Goal: Task Accomplishment & Management: Complete application form

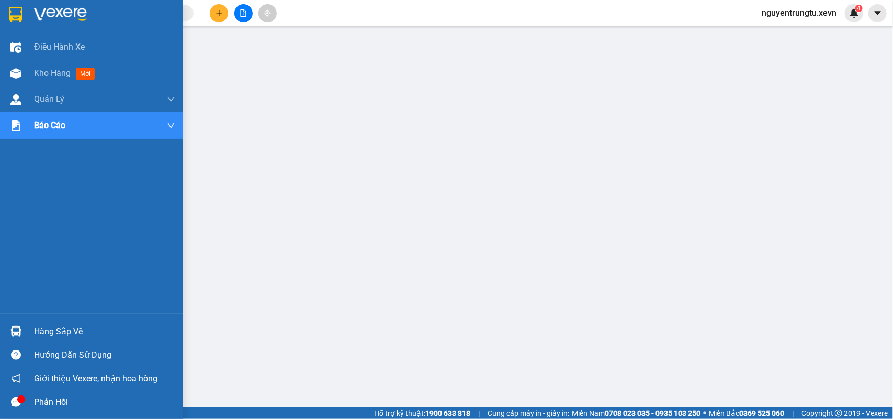
click at [15, 329] on img at bounding box center [15, 331] width 11 height 11
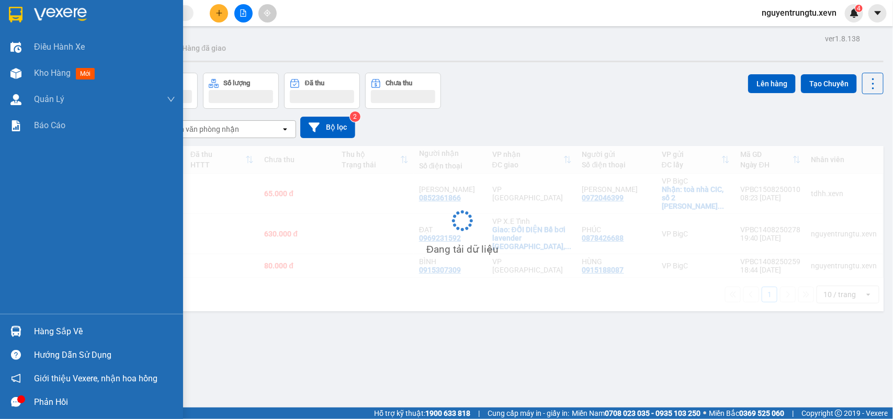
click at [7, 326] on div at bounding box center [16, 331] width 18 height 18
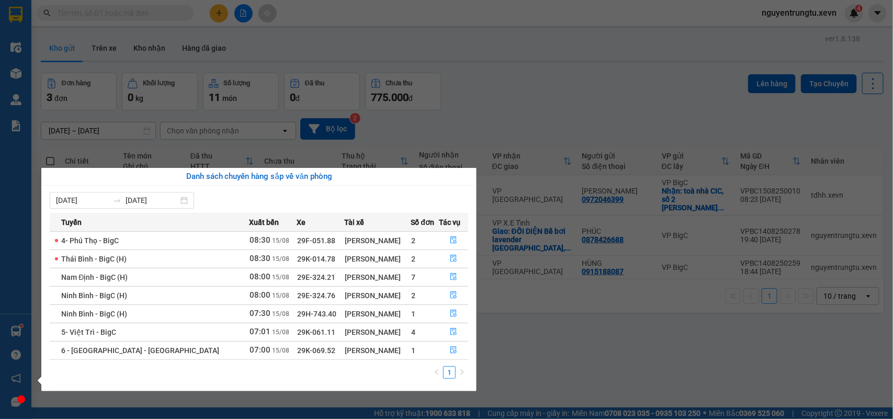
click at [540, 59] on section "Kết quả tìm kiếm ( 0 ) Bộ lọc Thuộc VP này No Data nguyentrungtu.xevn 4 Điều hà…" at bounding box center [446, 209] width 893 height 419
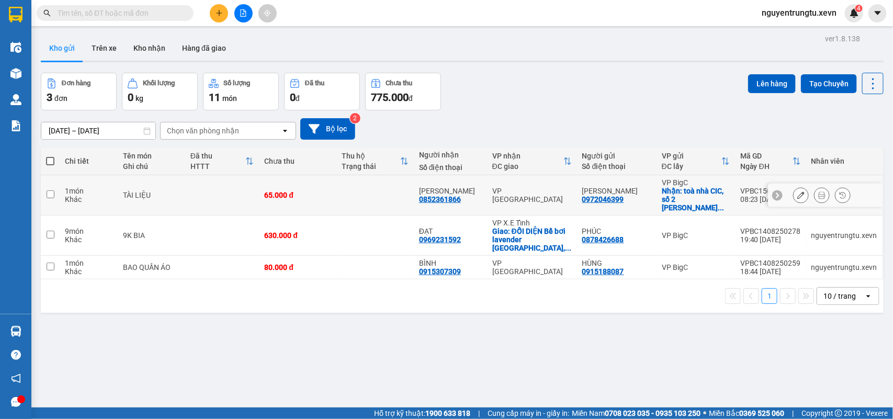
click at [129, 195] on td "TÀI LIỆU" at bounding box center [151, 195] width 67 height 40
checkbox input "true"
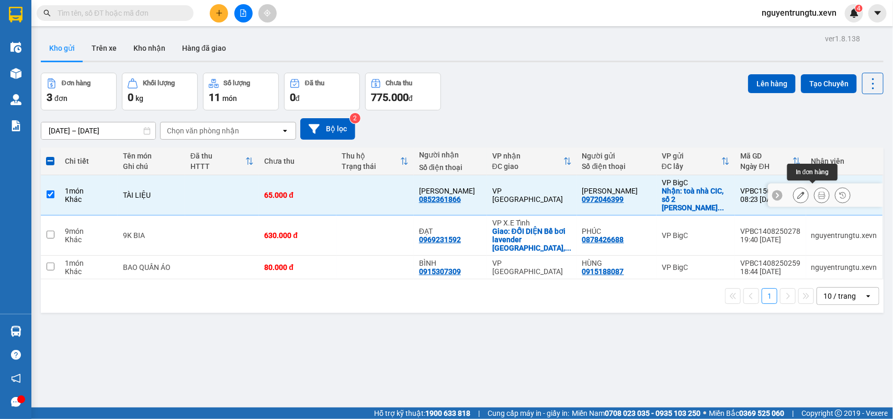
click at [818, 194] on icon at bounding box center [821, 194] width 7 height 7
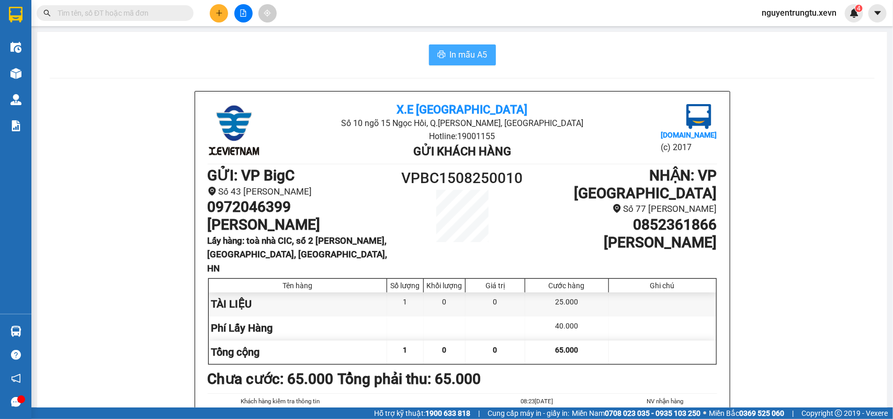
click at [452, 55] on span "In mẫu A5" at bounding box center [469, 54] width 38 height 13
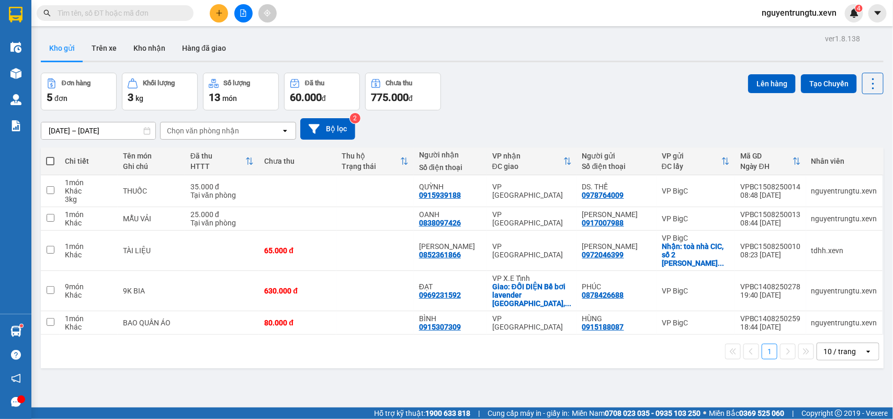
click at [221, 13] on icon "plus" at bounding box center [219, 13] width 6 height 1
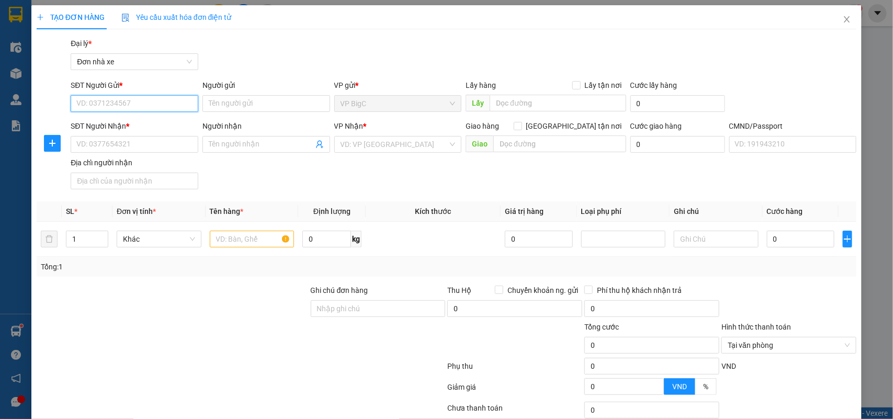
click at [165, 97] on input "SĐT Người Gửi *" at bounding box center [135, 103] width 128 height 17
type input "0916564443"
click at [163, 121] on div "0916564443 - KIỀN" at bounding box center [132, 125] width 113 height 12
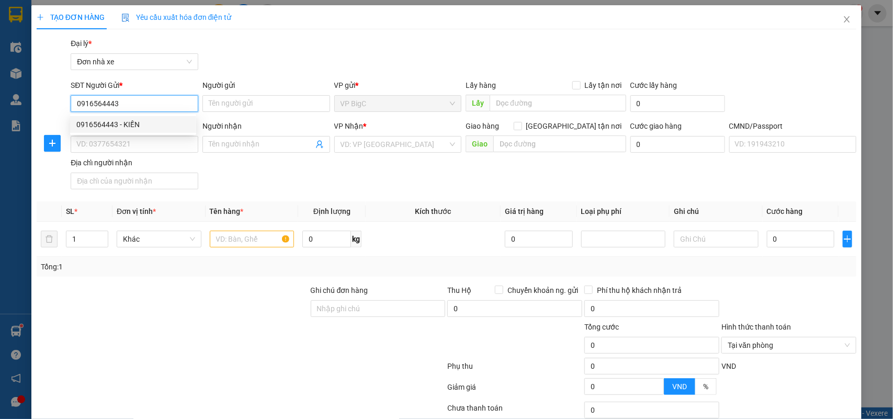
type input "KIỀN"
type input "0918137299"
type input "LƯỢT"
type input "PHẠM ANH HÙNG"
type input "0916564443"
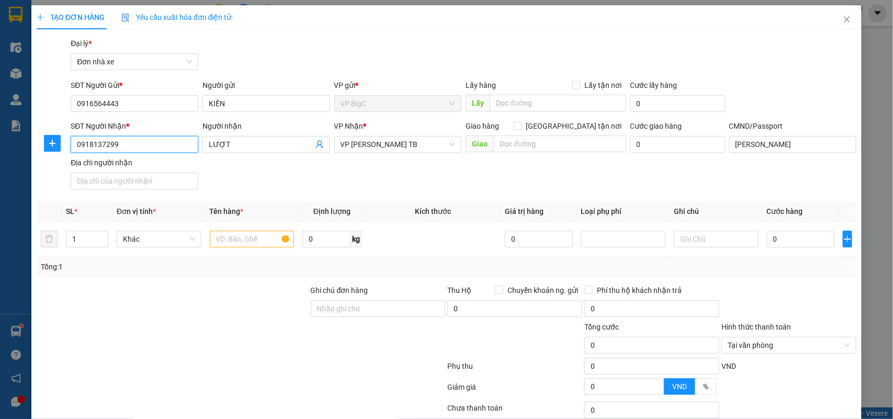
drag, startPoint x: 165, startPoint y: 144, endPoint x: 0, endPoint y: 154, distance: 165.0
click at [0, 154] on div "TẠO ĐƠN HÀNG Yêu cầu xuất hóa đơn điện tử Transit Pickup Surcharge Ids Transit …" at bounding box center [446, 209] width 893 height 419
click at [142, 181] on div "0936862882 - THÁI" at bounding box center [132, 183] width 113 height 12
type input "0936862882"
type input "THÁI"
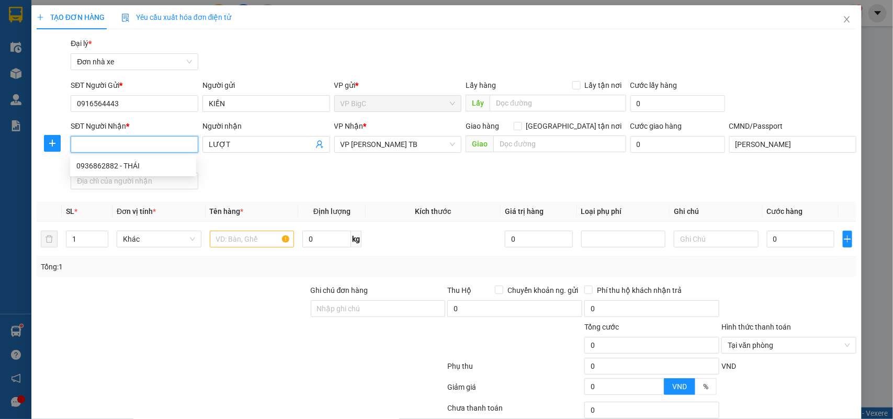
type input "lương đức thái 034091018786"
type input "0936862882"
click at [244, 236] on input "text" at bounding box center [252, 239] width 85 height 17
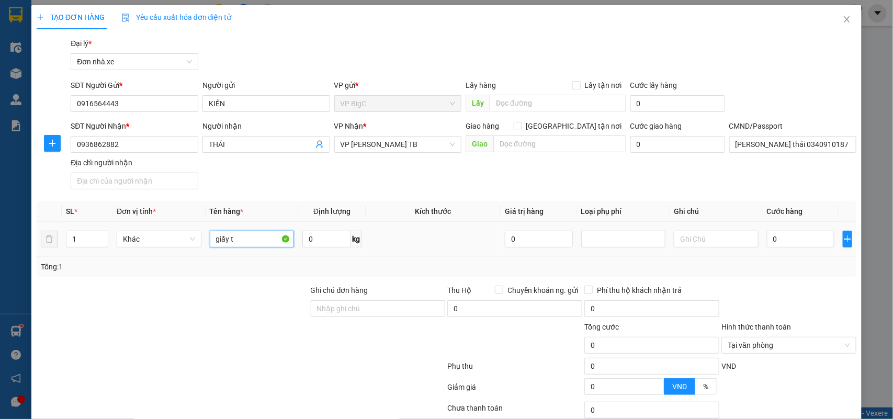
type input "giấy tờ"
drag, startPoint x: 249, startPoint y: 240, endPoint x: 87, endPoint y: 240, distance: 161.6
click at [87, 240] on tr "1 Khác giấy tờ 0 kg 0 0" at bounding box center [447, 239] width 820 height 35
type input "g"
type input "GIẤY TỜ"
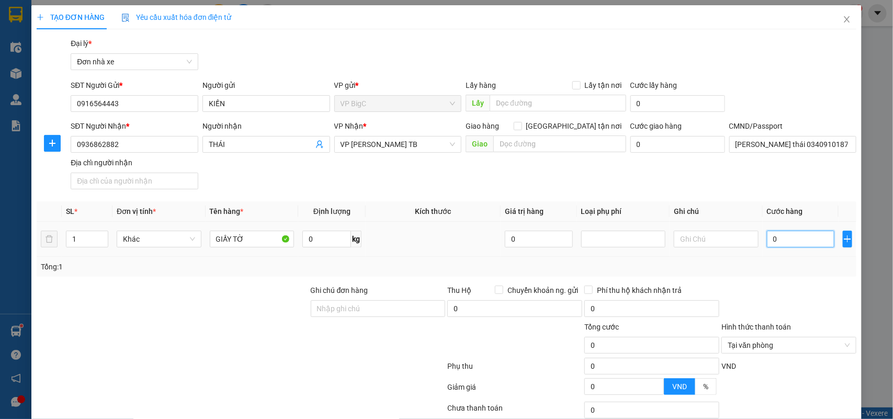
click at [768, 239] on input "0" at bounding box center [800, 239] width 67 height 17
type input "2"
type input "20"
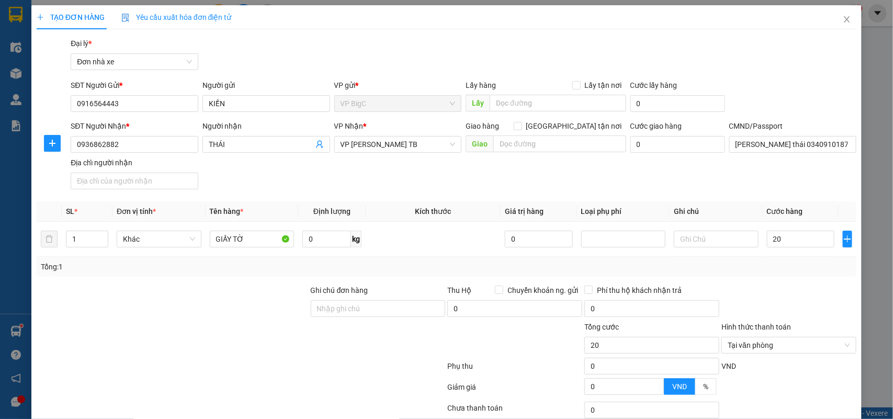
type input "20.000"
click at [737, 277] on div "Tổng: 1" at bounding box center [447, 267] width 820 height 20
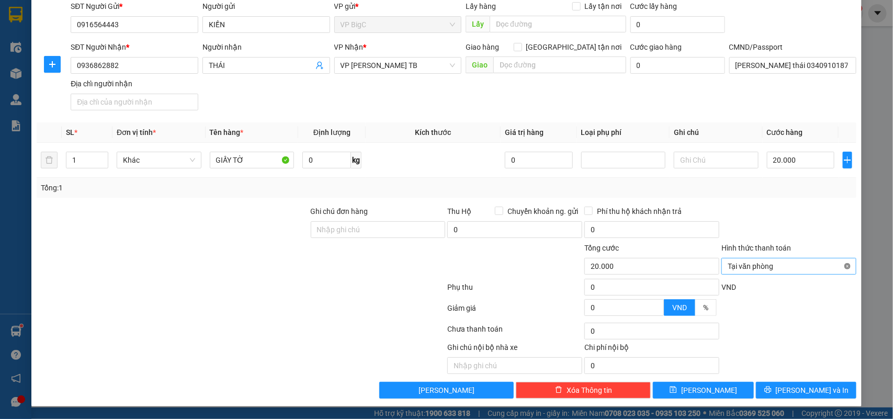
type input "20.000"
click at [821, 385] on button "[PERSON_NAME] và In" at bounding box center [806, 390] width 100 height 17
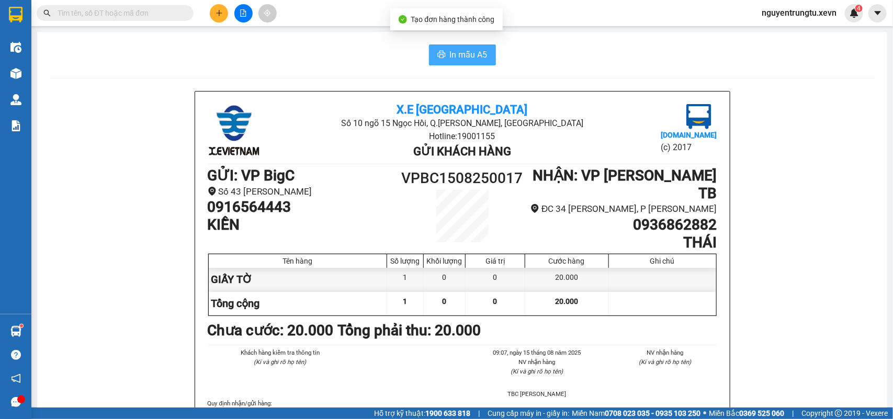
click at [477, 46] on button "In mẫu A5" at bounding box center [462, 54] width 67 height 21
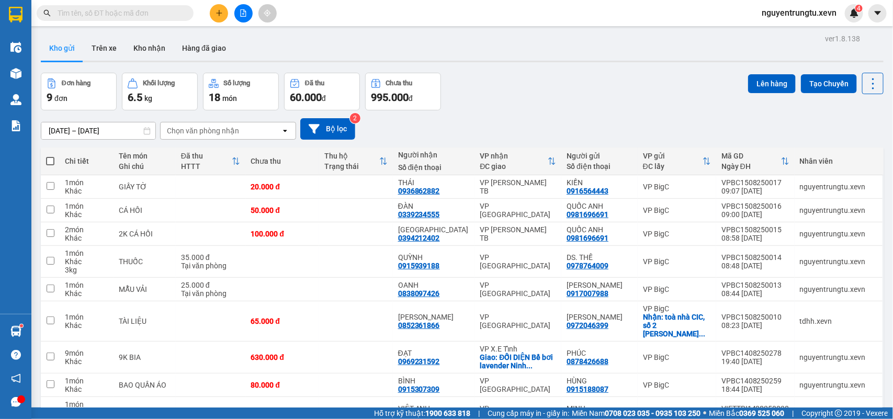
click at [474, 87] on div "Đơn hàng 9 đơn Khối lượng 6.5 kg Số lượng 18 món Đã thu 60.000 đ Chưa thu 995.0…" at bounding box center [462, 92] width 843 height 38
click at [219, 19] on button at bounding box center [219, 13] width 18 height 18
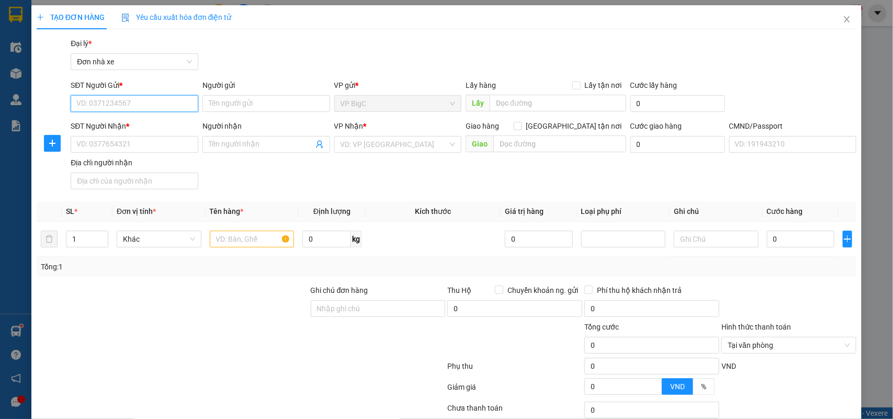
click at [169, 104] on input "SĐT Người Gửi *" at bounding box center [135, 103] width 128 height 17
type input "0912613265"
click at [157, 123] on div "0912613265 - HÀ" at bounding box center [135, 125] width 118 height 12
type input "HÀ"
type input "0913333272"
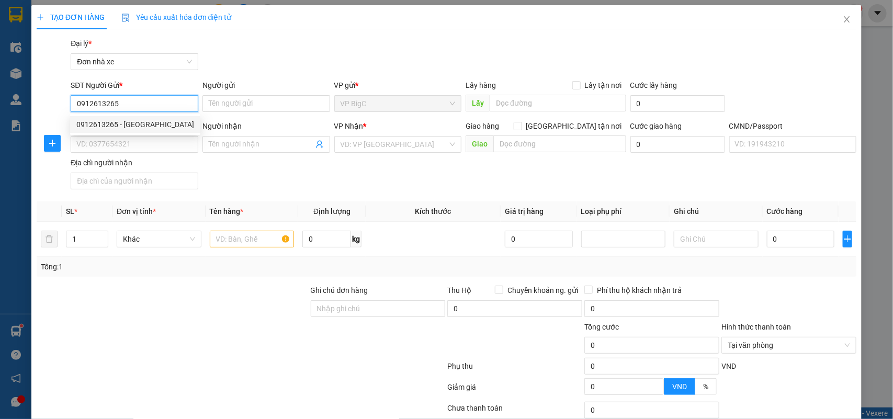
type input "trang"
type input "036072004132 PHẠM QUỐC ANH 16 NGUYỄN DU"
type input "0912613265"
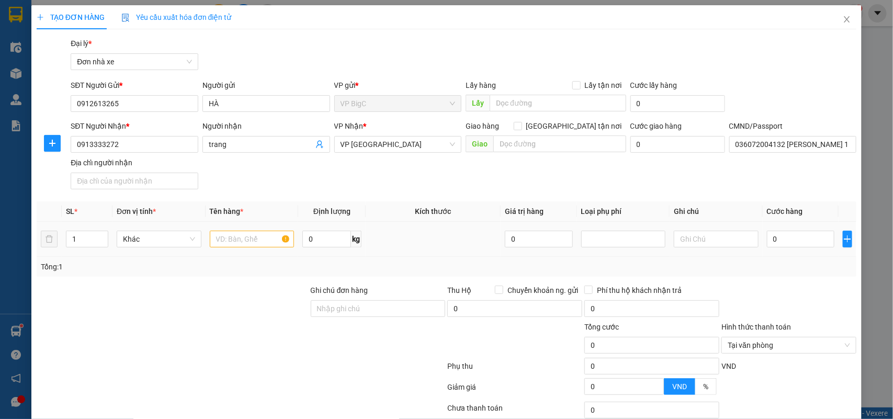
click at [247, 229] on div at bounding box center [252, 239] width 85 height 21
click at [247, 238] on input "text" at bounding box center [252, 239] width 85 height 17
type input "QUẦN ÁO"
click at [767, 239] on input "0" at bounding box center [800, 239] width 67 height 17
type input "2"
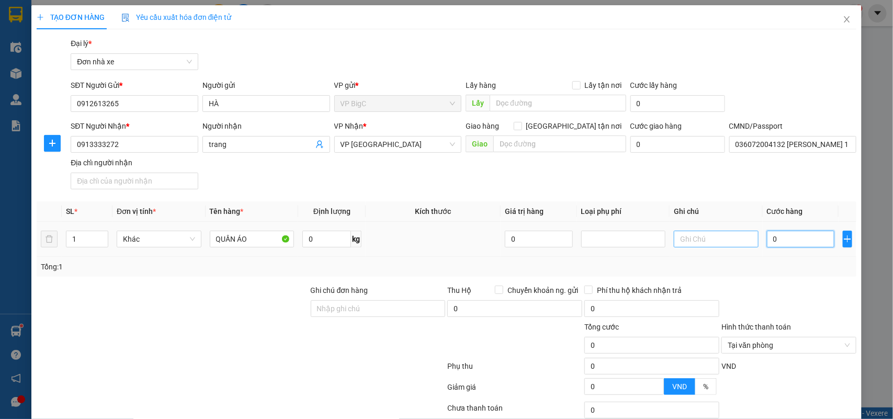
type input "2"
type input "25"
type input "25.000"
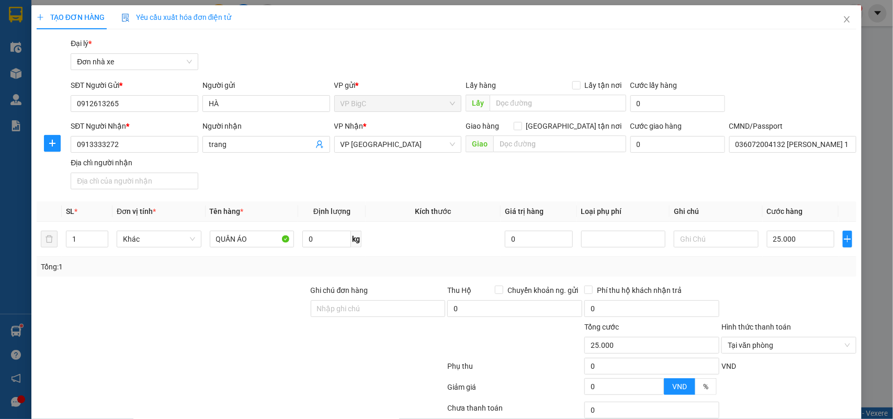
click at [767, 282] on div "Transit Pickup Surcharge Ids Transit Deliver Surcharge Ids Transit Deliver Surc…" at bounding box center [447, 258] width 820 height 440
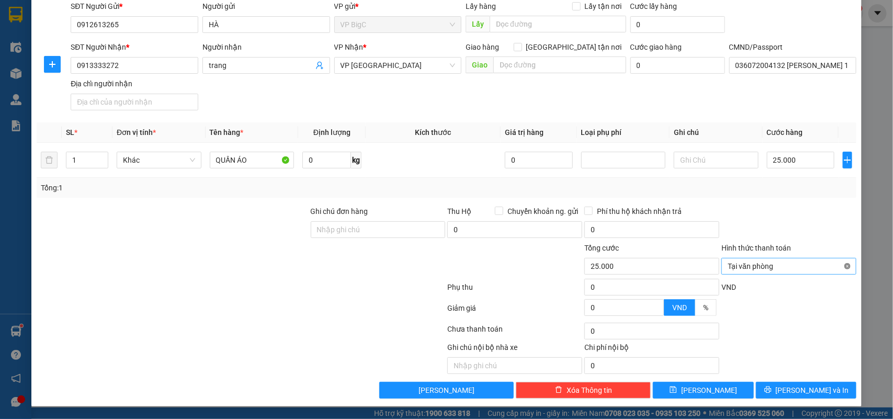
type input "25.000"
click at [824, 383] on button "[PERSON_NAME] và In" at bounding box center [806, 390] width 100 height 17
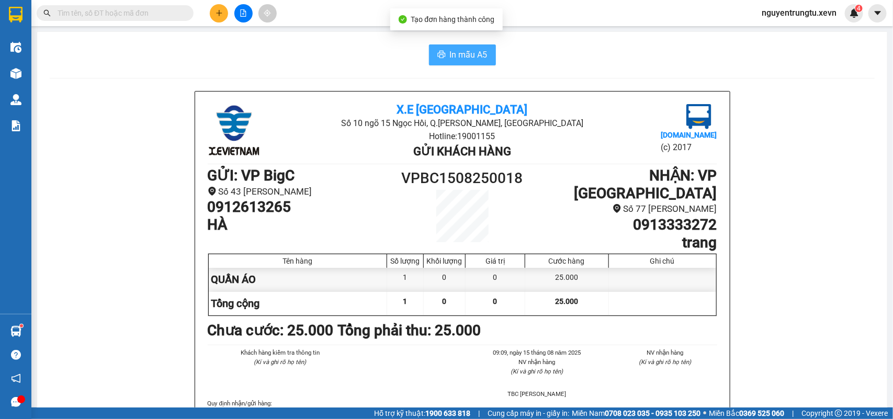
click at [467, 55] on span "In mẫu A5" at bounding box center [469, 54] width 38 height 13
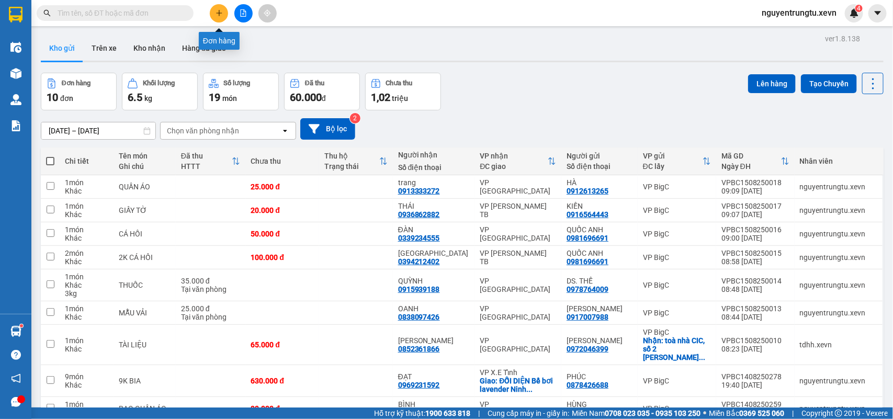
click at [221, 13] on icon "plus" at bounding box center [219, 13] width 6 height 1
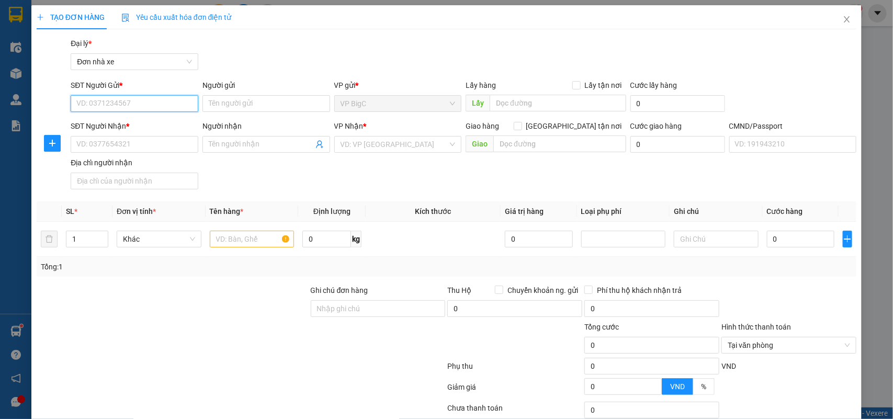
click at [147, 106] on input "SĐT Người Gửi *" at bounding box center [135, 103] width 128 height 17
type input "0983005060"
click at [153, 123] on div "0983005060 - KHANG" at bounding box center [132, 125] width 113 height 12
type input "KHANG"
type input "0988502345"
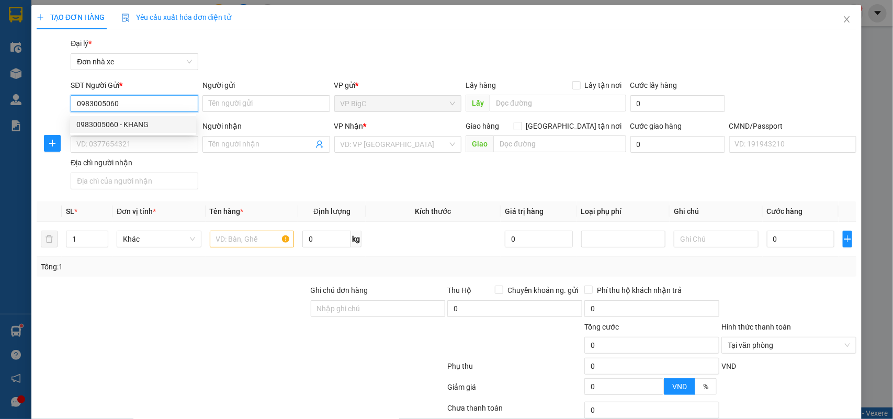
type input "MINH VŨ"
type input "025193003889 TRẦN THỊ TÌNH"
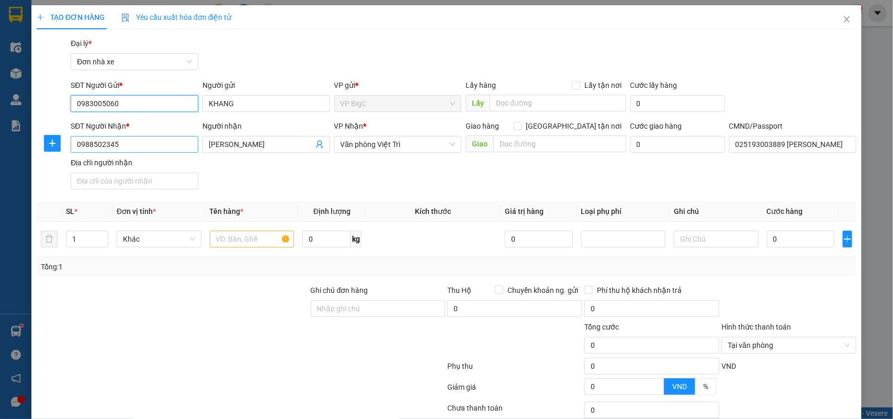
type input "0983005060"
drag, startPoint x: 153, startPoint y: 146, endPoint x: 110, endPoint y: 152, distance: 43.3
click at [110, 152] on input "0988502345" at bounding box center [135, 144] width 128 height 17
click at [235, 168] on div "SĐT Người Nhận * 0988502345 Người nhận MINH VŨ VP Nhận * Văn phòng Việt Trì Gia…" at bounding box center [464, 156] width 790 height 73
drag, startPoint x: 158, startPoint y: 143, endPoint x: 24, endPoint y: 139, distance: 133.9
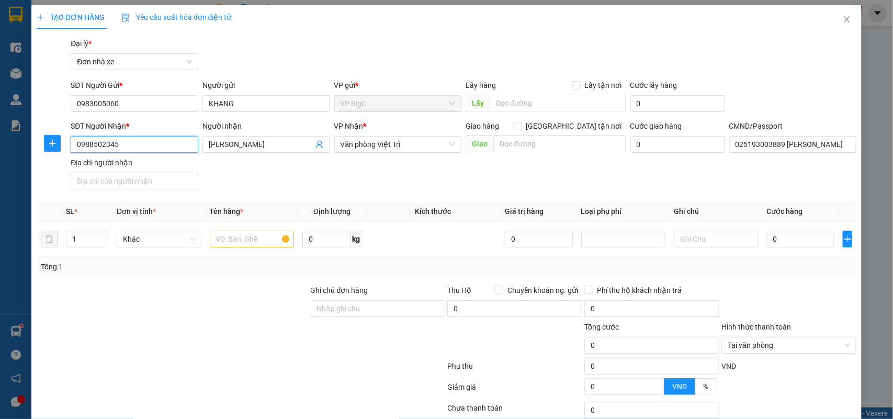
click at [24, 139] on div "TẠO ĐƠN HÀNG Yêu cầu xuất hóa đơn điện tử Transit Pickup Surcharge Ids Transit …" at bounding box center [446, 209] width 893 height 419
click at [168, 181] on div "0343666399 - DŨNG ĐẠT" at bounding box center [132, 183] width 113 height 12
type input "0343666399"
type input "DŨNG ĐẠT"
type input "015203005897 phạm văn trung"
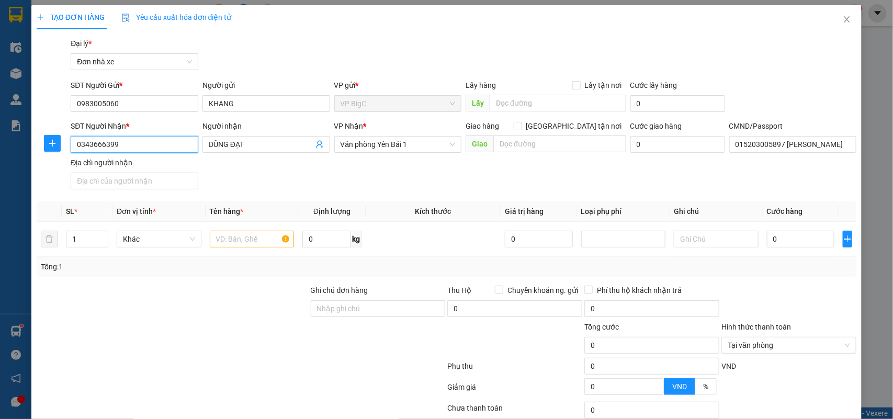
click at [140, 146] on input "0343666399" at bounding box center [135, 144] width 128 height 17
drag, startPoint x: 166, startPoint y: 146, endPoint x: 19, endPoint y: 146, distance: 147.5
click at [19, 146] on div "TẠO ĐƠN HÀNG Yêu cầu xuất hóa đơn điện tử Transit Pickup Surcharge Ids Transit …" at bounding box center [446, 209] width 893 height 419
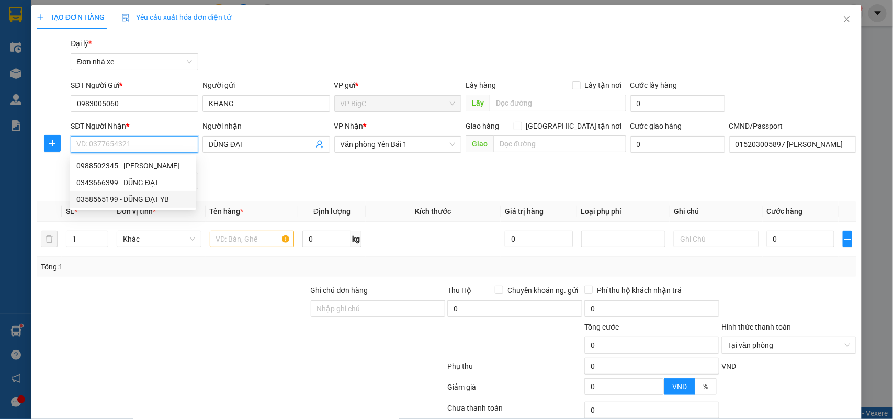
click at [158, 195] on div "0358565199 - DŨNG ĐẠT YB" at bounding box center [132, 200] width 113 height 12
type input "0358565199"
type input "DŨNG ĐẠT YB"
type input "GIAO TẬN NƠI"
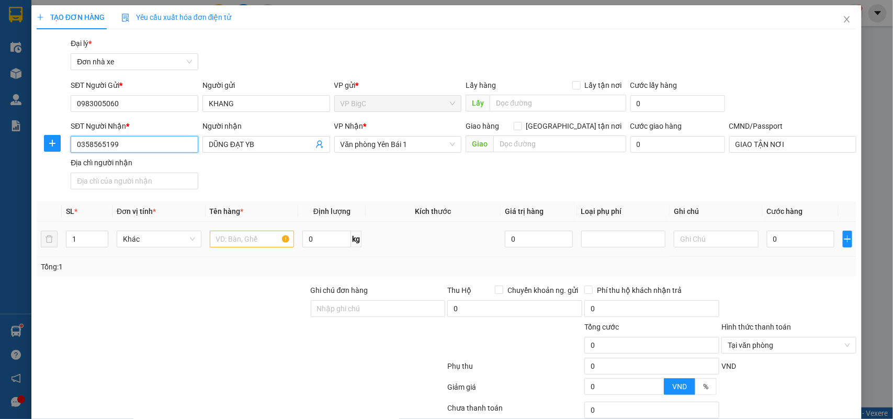
type input "0358565199"
click at [249, 241] on input "text" at bounding box center [252, 239] width 85 height 17
type input "MÁY TÍNH"
click at [306, 234] on input "0" at bounding box center [326, 239] width 49 height 17
type input "3"
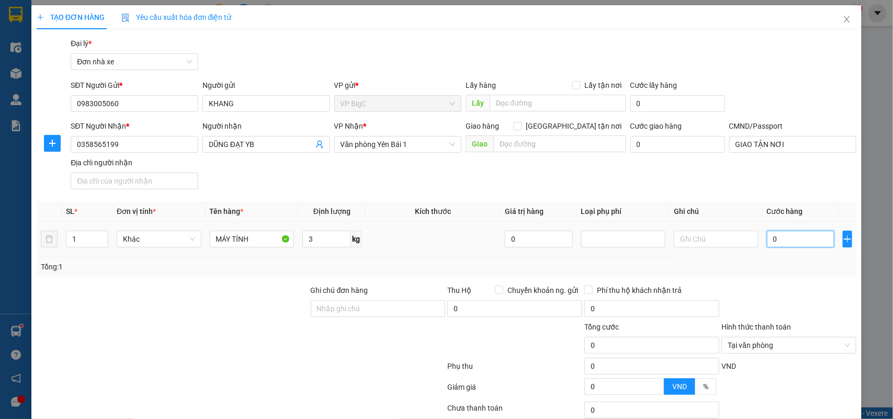
click at [803, 242] on input "0" at bounding box center [800, 239] width 67 height 17
type input "3"
type input "30"
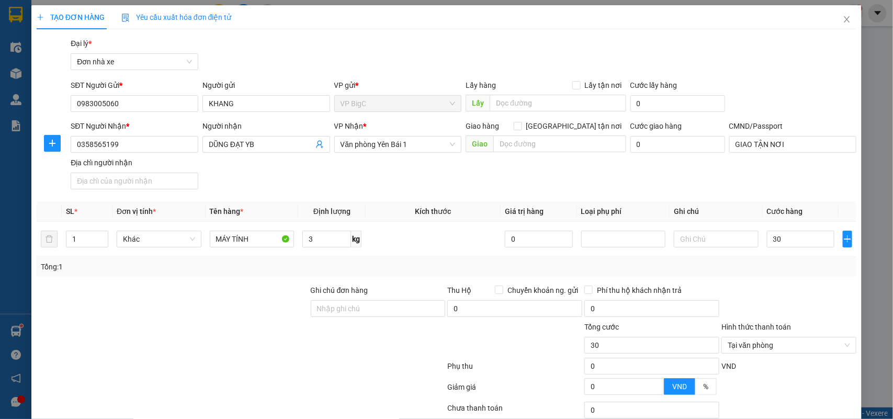
type input "30.000"
click at [783, 262] on div "Tổng: 1" at bounding box center [447, 267] width 812 height 12
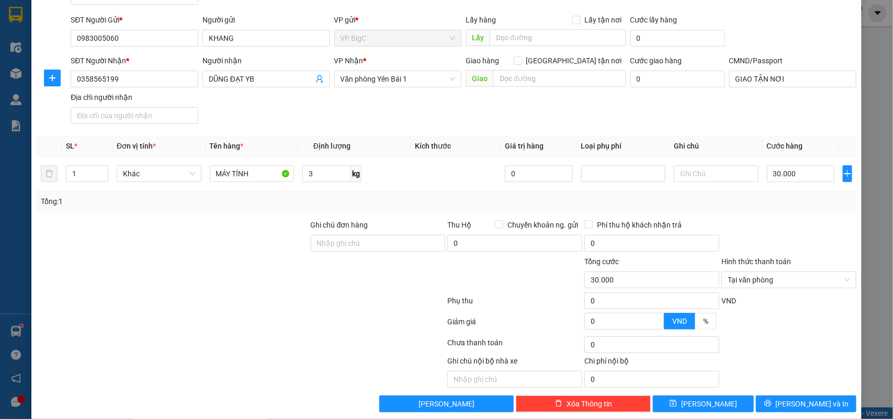
scroll to position [80, 0]
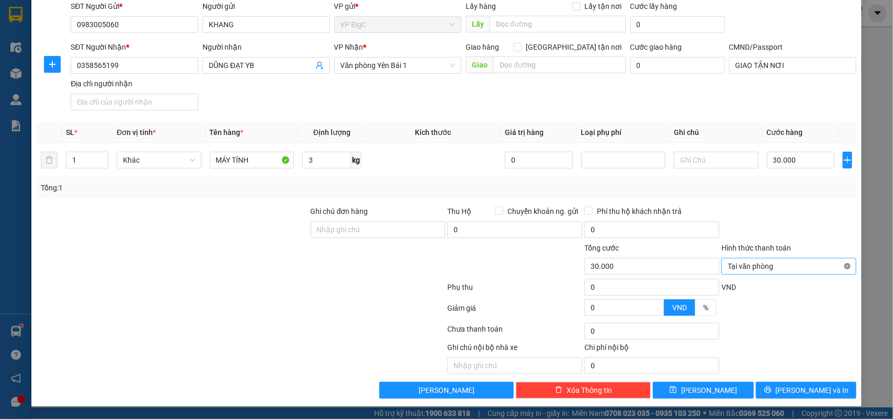
type input "30.000"
click at [824, 393] on button "[PERSON_NAME] và In" at bounding box center [806, 390] width 100 height 17
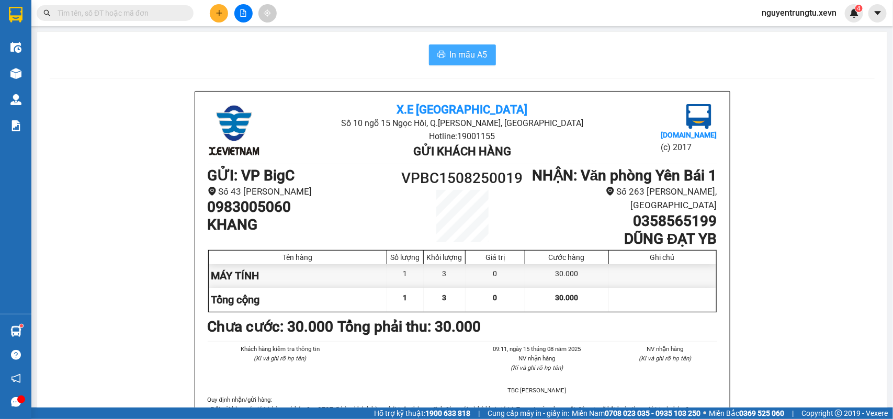
click at [474, 48] on span "In mẫu A5" at bounding box center [469, 54] width 38 height 13
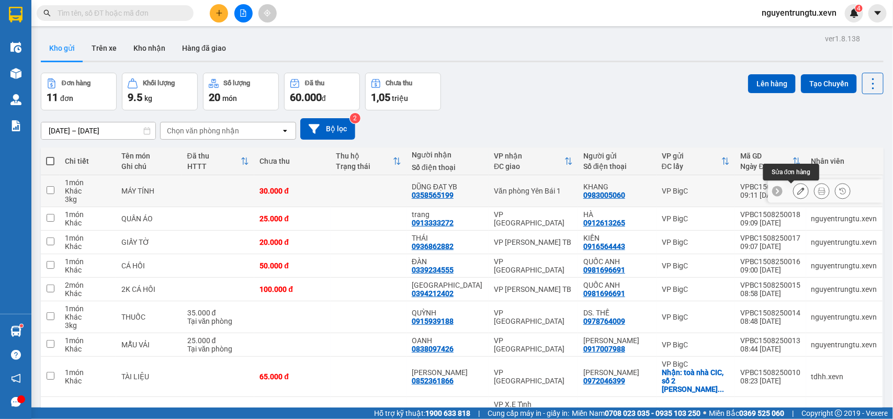
click at [797, 191] on icon at bounding box center [800, 190] width 7 height 7
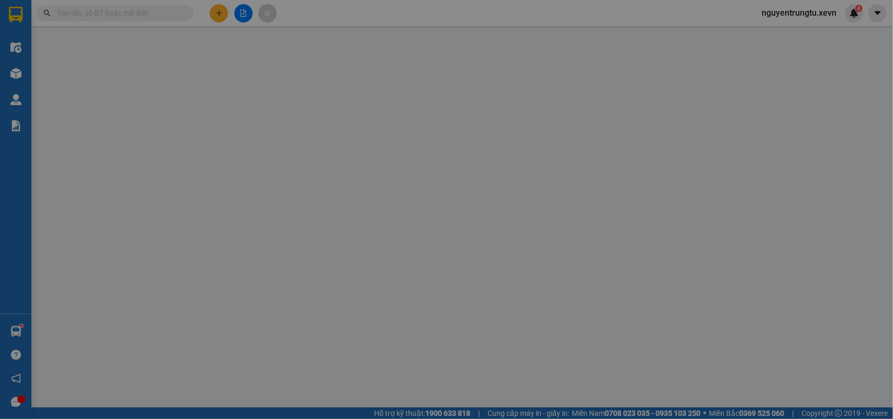
type input "0983005060"
type input "0358565199"
type input "GIAO TẬN NƠI"
type input "30.000"
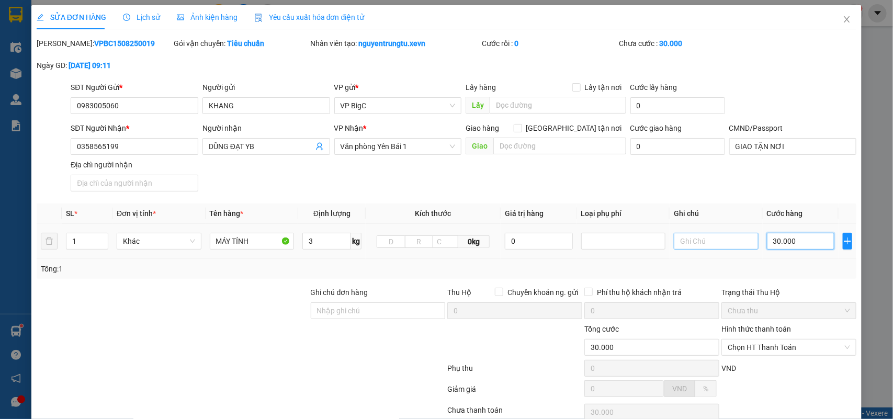
type input "3"
type input "35"
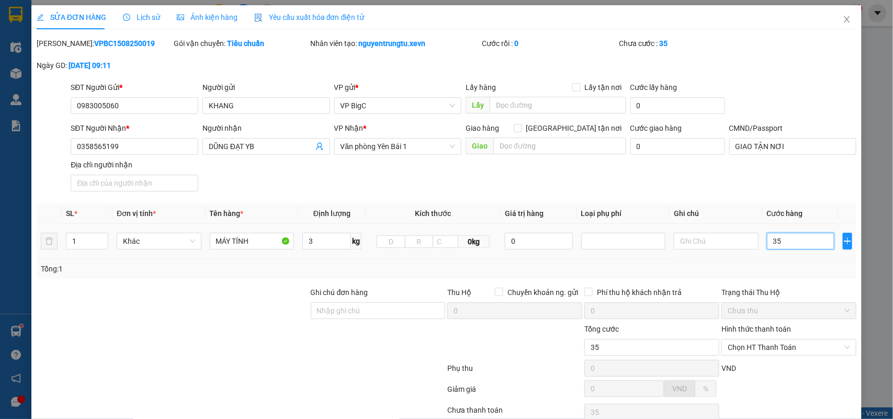
type input "35"
type input "35.000"
click at [771, 263] on div "Tổng: 1" at bounding box center [447, 269] width 812 height 12
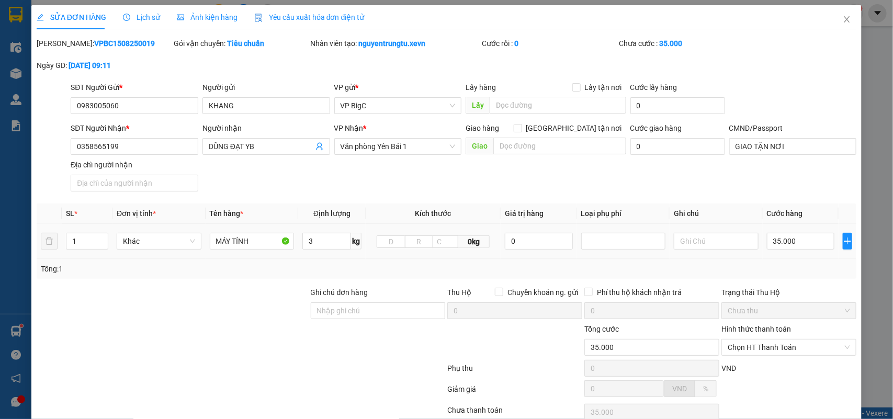
scroll to position [83, 0]
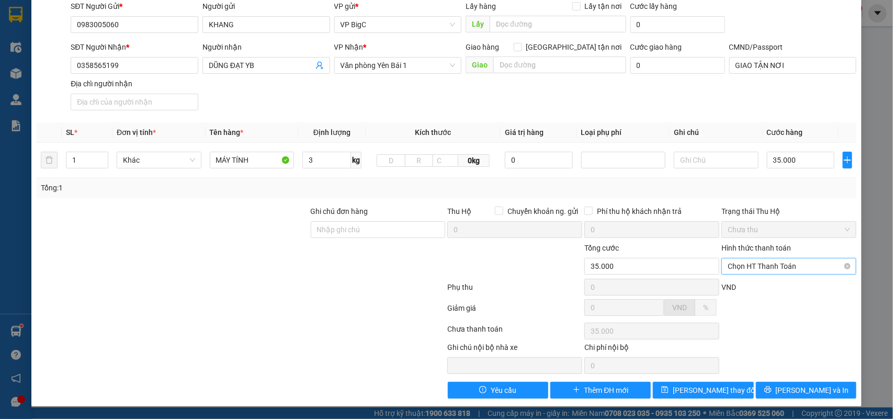
click at [794, 262] on span "Chọn HT Thanh Toán" at bounding box center [789, 266] width 122 height 16
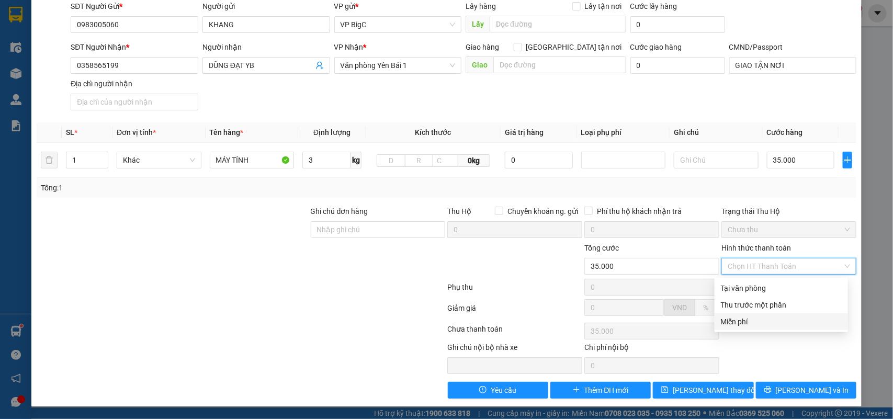
click at [827, 348] on div "Ghi chú nội bộ nhà xe Chi phí nội bộ 0" at bounding box center [447, 358] width 822 height 32
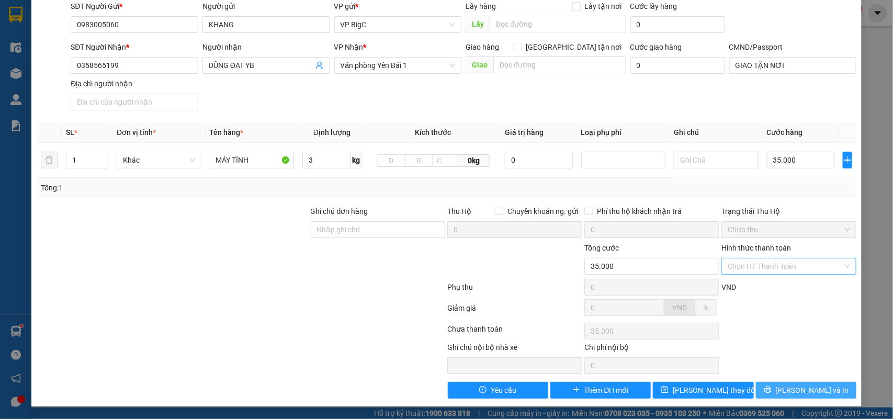
click at [820, 386] on button "[PERSON_NAME] và In" at bounding box center [806, 390] width 100 height 17
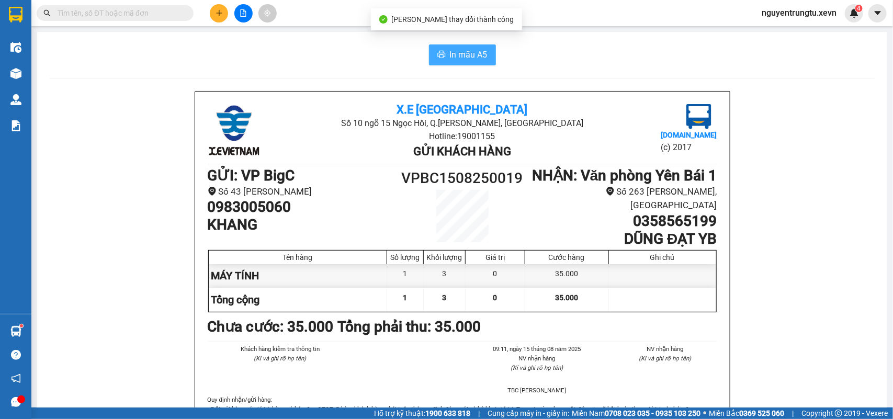
click at [469, 54] on span "In mẫu A5" at bounding box center [469, 54] width 38 height 13
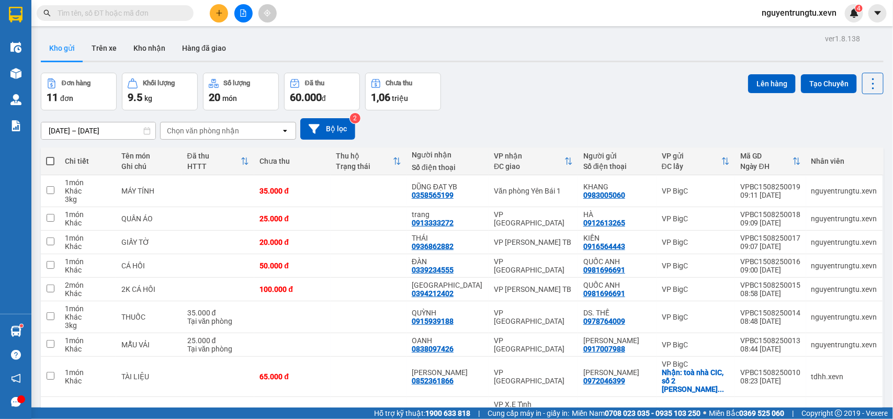
click at [216, 10] on icon "plus" at bounding box center [218, 12] width 7 height 7
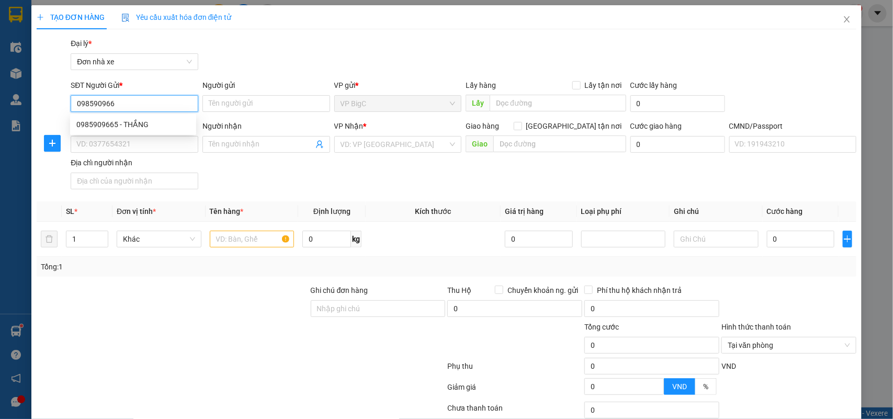
type input "0985909665"
click at [158, 121] on div "0985909665 - THẮNG" at bounding box center [132, 125] width 113 height 12
type input "THẮNG"
type input "0914663005"
type input "THỦY"
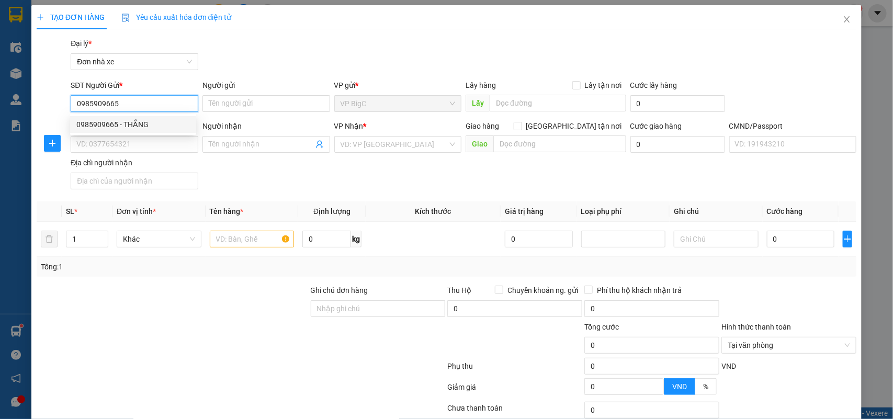
type input "5"
type input "0985909665"
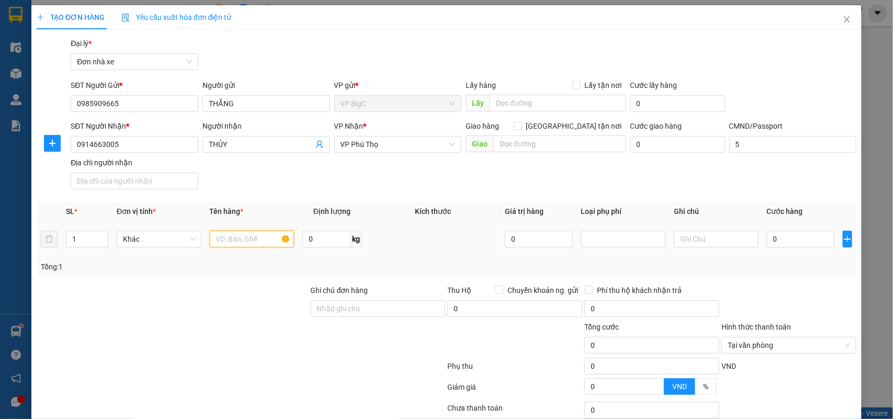
click at [262, 240] on input "text" at bounding box center [252, 239] width 85 height 17
type input "MẤU VẢI"
click at [790, 244] on input "0" at bounding box center [800, 239] width 67 height 17
type input "2"
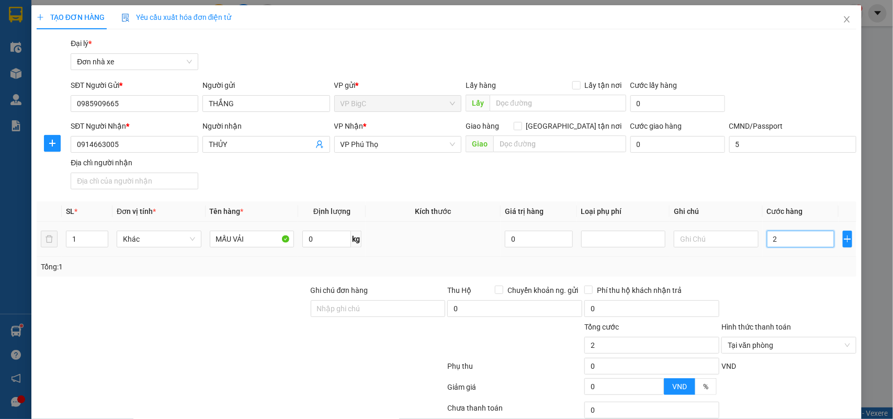
type input "25"
type input "25.000"
click at [815, 311] on div at bounding box center [788, 303] width 137 height 37
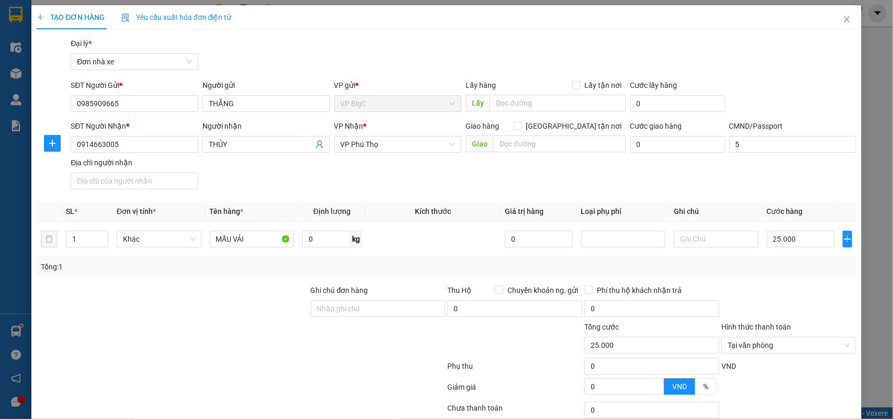
scroll to position [80, 0]
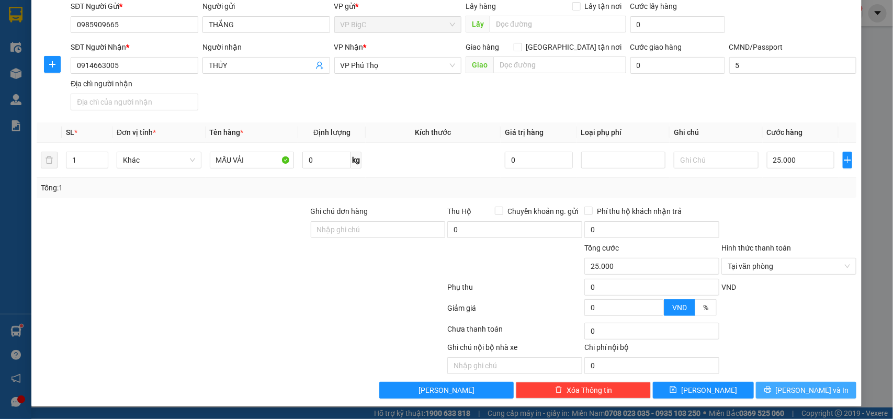
click at [841, 382] on button "[PERSON_NAME] và In" at bounding box center [806, 390] width 100 height 17
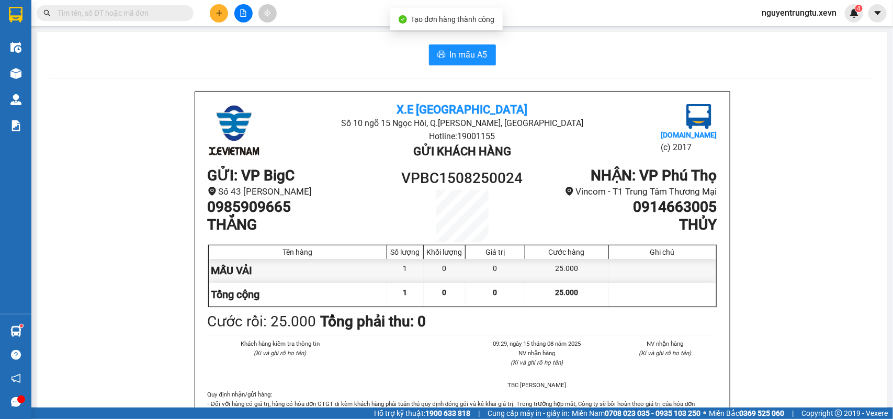
click at [482, 63] on button "In mẫu A5" at bounding box center [462, 54] width 67 height 21
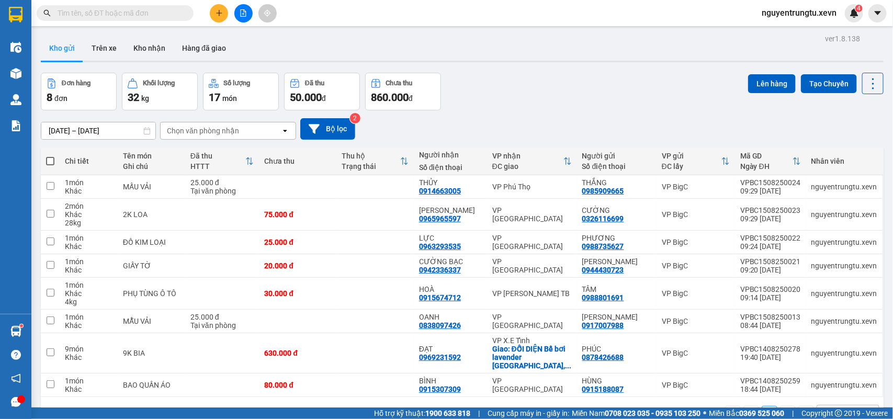
drag, startPoint x: 356, startPoint y: 42, endPoint x: 129, endPoint y: 67, distance: 228.3
click at [356, 42] on div "Kho gửi Trên xe Kho nhận Hàng đã giao" at bounding box center [462, 50] width 843 height 28
click at [121, 52] on button "Trên xe" at bounding box center [104, 48] width 42 height 25
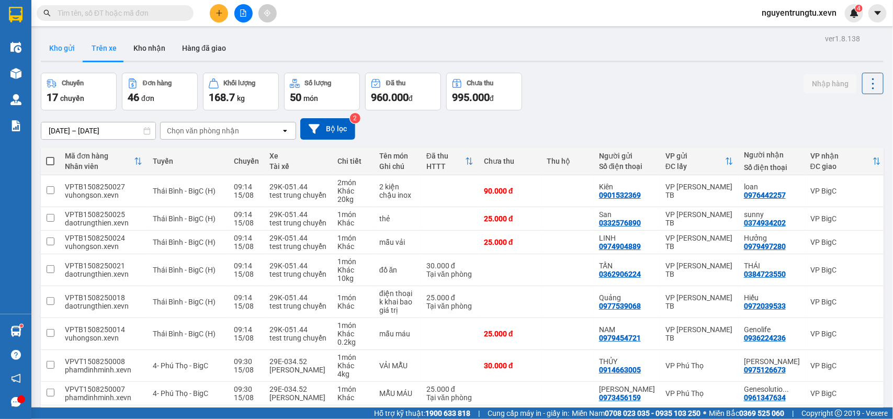
click at [66, 53] on button "Kho gửi" at bounding box center [62, 48] width 42 height 25
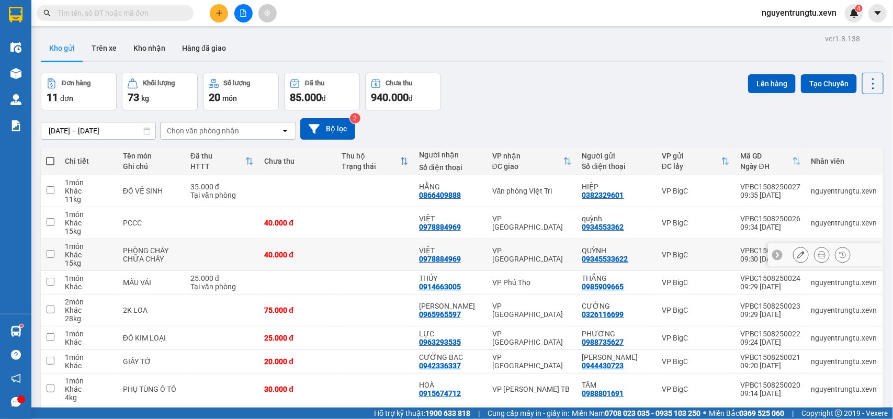
scroll to position [106, 0]
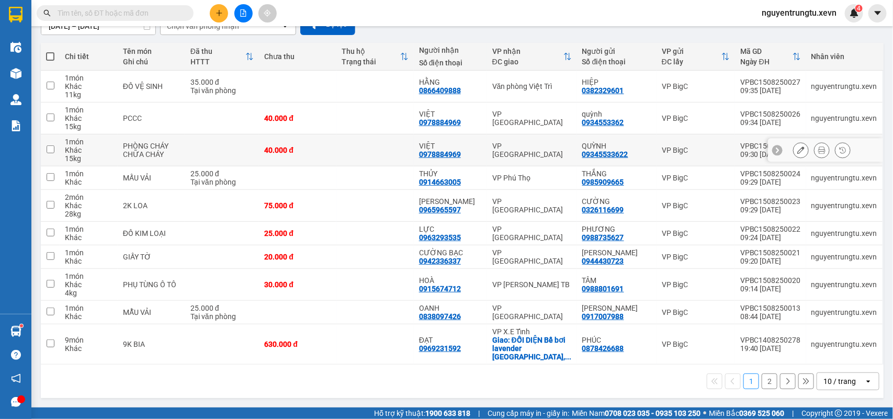
click at [397, 147] on td at bounding box center [374, 150] width 77 height 32
checkbox input "true"
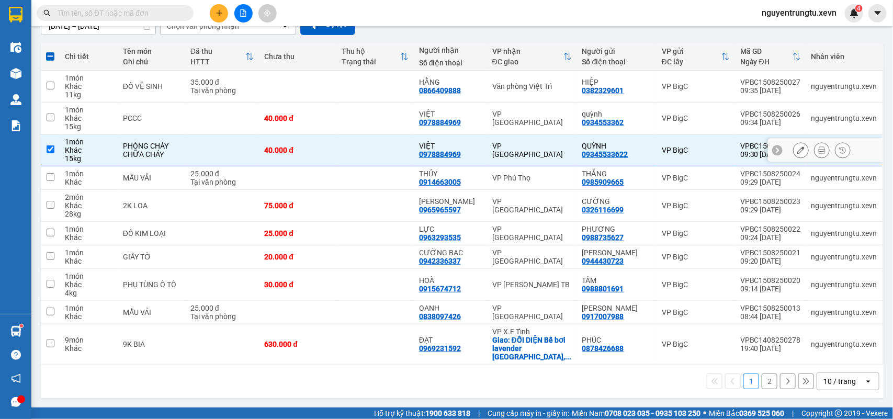
click at [797, 152] on icon at bounding box center [800, 149] width 7 height 7
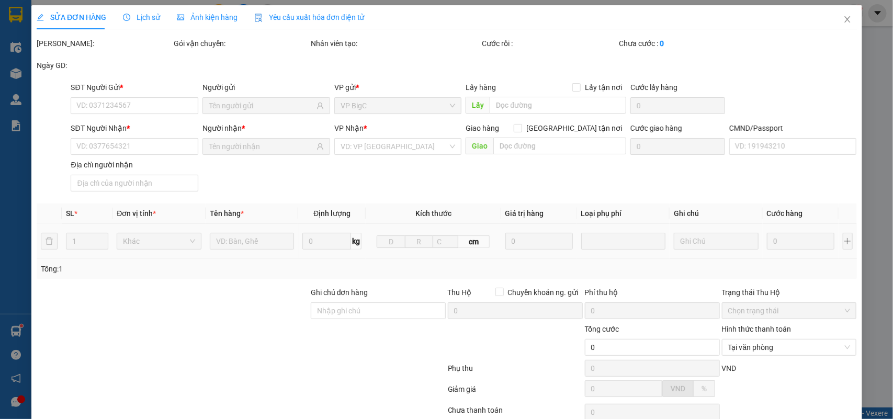
type input "09345533622"
type input "0978884969"
type input "036086007898 NGUYỄN MẠNH VIỆT HẢI HẬU NĐ"
type input "40.000"
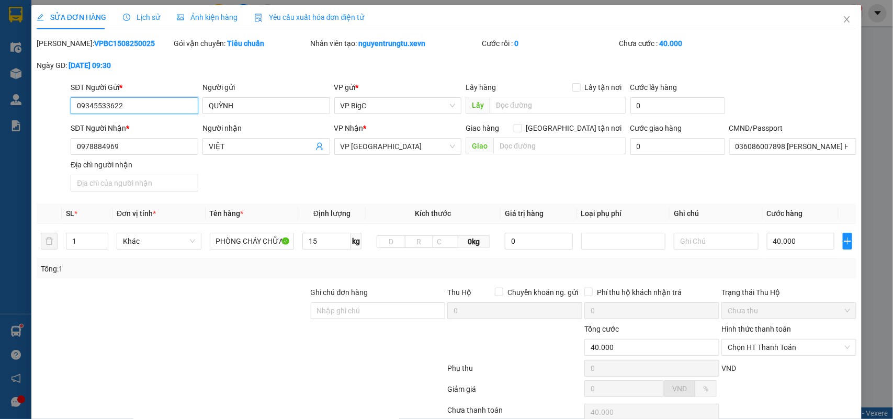
click at [145, 101] on input "09345533622" at bounding box center [135, 105] width 128 height 17
type input "0903485093"
click at [228, 106] on input "QUỲNH" at bounding box center [266, 105] width 128 height 17
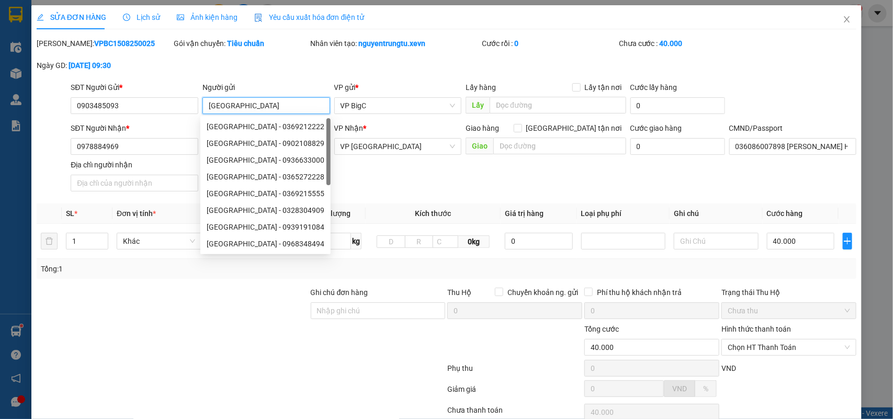
type input "[GEOGRAPHIC_DATA]"
click at [404, 174] on div "SĐT Người Nhận * 0978884969 Người nhận VIỆT VP Nhận * VP Nam Định Giao hàng Gia…" at bounding box center [464, 158] width 790 height 73
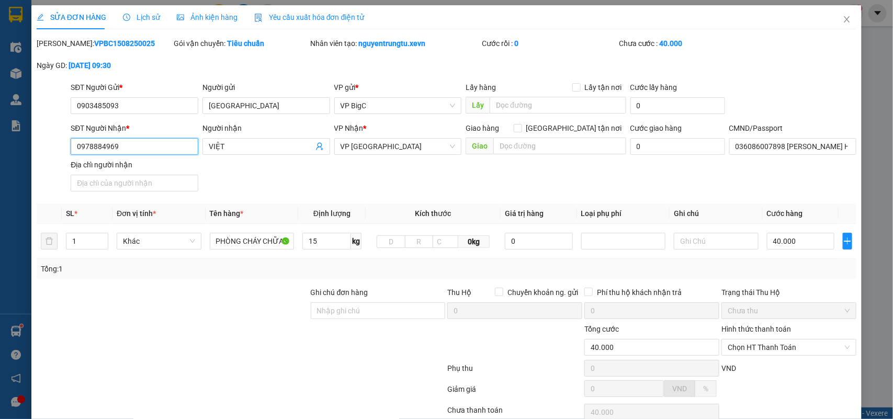
click at [164, 144] on input "0978884969" at bounding box center [135, 146] width 128 height 17
type input "0975705887"
click at [284, 139] on span "VIỆT" at bounding box center [266, 146] width 128 height 17
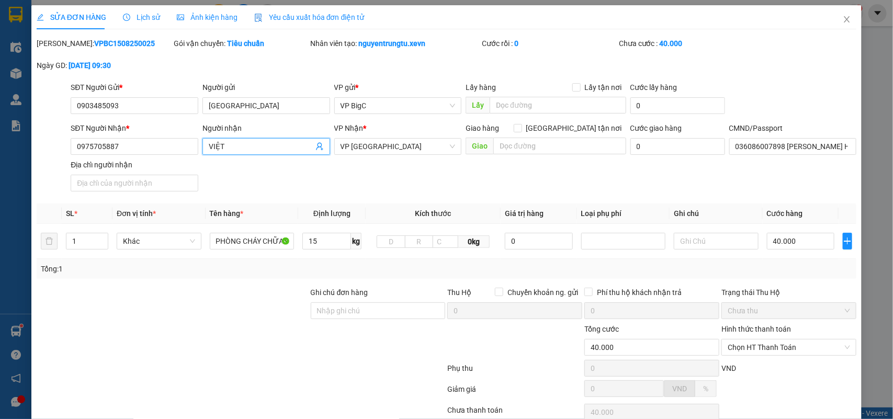
click at [283, 139] on span "VIỆT" at bounding box center [266, 146] width 128 height 17
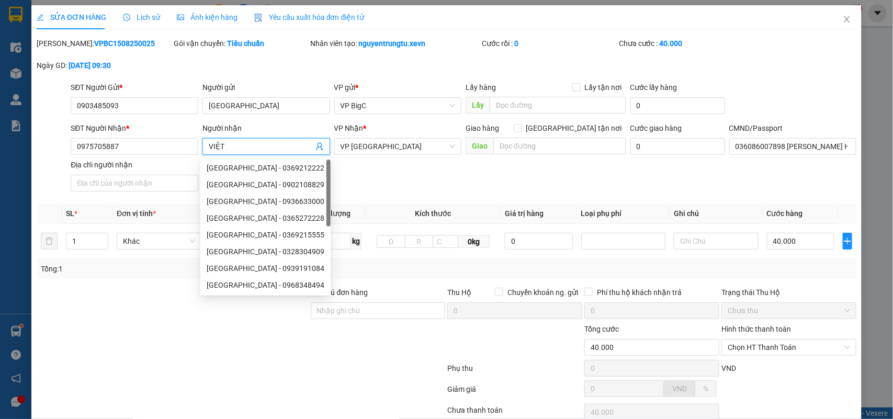
click at [283, 139] on span "VIỆT" at bounding box center [266, 146] width 128 height 17
click at [276, 144] on input "VIỆT" at bounding box center [261, 147] width 105 height 12
type input "HIÊN"
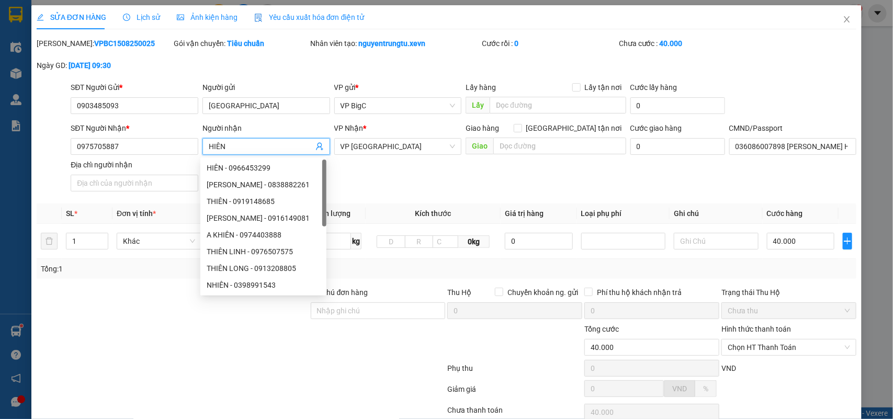
click at [399, 181] on div "SĐT Người Nhận * 0975705887 Người nhận HIÊN VP Nhận * VP Nam Định Giao hàng Gia…" at bounding box center [464, 158] width 790 height 73
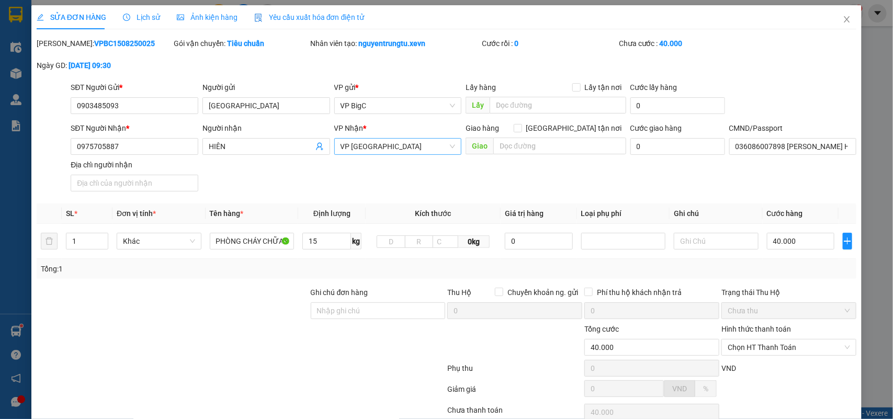
click at [394, 149] on span "VP [GEOGRAPHIC_DATA]" at bounding box center [397, 147] width 115 height 16
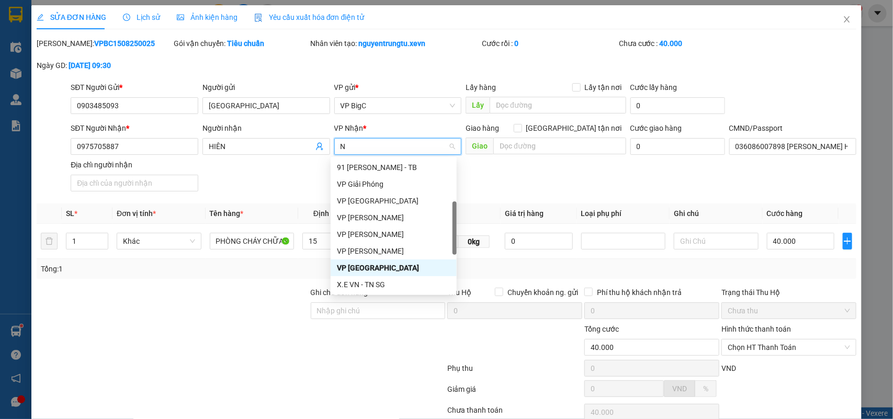
type input "NB"
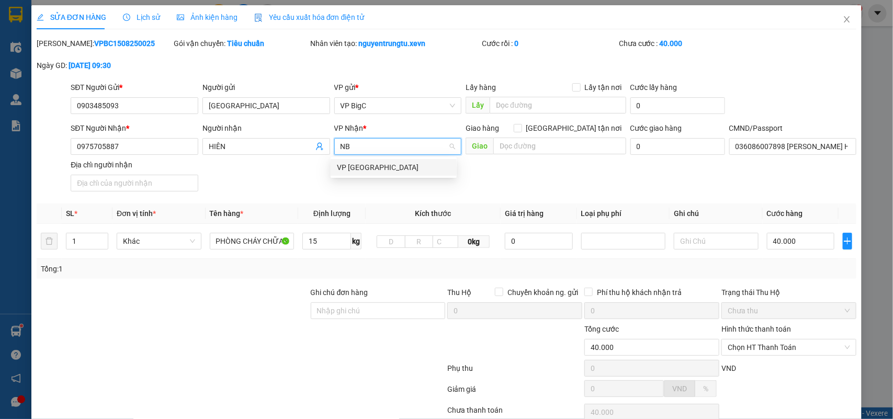
click at [410, 173] on div "VP [GEOGRAPHIC_DATA]" at bounding box center [394, 167] width 126 height 17
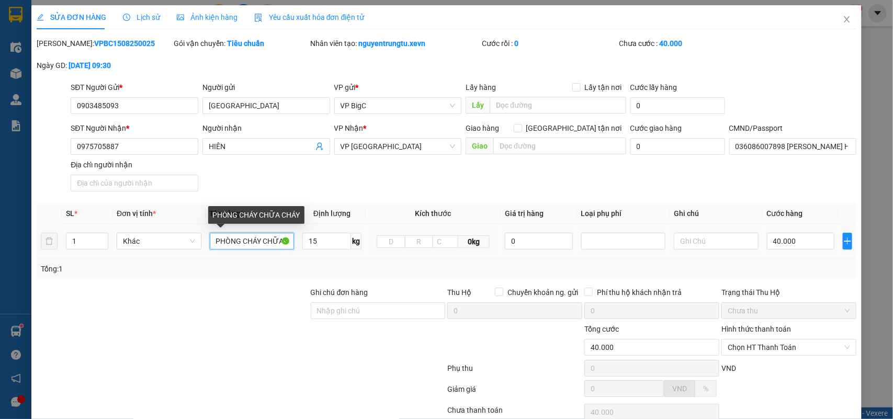
click at [252, 244] on input "PHÒNG CHÁY CHỮA CHÁY" at bounding box center [252, 241] width 85 height 17
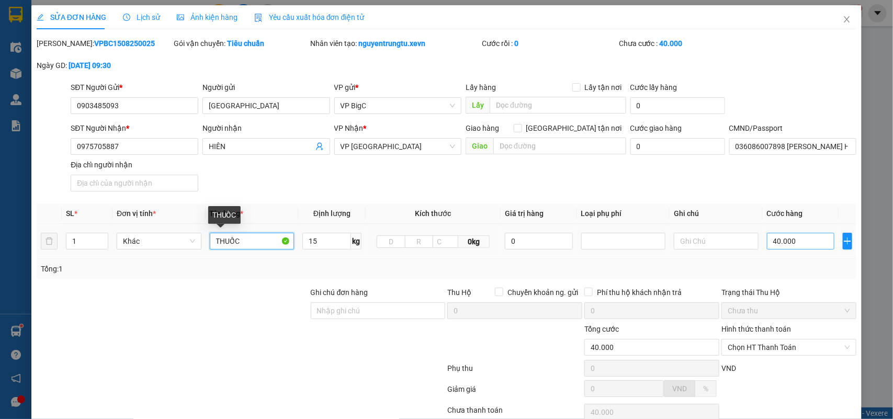
type input "THUỐC"
click at [781, 244] on input "40.000" at bounding box center [800, 241] width 67 height 17
type input "0"
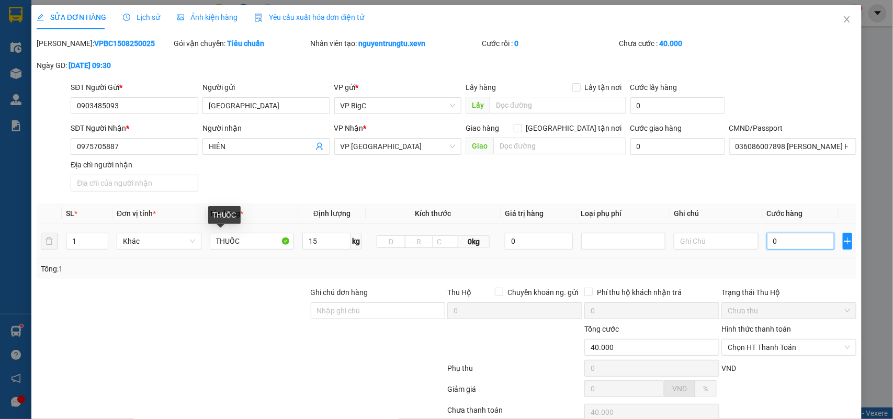
type input "0"
type input "02"
type input "2"
type input "025"
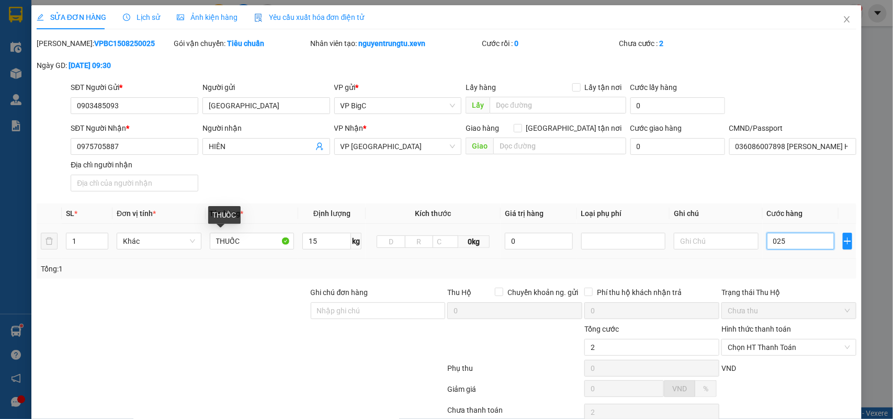
type input "25"
type input "025"
type input "25.000"
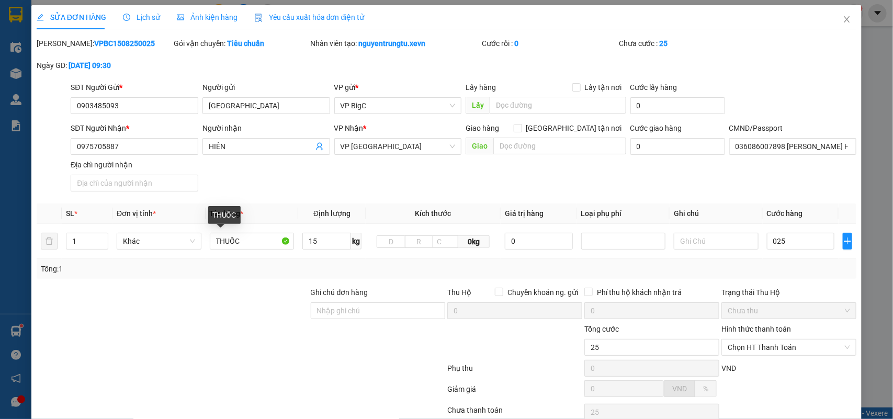
type input "25.000"
click at [774, 292] on div "Trạng thái Thu Hộ" at bounding box center [788, 293] width 135 height 12
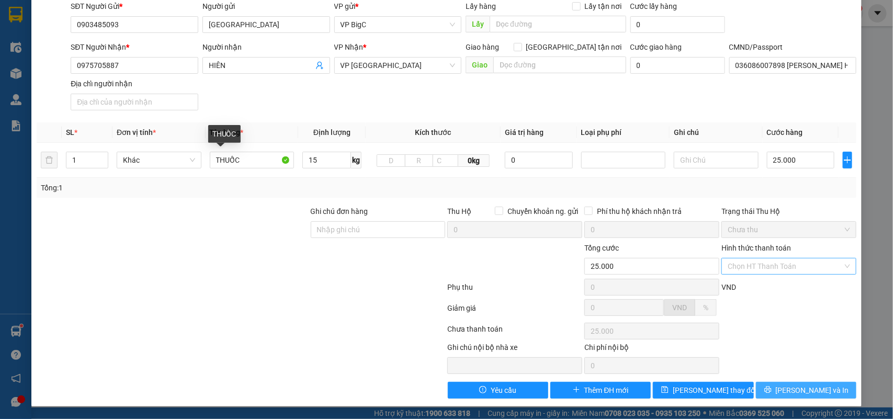
click at [828, 385] on button "[PERSON_NAME] và In" at bounding box center [806, 390] width 100 height 17
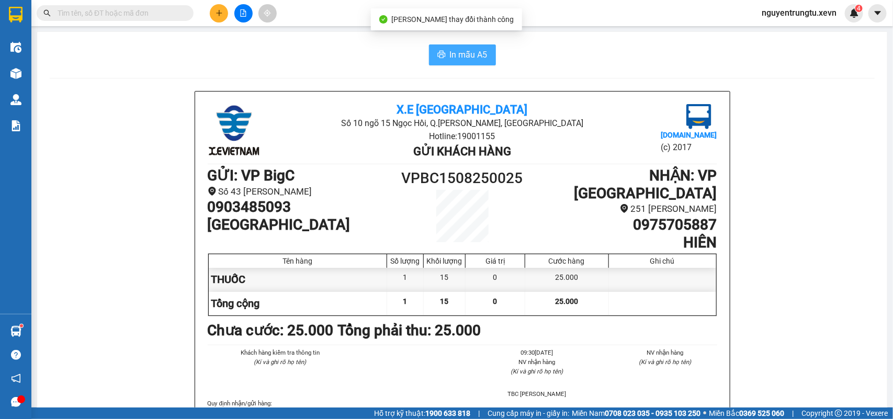
click at [463, 64] on button "In mẫu A5" at bounding box center [462, 54] width 67 height 21
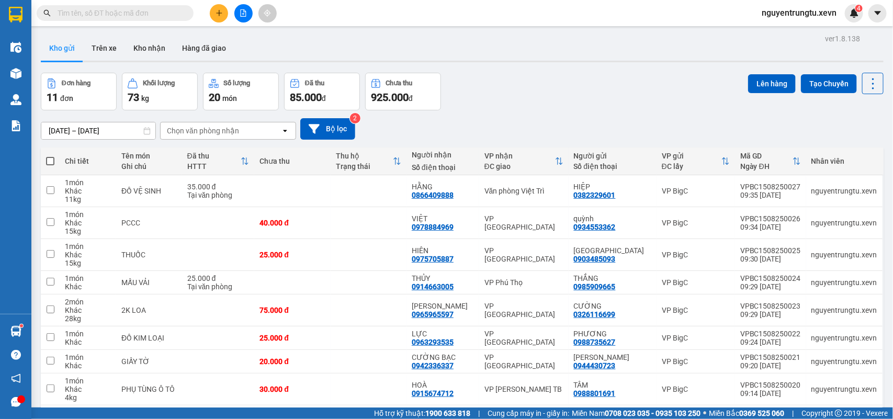
click at [222, 14] on icon "plus" at bounding box center [218, 12] width 7 height 7
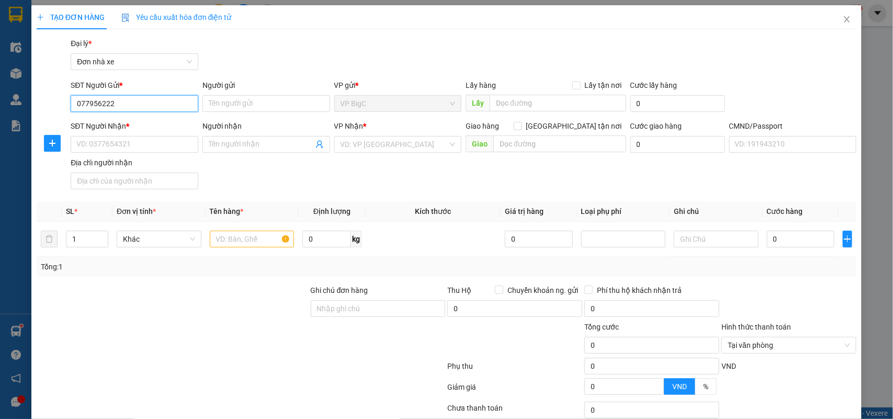
type input "0779562222"
click at [166, 131] on div "0779562222 - PHONG" at bounding box center [133, 124] width 126 height 17
type input "PHONG"
type input "0946828888"
type input "HOÀNG"
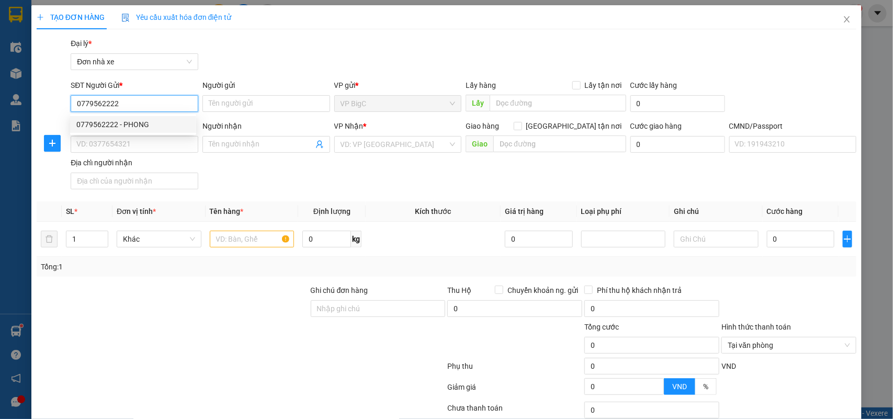
type input "025095009469 PHẠM NGỌC TUÂN"
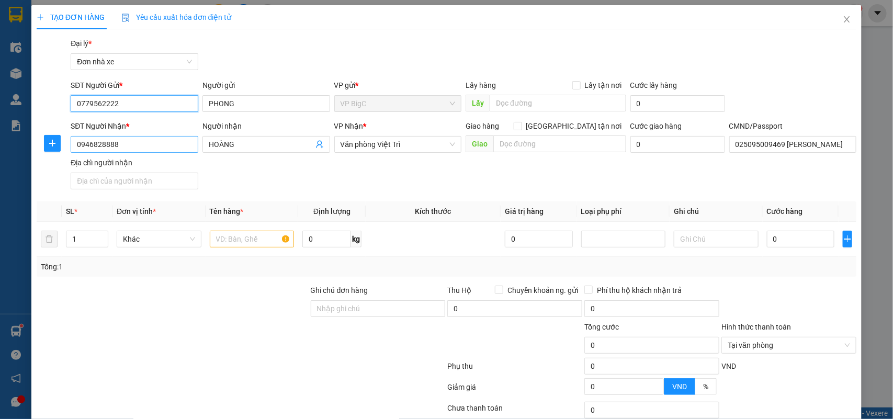
type input "0779562222"
click at [149, 146] on input "0946828888" at bounding box center [135, 144] width 128 height 17
type input "0986176666"
click at [166, 166] on div "0986176666 - CHUNG" at bounding box center [132, 166] width 113 height 12
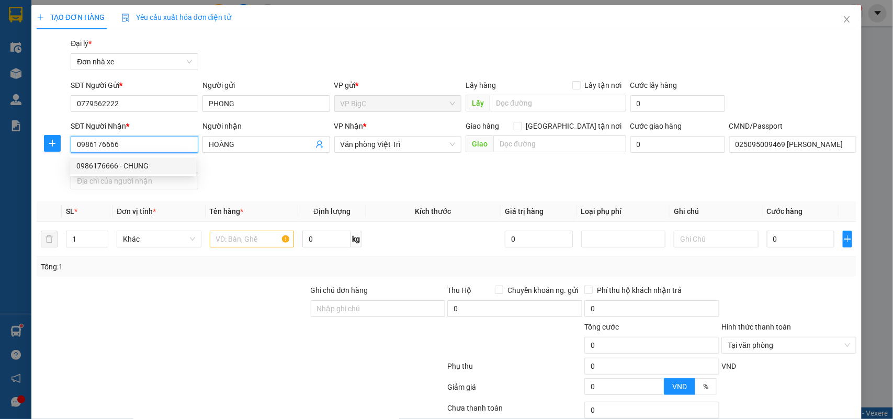
type input "CHUNG"
type input "CC"
type input "0986176666"
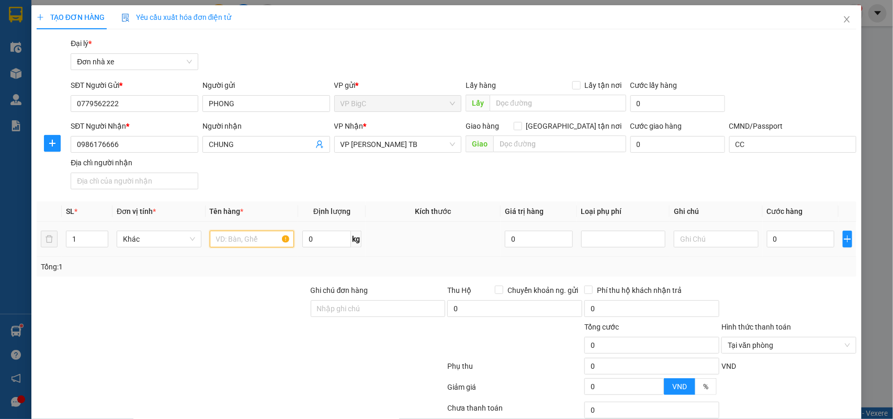
click at [260, 233] on input "text" at bounding box center [252, 239] width 85 height 17
click at [236, 138] on span "CHUNG" at bounding box center [266, 144] width 128 height 17
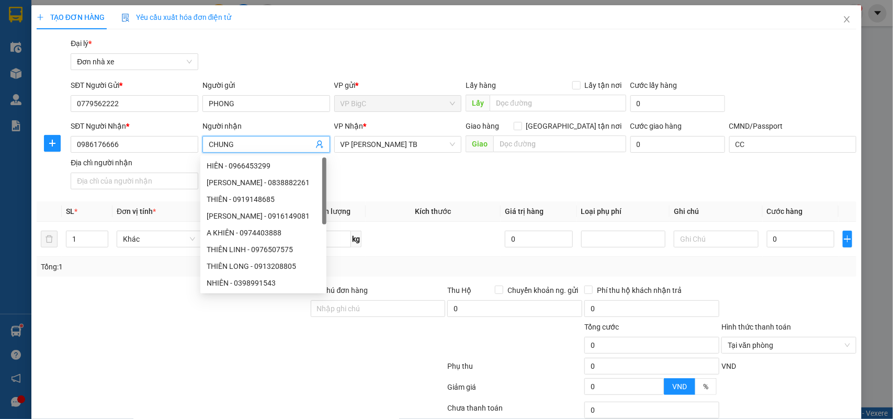
click at [238, 150] on input "CHUNG" at bounding box center [261, 145] width 105 height 12
type input "QUYẾT"
click at [411, 170] on div "SĐT Người Nhận * 0986176666 Người nhận QUYẾT VP Nhận * VP Trần Phú TB Giao hàng…" at bounding box center [464, 156] width 790 height 73
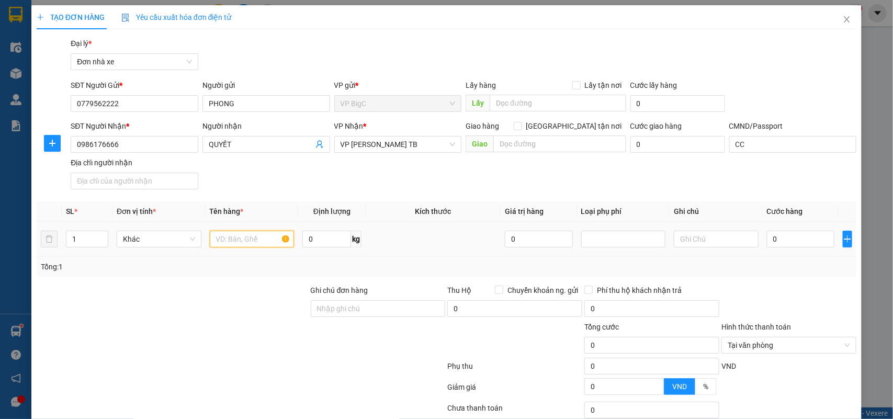
click at [258, 242] on input "text" at bounding box center [252, 239] width 85 height 17
type input "TAI NGHE"
click at [791, 235] on input "0" at bounding box center [800, 239] width 67 height 17
type input "2"
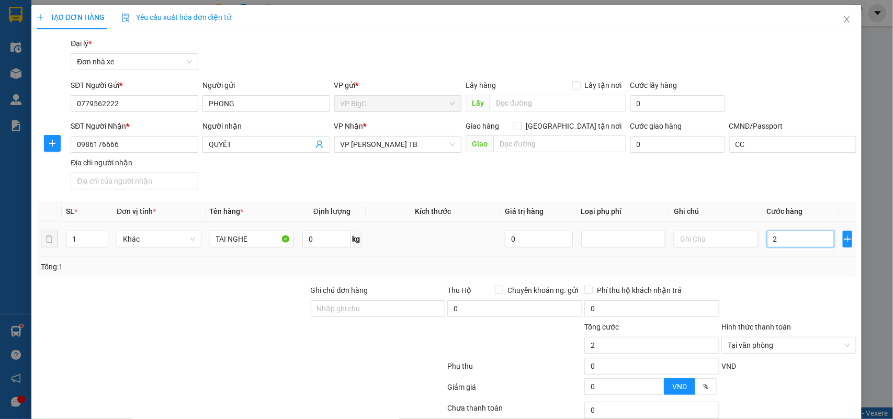
type input "25"
type input "25.000"
click at [791, 287] on div at bounding box center [788, 303] width 137 height 37
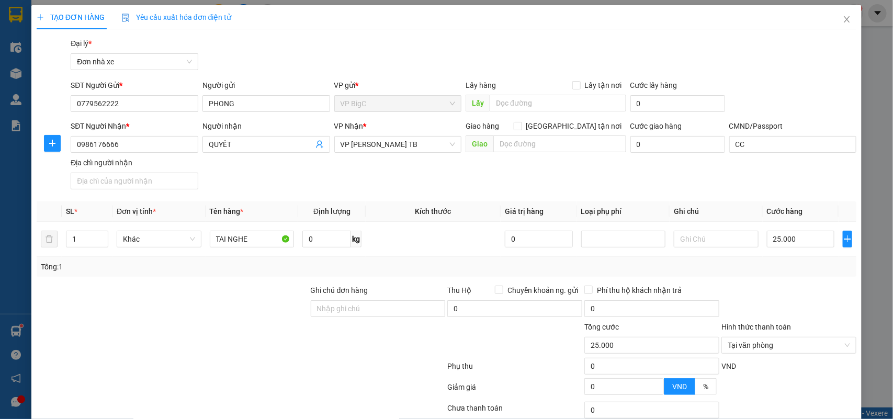
scroll to position [80, 0]
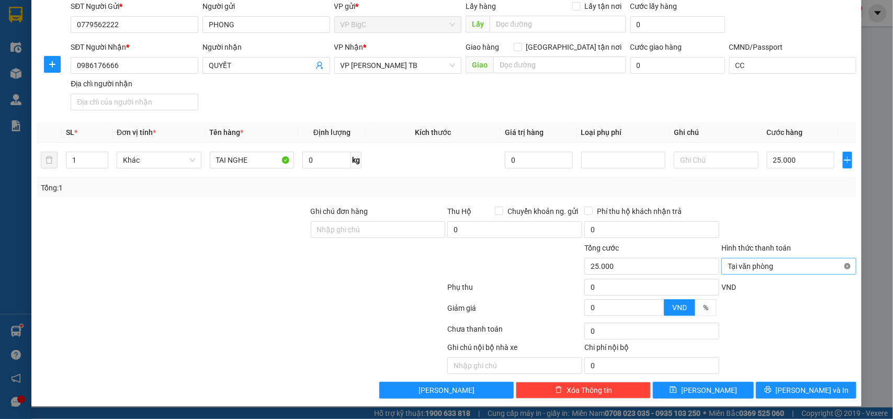
type input "25.000"
click at [824, 390] on button "[PERSON_NAME] và In" at bounding box center [806, 390] width 100 height 17
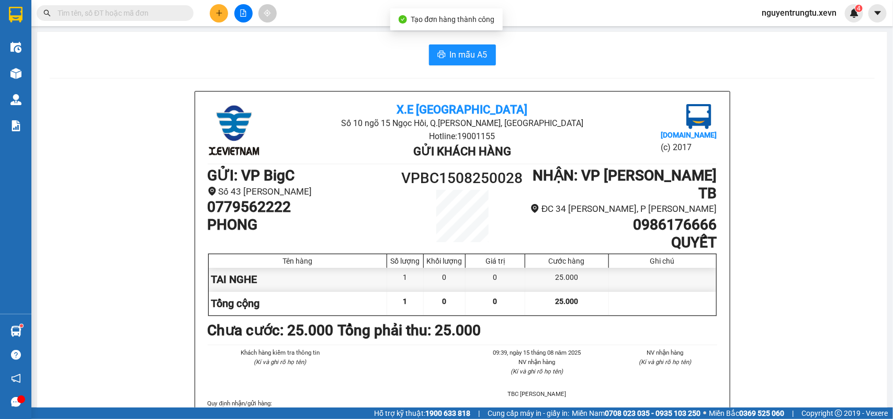
click at [457, 50] on span "In mẫu A5" at bounding box center [469, 54] width 38 height 13
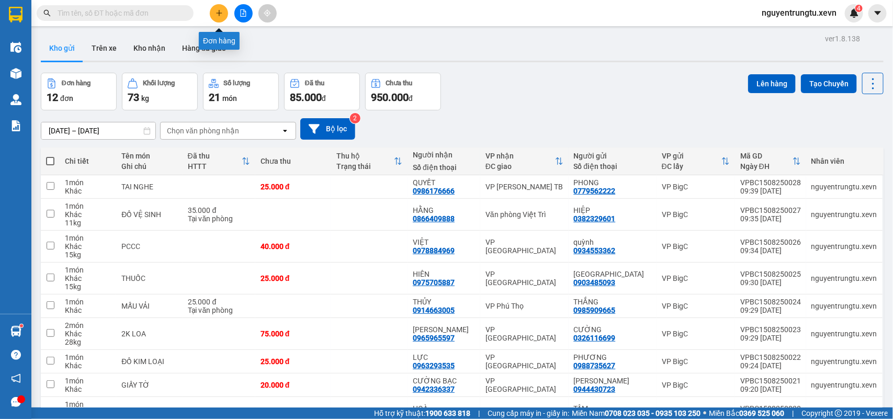
click at [223, 13] on button at bounding box center [219, 13] width 18 height 18
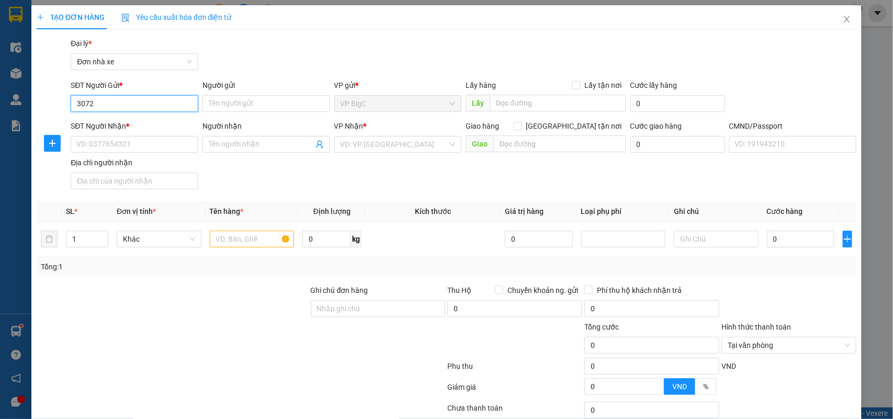
click at [168, 97] on input "3072" at bounding box center [135, 103] width 128 height 17
click at [128, 120] on div "0979363072 - TRANG" at bounding box center [132, 125] width 113 height 12
type input "0979363072"
type input "TRANG"
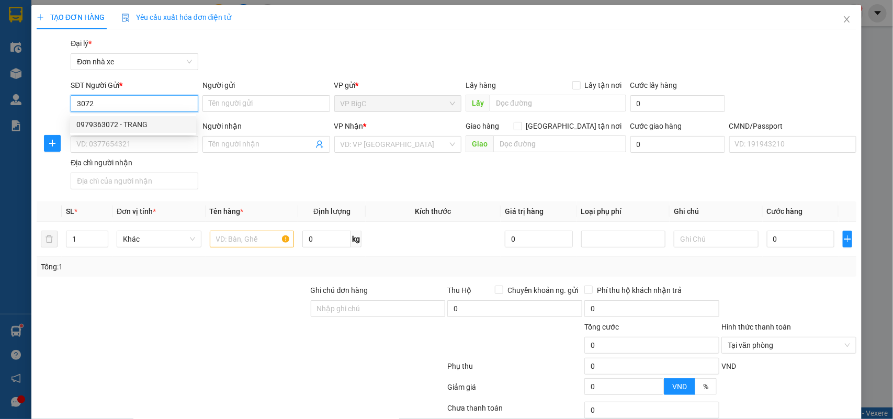
type input "0974528684"
type input "DIỄM"
type input "PHẠM BÁ LÂN"
type input "0979363072"
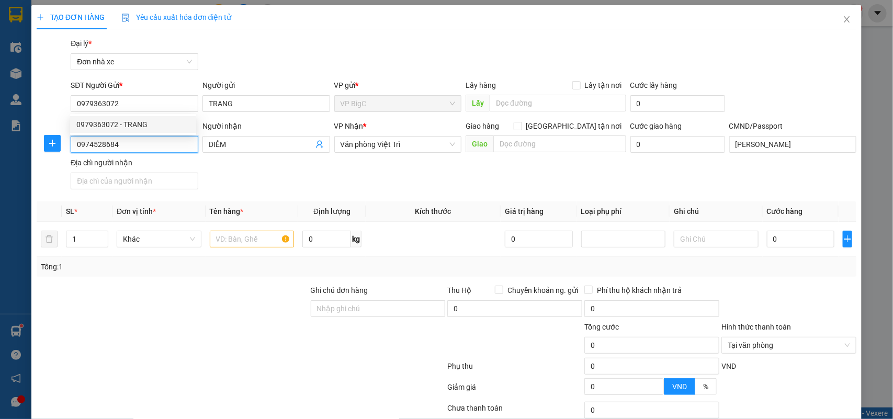
click at [147, 146] on input "0974528684" at bounding box center [135, 144] width 128 height 17
click at [99, 238] on span "Decrease Value" at bounding box center [102, 241] width 12 height 9
type input "2"
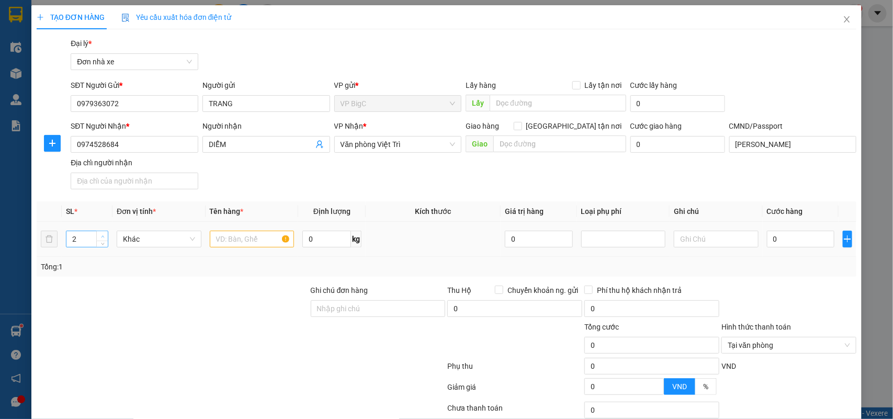
click at [101, 235] on icon "up" at bounding box center [103, 237] width 4 height 4
click at [231, 234] on input "text" at bounding box center [252, 239] width 85 height 17
type input "2K QUẦN ÁO"
click at [780, 239] on input "0" at bounding box center [800, 239] width 67 height 17
type input "9"
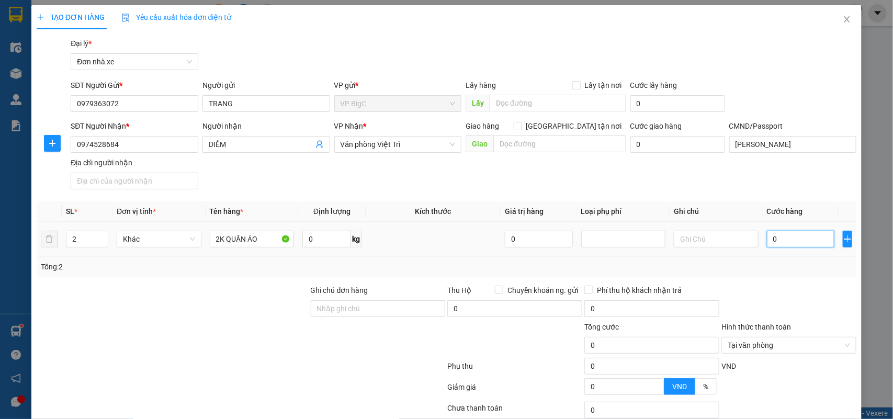
type input "9"
type input "90"
type input "90.000"
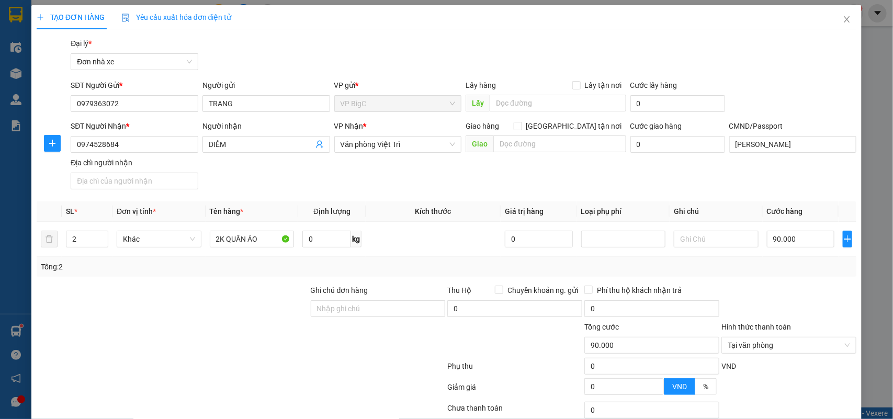
click at [769, 265] on div "Tổng: 2" at bounding box center [447, 267] width 812 height 12
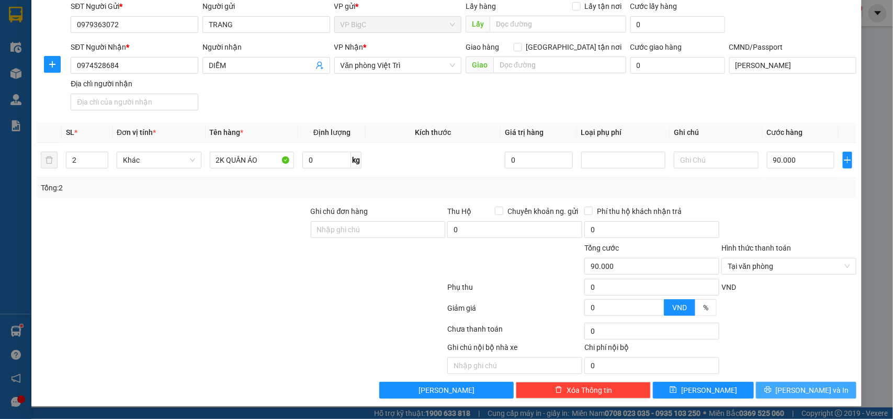
click at [825, 389] on button "[PERSON_NAME] và In" at bounding box center [806, 390] width 100 height 17
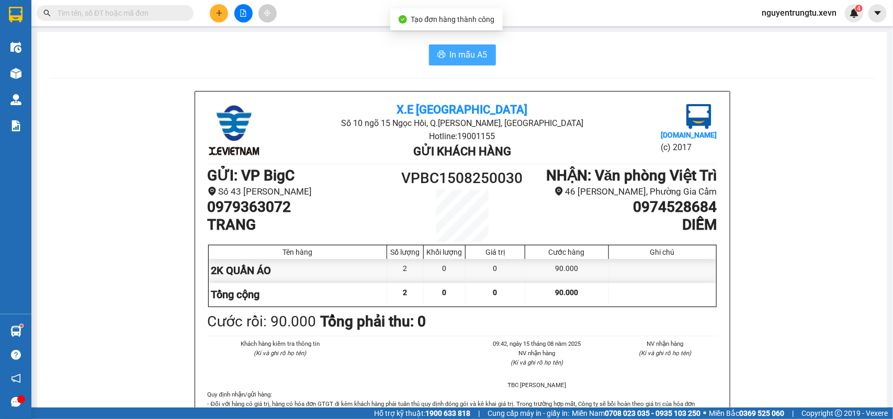
click at [468, 56] on span "In mẫu A5" at bounding box center [469, 54] width 38 height 13
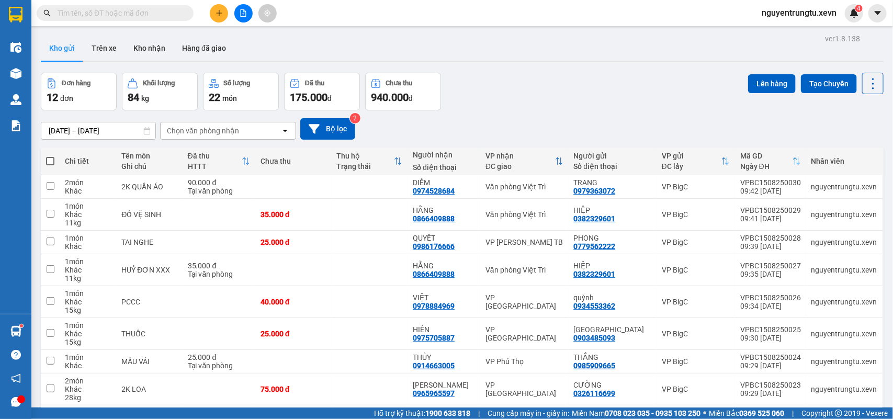
click at [152, 16] on input "text" at bounding box center [119, 13] width 123 height 12
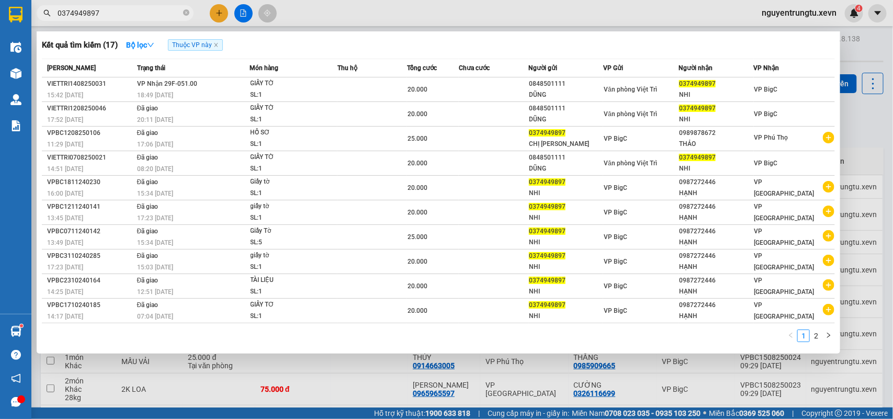
type input "0374949897"
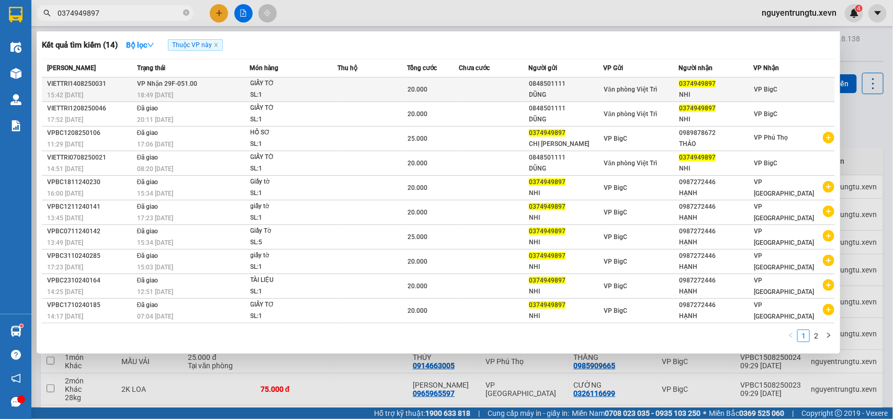
click at [301, 79] on div "GIẤY TỜ" at bounding box center [290, 84] width 78 height 12
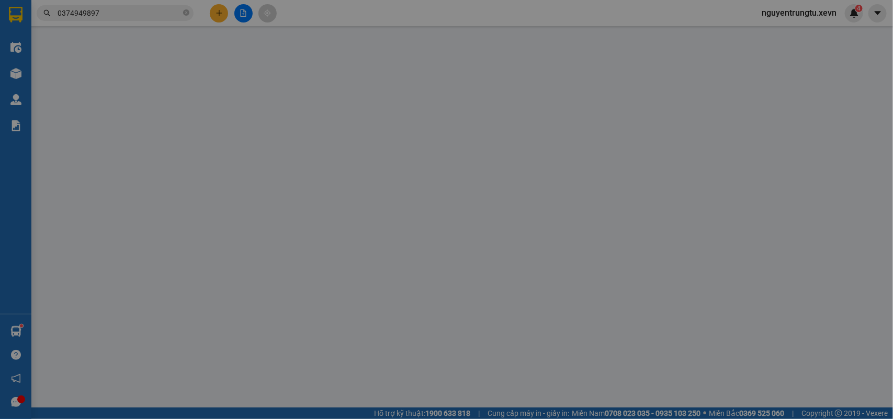
type input "0848501111"
type input "DŨNG"
type input "0374949897"
type input "NHI"
type input "1CC"
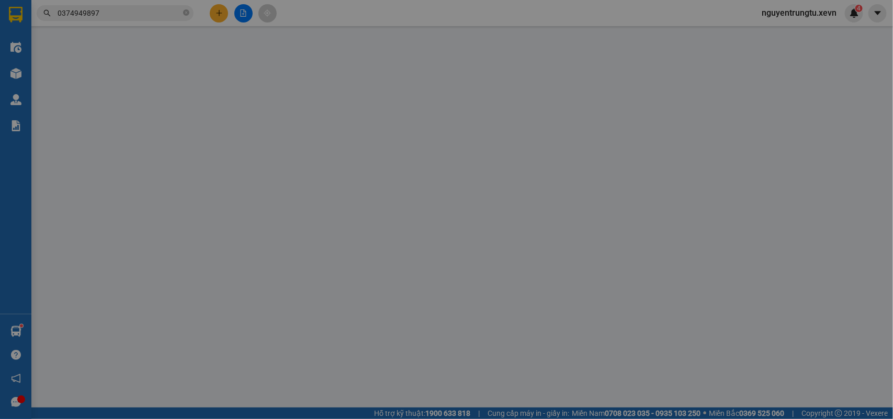
type input "20.000"
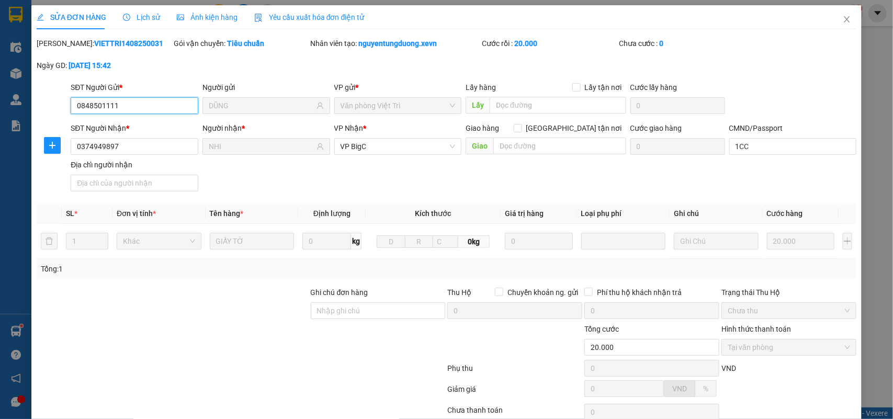
scroll to position [83, 0]
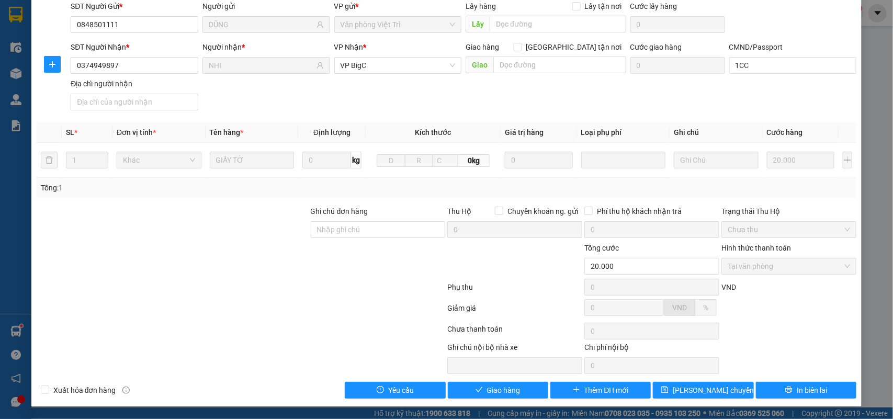
click at [479, 378] on div "Total Paid Fee 20.000 Total UnPaid Fee 0 Cash Collection Total Fee Mã ĐH: VIETT…" at bounding box center [447, 178] width 820 height 442
drag, startPoint x: 482, startPoint y: 384, endPoint x: 463, endPoint y: 365, distance: 27.7
click at [487, 384] on span "Giao hàng" at bounding box center [503, 390] width 33 height 12
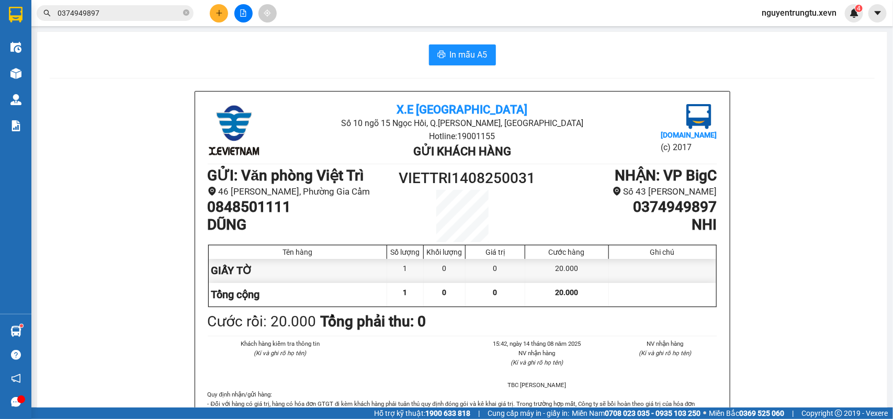
click at [150, 19] on span "0374949897" at bounding box center [115, 13] width 157 height 16
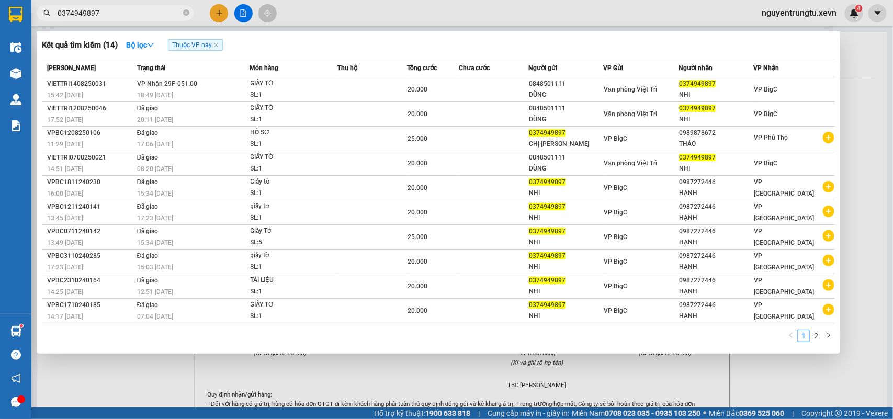
click at [149, 14] on input "0374949897" at bounding box center [119, 13] width 123 height 12
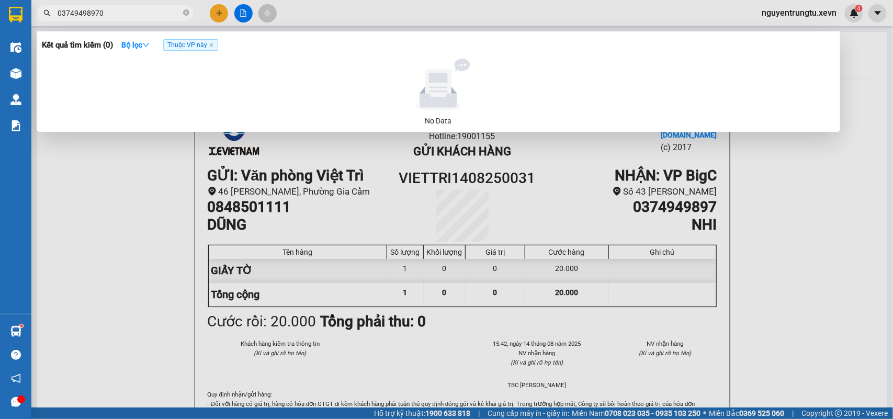
click at [149, 14] on input "03749498970" at bounding box center [119, 13] width 123 height 12
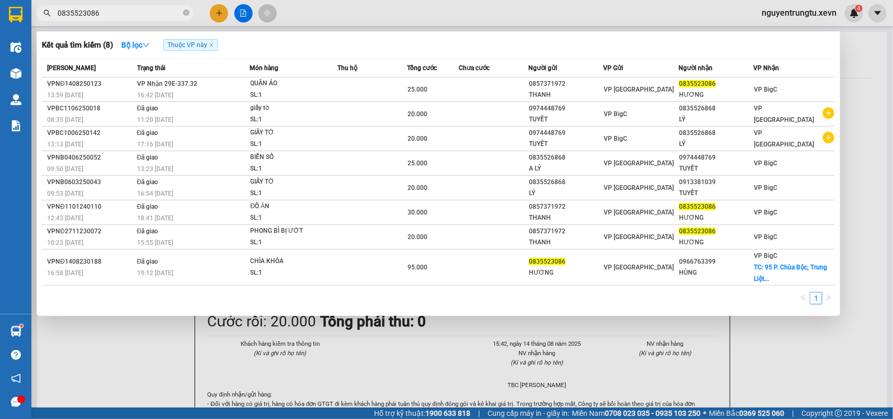
type input "0835523086"
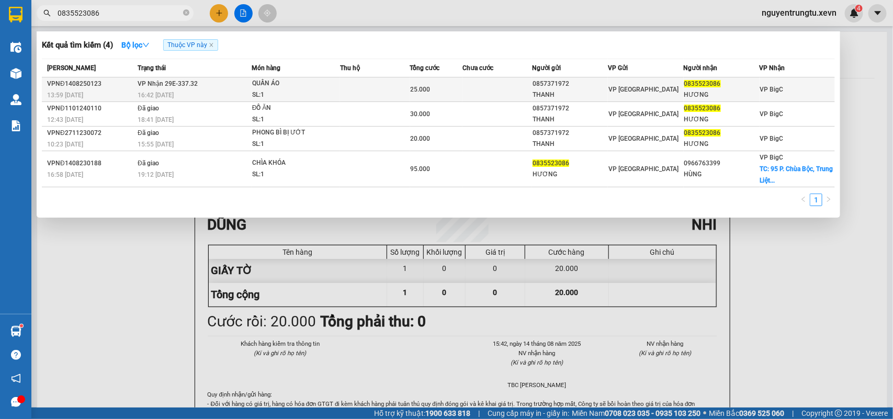
click at [272, 95] on div "SL: 1" at bounding box center [291, 95] width 78 height 12
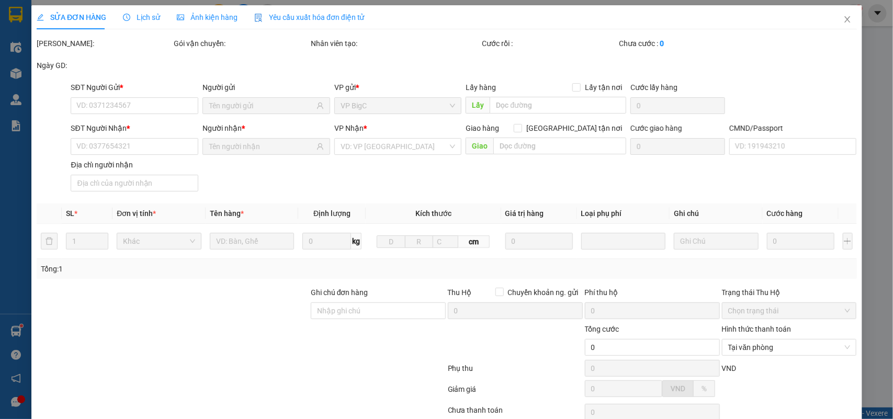
type input "0857371972"
type input "THANH"
type input "0835523086"
type input "HƯƠNG"
type input "hương"
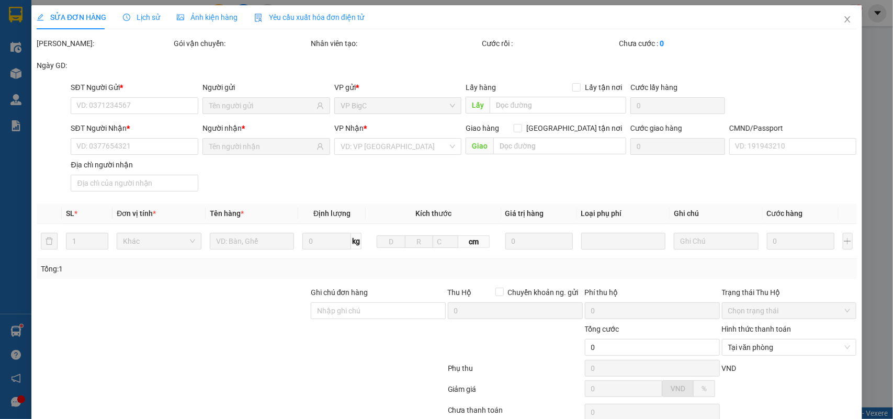
type input "25.000"
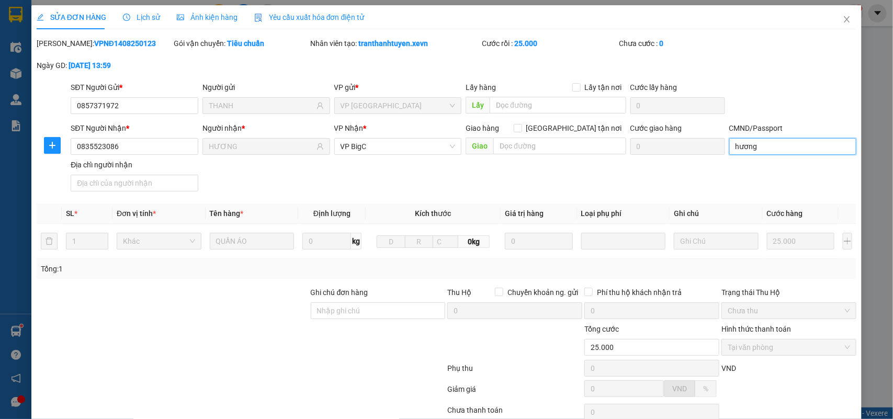
click at [813, 147] on input "hương" at bounding box center [793, 146] width 128 height 17
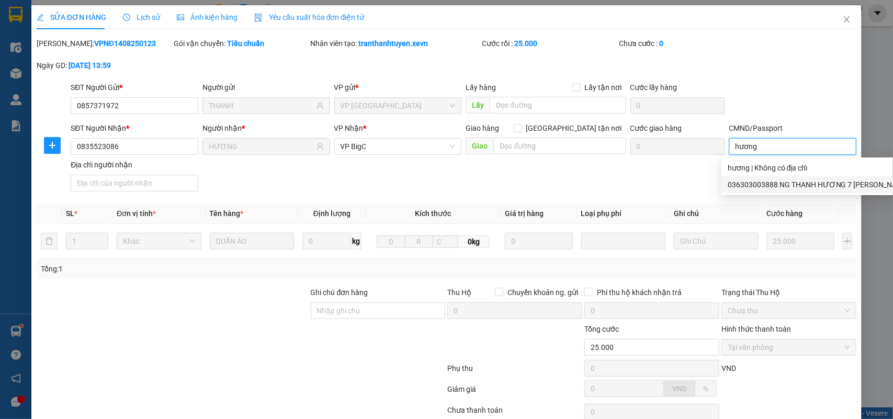
click at [774, 176] on div "036303003888 NG THANH HƯƠNG 7 LÊ HỮU TRÁC | Không có địa chỉ" at bounding box center [847, 184] width 253 height 17
type input "036303003888 NG THANH HƯƠNG 7 LÊ HỮU TRÁC"
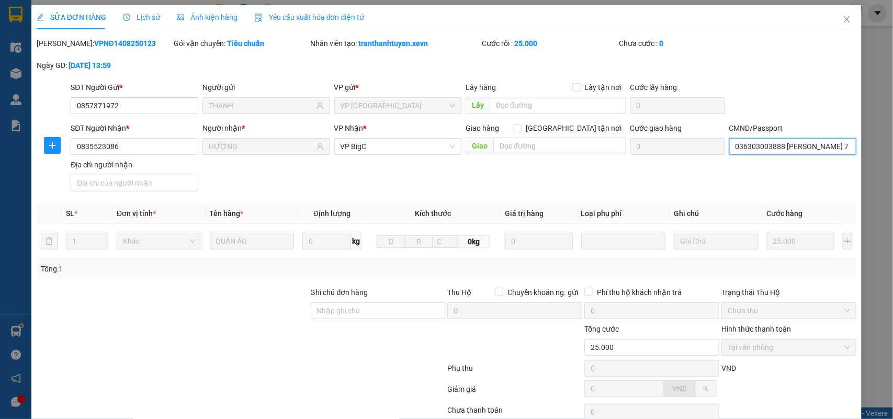
scroll to position [83, 0]
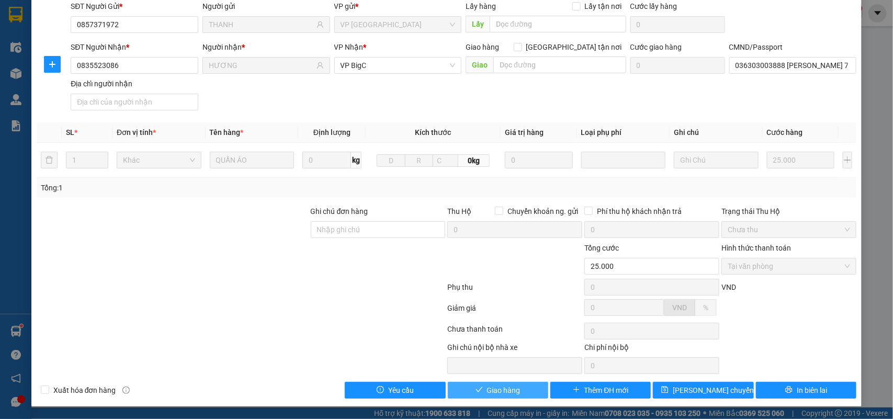
click at [512, 395] on span "Giao hàng" at bounding box center [503, 390] width 33 height 12
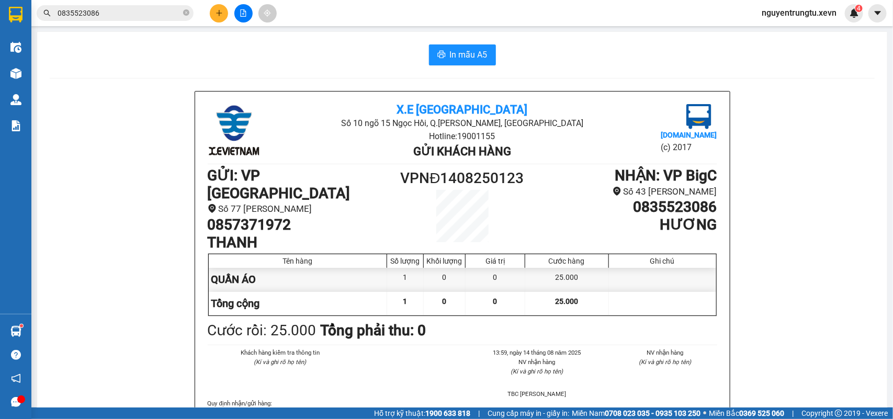
click at [145, 14] on input "0835523086" at bounding box center [119, 13] width 123 height 12
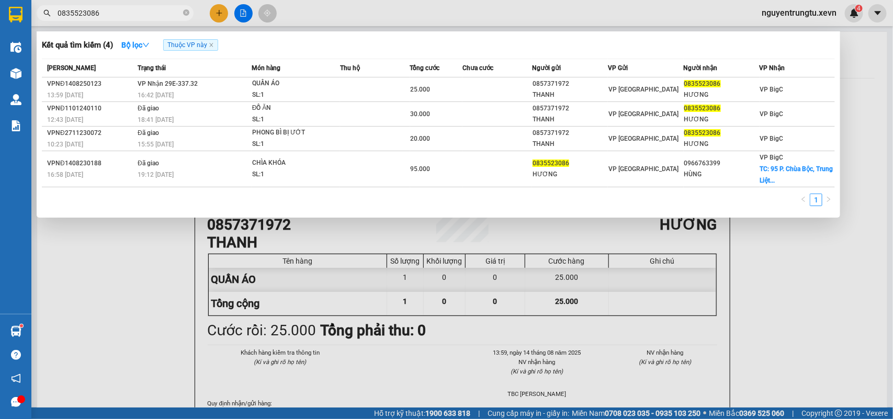
click at [145, 14] on input "0835523086" at bounding box center [119, 13] width 123 height 12
click at [218, 11] on div at bounding box center [446, 209] width 893 height 419
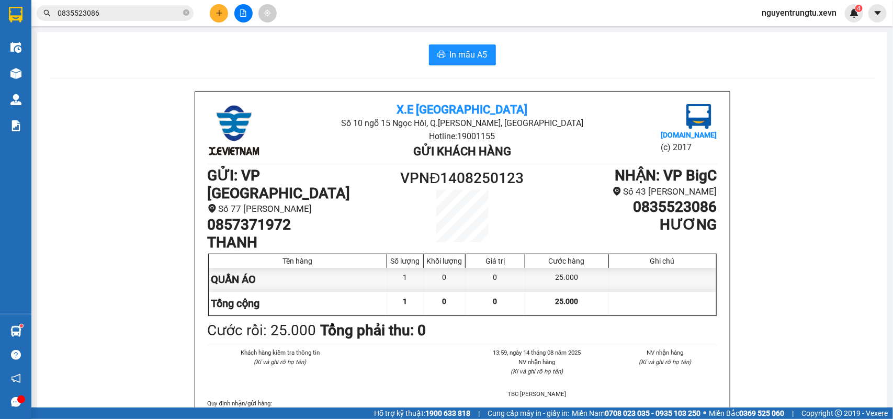
click at [217, 13] on icon "plus" at bounding box center [219, 13] width 6 height 1
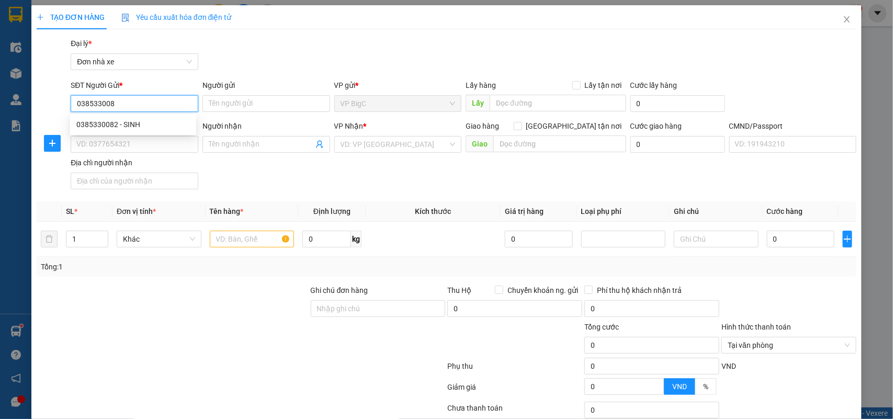
type input "0385330082"
click at [100, 128] on div "0385330082 - SINH" at bounding box center [132, 125] width 113 height 12
type input "SINH"
type input "0964444498"
type input "[PERSON_NAME]"
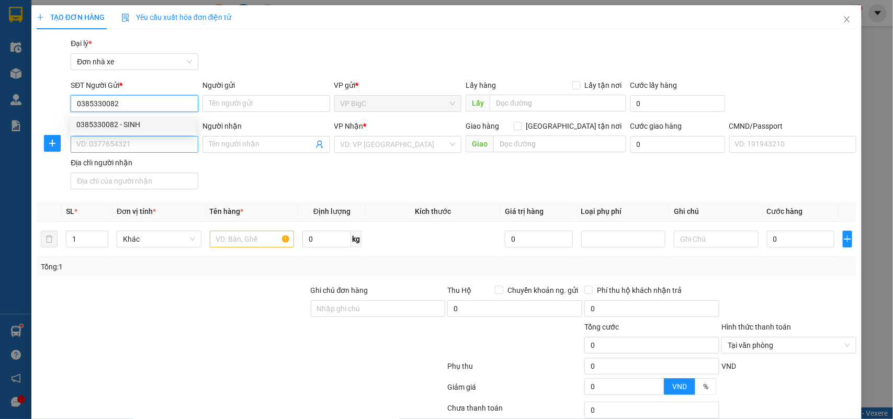
type input "037202005436 QUÁCH VĂN ĐOÀN"
type input "123"
type input "0385330082"
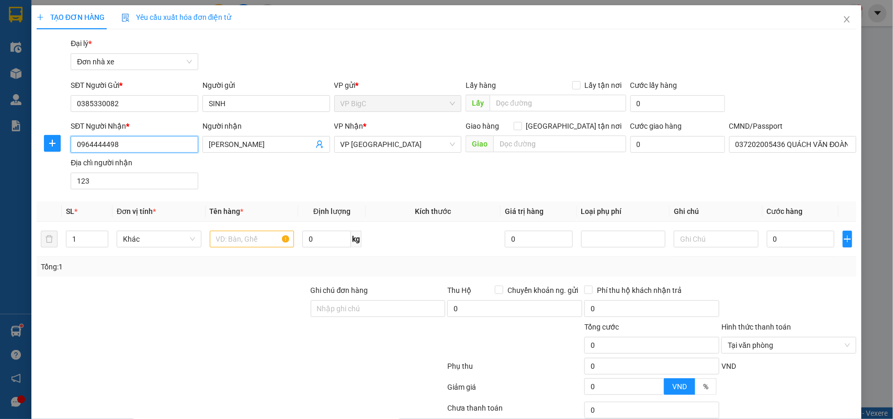
click at [139, 150] on input "0964444498" at bounding box center [135, 144] width 128 height 17
click at [232, 247] on input "text" at bounding box center [252, 239] width 85 height 17
type input "D"
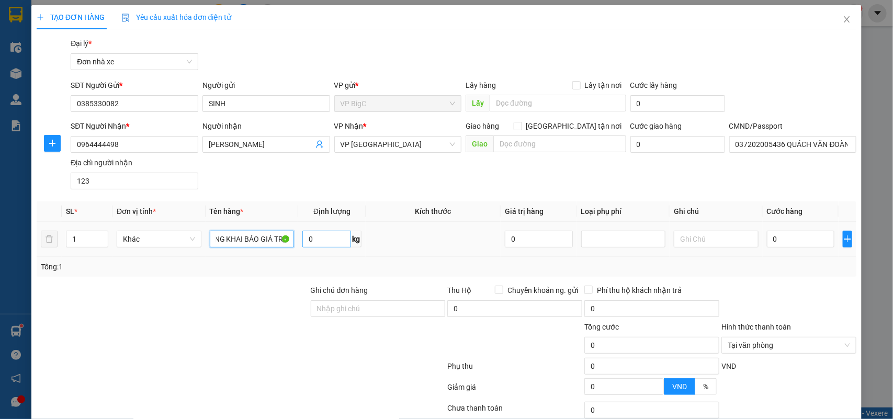
type input "ĐIỆN THOẠI(KHÔNG KHAI BÁO GIÁ TRỊ)"
click at [306, 239] on input "0" at bounding box center [326, 239] width 49 height 17
type input "0.3"
click at [767, 241] on input "0" at bounding box center [800, 239] width 67 height 17
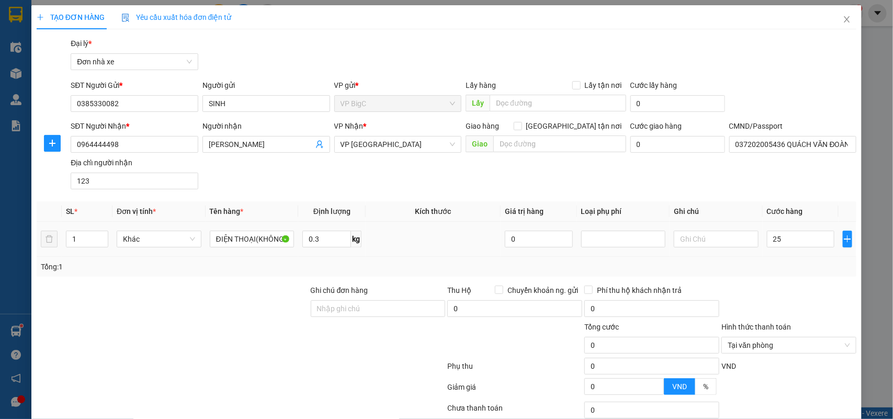
type input "25.000"
drag, startPoint x: 783, startPoint y: 254, endPoint x: 791, endPoint y: 262, distance: 10.7
click at [786, 260] on div "SL * Đơn vị tính * Tên hàng * Định lượng Kích thước Giá trị hàng Loại phụ phí G…" at bounding box center [447, 238] width 820 height 75
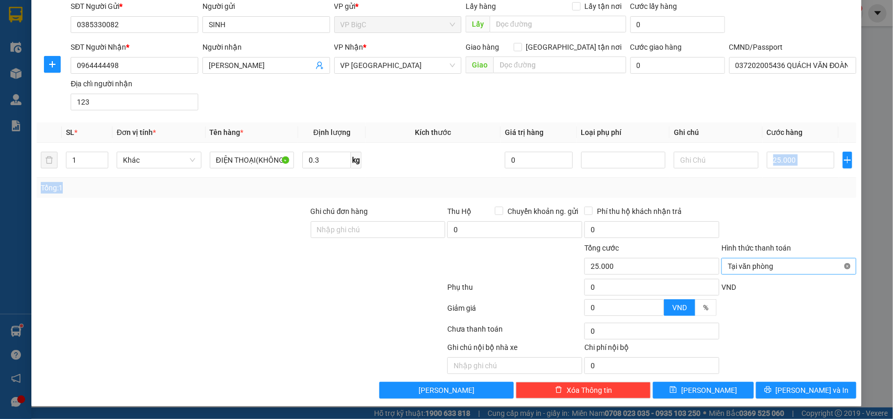
type input "25.000"
click at [819, 382] on div "Transit Pickup Surcharge Ids Transit Deliver Surcharge Ids Transit Deliver Surc…" at bounding box center [447, 179] width 820 height 440
click at [819, 382] on button "[PERSON_NAME] và In" at bounding box center [806, 390] width 100 height 17
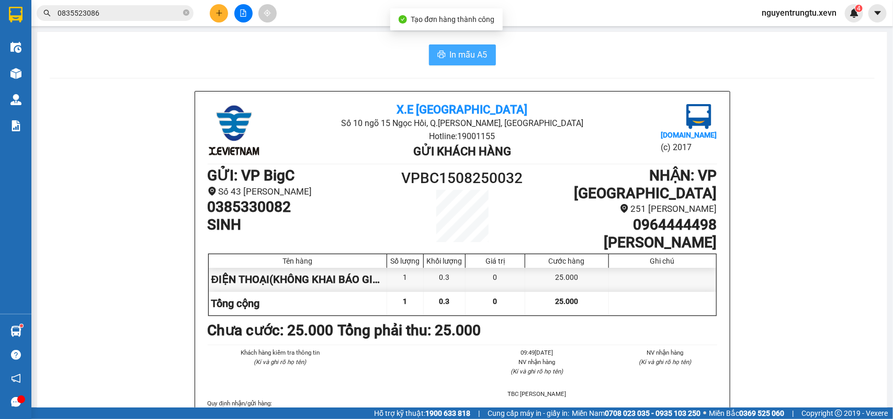
click at [458, 56] on span "In mẫu A5" at bounding box center [469, 54] width 38 height 13
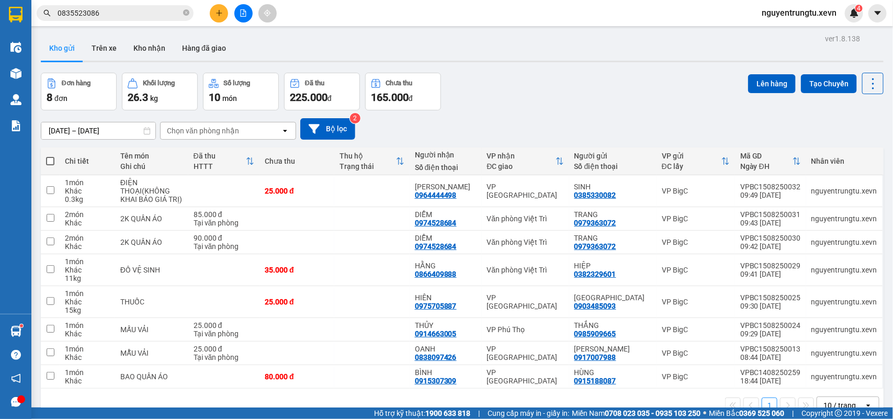
click at [225, 12] on button at bounding box center [219, 13] width 18 height 18
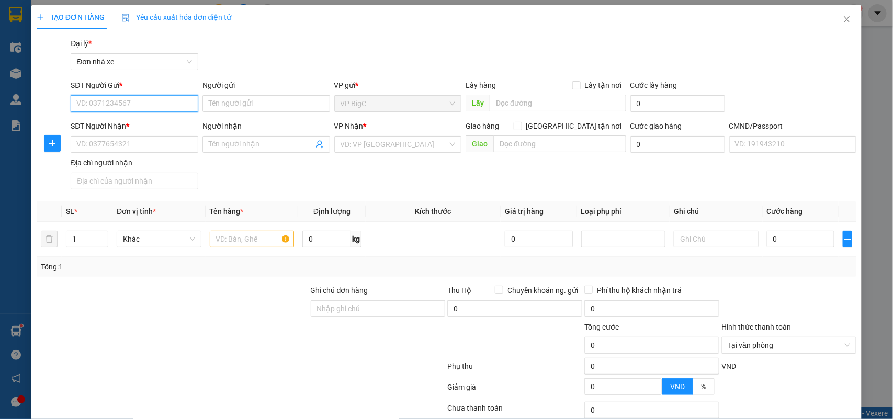
click at [161, 104] on input "SĐT Người Gửi *" at bounding box center [135, 103] width 128 height 17
click at [176, 109] on input "0912305692" at bounding box center [135, 103] width 128 height 17
drag, startPoint x: 176, startPoint y: 109, endPoint x: 154, endPoint y: 130, distance: 30.3
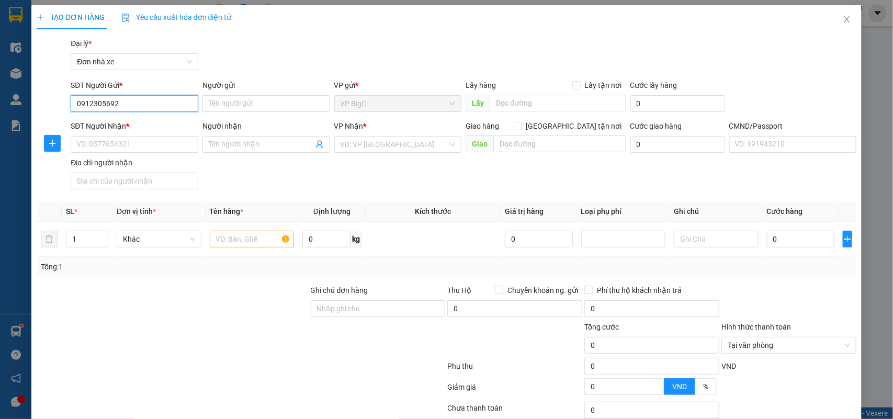
click at [173, 108] on input "0912305692" at bounding box center [135, 103] width 128 height 17
type input "0912305692"
click at [263, 103] on input "Người gửi" at bounding box center [266, 103] width 128 height 17
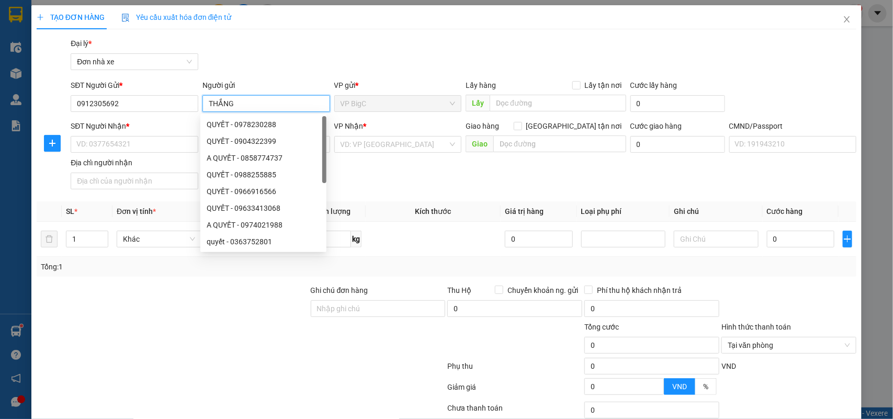
type input "THẮNG"
click at [161, 134] on div "SĐT Người Nhận *" at bounding box center [135, 128] width 128 height 16
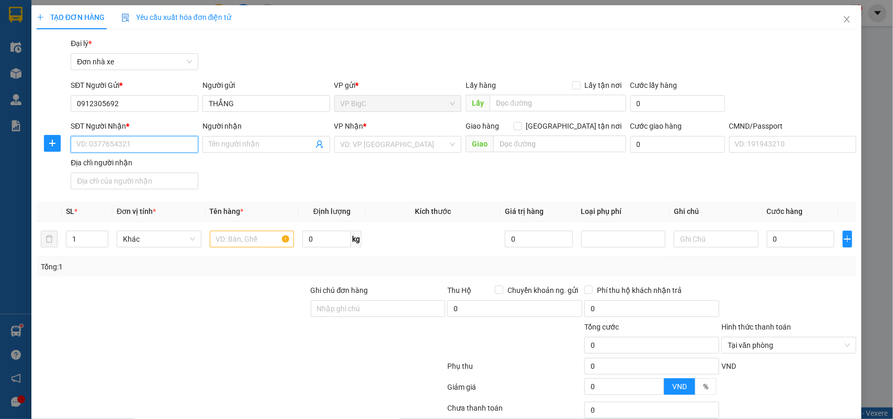
click at [162, 137] on input "SĐT Người Nhận *" at bounding box center [135, 144] width 128 height 17
click at [162, 140] on input "0932385480" at bounding box center [135, 144] width 128 height 17
type input "0932385480"
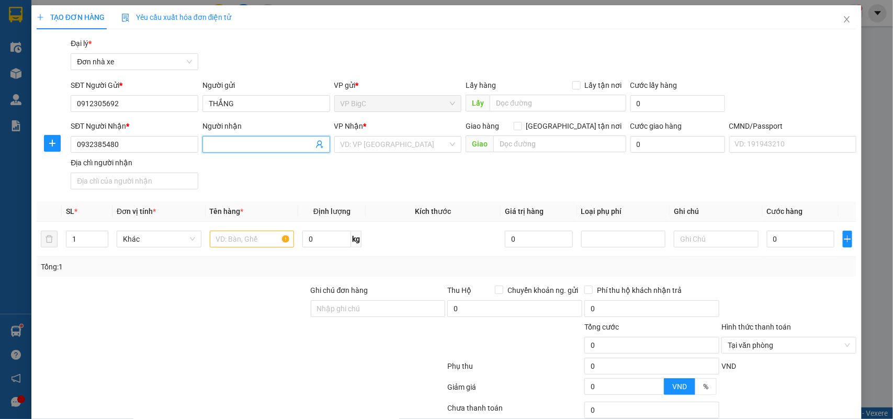
click at [223, 142] on input "Người nhận" at bounding box center [261, 145] width 105 height 12
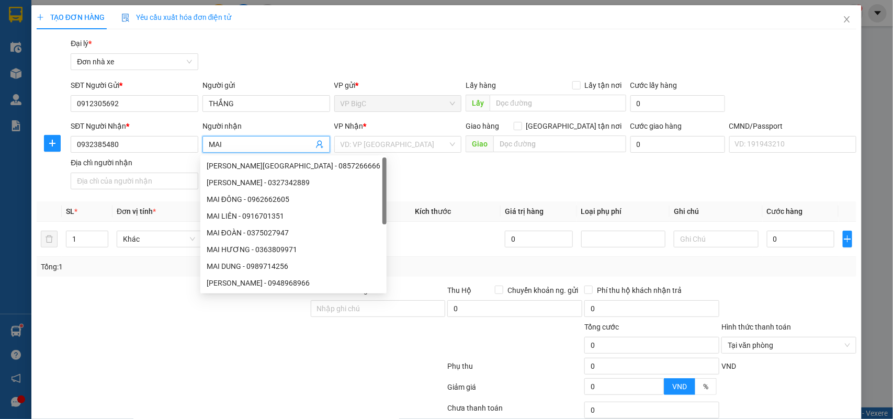
type input "MAI"
click at [388, 135] on div "VP Nhận *" at bounding box center [398, 128] width 128 height 16
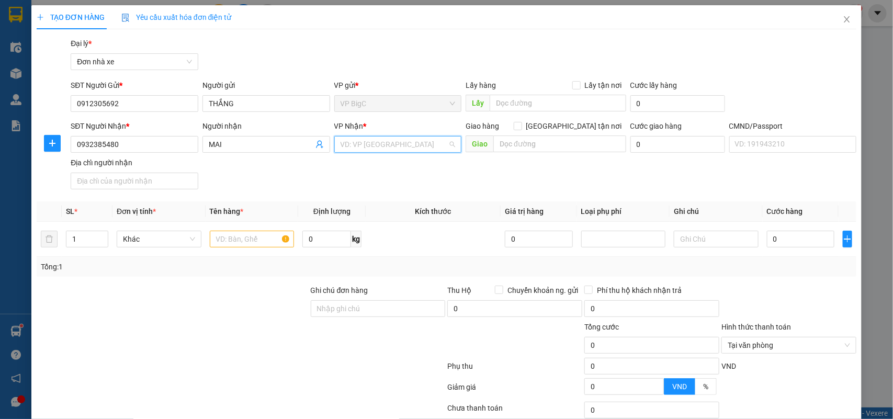
click at [388, 140] on input "search" at bounding box center [394, 145] width 108 height 16
type input "TRÀN"
click at [393, 163] on div "VP [PERSON_NAME] TB" at bounding box center [393, 166] width 113 height 12
click at [259, 205] on th "Tên hàng *" at bounding box center [252, 211] width 93 height 20
click at [249, 232] on input "text" at bounding box center [252, 239] width 85 height 17
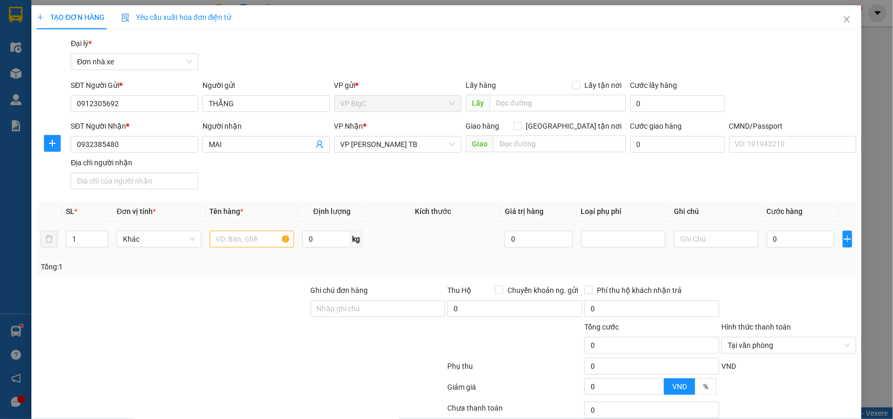
click at [255, 230] on div at bounding box center [252, 239] width 85 height 21
click at [249, 239] on input "text" at bounding box center [252, 239] width 85 height 17
type input "LK ĐIỆN TỬ"
click at [312, 244] on input "0" at bounding box center [326, 239] width 49 height 17
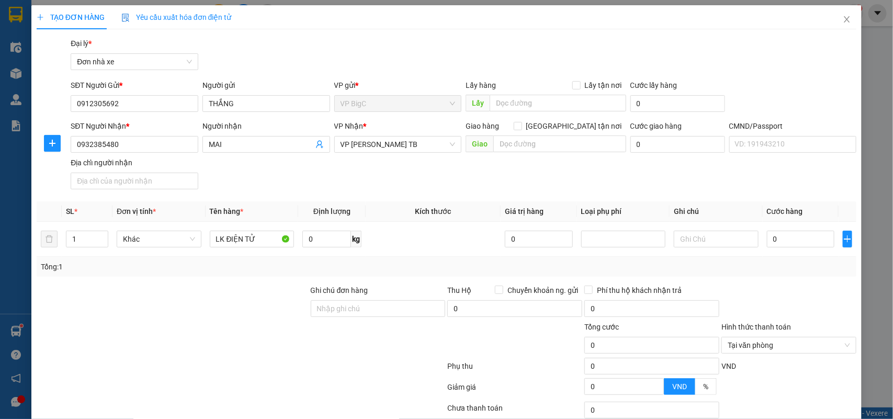
drag, startPoint x: 326, startPoint y: 194, endPoint x: 339, endPoint y: 180, distance: 18.5
click at [328, 194] on div "SĐT Người Nhận * 0932385480 Người nhận MAI VP Nhận * VP Trần Phú TB Giao hàng G…" at bounding box center [464, 156] width 790 height 73
click at [767, 242] on input "0" at bounding box center [800, 239] width 67 height 17
type input "3"
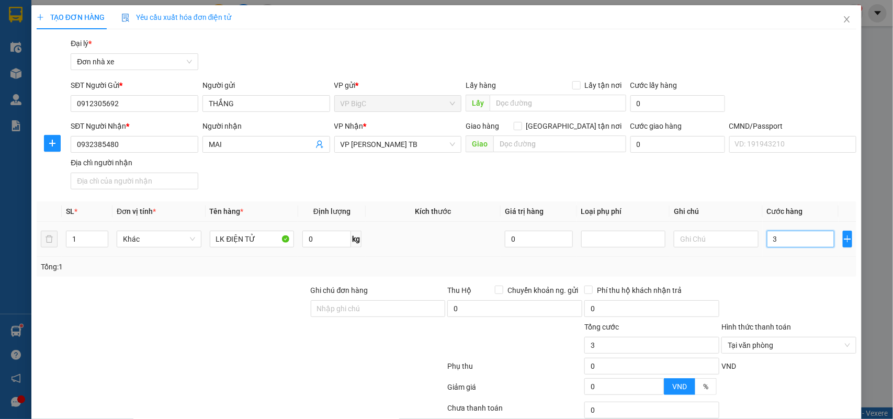
type input "30"
type input "30.000"
click at [769, 206] on th "Cước hàng" at bounding box center [801, 211] width 76 height 20
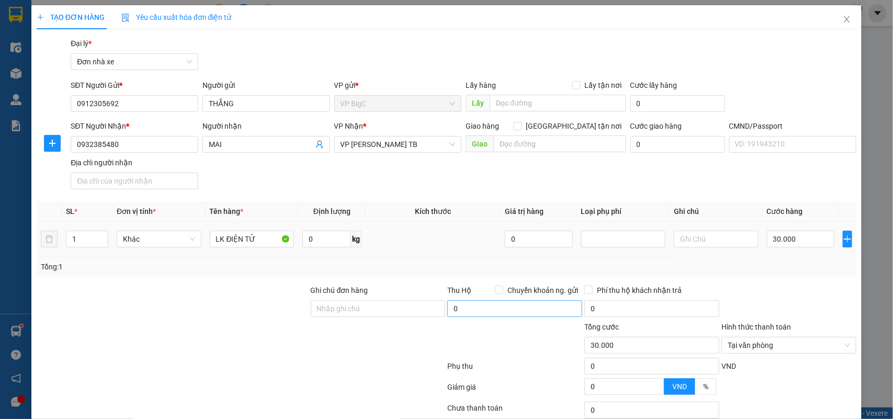
scroll to position [80, 0]
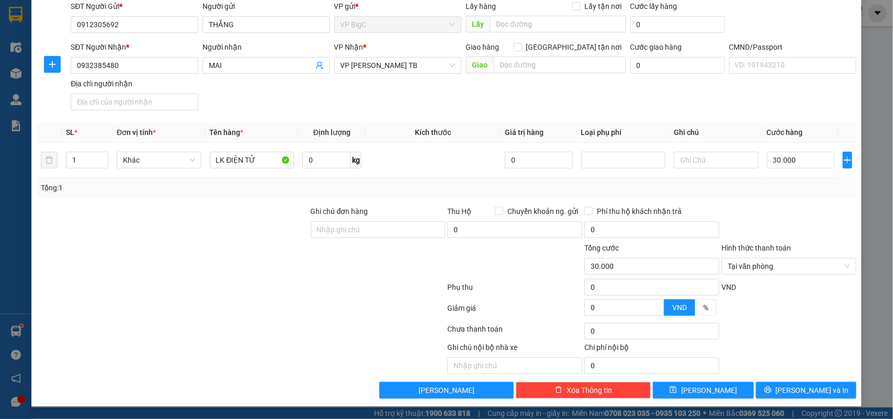
click at [756, 203] on div "Transit Pickup Surcharge Ids Transit Deliver Surcharge Ids Transit Deliver Surc…" at bounding box center [447, 179] width 820 height 440
type input "30.000"
click at [799, 400] on div "TẠO ĐƠN HÀNG Yêu cầu xuất hóa đơn điện tử Transit Pickup Surcharge Ids Transit …" at bounding box center [446, 166] width 831 height 480
click at [799, 397] on button "[PERSON_NAME] và In" at bounding box center [806, 390] width 100 height 17
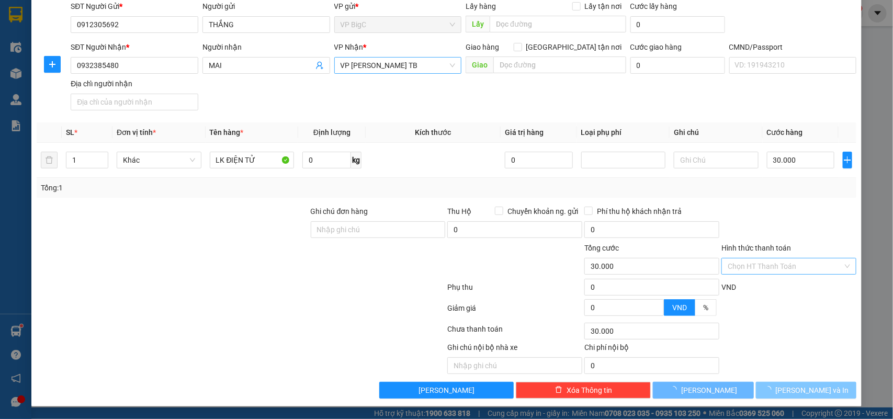
click at [411, 58] on span "VP [PERSON_NAME] TB" at bounding box center [397, 66] width 115 height 16
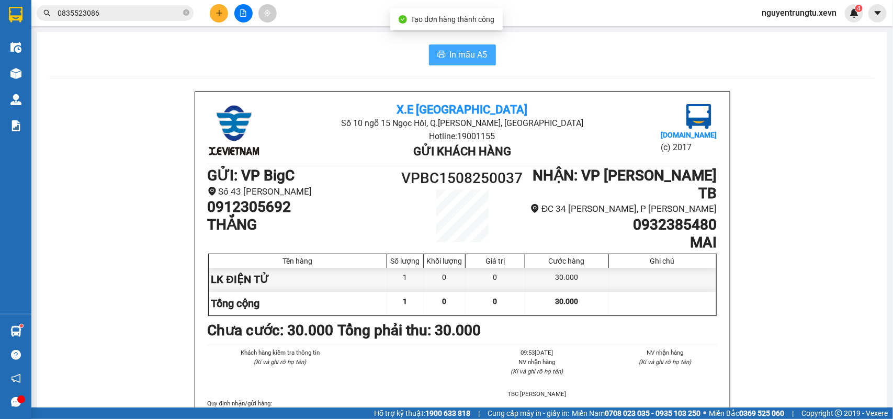
click at [440, 60] on button "In mẫu A5" at bounding box center [462, 54] width 67 height 21
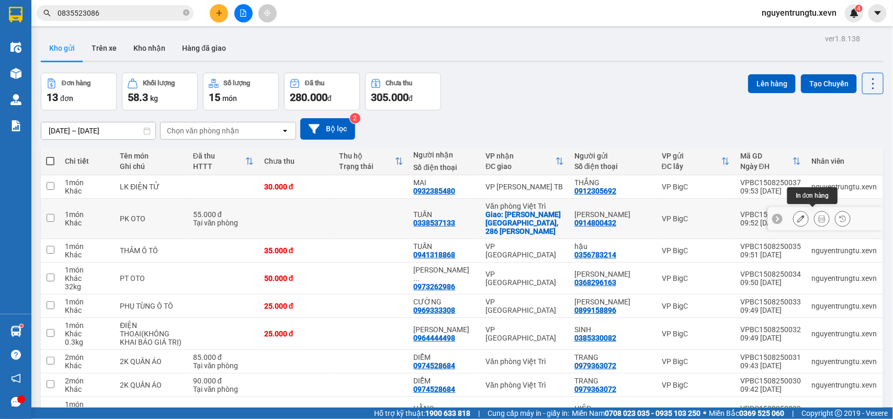
click at [818, 215] on icon at bounding box center [821, 218] width 7 height 7
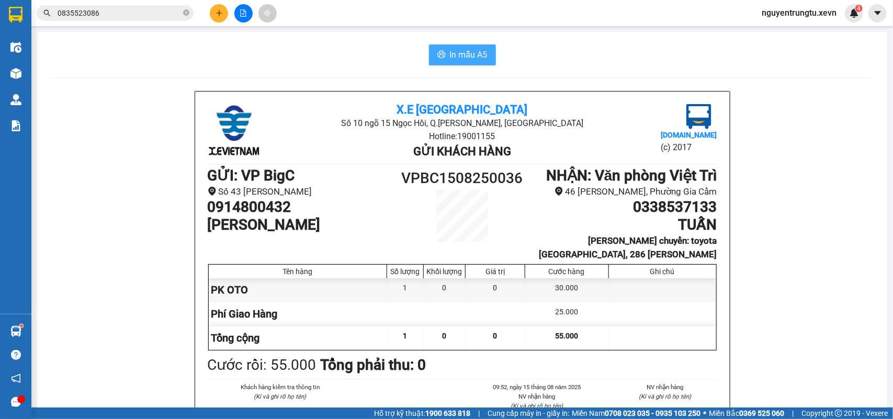
click at [467, 63] on button "In mẫu A5" at bounding box center [462, 54] width 67 height 21
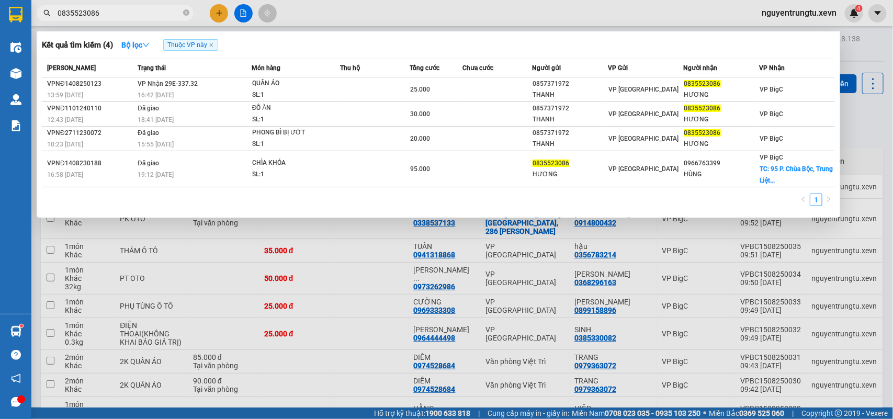
click at [137, 17] on input "0835523086" at bounding box center [119, 13] width 123 height 12
click at [373, 13] on div at bounding box center [446, 209] width 893 height 419
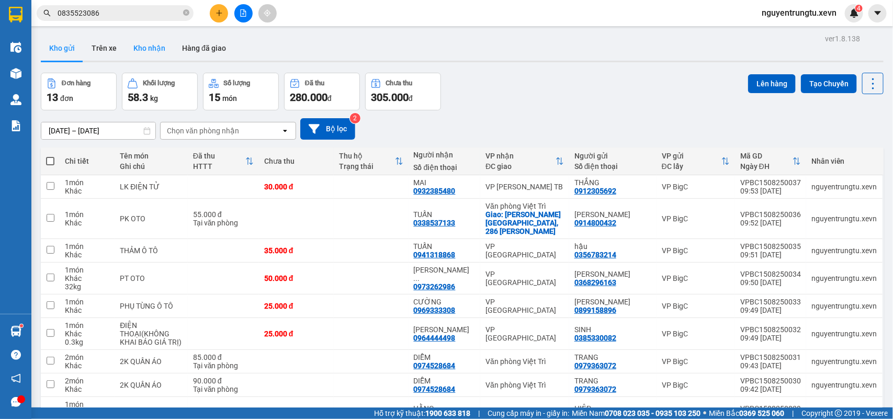
click at [164, 46] on button "Kho nhận" at bounding box center [149, 48] width 49 height 25
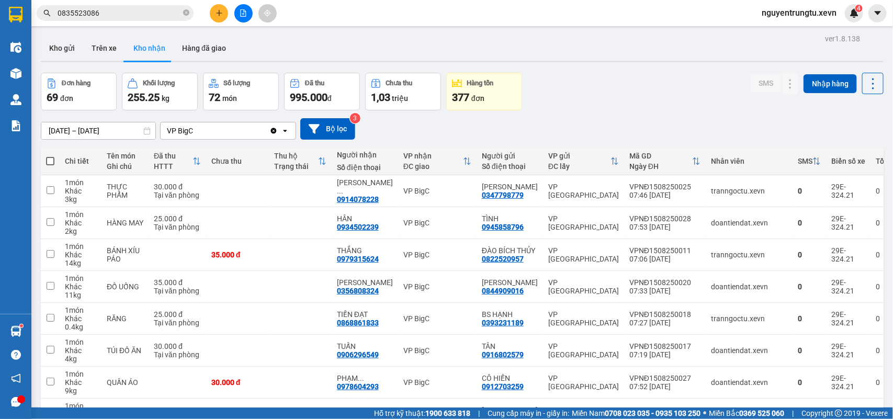
click at [46, 164] on span at bounding box center [50, 161] width 8 height 8
click at [50, 156] on input "checkbox" at bounding box center [50, 156] width 0 height 0
checkbox input "true"
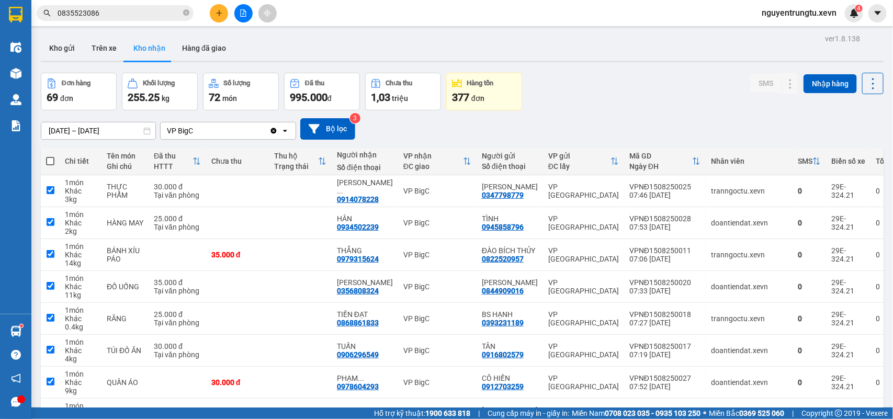
checkbox input "true"
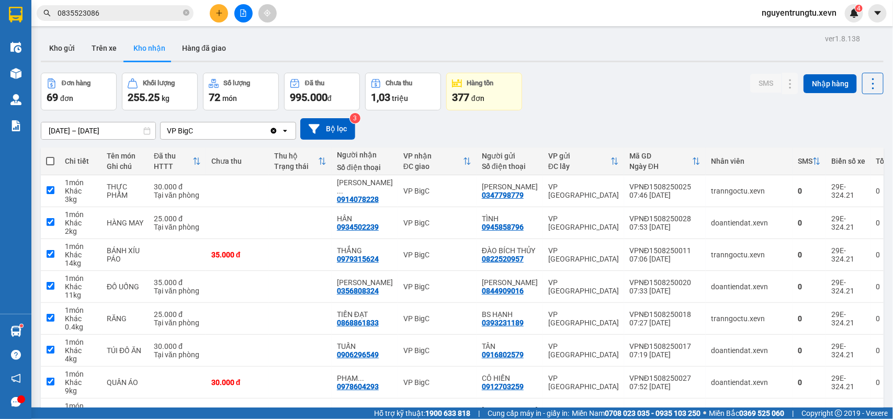
checkbox input "true"
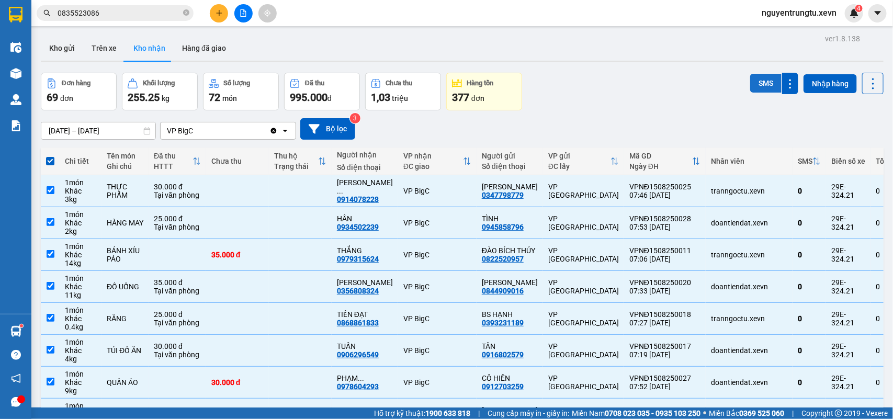
click at [750, 85] on button "SMS" at bounding box center [765, 83] width 31 height 19
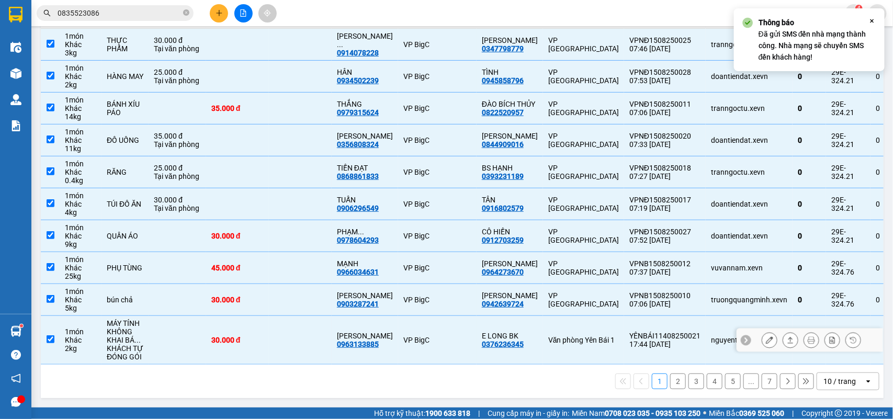
scroll to position [152, 0]
click at [670, 380] on button "2" at bounding box center [678, 381] width 16 height 16
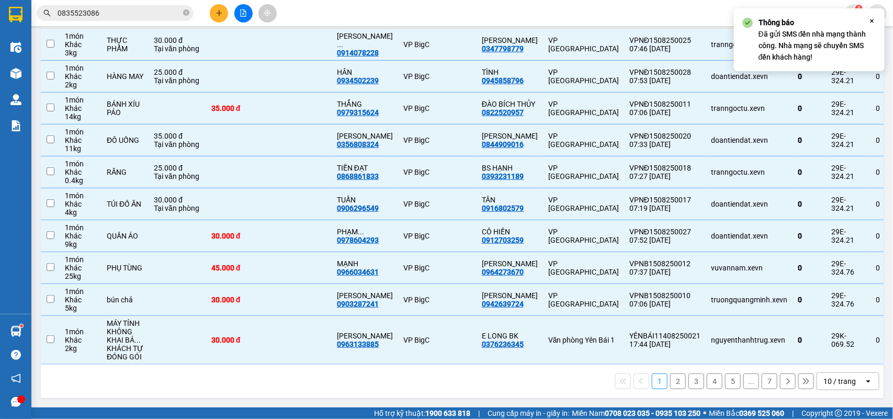
checkbox input "false"
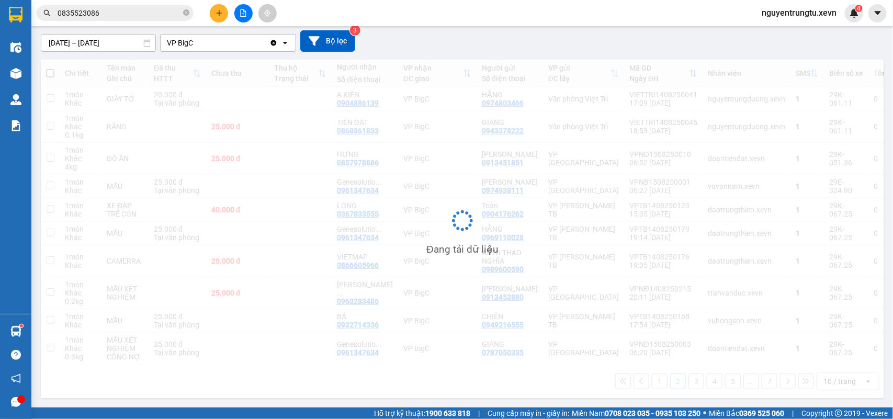
scroll to position [102, 0]
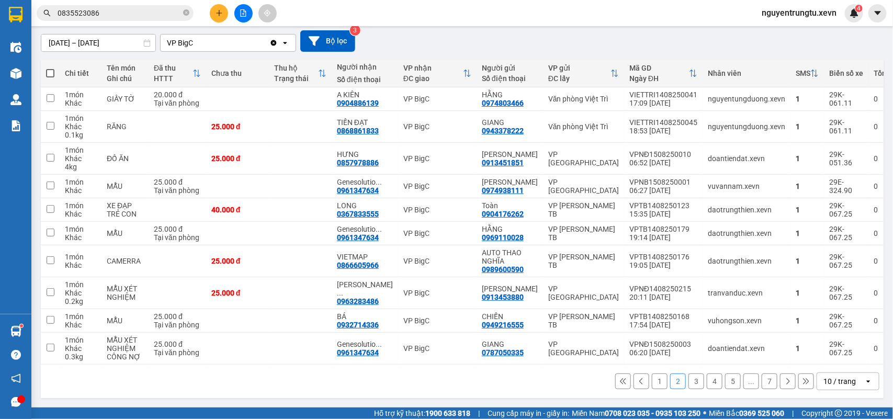
click at [652, 383] on button "1" at bounding box center [660, 381] width 16 height 16
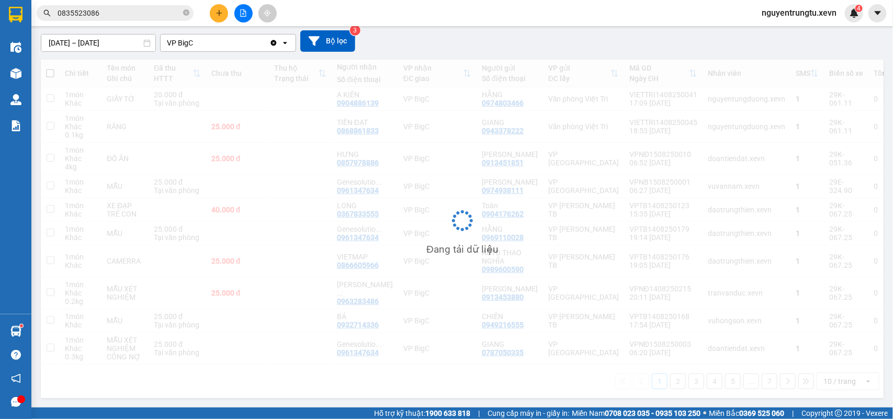
scroll to position [0, 0]
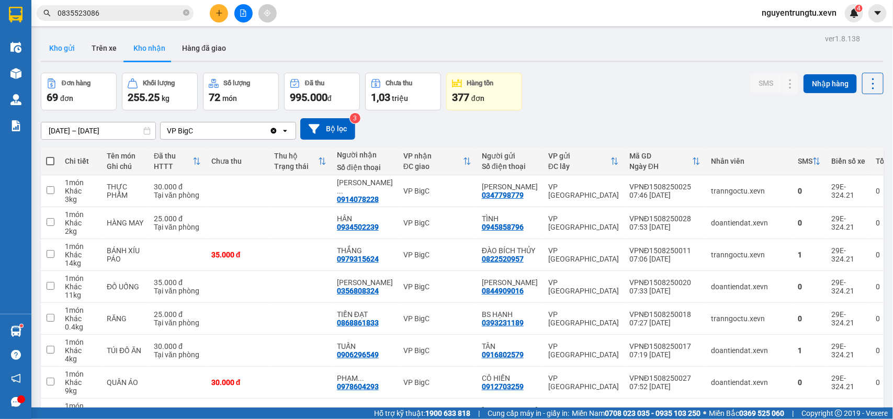
click at [69, 50] on button "Kho gửi" at bounding box center [62, 48] width 42 height 25
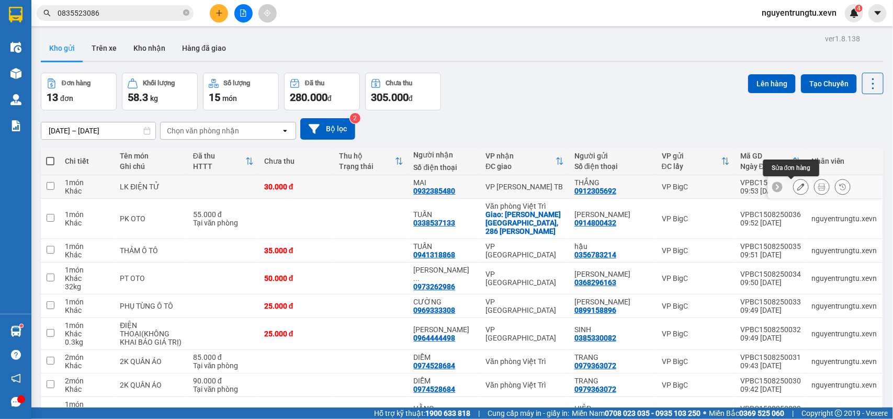
click at [797, 189] on icon at bounding box center [800, 186] width 7 height 7
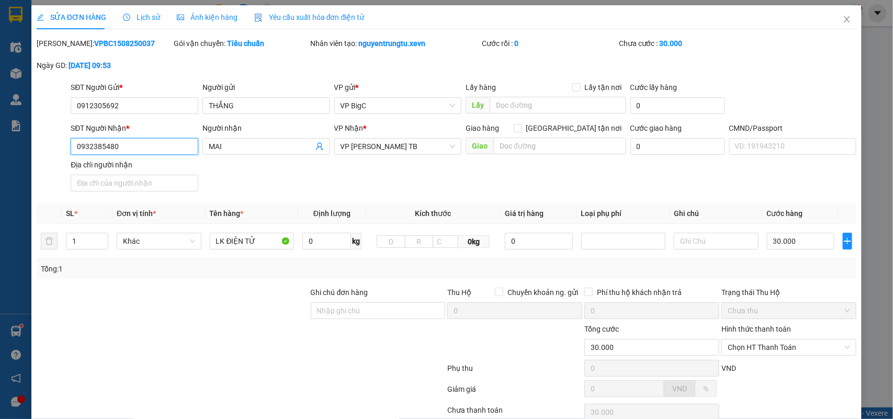
click at [153, 145] on input "0932385480" at bounding box center [135, 146] width 128 height 17
click at [328, 240] on input "0" at bounding box center [326, 241] width 49 height 17
paste input "932385480"
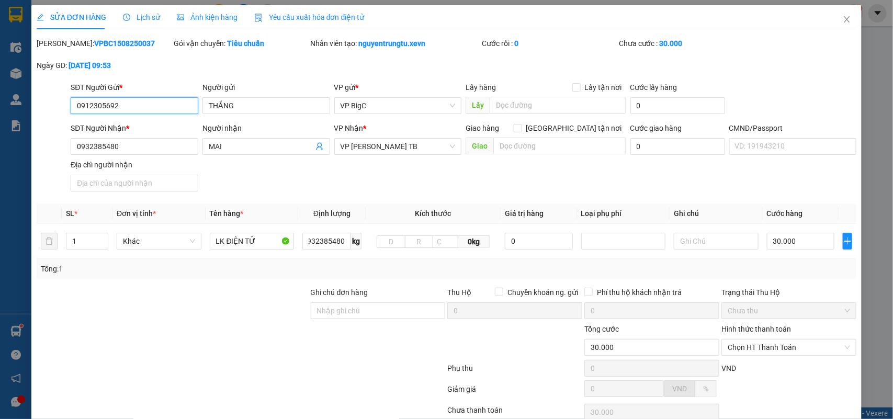
click at [127, 108] on input "0912305692" at bounding box center [135, 105] width 128 height 17
click at [129, 143] on input "0932385480" at bounding box center [135, 146] width 128 height 17
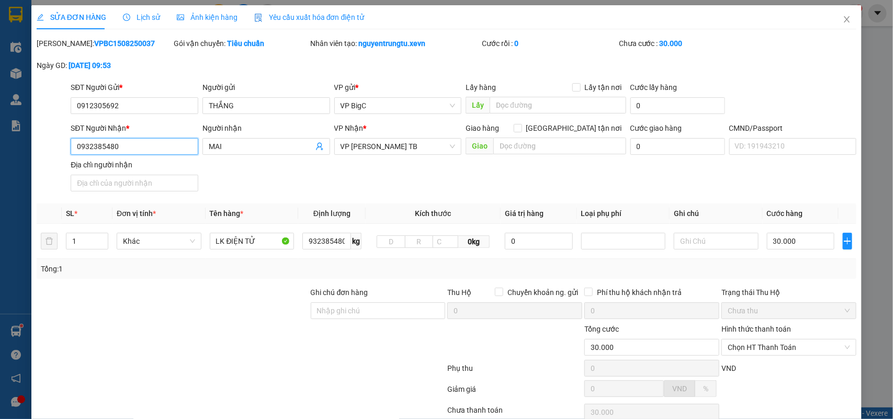
paste input "12305692"
click at [323, 233] on span "932385480 kg" at bounding box center [331, 240] width 59 height 19
click at [324, 237] on input "932385480" at bounding box center [326, 241] width 49 height 17
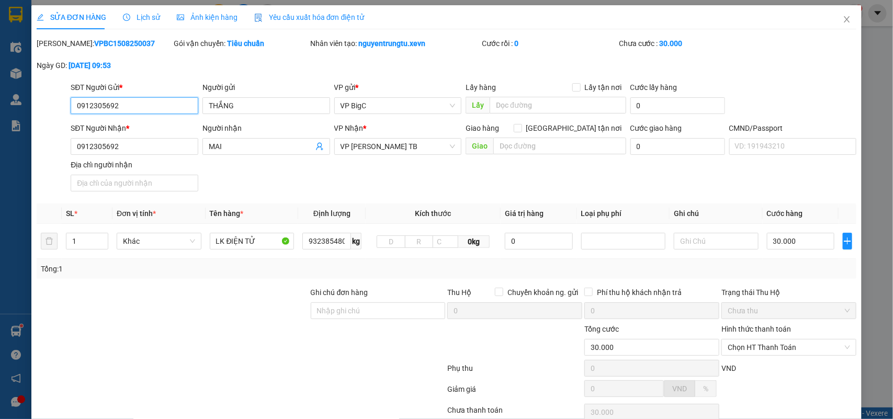
click at [142, 109] on input "0912305692" at bounding box center [135, 105] width 128 height 17
paste input "932385480"
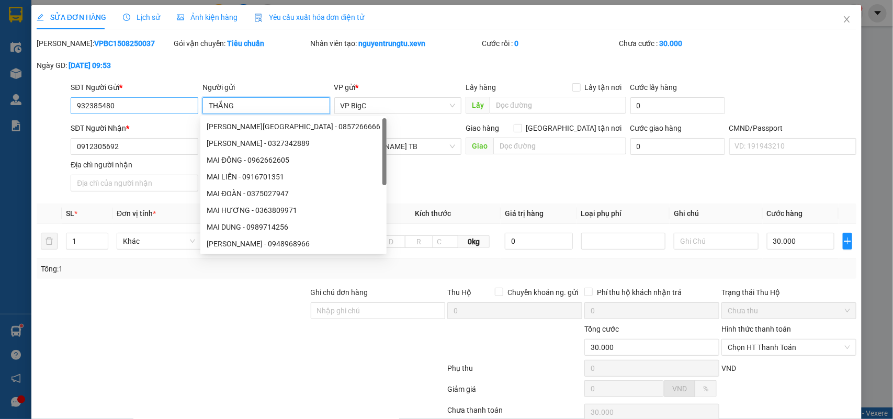
drag, startPoint x: 259, startPoint y: 103, endPoint x: 194, endPoint y: 103, distance: 65.4
click at [194, 103] on div "SĐT Người Gửi * 932385480 Người gửi THẮNG VP gửi * VP BigC Lấy hàng Lấy tận nơi…" at bounding box center [464, 100] width 790 height 37
click at [199, 72] on div "Mã ĐH: VPBC1508250037 Gói vận chuyển: Tiêu chuẩn Nhân viên tạo: nguyentrungtu.x…" at bounding box center [447, 60] width 822 height 44
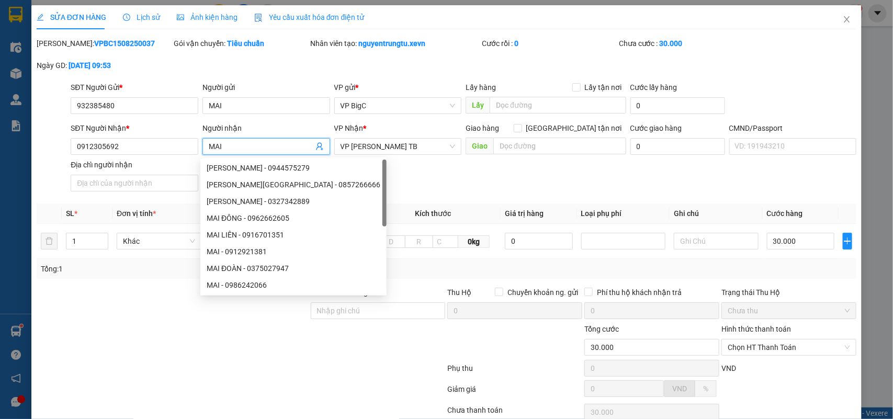
drag, startPoint x: 244, startPoint y: 151, endPoint x: 199, endPoint y: 147, distance: 44.6
click at [202, 148] on span "MAI" at bounding box center [266, 146] width 128 height 17
drag, startPoint x: 508, startPoint y: 181, endPoint x: 752, endPoint y: 205, distance: 245.4
click at [508, 181] on div "SĐT Người Nhận * 0912305692 Người nhận THẮNG VP Nhận * VP Trần Phú TB Giao hàng…" at bounding box center [464, 158] width 790 height 73
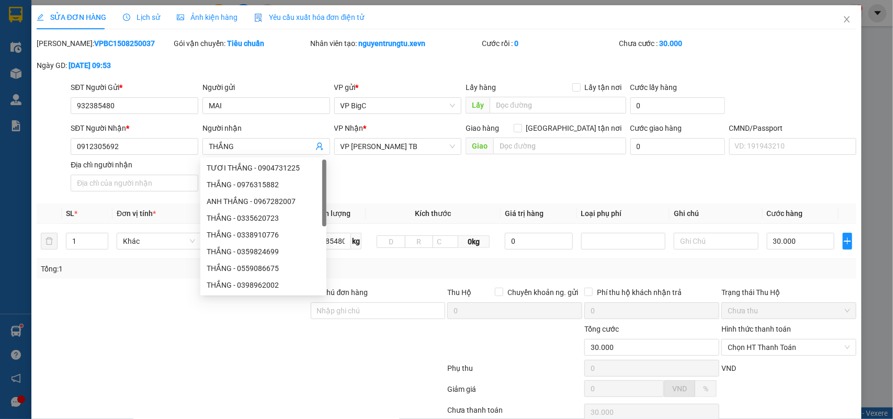
scroll to position [83, 0]
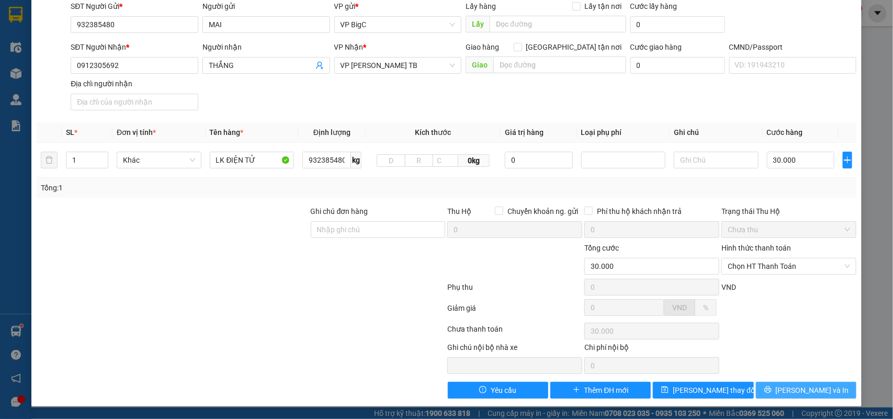
click at [827, 383] on button "[PERSON_NAME] và In" at bounding box center [806, 390] width 100 height 17
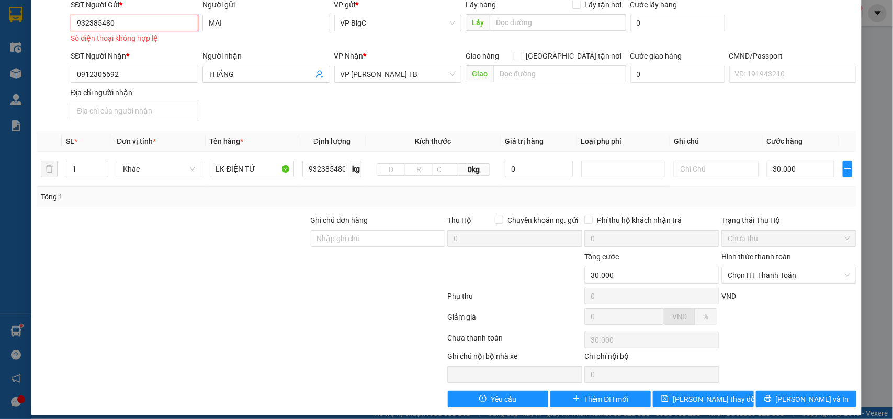
click at [73, 19] on input "932385480" at bounding box center [135, 23] width 128 height 17
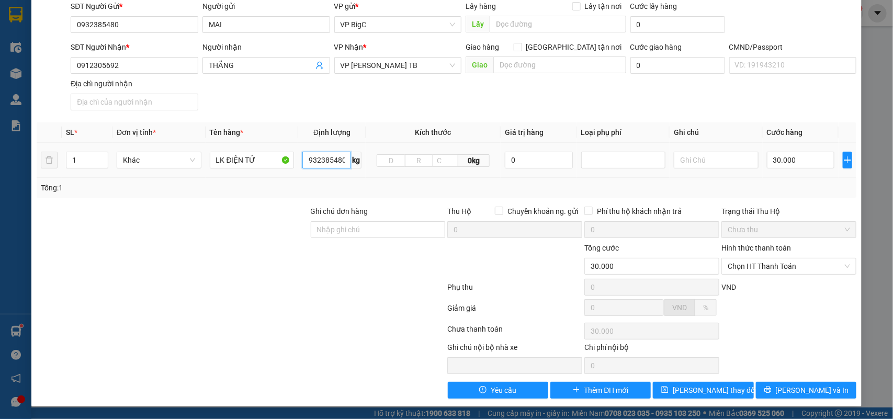
click at [329, 163] on input "932385480" at bounding box center [326, 160] width 49 height 17
click at [325, 160] on input "932385480" at bounding box center [326, 160] width 49 height 17
click at [790, 396] on button "[PERSON_NAME] và In" at bounding box center [806, 390] width 100 height 17
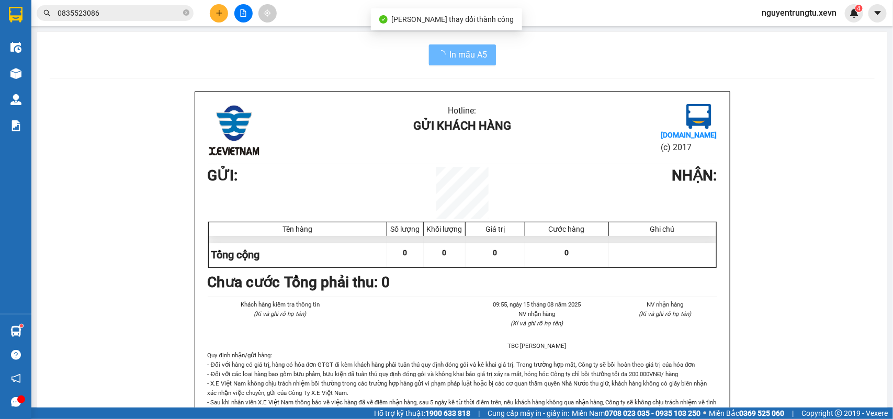
click at [518, 64] on div "In mẫu A5" at bounding box center [462, 54] width 825 height 21
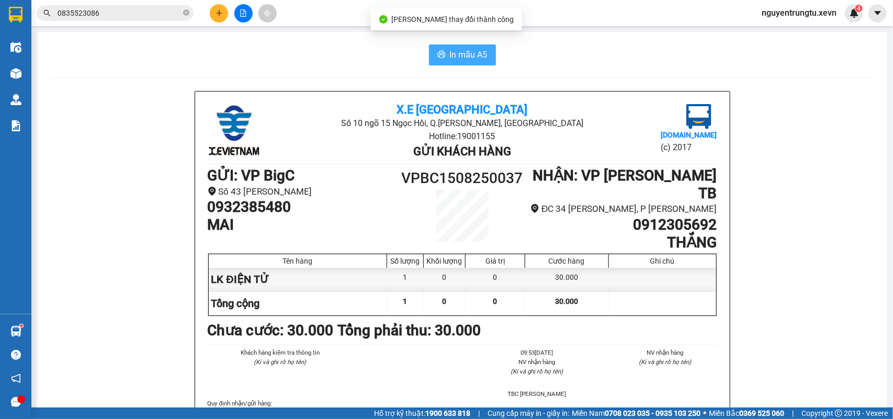
click at [476, 59] on span "In mẫu A5" at bounding box center [469, 54] width 38 height 13
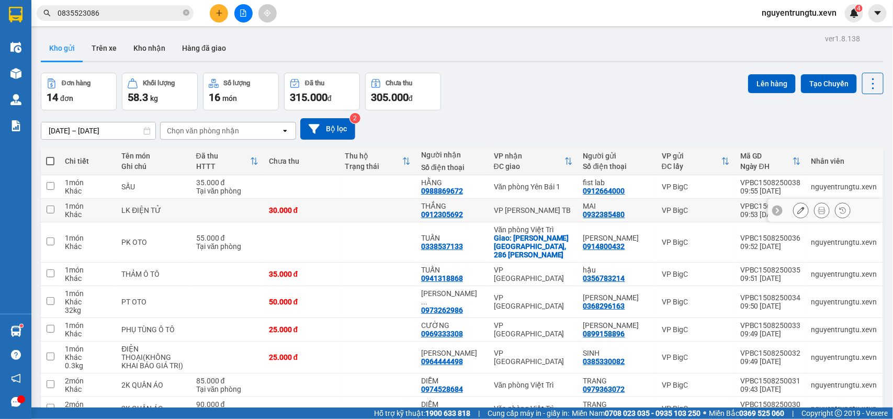
scroll to position [65, 0]
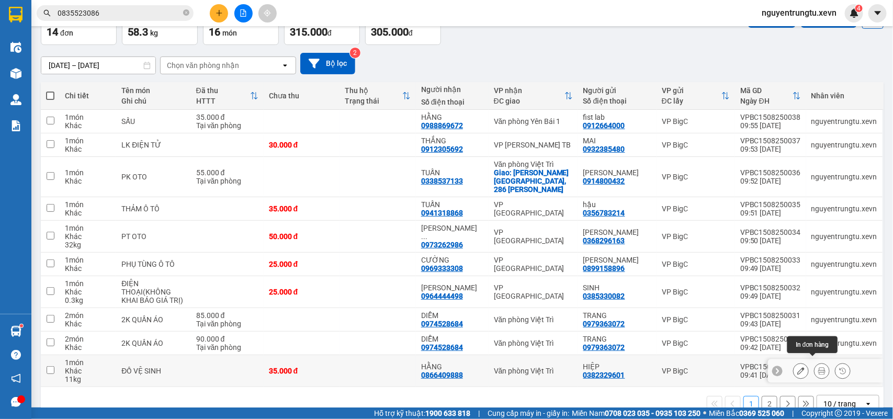
click at [818, 367] on icon at bounding box center [821, 370] width 7 height 7
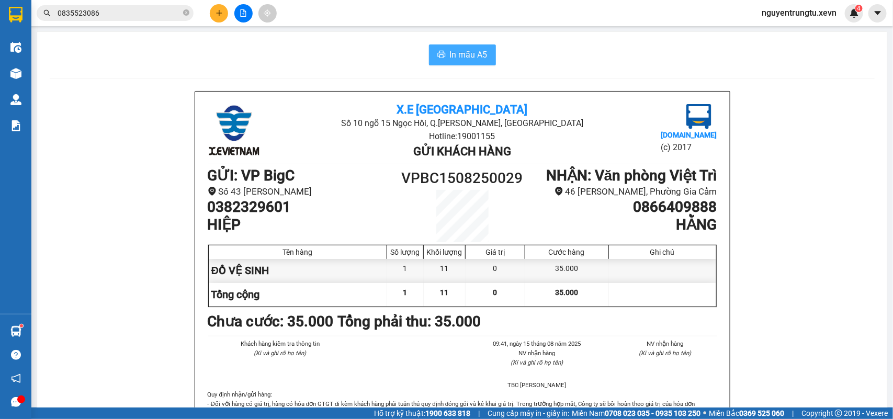
drag, startPoint x: 446, startPoint y: 56, endPoint x: 456, endPoint y: 43, distance: 16.8
click at [450, 56] on span "In mẫu A5" at bounding box center [469, 54] width 38 height 13
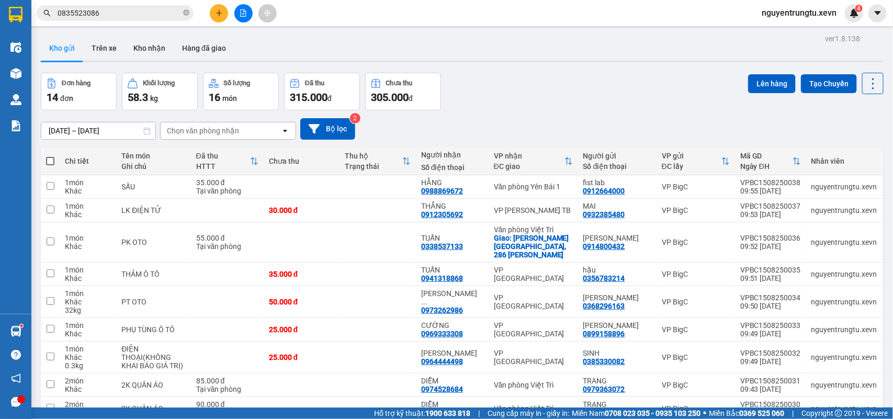
click at [220, 6] on button at bounding box center [219, 13] width 18 height 18
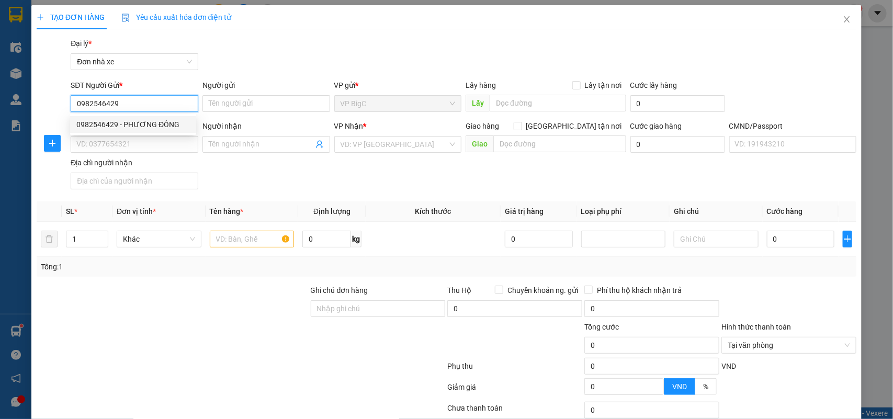
drag, startPoint x: 135, startPoint y: 121, endPoint x: 150, endPoint y: 123, distance: 14.8
click at [135, 121] on div "0982546429 - PHƯƠNG ĐÔNG" at bounding box center [132, 125] width 113 height 12
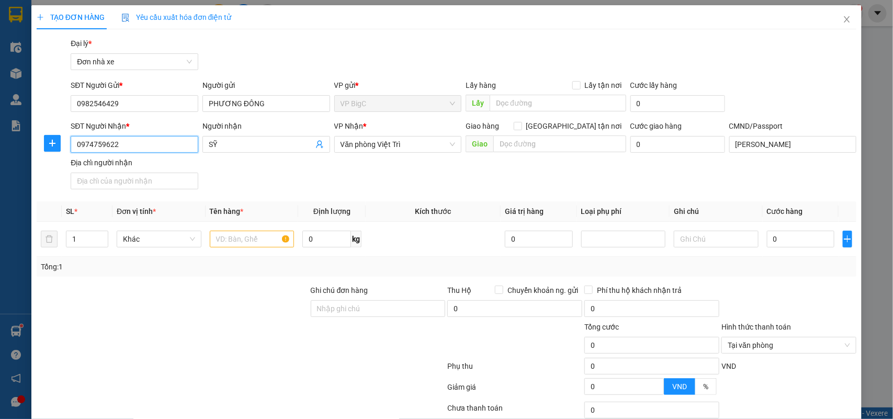
click at [138, 152] on input "0974759622" at bounding box center [135, 144] width 128 height 17
click at [147, 143] on input "SĐT Người Nhận *" at bounding box center [135, 144] width 128 height 17
drag, startPoint x: 131, startPoint y: 166, endPoint x: 192, endPoint y: 186, distance: 65.0
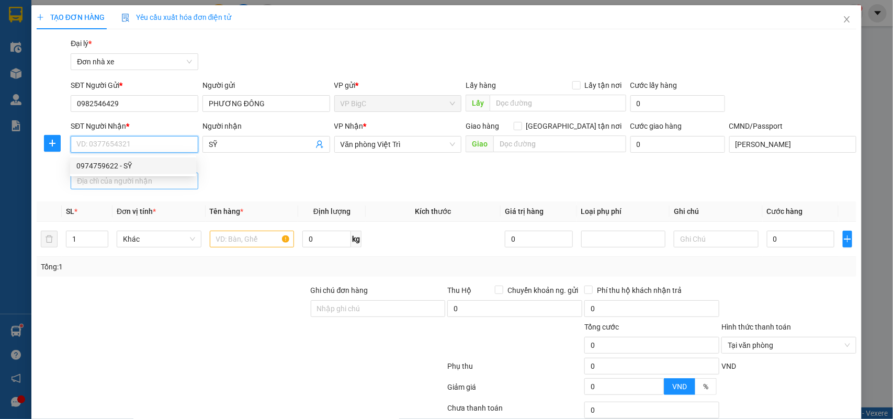
click at [131, 166] on div "0974759622 - SỸ" at bounding box center [132, 166] width 113 height 12
drag, startPoint x: 259, startPoint y: 200, endPoint x: 192, endPoint y: 257, distance: 88.0
click at [260, 201] on div "Transit Pickup Surcharge Ids Transit Deliver Surcharge Ids Transit Deliver Surc…" at bounding box center [447, 258] width 820 height 440
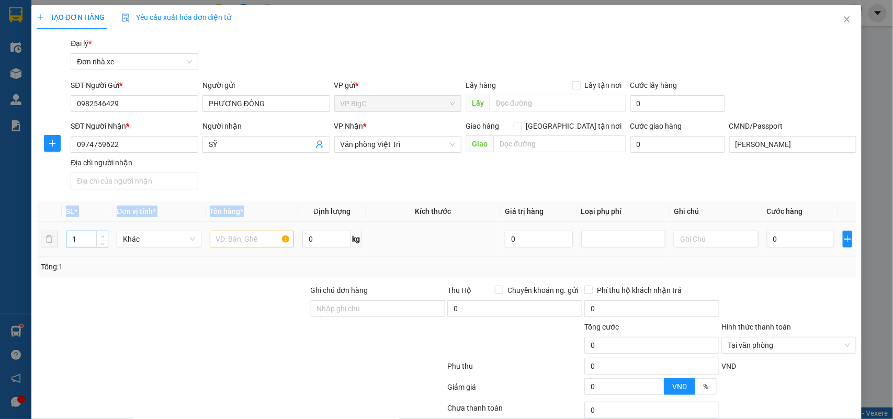
click at [99, 236] on span "up" at bounding box center [102, 236] width 6 height 6
click at [247, 239] on input "text" at bounding box center [252, 239] width 85 height 17
click at [262, 202] on th "Tên hàng *" at bounding box center [252, 211] width 93 height 20
click at [103, 244] on span "down" at bounding box center [102, 243] width 6 height 6
drag, startPoint x: 217, startPoint y: 239, endPoint x: 354, endPoint y: 176, distance: 150.2
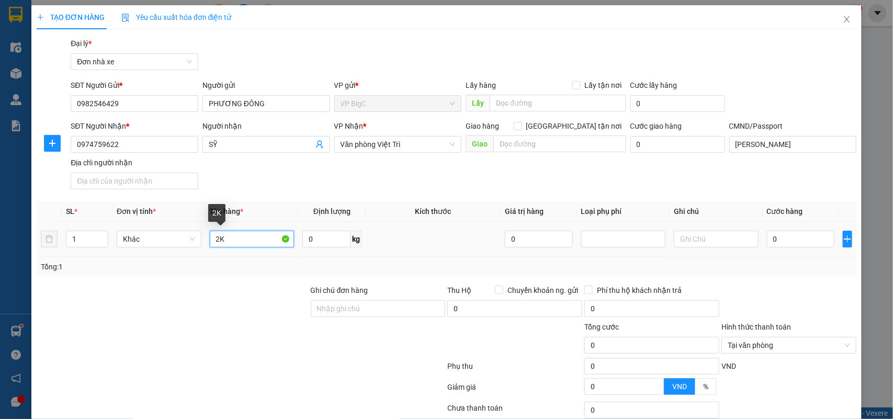
click at [206, 241] on td "2K" at bounding box center [252, 239] width 93 height 35
drag, startPoint x: 356, startPoint y: 176, endPoint x: 320, endPoint y: 188, distance: 38.5
click at [357, 176] on div "SĐT Người Nhận * 0974759622 Người nhận SỸ VP Nhận * Văn phòng Việt Trì Giao hàn…" at bounding box center [464, 156] width 790 height 73
click at [229, 243] on input "2K" at bounding box center [252, 239] width 85 height 17
click at [800, 241] on input "0" at bounding box center [800, 239] width 67 height 17
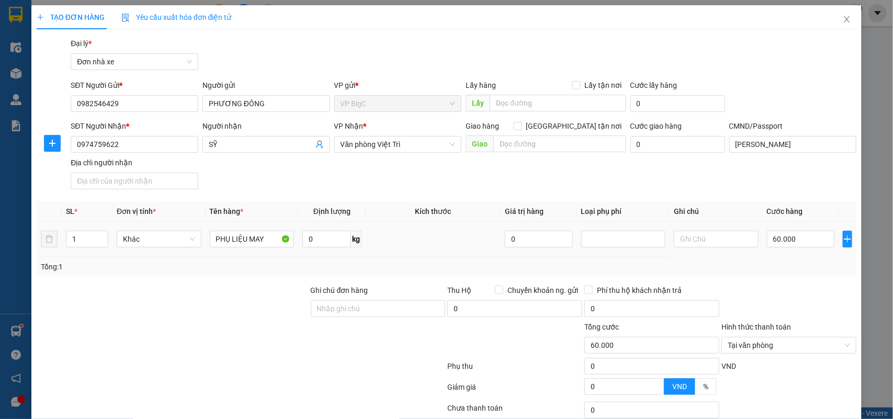
click at [800, 265] on div "Tổng: 1" at bounding box center [447, 267] width 812 height 12
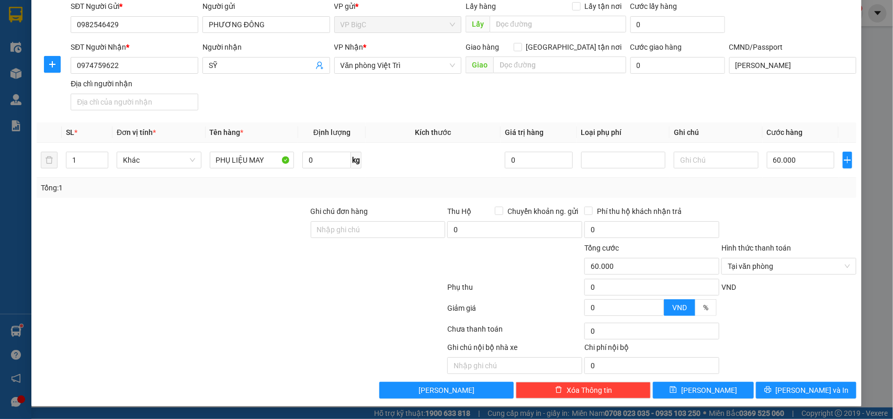
drag, startPoint x: 813, startPoint y: 212, endPoint x: 846, endPoint y: 264, distance: 61.1
click at [814, 212] on div at bounding box center [788, 224] width 137 height 37
click at [824, 233] on div at bounding box center [788, 224] width 137 height 37
click at [780, 262] on input "Hình thức thanh toán" at bounding box center [785, 266] width 115 height 16
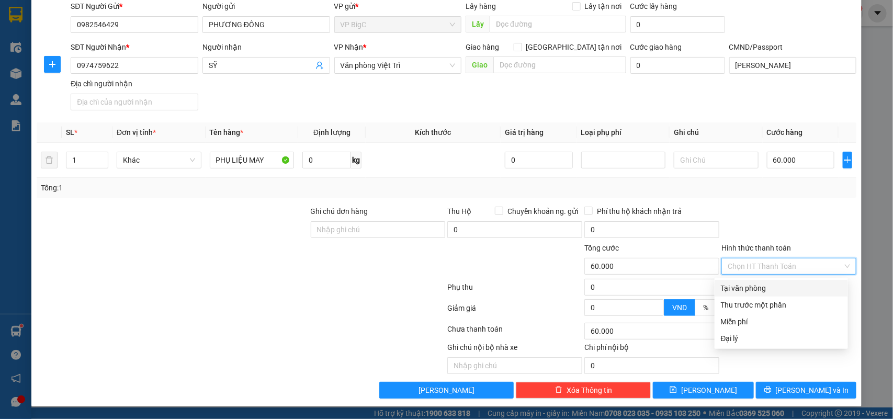
click at [764, 259] on input "Hình thức thanh toán" at bounding box center [785, 266] width 115 height 16
click at [774, 237] on div at bounding box center [788, 224] width 137 height 37
drag, startPoint x: 761, startPoint y: 258, endPoint x: 765, endPoint y: 264, distance: 7.5
click at [762, 258] on input "Hình thức thanh toán" at bounding box center [785, 266] width 115 height 16
click at [765, 268] on input "Hình thức thanh toán" at bounding box center [785, 266] width 115 height 16
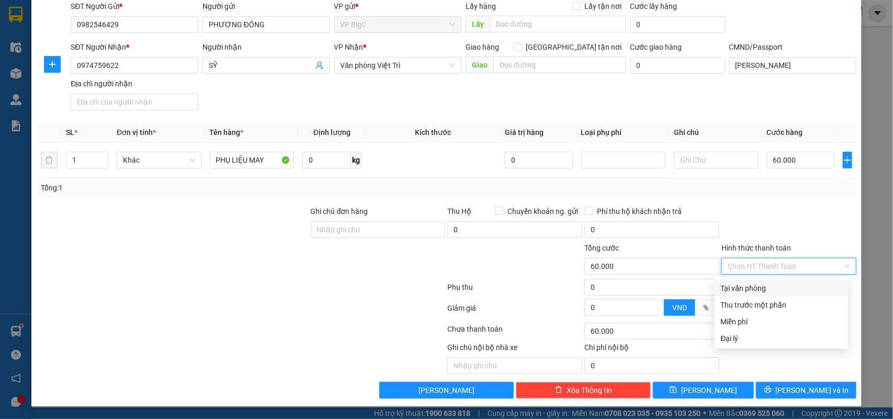
click at [757, 283] on div "Tại văn phòng" at bounding box center [781, 288] width 121 height 12
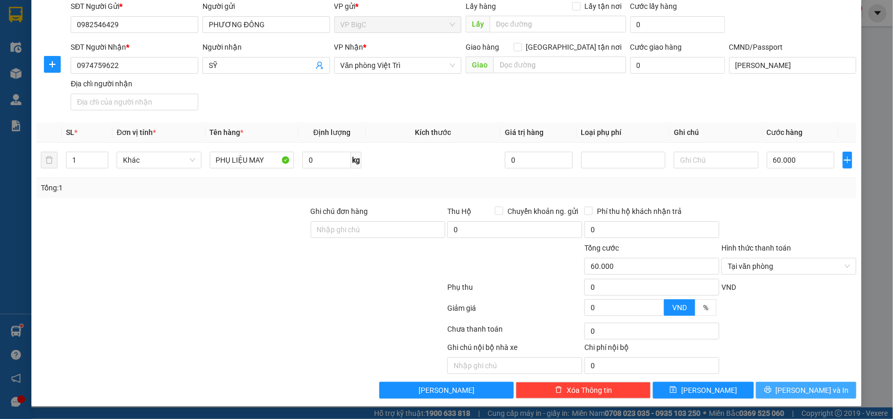
click at [811, 393] on span "[PERSON_NAME] và In" at bounding box center [812, 390] width 73 height 12
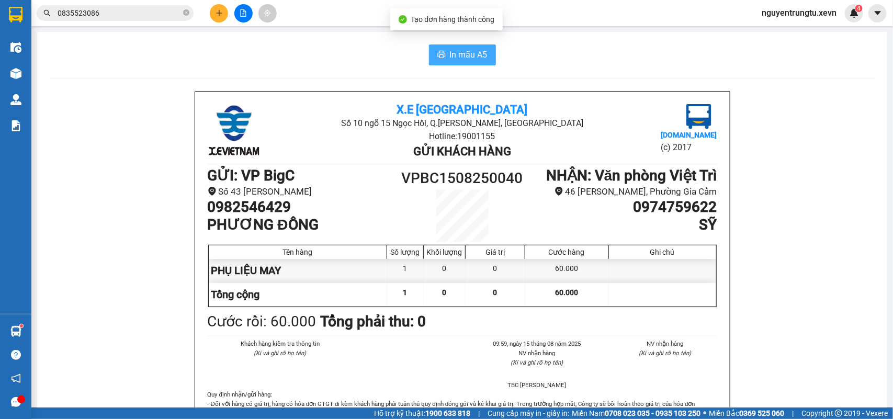
click at [466, 55] on span "In mẫu A5" at bounding box center [469, 54] width 38 height 13
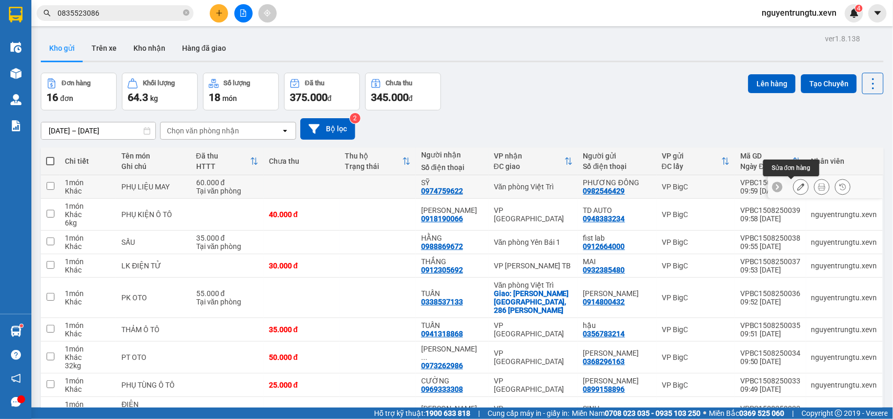
click at [797, 186] on icon at bounding box center [800, 186] width 7 height 7
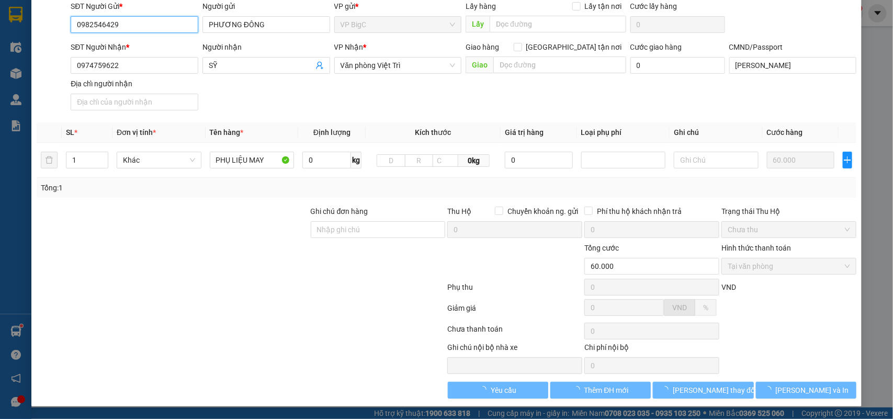
scroll to position [83, 0]
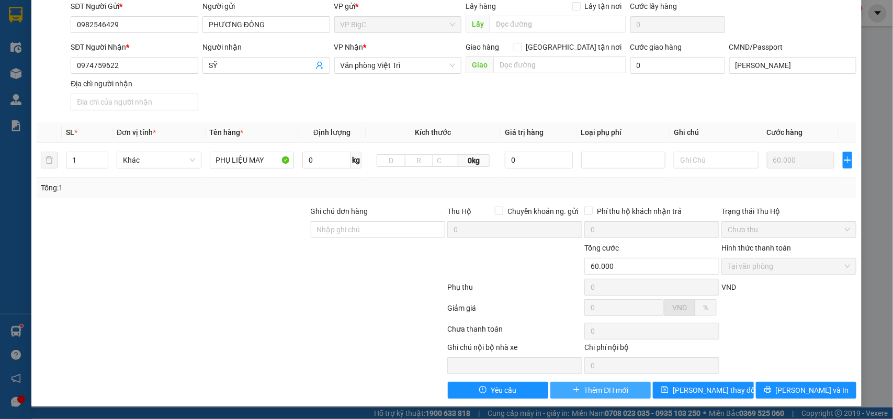
click at [567, 384] on button "Thêm ĐH mới" at bounding box center [600, 390] width 100 height 17
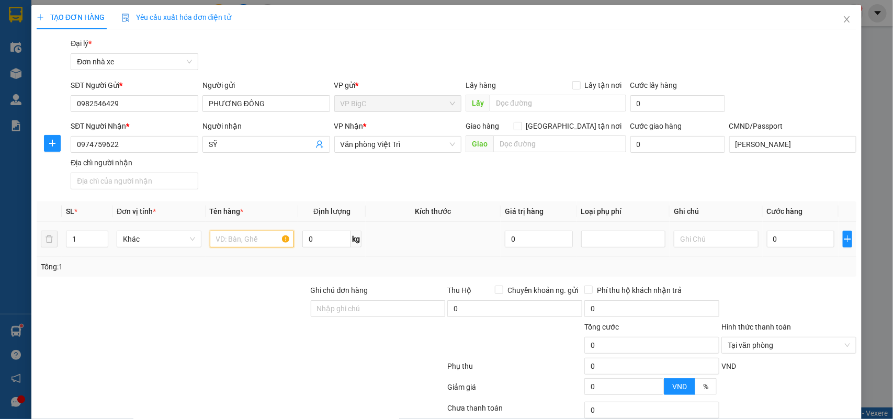
click at [233, 238] on input "text" at bounding box center [252, 239] width 85 height 17
click at [783, 233] on input "0" at bounding box center [800, 239] width 67 height 17
click at [786, 259] on div "Tổng: 1" at bounding box center [447, 267] width 820 height 20
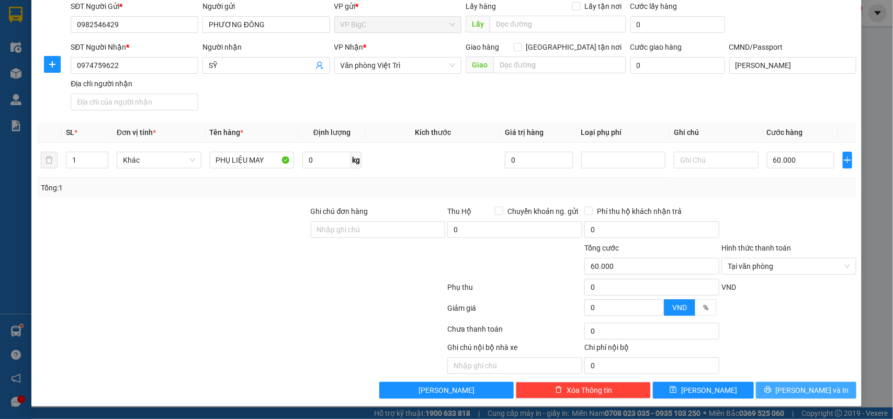
click at [785, 390] on button "[PERSON_NAME] và In" at bounding box center [806, 390] width 100 height 17
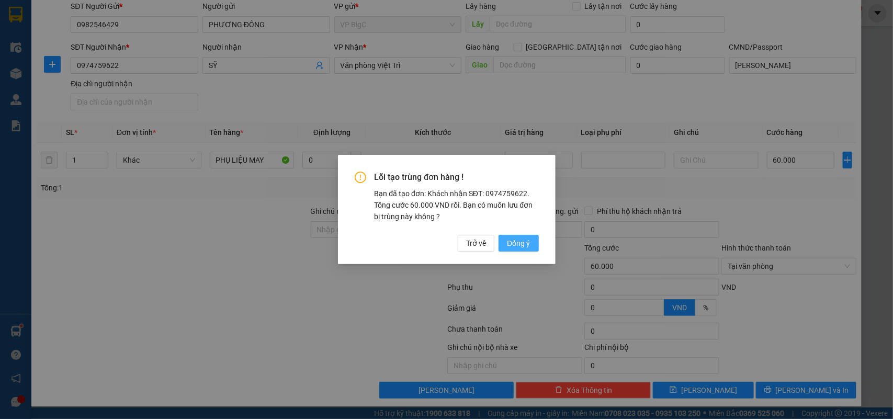
click at [521, 242] on span "Đồng ý" at bounding box center [518, 243] width 23 height 12
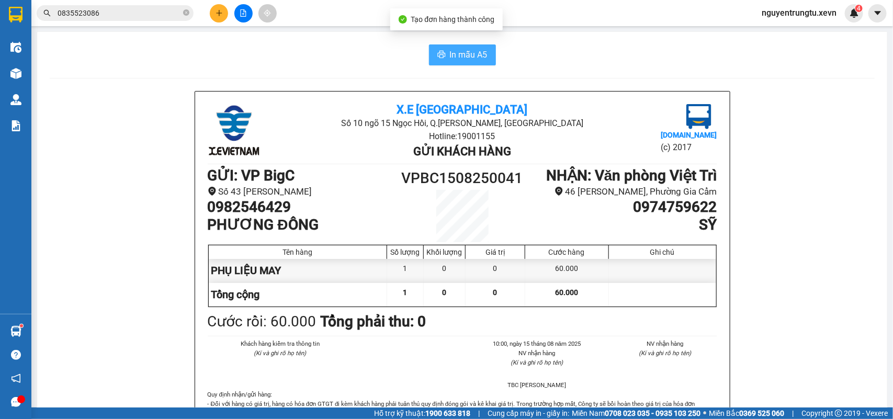
click at [471, 53] on span "In mẫu A5" at bounding box center [469, 54] width 38 height 13
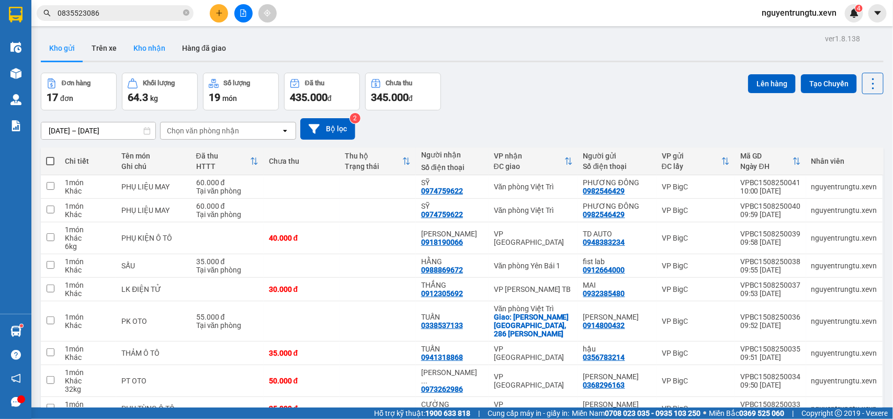
click at [150, 41] on button "Kho nhận" at bounding box center [149, 48] width 49 height 25
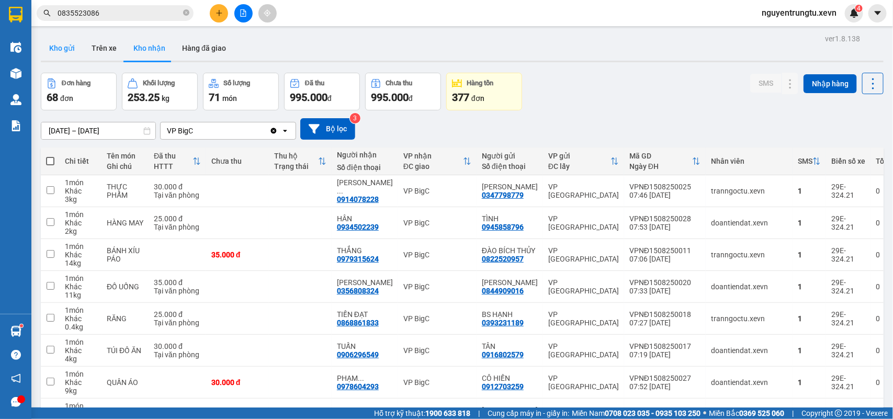
click at [58, 54] on button "Kho gửi" at bounding box center [62, 48] width 42 height 25
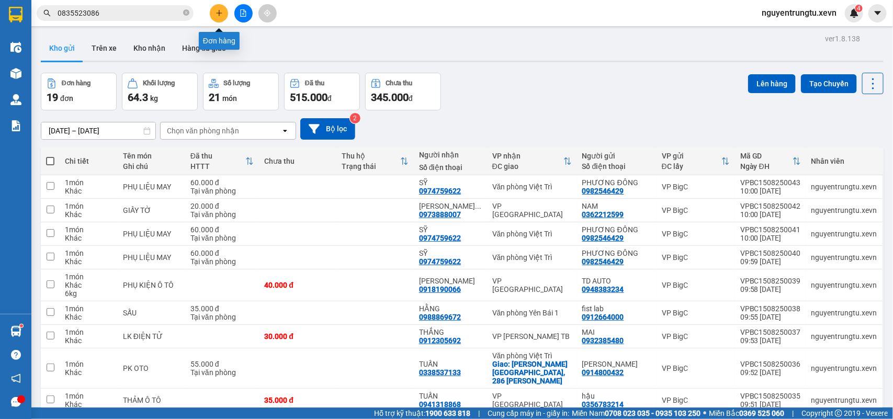
click at [218, 12] on icon "plus" at bounding box center [218, 12] width 7 height 7
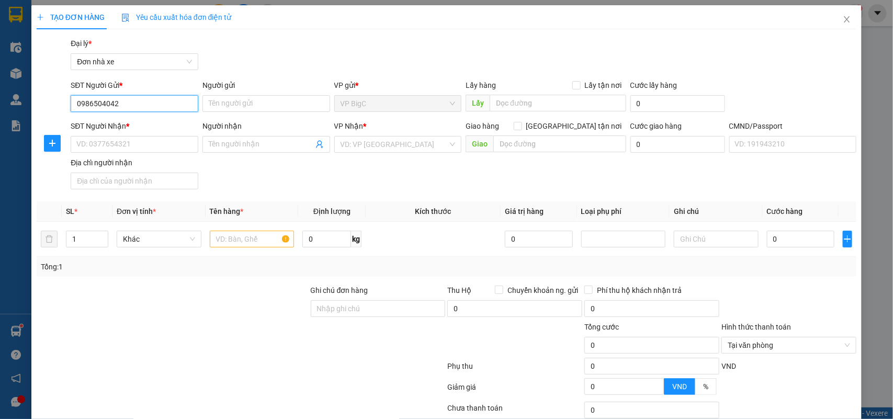
click at [143, 103] on input "0986504042" at bounding box center [135, 103] width 128 height 17
click at [140, 129] on div "0986504042 - CHINH" at bounding box center [132, 125] width 113 height 12
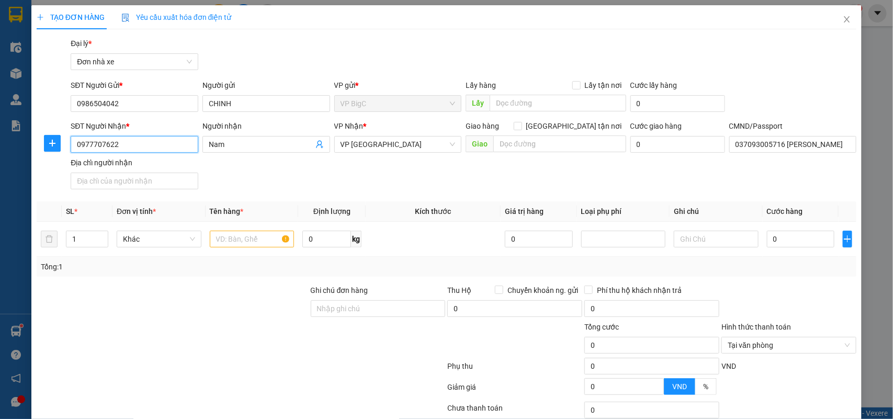
click at [138, 144] on input "0977707622" at bounding box center [135, 144] width 128 height 17
click at [233, 229] on div at bounding box center [252, 239] width 85 height 21
click at [248, 237] on input "text" at bounding box center [252, 239] width 85 height 17
drag, startPoint x: 361, startPoint y: 234, endPoint x: 325, endPoint y: 241, distance: 36.7
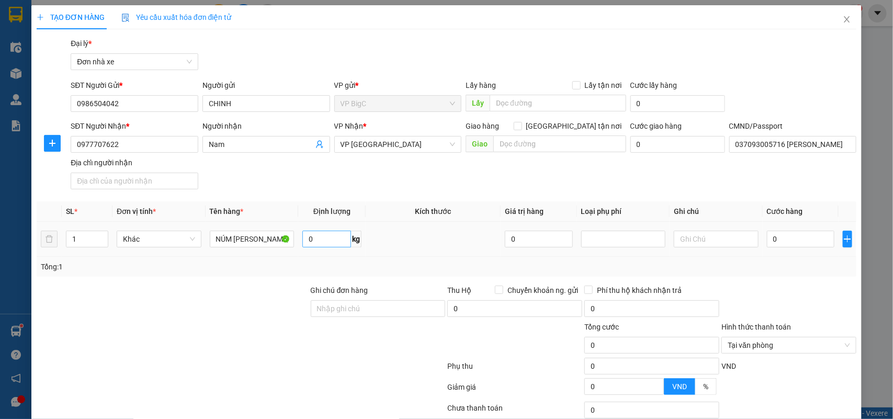
click at [349, 237] on td "0 kg" at bounding box center [331, 239] width 67 height 35
click at [325, 241] on input "0" at bounding box center [326, 239] width 49 height 17
click at [770, 239] on input "0" at bounding box center [800, 239] width 67 height 17
drag, startPoint x: 780, startPoint y: 263, endPoint x: 791, endPoint y: 255, distance: 13.2
click at [786, 263] on div "Tổng: 1" at bounding box center [447, 267] width 812 height 12
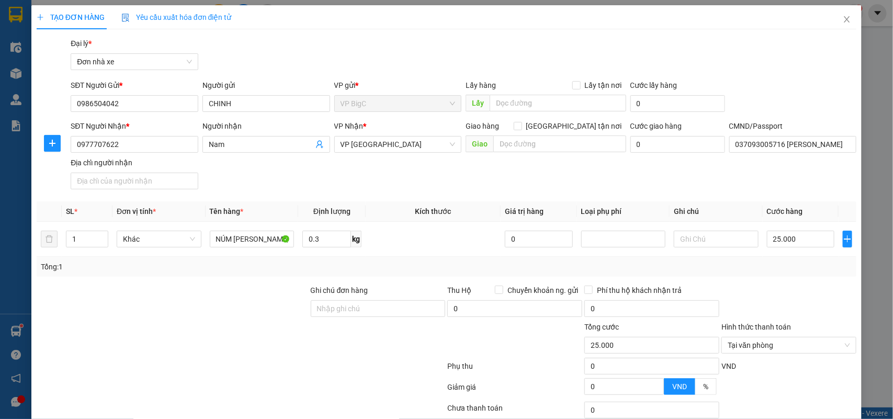
scroll to position [80, 0]
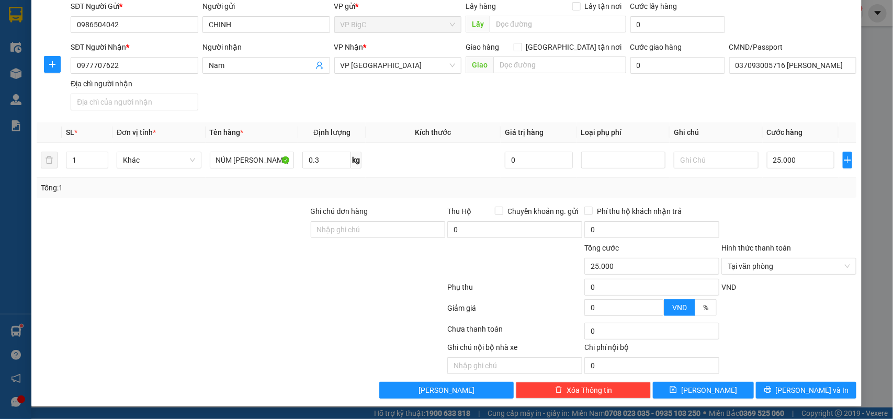
click at [759, 223] on div at bounding box center [788, 224] width 137 height 37
click at [812, 394] on span "[PERSON_NAME] và In" at bounding box center [812, 390] width 73 height 12
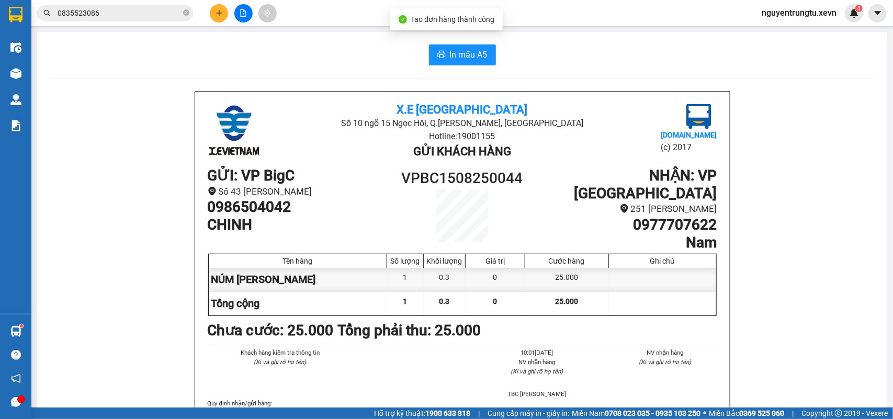
click at [474, 60] on span "In mẫu A5" at bounding box center [469, 54] width 38 height 13
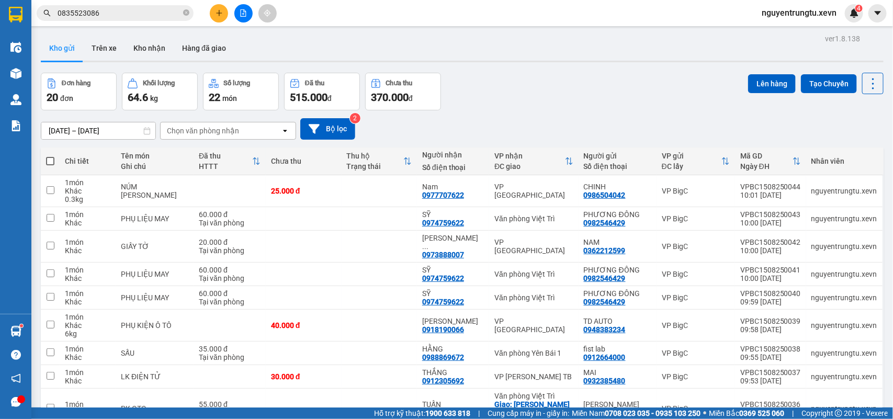
click at [128, 17] on input "0835523086" at bounding box center [119, 13] width 123 height 12
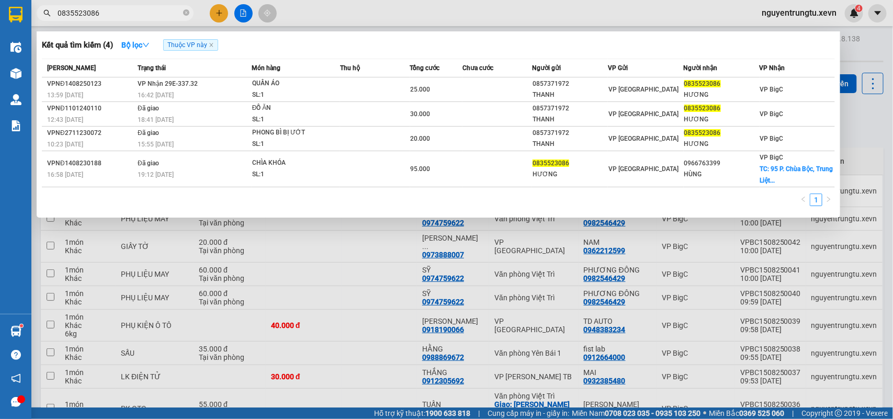
click at [128, 17] on input "0835523086" at bounding box center [119, 13] width 123 height 12
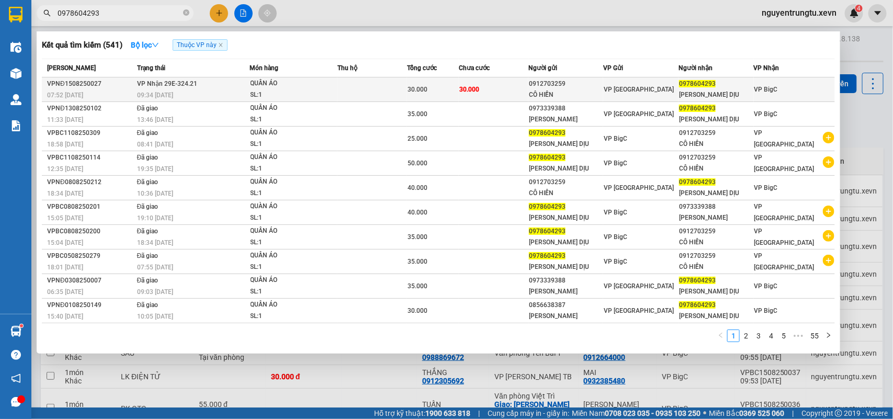
click at [429, 78] on td "30.000" at bounding box center [433, 89] width 52 height 25
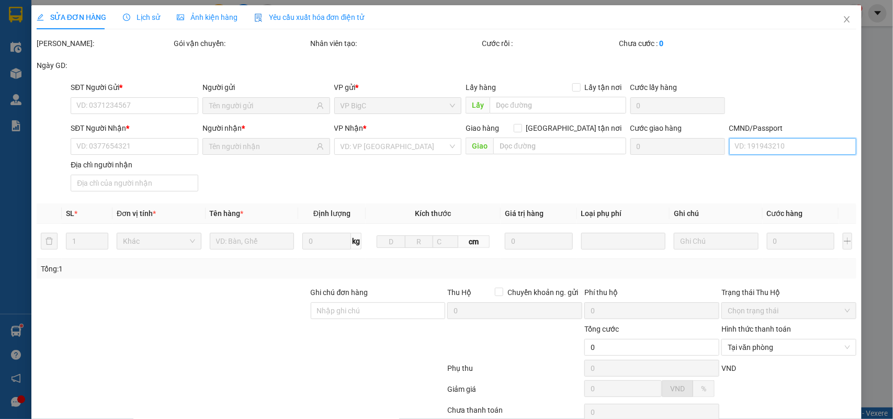
click at [764, 144] on input "CMND/Passport" at bounding box center [793, 146] width 128 height 17
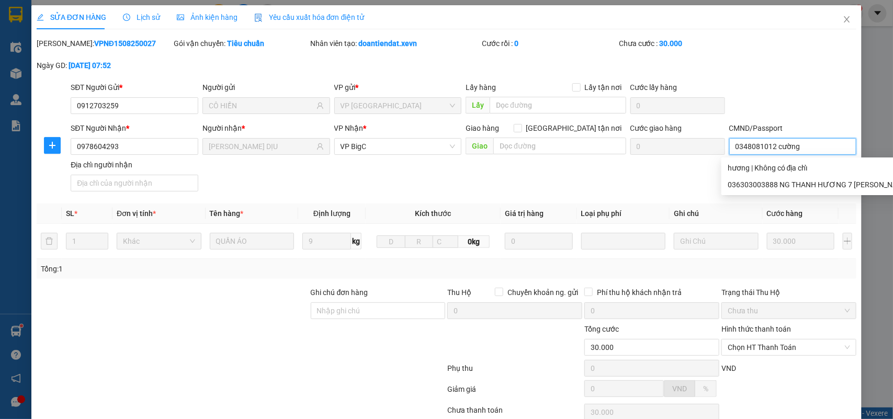
click at [773, 144] on input "0348081012 cường" at bounding box center [793, 146] width 128 height 17
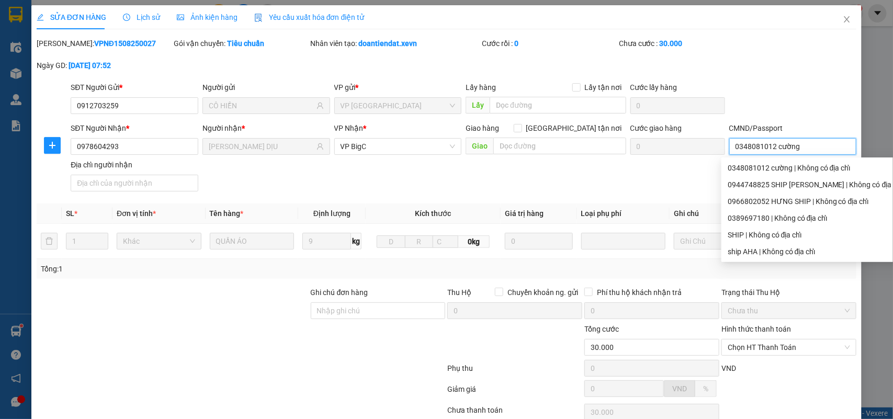
click at [773, 144] on input "0348081012 cường" at bounding box center [793, 146] width 128 height 17
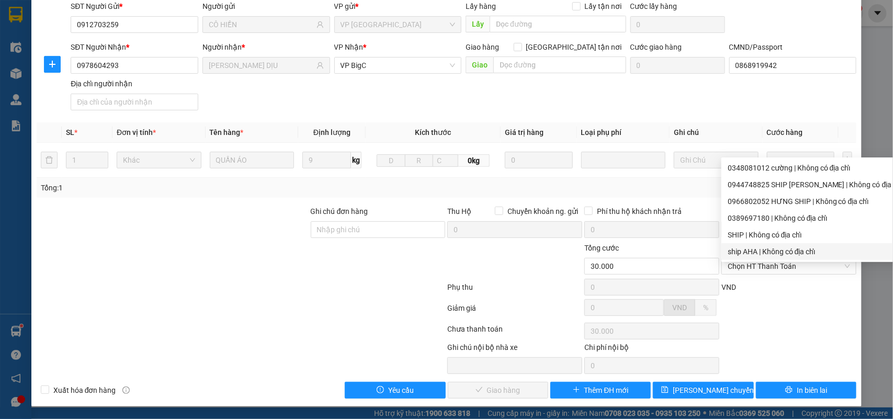
click at [785, 339] on div "Chọn HT Thanh Toán" at bounding box center [788, 331] width 137 height 21
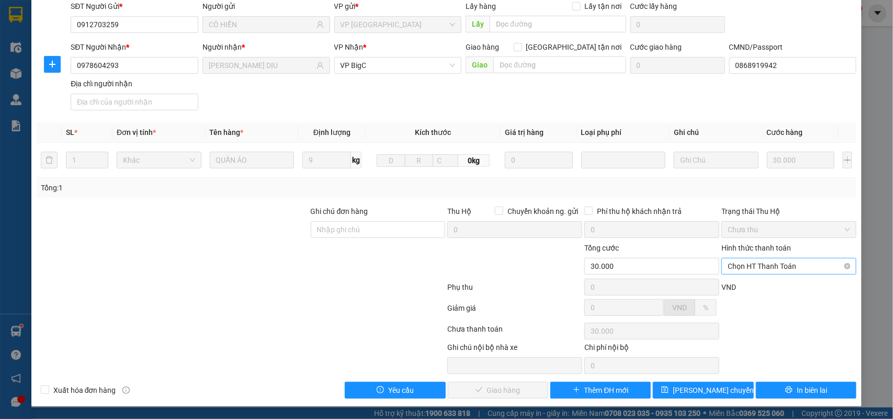
click at [761, 268] on span "Chọn HT Thanh Toán" at bounding box center [789, 266] width 122 height 16
click at [759, 283] on div "Tại văn phòng" at bounding box center [781, 288] width 121 height 12
click at [525, 383] on button "Giao hàng" at bounding box center [498, 390] width 100 height 17
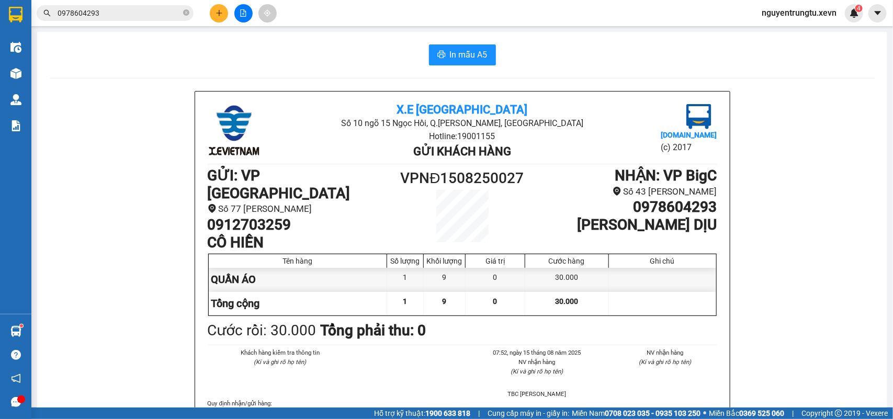
click at [130, 9] on input "0978604293" at bounding box center [119, 13] width 123 height 12
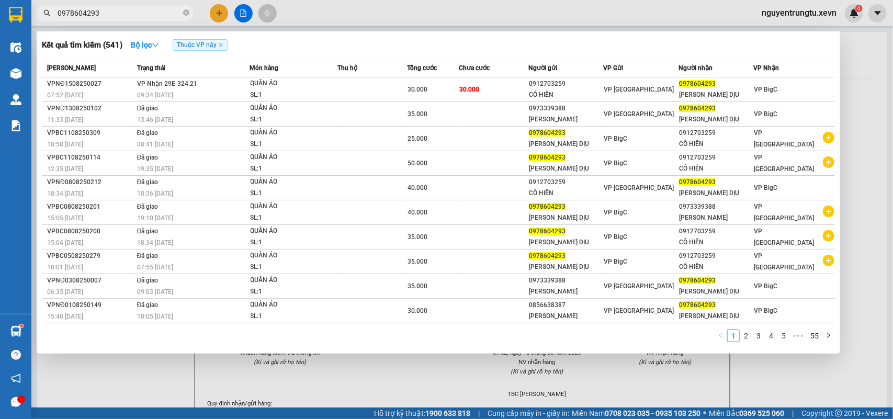
click at [130, 9] on input "0978604293" at bounding box center [119, 13] width 123 height 12
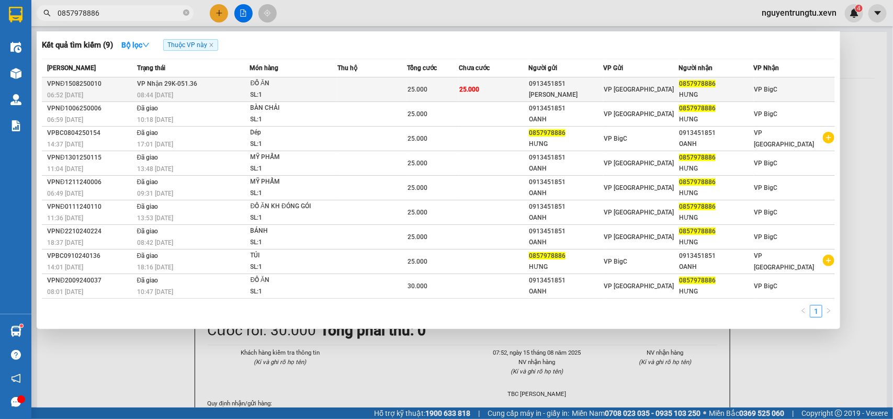
click at [467, 92] on span "25.000" at bounding box center [469, 89] width 20 height 7
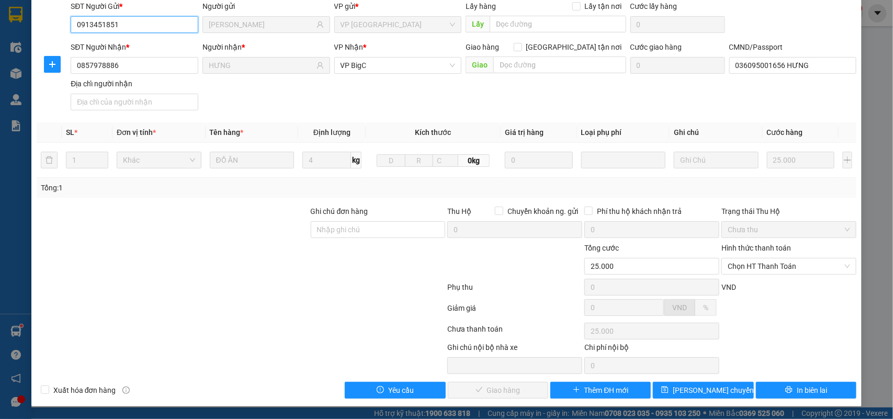
scroll to position [83, 0]
click at [799, 262] on span "Chọn HT Thanh Toán" at bounding box center [789, 266] width 122 height 16
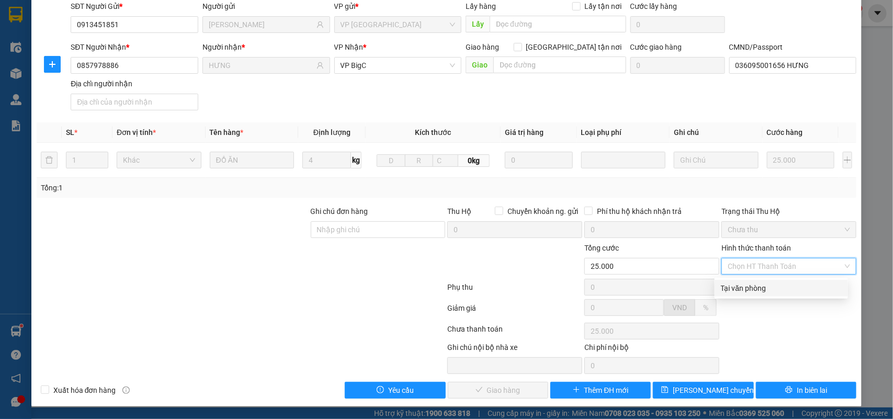
click at [763, 286] on div "Tại văn phòng" at bounding box center [781, 288] width 121 height 12
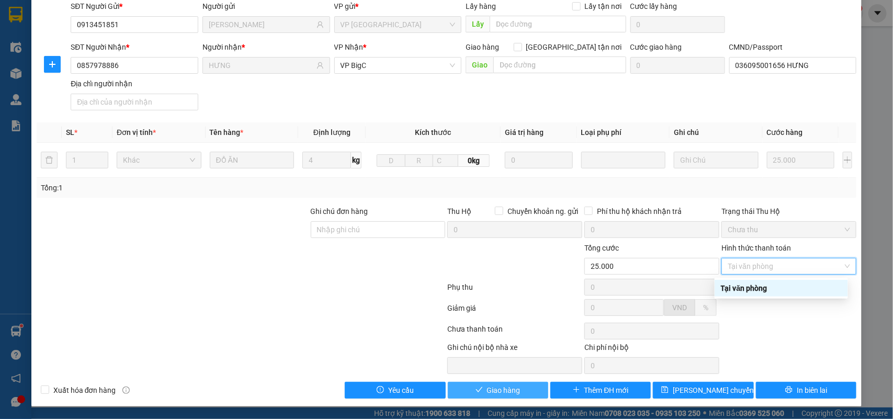
click at [488, 385] on span "Giao hàng" at bounding box center [503, 390] width 33 height 12
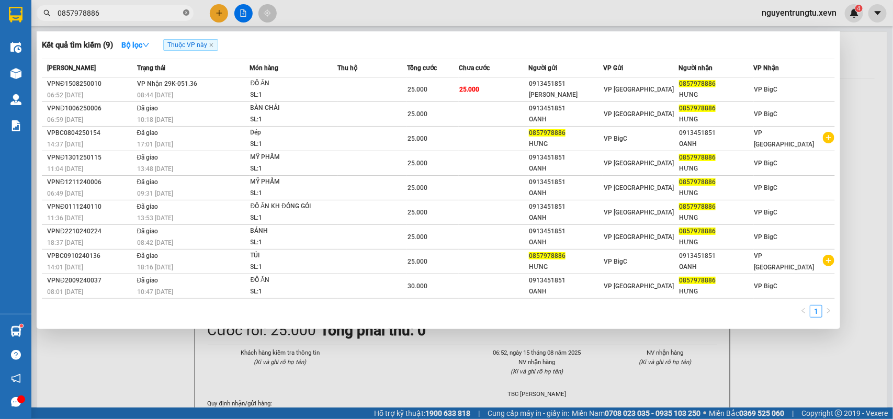
click at [187, 11] on icon "close-circle" at bounding box center [186, 12] width 6 height 6
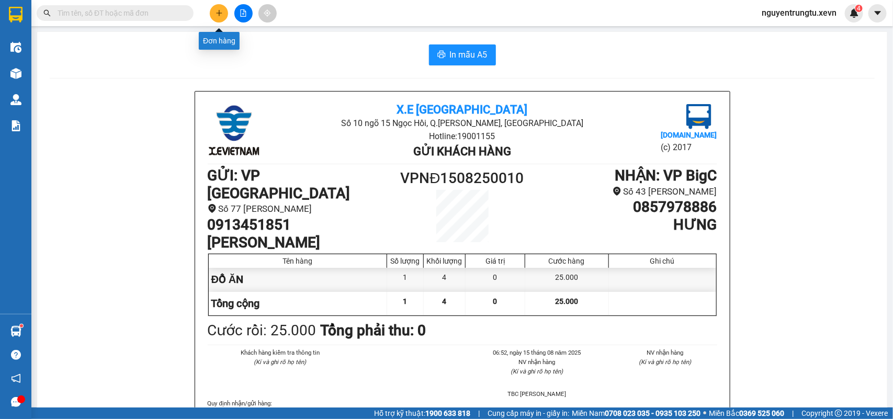
click at [217, 19] on button at bounding box center [219, 13] width 18 height 18
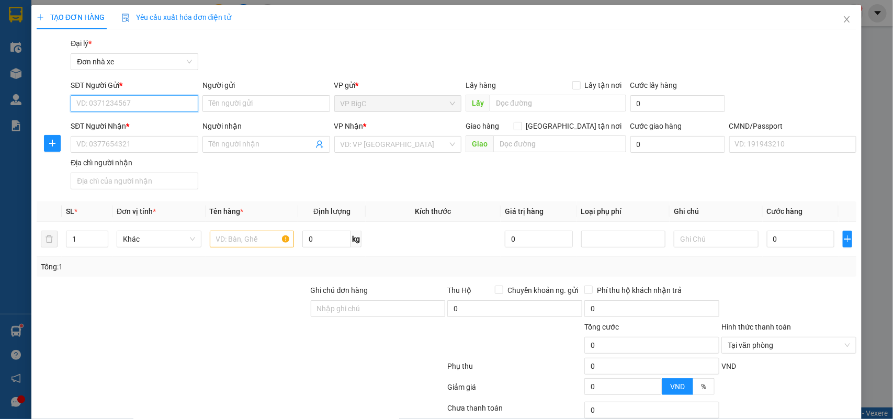
click at [144, 97] on input "SĐT Người Gửi *" at bounding box center [135, 103] width 128 height 17
click at [138, 119] on div "0345818689 - CHÍNH" at bounding box center [132, 125] width 113 height 12
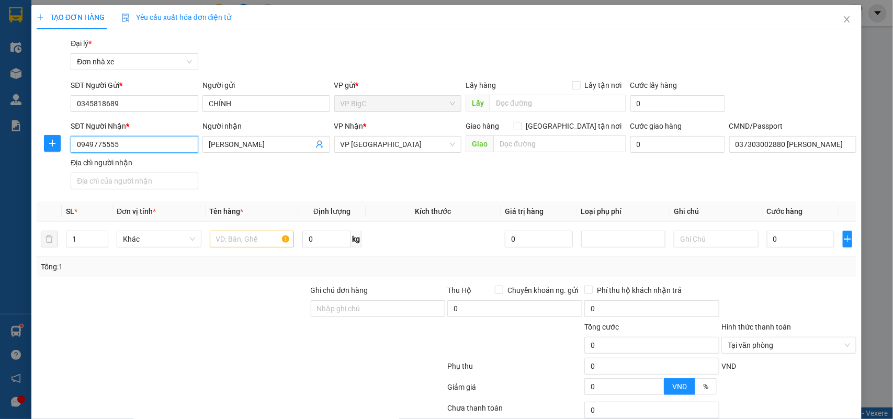
drag, startPoint x: 140, startPoint y: 147, endPoint x: 29, endPoint y: 150, distance: 111.4
click at [29, 150] on div "TẠO ĐƠN HÀNG Yêu cầu xuất hóa đơn điện tử Transit Pickup Surcharge Ids Transit …" at bounding box center [446, 209] width 893 height 419
click at [96, 181] on div "0973361389 - HÒA" at bounding box center [132, 183] width 113 height 12
click at [244, 234] on input "text" at bounding box center [252, 239] width 85 height 17
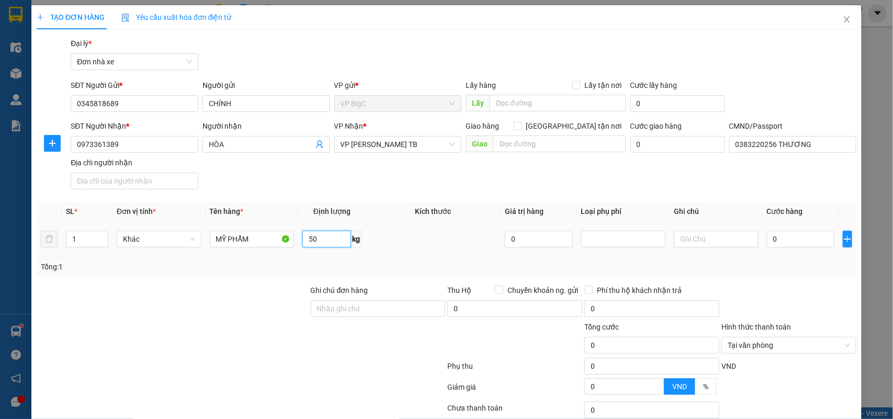
drag, startPoint x: 322, startPoint y: 239, endPoint x: 207, endPoint y: 244, distance: 115.2
click at [212, 246] on tr "1 Khác MỸ PHẨM 50 kg 0 0" at bounding box center [447, 239] width 820 height 35
click at [787, 238] on input "0" at bounding box center [800, 239] width 67 height 17
click at [788, 296] on div at bounding box center [788, 303] width 137 height 37
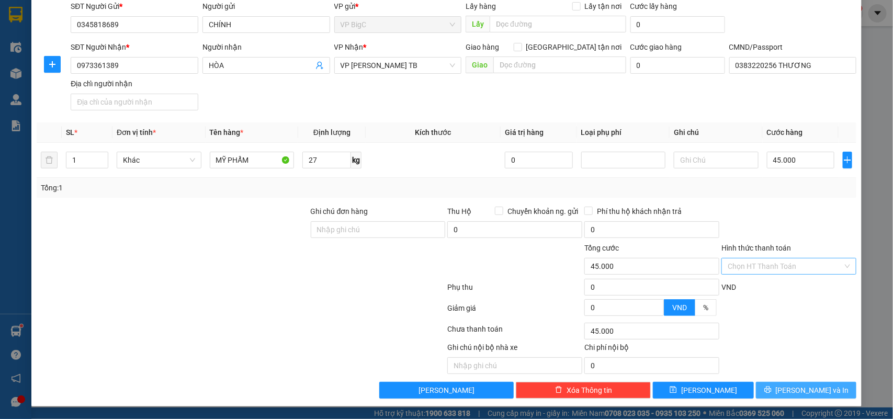
click at [806, 389] on span "[PERSON_NAME] và In" at bounding box center [812, 390] width 73 height 12
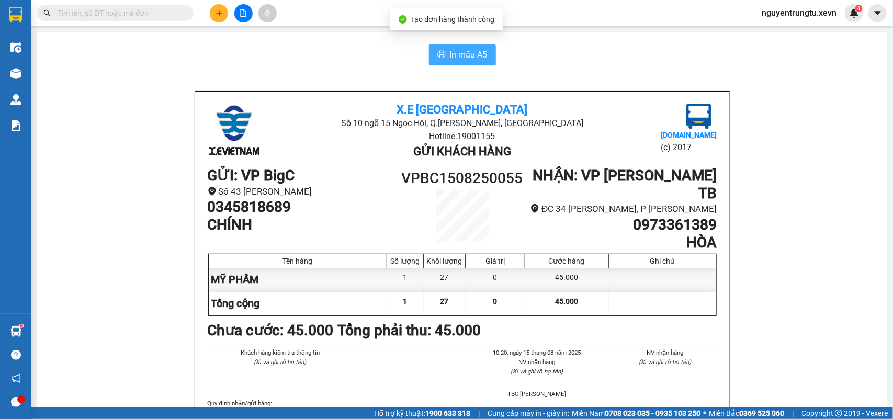
click at [471, 54] on span "In mẫu A5" at bounding box center [469, 54] width 38 height 13
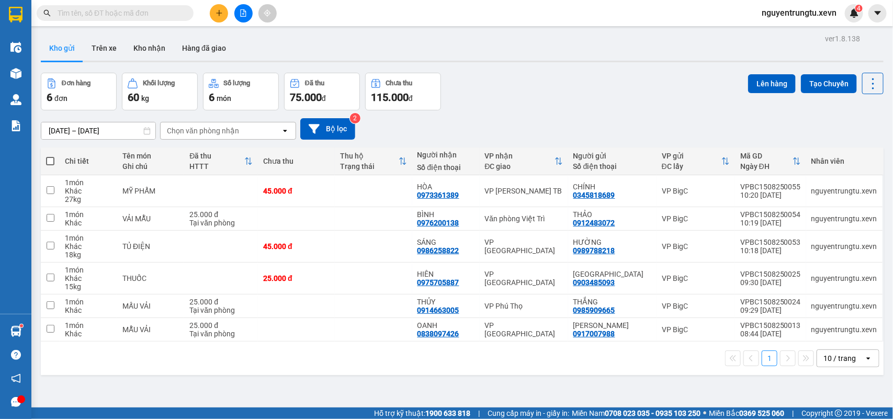
click at [569, 97] on div "Đơn hàng 6 đơn Khối lượng 60 kg Số lượng 6 món Đã thu 75.000 đ Chưa thu 115.000…" at bounding box center [462, 92] width 843 height 38
click at [218, 9] on icon "plus" at bounding box center [218, 12] width 7 height 7
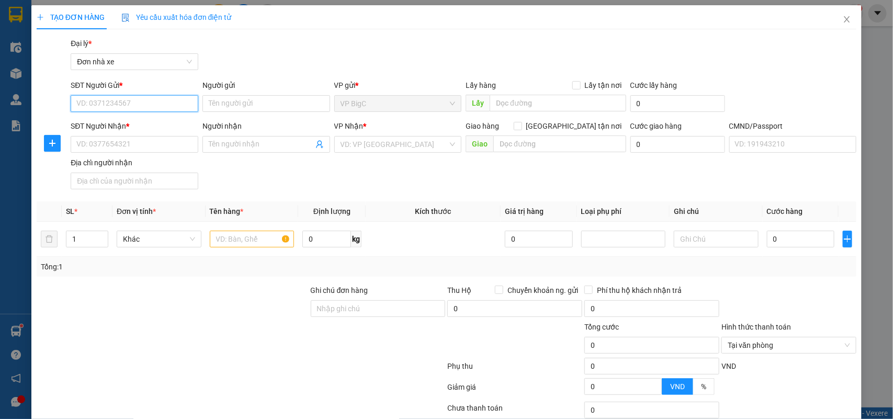
click at [140, 106] on input "SĐT Người Gửi *" at bounding box center [135, 103] width 128 height 17
click at [152, 127] on div "0906211929 - THẢO LINH" at bounding box center [132, 125] width 113 height 12
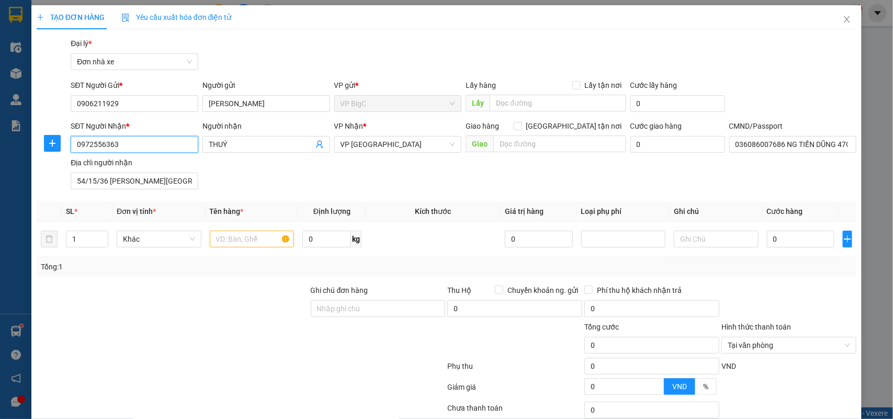
drag, startPoint x: 132, startPoint y: 140, endPoint x: 6, endPoint y: 158, distance: 127.4
click at [8, 158] on div "TẠO ĐƠN HÀNG Yêu cầu xuất hóa đơn điện tử Transit Pickup Surcharge Ids Transit …" at bounding box center [446, 209] width 893 height 419
click at [150, 164] on div "0972556363 - THUÝ" at bounding box center [132, 166] width 113 height 12
click at [255, 231] on input "text" at bounding box center [252, 239] width 85 height 17
click at [250, 248] on div at bounding box center [252, 239] width 85 height 21
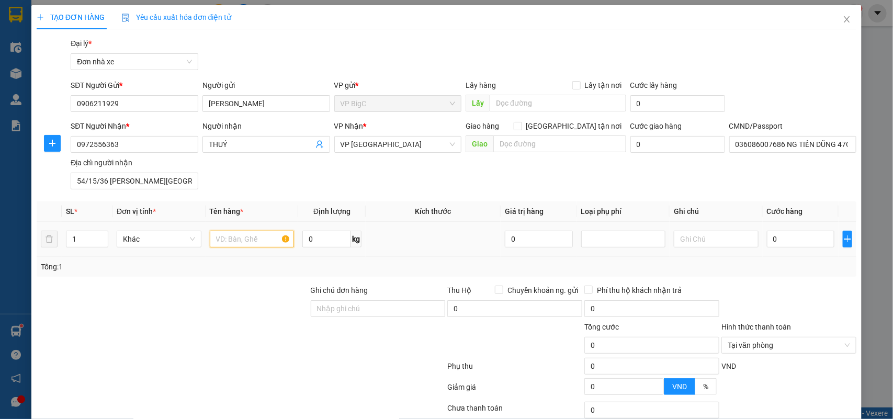
click at [249, 237] on input "text" at bounding box center [252, 239] width 85 height 17
click at [241, 241] on input "text" at bounding box center [252, 239] width 85 height 17
click at [804, 242] on input "0" at bounding box center [800, 239] width 67 height 17
click at [812, 252] on td "30.000" at bounding box center [801, 239] width 76 height 35
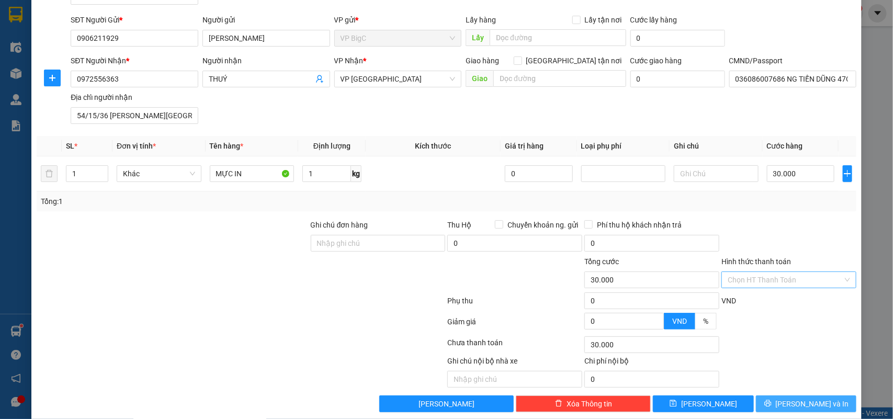
click at [827, 399] on button "[PERSON_NAME] và In" at bounding box center [806, 403] width 100 height 17
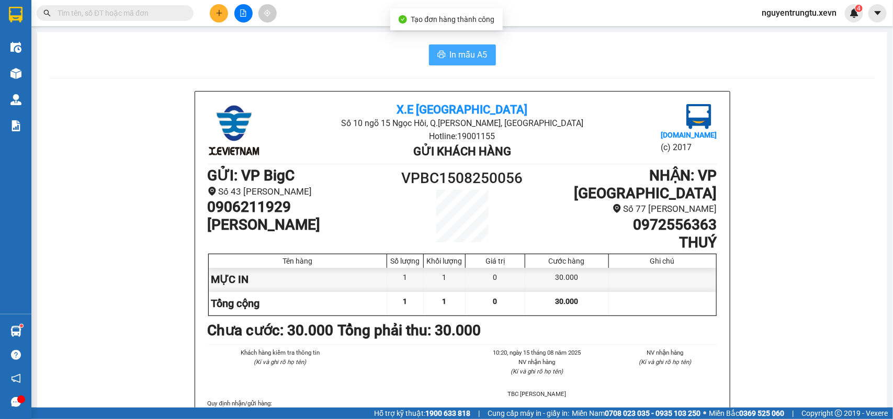
click at [450, 48] on span "In mẫu A5" at bounding box center [469, 54] width 38 height 13
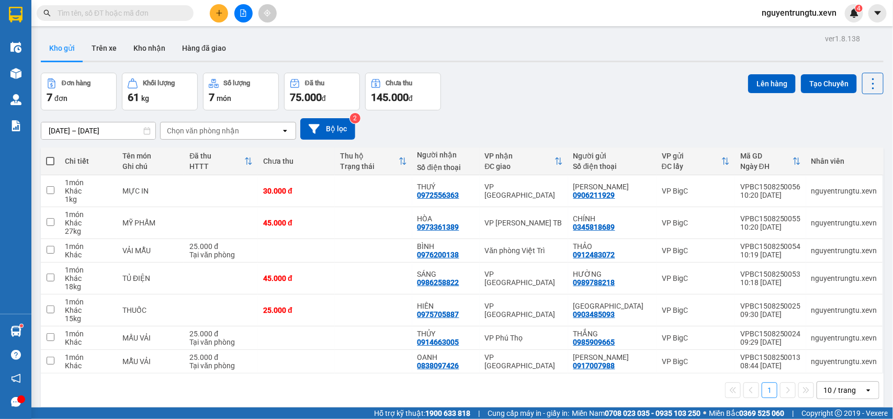
click at [225, 12] on button at bounding box center [219, 13] width 18 height 18
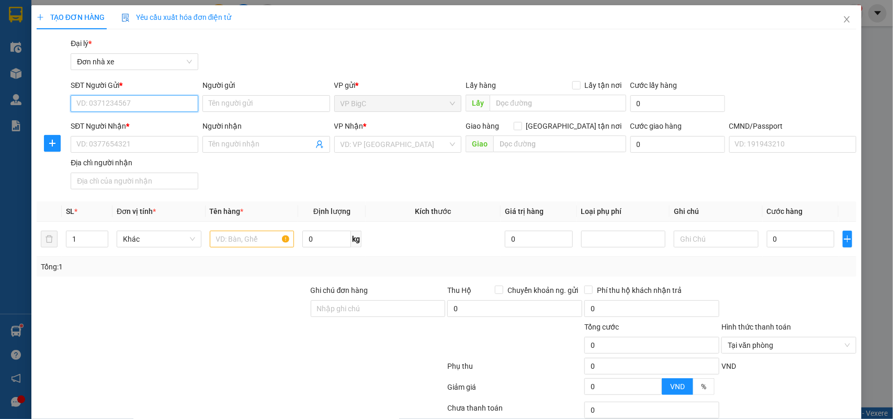
click at [161, 109] on input "SĐT Người Gửi *" at bounding box center [135, 103] width 128 height 17
click at [171, 124] on div "0982666000 - ĐỒNG PHỤC 365" at bounding box center [132, 125] width 113 height 12
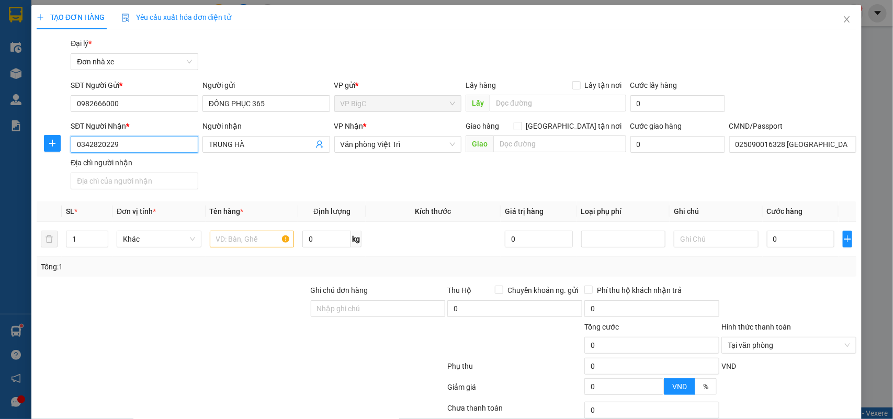
drag, startPoint x: 145, startPoint y: 145, endPoint x: 25, endPoint y: 154, distance: 120.7
click at [27, 154] on div "TẠO ĐƠN HÀNG Yêu cầu xuất hóa đơn điện tử Transit Pickup Surcharge Ids Transit …" at bounding box center [446, 209] width 893 height 419
drag, startPoint x: 69, startPoint y: 142, endPoint x: 39, endPoint y: 144, distance: 29.4
click at [39, 144] on div "SĐT Người Nhận * 0 Người nhận TRUNG HÀ VP Nhận * Văn phòng Việt Trì Giao hàng G…" at bounding box center [447, 156] width 822 height 73
click at [130, 145] on input "0" at bounding box center [135, 144] width 128 height 17
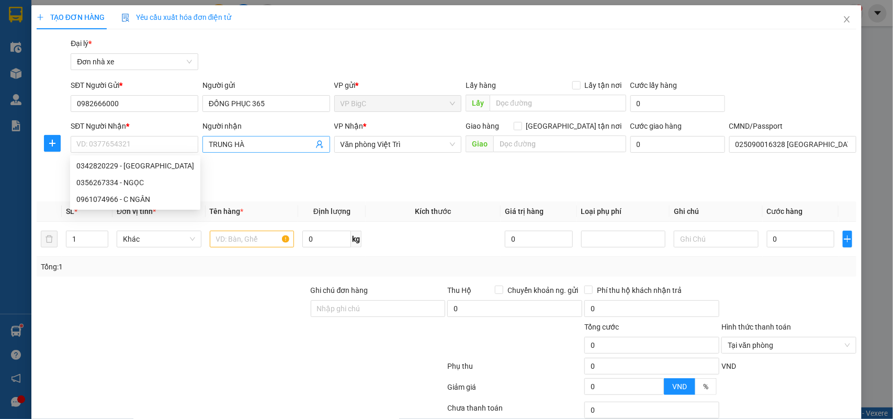
click at [317, 141] on icon "user-add" at bounding box center [319, 144] width 8 height 8
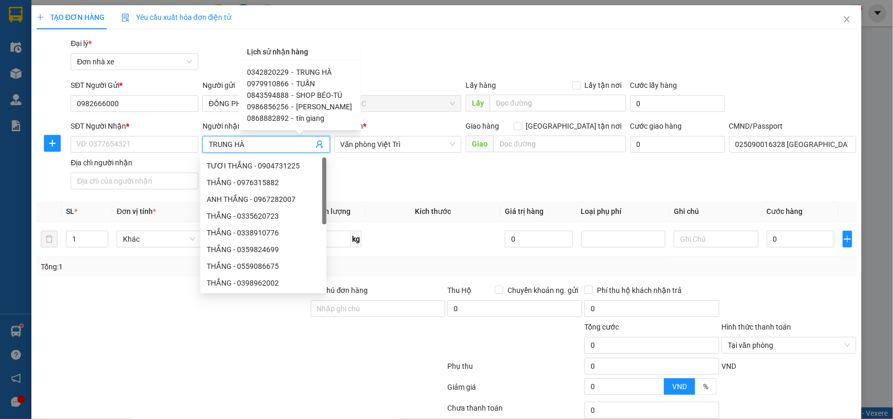
click at [306, 86] on span "TUẤN" at bounding box center [306, 83] width 19 height 8
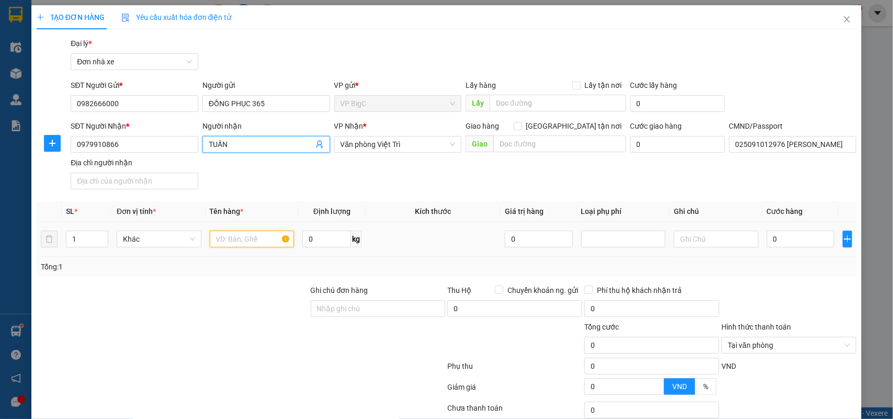
click at [241, 247] on input "text" at bounding box center [252, 239] width 85 height 17
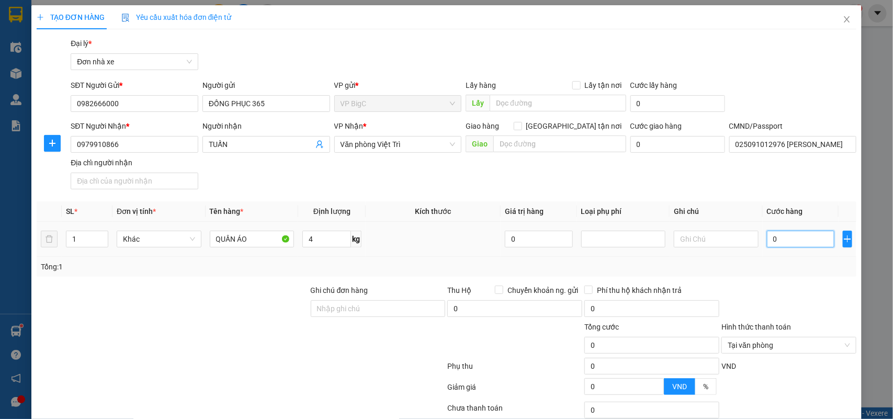
click at [772, 239] on input "0" at bounding box center [800, 239] width 67 height 17
click at [773, 257] on td "30.000" at bounding box center [801, 239] width 76 height 35
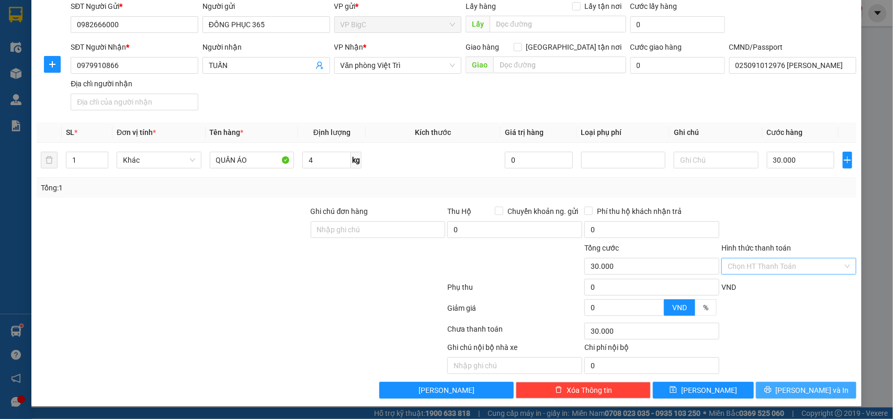
click at [803, 397] on button "[PERSON_NAME] và In" at bounding box center [806, 390] width 100 height 17
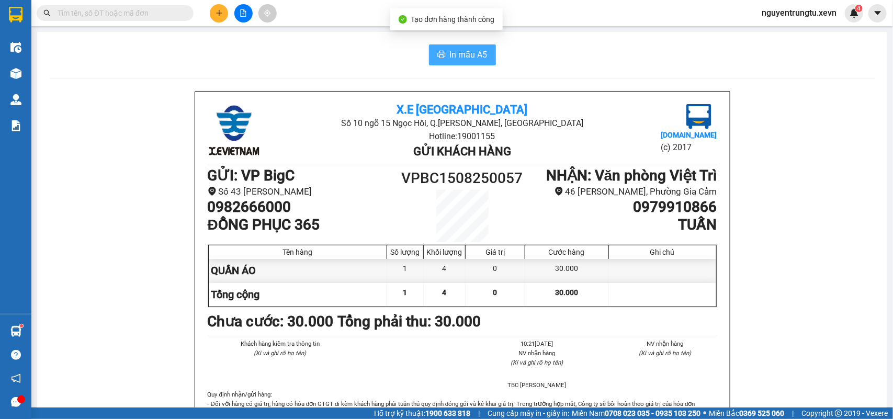
click at [450, 53] on span "In mẫu A5" at bounding box center [469, 54] width 38 height 13
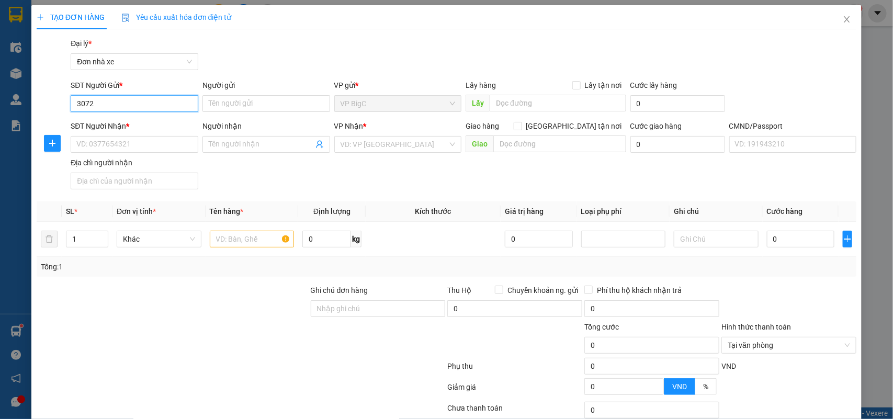
click at [150, 107] on input "3072" at bounding box center [135, 103] width 128 height 17
click at [144, 124] on div "0979363072 - TRANG" at bounding box center [132, 125] width 113 height 12
type input "0979363072"
type input "TRANG"
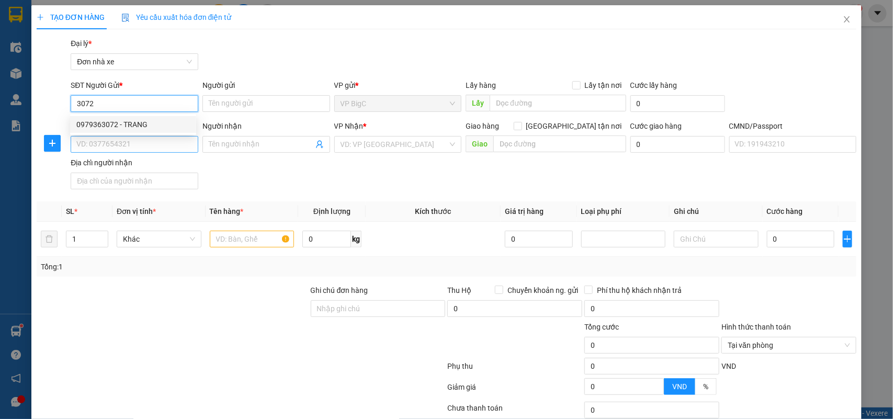
type input "0974528684"
type input "DIỄM"
type input "PHẠM BÁ LÂN"
type input "0979363072"
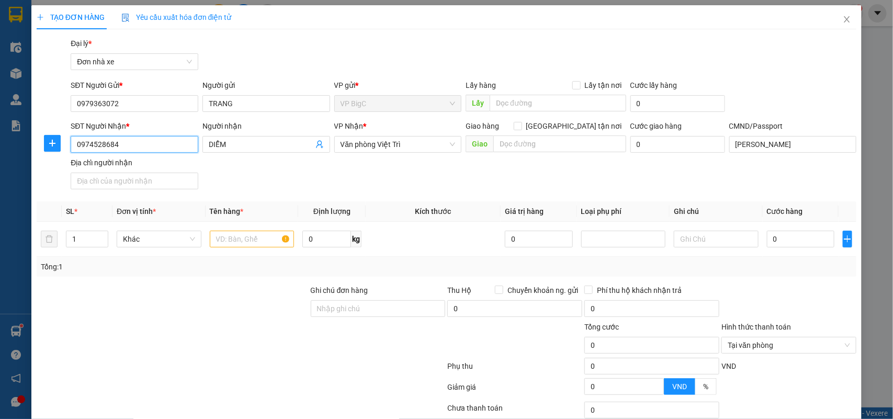
click at [143, 147] on input "0974528684" at bounding box center [135, 144] width 128 height 17
click at [238, 242] on input "text" at bounding box center [252, 239] width 85 height 17
click at [103, 238] on span "up" at bounding box center [102, 236] width 6 height 6
click at [102, 234] on span "up" at bounding box center [102, 236] width 6 height 6
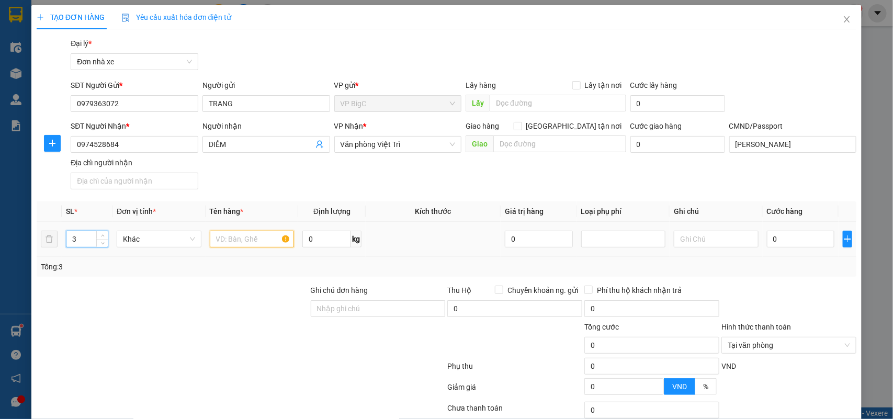
click at [212, 235] on input "text" at bounding box center [252, 239] width 85 height 17
type input "2"
click at [101, 241] on icon "down" at bounding box center [103, 243] width 4 height 4
click at [234, 236] on input "text" at bounding box center [252, 239] width 85 height 17
type input "2K QUẦN ÁO"
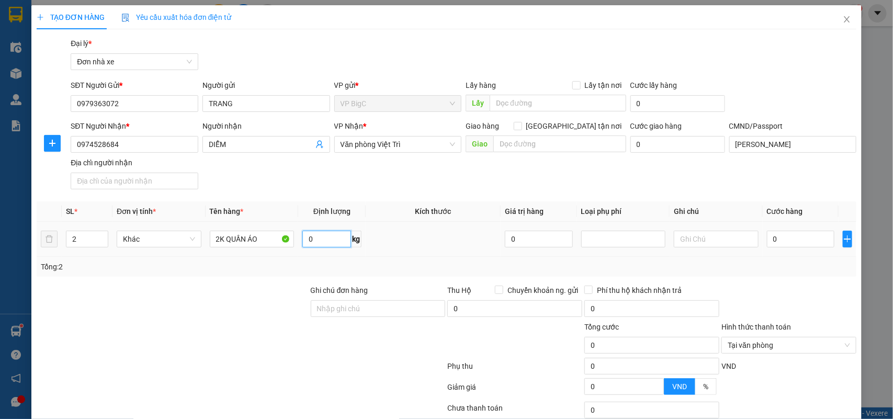
click at [327, 241] on input "0" at bounding box center [326, 239] width 49 height 17
click at [793, 236] on input "0" at bounding box center [800, 239] width 67 height 17
type input "1"
type input "18"
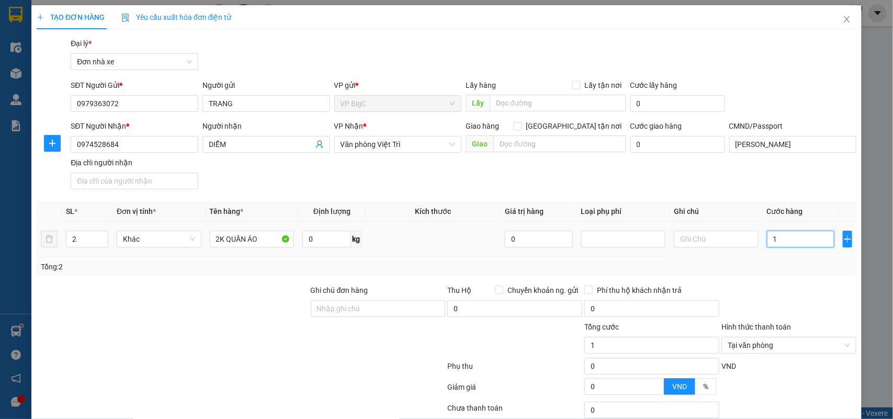
type input "18"
type input "1"
type input "0"
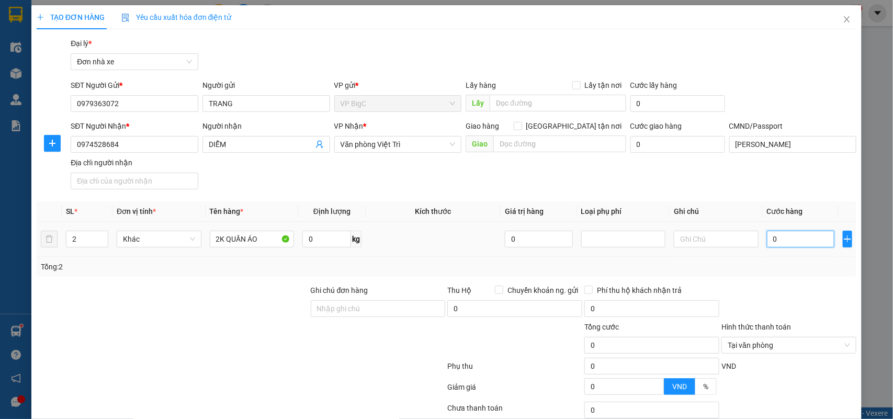
type input "08"
type input "8"
type input "085"
type input "85"
type input "85.000"
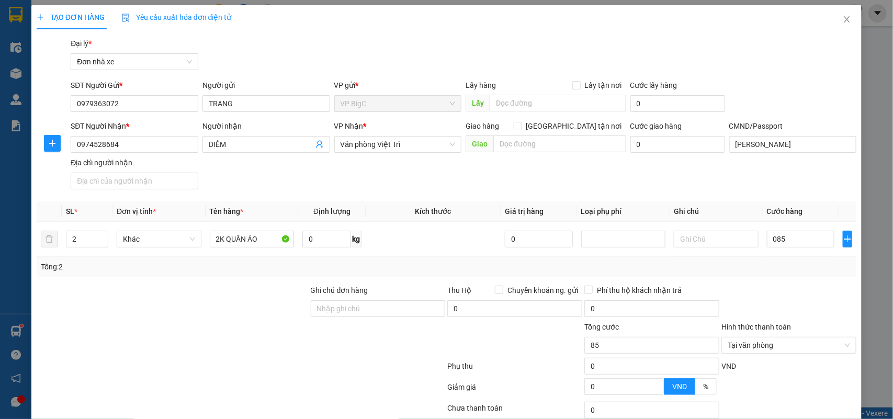
type input "85.000"
click at [783, 270] on div "Tổng: 2" at bounding box center [447, 267] width 812 height 12
click at [789, 262] on div "Tổng: 2" at bounding box center [447, 267] width 812 height 12
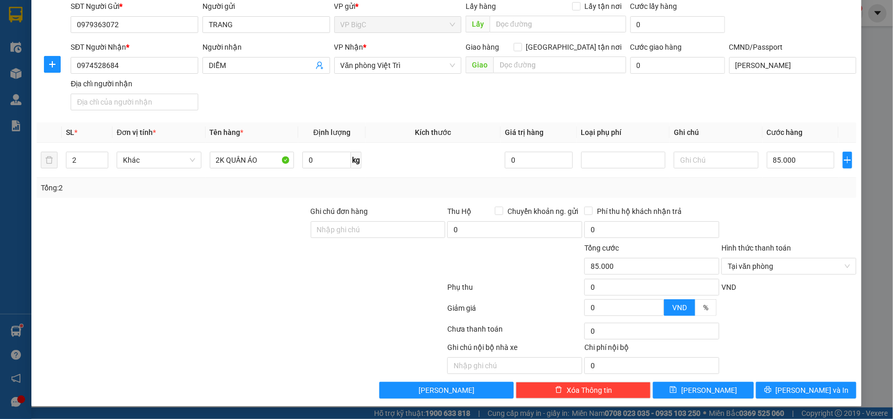
click at [790, 215] on div at bounding box center [788, 224] width 137 height 37
click at [791, 392] on span "[PERSON_NAME] và In" at bounding box center [812, 390] width 73 height 12
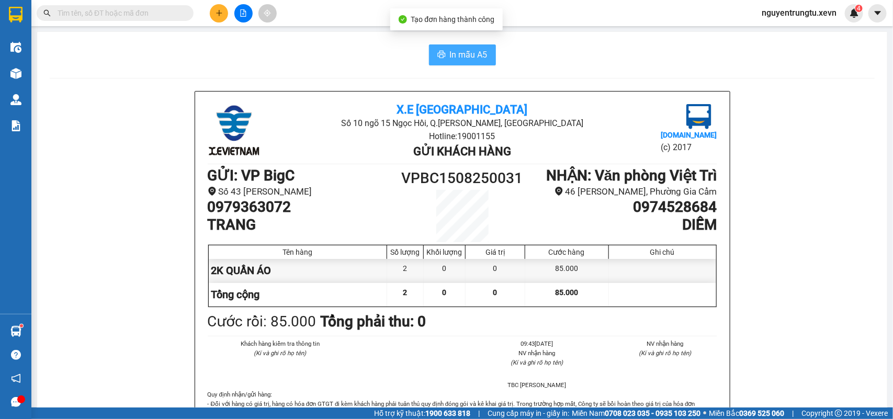
click at [440, 56] on button "In mẫu A5" at bounding box center [462, 54] width 67 height 21
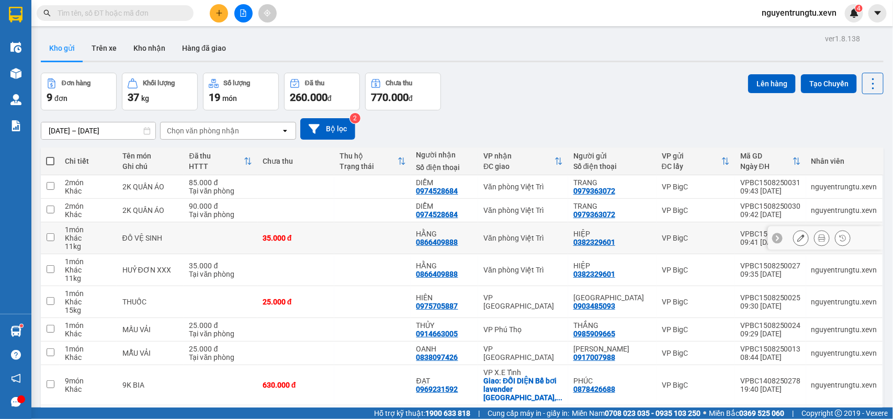
scroll to position [65, 0]
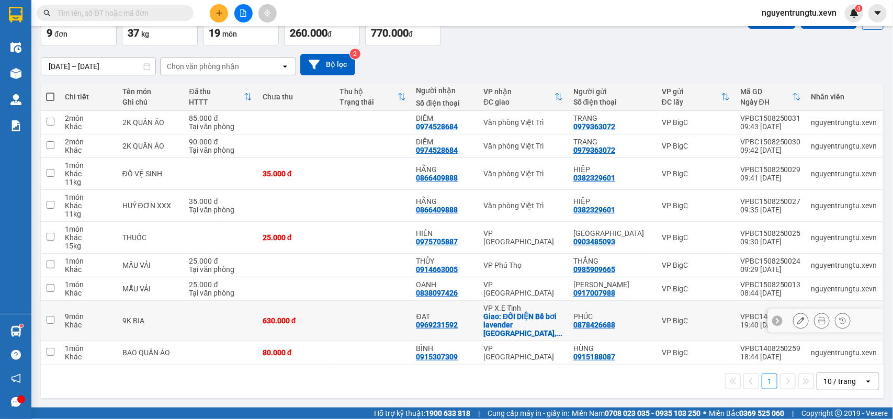
drag, startPoint x: 317, startPoint y: 322, endPoint x: 351, endPoint y: 288, distance: 47.7
click at [319, 320] on div "630.000 đ" at bounding box center [296, 320] width 66 height 8
checkbox input "true"
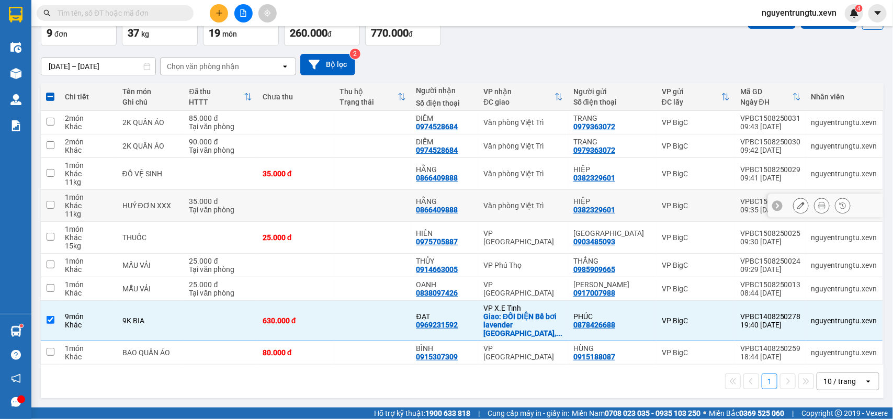
scroll to position [0, 0]
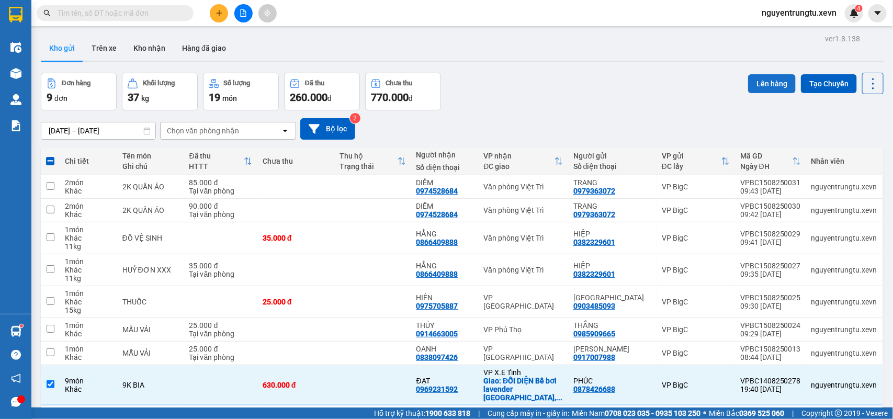
click at [764, 82] on button "Lên hàng" at bounding box center [772, 83] width 48 height 19
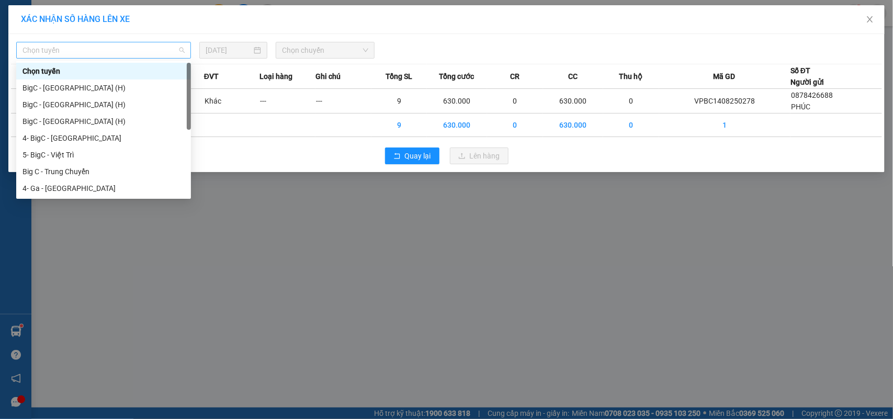
click at [111, 50] on span "Chọn tuyến" at bounding box center [103, 50] width 162 height 16
click at [67, 124] on div "BigC - Ninh Bình (H)" at bounding box center [103, 122] width 162 height 12
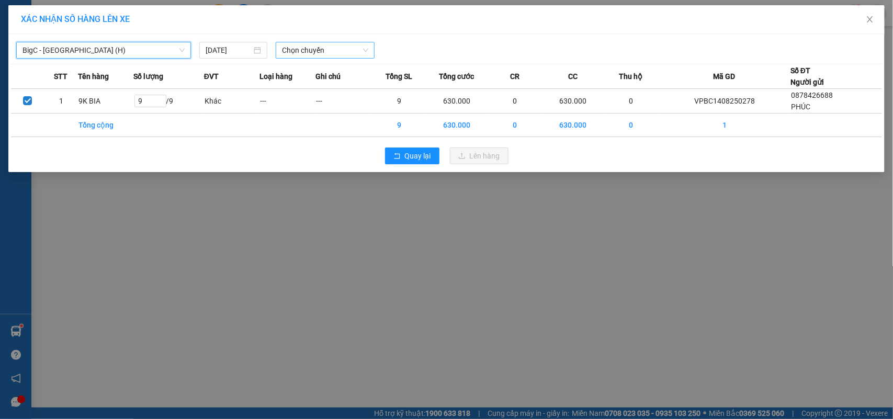
click at [322, 55] on span "Chọn chuyến" at bounding box center [325, 50] width 86 height 16
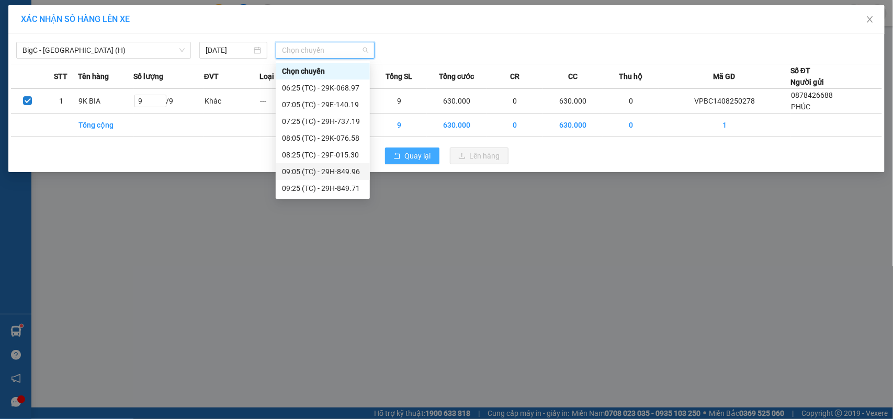
scroll to position [50, 0]
click at [333, 153] on div "09:30 (TC) - 29H-743.40" at bounding box center [323, 155] width 82 height 12
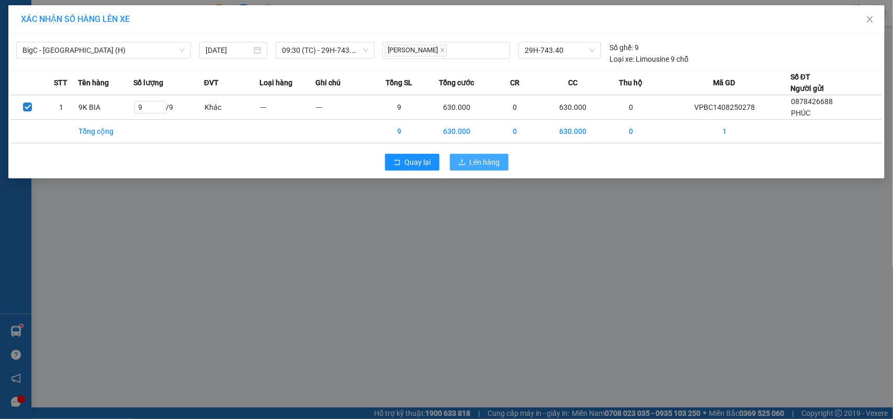
click at [476, 155] on button "Lên hàng" at bounding box center [479, 162] width 59 height 17
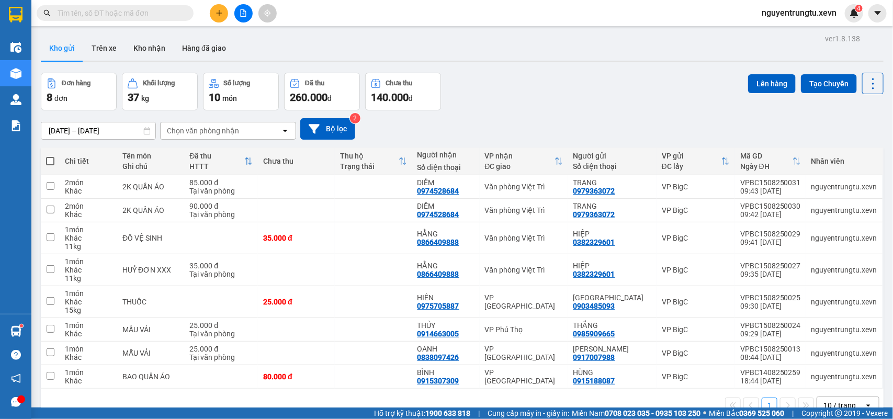
click at [147, 17] on input "text" at bounding box center [119, 13] width 123 height 12
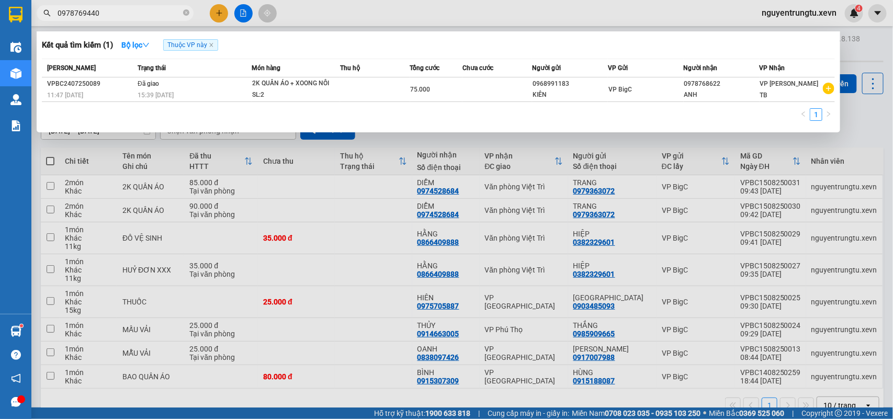
type input "0978769440"
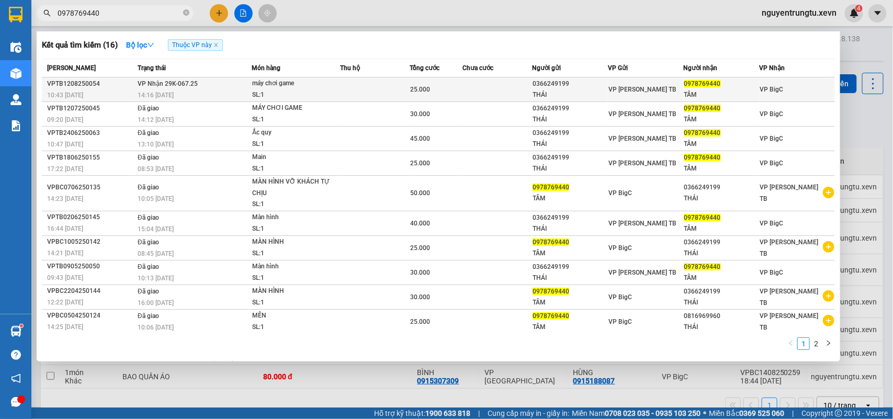
click at [194, 90] on div "14:16 - 12/08" at bounding box center [194, 95] width 113 height 12
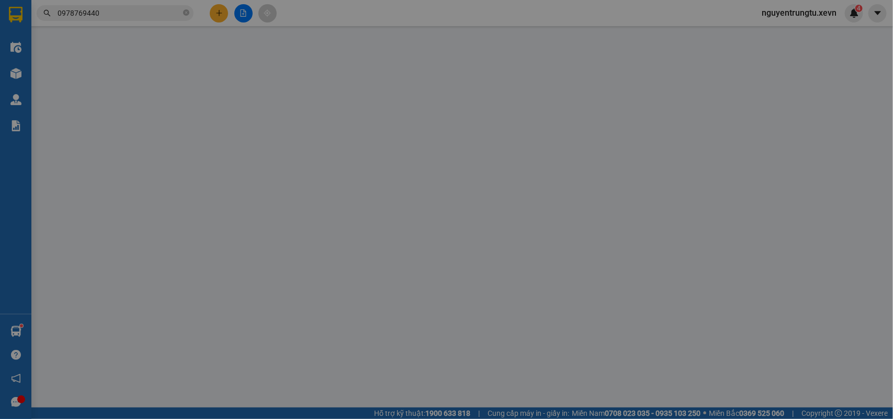
type input "0366249199"
type input "THÁI"
type input "0978769440"
type input "TÂM"
type input "024098010696"
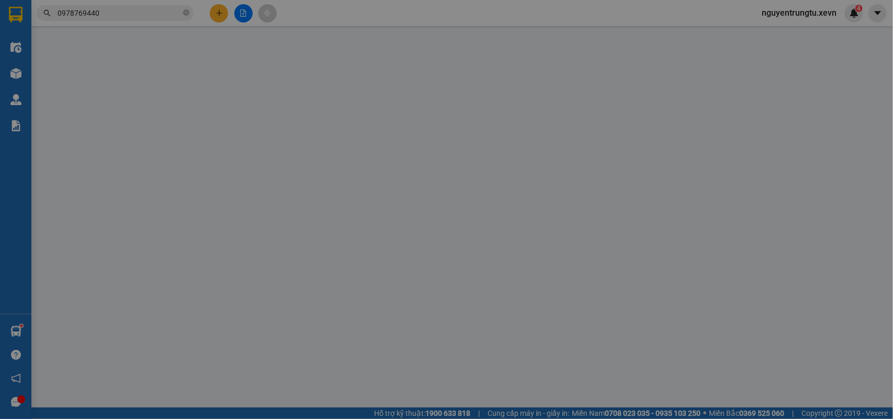
type input "25.000"
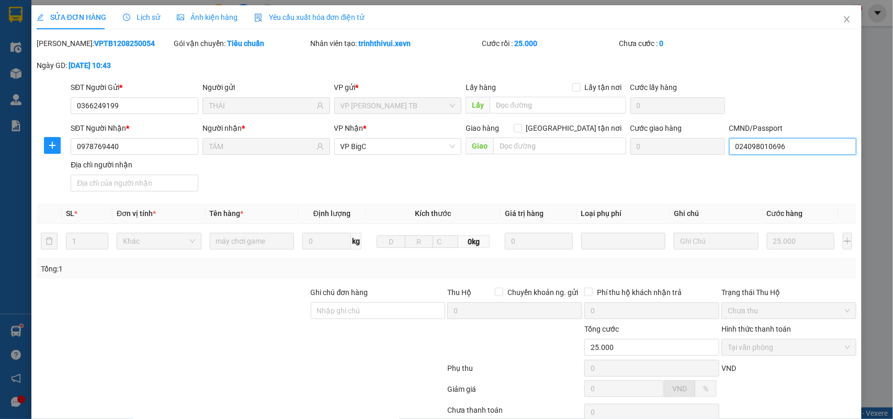
drag, startPoint x: 812, startPoint y: 151, endPoint x: 805, endPoint y: 141, distance: 11.6
click at [812, 149] on input "024098010696" at bounding box center [793, 146] width 128 height 17
click at [795, 146] on input "024098010696" at bounding box center [793, 146] width 128 height 17
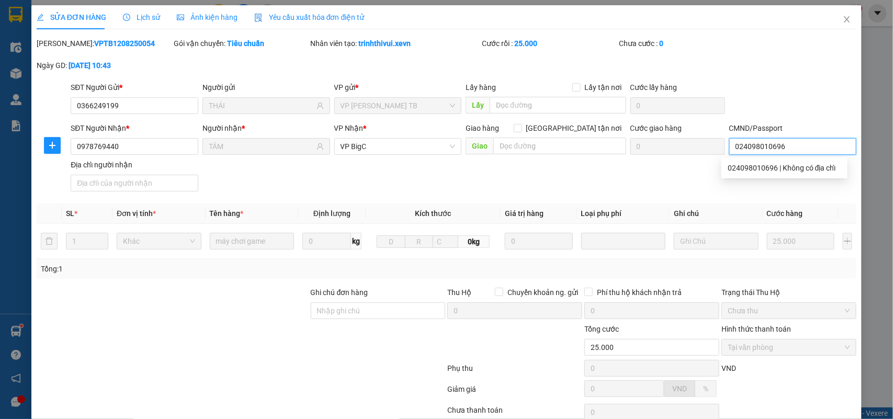
click at [795, 146] on input "024098010696" at bounding box center [793, 146] width 128 height 17
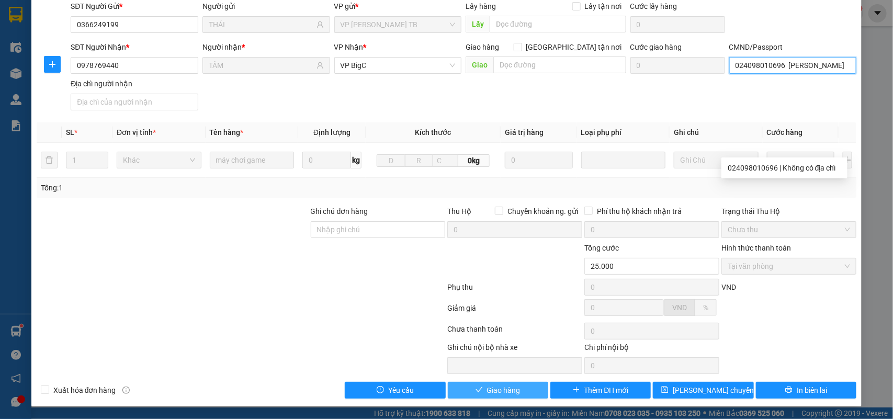
type input "024098010696 NGUYỄN VĂN TÂM"
click at [523, 390] on button "Giao hàng" at bounding box center [498, 390] width 100 height 17
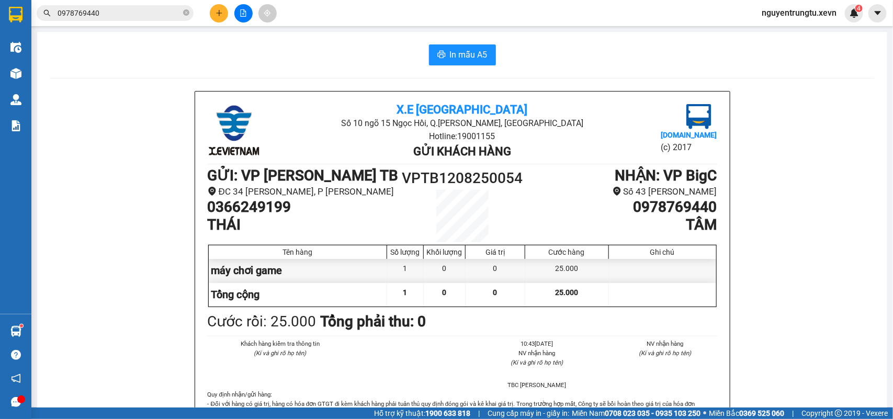
click at [147, 16] on input "0978769440" at bounding box center [119, 13] width 123 height 12
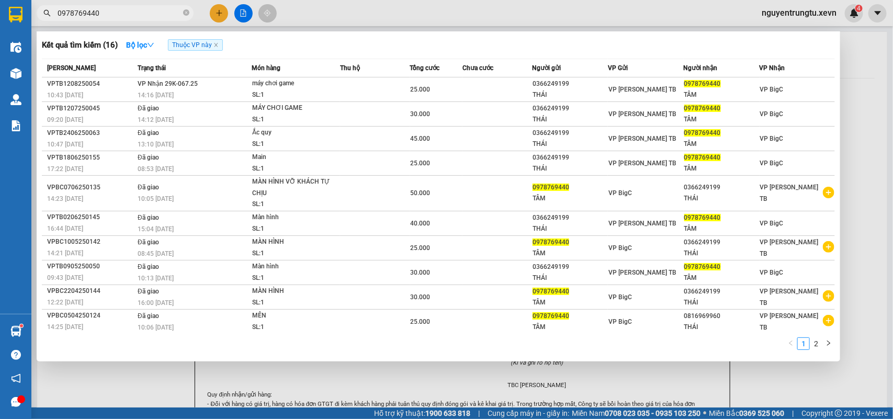
click at [147, 16] on input "0978769440" at bounding box center [119, 13] width 123 height 12
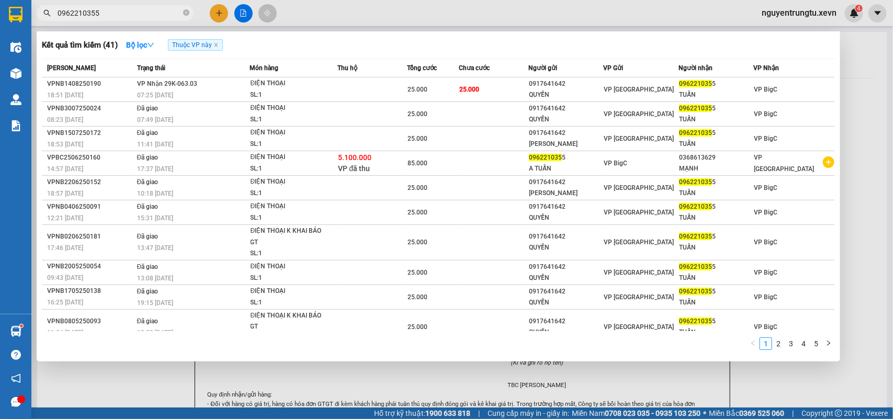
type input "0962210355"
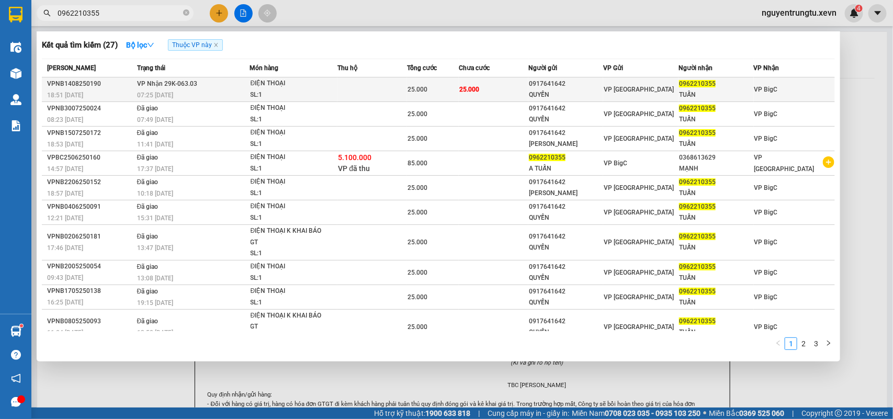
click at [239, 97] on div "07:25 - 15/08" at bounding box center [193, 95] width 112 height 12
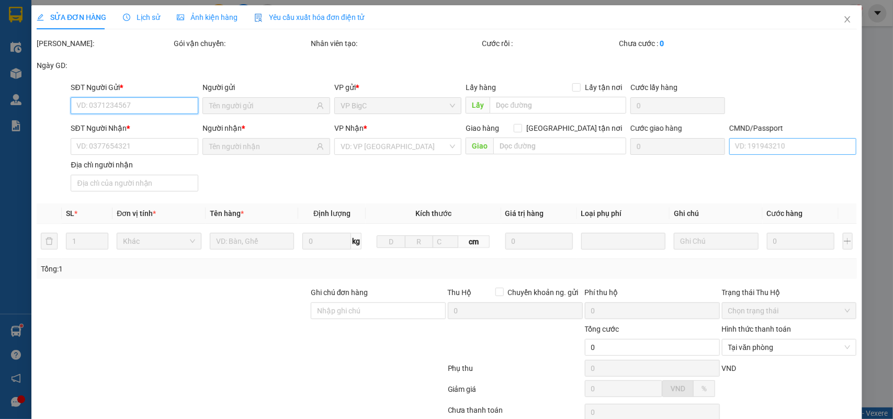
type input "0917641642"
type input "QUYỀN"
type input "0962210355"
type input "TUẤN"
type input "037200001980 HOÀNG VĂN TUẤN"
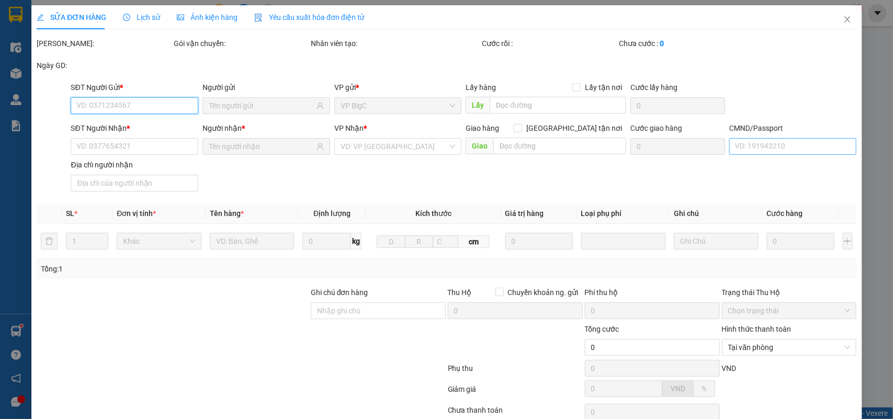
type input "25.000"
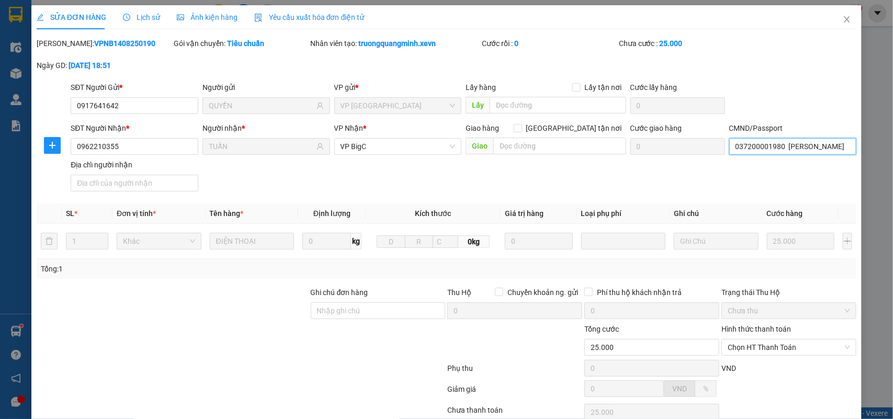
click at [782, 140] on input "037200001980 HOÀNG VĂN TUẤN" at bounding box center [793, 146] width 128 height 17
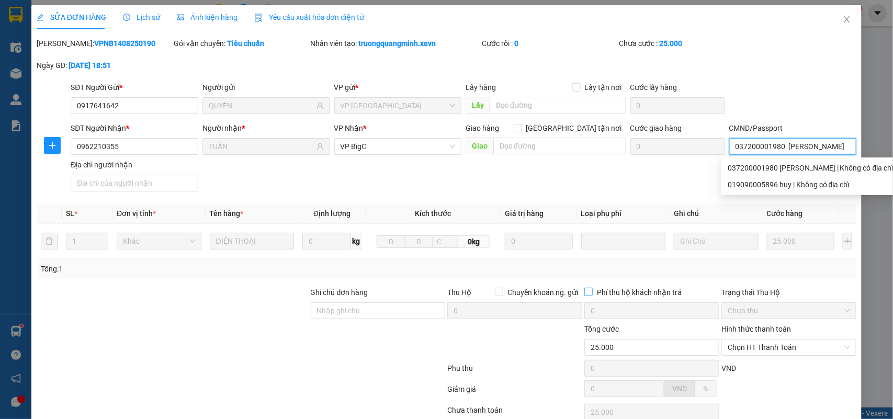
scroll to position [83, 0]
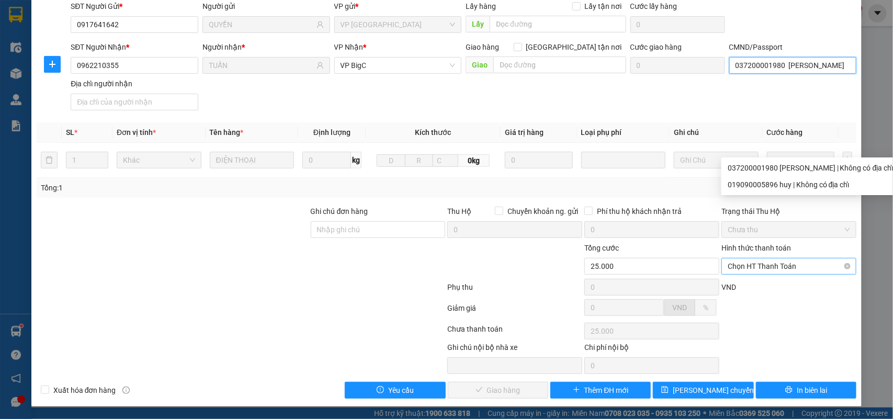
click at [742, 258] on span "Chọn HT Thanh Toán" at bounding box center [789, 266] width 122 height 16
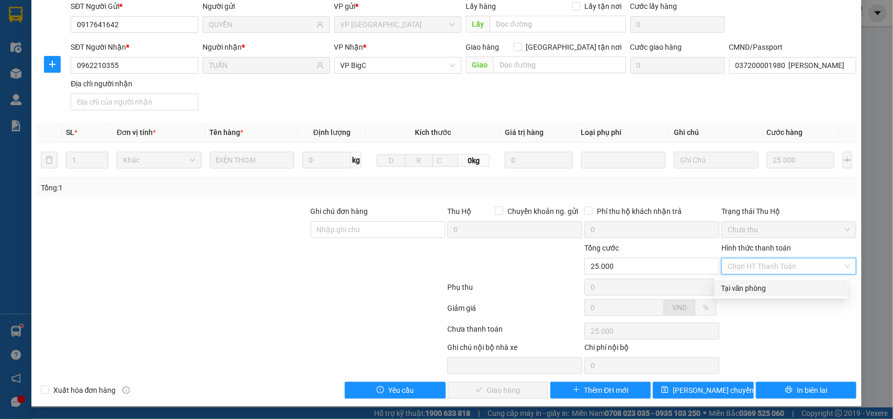
click at [753, 286] on div "Tại văn phòng" at bounding box center [781, 288] width 121 height 12
type input "0"
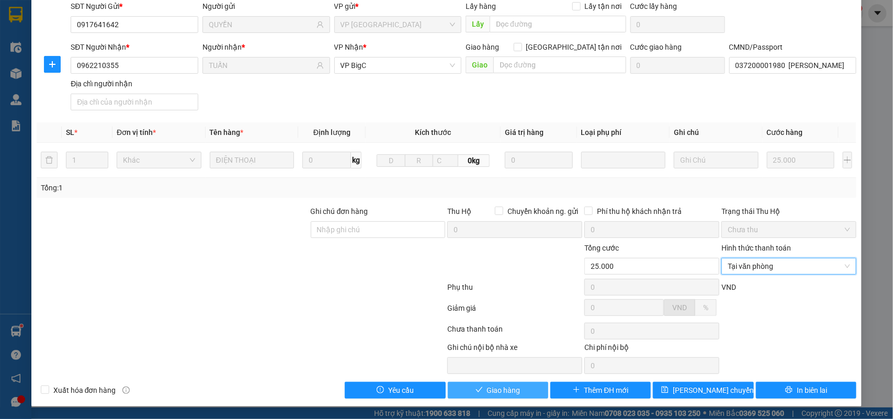
click at [518, 389] on button "Giao hàng" at bounding box center [498, 390] width 100 height 17
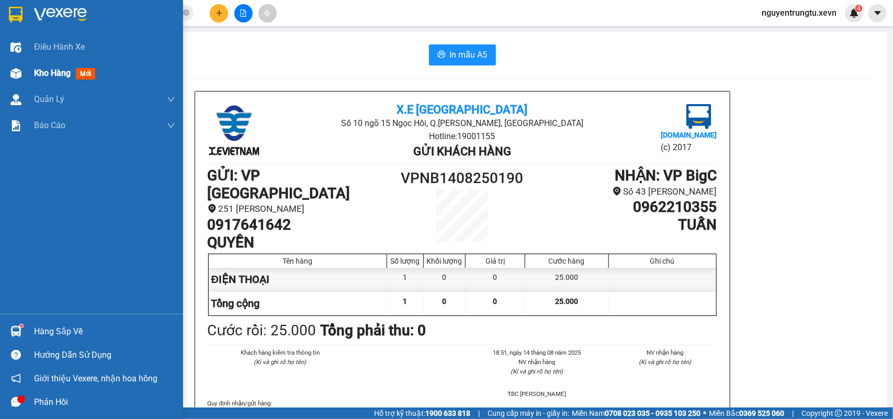
click at [10, 71] on img at bounding box center [15, 73] width 11 height 11
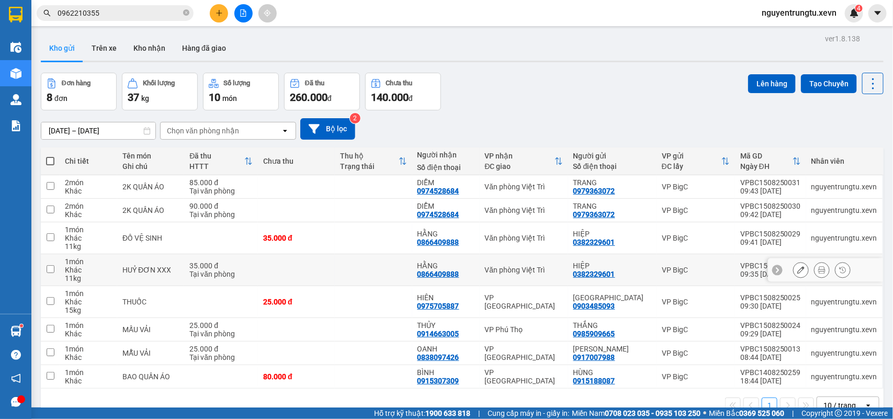
click at [797, 270] on icon at bounding box center [800, 269] width 7 height 7
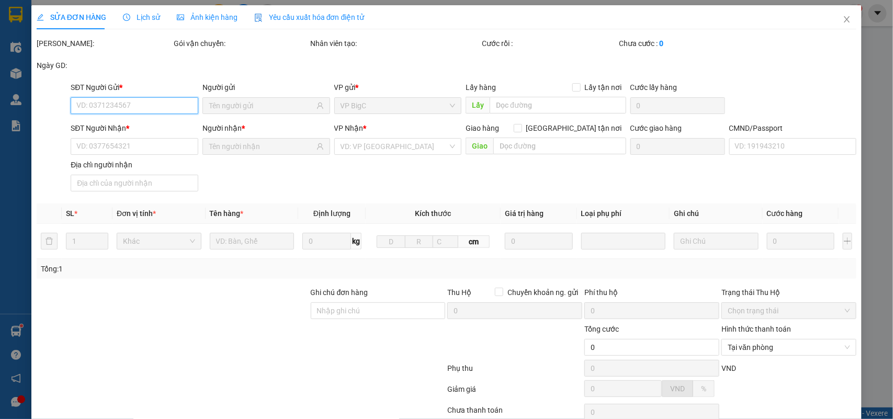
type input "0382329601"
type input "0866409888"
type input "LƯU THỊ DIỂM HẰNG"
type input "35.000"
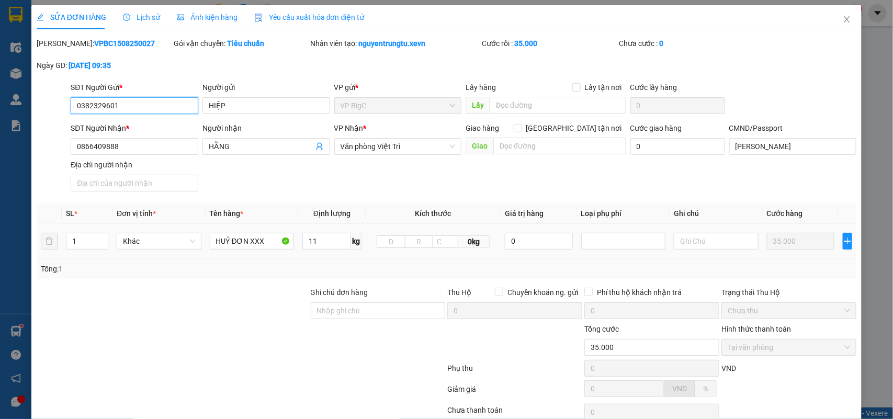
scroll to position [83, 0]
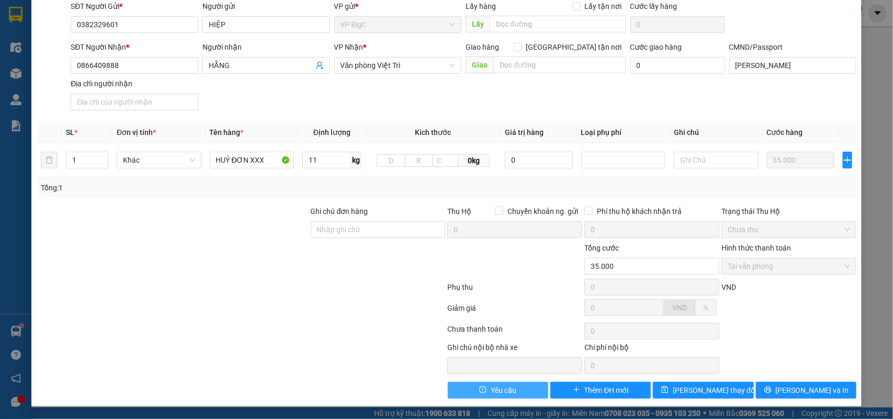
click at [510, 390] on button "Yêu cầu" at bounding box center [498, 390] width 100 height 17
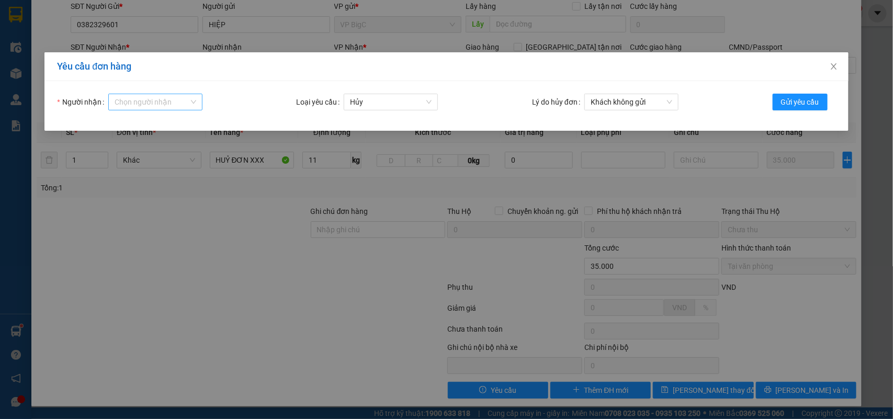
click at [158, 95] on input "Người nhận" at bounding box center [152, 102] width 74 height 16
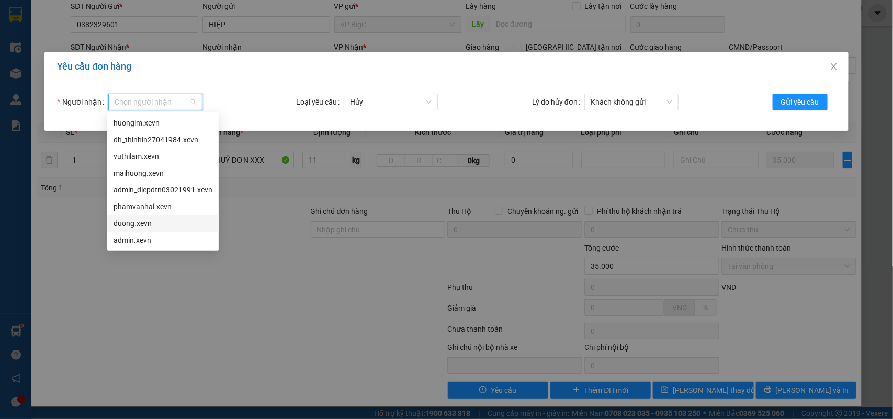
click at [147, 211] on div "phamvanhai.xevn" at bounding box center [162, 207] width 99 height 12
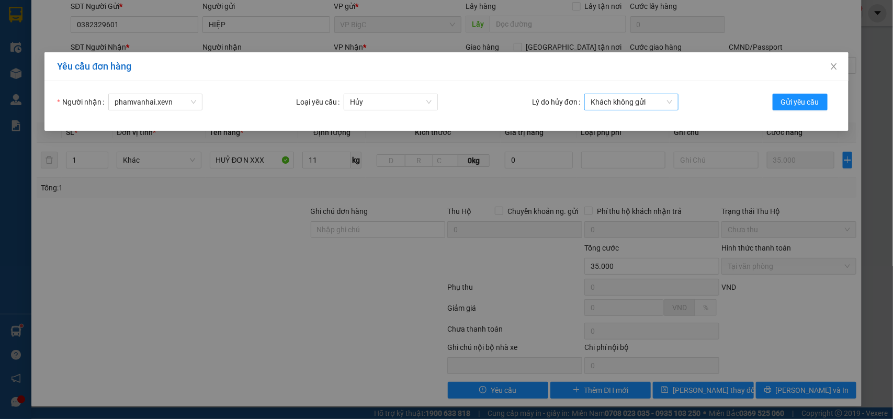
click at [628, 93] on div "Người nhận phamvanhai.xevn Loại yêu cầu Hủy Lý do hủy đơn Khách không gửi Gửi y…" at bounding box center [445, 106] width 803 height 50
click at [643, 100] on span "Khách không gửi" at bounding box center [631, 102] width 82 height 16
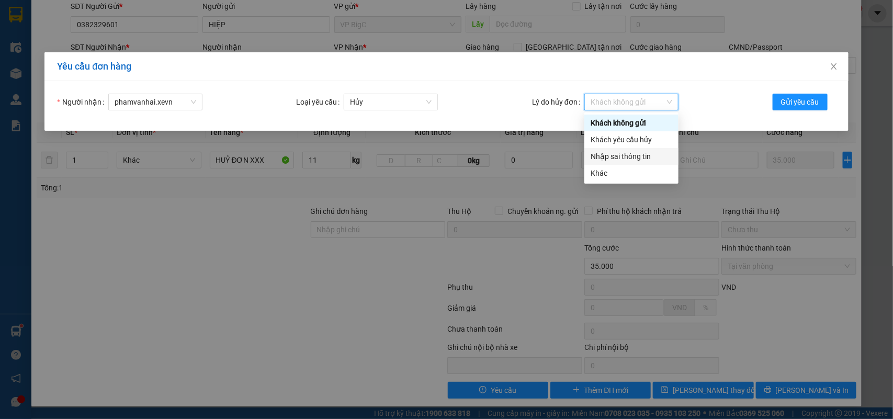
click at [631, 154] on div "Nhập sai thông tin" at bounding box center [631, 157] width 82 height 12
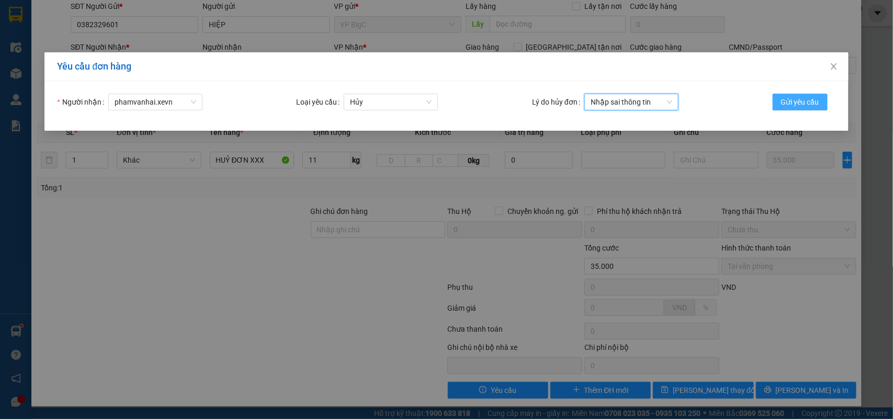
click at [794, 98] on span "Gửi yêu cầu" at bounding box center [800, 102] width 38 height 12
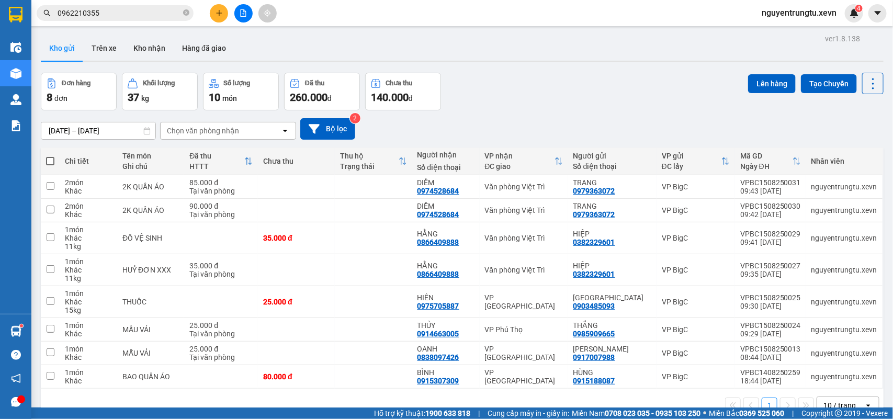
click at [216, 17] on button at bounding box center [219, 13] width 18 height 18
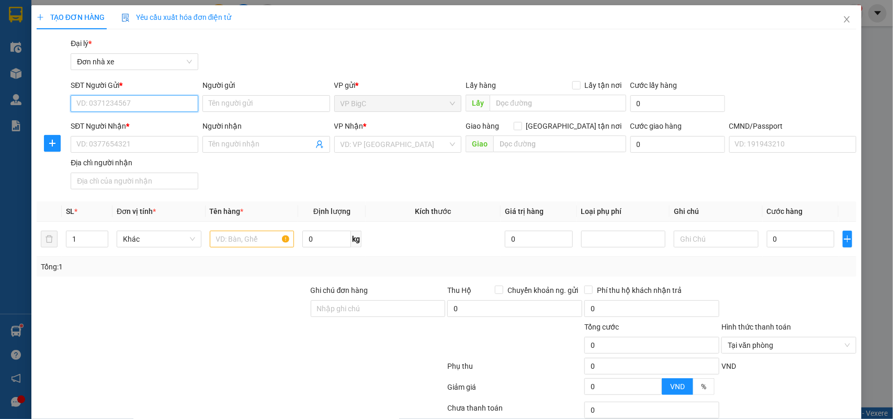
click at [130, 102] on input "SĐT Người Gửi *" at bounding box center [135, 103] width 128 height 17
click at [320, 238] on input "0" at bounding box center [326, 239] width 49 height 17
type input "32"
click at [243, 187] on div "SĐT Người Nhận * VD: 0377654321 Người nhận Tên người nhận VP Nhận * VD: VP Sài …" at bounding box center [464, 156] width 790 height 73
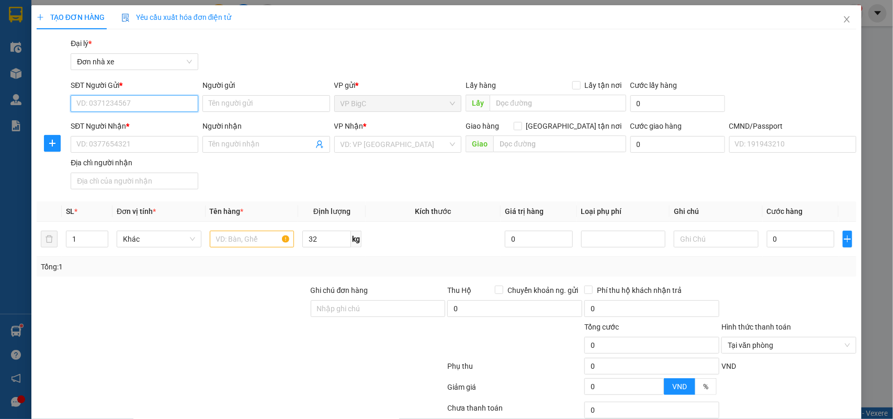
click at [115, 98] on input "SĐT Người Gửi *" at bounding box center [135, 103] width 128 height 17
click at [144, 99] on input "SĐT Người Gửi *" at bounding box center [135, 103] width 128 height 17
click at [144, 98] on input "SĐT Người Gửi *" at bounding box center [135, 103] width 128 height 17
click at [144, 97] on input "SĐT Người Gửi *" at bounding box center [135, 103] width 128 height 17
click at [146, 97] on input "SĐT Người Gửi *" at bounding box center [135, 103] width 128 height 17
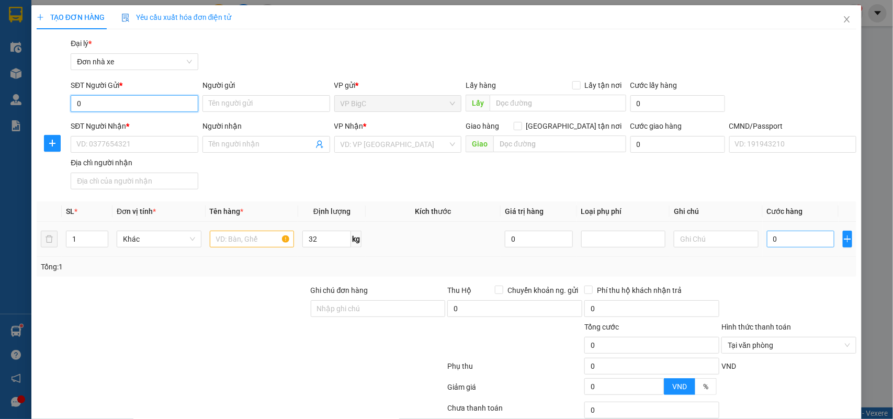
type input "0"
click at [780, 240] on input "0" at bounding box center [800, 239] width 67 height 17
type input "50"
type input "50.000"
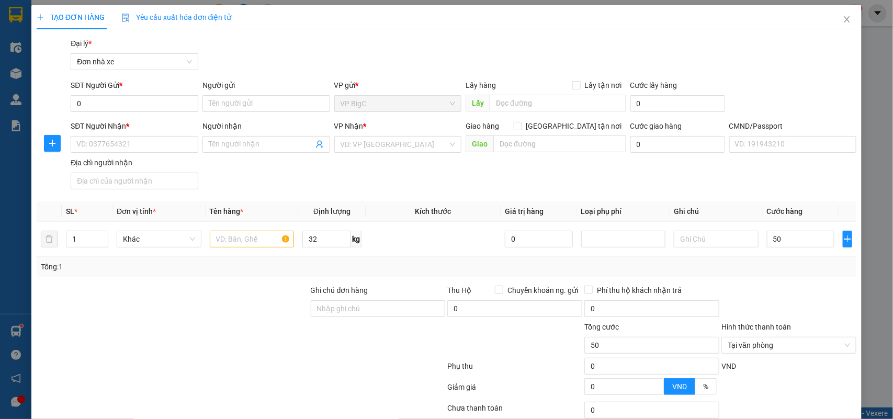
type input "50.000"
click at [757, 176] on div "SĐT Người Nhận * VD: 0377654321 Người nhận Tên người nhận VP Nhận * VD: VP Sài …" at bounding box center [464, 156] width 790 height 73
click at [145, 108] on input "0" at bounding box center [135, 103] width 128 height 17
type input "0368296163"
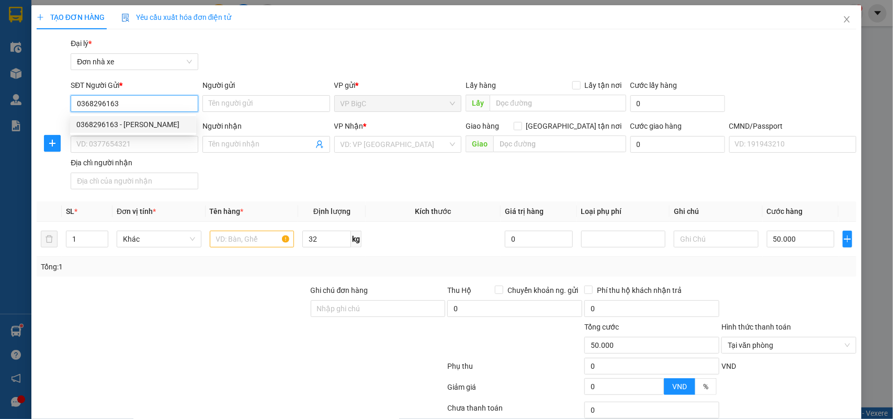
click at [156, 117] on div "0368296163 - VŨ QUỐC HOÀN" at bounding box center [133, 124] width 126 height 17
type input "VŨ QUỐC HOÀN"
type input "0973262986"
type input "NGUYỄN XUÂN HÀ"
type input "036086006036nguyễn xuân hà"
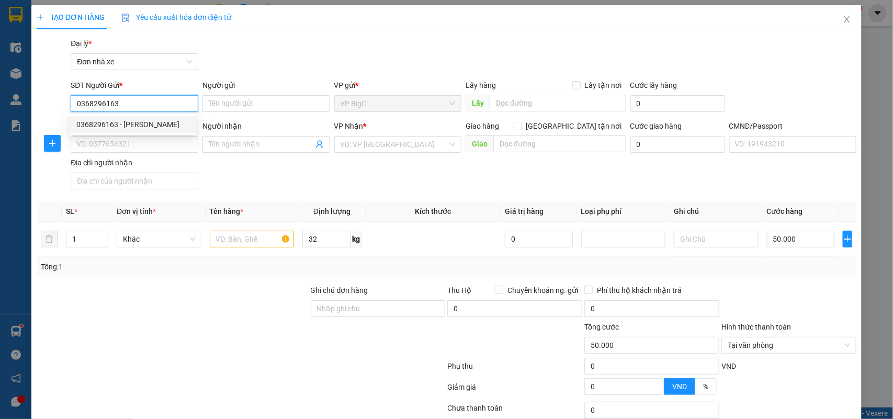
type input "13/2/51 nguyễn tthi trinh"
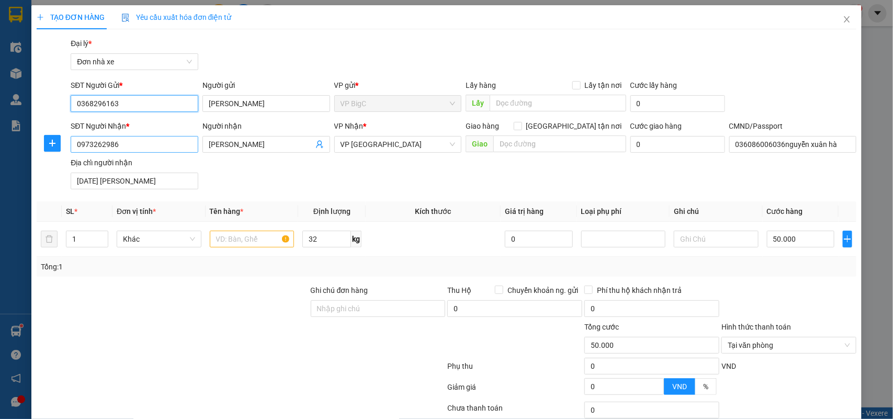
type input "0368296163"
click at [161, 142] on input "0973262986" at bounding box center [135, 144] width 128 height 17
click at [236, 244] on input "text" at bounding box center [252, 239] width 85 height 17
type input "PT OTO"
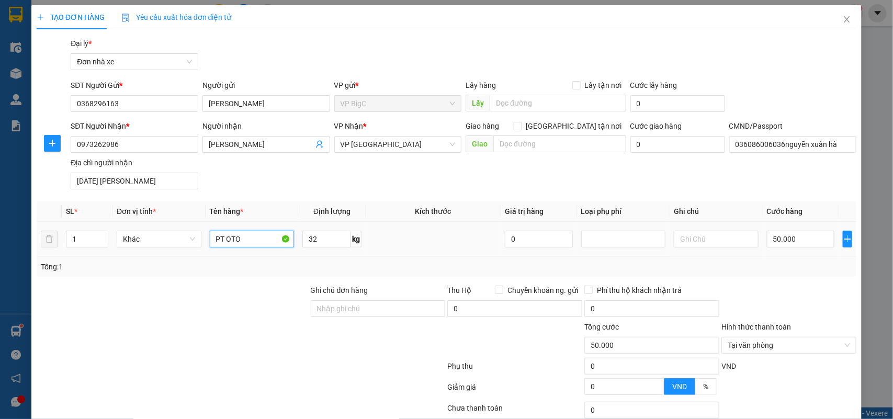
scroll to position [80, 0]
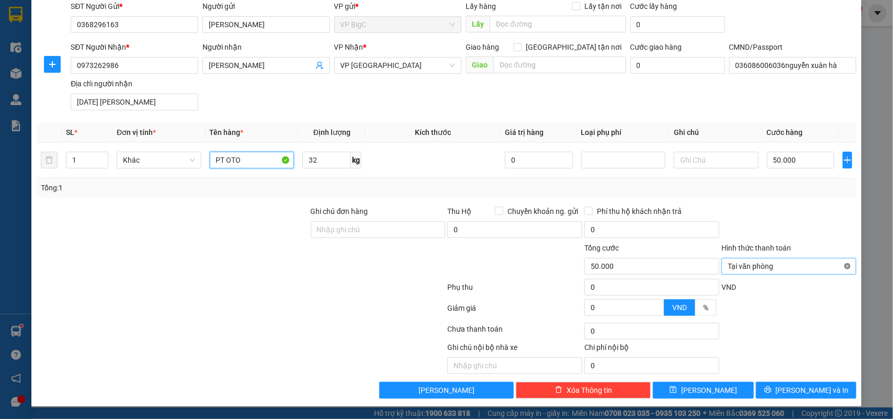
type input "50.000"
type input "PT OTO"
click at [821, 398] on button "[PERSON_NAME] và In" at bounding box center [806, 390] width 100 height 17
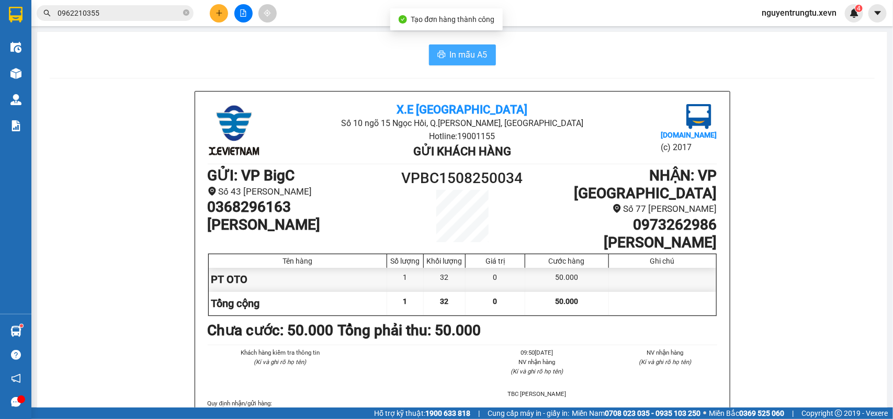
click at [429, 54] on button "In mẫu A5" at bounding box center [462, 54] width 67 height 21
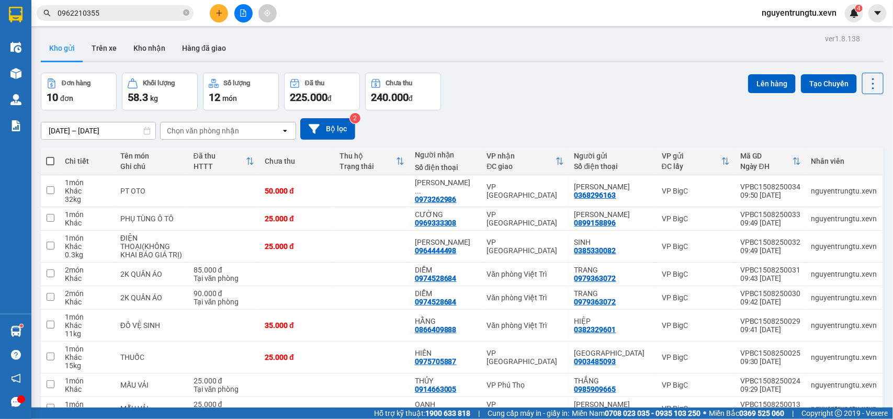
click at [151, 11] on input "0962210355" at bounding box center [119, 13] width 123 height 12
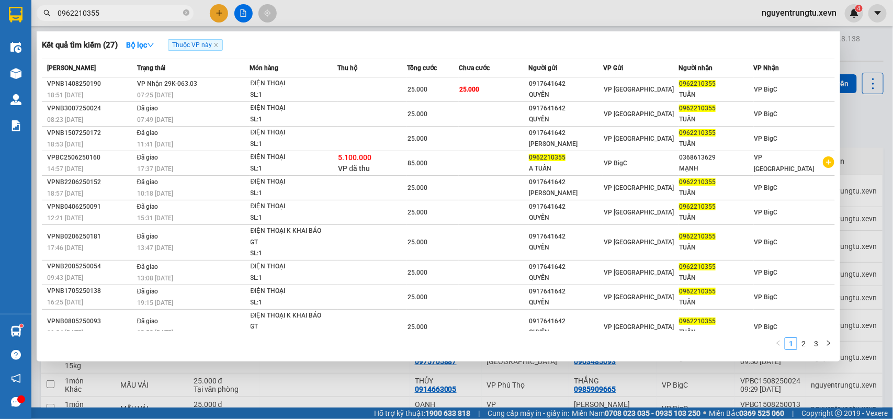
click at [151, 11] on input "0962210355" at bounding box center [119, 13] width 123 height 12
click at [212, 19] on div at bounding box center [446, 209] width 893 height 419
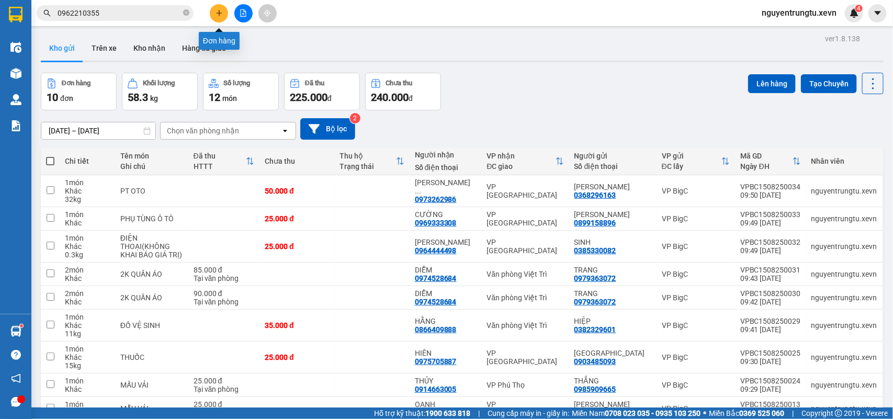
click at [217, 15] on icon "plus" at bounding box center [218, 12] width 7 height 7
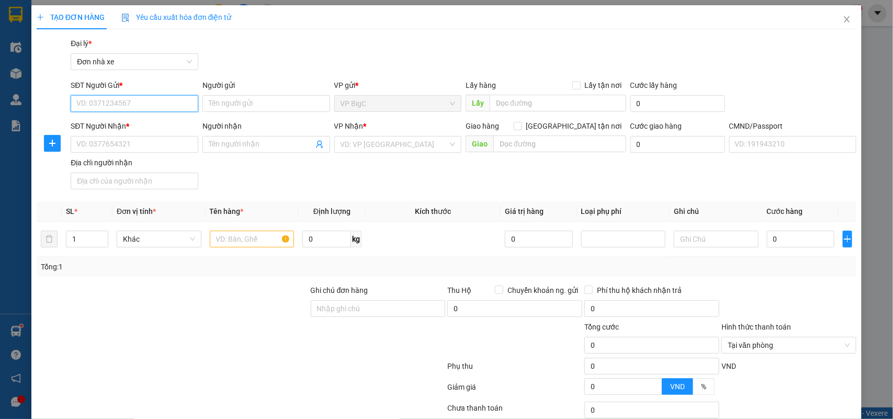
click at [140, 105] on input "SĐT Người Gửi *" at bounding box center [135, 103] width 128 height 17
click at [140, 105] on input "0914800432" at bounding box center [135, 103] width 128 height 17
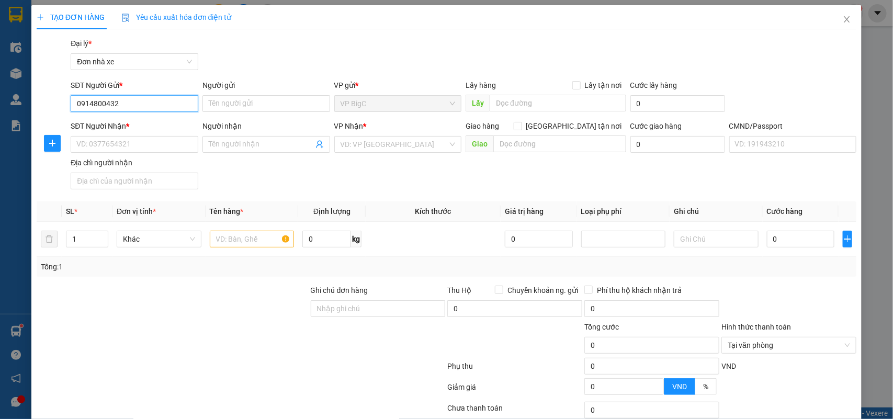
click at [146, 105] on input "0914800432" at bounding box center [135, 103] width 128 height 17
click at [146, 103] on input "0914800432" at bounding box center [135, 103] width 128 height 17
type input "0914800432"
click at [238, 106] on input "Người gửi" at bounding box center [266, 103] width 128 height 17
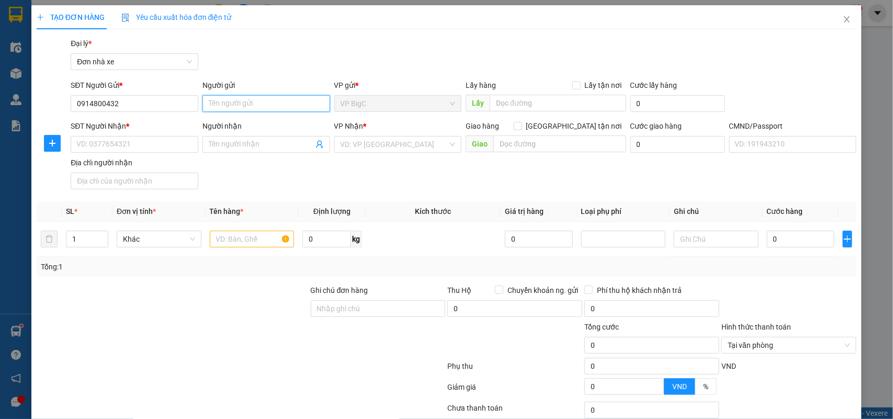
click at [276, 100] on input "Người gửi" at bounding box center [266, 103] width 128 height 17
type input "NGUYÊN HUY"
click at [169, 152] on input "SĐT Người Nhận *" at bounding box center [135, 144] width 128 height 17
type input "0338537133"
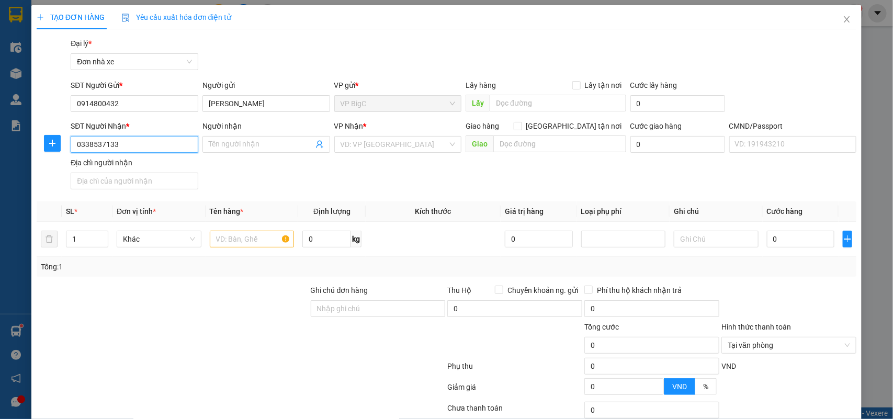
click at [169, 152] on input "0338537133" at bounding box center [135, 144] width 128 height 17
click at [169, 150] on input "0338537133" at bounding box center [135, 144] width 128 height 17
click at [149, 171] on div "0338537133 - TUẤN" at bounding box center [132, 166] width 113 height 12
type input "TUẤN"
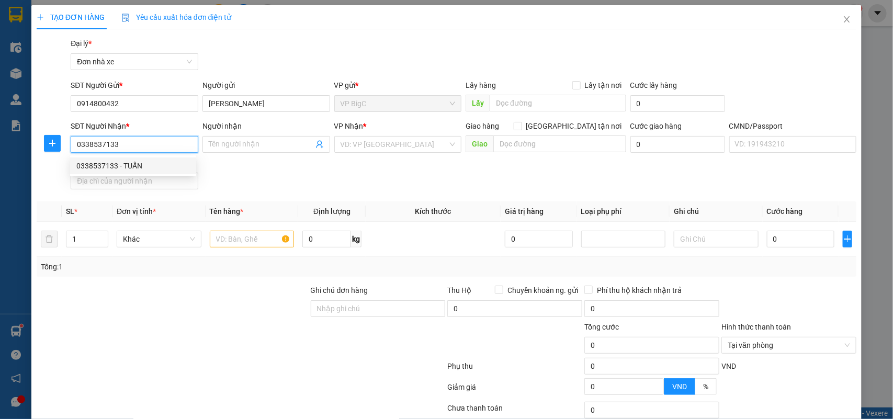
checkbox input "true"
type input "toyota phú thọ, 286 nguyễn tất thành"
type input "025095000998 nguyễn mạnh tuấn"
type input "60.000"
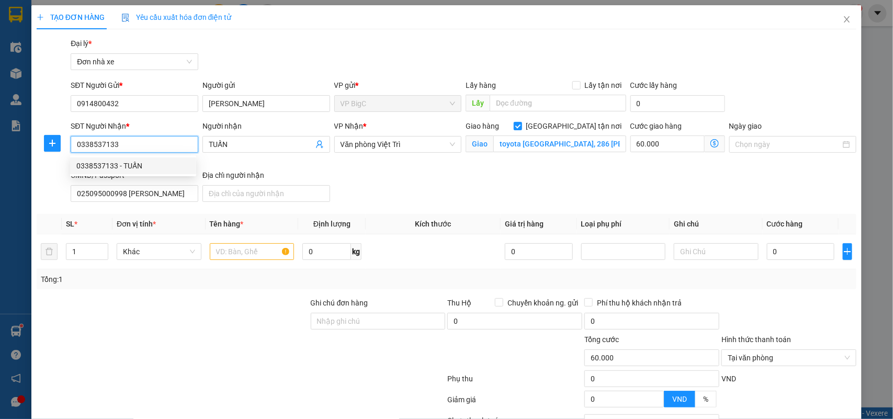
type input "0338537133"
click at [316, 162] on div "Người nhận TUẤN" at bounding box center [266, 144] width 132 height 49
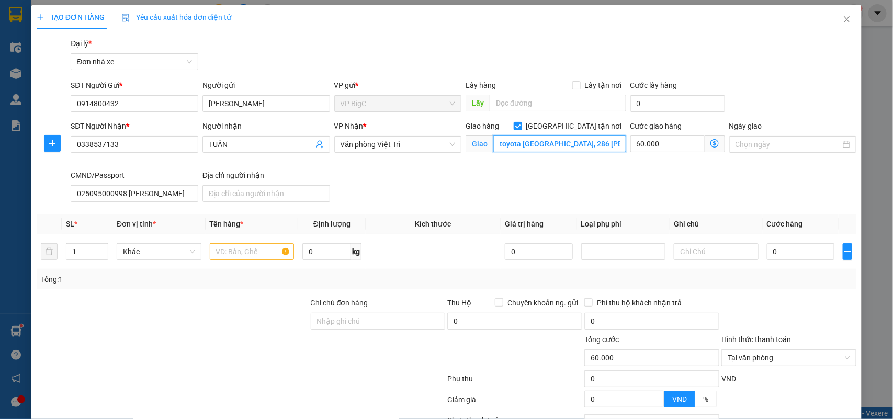
click at [553, 147] on input "toyota phú thọ, 286 nguyễn tất thành" at bounding box center [559, 143] width 133 height 17
click at [646, 150] on input "60.000" at bounding box center [667, 143] width 74 height 17
click at [268, 253] on input "text" at bounding box center [252, 251] width 85 height 17
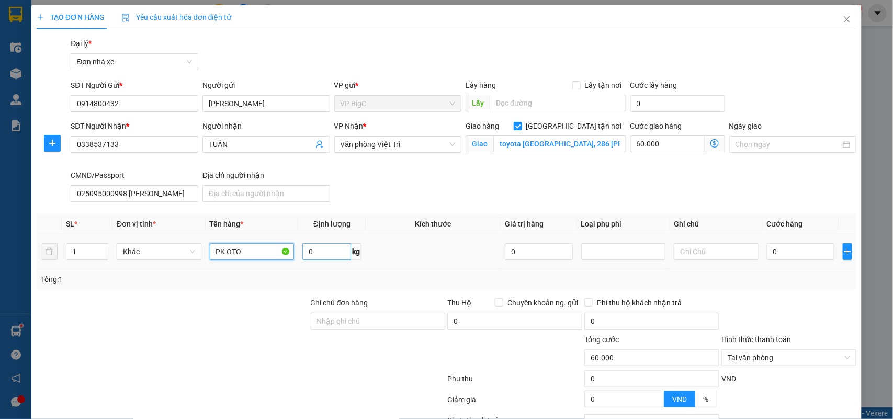
type input "PK OTO"
click at [302, 253] on input "0" at bounding box center [326, 251] width 49 height 17
click at [655, 148] on input "60.000" at bounding box center [667, 143] width 74 height 17
type input "2"
type input "25"
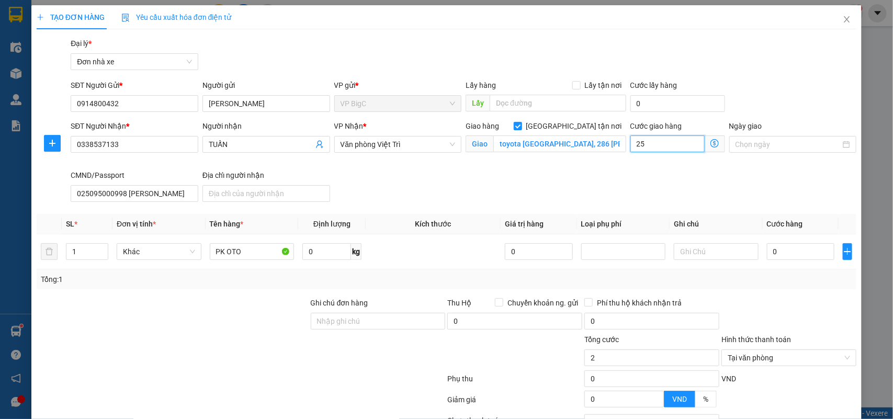
type input "25"
type input "25.000"
drag, startPoint x: 554, startPoint y: 181, endPoint x: 420, endPoint y: 243, distance: 147.9
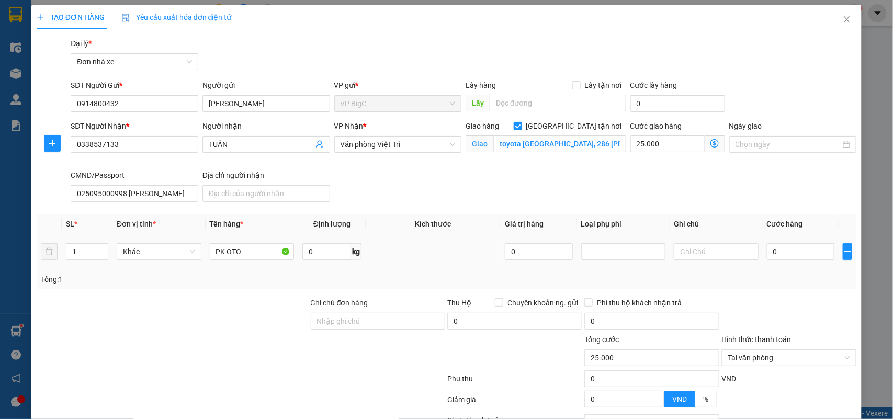
click at [547, 185] on div "SĐT Người Nhận * 0338537133 Người nhận TUẤN VP Nhận * Văn phòng Việt Trì Giao h…" at bounding box center [464, 163] width 790 height 86
click at [785, 256] on input "0" at bounding box center [800, 251] width 67 height 17
type input "2"
type input "25.002"
type input "25"
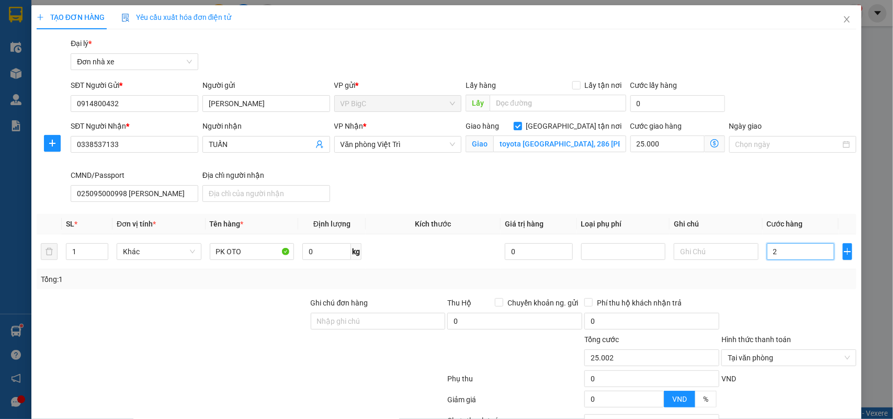
type input "25.025"
type input "25.000"
type input "50.000"
click at [751, 208] on div "Transit Pickup Surcharge Ids Transit Deliver Surcharge Ids Transit Deliver Surc…" at bounding box center [447, 264] width 820 height 452
click at [802, 255] on input "25.000" at bounding box center [800, 251] width 67 height 17
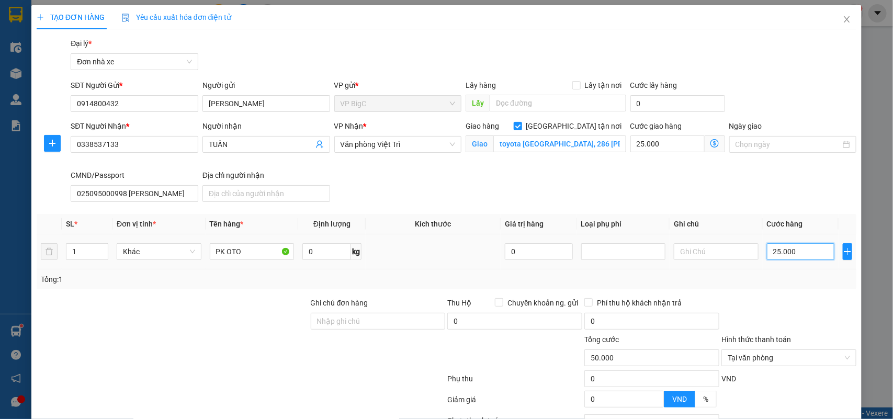
type input "5"
type input "25.005"
type input "0"
type input "25.000"
type input "03"
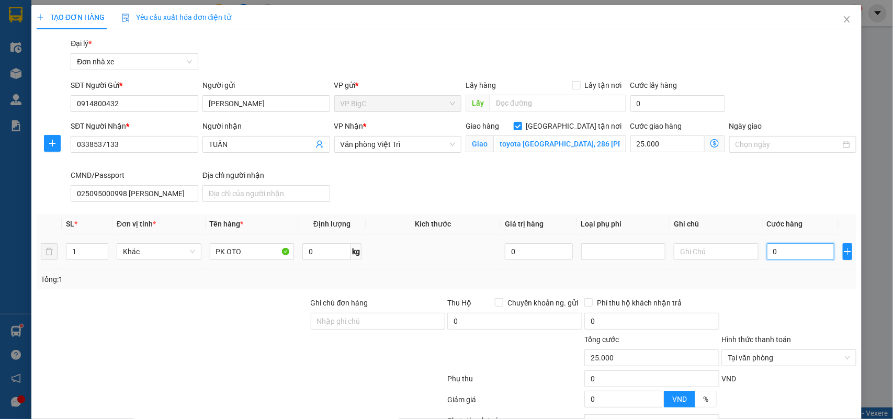
type input "25.003"
type input "030"
type input "25.030"
type input "30.000"
type input "55.000"
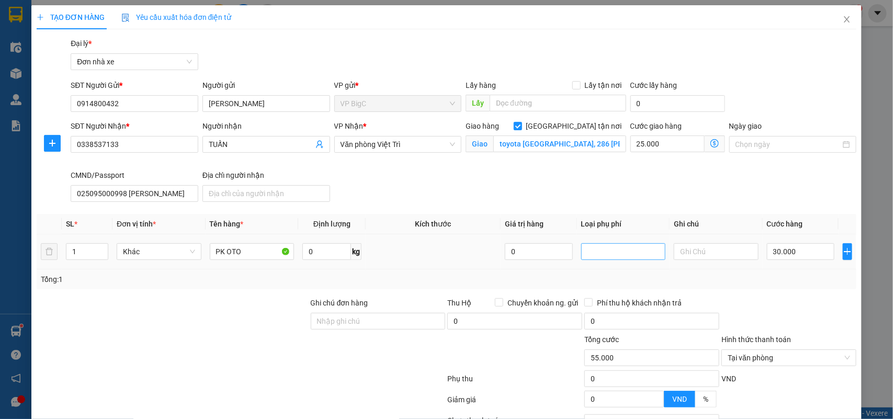
drag, startPoint x: 772, startPoint y: 209, endPoint x: 610, endPoint y: 250, distance: 167.2
click at [772, 209] on div "Transit Pickup Surcharge Ids Transit Deliver Surcharge Ids Transit Deliver Surc…" at bounding box center [447, 264] width 820 height 452
click at [306, 254] on input "0" at bounding box center [326, 251] width 49 height 17
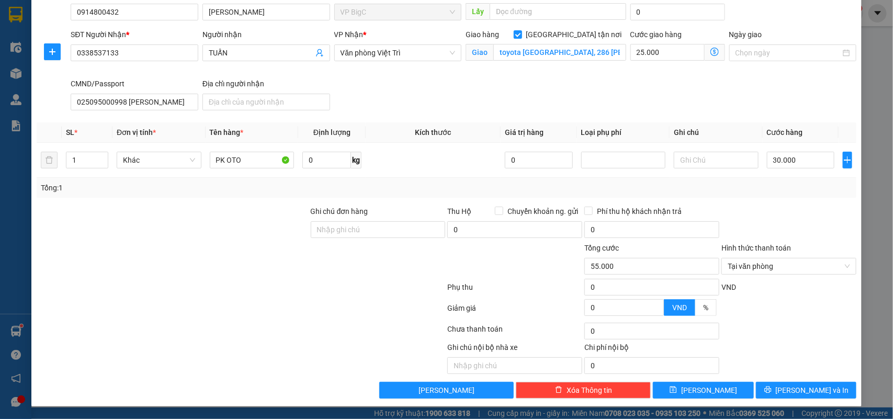
click at [771, 229] on div at bounding box center [788, 224] width 137 height 37
click at [808, 398] on button "[PERSON_NAME] và In" at bounding box center [806, 390] width 100 height 17
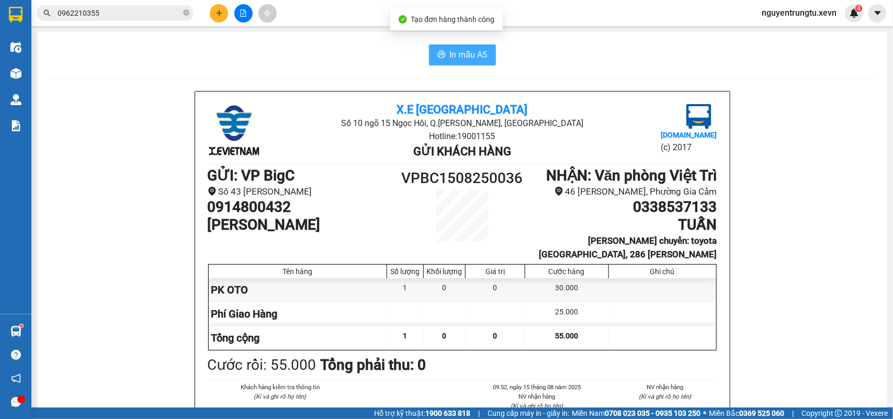
click at [461, 48] on button "In mẫu A5" at bounding box center [462, 54] width 67 height 21
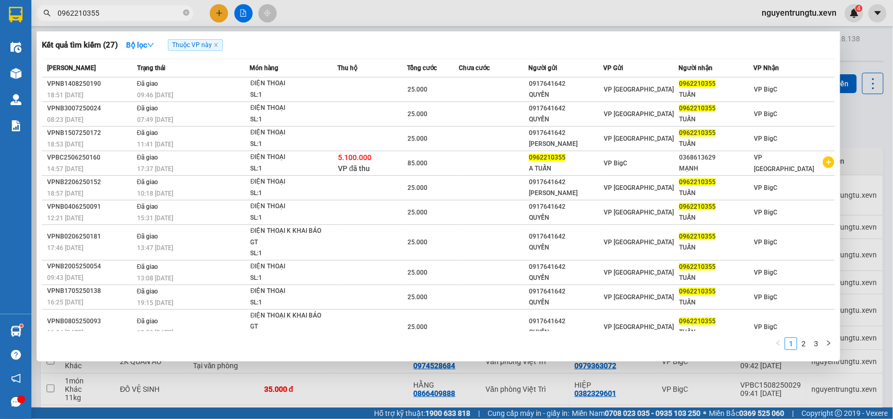
click at [137, 8] on input "0962210355" at bounding box center [119, 13] width 123 height 12
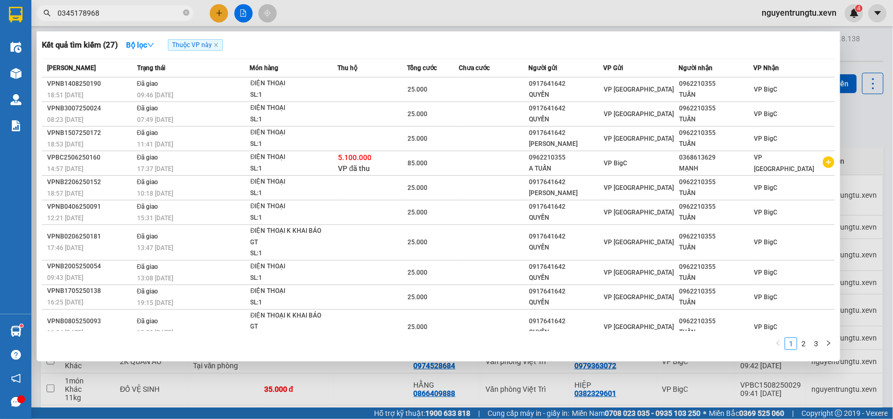
type input "0345178968"
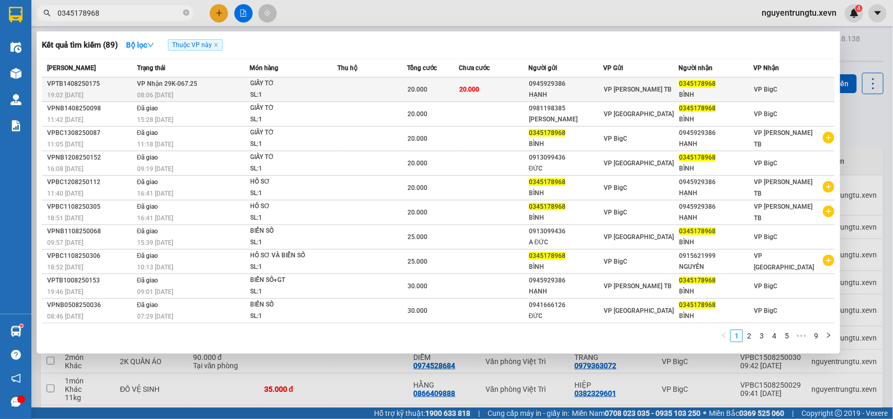
click at [260, 90] on div "SL: 1" at bounding box center [290, 95] width 78 height 12
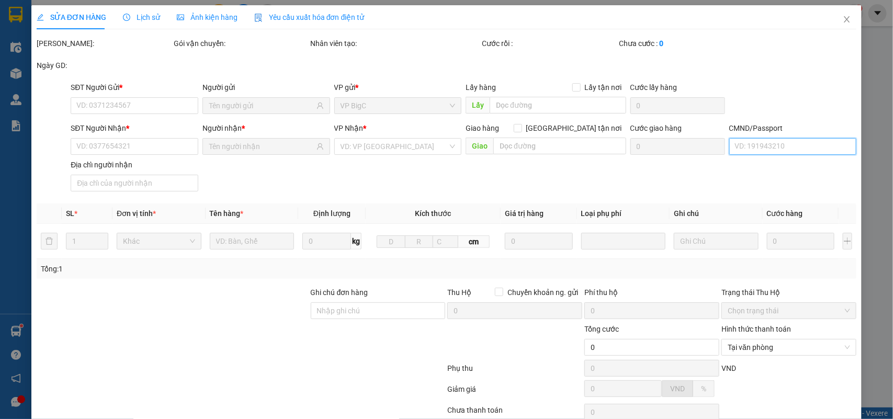
click at [780, 143] on input "CMND/Passport" at bounding box center [793, 146] width 128 height 17
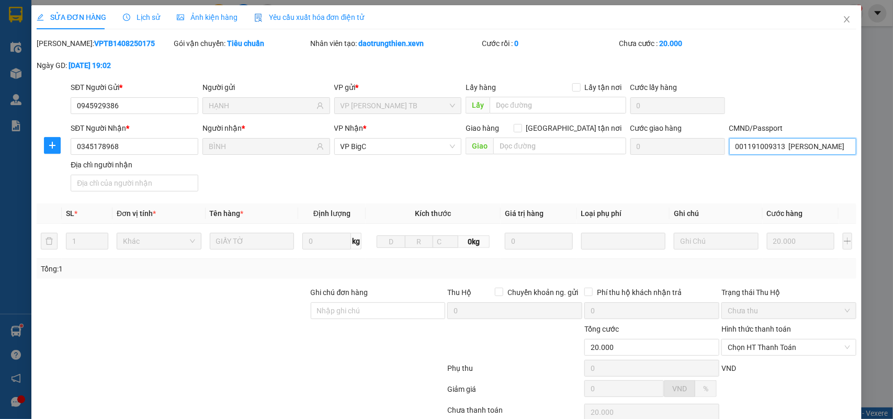
type input "0945929386"
type input "HẠNH"
type input "0345178968"
type input "BÌNH"
type input "001191009313 TRẦN MAI PHƯƠNG"
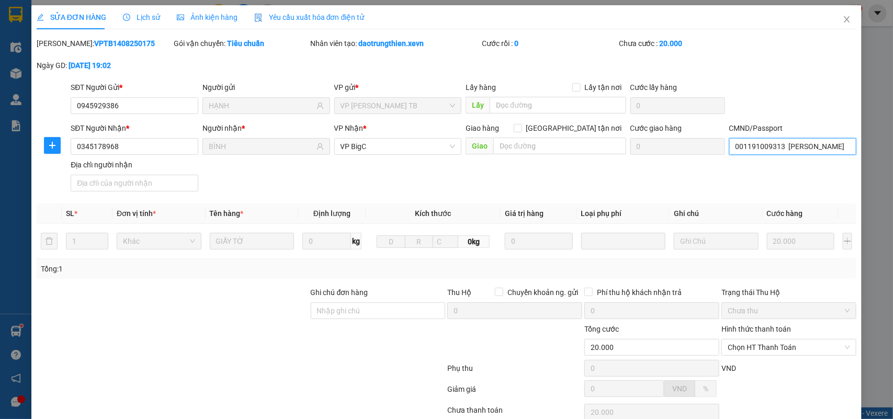
type input "20.000"
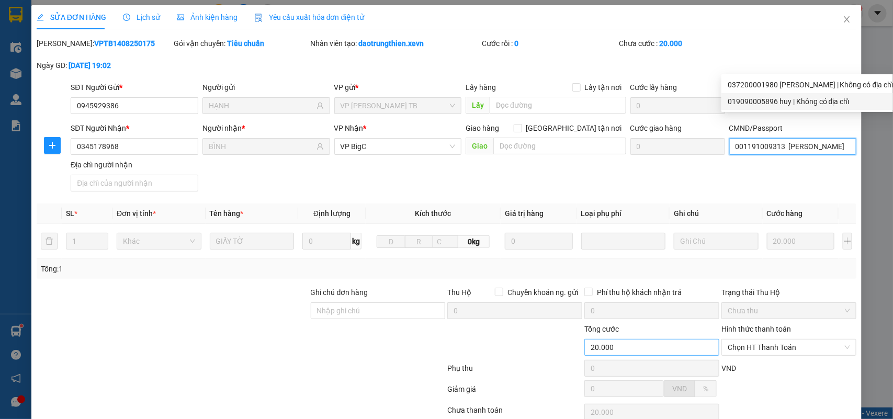
scroll to position [83, 0]
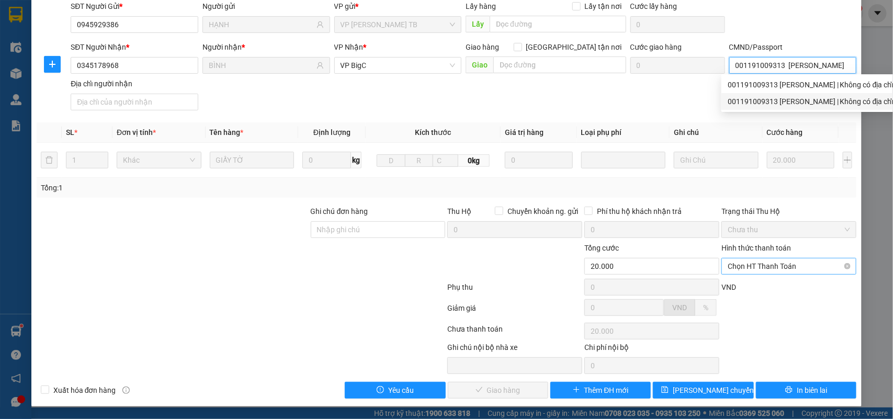
click at [751, 259] on span "Chọn HT Thanh Toán" at bounding box center [789, 266] width 122 height 16
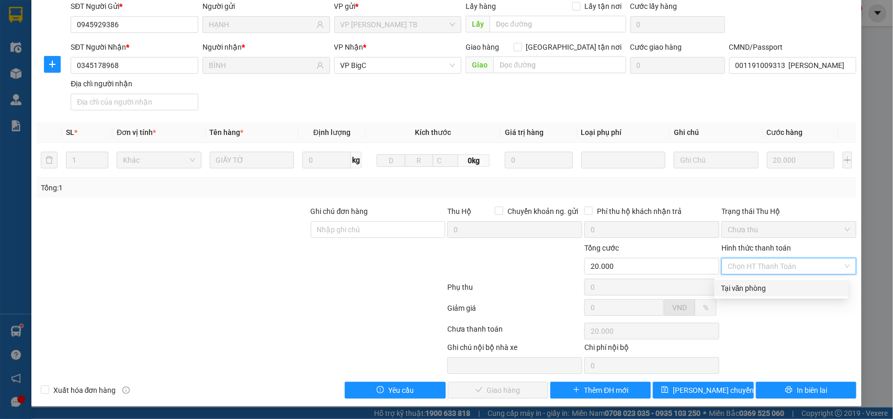
click at [752, 287] on div "Tại văn phòng" at bounding box center [781, 288] width 121 height 12
type input "0"
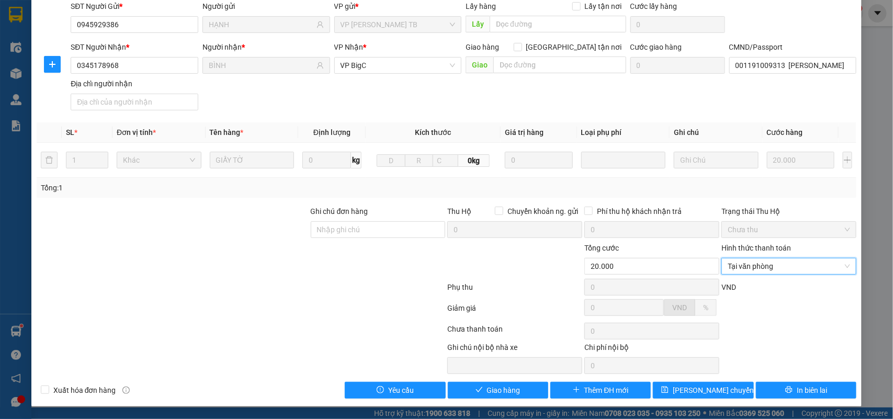
click at [485, 399] on div "SỬA ĐƠN HÀNG Lịch sử Ảnh kiện hàng Yêu cầu xuất hóa đơn điện tử Total Paid Fee …" at bounding box center [446, 165] width 831 height 482
click at [490, 391] on span "Giao hàng" at bounding box center [503, 390] width 33 height 12
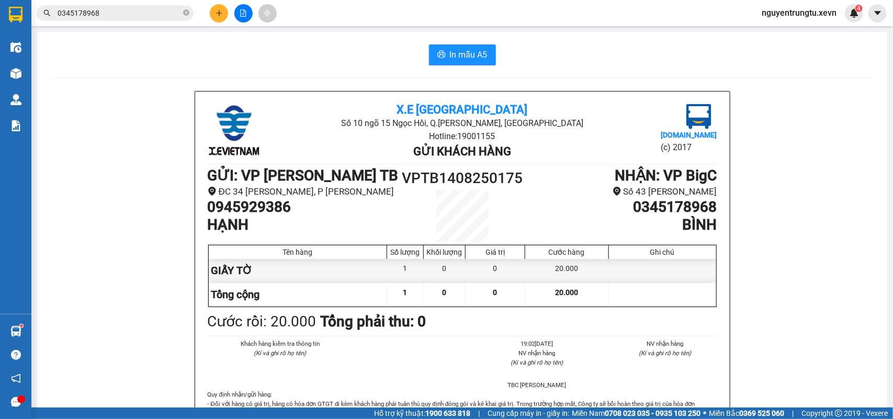
click at [112, 12] on input "0345178968" at bounding box center [119, 13] width 123 height 12
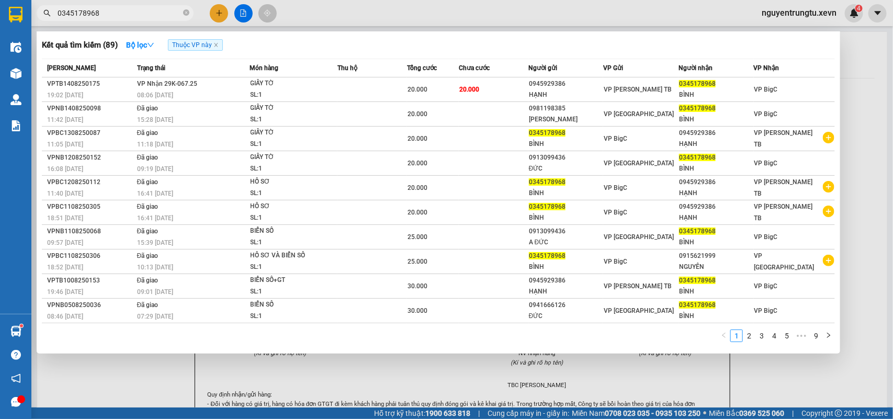
click at [112, 12] on input "0345178968" at bounding box center [119, 13] width 123 height 12
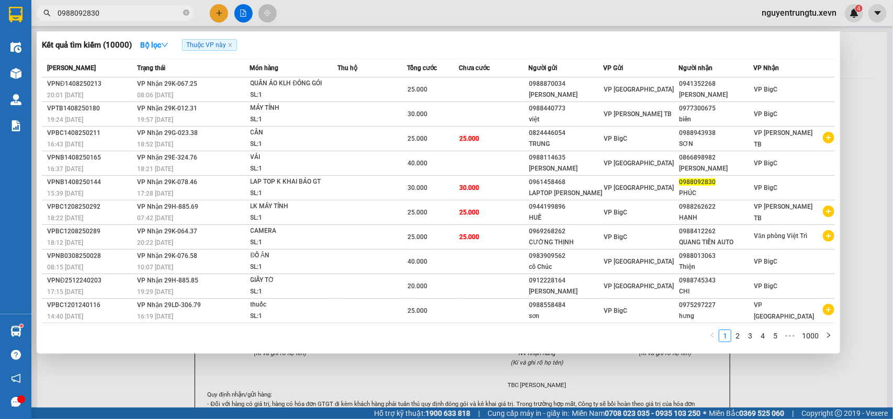
type input "0988092830"
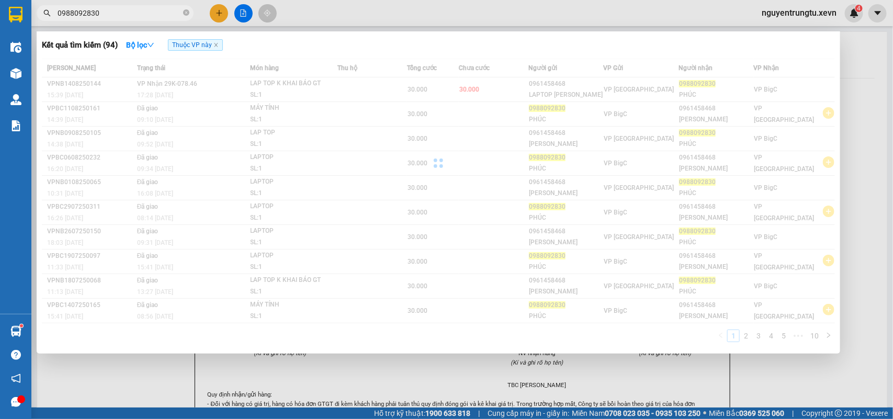
click at [319, 97] on div at bounding box center [438, 163] width 793 height 209
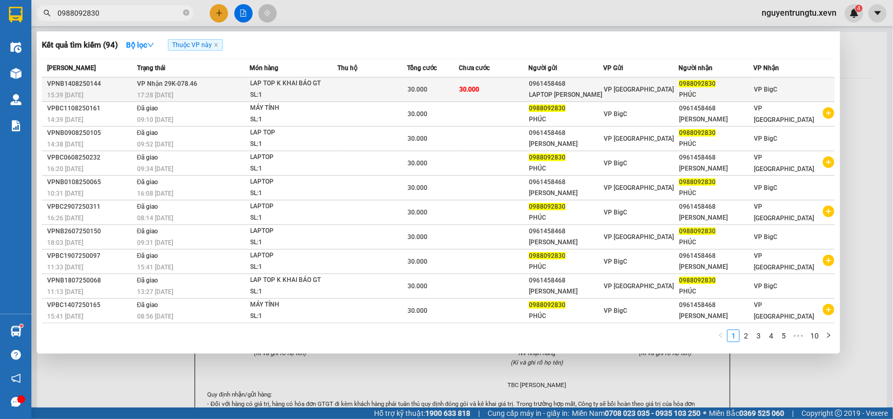
click at [342, 93] on td at bounding box center [372, 89] width 70 height 25
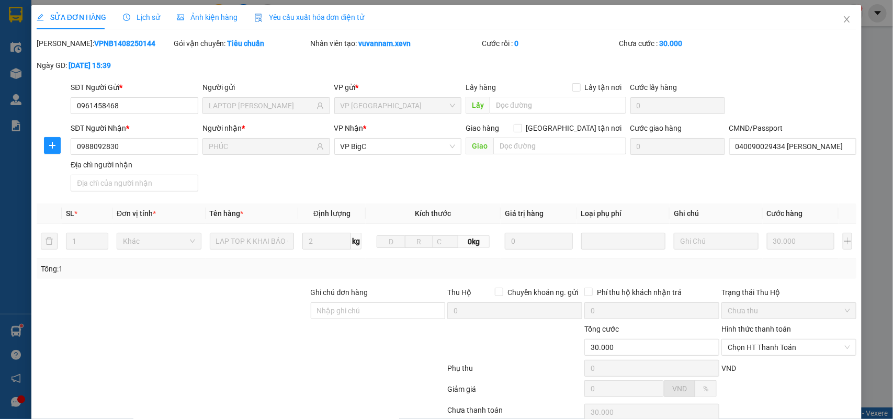
type input "0961458468"
type input "LAPTOP NGUYỄN GIA"
type input "0988092830"
type input "PHÚC"
type input "040090029434 HOÀNG VĂN PHÚC"
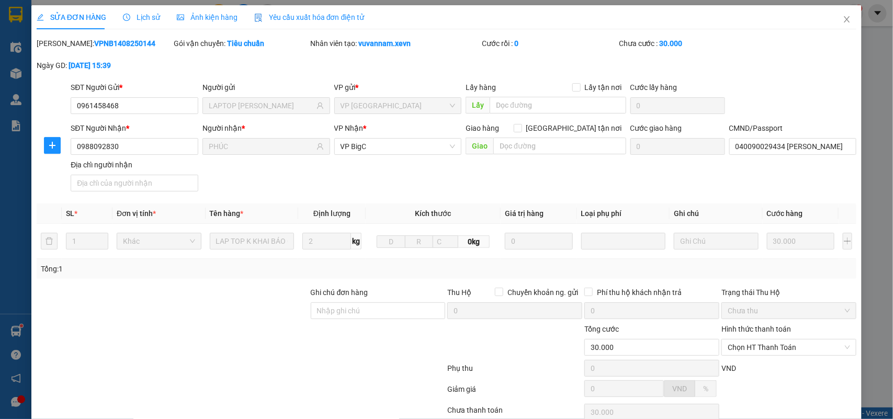
type input "30.000"
drag, startPoint x: 804, startPoint y: 142, endPoint x: 764, endPoint y: 145, distance: 40.4
click at [803, 142] on input "040090029434 HOÀNG VĂN PHÚC" at bounding box center [793, 146] width 128 height 17
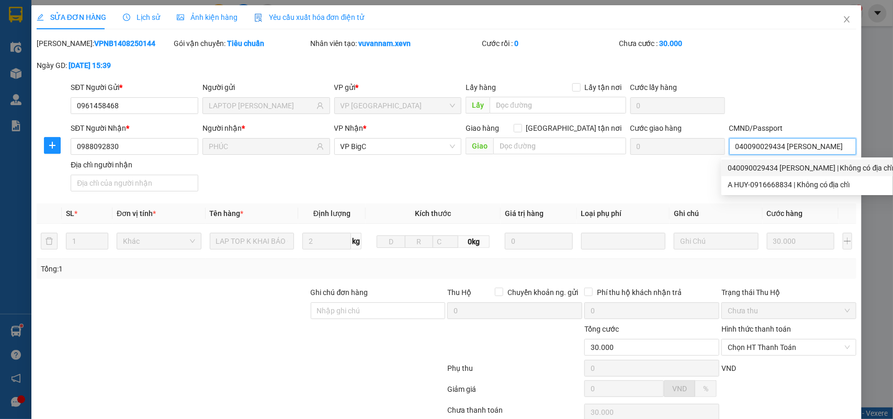
click at [809, 139] on input "040090029434 HOÀNG VĂN PHÚC" at bounding box center [793, 146] width 128 height 17
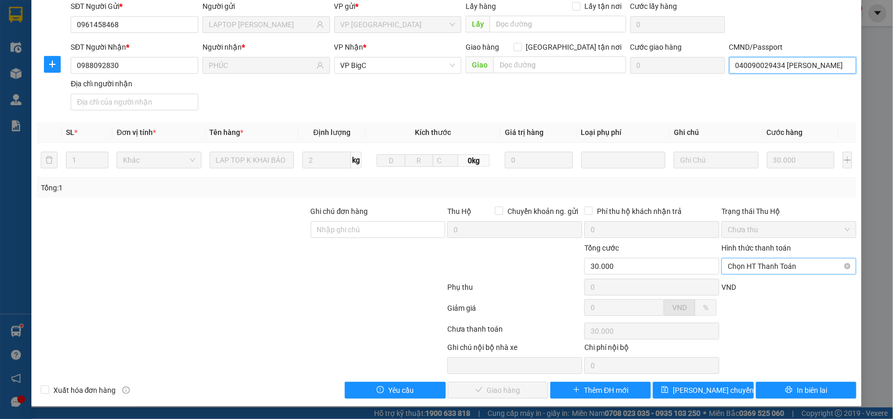
click at [760, 268] on span "Chọn HT Thanh Toán" at bounding box center [789, 266] width 122 height 16
click at [755, 285] on div "Tại văn phòng" at bounding box center [781, 288] width 121 height 12
type input "0"
click at [490, 388] on span "Giao hàng" at bounding box center [503, 390] width 33 height 12
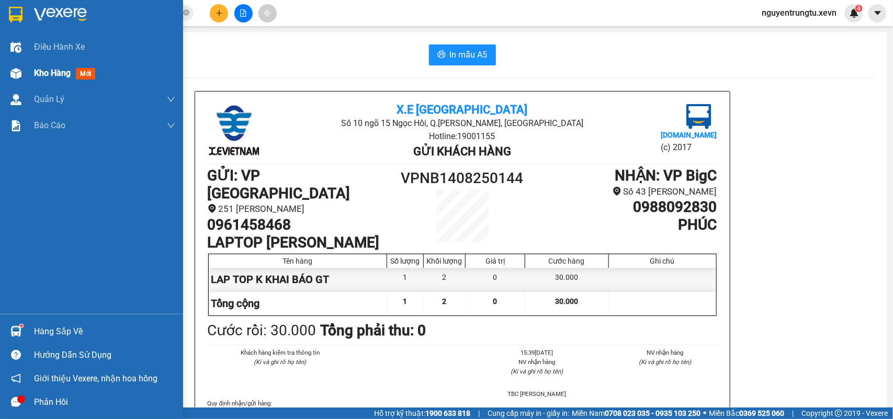
click at [26, 78] on div "Kho hàng mới" at bounding box center [91, 73] width 183 height 26
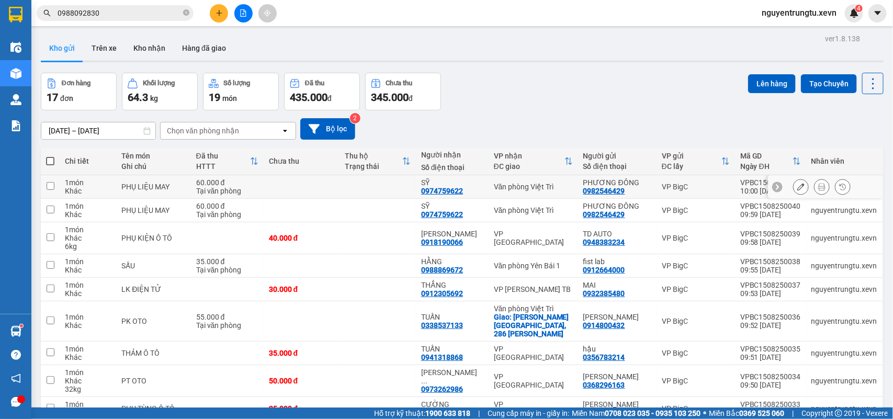
click at [793, 186] on button at bounding box center [800, 187] width 15 height 18
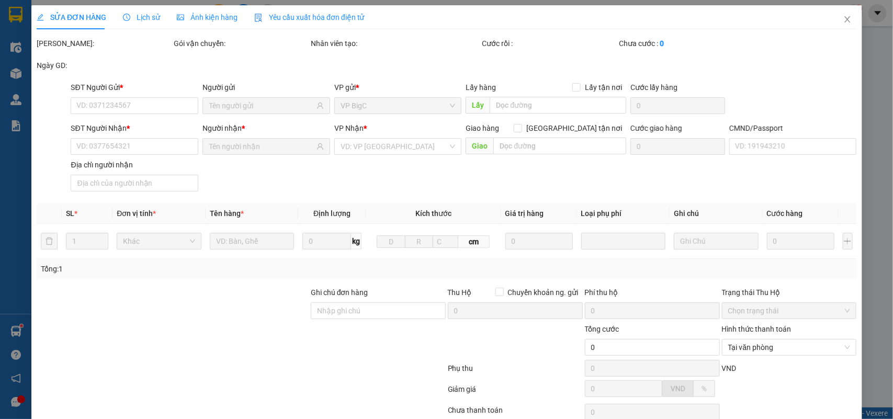
type input "0982546429"
type input "0974759622"
type input "ĐẶNG NGỌC SỸ"
type input "60.000"
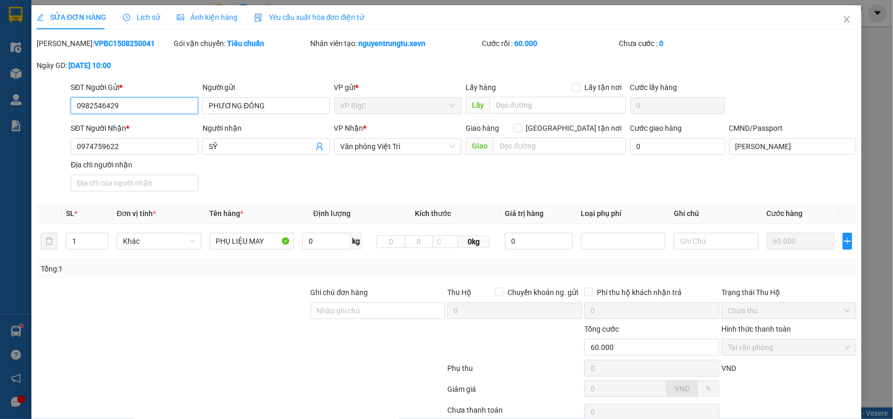
scroll to position [83, 0]
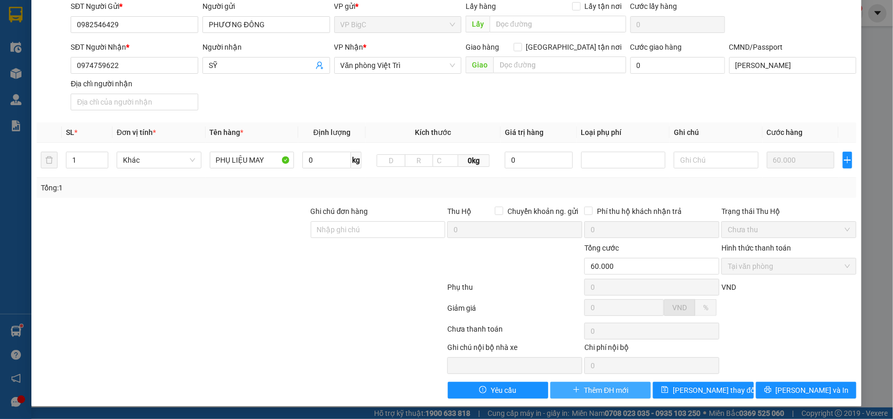
click at [589, 391] on span "Thêm ĐH mới" at bounding box center [606, 390] width 44 height 12
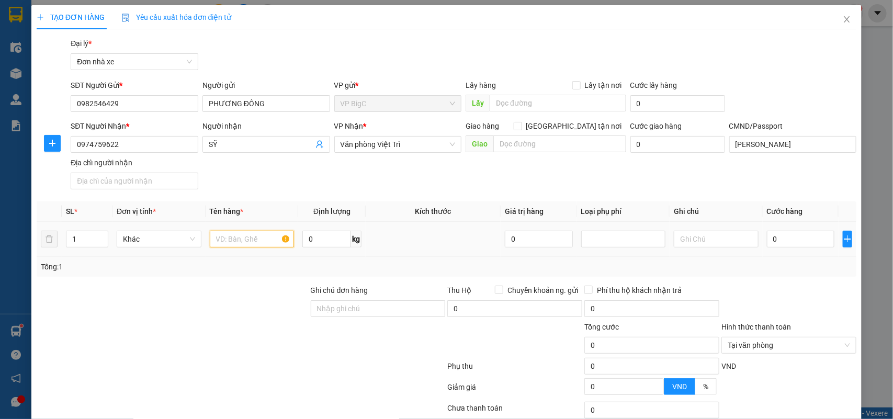
click at [241, 242] on input "text" at bounding box center [252, 239] width 85 height 17
type input "PHỤ LIỆU MAY"
click at [792, 235] on input "0" at bounding box center [800, 239] width 67 height 17
type input "6"
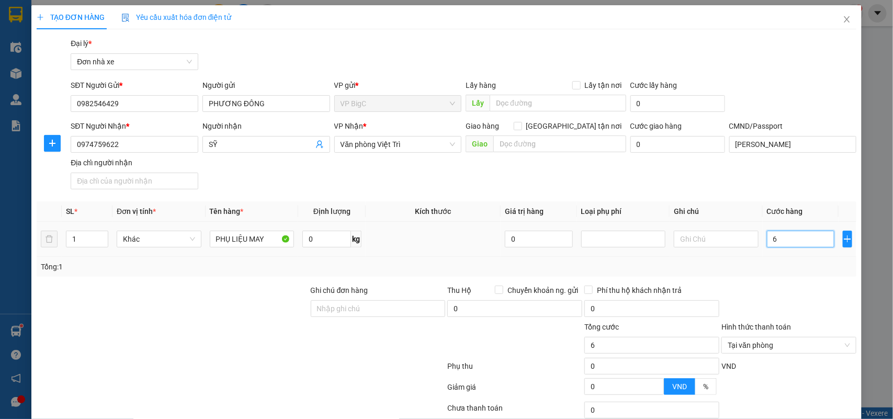
type input "60"
type input "60.000"
click at [799, 263] on div "Tổng: 1" at bounding box center [447, 267] width 812 height 12
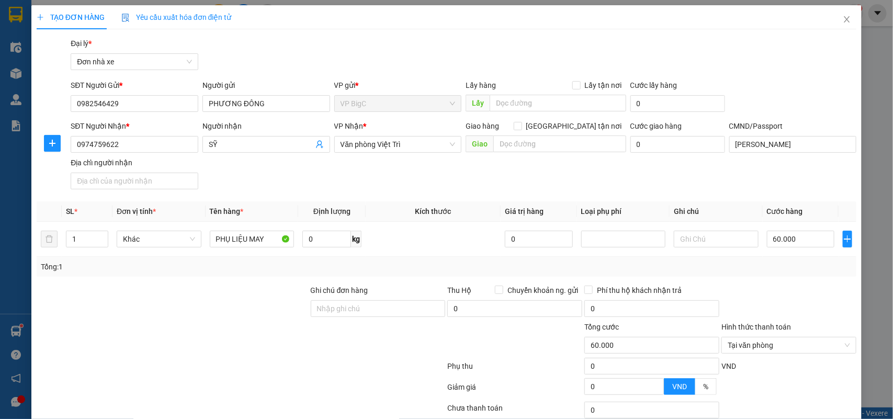
scroll to position [80, 0]
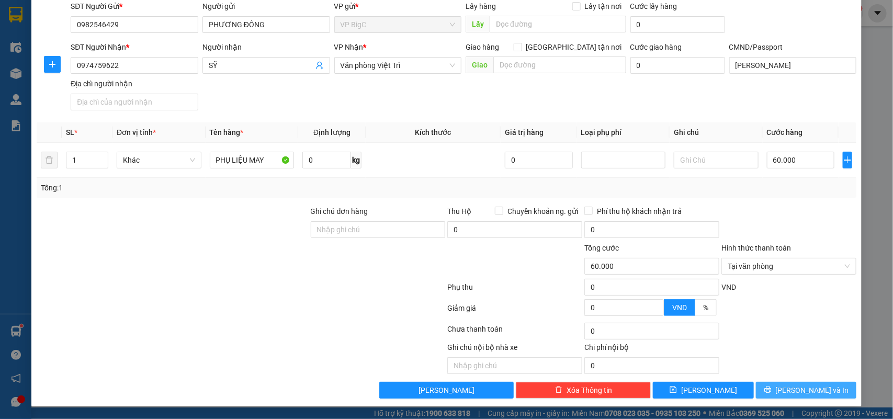
click at [791, 399] on button "[PERSON_NAME] và In" at bounding box center [806, 390] width 100 height 17
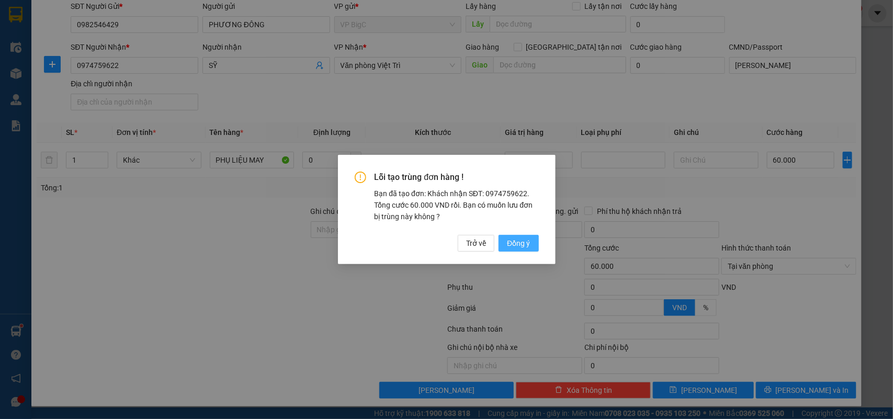
click at [524, 244] on span "Đồng ý" at bounding box center [518, 243] width 23 height 12
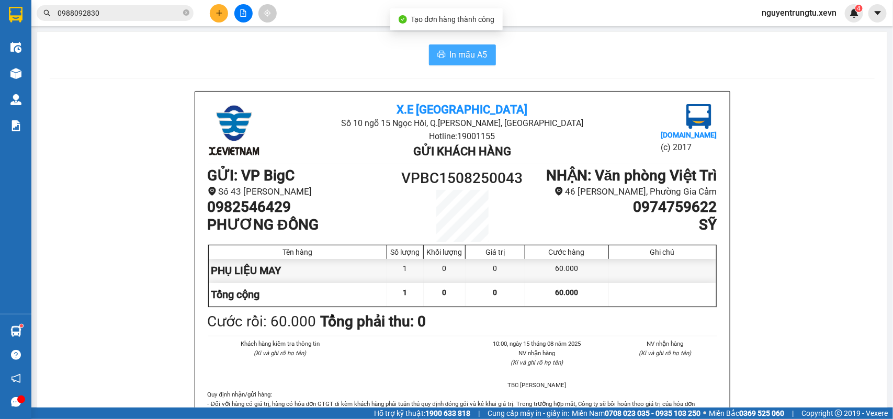
click at [450, 60] on span "In mẫu A5" at bounding box center [469, 54] width 38 height 13
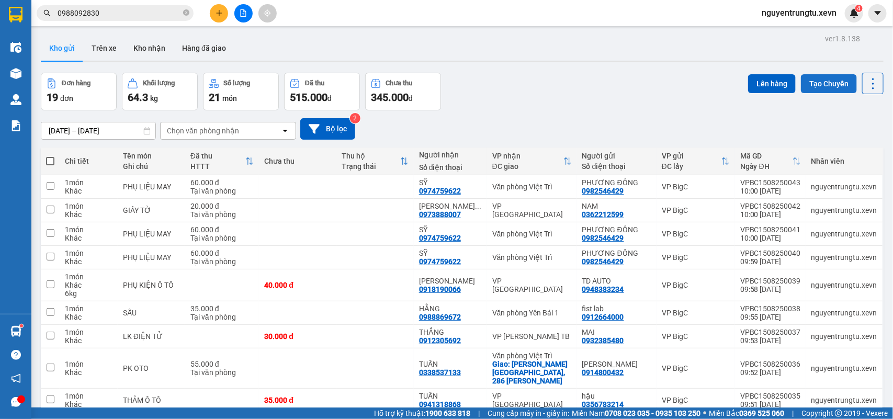
click at [829, 76] on button "Tạo Chuyến" at bounding box center [829, 83] width 56 height 19
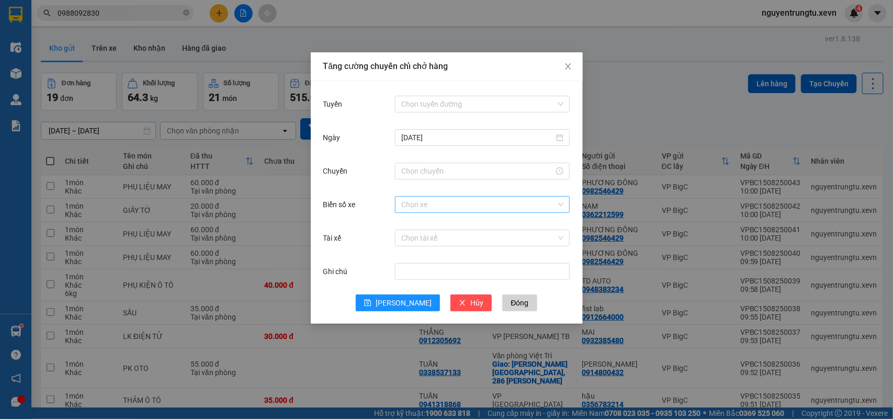
click at [440, 210] on input "Biển số xe" at bounding box center [478, 205] width 155 height 16
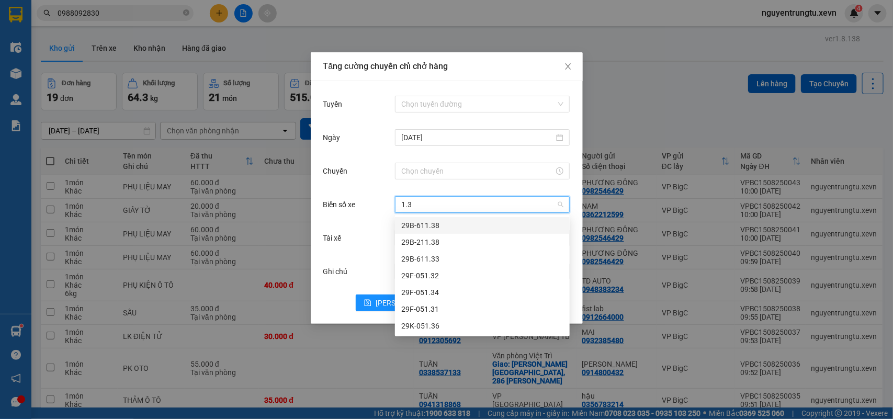
type input "1.32"
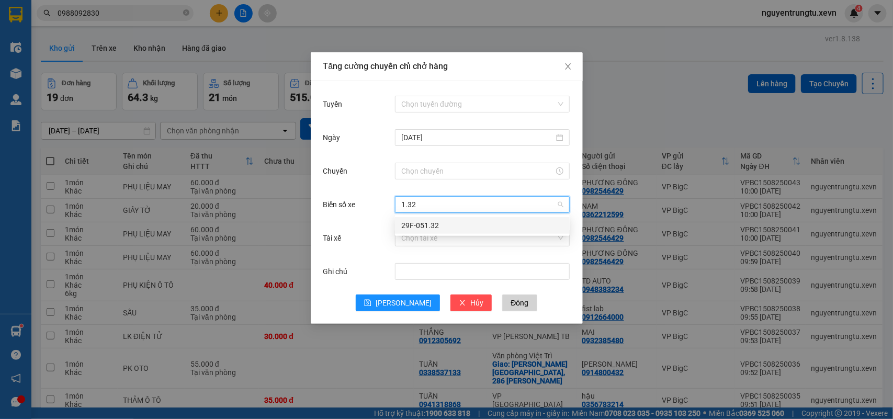
click at [441, 229] on div "29F-051.32" at bounding box center [482, 226] width 162 height 12
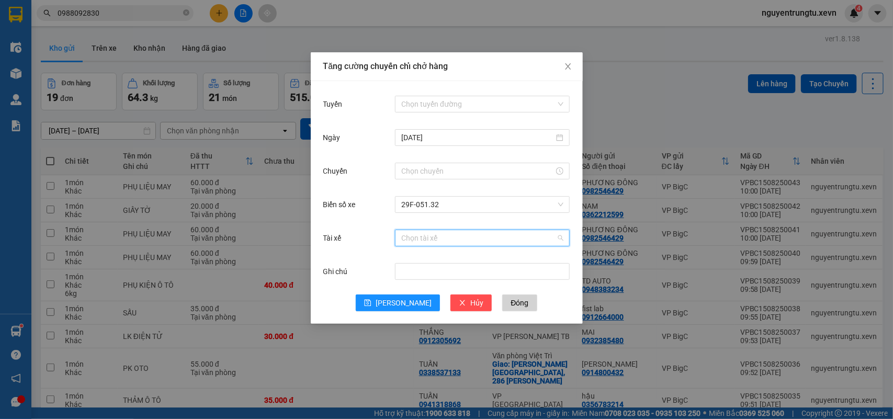
click at [441, 234] on input "Tài xế" at bounding box center [478, 238] width 155 height 16
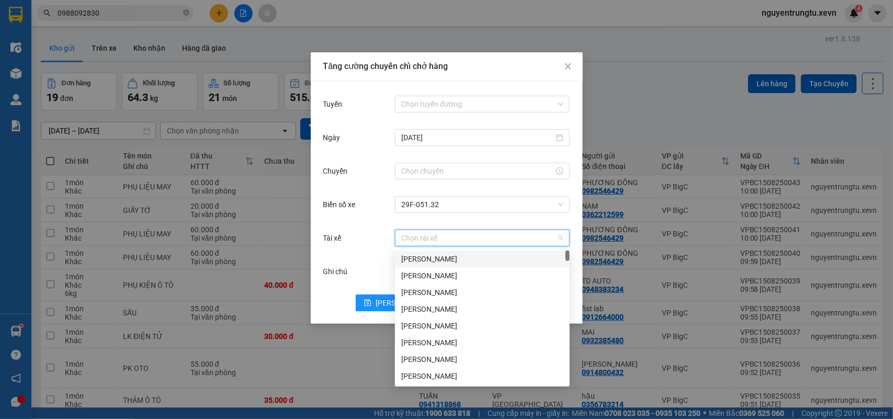
type input "D"
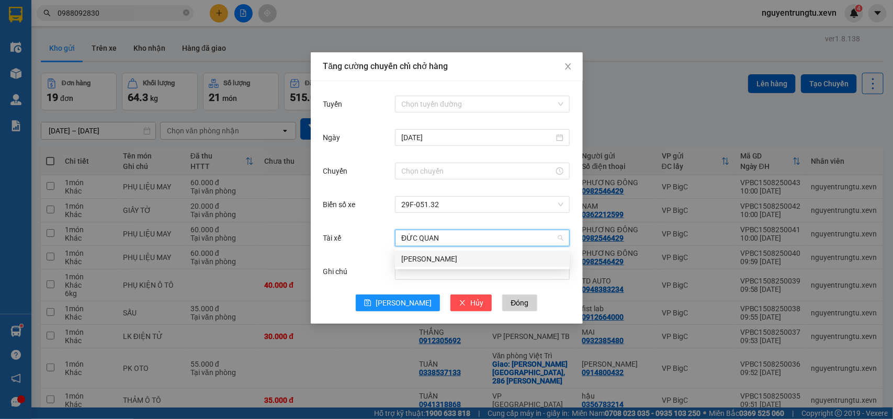
type input "ĐỨC QUANG"
click at [440, 259] on div "Nguyễn Đức Quang" at bounding box center [482, 259] width 162 height 12
click at [453, 103] on input "Tuyến" at bounding box center [478, 104] width 155 height 16
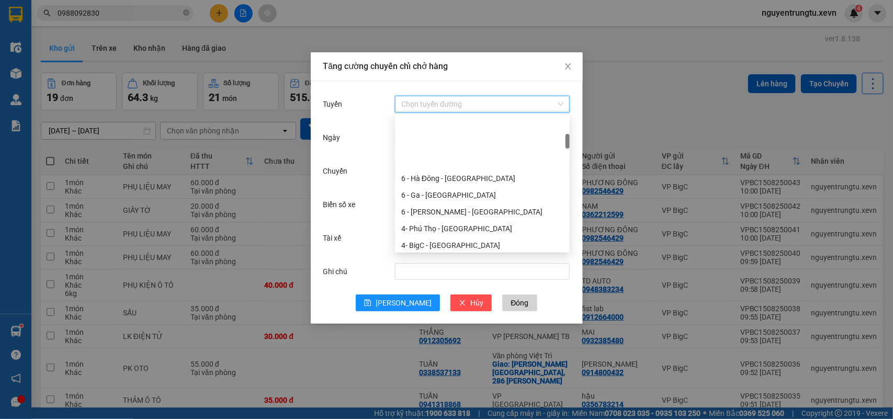
scroll to position [196, 0]
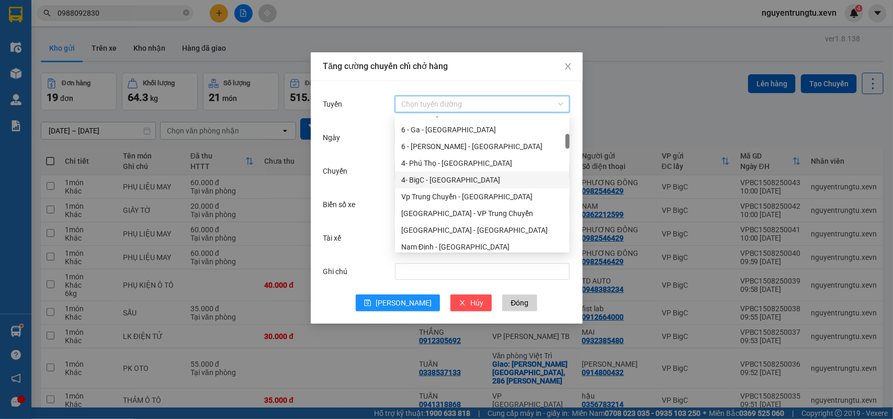
click at [443, 178] on div "4- BigC - Phú Thọ" at bounding box center [482, 180] width 162 height 12
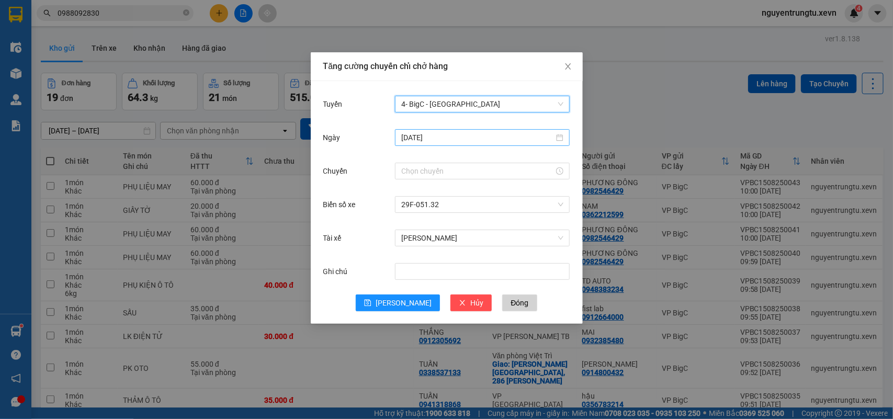
click at [435, 139] on input "[DATE]" at bounding box center [477, 138] width 153 height 12
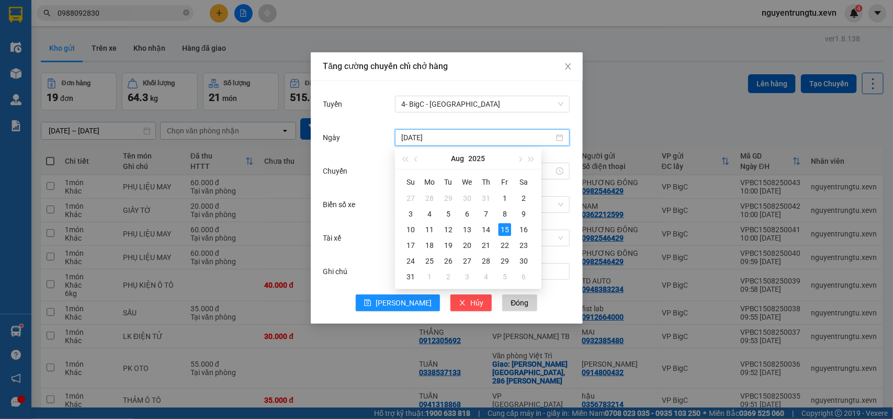
click at [361, 165] on div "Chuyến" at bounding box center [359, 171] width 72 height 21
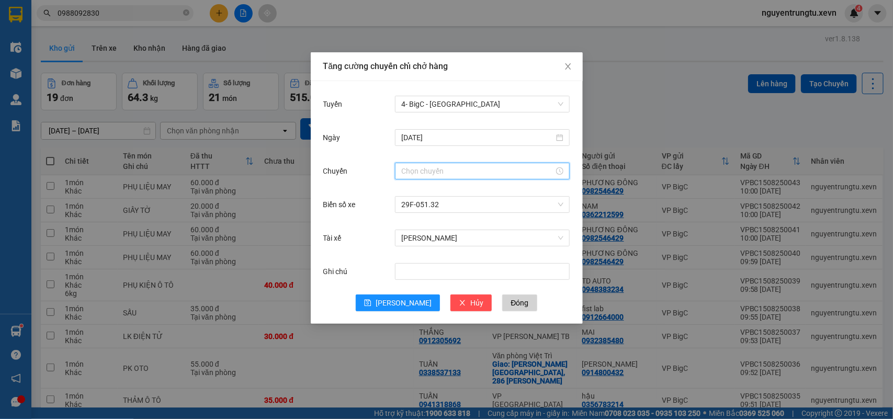
click at [413, 165] on input "Chuyến" at bounding box center [477, 171] width 153 height 12
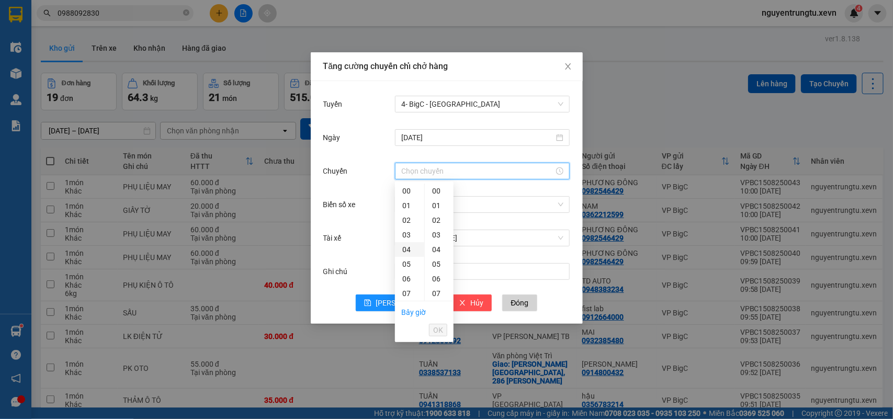
scroll to position [131, 0]
click at [406, 225] on div "11" at bounding box center [409, 221] width 29 height 15
click at [433, 196] on div "05" at bounding box center [439, 198] width 29 height 15
type input "11:05"
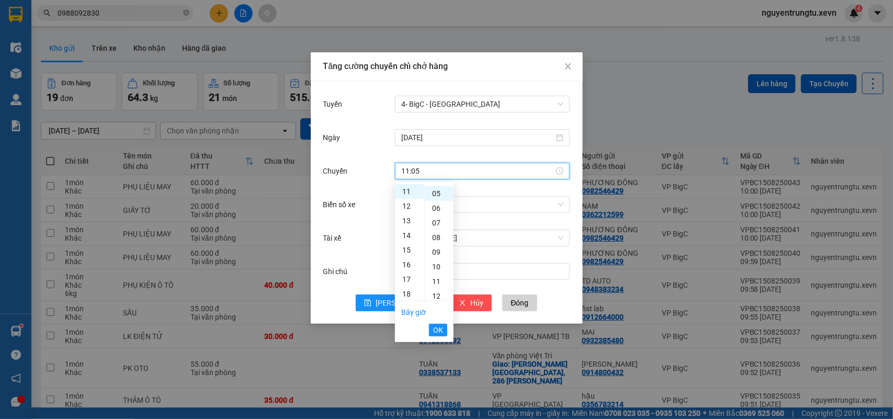
scroll to position [73, 0]
click at [437, 322] on li "OK" at bounding box center [438, 330] width 18 height 18
click at [437, 325] on span "OK" at bounding box center [438, 330] width 10 height 12
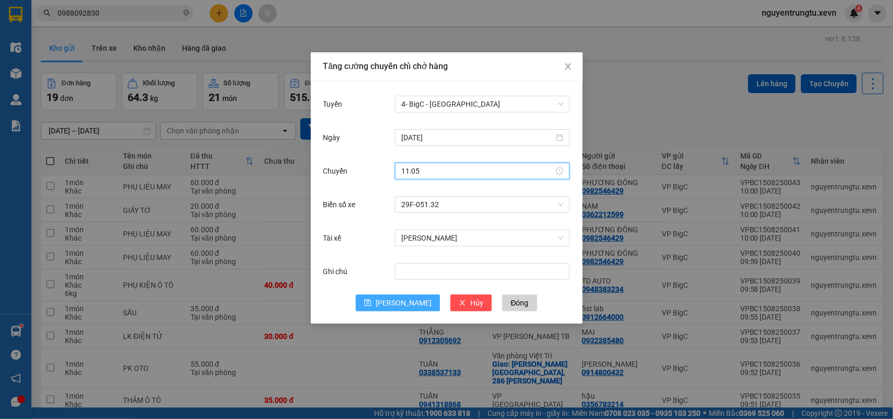
click at [399, 306] on span "[PERSON_NAME]" at bounding box center [404, 303] width 56 height 12
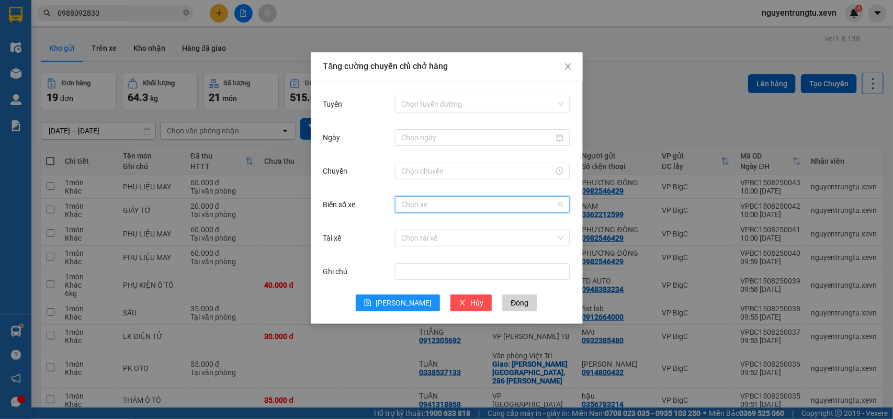
click at [412, 208] on input "Biển số xe" at bounding box center [478, 205] width 155 height 16
type input "4.97"
drag, startPoint x: 424, startPoint y: 224, endPoint x: 428, endPoint y: 231, distance: 7.7
click at [427, 226] on div "29F-024.97" at bounding box center [482, 226] width 162 height 12
click at [429, 233] on input "Tài xế" at bounding box center [478, 238] width 155 height 16
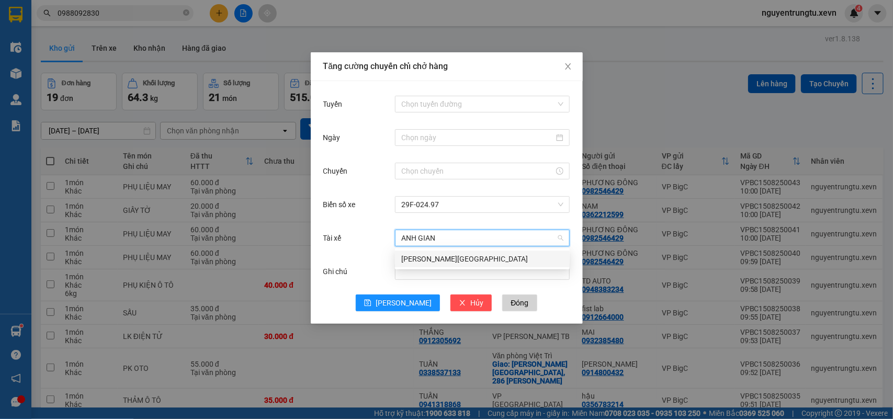
type input "ANH GIANG"
click at [427, 255] on div "Phan Anh Giang" at bounding box center [482, 259] width 162 height 12
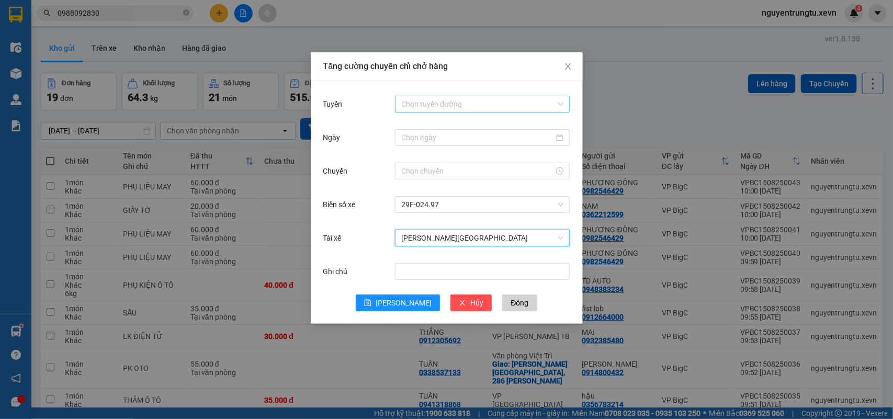
click at [450, 108] on input "Tuyến" at bounding box center [478, 104] width 155 height 16
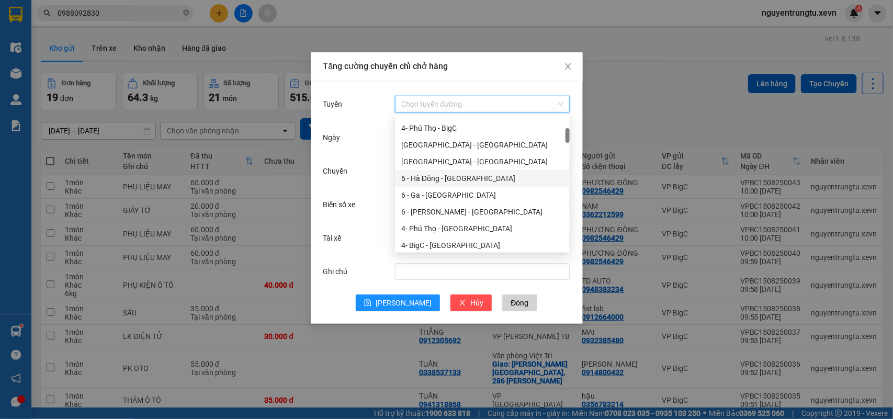
scroll to position [0, 0]
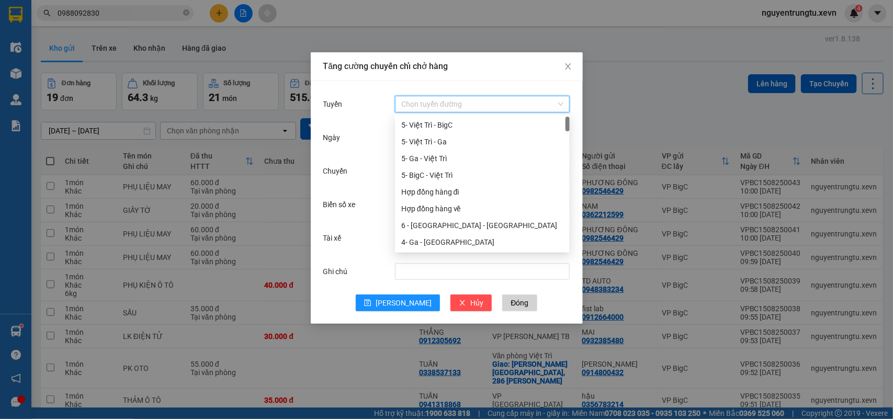
click at [445, 174] on div "5- BigC - Việt Trì" at bounding box center [482, 175] width 162 height 12
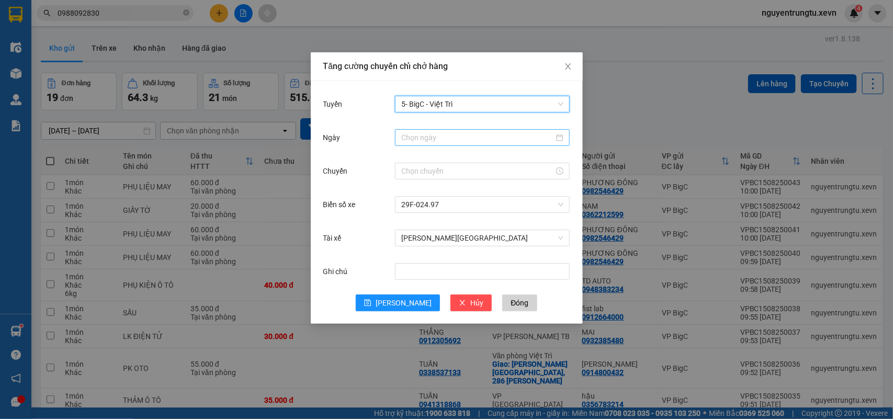
click at [446, 145] on div at bounding box center [482, 137] width 175 height 17
click at [446, 135] on input "Ngày" at bounding box center [477, 138] width 153 height 12
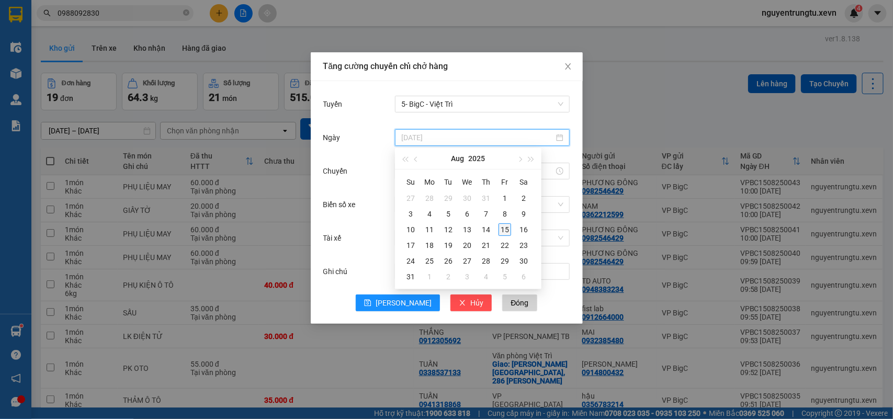
type input "[DATE]"
click at [508, 229] on div "15" at bounding box center [504, 229] width 13 height 13
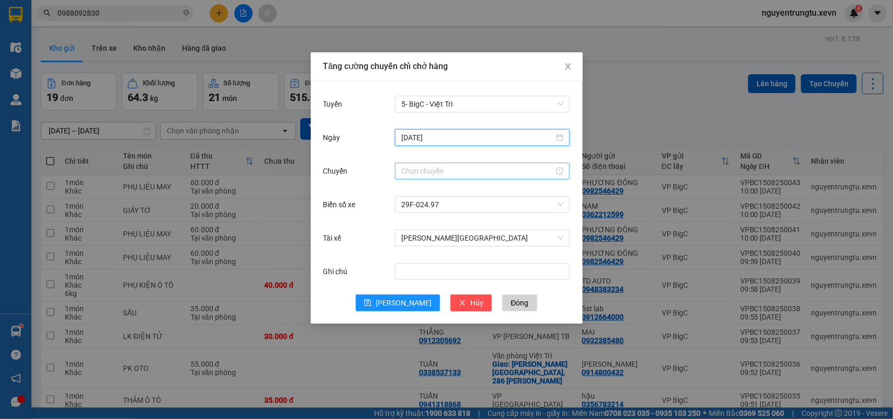
click at [406, 171] on input "Chuyến" at bounding box center [477, 171] width 153 height 12
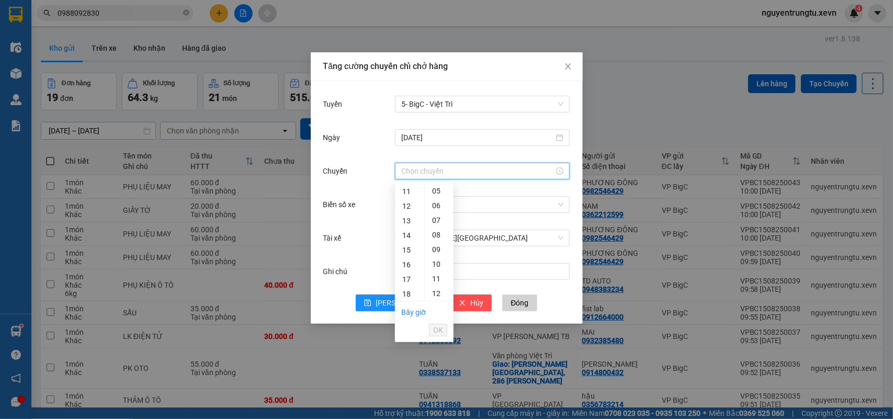
drag, startPoint x: 405, startPoint y: 184, endPoint x: 423, endPoint y: 196, distance: 21.3
click at [405, 186] on div "11" at bounding box center [409, 191] width 29 height 15
click at [435, 199] on div "05" at bounding box center [439, 198] width 29 height 15
type input "11:05"
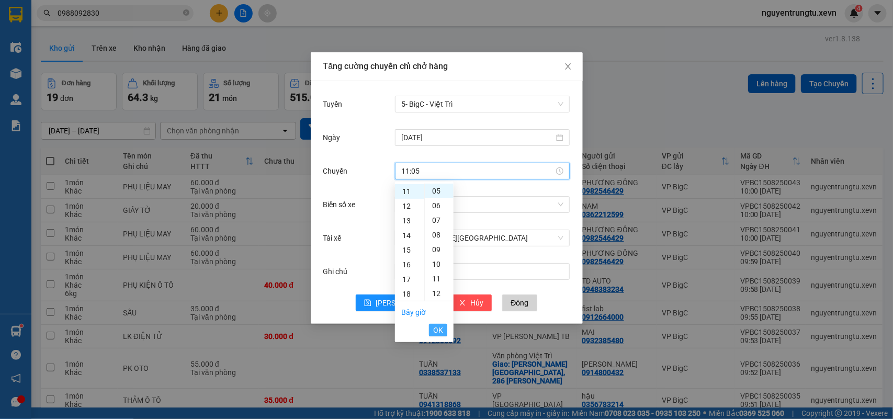
click at [435, 327] on span "OK" at bounding box center [438, 330] width 10 height 12
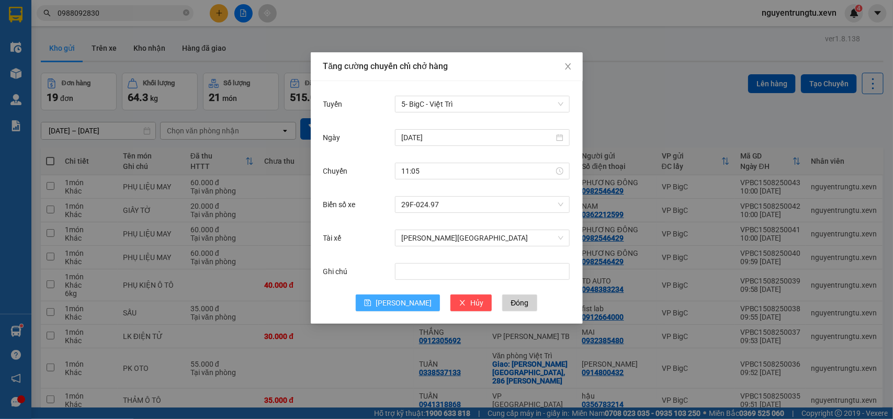
click at [407, 307] on span "[PERSON_NAME]" at bounding box center [404, 303] width 56 height 12
click at [435, 203] on input "Biển số xe" at bounding box center [478, 205] width 155 height 16
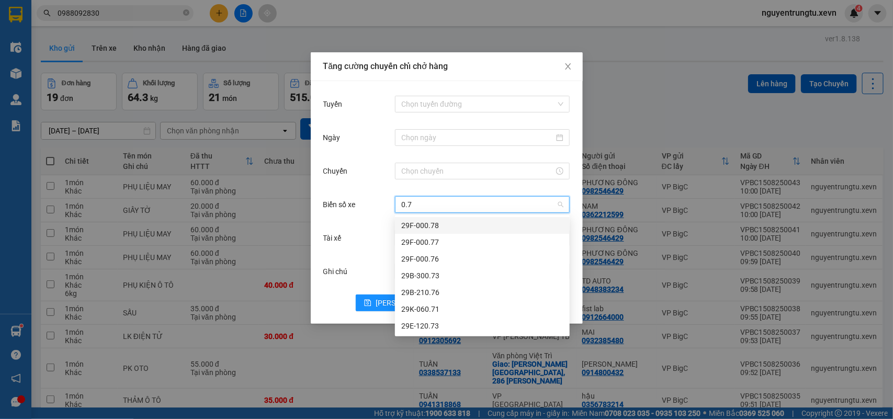
type input "0.71"
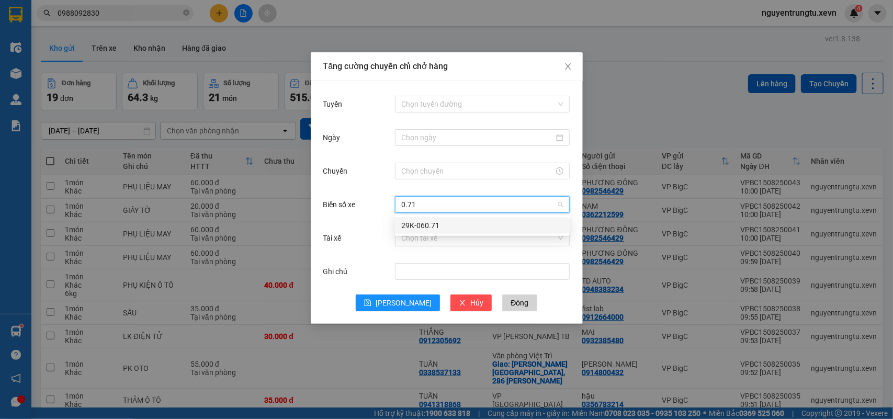
click at [438, 224] on div "29K-060.71" at bounding box center [482, 226] width 162 height 12
click at [440, 236] on input "Tài xế" at bounding box center [478, 238] width 155 height 16
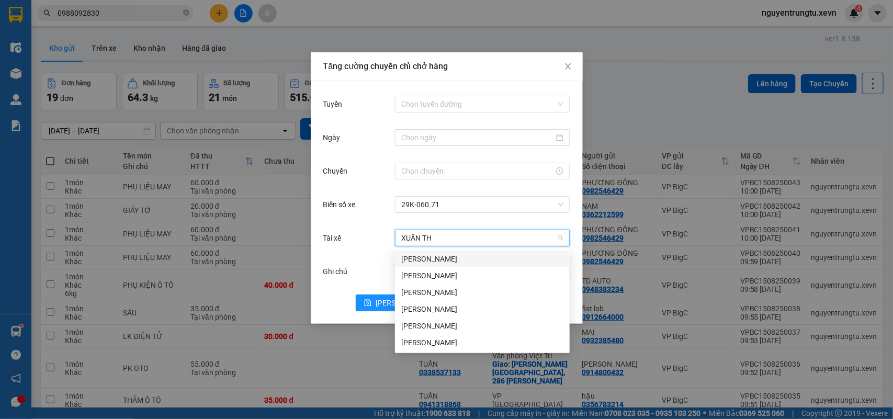
type input "XUÂN THI"
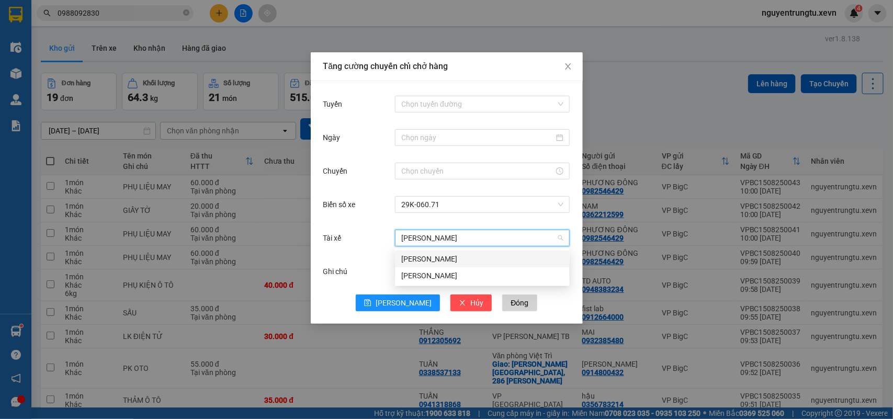
click at [435, 252] on div "Nguyễn Xuân Thi" at bounding box center [482, 259] width 175 height 17
drag, startPoint x: 440, startPoint y: 121, endPoint x: 442, endPoint y: 96, distance: 25.7
click at [442, 112] on div "Tuyến Chọn tuyến đường" at bounding box center [446, 110] width 247 height 33
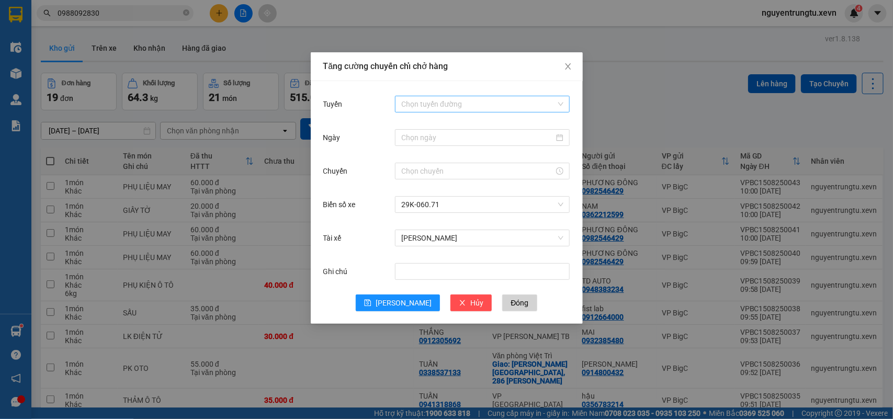
click at [442, 96] on div "Chọn tuyến đường" at bounding box center [482, 104] width 175 height 17
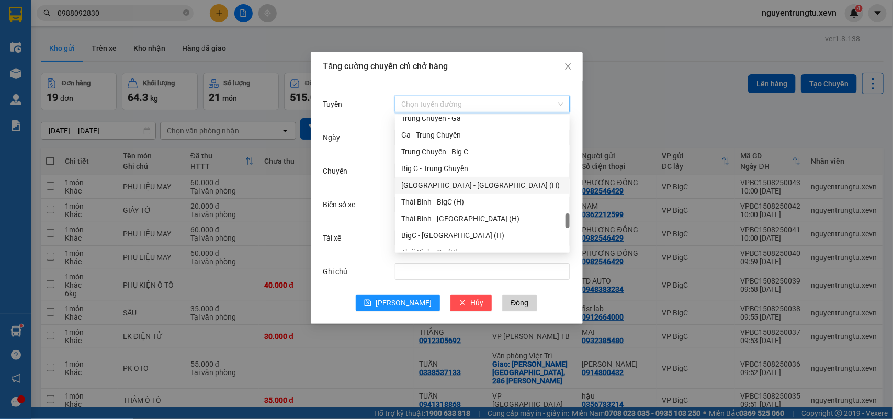
scroll to position [1372, 0]
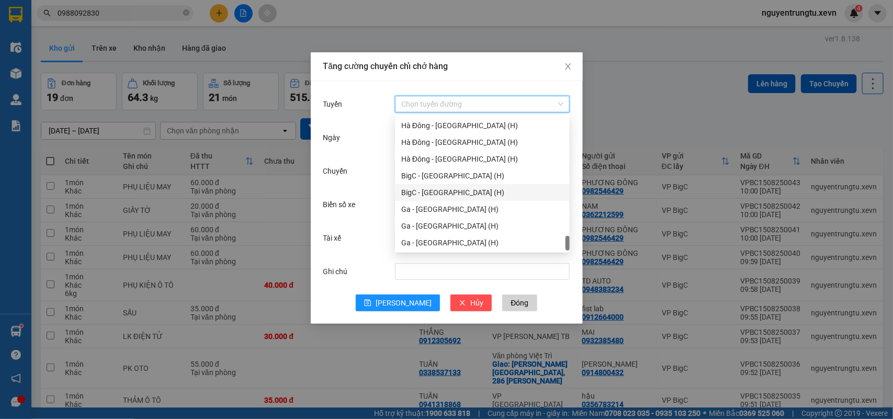
drag, startPoint x: 431, startPoint y: 200, endPoint x: 431, endPoint y: 192, distance: 8.4
click at [431, 192] on div "Hà Đông - Thanh Hóa (H) Hà Đông - Thái Bình (H) Hà Đông - Nam Định (H) Hà Đông …" at bounding box center [482, 175] width 175 height 151
click at [431, 192] on div "BigC - Ninh Bình (H)" at bounding box center [482, 193] width 162 height 12
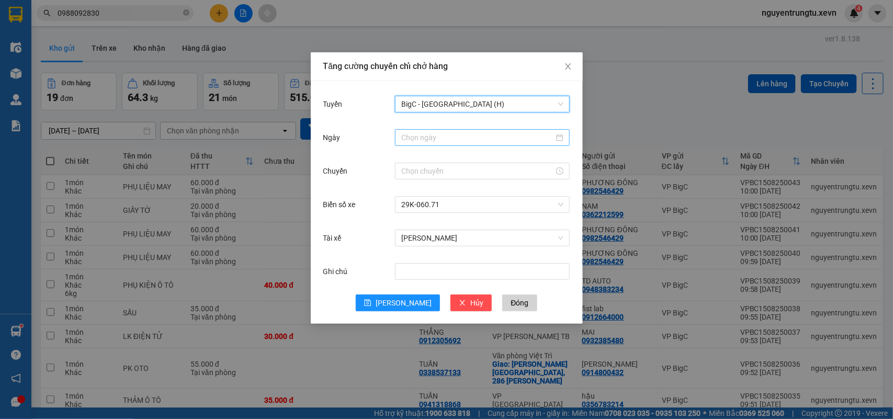
click at [423, 138] on input "Ngày" at bounding box center [477, 138] width 153 height 12
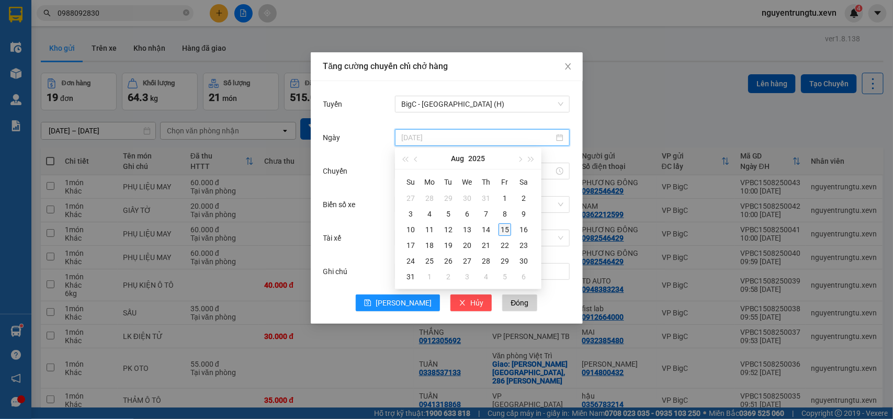
type input "[DATE]"
click at [505, 226] on div "15" at bounding box center [504, 229] width 13 height 13
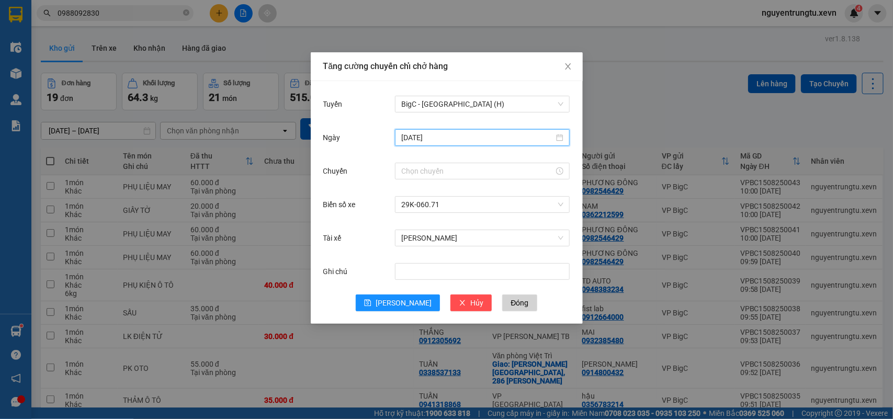
click at [401, 157] on div "Ngày 15/08/2025" at bounding box center [446, 143] width 247 height 33
click at [412, 166] on div at bounding box center [482, 171] width 175 height 17
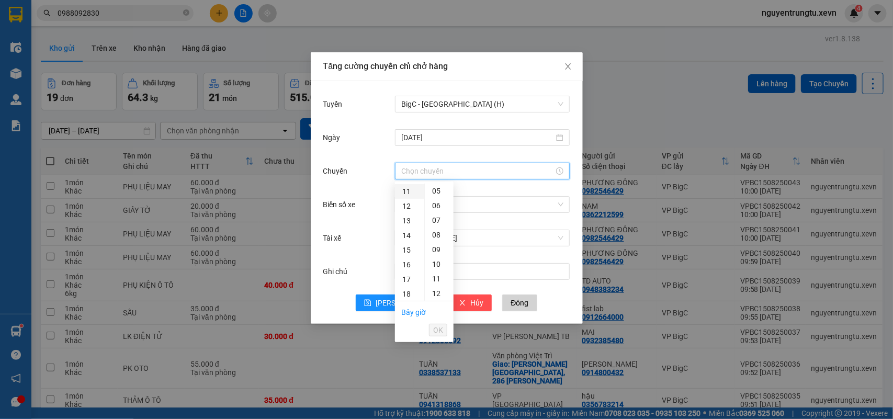
click at [410, 186] on div "11" at bounding box center [409, 191] width 29 height 15
click at [436, 197] on div "05" at bounding box center [439, 198] width 29 height 15
type input "11:05"
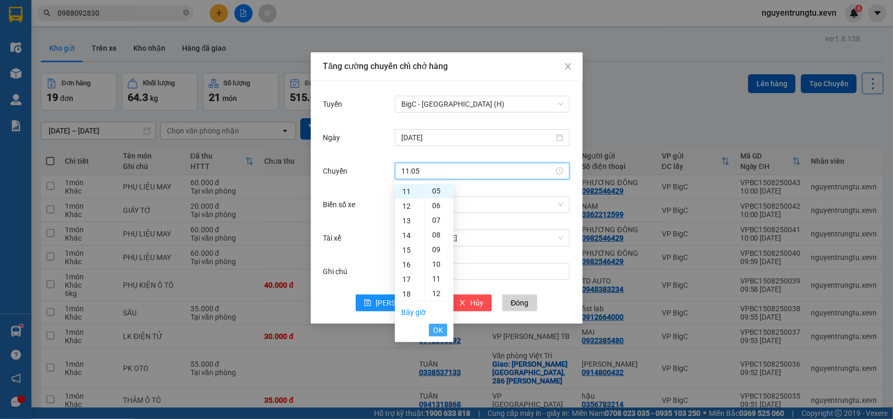
click at [437, 329] on span "OK" at bounding box center [438, 330] width 10 height 12
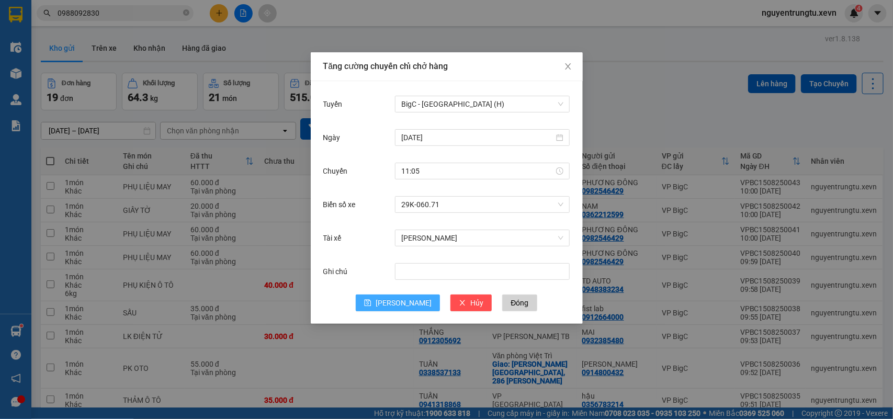
click at [399, 299] on span "[PERSON_NAME]" at bounding box center [404, 303] width 56 height 12
click at [440, 206] on input "Biển số xe" at bounding box center [478, 205] width 155 height 16
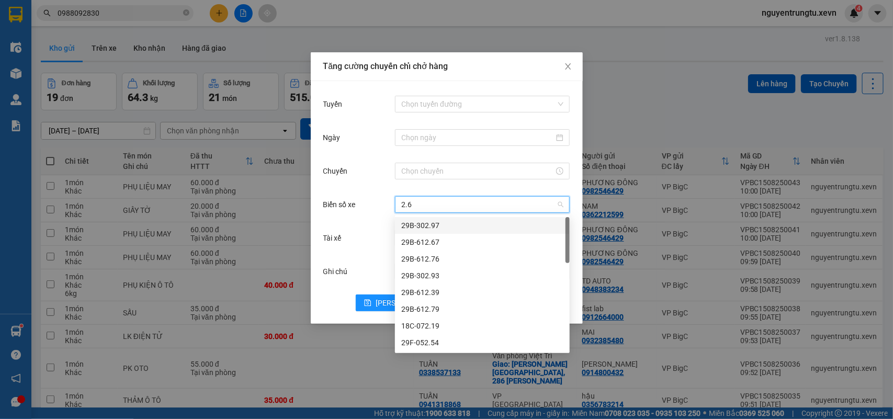
type input "2.65"
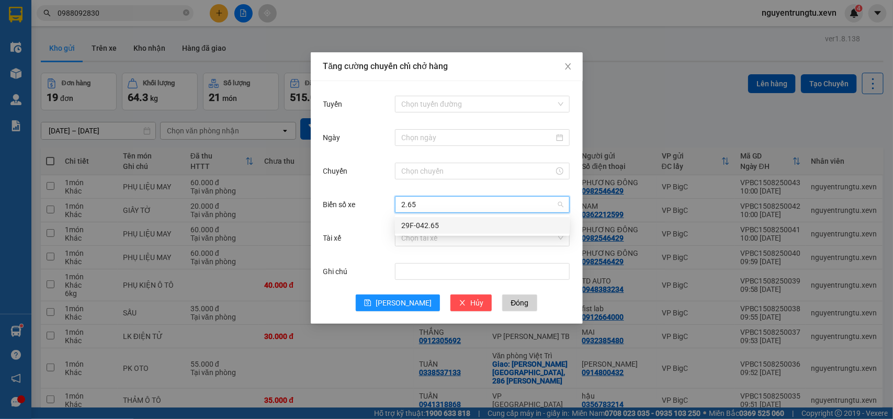
click at [435, 223] on div "29F-042.65" at bounding box center [482, 226] width 162 height 12
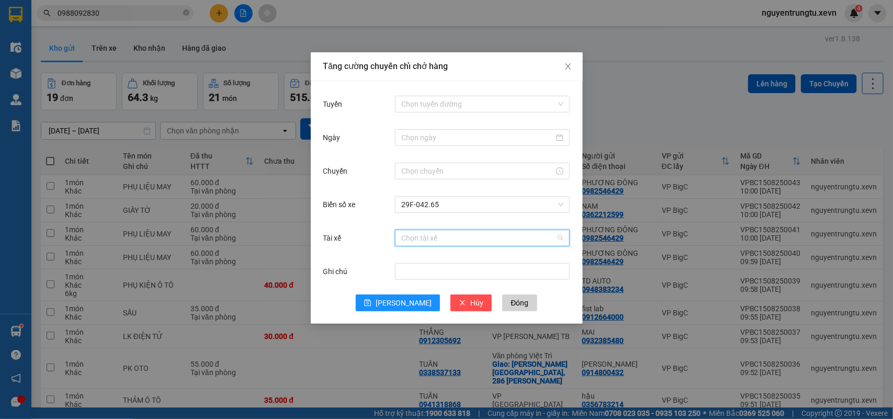
click at [435, 238] on input "Tài xế" at bounding box center [478, 238] width 155 height 16
type input "O"
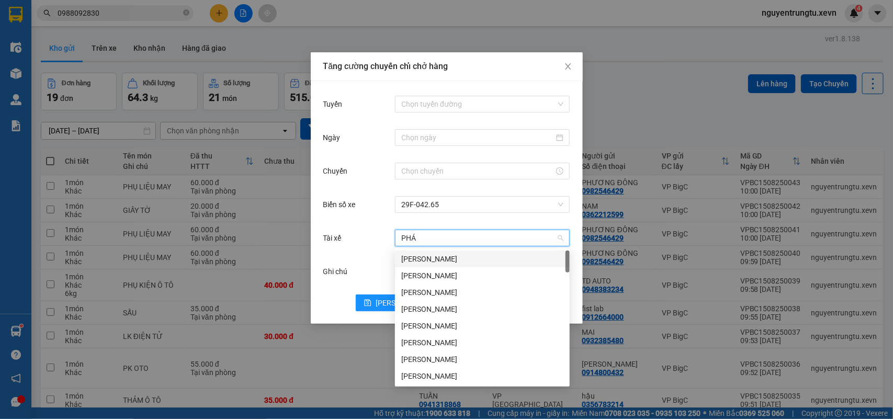
type input "PHÁT"
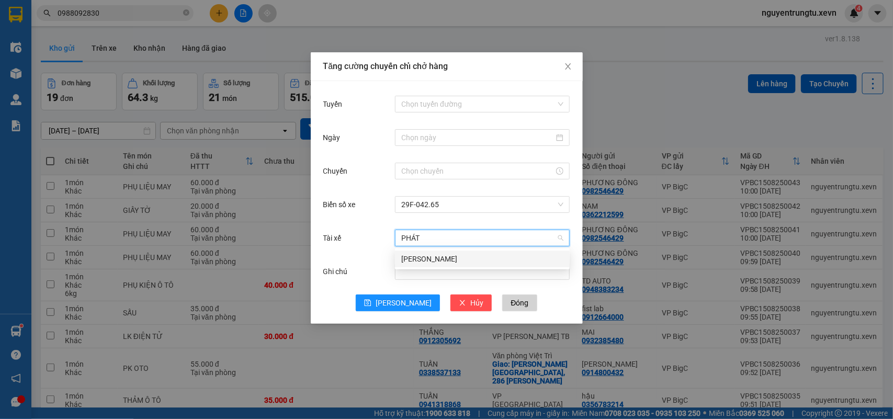
click at [425, 263] on div "Mai Văn Phát" at bounding box center [482, 259] width 162 height 12
click at [445, 106] on input "Tuyến" at bounding box center [478, 104] width 155 height 16
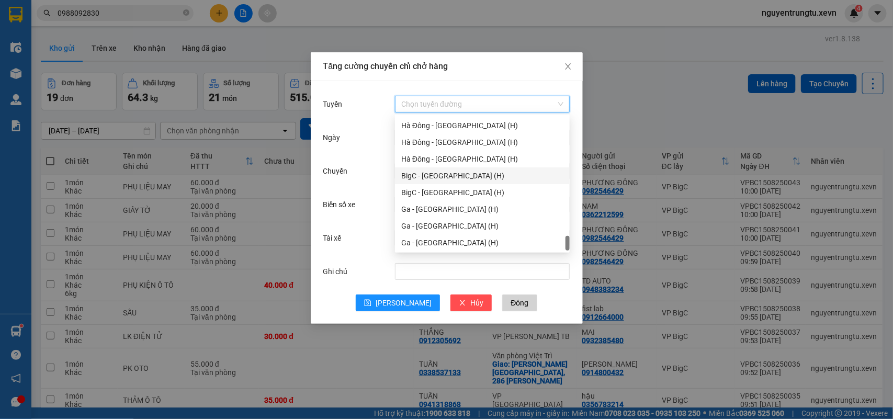
click at [450, 176] on div "BigC - Nam Định (H)" at bounding box center [482, 176] width 162 height 12
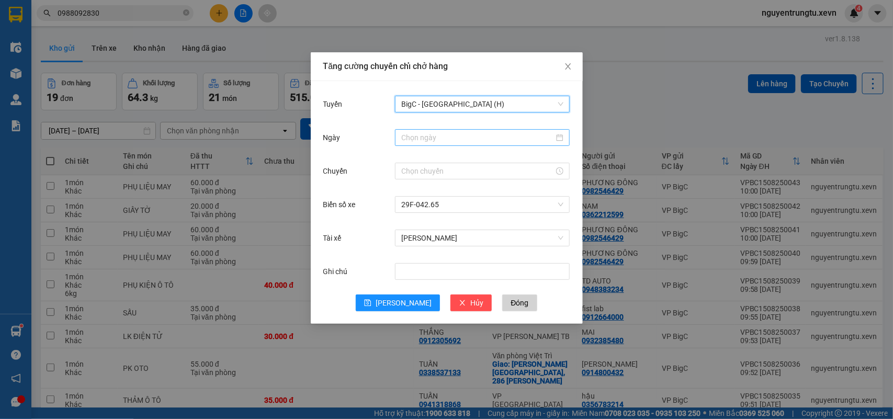
click at [440, 133] on input "Ngày" at bounding box center [477, 138] width 153 height 12
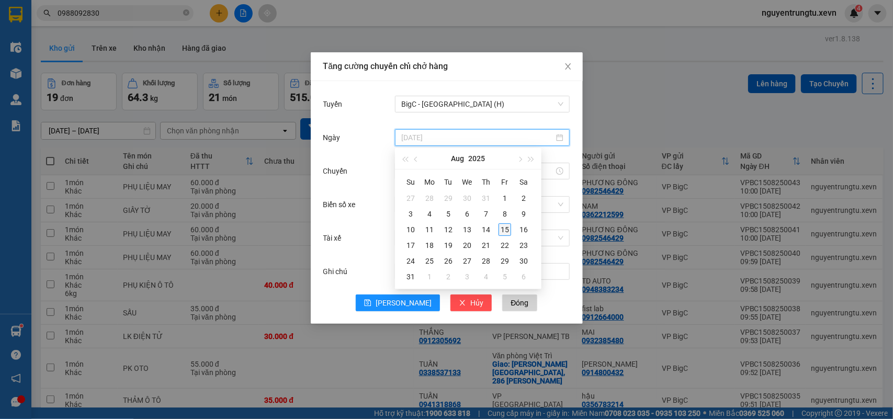
type input "[DATE]"
click at [509, 228] on div "15" at bounding box center [504, 229] width 13 height 13
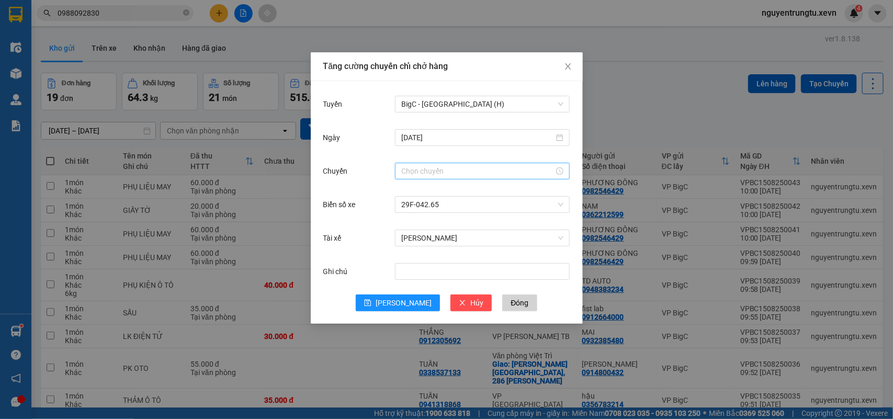
click at [421, 163] on div at bounding box center [482, 171] width 175 height 17
drag, startPoint x: 406, startPoint y: 187, endPoint x: 423, endPoint y: 192, distance: 17.0
click at [406, 188] on div "11" at bounding box center [409, 191] width 29 height 15
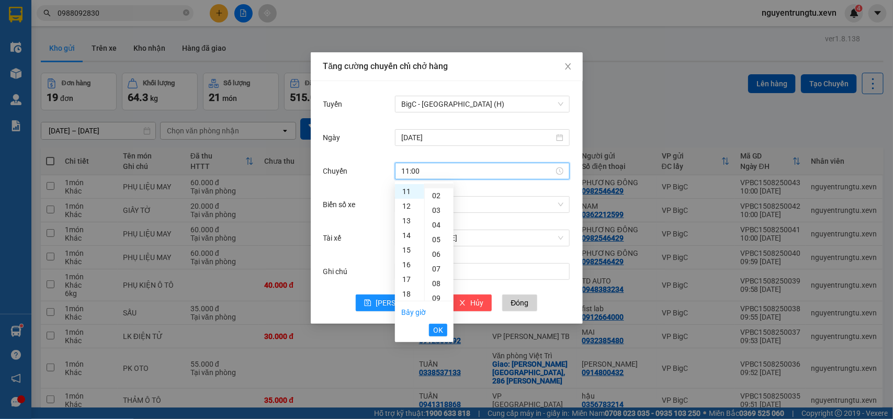
scroll to position [0, 0]
click at [433, 196] on div "05" at bounding box center [439, 198] width 29 height 15
type input "11:05"
click at [436, 331] on span "OK" at bounding box center [438, 330] width 10 height 12
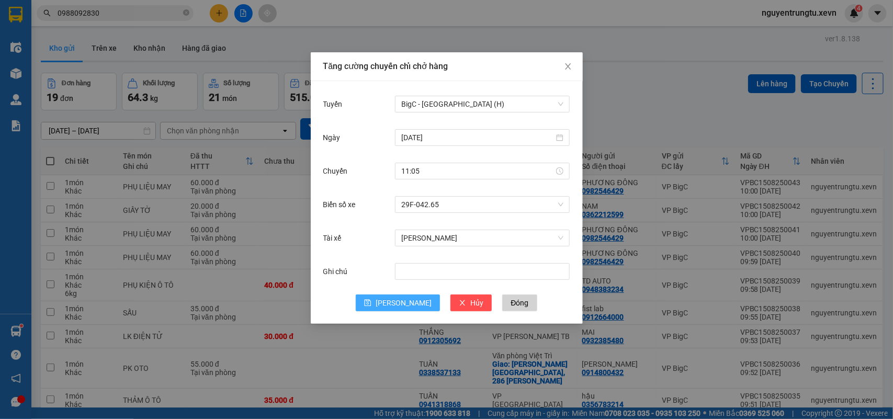
click at [400, 301] on span "[PERSON_NAME]" at bounding box center [404, 303] width 56 height 12
click at [429, 202] on input "Biển số xe" at bounding box center [478, 205] width 155 height 16
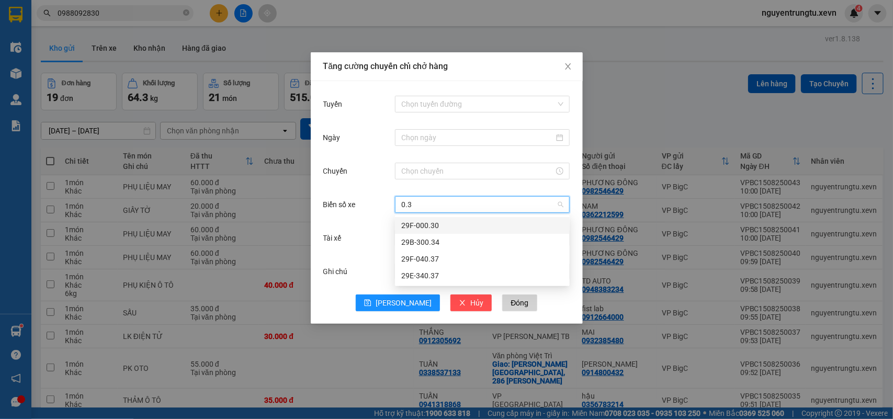
type input "0.37"
click at [442, 225] on div "29F-040.37" at bounding box center [482, 226] width 162 height 12
click at [442, 225] on div "Biển số xe 29F-040.37 29F-040.37" at bounding box center [446, 210] width 247 height 33
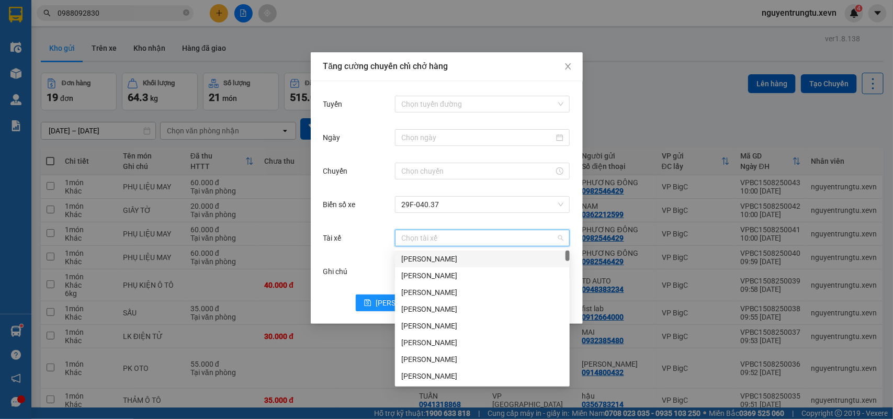
click at [441, 234] on input "Tài xế" at bounding box center [478, 238] width 155 height 16
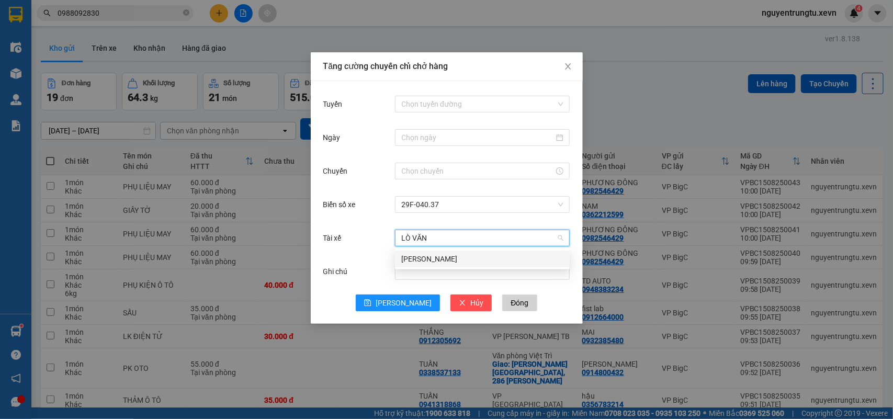
type input "LÒ VĂN D"
click at [442, 255] on div "Lò Văn Dương" at bounding box center [482, 259] width 162 height 12
click at [464, 110] on input "Tuyến" at bounding box center [478, 104] width 155 height 16
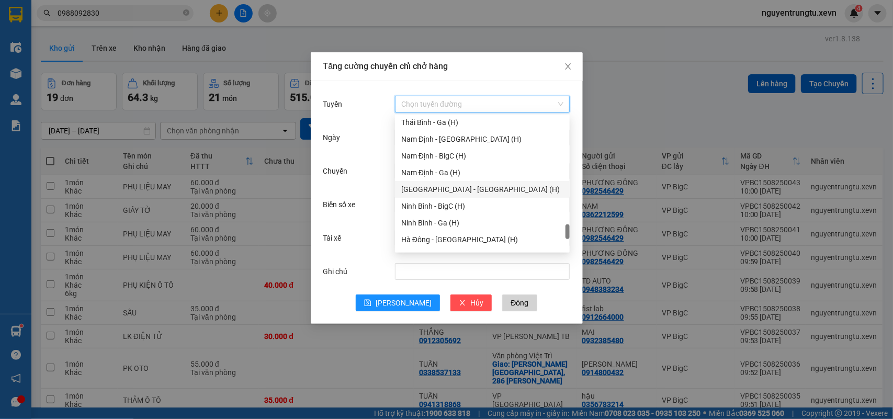
scroll to position [1176, 0]
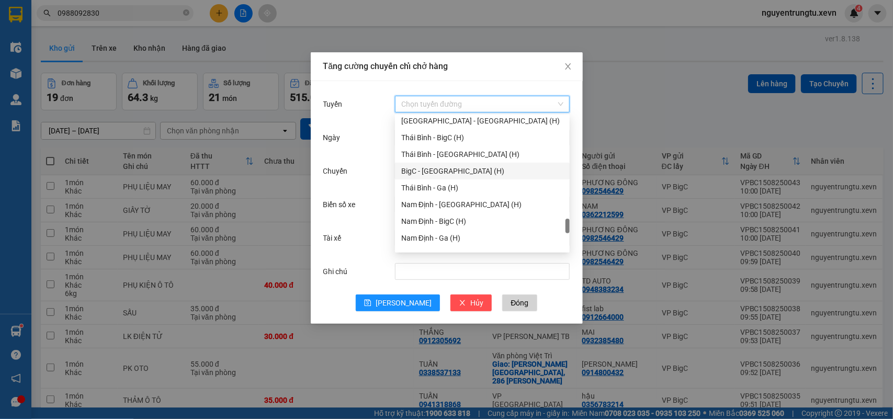
click at [451, 171] on div "BigC - Thái Bình (H)" at bounding box center [482, 171] width 162 height 12
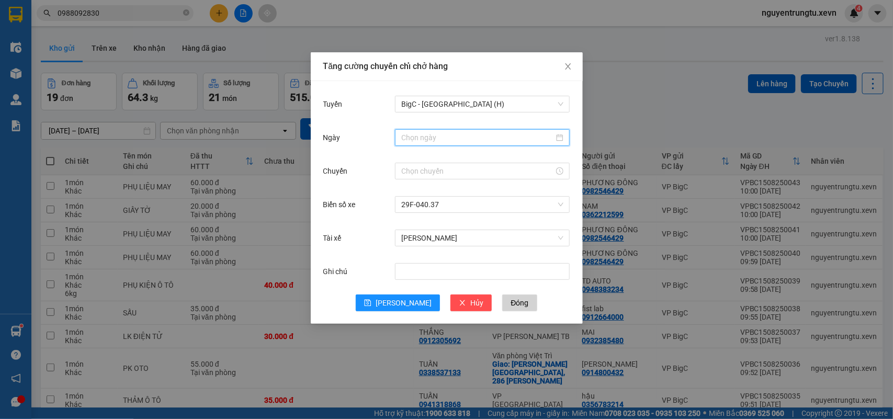
click at [440, 140] on input "Ngày" at bounding box center [477, 138] width 153 height 12
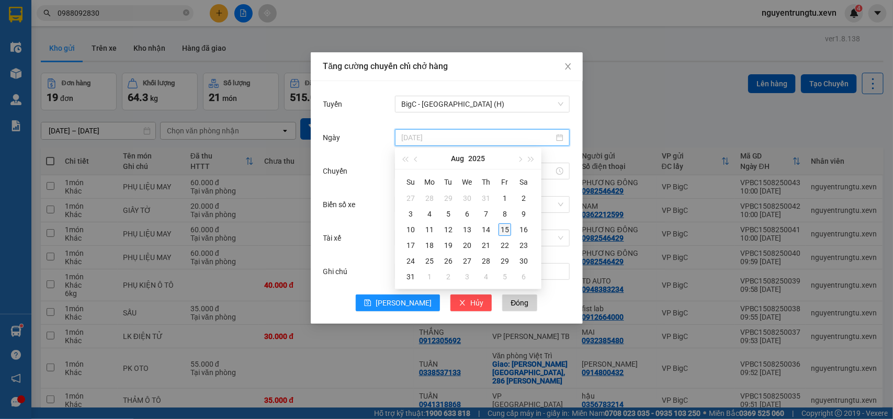
type input "[DATE]"
click at [506, 228] on div "15" at bounding box center [504, 229] width 13 height 13
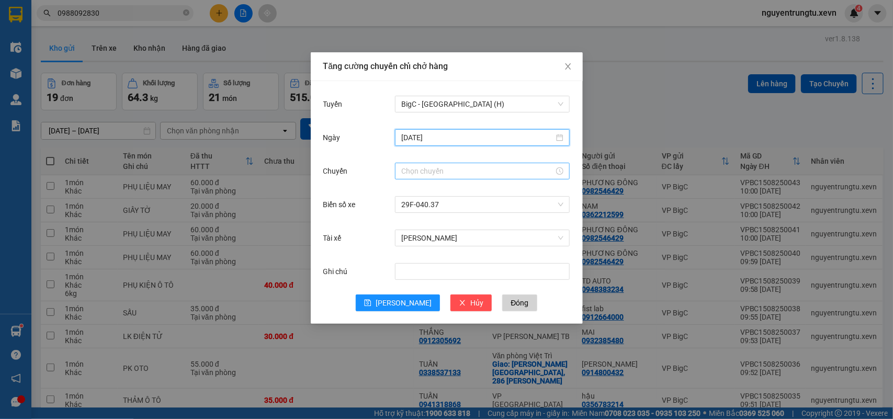
click at [420, 176] on input "Chuyến" at bounding box center [477, 171] width 153 height 12
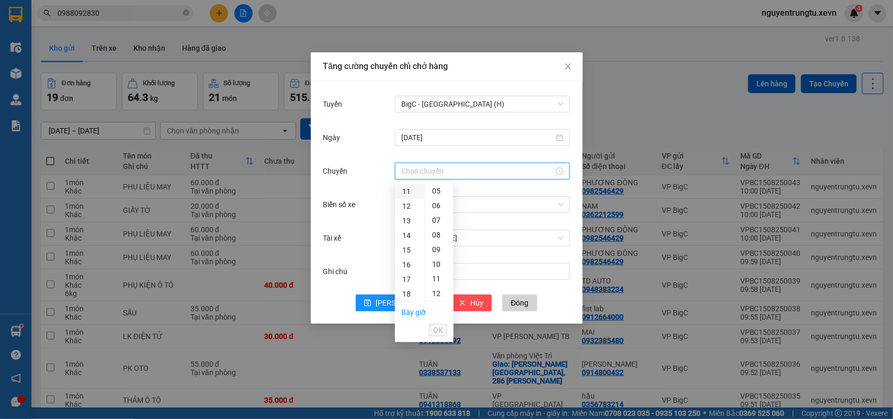
click at [408, 194] on div "11" at bounding box center [409, 191] width 29 height 15
drag, startPoint x: 433, startPoint y: 199, endPoint x: 437, endPoint y: 268, distance: 68.6
click at [434, 199] on div "05" at bounding box center [439, 198] width 29 height 15
type input "11:05"
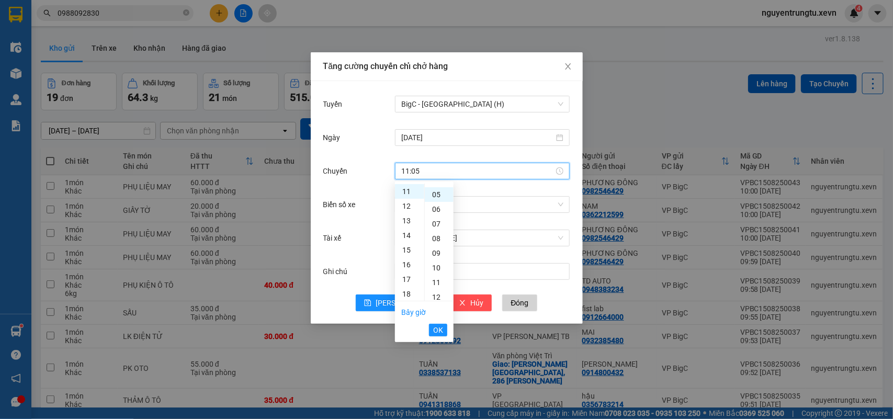
scroll to position [73, 0]
click at [440, 326] on span "OK" at bounding box center [438, 330] width 10 height 12
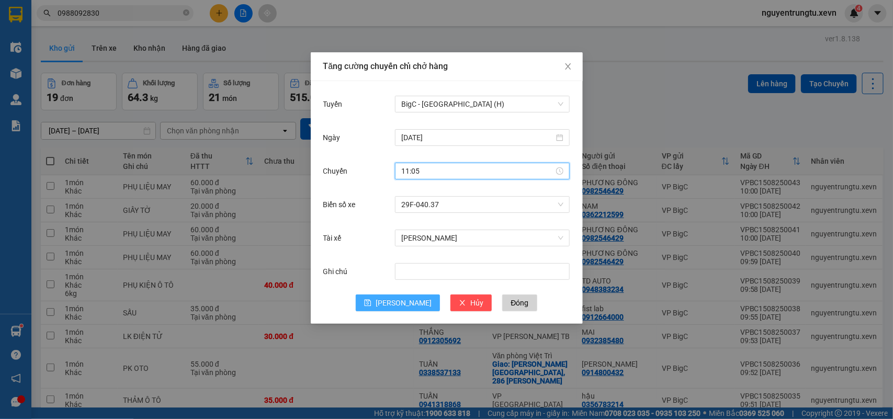
click at [390, 295] on button "[PERSON_NAME]" at bounding box center [398, 302] width 84 height 17
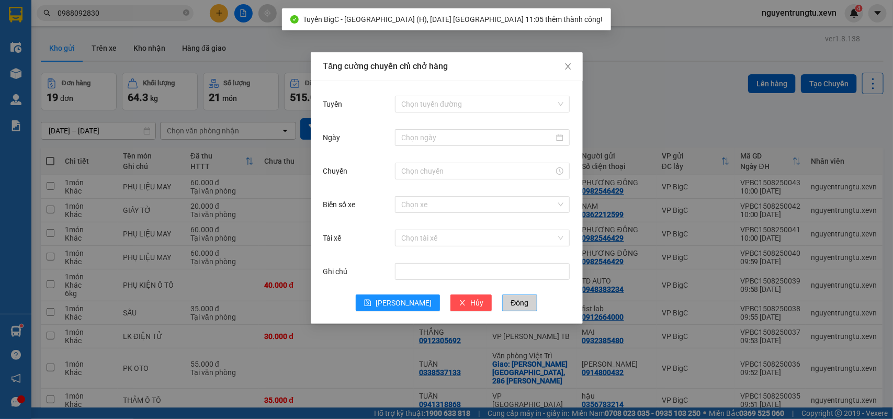
drag, startPoint x: 497, startPoint y: 308, endPoint x: 420, endPoint y: 238, distance: 103.3
click at [510, 308] on span "Đóng" at bounding box center [519, 303] width 18 height 12
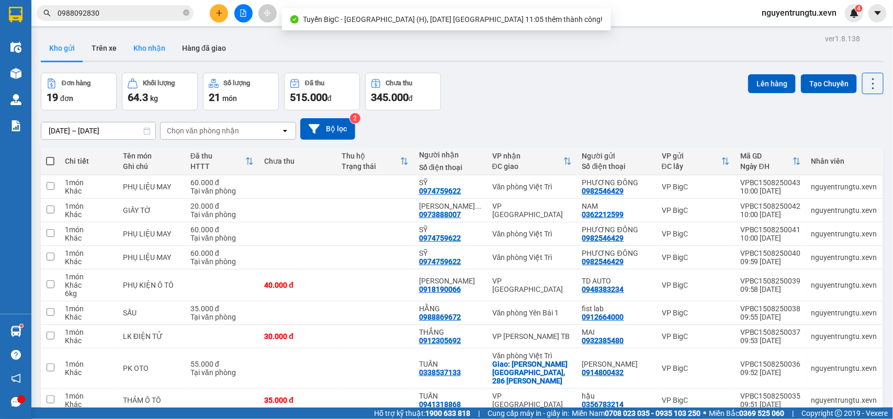
click at [143, 50] on button "Kho nhận" at bounding box center [149, 48] width 49 height 25
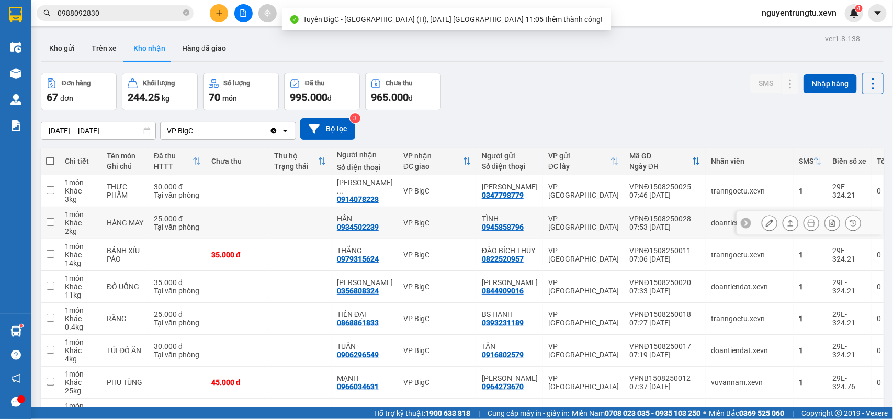
scroll to position [144, 0]
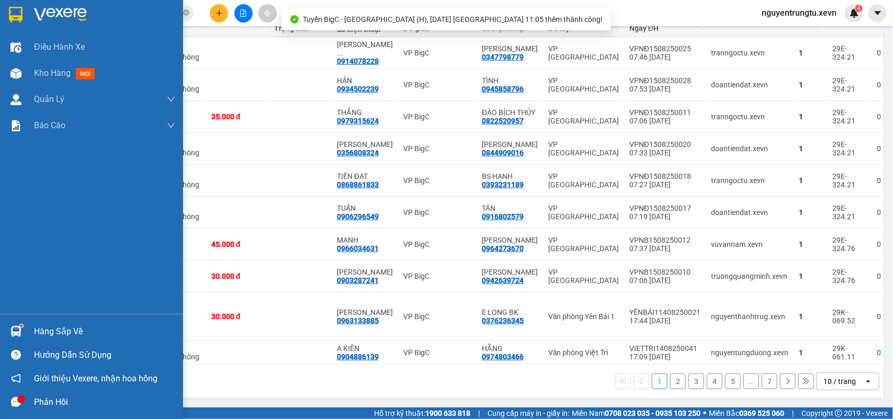
click at [12, 327] on img at bounding box center [15, 331] width 11 height 11
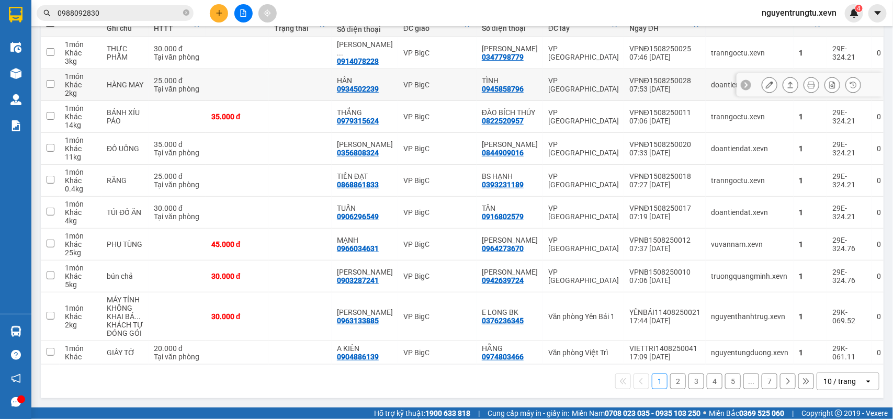
drag, startPoint x: 221, startPoint y: 94, endPoint x: 228, endPoint y: 86, distance: 10.0
click at [223, 92] on section "Kết quả tìm kiếm ( 94 ) Bộ lọc Thuộc VP này Mã ĐH Trạng thái Món hàng Thu hộ Tổ…" at bounding box center [446, 209] width 893 height 419
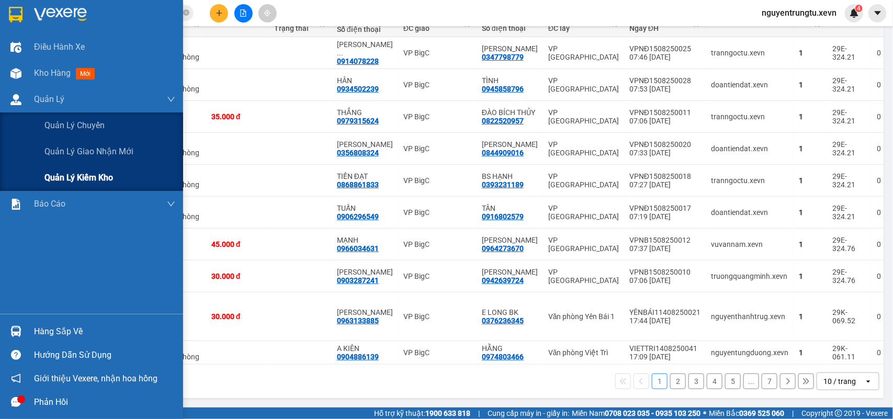
click at [76, 181] on span "Quản lý kiểm kho" at bounding box center [78, 177] width 69 height 13
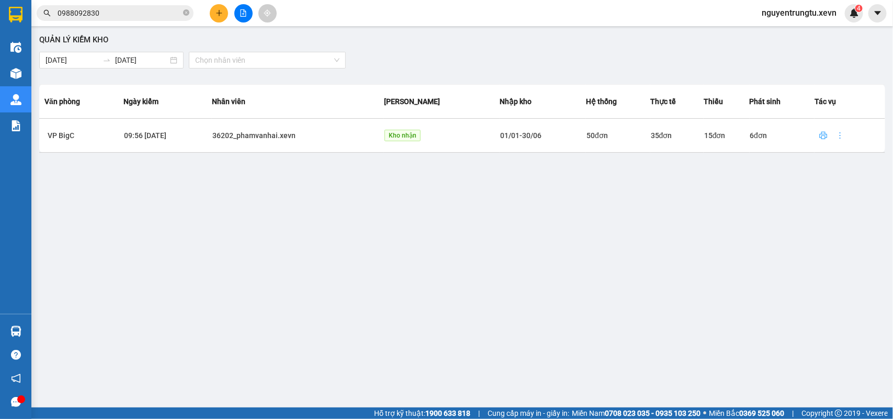
click at [819, 133] on icon "printer" at bounding box center [823, 135] width 8 height 8
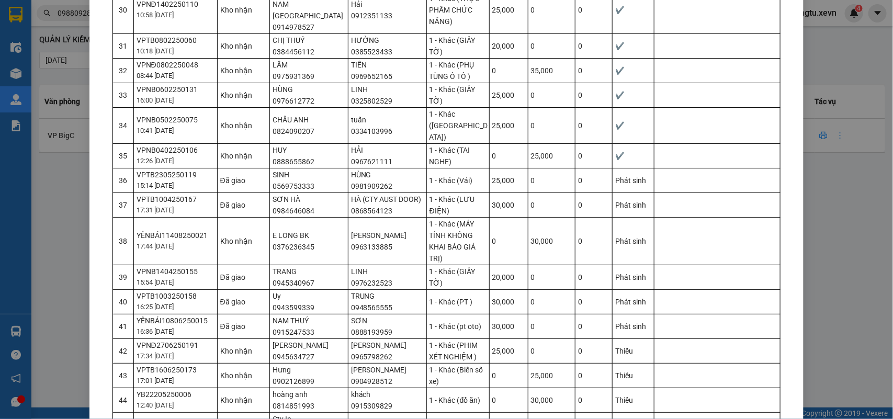
scroll to position [1204, 0]
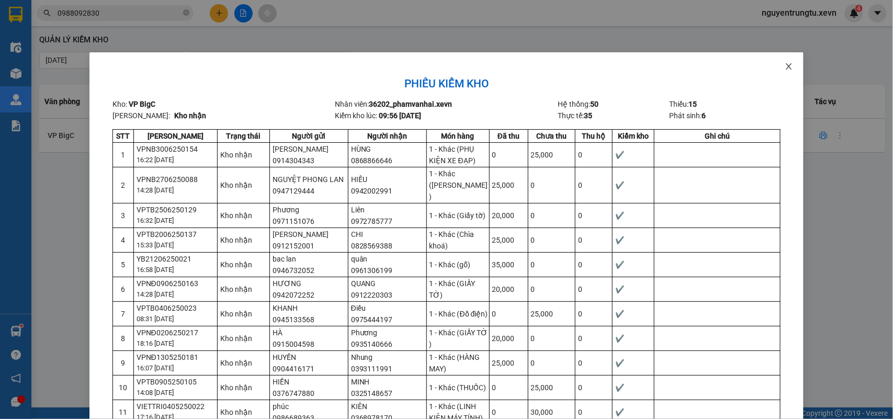
click at [785, 63] on icon "close" at bounding box center [789, 66] width 8 height 8
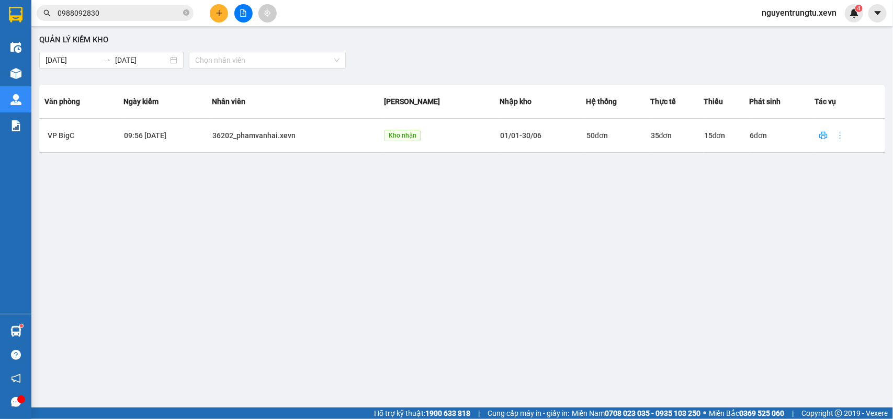
click at [213, 18] on button at bounding box center [219, 13] width 18 height 18
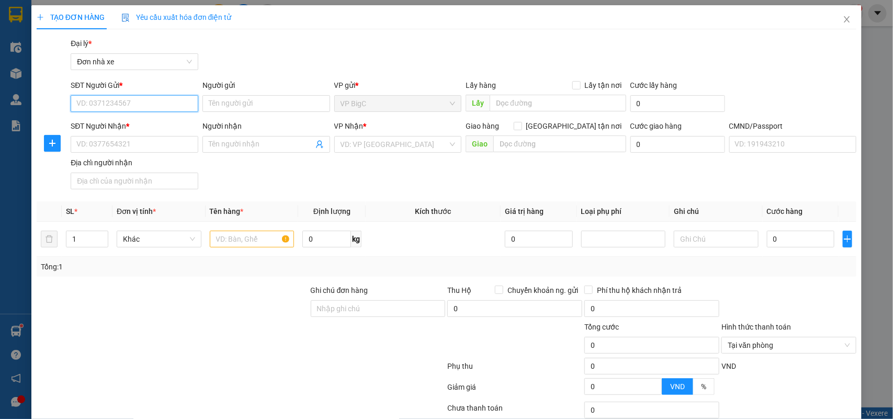
click at [119, 107] on input "SĐT Người Gửi *" at bounding box center [135, 103] width 128 height 17
type input "0"
click at [844, 17] on icon "close" at bounding box center [847, 19] width 6 height 6
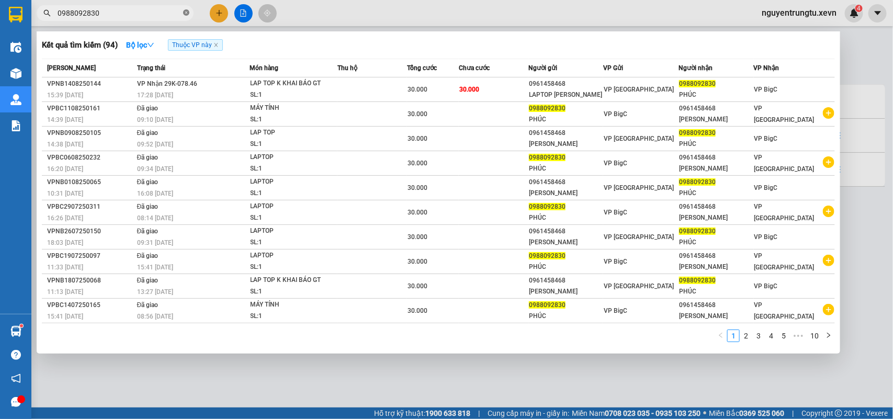
click at [186, 13] on icon "close-circle" at bounding box center [186, 12] width 6 height 6
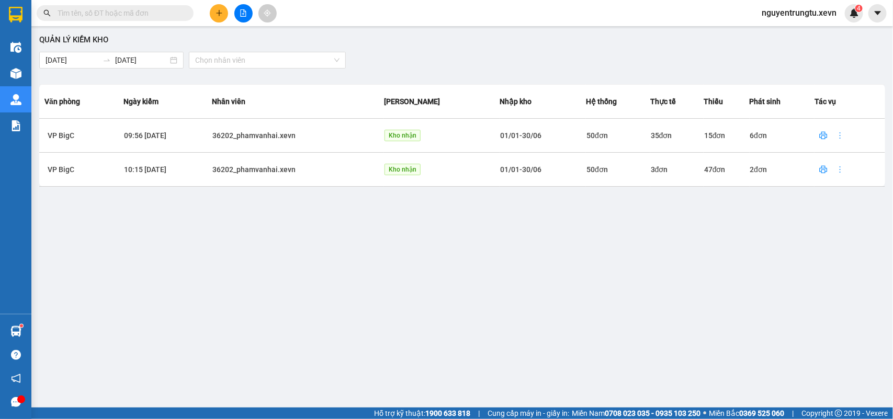
click at [147, 15] on input "text" at bounding box center [119, 13] width 123 height 12
paste input "0961510633"
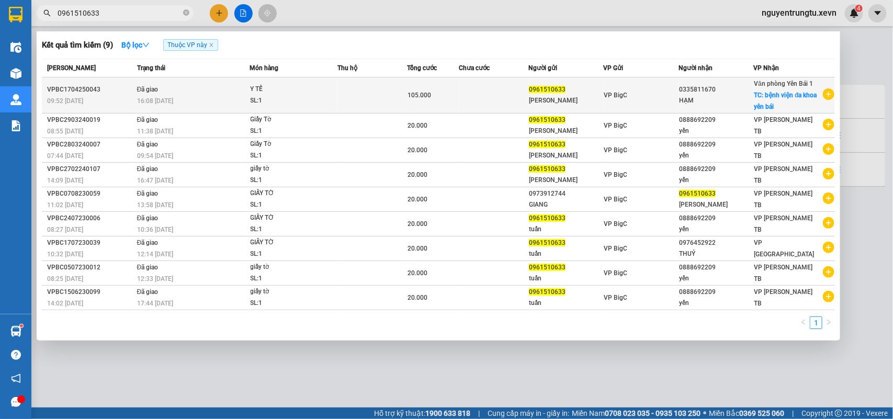
type input "0961510633"
click at [362, 98] on td at bounding box center [372, 95] width 70 height 36
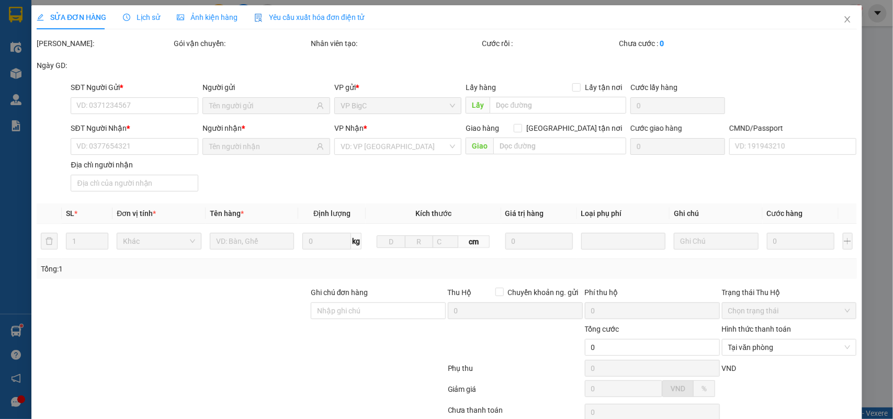
type input "0961510633"
type input "0335811670"
checkbox input "true"
type input "bệnh viện đa khoa yên bái"
type input "037189006535 lã thị thuỳ dương"
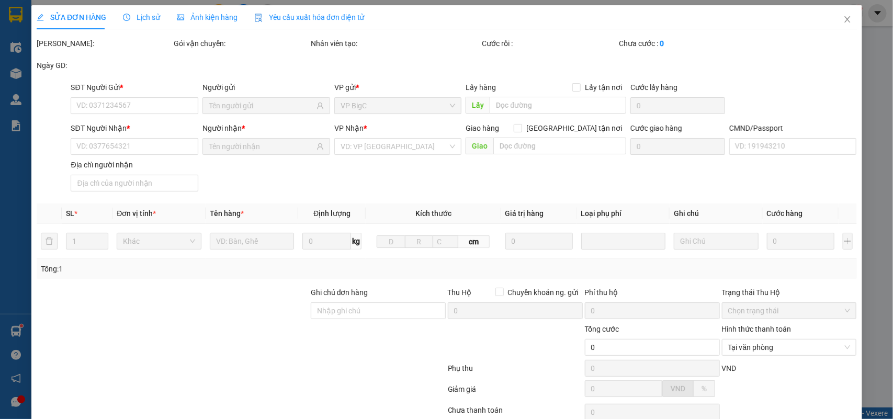
type input "105.000"
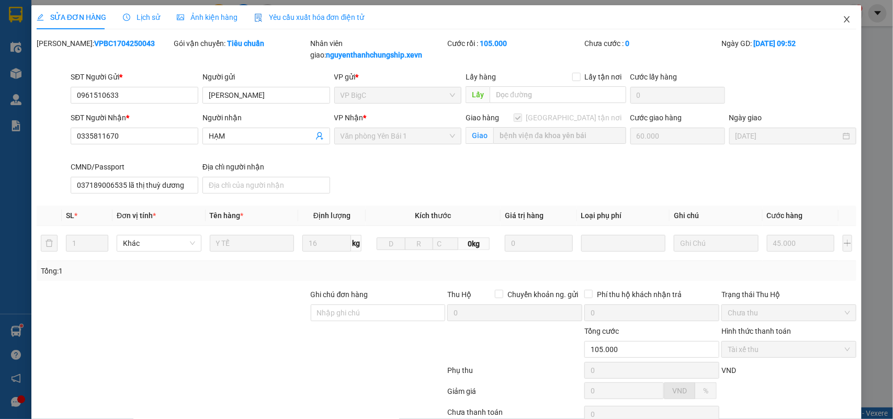
click at [843, 19] on icon "close" at bounding box center [847, 19] width 8 height 8
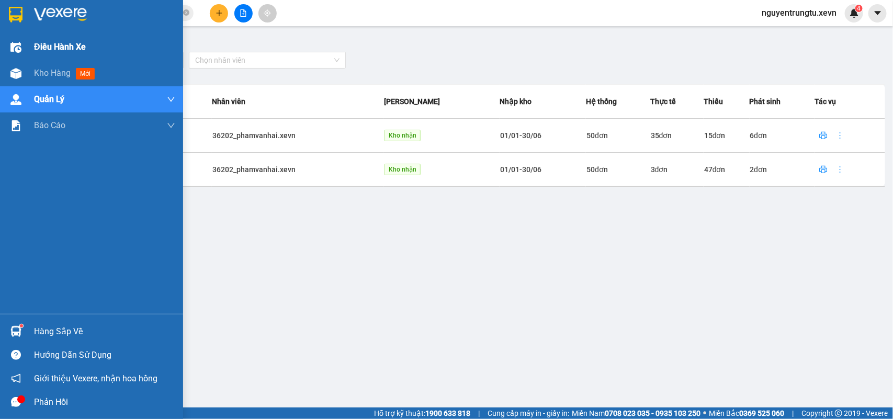
click at [14, 44] on img at bounding box center [15, 47] width 11 height 11
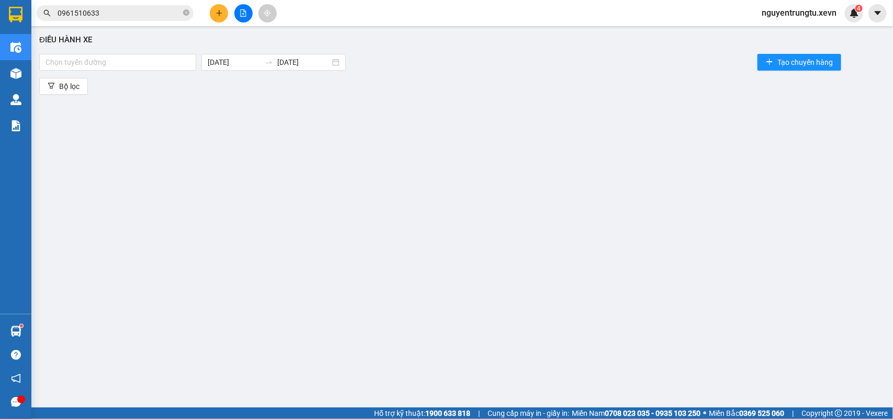
click at [67, 75] on div "Điều hành xe Chọn tuyến đường 15/08/2025 15/08/2025 Tạo chuyến hàng Bộ lọc" at bounding box center [462, 213] width 851 height 365
click at [78, 62] on div at bounding box center [118, 62] width 152 height 13
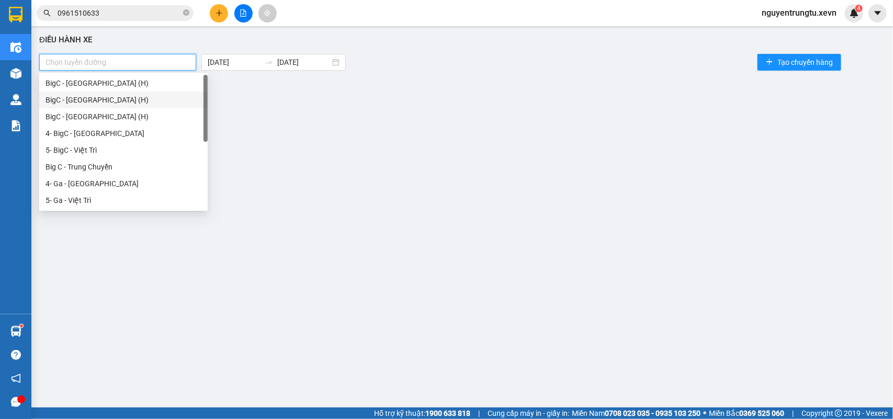
click at [95, 98] on div "BigC - Nam Định (H)" at bounding box center [124, 100] width 156 height 12
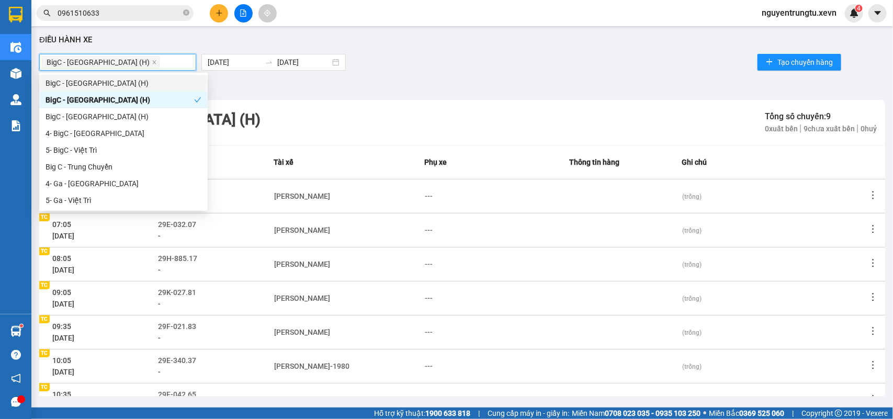
click at [425, 54] on div "BigC - Nam Định (H) 15/08/2025 15/08/2025 Tạo chuyến hàng" at bounding box center [462, 62] width 846 height 21
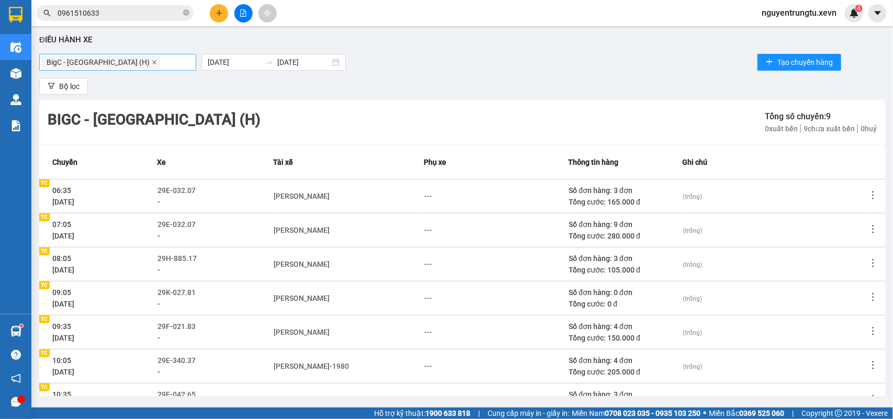
click at [152, 61] on icon "close" at bounding box center [154, 62] width 5 height 5
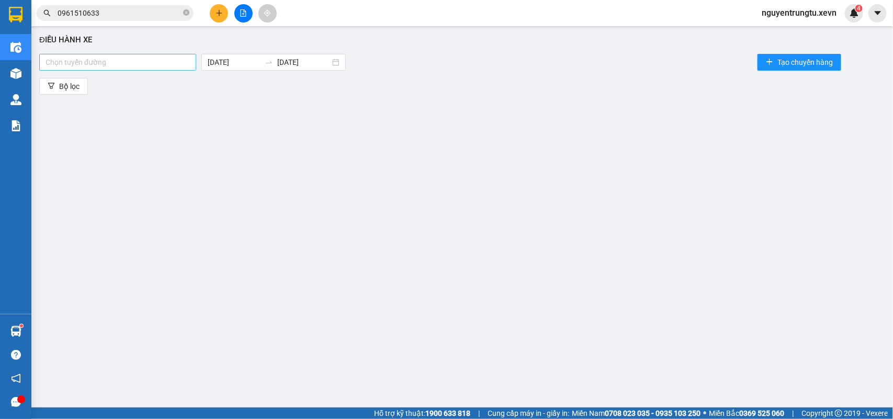
click at [114, 61] on div at bounding box center [118, 62] width 152 height 13
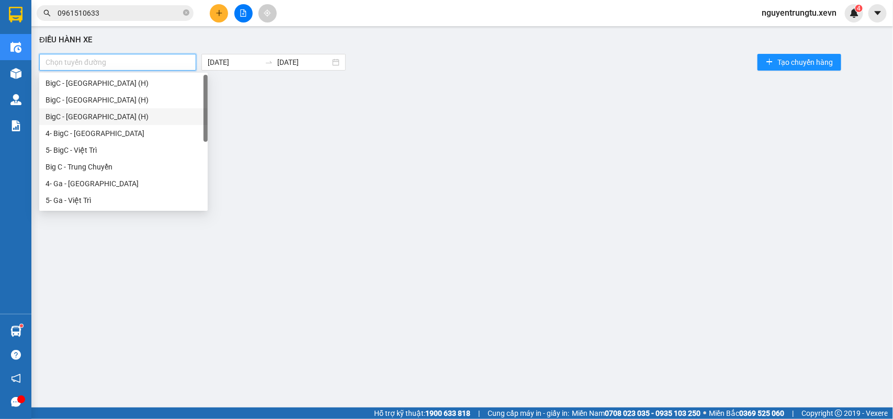
click at [100, 115] on div "BigC - Ninh Bình (H)" at bounding box center [124, 117] width 156 height 12
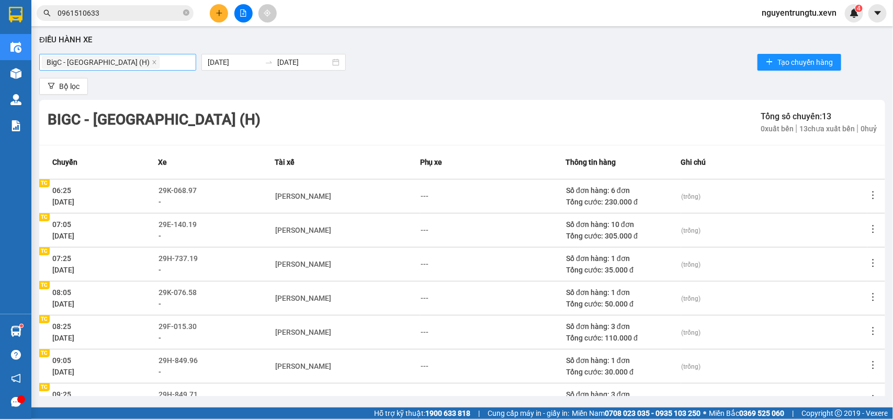
click at [515, 66] on div "BigC - Ninh Bình (H) 15/08/2025 15/08/2025 Tạo chuyến hàng" at bounding box center [462, 62] width 846 height 21
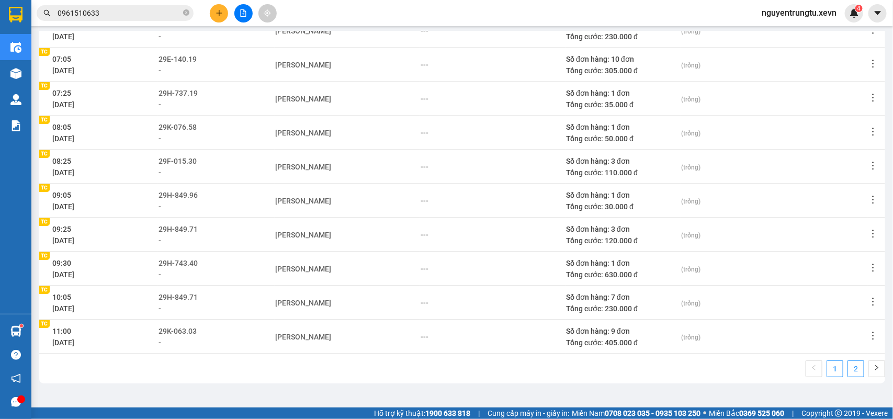
click at [848, 370] on link "2" at bounding box center [856, 369] width 16 height 16
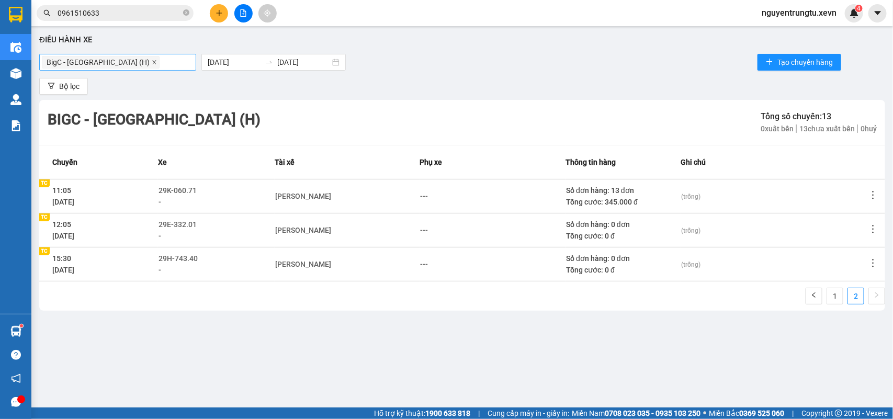
click at [152, 59] on span at bounding box center [154, 62] width 5 height 12
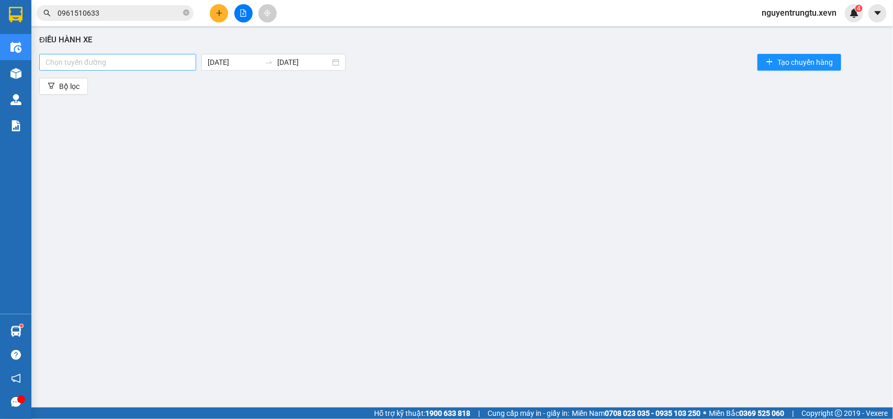
click at [115, 59] on div at bounding box center [118, 62] width 152 height 13
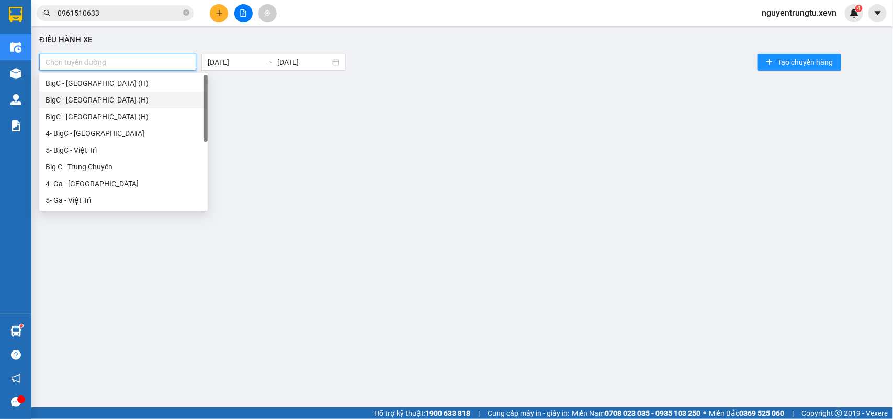
click at [110, 89] on div "BigC - Thái Bình (H)" at bounding box center [123, 83] width 168 height 17
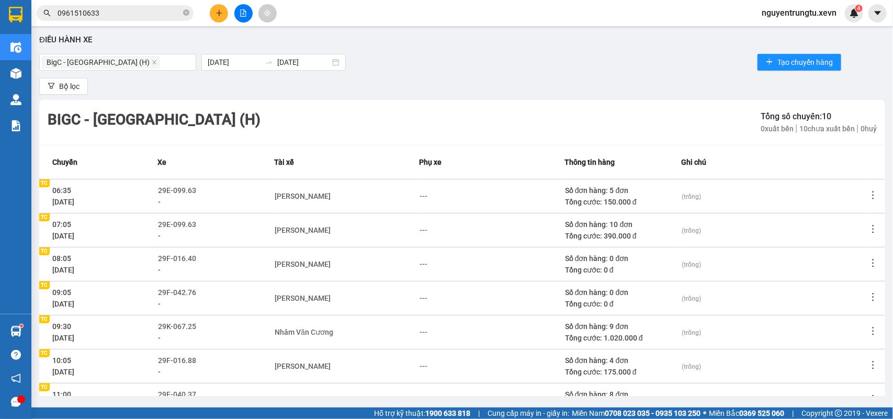
click at [484, 87] on div "Bộ lọc" at bounding box center [462, 86] width 846 height 17
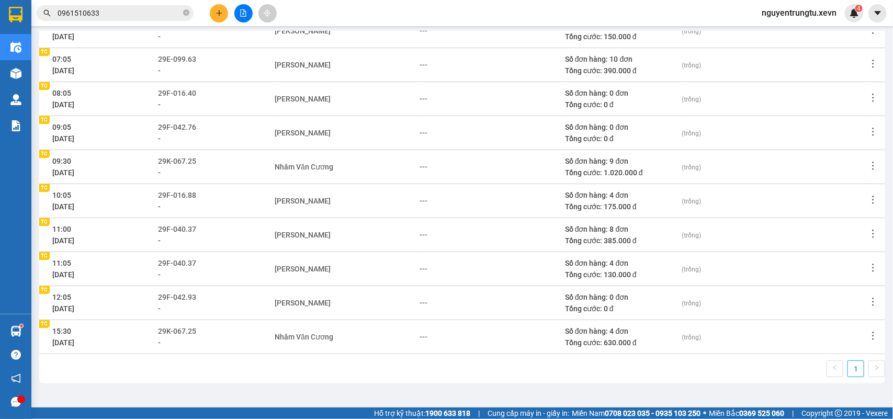
click at [868, 264] on icon "more" at bounding box center [873, 268] width 10 height 10
click at [837, 306] on li "Xem phơi" at bounding box center [834, 312] width 67 height 21
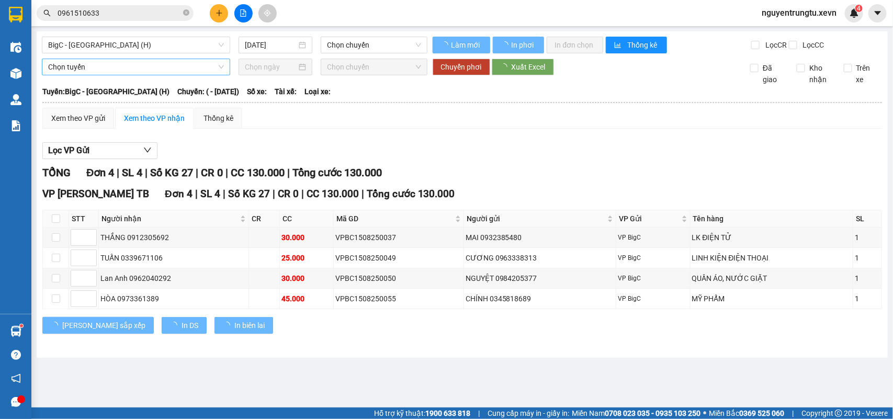
click at [93, 75] on span "Chọn tuyến" at bounding box center [136, 67] width 176 height 16
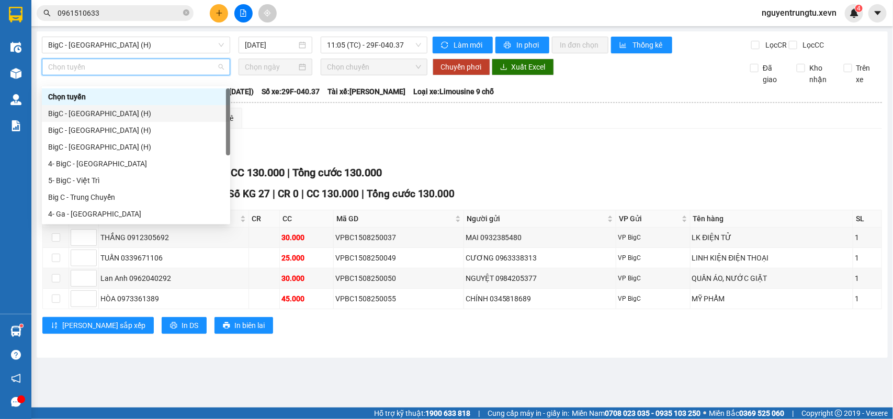
click at [100, 112] on div "BigC - Thái Bình (H)" at bounding box center [136, 114] width 176 height 12
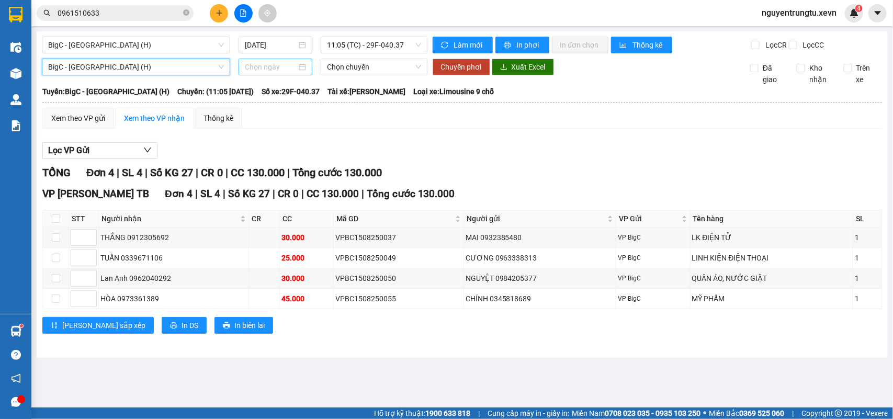
click at [280, 72] on input at bounding box center [271, 67] width 52 height 12
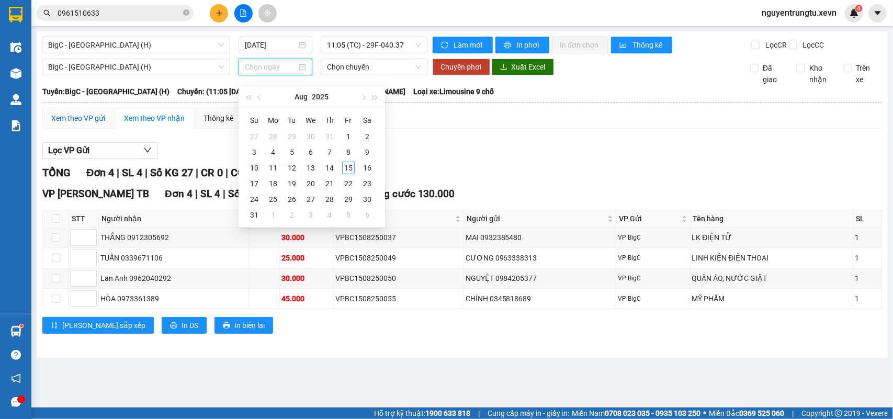
click at [75, 124] on div "Xem theo VP gửi" at bounding box center [78, 118] width 54 height 12
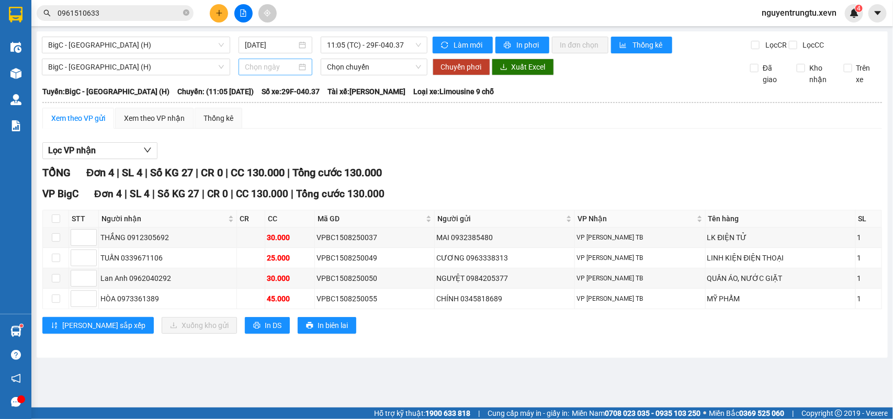
click at [278, 75] on div at bounding box center [275, 67] width 74 height 17
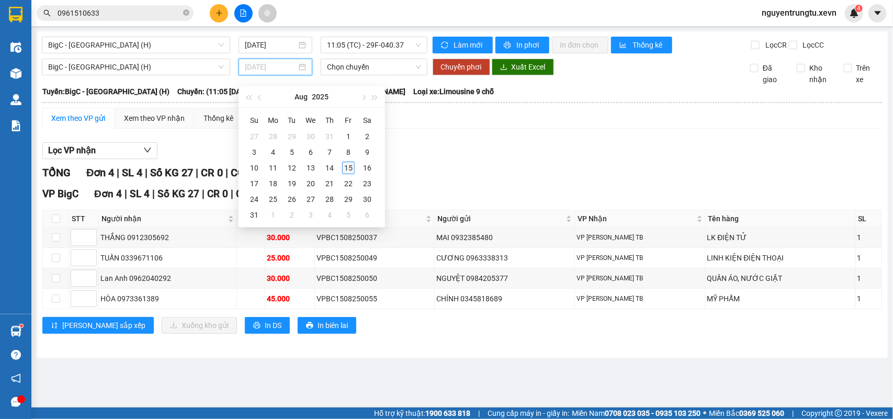
type input "[DATE]"
click at [349, 166] on div "15" at bounding box center [348, 168] width 13 height 13
type input "[DATE]"
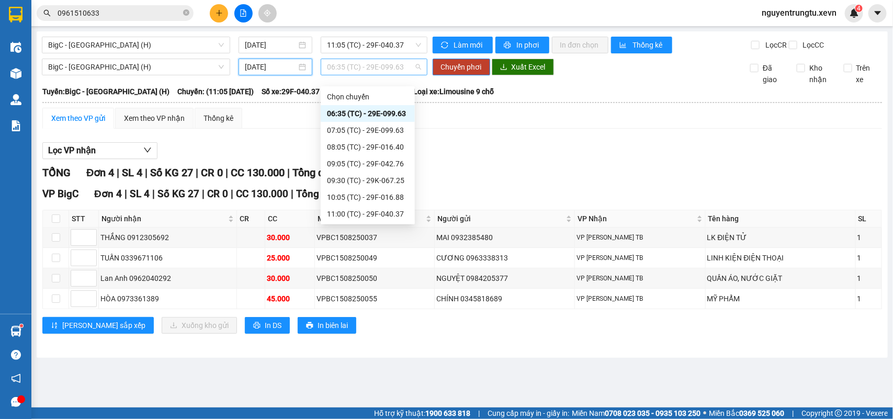
click at [356, 75] on span "06:35 (TC) - 29E-099.63" at bounding box center [374, 67] width 94 height 16
click at [365, 199] on div "12:05 (TC) - 29F-042.93" at bounding box center [368, 197] width 82 height 12
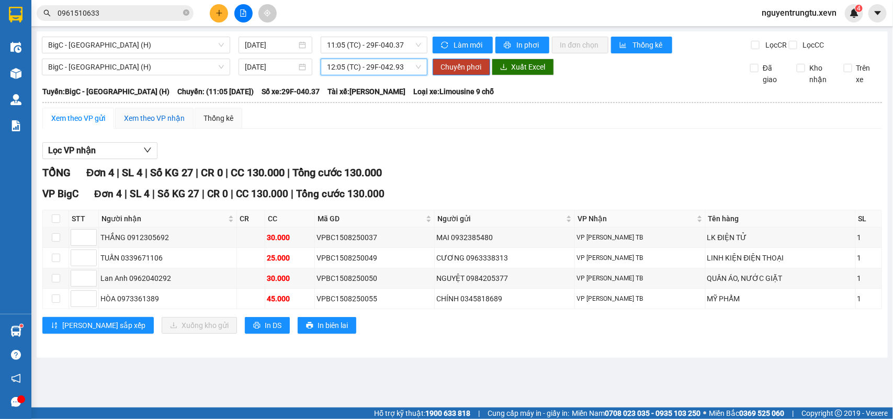
click at [132, 124] on div "Xem theo VP nhận" at bounding box center [154, 118] width 61 height 12
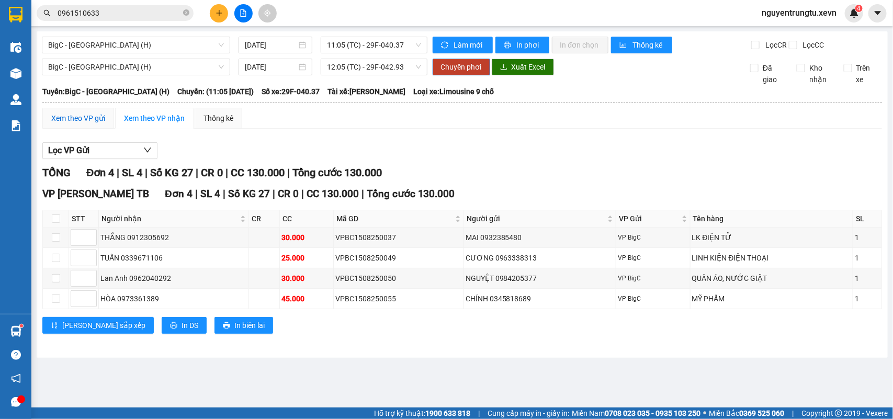
click at [79, 124] on div "Xem theo VP gửi" at bounding box center [78, 118] width 54 height 12
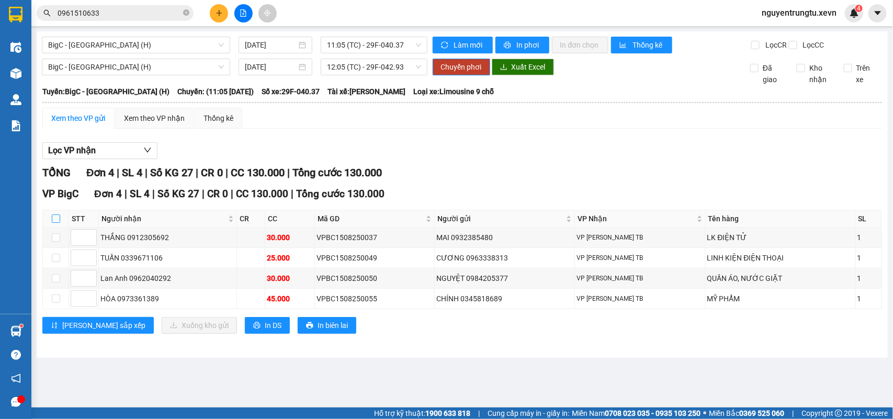
click at [55, 223] on input "checkbox" at bounding box center [56, 218] width 8 height 8
checkbox input "true"
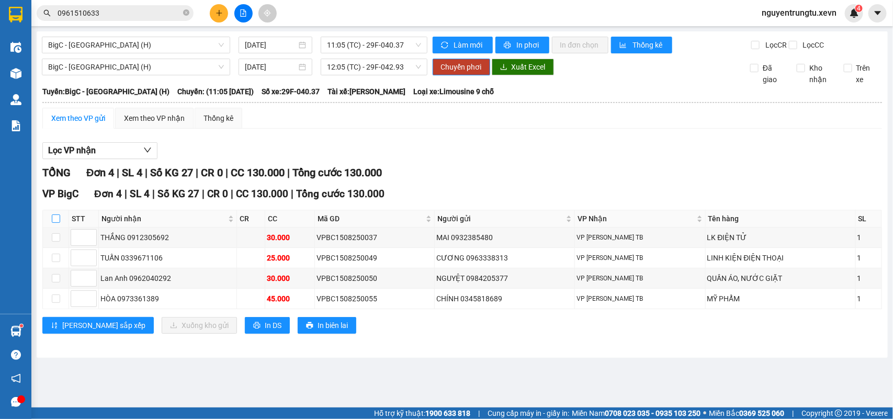
checkbox input "true"
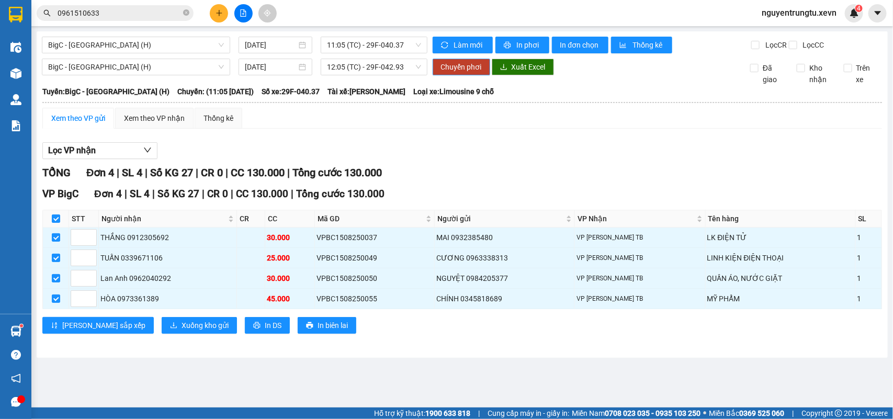
click at [462, 73] on span "Chuyển phơi" at bounding box center [461, 67] width 41 height 12
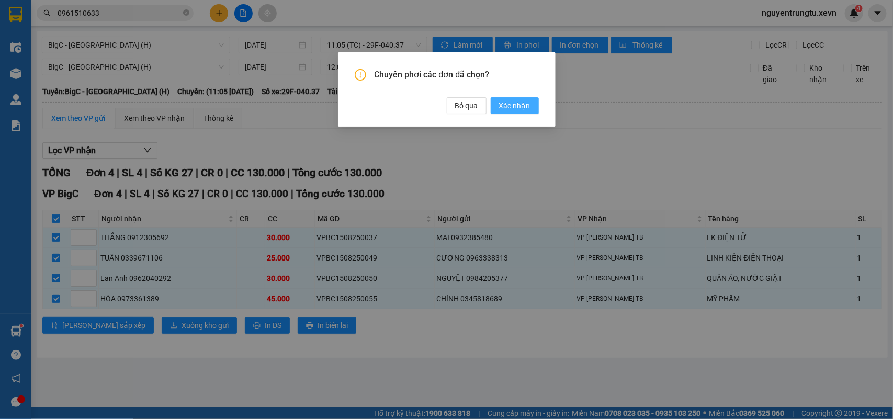
click at [518, 112] on button "Xác nhận" at bounding box center [515, 105] width 48 height 17
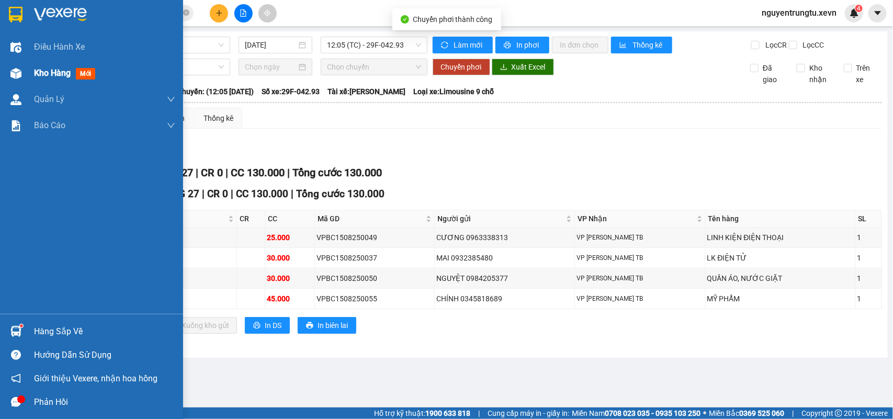
checkbox input "false"
click at [14, 69] on img at bounding box center [15, 73] width 11 height 11
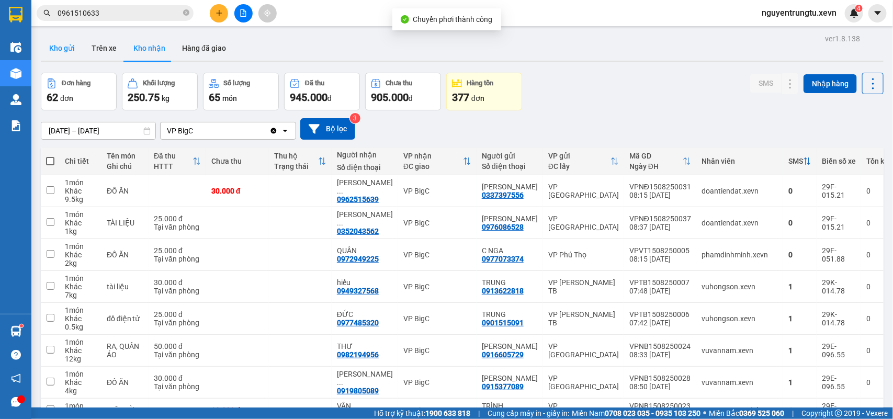
click at [68, 42] on button "Kho gửi" at bounding box center [62, 48] width 42 height 25
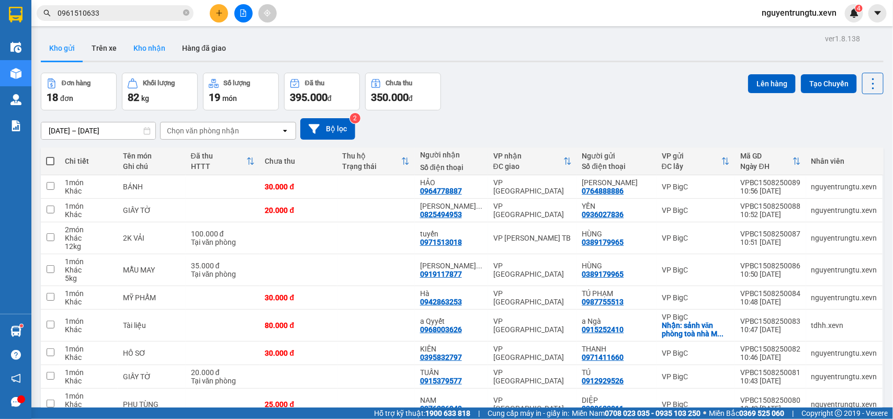
click at [148, 55] on button "Kho nhận" at bounding box center [149, 48] width 49 height 25
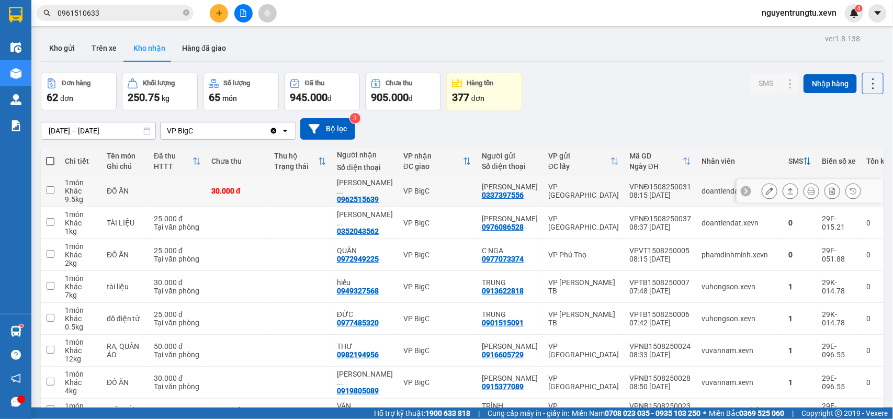
click at [133, 197] on td "ĐỒ ĂN" at bounding box center [124, 191] width 47 height 32
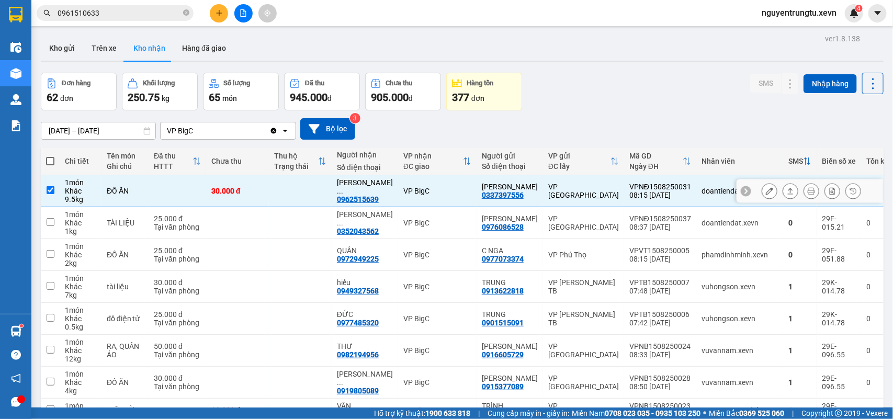
checkbox input "true"
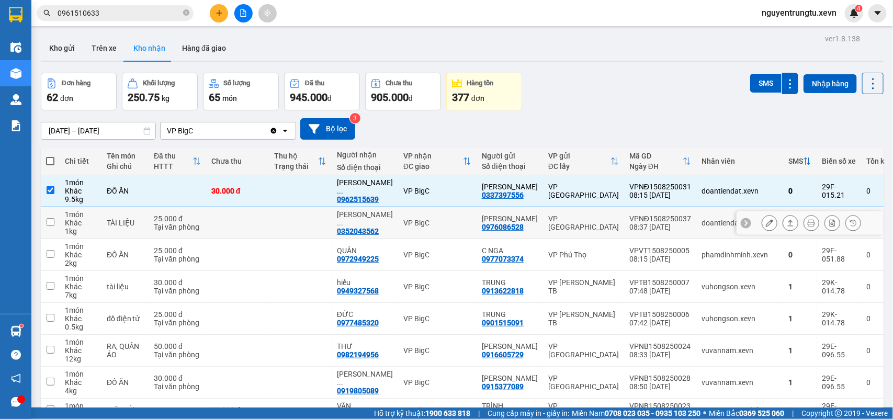
click at [150, 221] on td "25.000 đ Tại văn phòng" at bounding box center [178, 223] width 58 height 32
checkbox input "true"
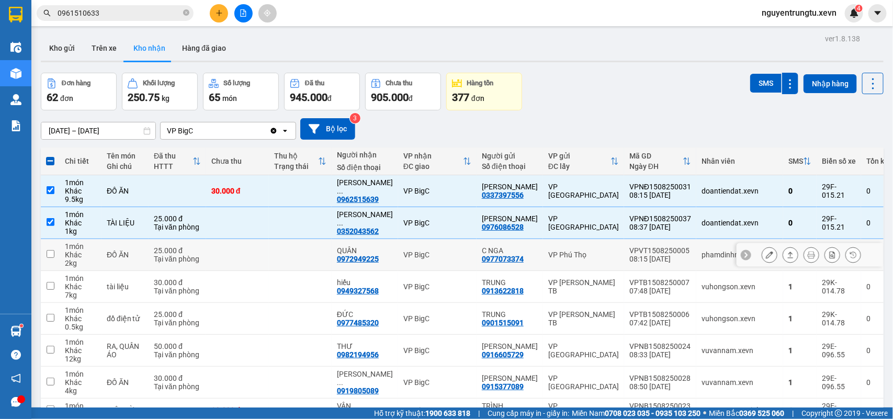
click at [160, 251] on div "25.000 đ" at bounding box center [177, 250] width 47 height 8
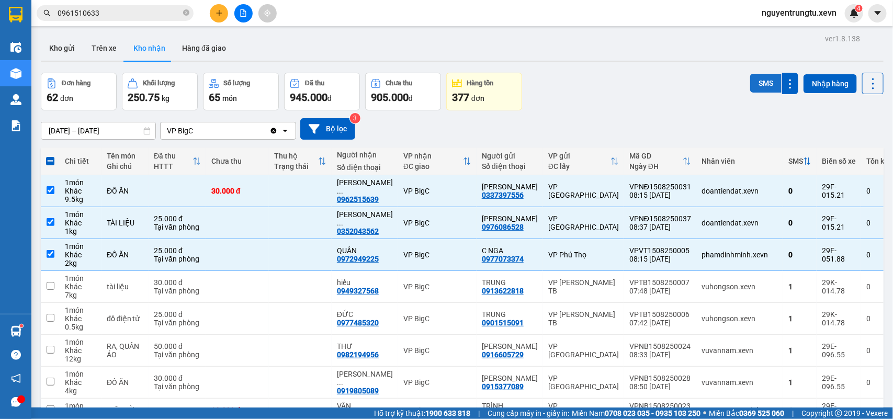
click at [753, 78] on button "SMS" at bounding box center [765, 83] width 31 height 19
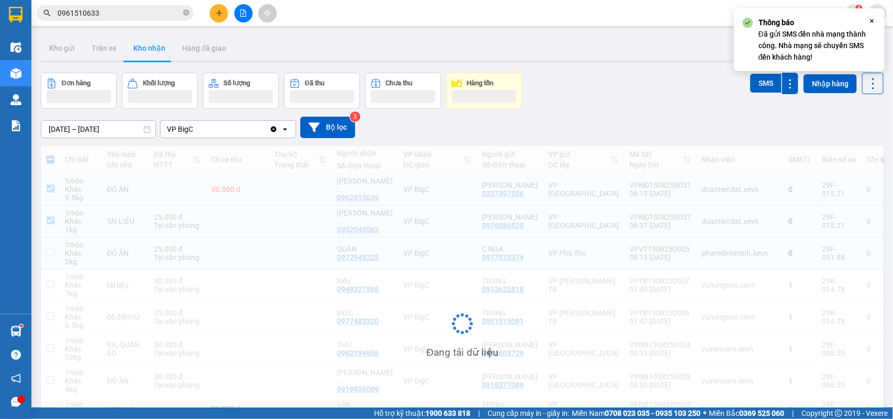
checkbox input "false"
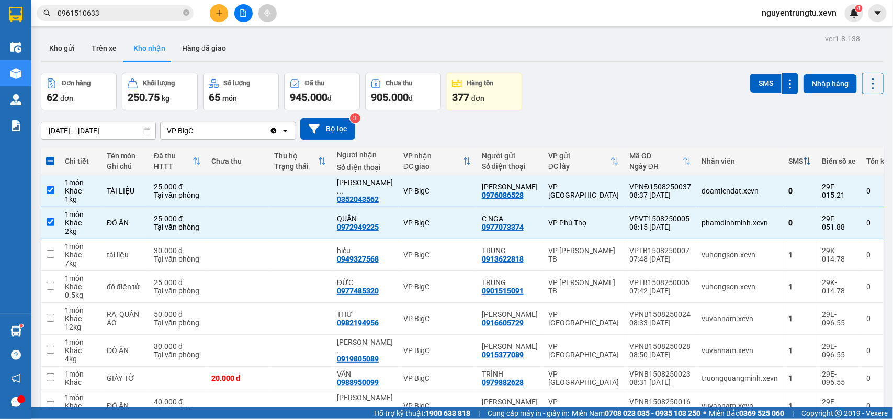
click at [673, 123] on div "13/08/2025 – 15/08/2025 Press the down arrow key to interact with the calendar …" at bounding box center [462, 128] width 843 height 21
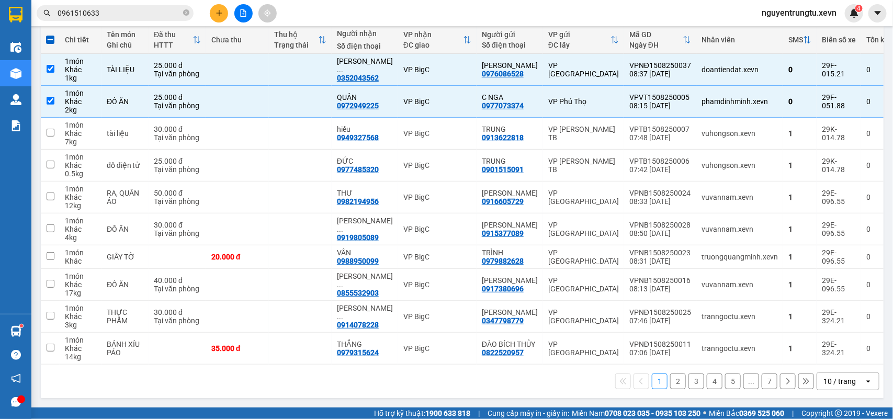
click at [670, 379] on button "2" at bounding box center [678, 381] width 16 height 16
checkbox input "false"
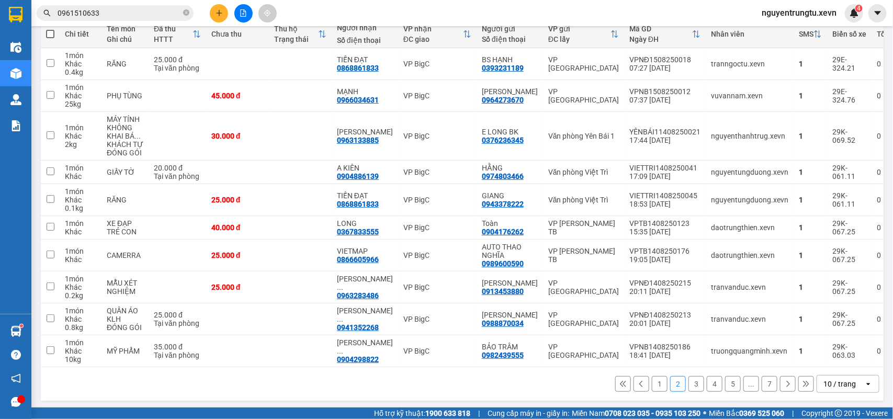
click at [652, 391] on button "1" at bounding box center [660, 384] width 16 height 16
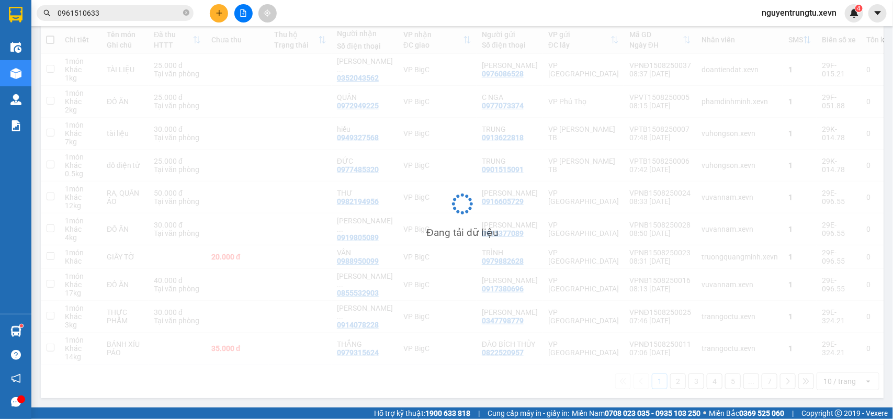
scroll to position [0, 0]
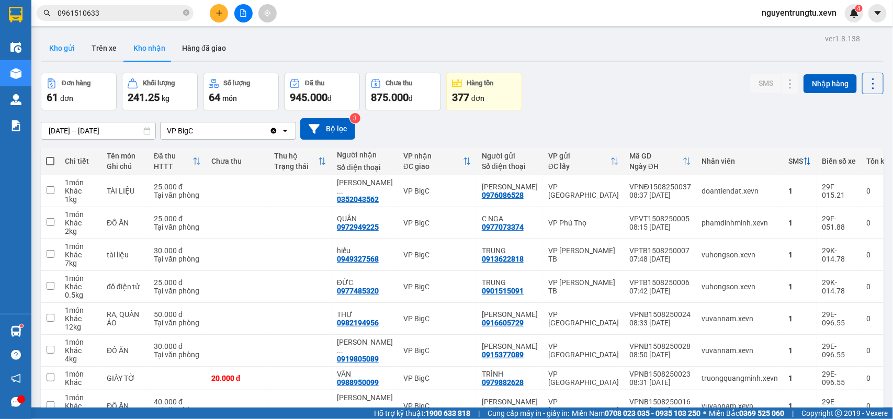
click at [53, 41] on button "Kho gửi" at bounding box center [62, 48] width 42 height 25
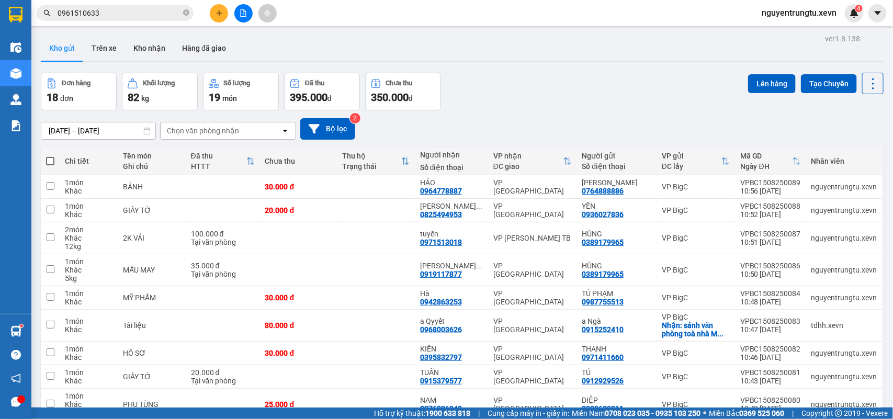
click at [198, 126] on div "Chọn văn phòng nhận" at bounding box center [203, 131] width 72 height 10
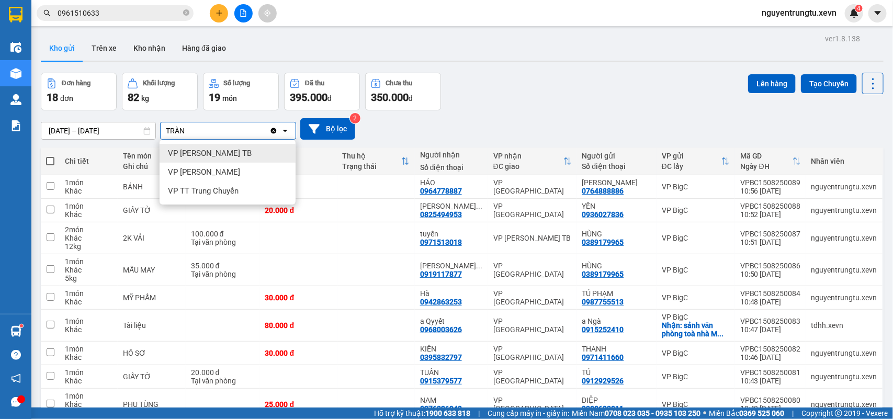
type input "TRÀN"
click at [202, 156] on span "VP [PERSON_NAME] TB" at bounding box center [210, 153] width 84 height 10
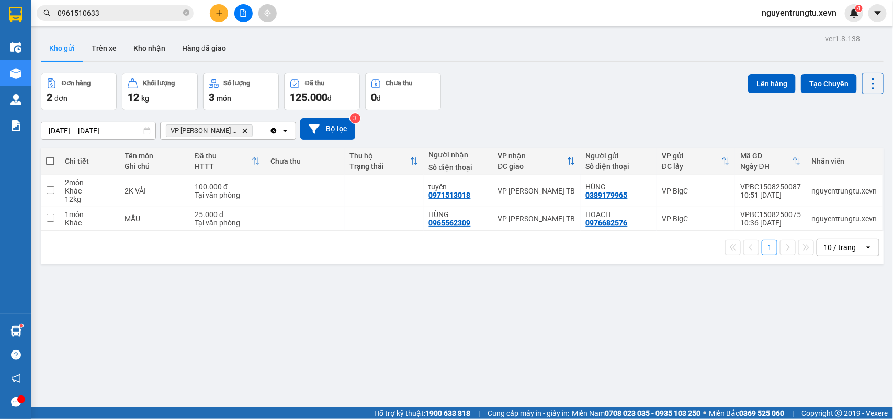
click at [527, 124] on div "13/08/2025 – 15/08/2025 Press the down arrow key to interact with the calendar …" at bounding box center [462, 128] width 843 height 21
click at [317, 258] on div "1 10 / trang open" at bounding box center [462, 247] width 843 height 33
click at [314, 214] on td at bounding box center [304, 219] width 79 height 24
checkbox input "true"
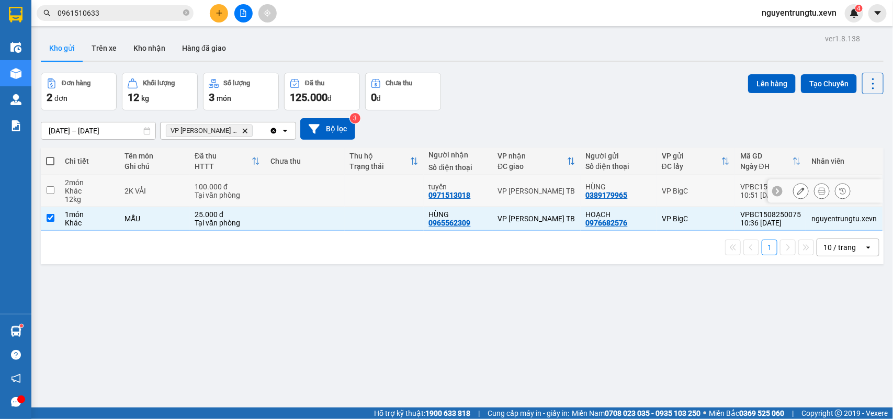
click at [313, 195] on td at bounding box center [304, 191] width 79 height 32
checkbox input "true"
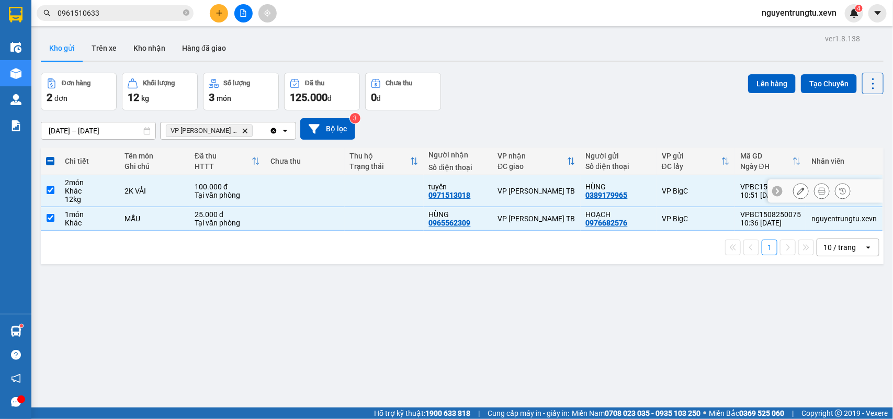
click at [314, 218] on td at bounding box center [304, 219] width 79 height 24
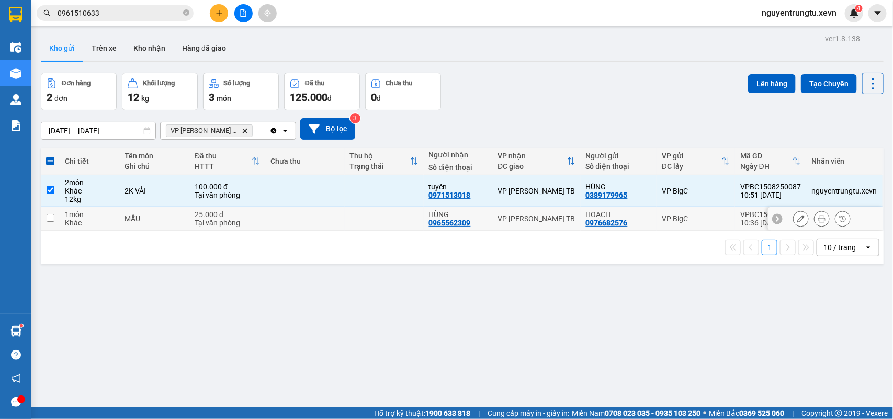
click at [318, 215] on td at bounding box center [304, 219] width 79 height 24
checkbox input "true"
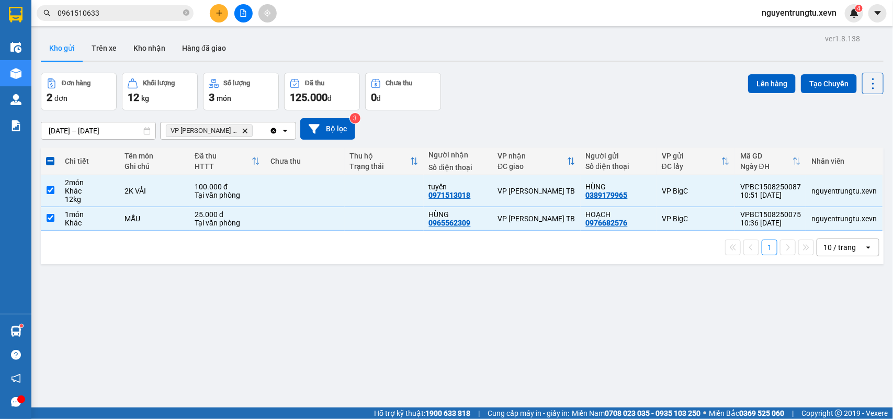
click at [509, 120] on div "13/08/2025 – 15/08/2025 Press the down arrow key to interact with the calendar …" at bounding box center [462, 128] width 843 height 21
click at [764, 89] on button "Lên hàng" at bounding box center [772, 83] width 48 height 19
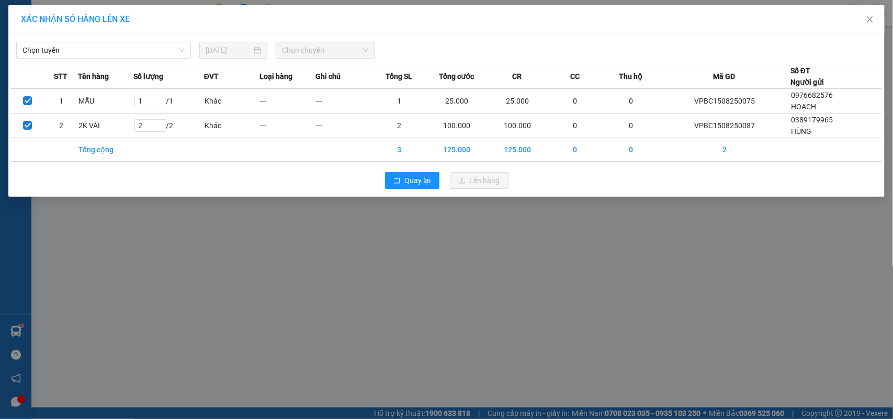
drag, startPoint x: 148, startPoint y: 39, endPoint x: 100, endPoint y: 84, distance: 65.5
click at [147, 38] on div "Chọn tuyến 15/08/2025 Chọn chuyến" at bounding box center [446, 48] width 871 height 22
click at [90, 58] on div "Chọn tuyến" at bounding box center [103, 50] width 175 height 17
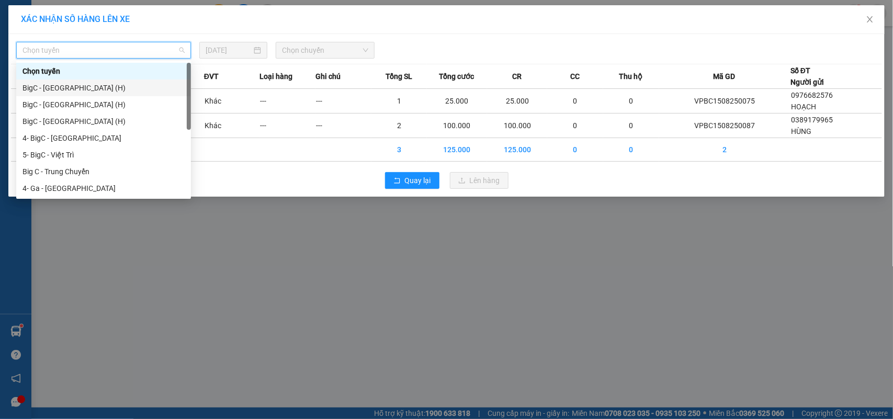
click at [73, 92] on div "BigC - Thái Bình (H)" at bounding box center [103, 88] width 162 height 12
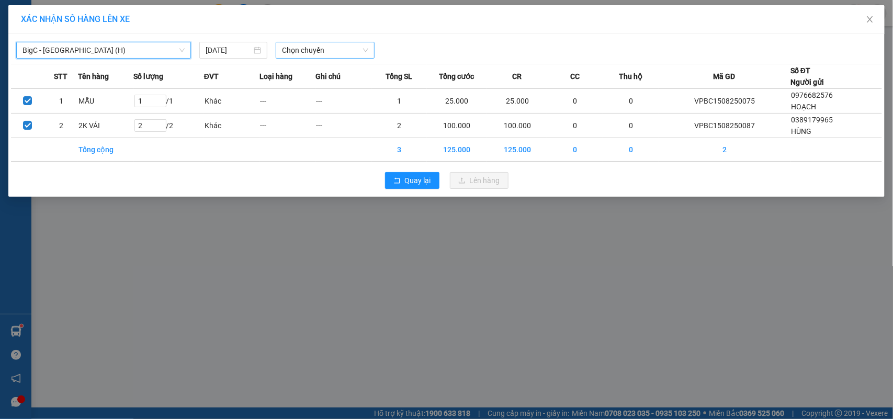
click at [322, 51] on span "Chọn chuyến" at bounding box center [325, 50] width 86 height 16
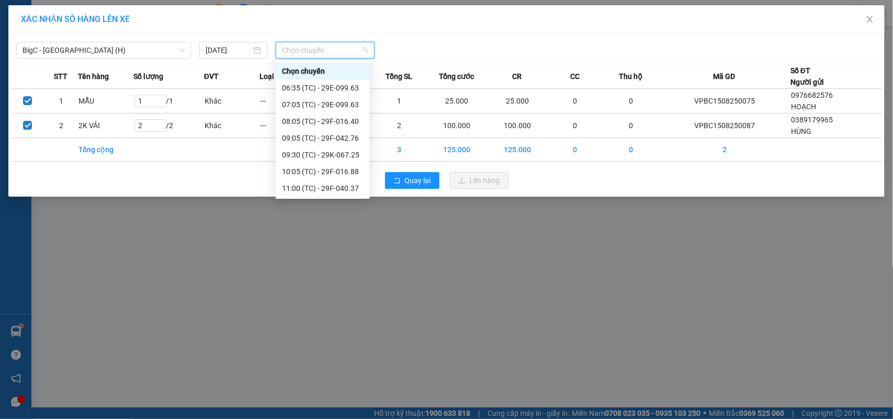
scroll to position [50, 0]
click at [331, 173] on div "12:05 (TC) - 29F-042.93" at bounding box center [323, 172] width 82 height 12
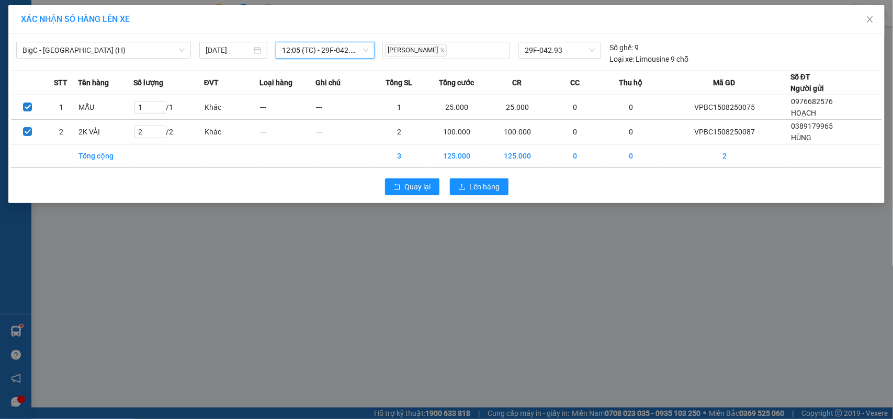
click at [508, 184] on div "Quay lại Lên hàng" at bounding box center [446, 186] width 871 height 27
click at [498, 186] on span "Lên hàng" at bounding box center [485, 187] width 30 height 12
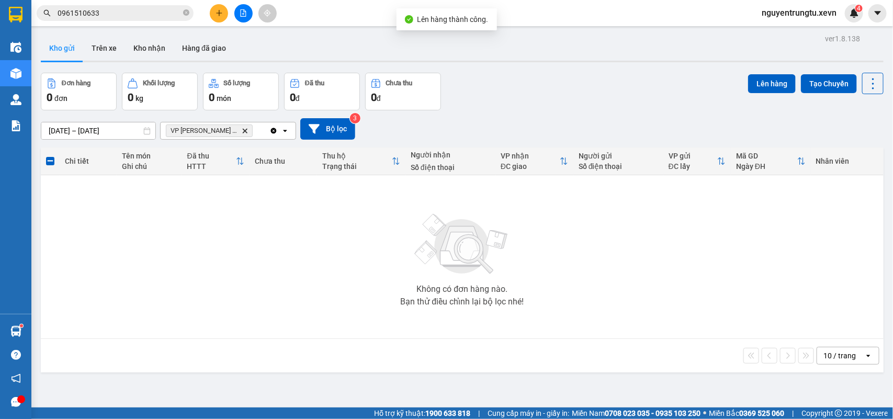
click at [31, 42] on main "ver 1.8.138 Kho gửi Trên xe Kho nhận Hàng đã giao Đơn hàng 0 đơn Khối lượng 0 k…" at bounding box center [446, 203] width 893 height 407
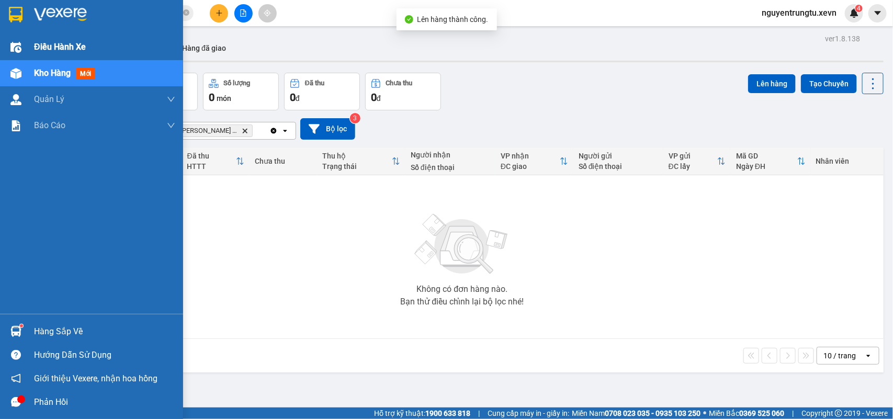
click at [22, 43] on div at bounding box center [16, 47] width 18 height 18
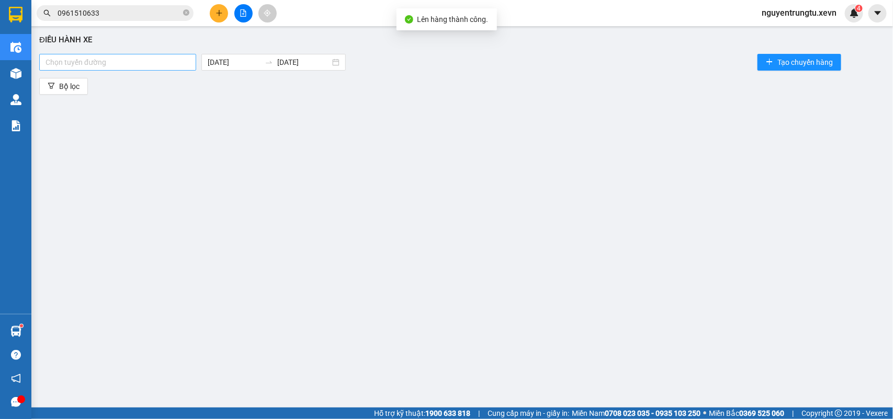
click at [66, 69] on div "Chọn tuyến đường" at bounding box center [117, 62] width 157 height 17
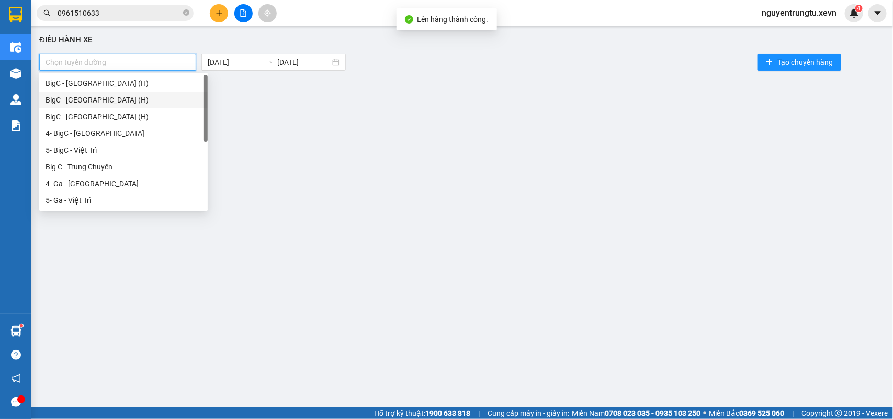
click at [93, 86] on div "BigC - Thái Bình (H)" at bounding box center [124, 83] width 156 height 12
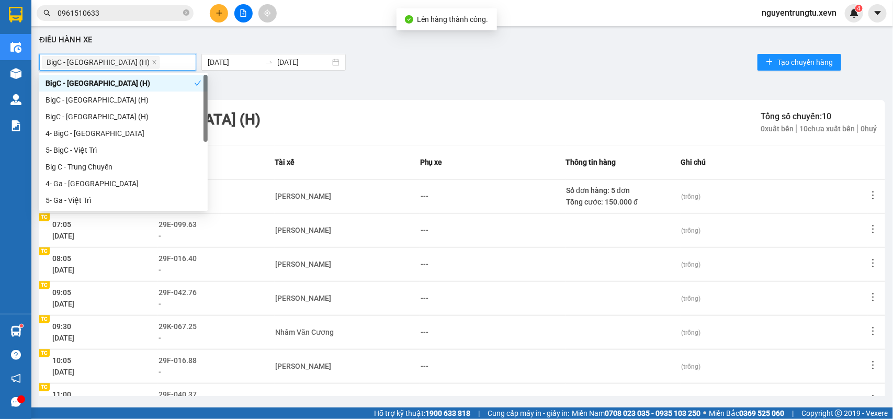
drag, startPoint x: 474, startPoint y: 82, endPoint x: 479, endPoint y: 93, distance: 12.2
click at [474, 82] on div "Bộ lọc" at bounding box center [462, 86] width 846 height 17
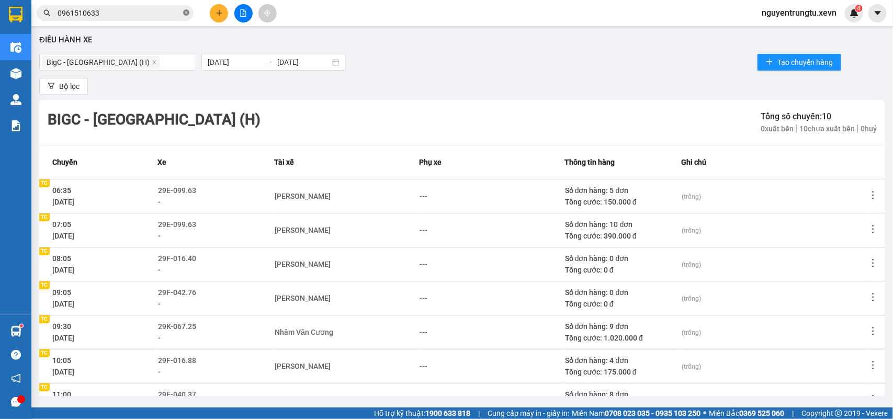
click at [186, 14] on icon "close-circle" at bounding box center [186, 12] width 6 height 6
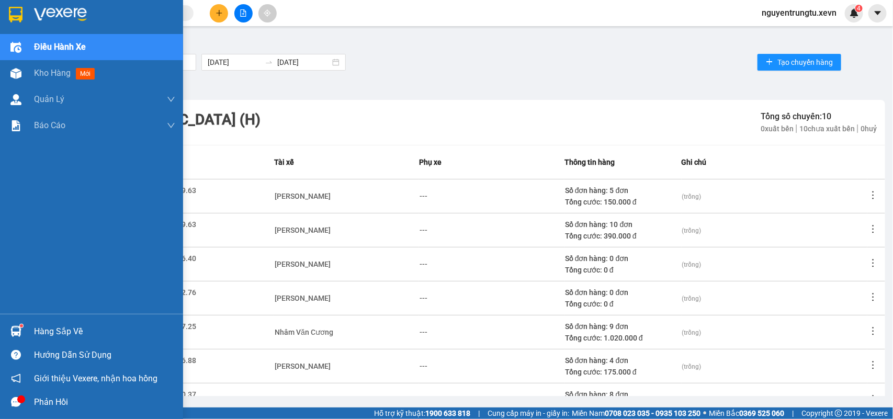
click at [18, 8] on img at bounding box center [16, 15] width 14 height 16
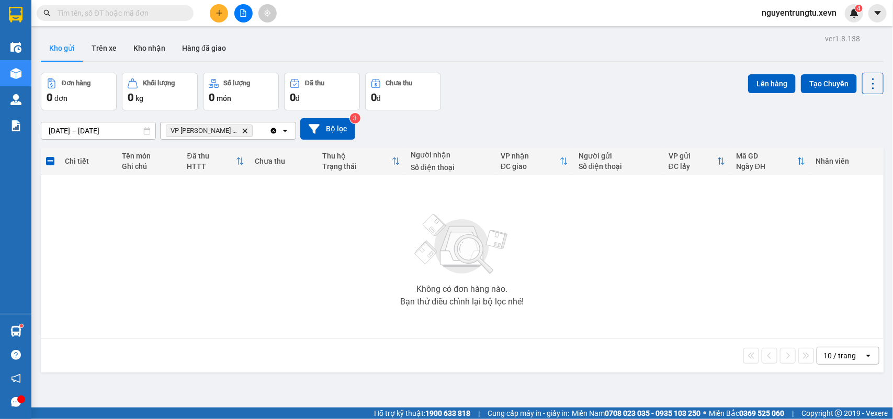
click at [243, 130] on icon "VP Trần Phú TB, close by backspace" at bounding box center [245, 130] width 5 height 5
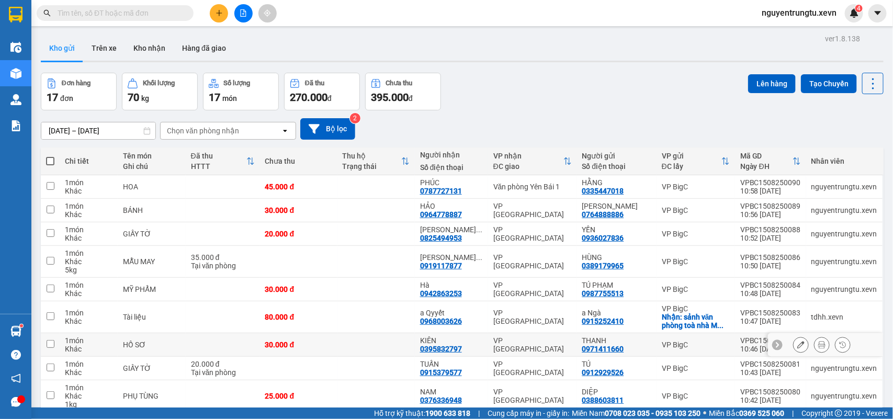
scroll to position [82, 0]
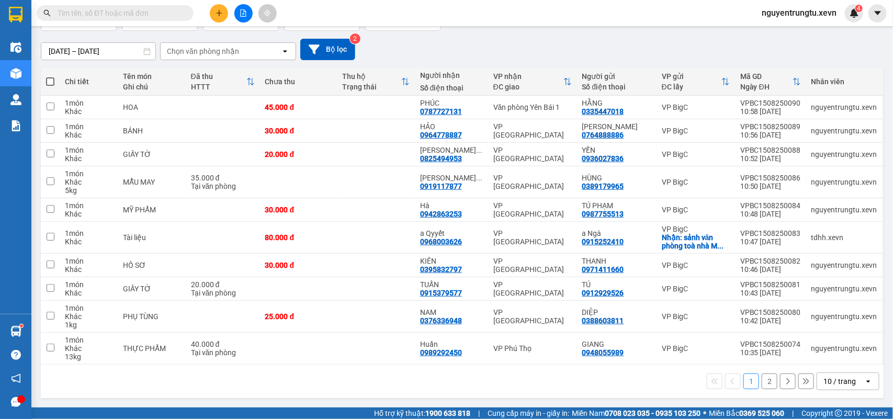
click at [137, 13] on input "text" at bounding box center [119, 13] width 123 height 12
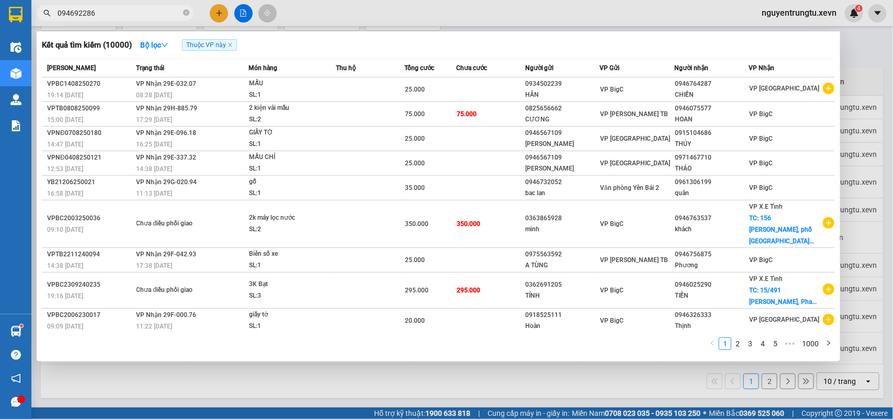
type input "0946922866"
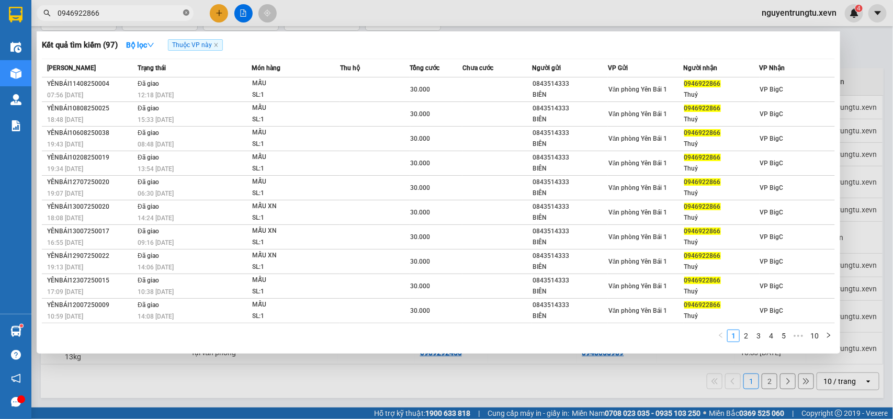
click at [186, 14] on icon "close-circle" at bounding box center [186, 12] width 6 height 6
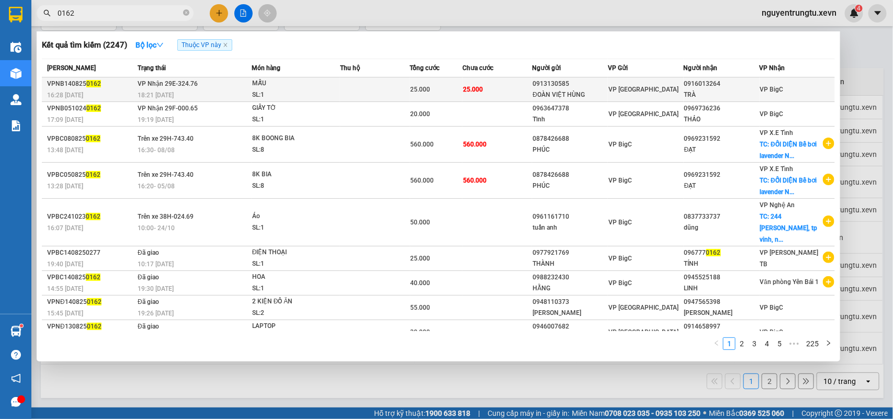
type input "0162"
click at [538, 87] on div "0913130585" at bounding box center [569, 83] width 75 height 11
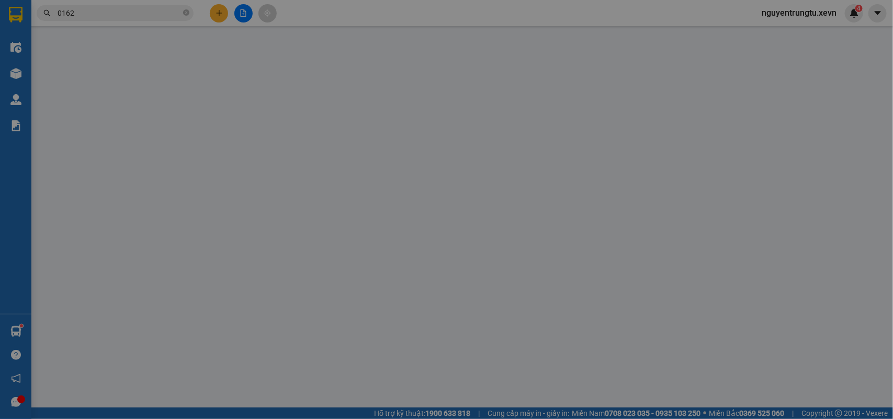
type input "0913130585"
type input "ĐOÀN VIỆT HÙNG"
type input "0916013264"
type input "TRÀ"
type input "A PHÚC- 0399984494"
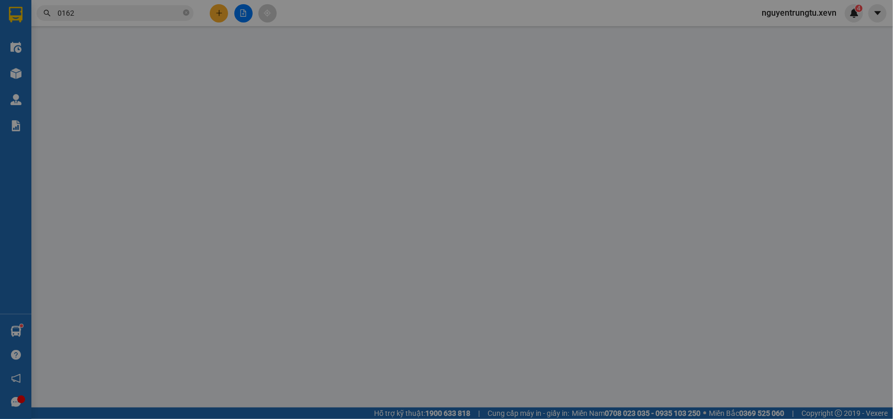
type input "25.000"
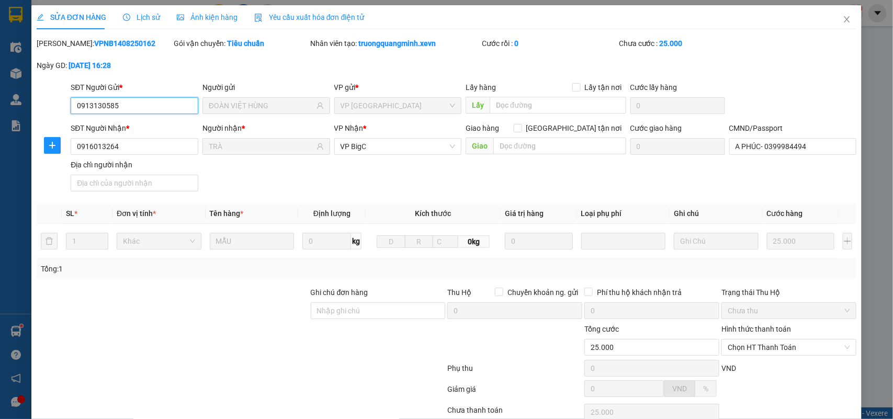
scroll to position [83, 0]
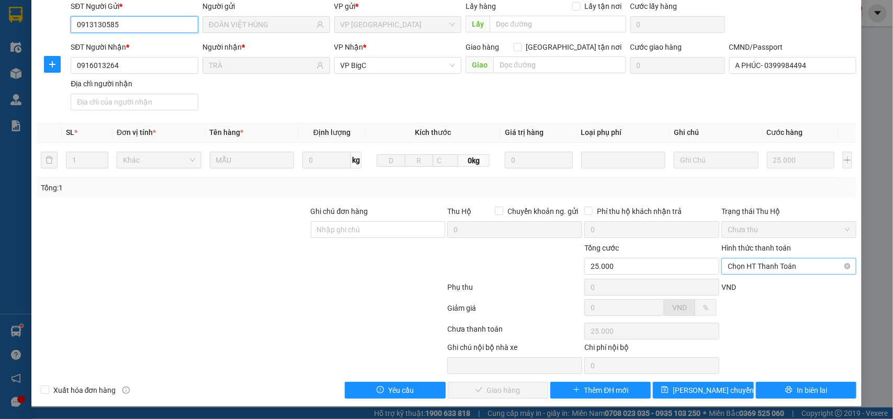
click at [756, 271] on span "Chọn HT Thanh Toán" at bounding box center [789, 266] width 122 height 16
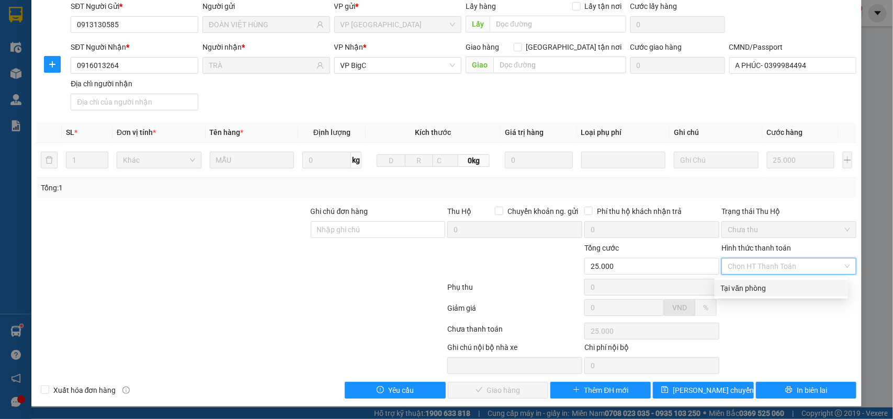
drag, startPoint x: 754, startPoint y: 285, endPoint x: 683, endPoint y: 346, distance: 94.2
click at [754, 286] on div "Tại văn phòng" at bounding box center [781, 288] width 121 height 12
type input "0"
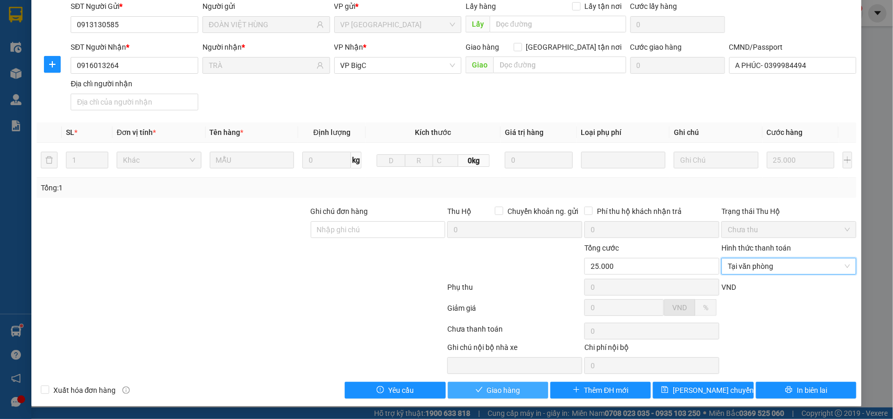
click at [513, 384] on span "Giao hàng" at bounding box center [503, 390] width 33 height 12
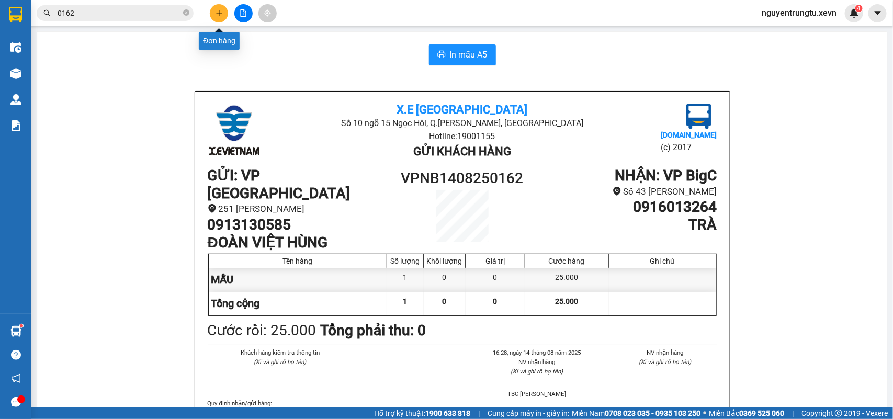
click at [215, 14] on icon "plus" at bounding box center [218, 12] width 7 height 7
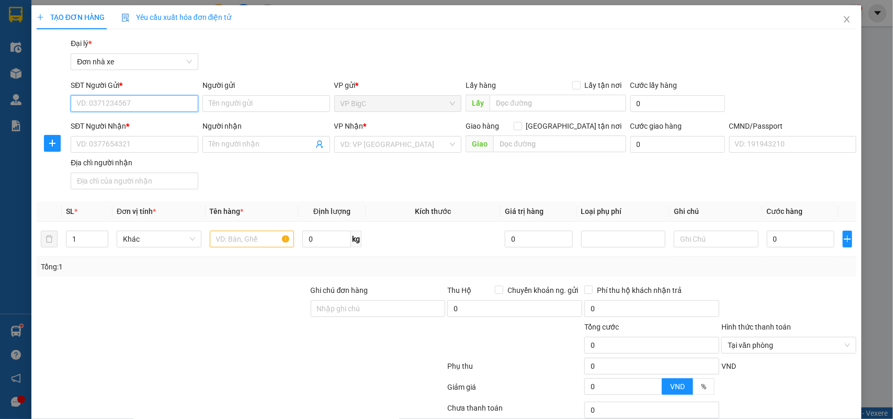
click at [153, 100] on input "SĐT Người Gửi *" at bounding box center [135, 103] width 128 height 17
click at [163, 142] on input "SĐT Người Nhận *" at bounding box center [135, 144] width 128 height 17
click at [158, 106] on input "SĐT Người Gửi *" at bounding box center [135, 103] width 128 height 17
type input "0378651495"
click at [158, 119] on div "0378651495 - TRƯỜNG" at bounding box center [132, 125] width 113 height 12
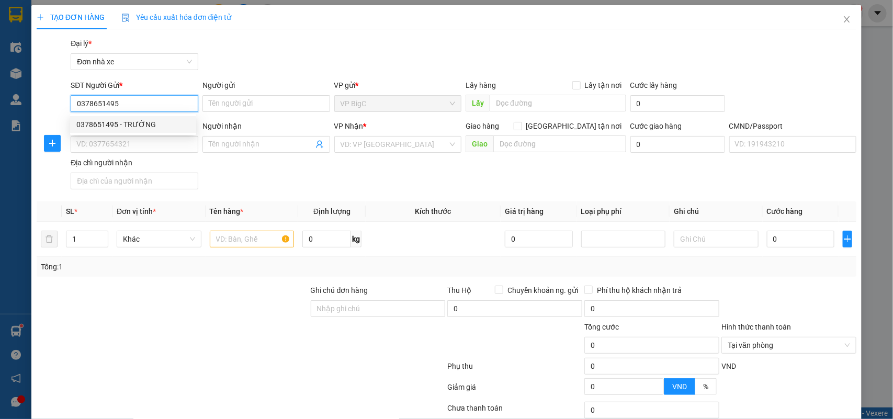
type input "TRƯỜNG"
type input "0966500643"
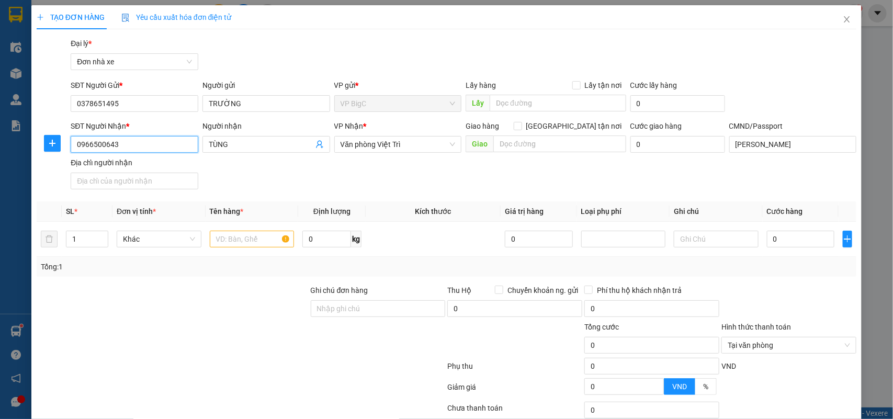
drag, startPoint x: 141, startPoint y: 144, endPoint x: 0, endPoint y: 147, distance: 141.2
click at [0, 147] on div "TẠO ĐƠN HÀNG Yêu cầu xuất hóa đơn điện tử Transit Pickup Surcharge Ids Transit …" at bounding box center [446, 209] width 893 height 419
click at [145, 166] on div "0967910885 - HỢP" at bounding box center [132, 166] width 113 height 12
click at [248, 245] on input "text" at bounding box center [252, 239] width 85 height 17
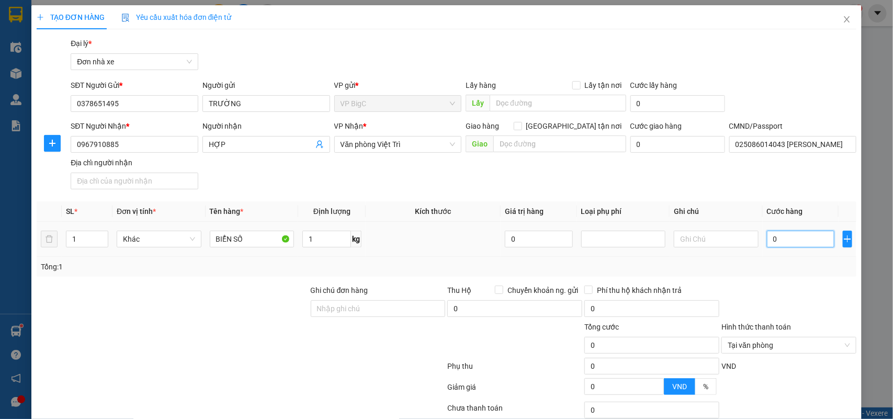
click at [806, 244] on input "0" at bounding box center [800, 239] width 67 height 17
drag, startPoint x: 808, startPoint y: 257, endPoint x: 809, endPoint y: 268, distance: 11.0
click at [808, 259] on div "SL * Đơn vị tính * Tên hàng * Định lượng Kích thước Giá trị hàng Loại phụ phí G…" at bounding box center [447, 238] width 820 height 75
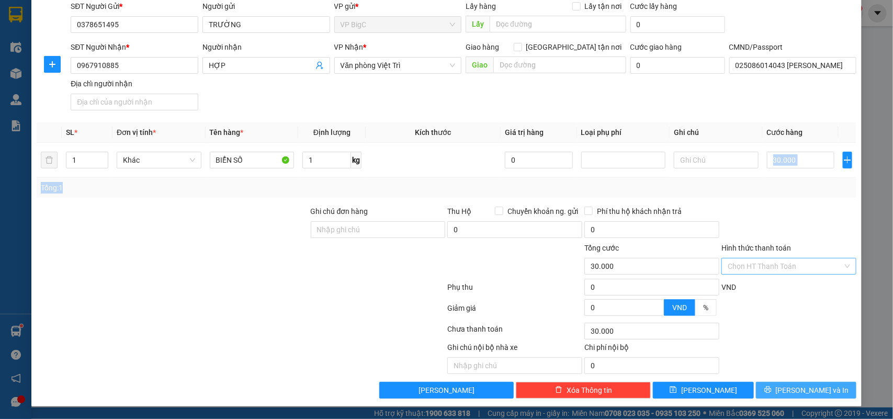
click at [823, 385] on button "Lưu và In" at bounding box center [806, 390] width 100 height 17
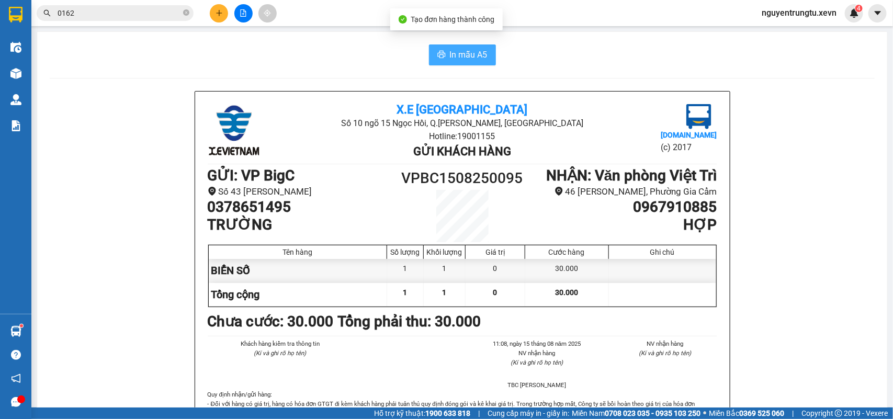
click at [467, 55] on span "In mẫu A5" at bounding box center [469, 54] width 38 height 13
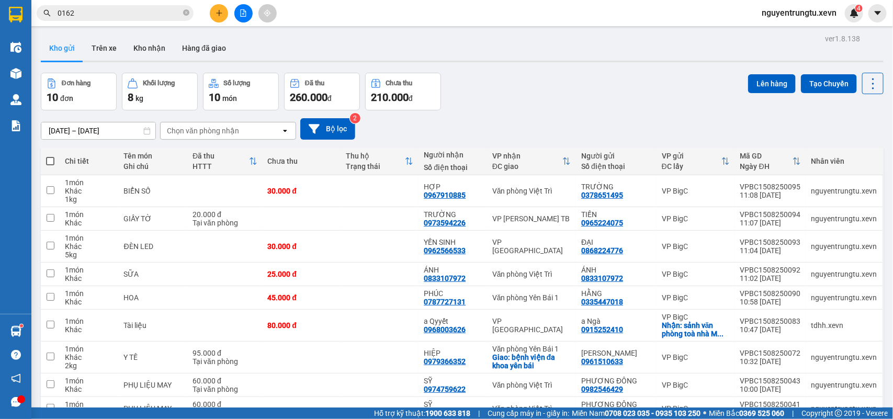
click at [180, 8] on input "0162" at bounding box center [119, 13] width 123 height 12
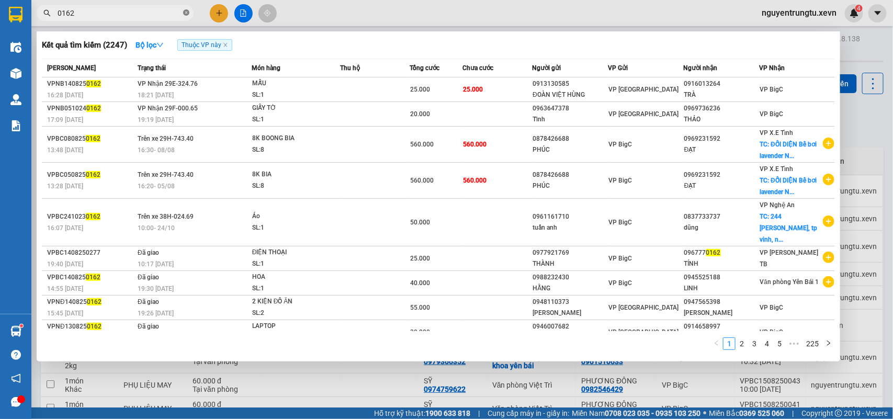
click at [188, 12] on icon "close-circle" at bounding box center [186, 12] width 6 height 6
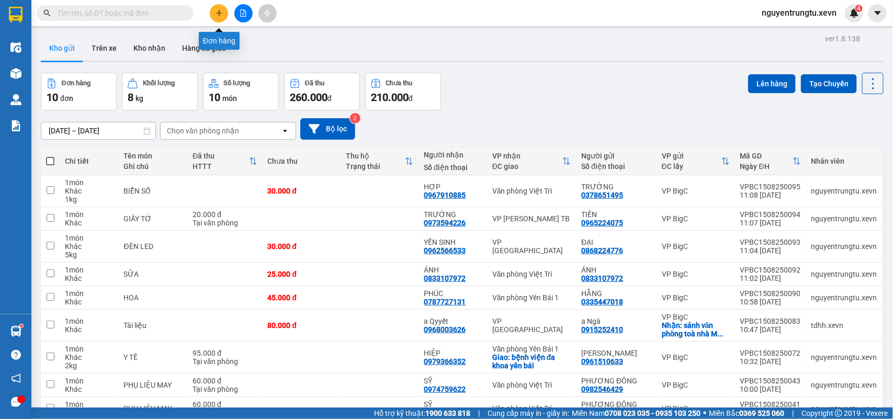
click at [221, 12] on icon "plus" at bounding box center [218, 12] width 7 height 7
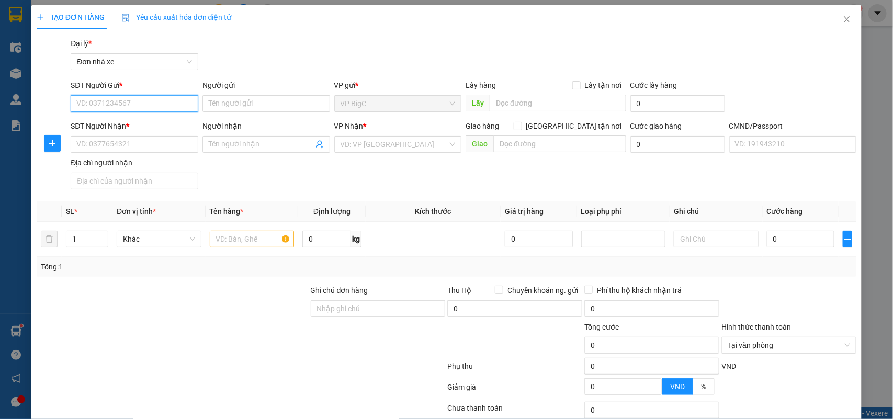
click at [171, 102] on input "SĐT Người Gửi *" at bounding box center [135, 103] width 128 height 17
click at [144, 126] on div "0975350301 - Huy" at bounding box center [132, 125] width 113 height 12
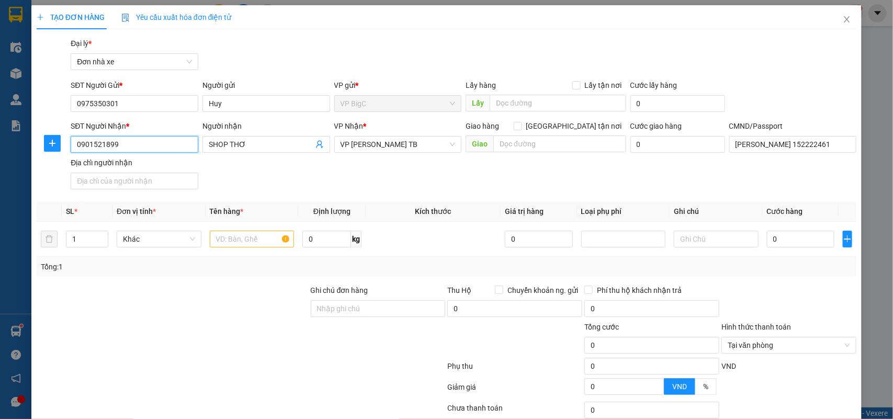
drag, startPoint x: 138, startPoint y: 145, endPoint x: 0, endPoint y: 160, distance: 138.3
click at [0, 160] on div "TẠO ĐƠN HÀNG Yêu cầu xuất hóa đơn điện tử Transit Pickup Surcharge Ids Transit …" at bounding box center [446, 209] width 893 height 419
click at [124, 167] on div "0901521899 - SHOP THƠ" at bounding box center [132, 166] width 113 height 12
click at [103, 236] on icon "up" at bounding box center [103, 237] width 4 height 4
click at [246, 239] on input "text" at bounding box center [252, 239] width 85 height 17
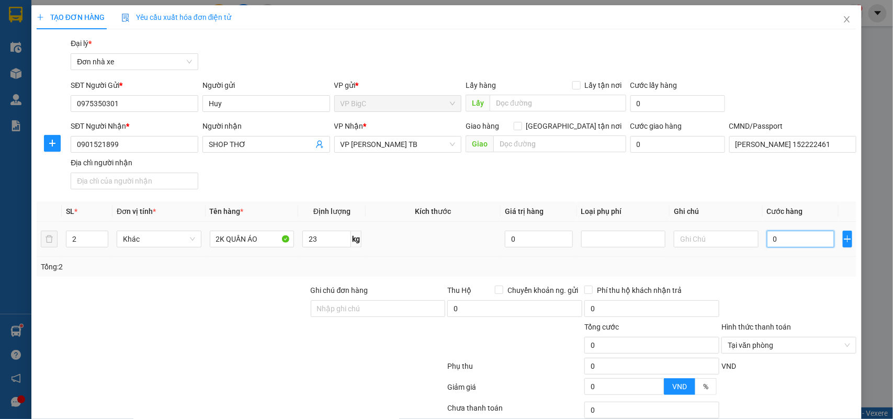
click at [788, 237] on input "0" at bounding box center [800, 239] width 67 height 17
drag, startPoint x: 790, startPoint y: 265, endPoint x: 798, endPoint y: 281, distance: 18.5
click at [791, 275] on div "Tổng: 2" at bounding box center [447, 267] width 820 height 20
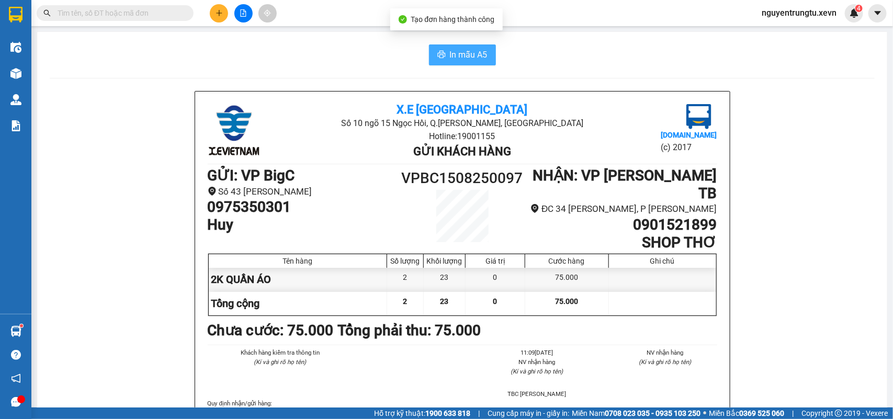
click at [433, 48] on button "In mẫu A5" at bounding box center [462, 54] width 67 height 21
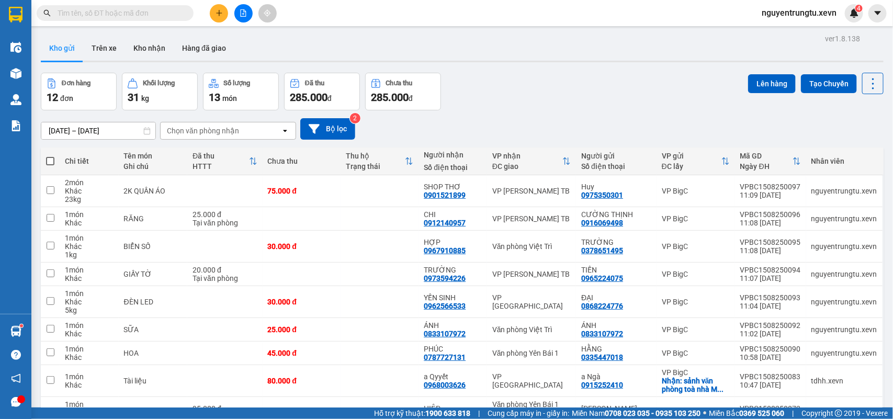
click at [212, 9] on button at bounding box center [219, 13] width 18 height 18
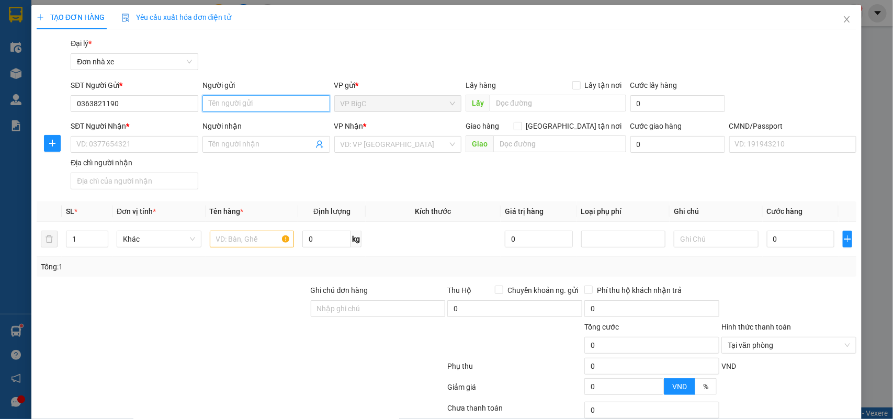
click at [228, 102] on input "Người gửi" at bounding box center [266, 103] width 128 height 17
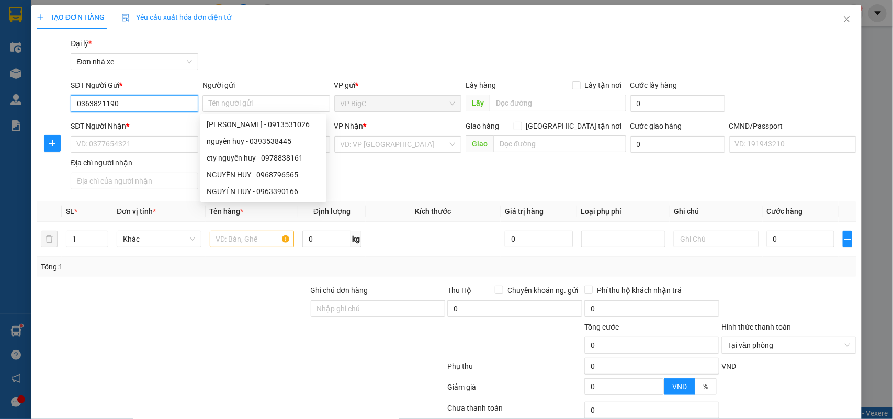
click at [103, 102] on input "0363821190" at bounding box center [135, 103] width 128 height 17
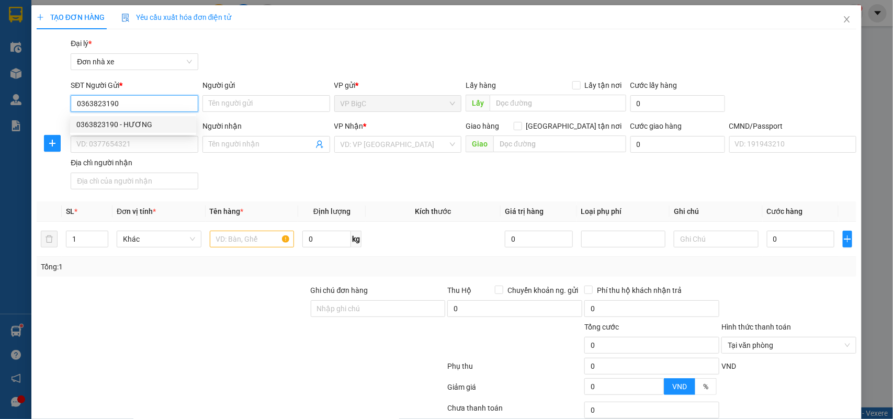
click at [176, 124] on div "0363823190 - HƯƠNG" at bounding box center [132, 125] width 113 height 12
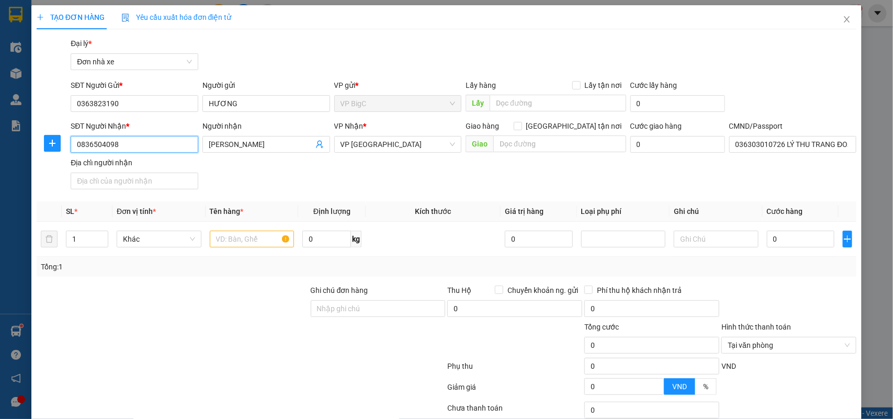
click at [137, 147] on input "0836504098" at bounding box center [135, 144] width 128 height 17
click at [137, 145] on input "0836504098" at bounding box center [135, 144] width 128 height 17
click at [166, 181] on div "0912455594 - TRỊNH VĂN NGỌC" at bounding box center [132, 183] width 113 height 12
click at [260, 232] on input "text" at bounding box center [252, 239] width 85 height 17
click at [801, 246] on input "0" at bounding box center [800, 239] width 67 height 17
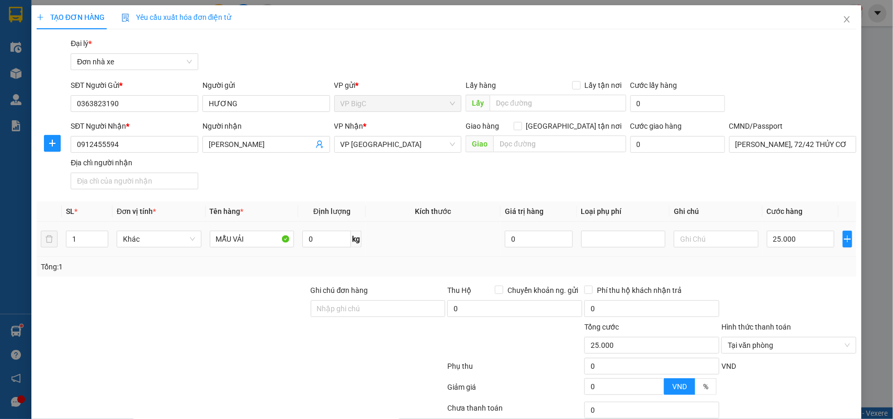
click at [807, 272] on div "Tổng: 1" at bounding box center [447, 267] width 812 height 12
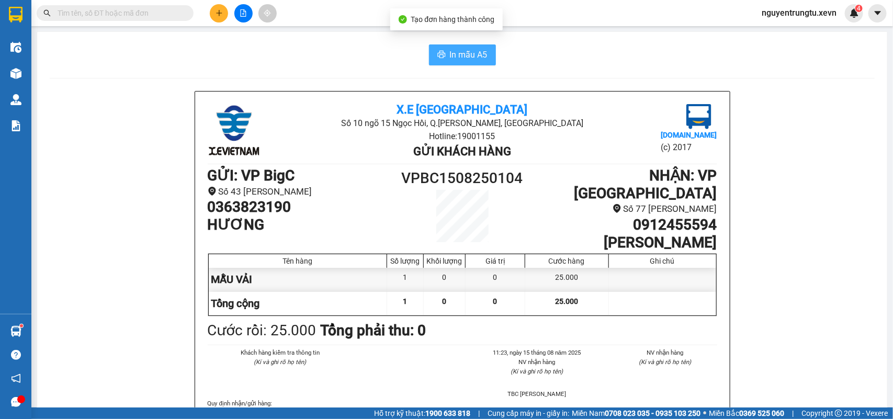
click at [464, 54] on span "In mẫu A5" at bounding box center [469, 54] width 38 height 13
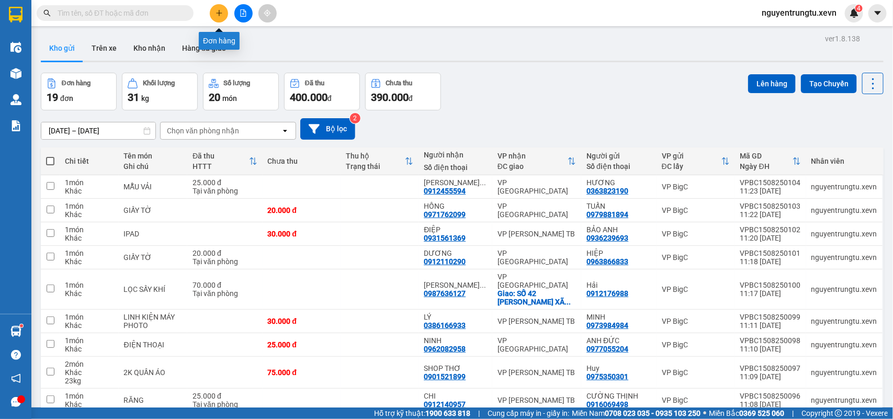
click at [214, 17] on button at bounding box center [219, 13] width 18 height 18
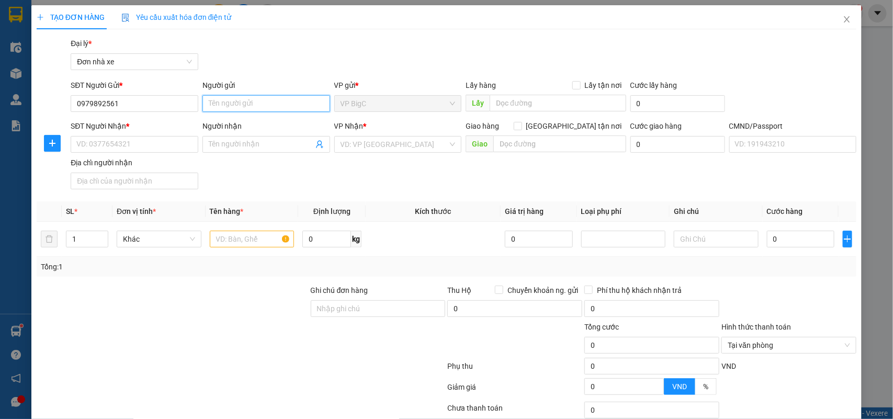
click at [252, 99] on input "Người gửi" at bounding box center [266, 103] width 128 height 17
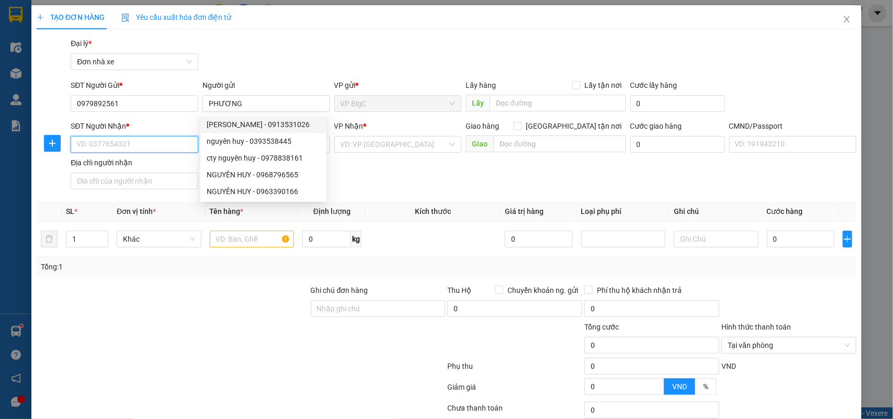
click at [144, 142] on input "SĐT Người Nhận *" at bounding box center [135, 144] width 128 height 17
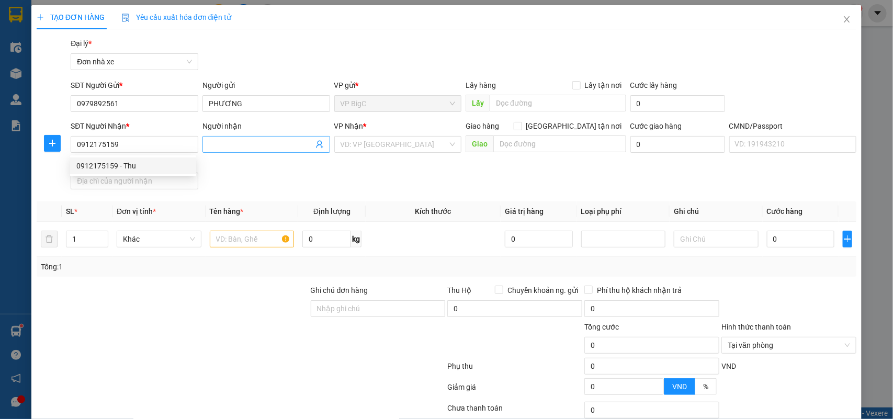
click at [270, 150] on input "Người nhận" at bounding box center [261, 145] width 105 height 12
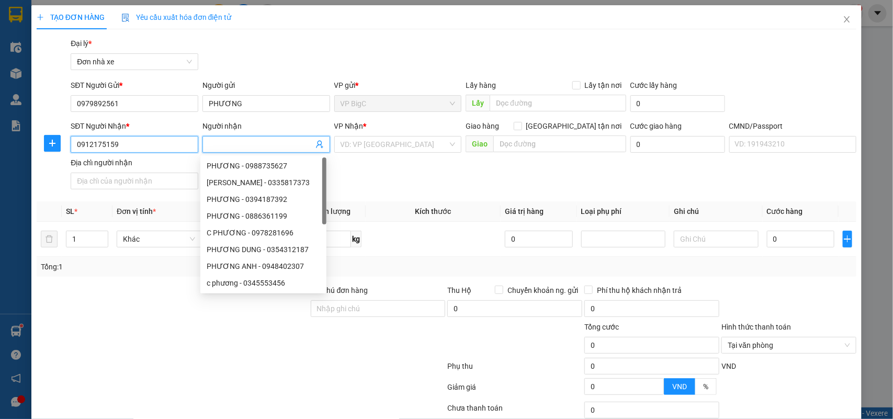
click at [153, 147] on input "0912175159" at bounding box center [135, 144] width 128 height 17
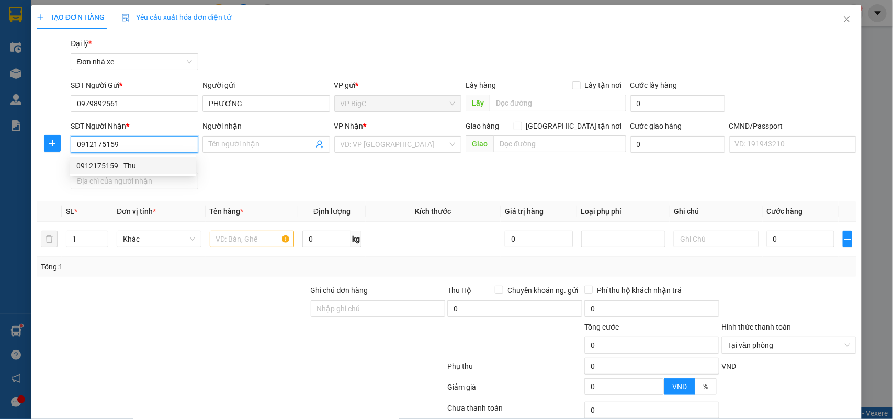
click at [149, 163] on div "0912175159 - Thu" at bounding box center [132, 166] width 113 height 12
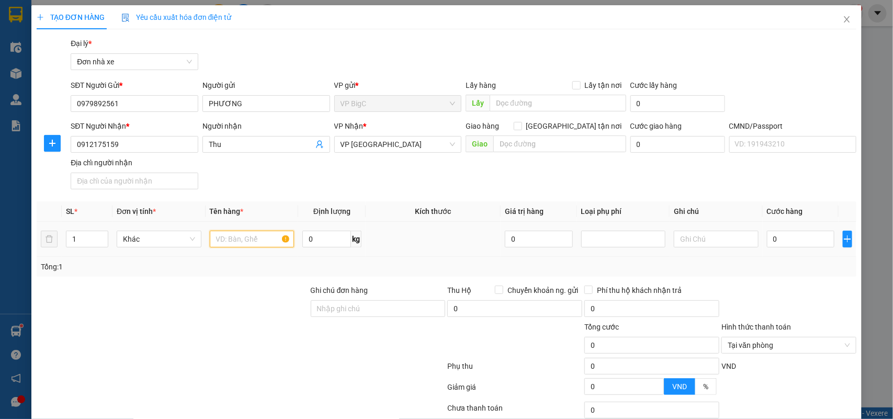
click at [236, 245] on input "text" at bounding box center [252, 239] width 85 height 17
click at [783, 248] on div "0" at bounding box center [800, 239] width 67 height 21
click at [783, 244] on input "0" at bounding box center [800, 239] width 67 height 17
click at [242, 242] on input "BƯU PHẨM" at bounding box center [252, 239] width 85 height 17
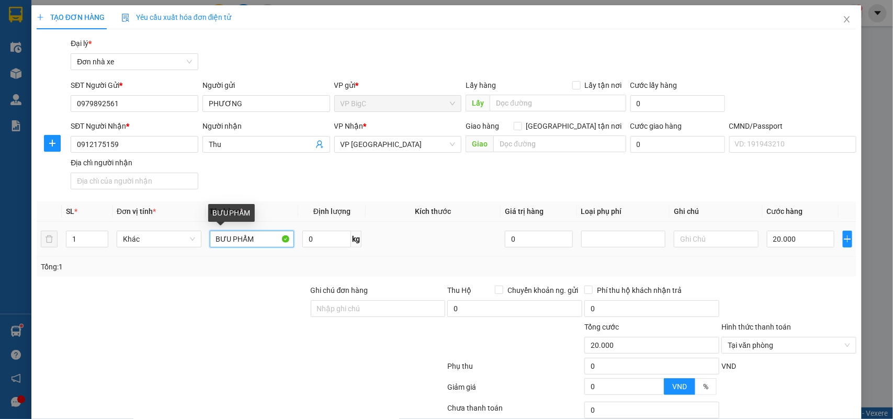
click at [242, 242] on input "BƯU PHẨM" at bounding box center [252, 239] width 85 height 17
click at [803, 268] on div "Tổng: 1" at bounding box center [447, 267] width 812 height 12
click at [786, 321] on div "Hình thức thanh toán Chọn HT Thanh Toán" at bounding box center [788, 339] width 135 height 37
click at [782, 337] on input "Hình thức thanh toán" at bounding box center [785, 345] width 115 height 16
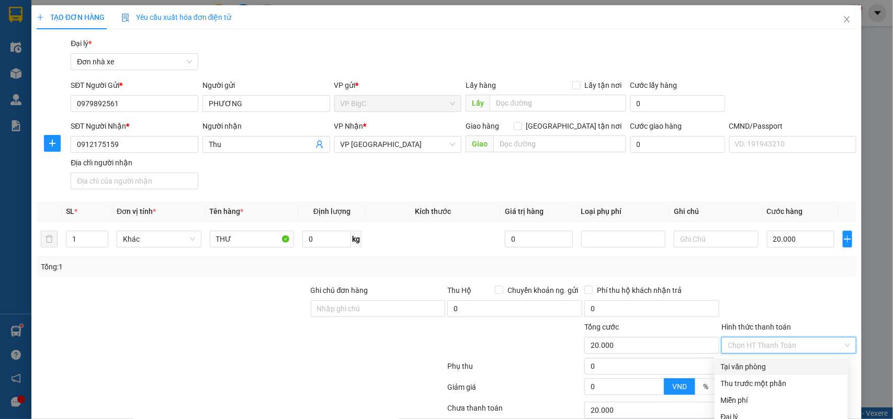
click at [771, 361] on div "Tại văn phòng" at bounding box center [781, 367] width 121 height 12
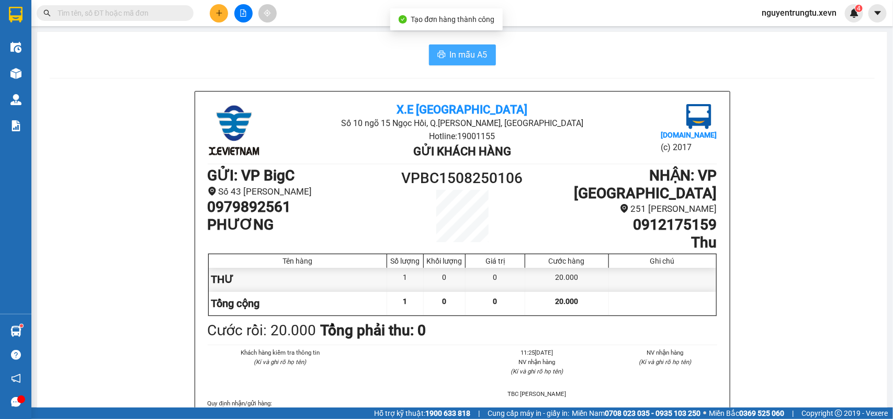
click at [473, 59] on span "In mẫu A5" at bounding box center [469, 54] width 38 height 13
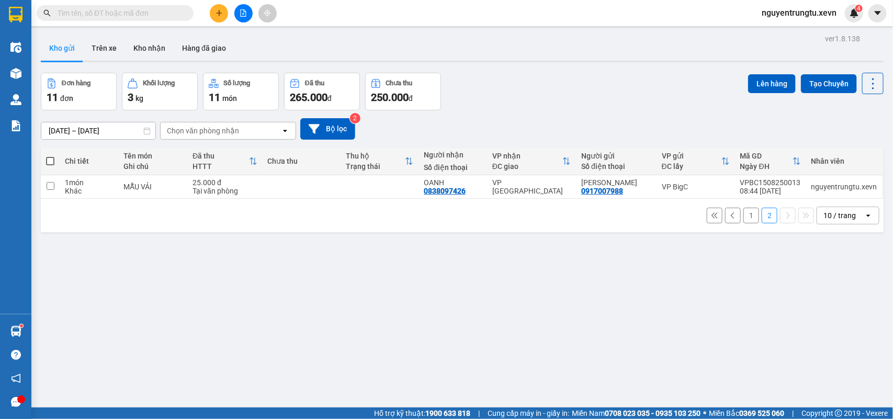
click at [743, 208] on button "1" at bounding box center [751, 216] width 16 height 16
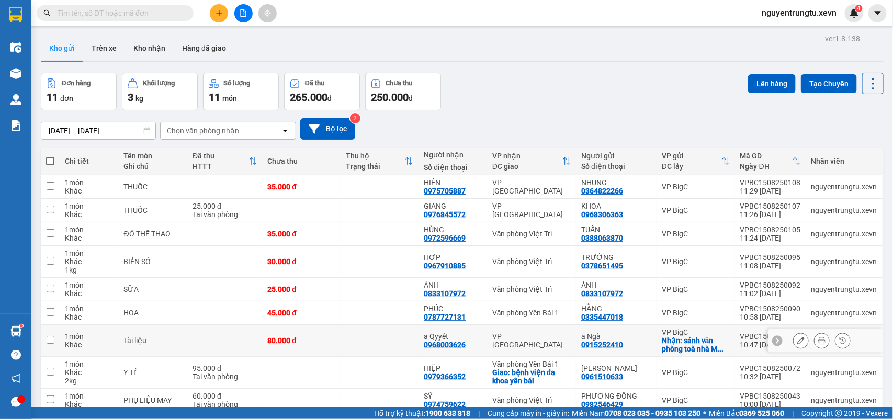
click at [797, 337] on icon at bounding box center [800, 340] width 7 height 7
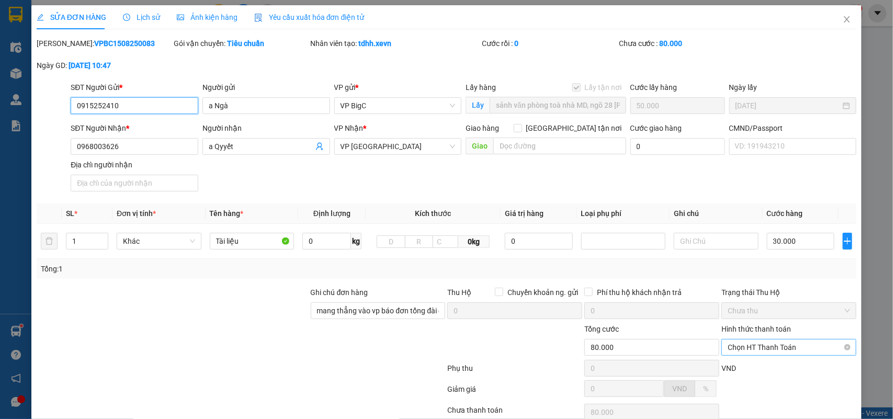
click at [761, 339] on span "Chọn HT Thanh Toán" at bounding box center [789, 347] width 122 height 16
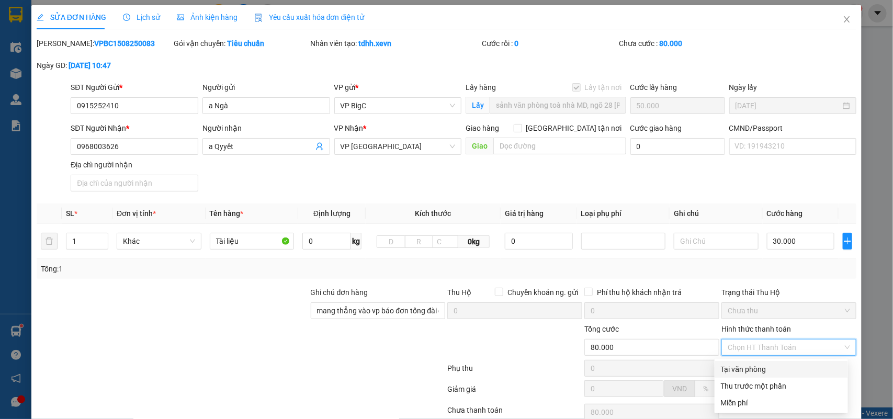
click at [754, 363] on div "Tại văn phòng" at bounding box center [781, 369] width 121 height 12
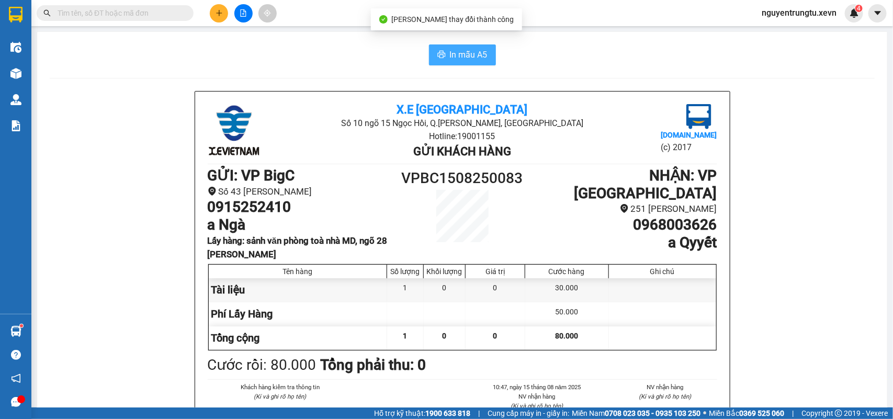
click at [450, 55] on span "In mẫu A5" at bounding box center [469, 54] width 38 height 13
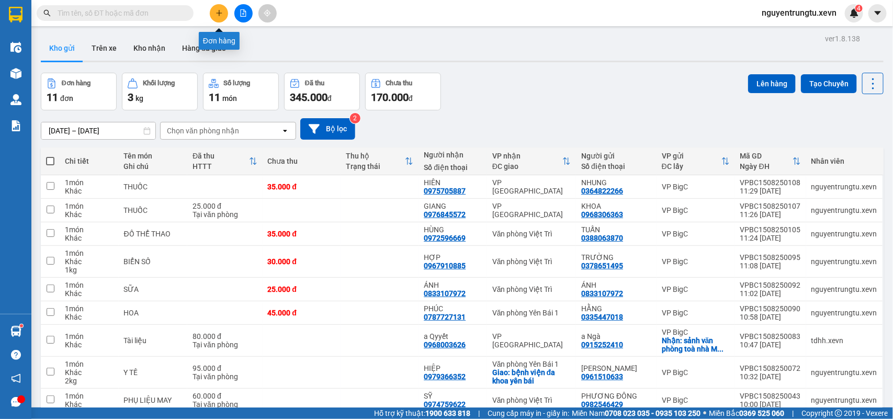
click at [223, 16] on button at bounding box center [219, 13] width 18 height 18
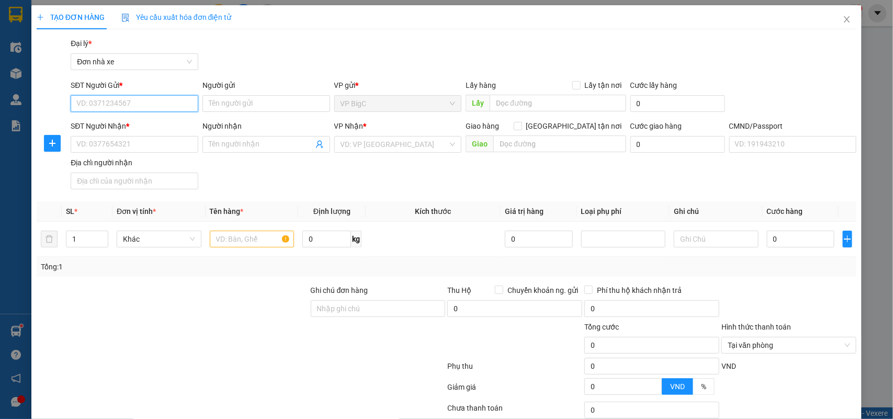
click at [149, 103] on input "SĐT Người Gửi *" at bounding box center [135, 103] width 128 height 17
click at [137, 122] on div "0983605055 - TÀI" at bounding box center [132, 125] width 113 height 12
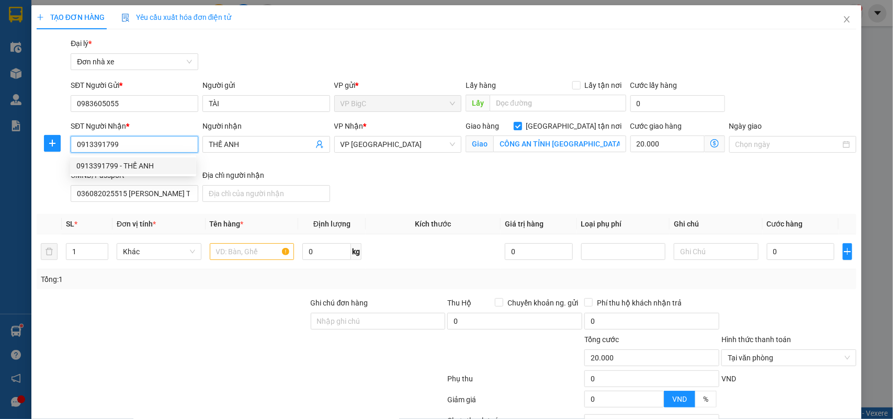
drag, startPoint x: 141, startPoint y: 147, endPoint x: 0, endPoint y: 154, distance: 141.4
click at [0, 154] on div "TẠO ĐƠN HÀNG Yêu cầu xuất hóa đơn điện tử Transit Pickup Surcharge Ids Transit …" at bounding box center [446, 209] width 893 height 419
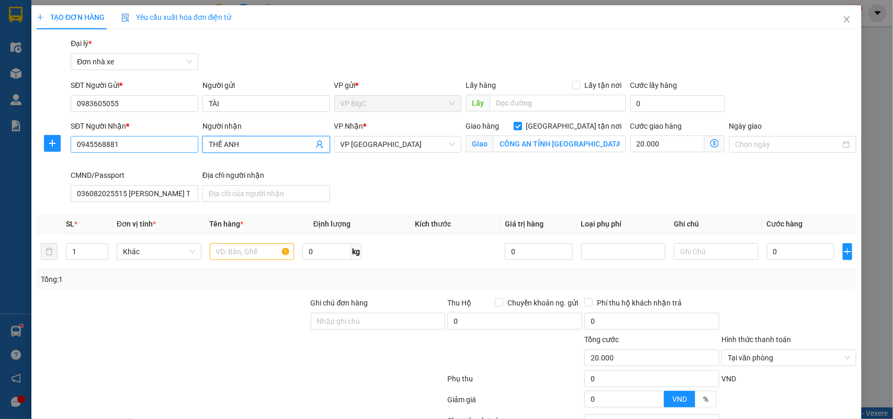
drag, startPoint x: 265, startPoint y: 149, endPoint x: 109, endPoint y: 149, distance: 156.4
click at [109, 149] on div "SĐT Người Nhận * 0945568881 Người nhận THẾ ANH THẾ ANH VP Nhận * VP Nam Định Gi…" at bounding box center [464, 163] width 790 height 86
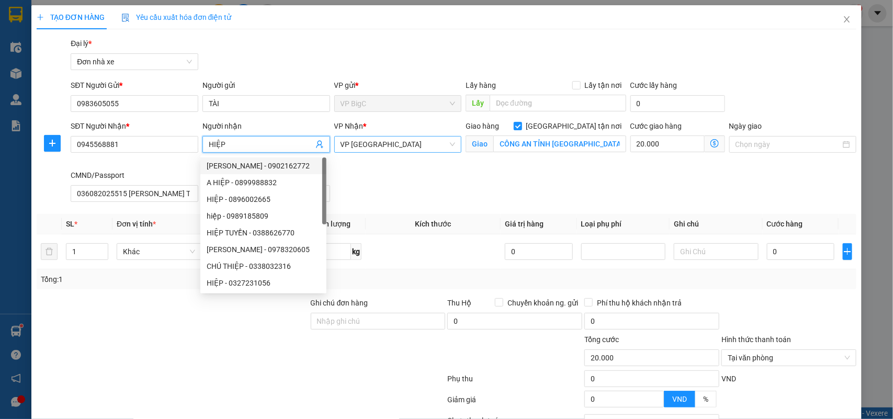
click at [372, 148] on span "VP [GEOGRAPHIC_DATA]" at bounding box center [397, 145] width 115 height 16
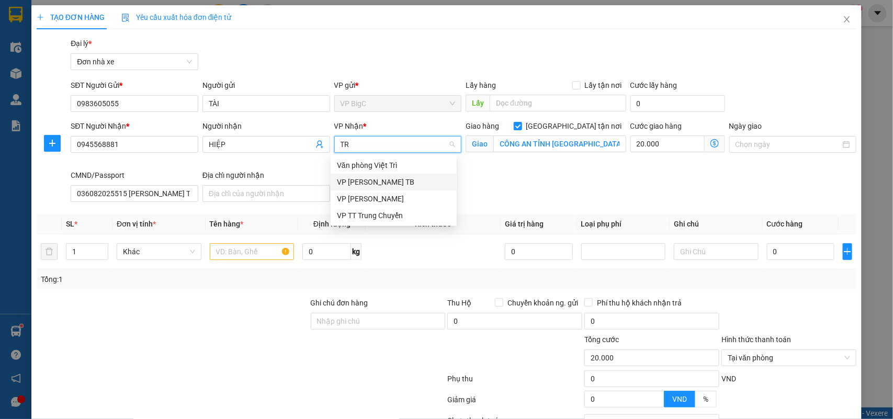
drag, startPoint x: 382, startPoint y: 183, endPoint x: 374, endPoint y: 190, distance: 10.0
click at [382, 184] on div "VP [PERSON_NAME] TB" at bounding box center [393, 182] width 113 height 12
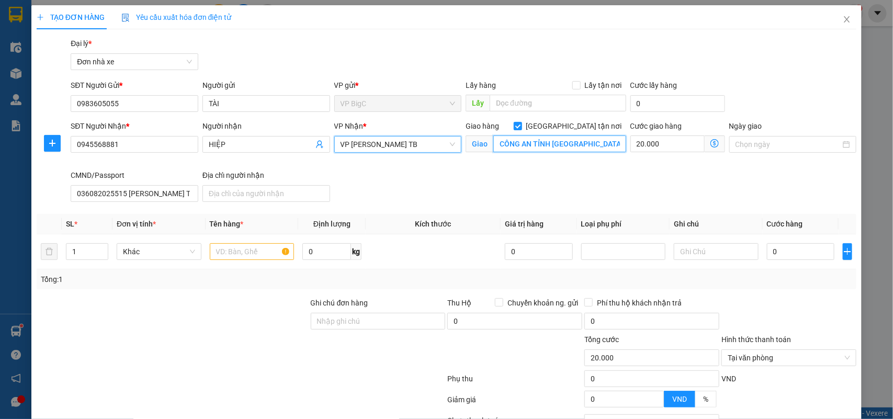
click at [547, 144] on input "CÔNG AN TỈNH NAM ĐỊNH" at bounding box center [559, 143] width 133 height 17
click at [659, 145] on input "20.000" at bounding box center [667, 143] width 74 height 17
click at [565, 182] on div "SĐT Người Nhận * 0945568881 Người nhận HIỆP VP Nhận * VP Trần Phú TB Giao hàng …" at bounding box center [464, 163] width 790 height 86
click at [257, 249] on input "text" at bounding box center [252, 251] width 85 height 17
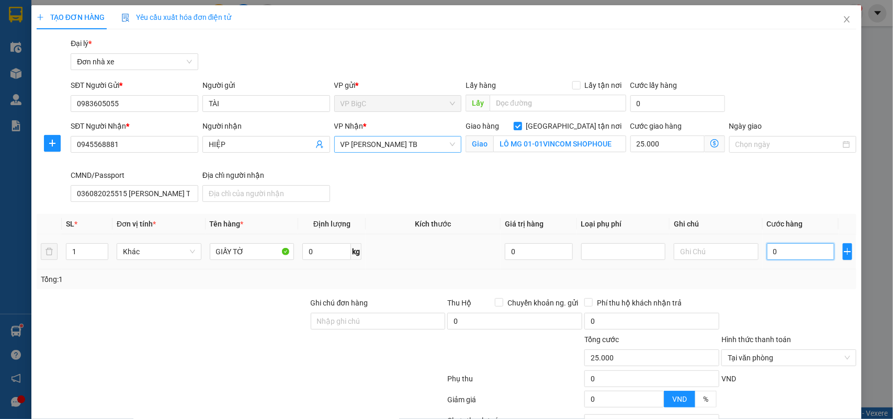
click at [787, 255] on input "0" at bounding box center [800, 251] width 67 height 17
click at [787, 275] on div "Tổng: 1" at bounding box center [447, 280] width 812 height 12
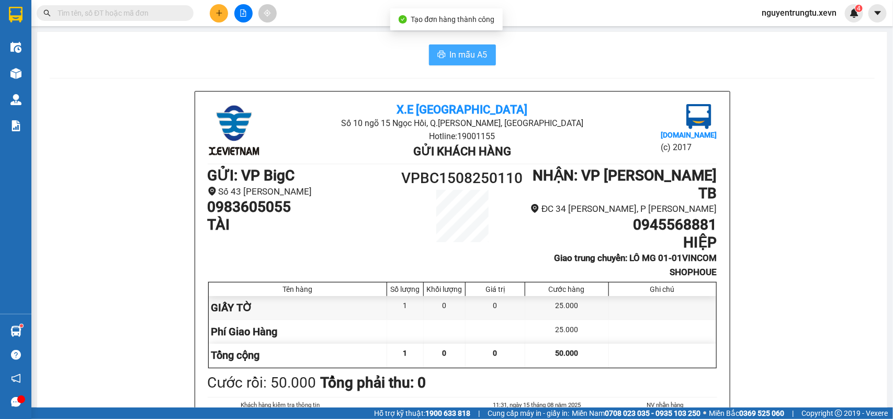
click at [461, 63] on button "In mẫu A5" at bounding box center [462, 54] width 67 height 21
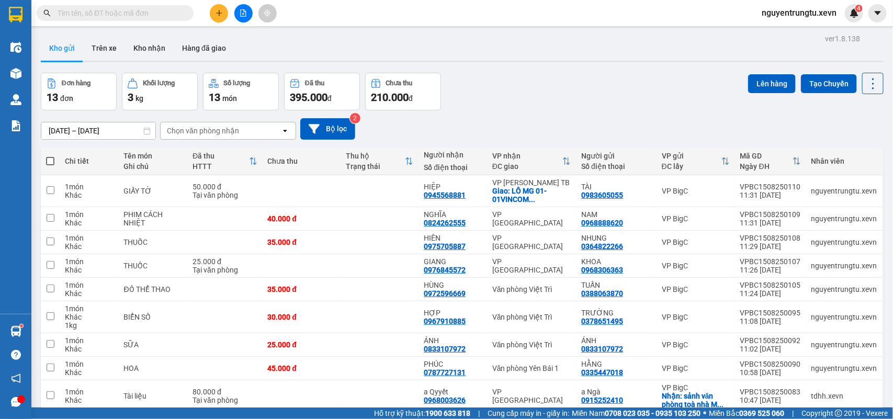
click at [165, 11] on input "text" at bounding box center [119, 13] width 123 height 12
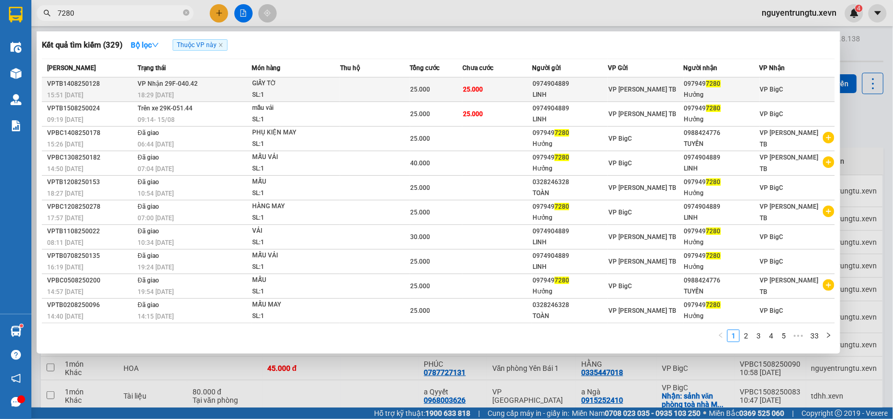
click at [295, 92] on div "SL: 1" at bounding box center [291, 95] width 78 height 12
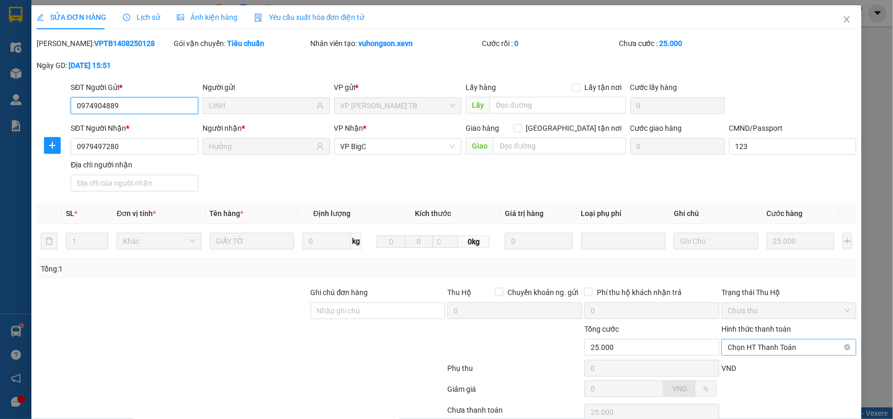
click at [764, 339] on span "Chọn HT Thanh Toán" at bounding box center [789, 347] width 122 height 16
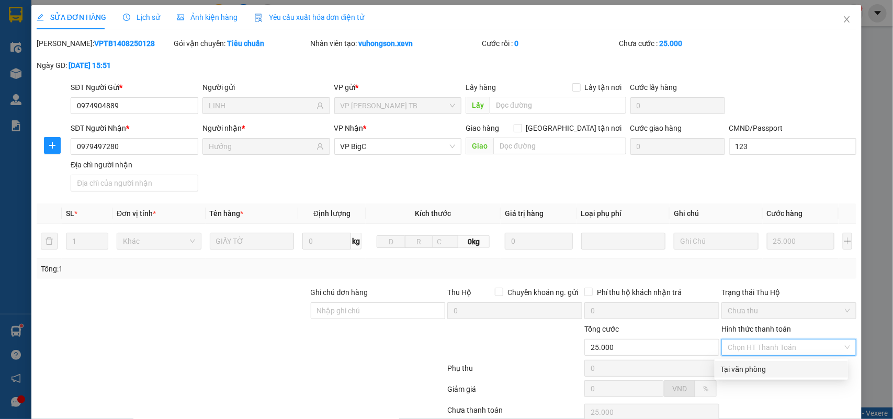
click at [765, 361] on div "Tại văn phòng" at bounding box center [780, 369] width 133 height 17
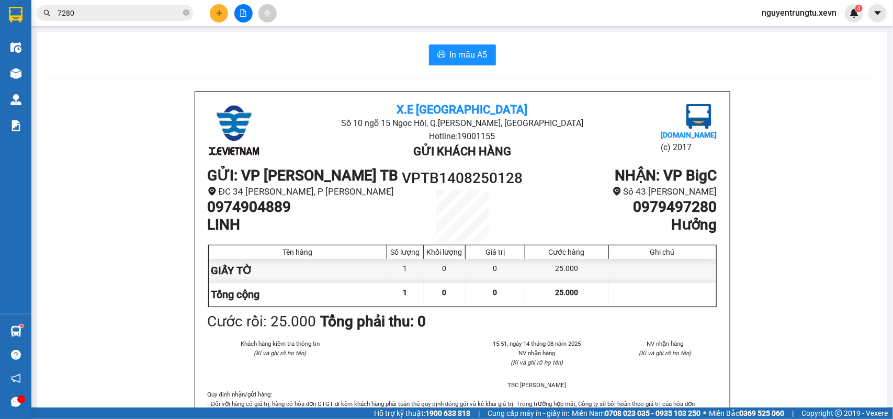
click at [220, 8] on button at bounding box center [219, 13] width 18 height 18
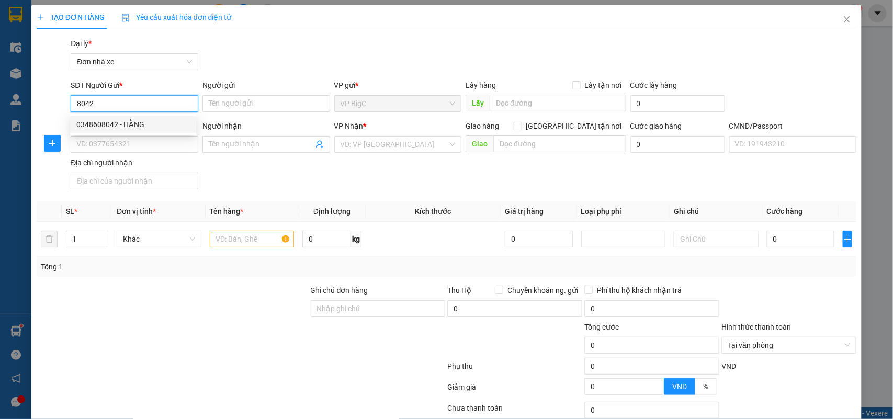
click at [132, 117] on div "0348608042 - HẰNG" at bounding box center [133, 124] width 126 height 17
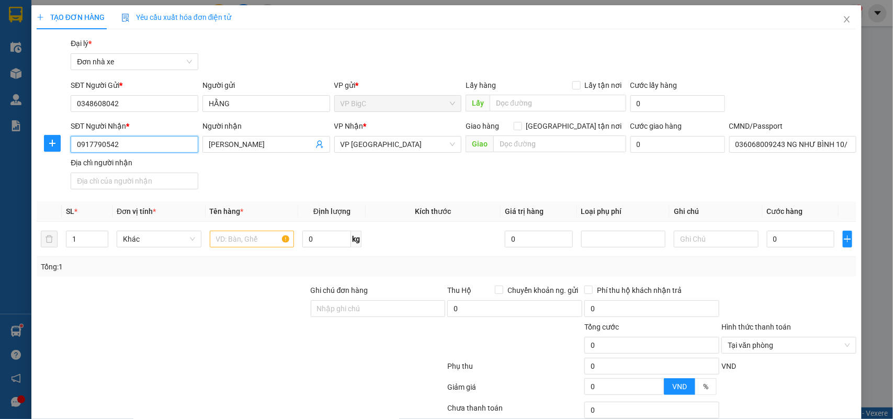
drag, startPoint x: 74, startPoint y: 147, endPoint x: 0, endPoint y: 134, distance: 75.5
click at [0, 146] on div "TẠO ĐƠN HÀNG Yêu cầu xuất hóa đơn điện tử Transit Pickup Surcharge Ids Transit …" at bounding box center [446, 209] width 893 height 419
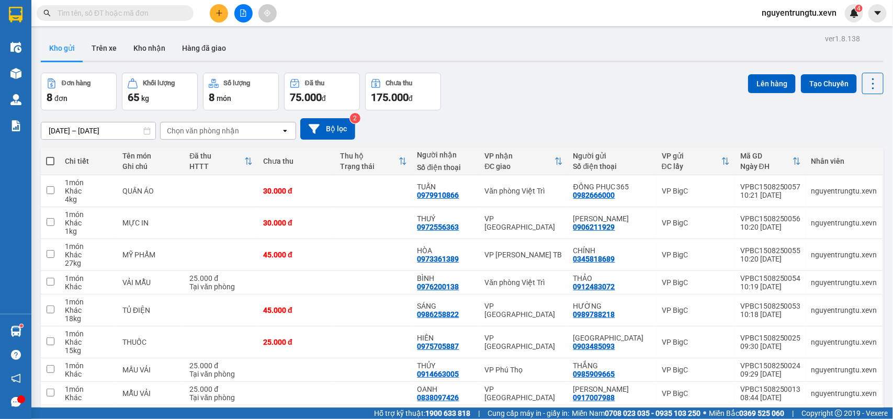
click at [211, 17] on button at bounding box center [219, 13] width 18 height 18
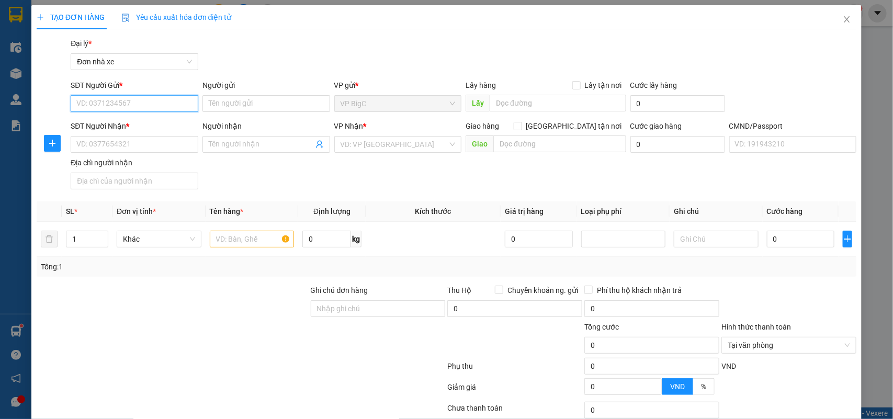
click at [179, 100] on input "SĐT Người Gửi *" at bounding box center [135, 103] width 128 height 17
type input "0356228954"
click at [145, 120] on div "0356228954 - THẮNG" at bounding box center [132, 125] width 113 height 12
type input "THẮNG"
type input "0981825636"
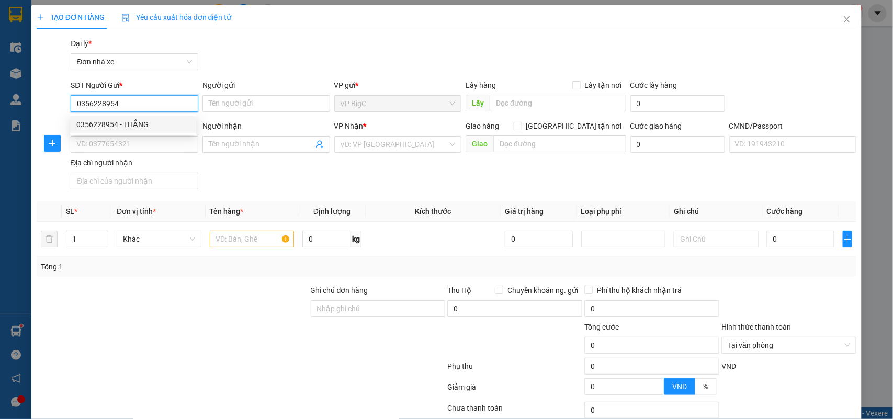
type input "HOÀNG CHIẾN"
type input "036096005000 TRẦN VĂN TRUNG TDP 1 QUỸ NHẤT"
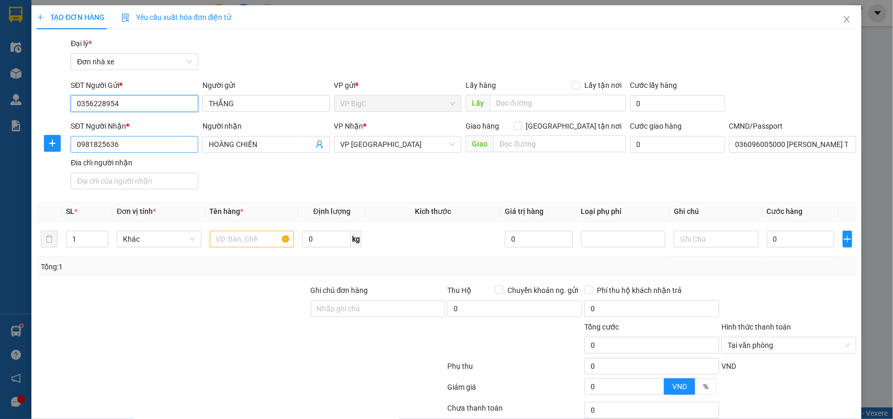
type input "0356228954"
drag, startPoint x: 151, startPoint y: 148, endPoint x: 0, endPoint y: 160, distance: 151.1
click at [0, 160] on div "TẠO ĐƠN HÀNG Yêu cầu xuất hóa đơn điện tử Transit Pickup Surcharge Ids Transit …" at bounding box center [446, 209] width 893 height 419
click at [132, 163] on div "0981825636 - HOÀNG CHIẾN" at bounding box center [132, 166] width 113 height 12
click at [249, 234] on input "text" at bounding box center [252, 239] width 85 height 17
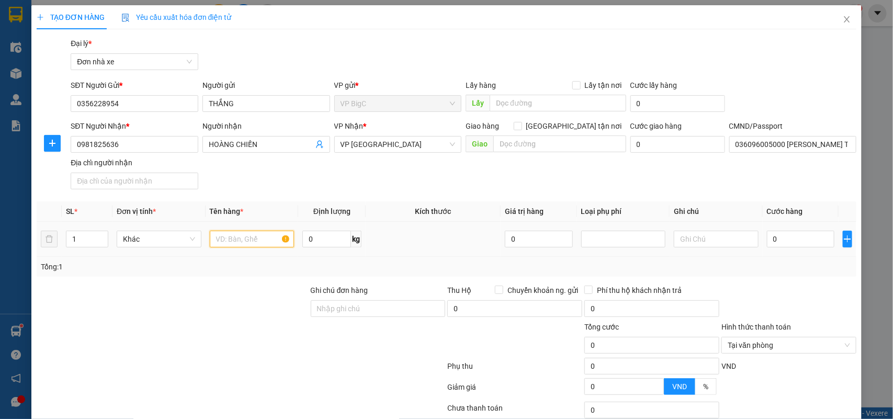
type input "U"
type input "Ú"
type input "USB"
click at [771, 242] on input "0" at bounding box center [800, 239] width 67 height 17
type input "2"
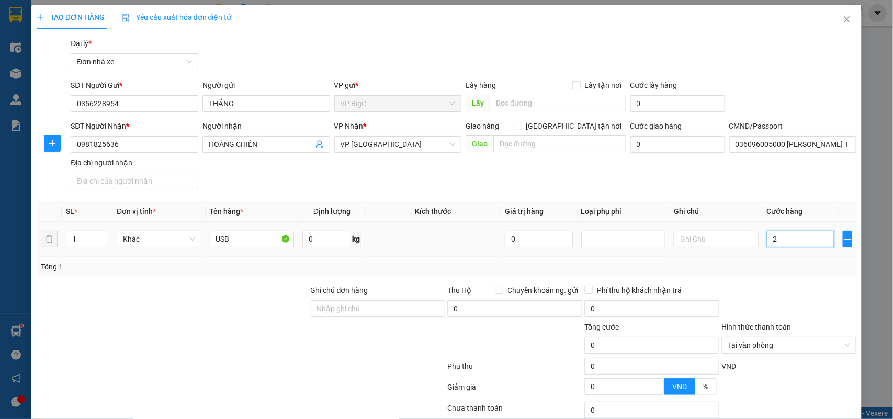
type input "2"
type input "25"
type input "25.000"
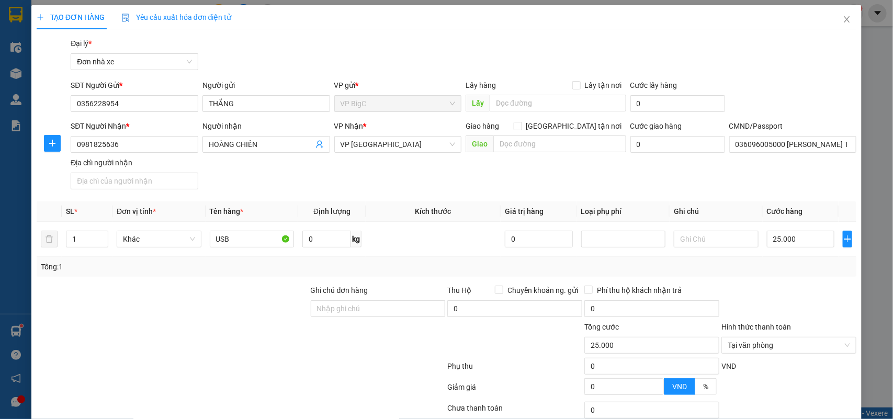
click at [764, 259] on div "Tổng: 1" at bounding box center [447, 267] width 820 height 20
click at [845, 342] on div "Tại văn phòng" at bounding box center [788, 345] width 135 height 17
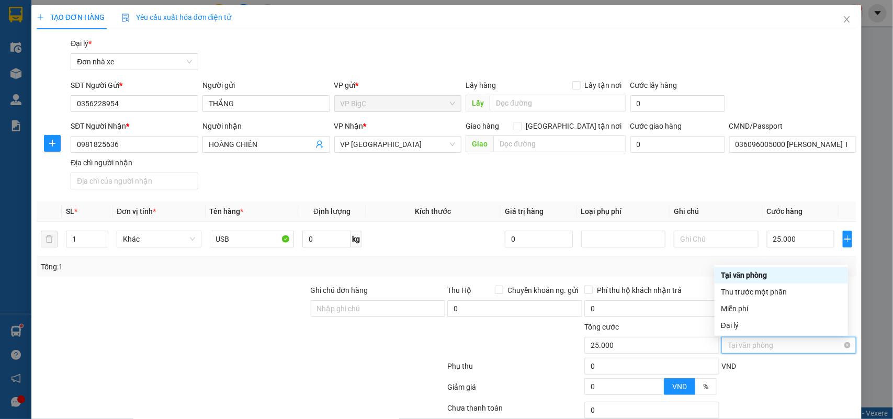
click at [841, 344] on div "Tại văn phòng" at bounding box center [788, 345] width 135 height 17
click at [834, 344] on span "Tại văn phòng" at bounding box center [789, 345] width 122 height 16
type input "25.000"
click at [796, 371] on div "VND" at bounding box center [788, 369] width 137 height 18
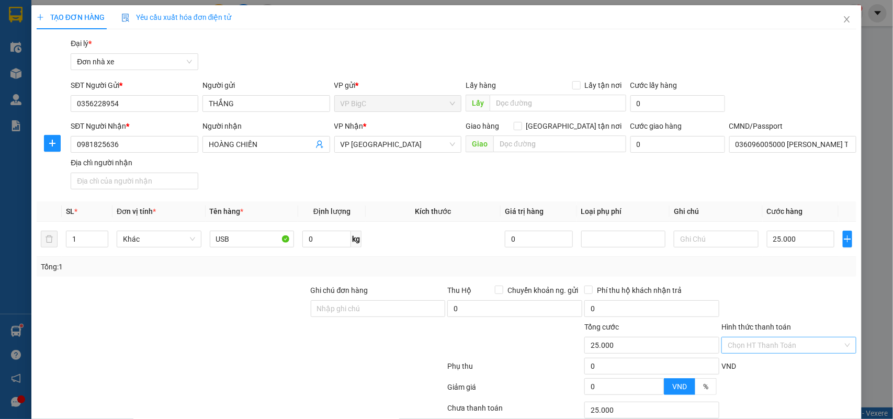
scroll to position [80, 0]
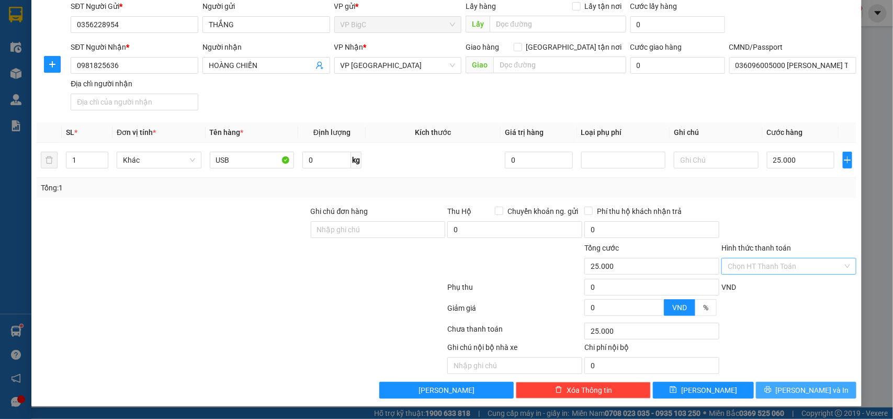
click at [791, 392] on span "[PERSON_NAME] và In" at bounding box center [812, 390] width 73 height 12
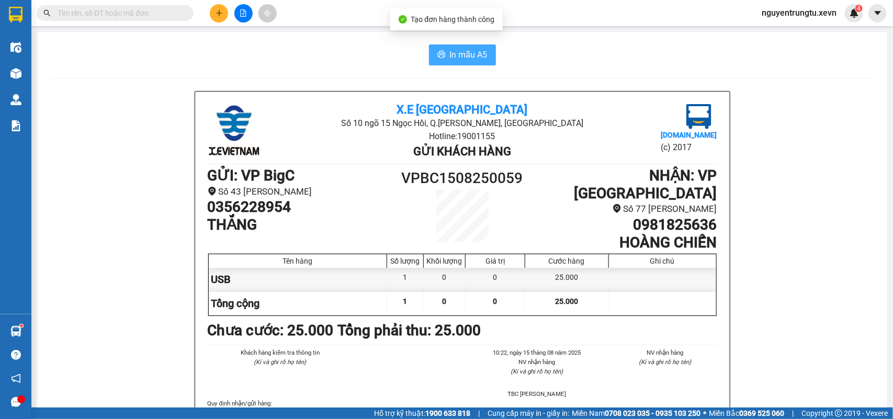
click at [437, 58] on icon "printer" at bounding box center [441, 54] width 8 height 8
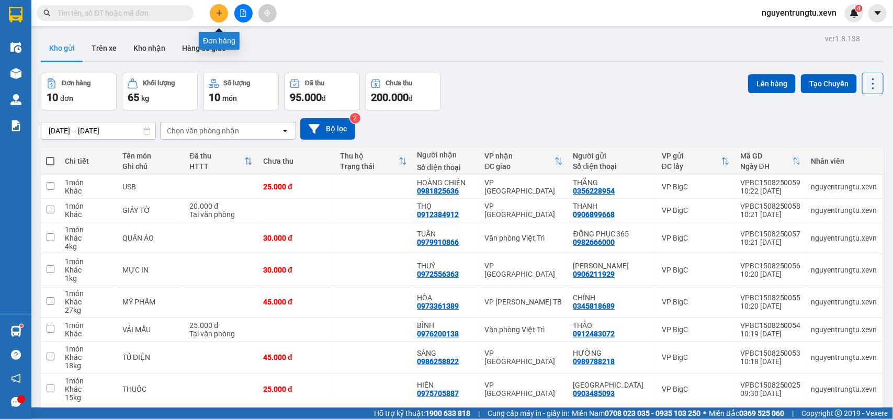
click at [225, 12] on button at bounding box center [219, 13] width 18 height 18
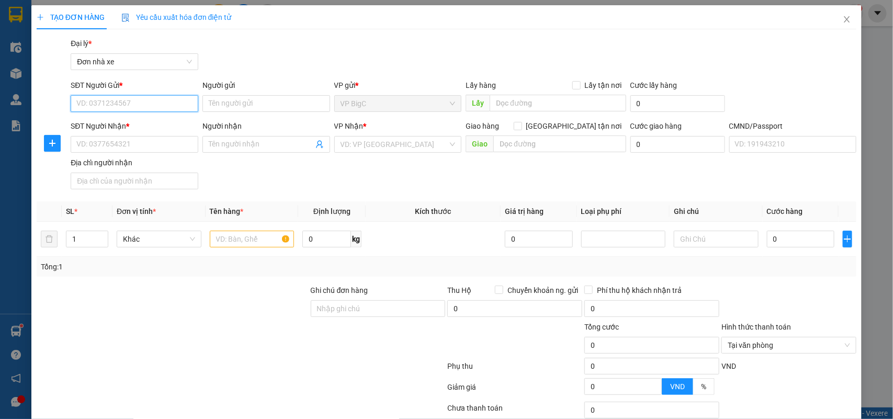
click at [145, 105] on input "SĐT Người Gửi *" at bounding box center [135, 103] width 128 height 17
type input "0963260145"
click at [140, 123] on div "0963260145 - THẮNG" at bounding box center [132, 125] width 113 height 12
type input "THẮNG"
type input "0918620001"
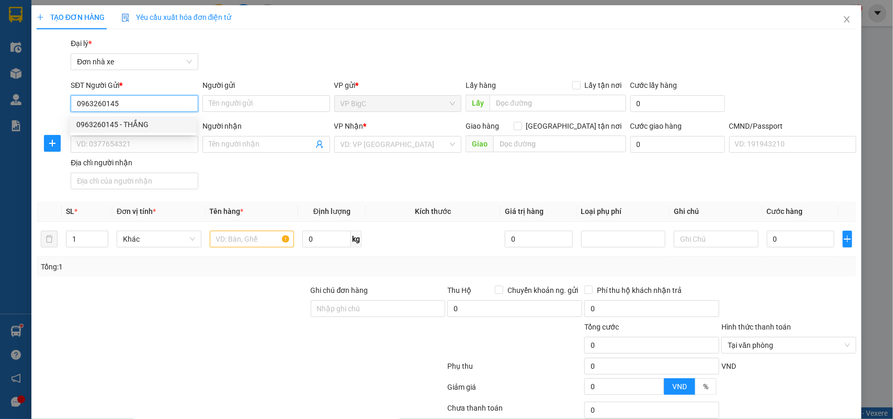
type input "KHÁNH HUYỀN"
type input "037305000787 MAI KHÁNH HUYỀN"
type input "0963260145"
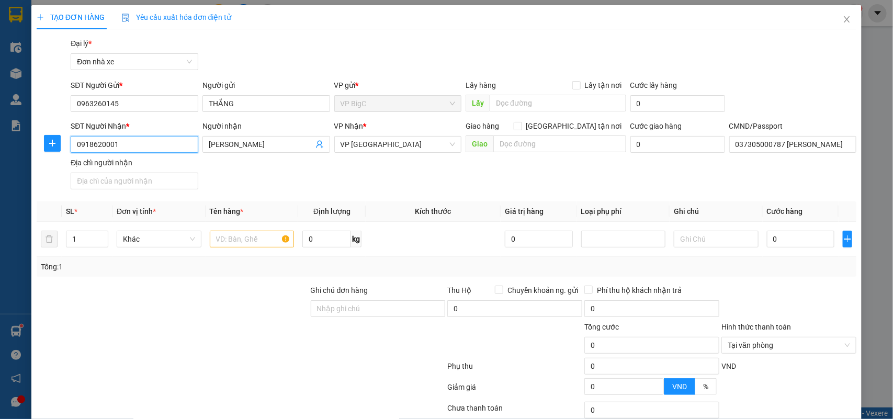
drag, startPoint x: 137, startPoint y: 145, endPoint x: 16, endPoint y: 147, distance: 120.8
click at [17, 147] on div "TẠO ĐƠN HÀNG Yêu cầu xuất hóa đơn điện tử Transit Pickup Surcharge Ids Transit …" at bounding box center [446, 209] width 893 height 419
click at [101, 168] on div "0918620001 - [PERSON_NAME]" at bounding box center [132, 166] width 113 height 12
click at [268, 237] on input "text" at bounding box center [252, 239] width 85 height 17
type input "MỸ PHẨM"
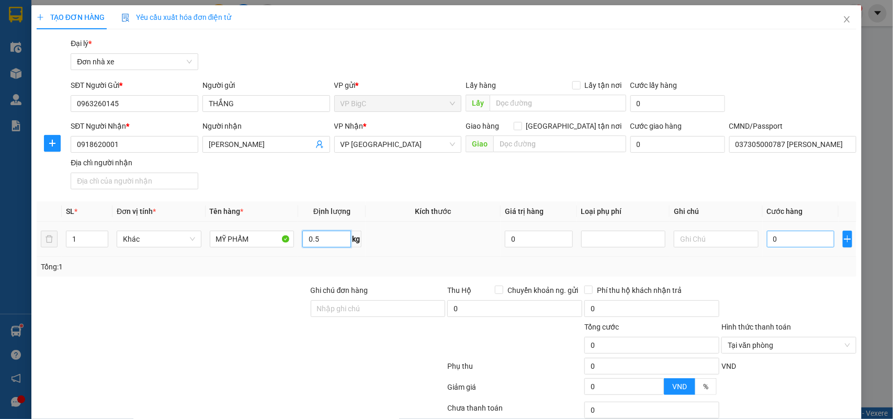
type input "0.5"
click at [770, 235] on input "0" at bounding box center [800, 239] width 67 height 17
type input "2"
type input "25"
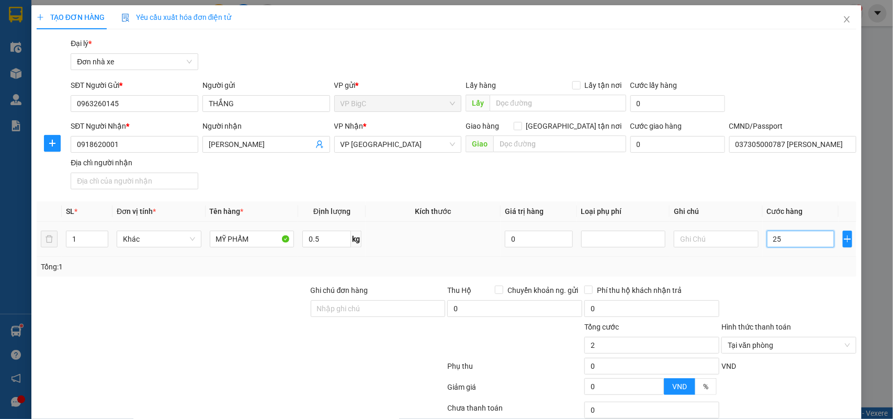
type input "25"
type input "25.000"
click at [778, 286] on div at bounding box center [788, 303] width 137 height 37
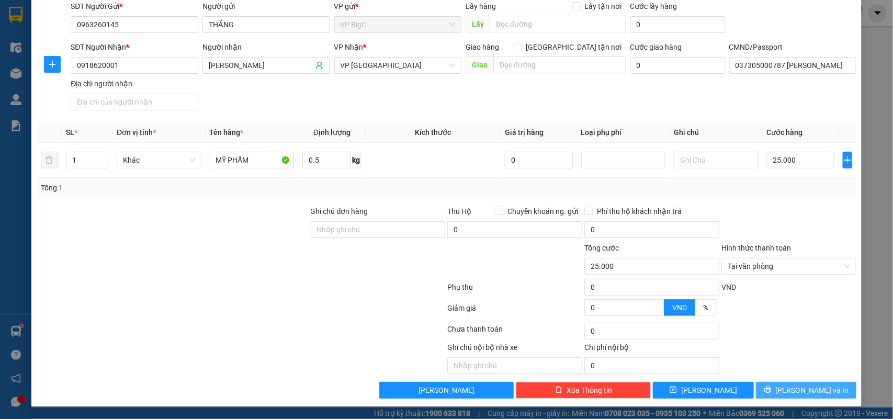
click at [825, 392] on button "[PERSON_NAME] và In" at bounding box center [806, 390] width 100 height 17
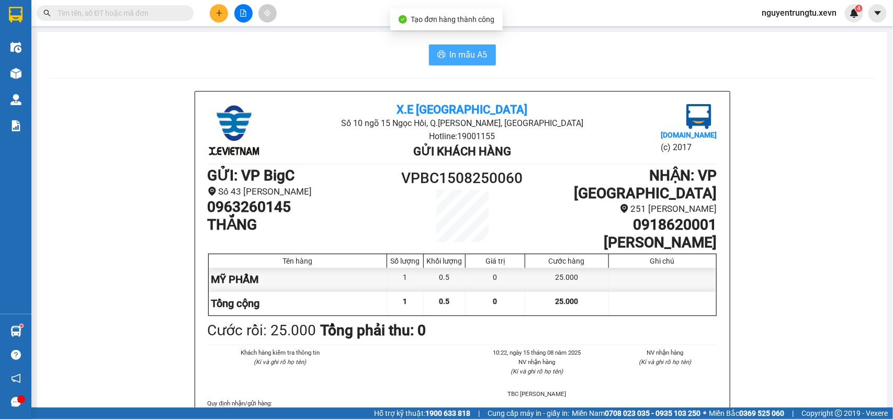
click at [467, 59] on span "In mẫu A5" at bounding box center [469, 54] width 38 height 13
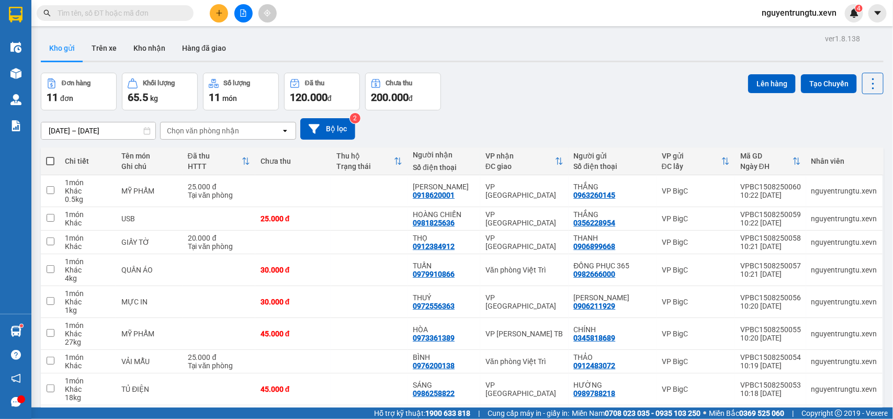
drag, startPoint x: 458, startPoint y: 71, endPoint x: 218, endPoint y: 11, distance: 246.8
click at [218, 11] on icon "plus" at bounding box center [218, 12] width 7 height 7
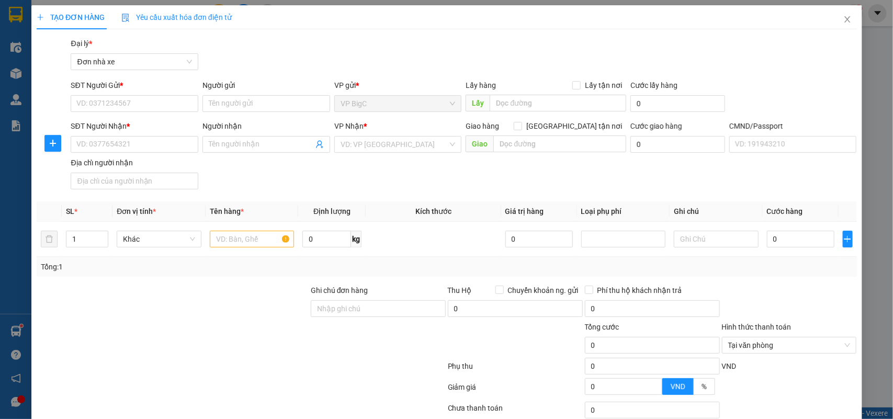
click at [218, 12] on div "Yêu cầu xuất hóa đơn điện tử" at bounding box center [176, 18] width 110 height 12
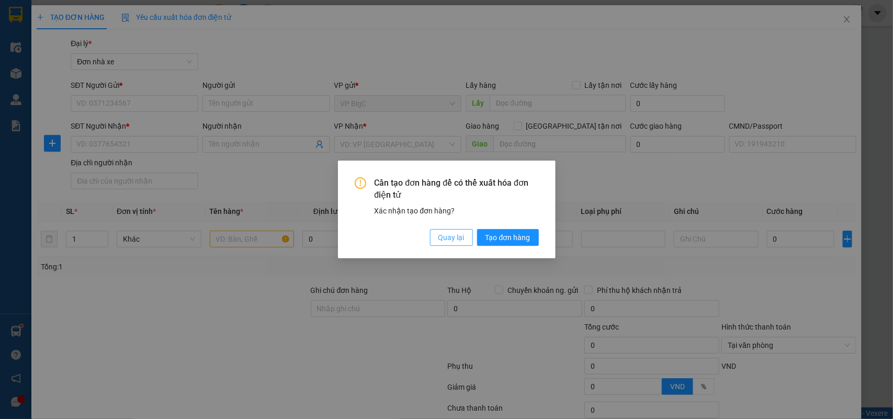
drag, startPoint x: 443, startPoint y: 241, endPoint x: 418, endPoint y: 241, distance: 24.6
click at [443, 241] on span "Quay lại" at bounding box center [451, 238] width 26 height 12
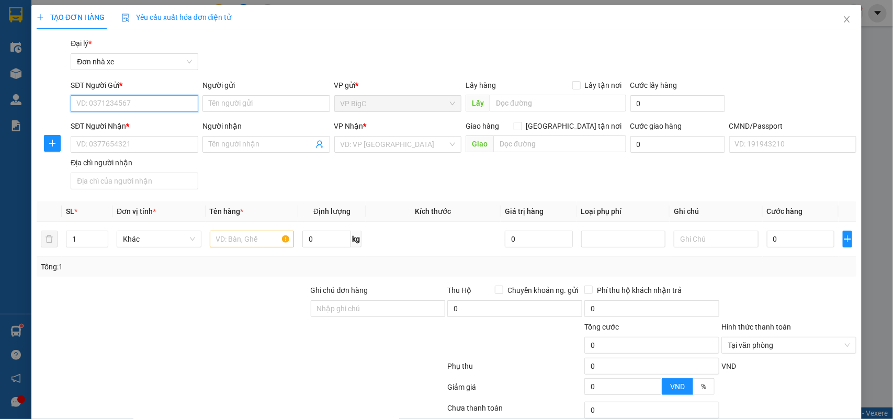
click at [132, 95] on input "SĐT Người Gửi *" at bounding box center [135, 103] width 128 height 17
type input "0942220481"
click at [142, 123] on div "0942220481 - NGUYỄN VŨ HẢI" at bounding box center [132, 125] width 113 height 12
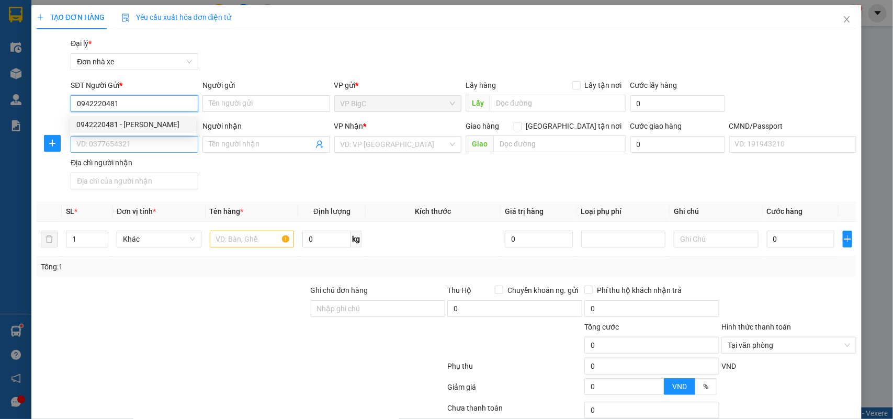
type input "NGUYỄN VŨ HẢI"
type input "0822152365"
type input "THẮNG"
type input "037202005958 VŨ QUỐC CHUNG"
type input "0942220481"
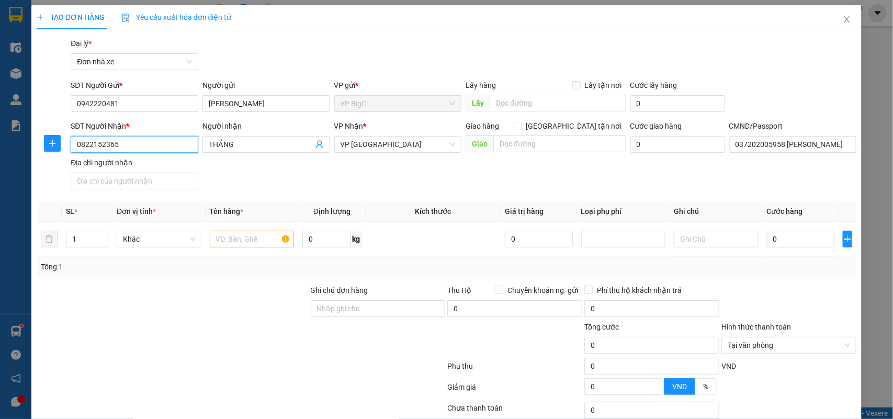
drag, startPoint x: 150, startPoint y: 143, endPoint x: 0, endPoint y: 160, distance: 151.1
click at [0, 160] on div "TẠO ĐƠN HÀNG Yêu cầu xuất hóa đơn điện tử Transit Pickup Surcharge Ids Transit …" at bounding box center [446, 209] width 893 height 419
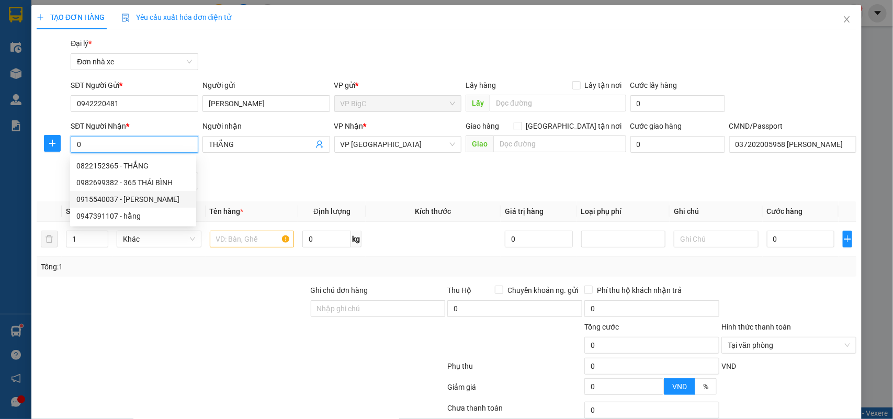
click at [157, 200] on div "0915540037 - TRỊNH NGỌC SÁNG" at bounding box center [132, 200] width 113 height 12
type input "0915540037"
type input "TRỊNH NGỌC SÁNG"
type input "036084013821 TRỊNH NGỌC SÁNGG TDP VỊ DƯƠNG"
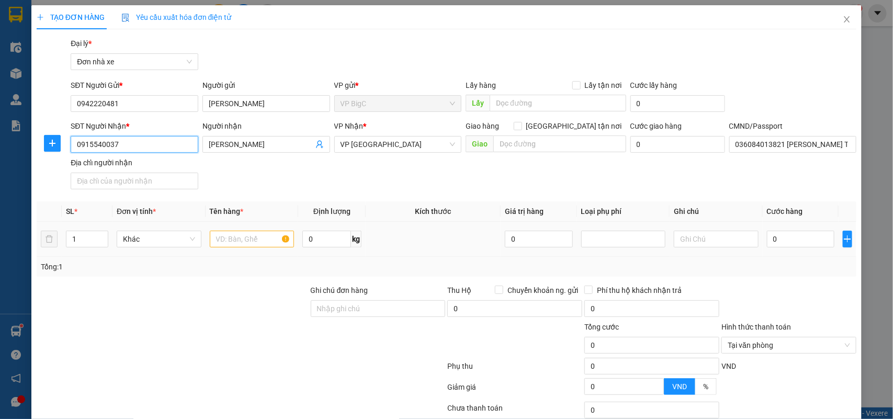
type input "0915540037"
click at [247, 236] on input "text" at bounding box center [252, 239] width 85 height 17
type input "KHOÁ"
type input "1"
click at [775, 242] on input "0" at bounding box center [800, 239] width 67 height 17
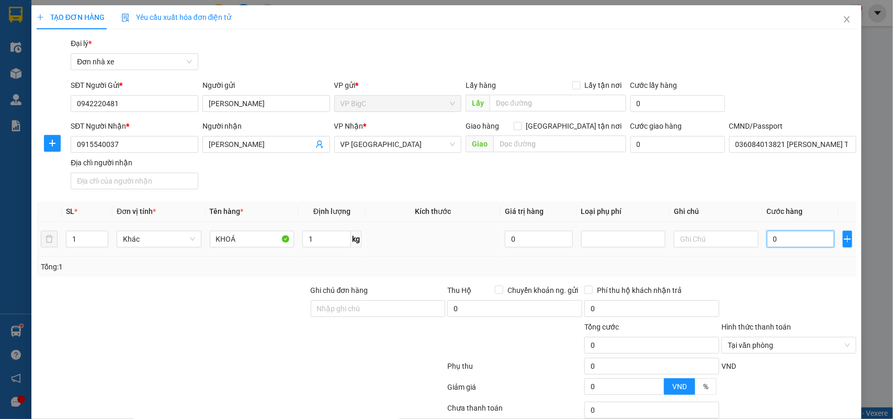
type input "2"
type input "256"
type input "25"
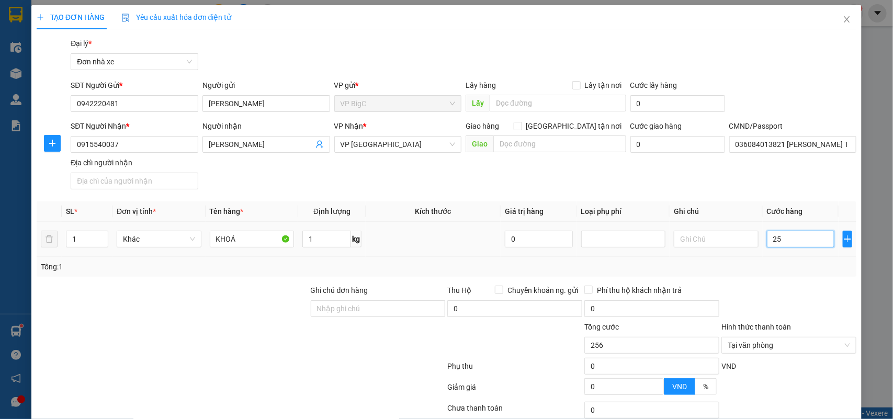
type input "25"
type input "25.000"
click at [759, 301] on div at bounding box center [788, 303] width 137 height 37
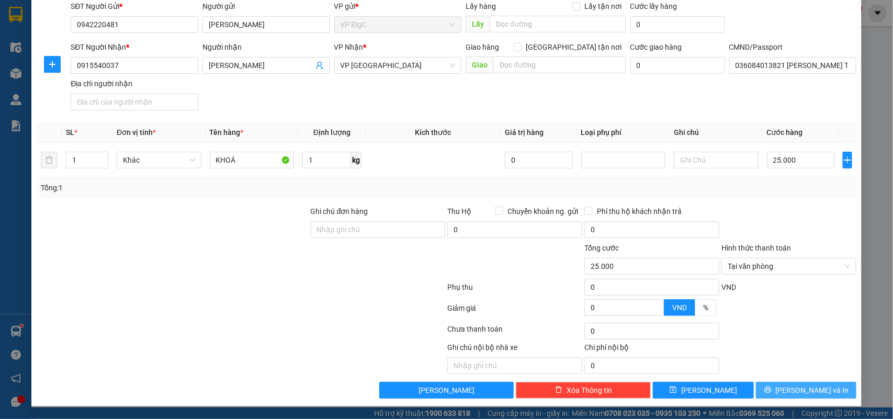
click at [793, 388] on span "[PERSON_NAME] và In" at bounding box center [812, 390] width 73 height 12
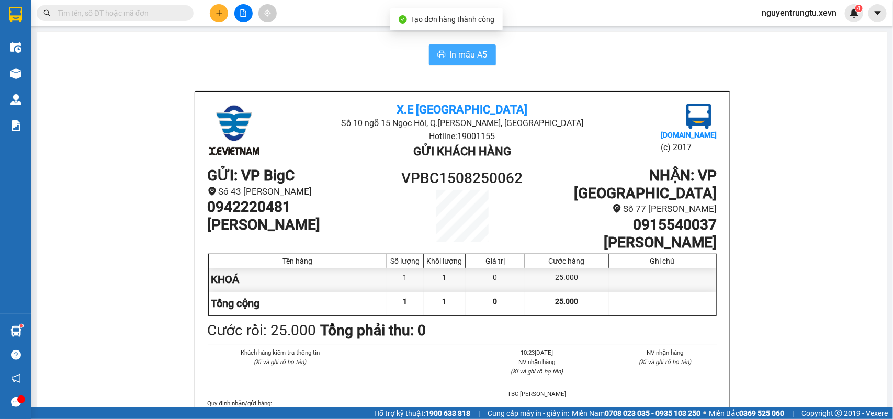
drag, startPoint x: 441, startPoint y: 55, endPoint x: 436, endPoint y: 92, distance: 37.0
click at [442, 54] on button "In mẫu A5" at bounding box center [462, 54] width 67 height 21
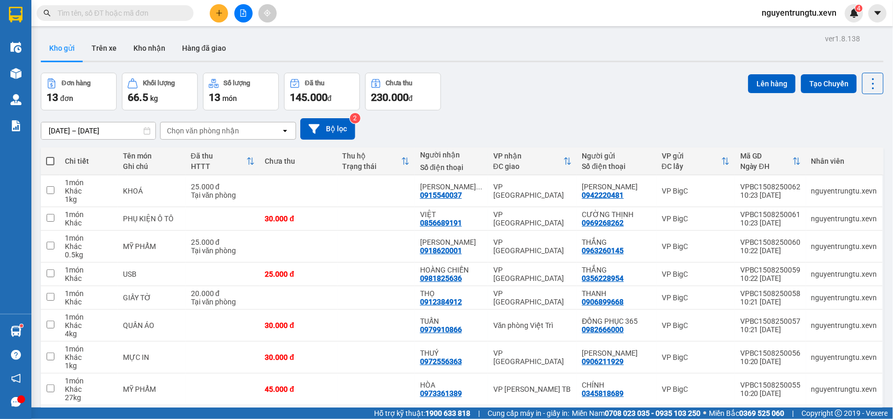
click at [165, 14] on input "text" at bounding box center [119, 13] width 123 height 12
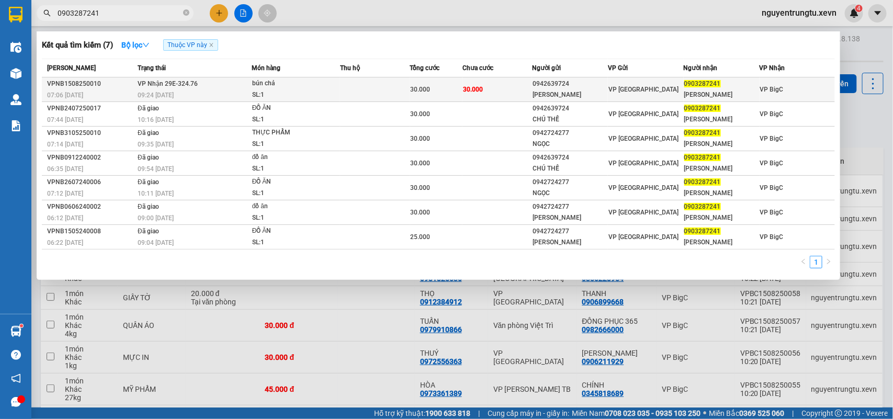
type input "0903287241"
click at [267, 90] on div "SL: 1" at bounding box center [291, 95] width 78 height 12
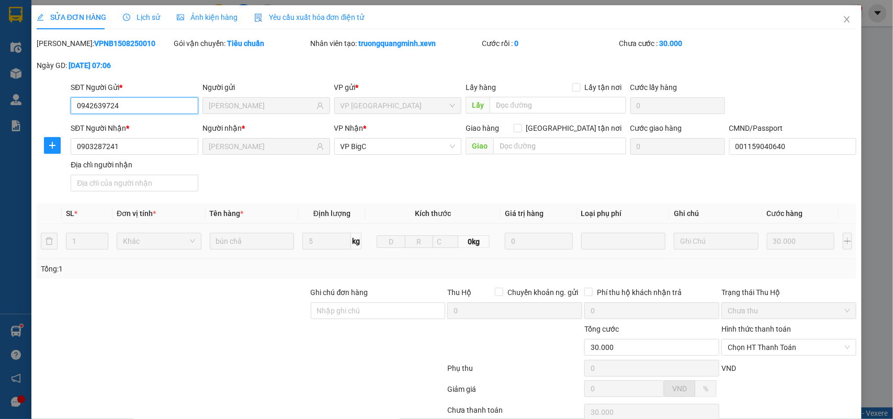
type input "0942639724"
type input "ĐẶNG VĂN THẾ"
type input "0903287241"
type input "MAI LÊ"
type input "001159040640"
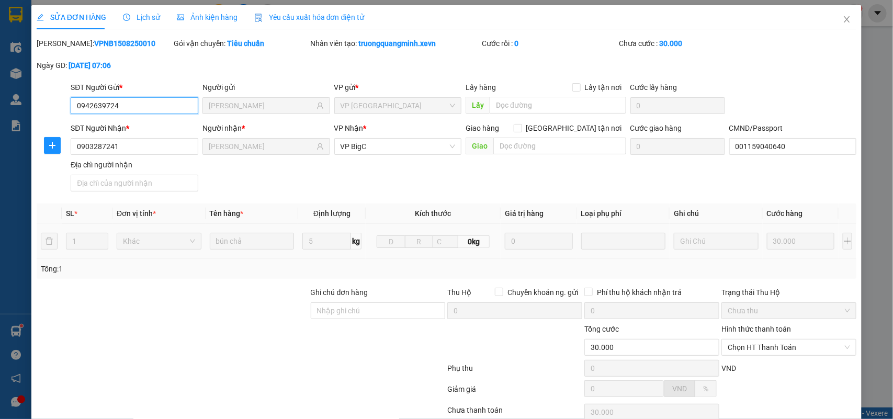
type input "30.000"
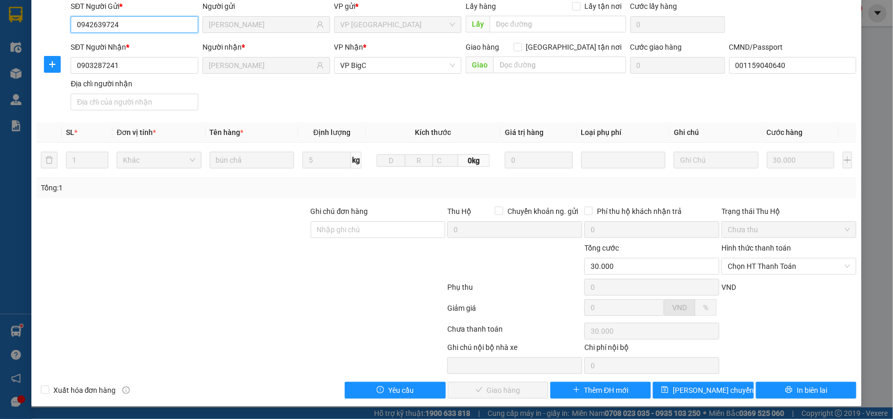
drag, startPoint x: 790, startPoint y: 259, endPoint x: 795, endPoint y: 278, distance: 18.9
click at [791, 264] on span "Chọn HT Thanh Toán" at bounding box center [789, 266] width 122 height 16
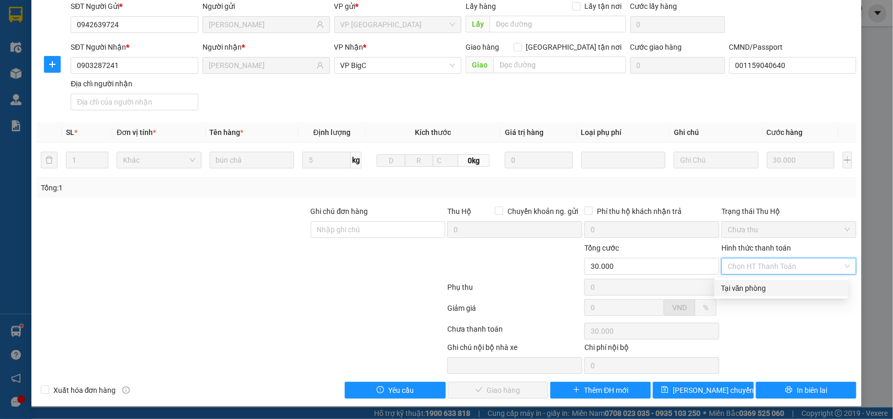
click at [792, 287] on div "Tại văn phòng" at bounding box center [781, 288] width 121 height 12
type input "0"
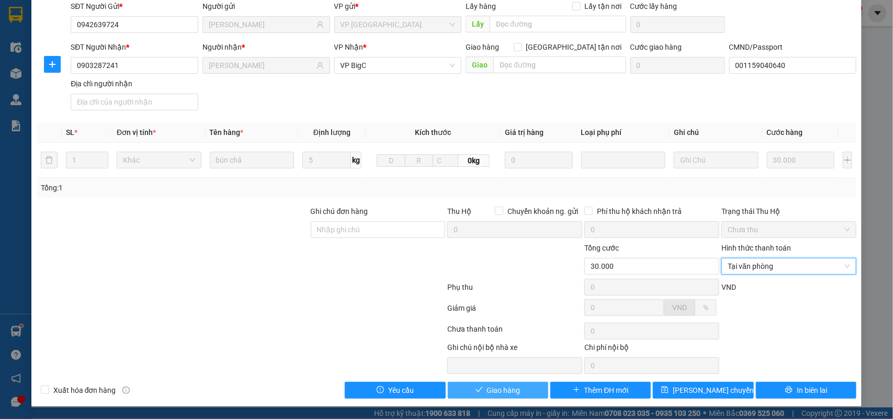
click at [527, 385] on button "Giao hàng" at bounding box center [498, 390] width 100 height 17
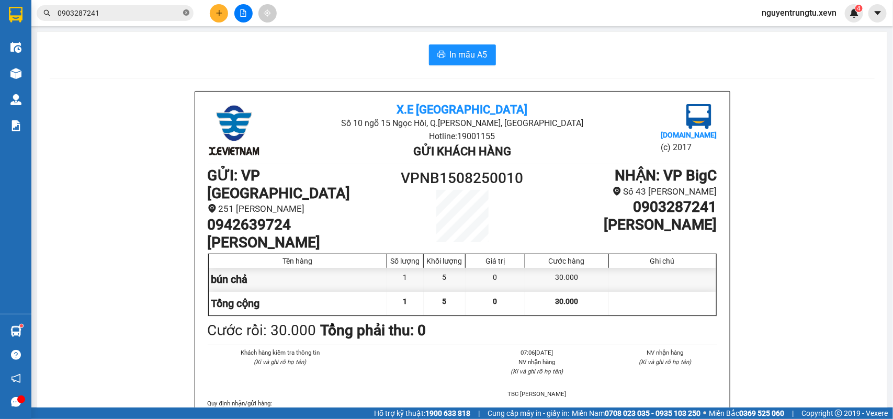
click at [184, 12] on icon "close-circle" at bounding box center [186, 12] width 6 height 6
click at [144, 13] on input "text" at bounding box center [119, 13] width 123 height 12
click at [144, 9] on input "text" at bounding box center [119, 13] width 123 height 12
click at [224, 10] on button at bounding box center [219, 13] width 18 height 18
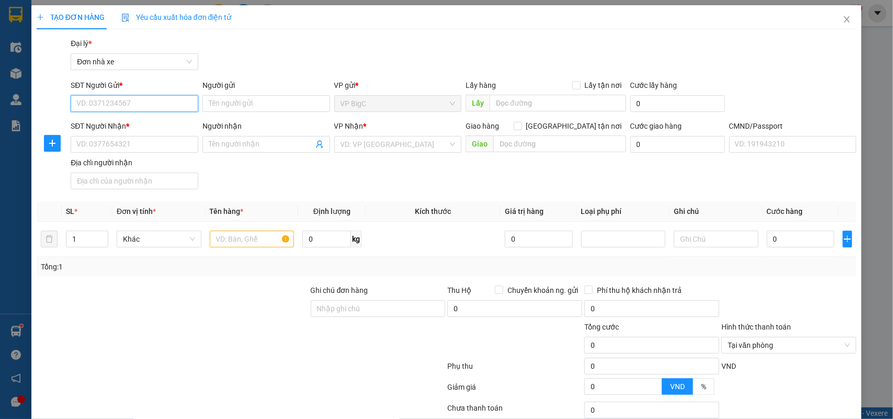
click at [117, 106] on input "SĐT Người Gửi *" at bounding box center [135, 103] width 128 height 17
type input "0975992296"
click at [155, 126] on div "0975992296 - NAM" at bounding box center [132, 125] width 113 height 12
type input "NAM"
type input "0961115577"
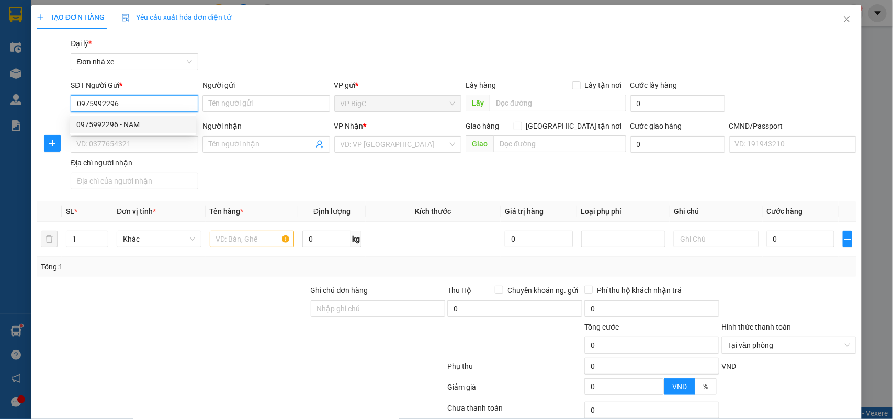
type input "CHỊ THẢO"
type input "037074002445 NGUYỄN QUANG HUY"
type input "0975992296"
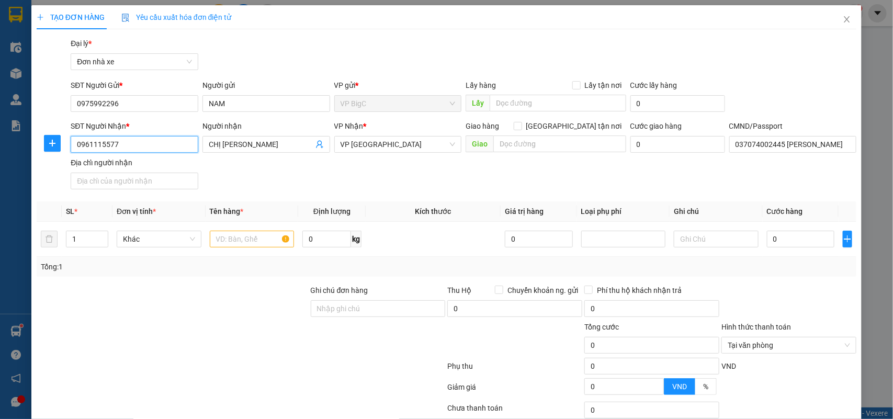
drag, startPoint x: 156, startPoint y: 142, endPoint x: 0, endPoint y: 141, distance: 155.9
click at [13, 147] on div "TẠO ĐƠN HÀNG Yêu cầu xuất hóa đơn điện tử Transit Pickup Surcharge Ids Transit …" at bounding box center [446, 209] width 893 height 419
click at [142, 171] on div "0961115577 - CHỊ THẢO" at bounding box center [134, 166] width 117 height 12
click at [231, 243] on input "text" at bounding box center [252, 239] width 85 height 17
type input "CÁ HỒI"
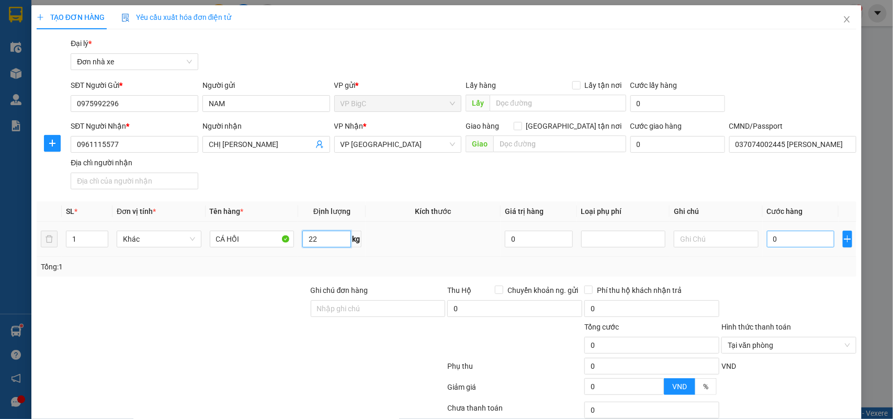
type input "22"
type input "5"
type input "50"
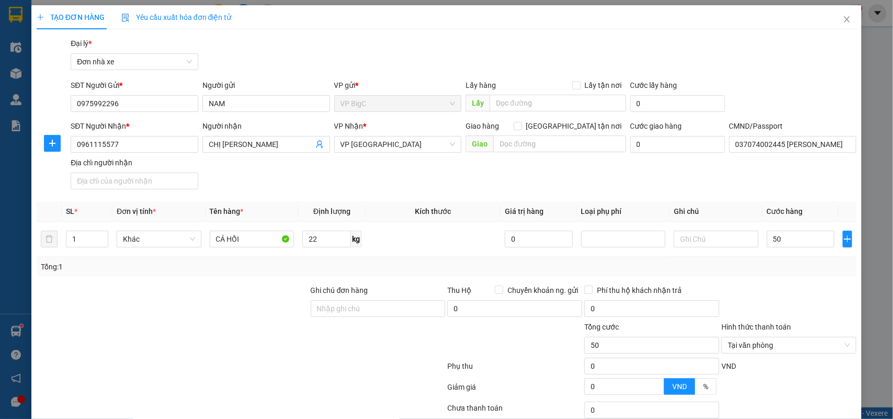
type input "50.000"
click at [747, 208] on th "Ghi chú" at bounding box center [715, 211] width 93 height 20
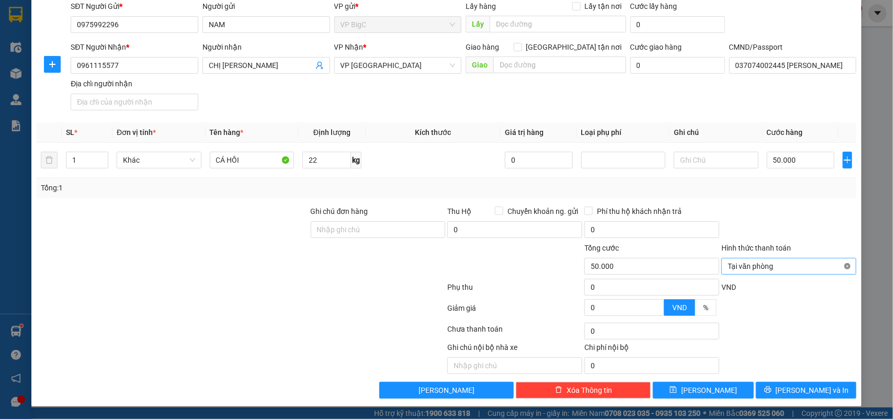
type input "50.000"
drag, startPoint x: 804, startPoint y: 387, endPoint x: 763, endPoint y: 399, distance: 43.4
click at [806, 390] on span "[PERSON_NAME] và In" at bounding box center [812, 390] width 73 height 12
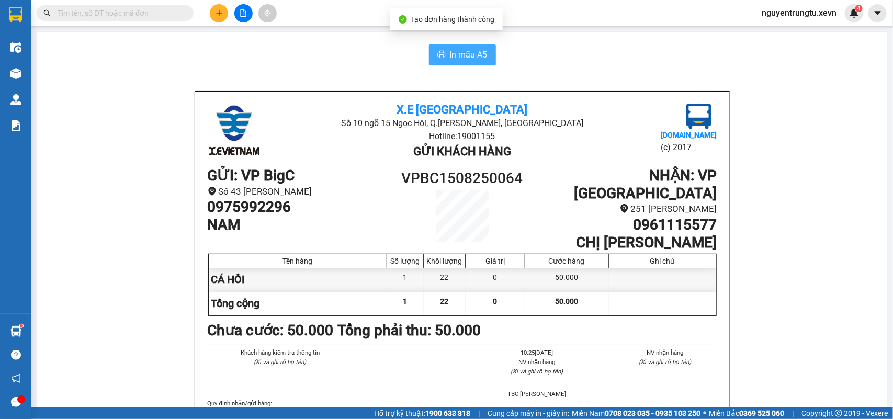
click at [450, 55] on span "In mẫu A5" at bounding box center [469, 54] width 38 height 13
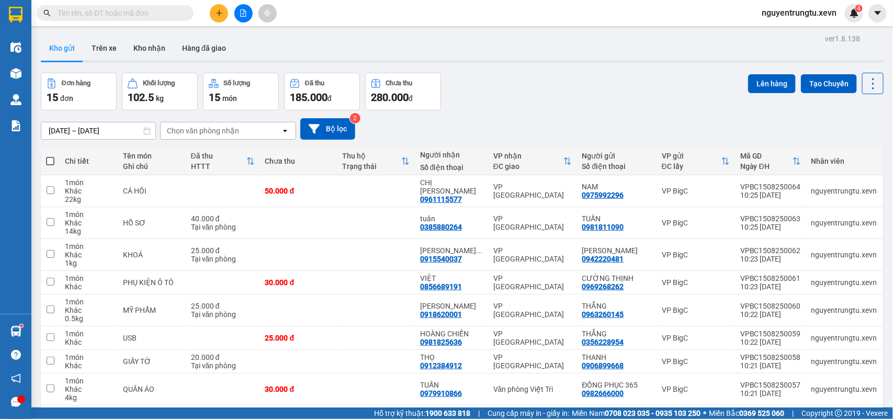
click at [173, 17] on input "text" at bounding box center [119, 13] width 123 height 12
click at [219, 12] on icon "plus" at bounding box center [219, 13] width 1 height 6
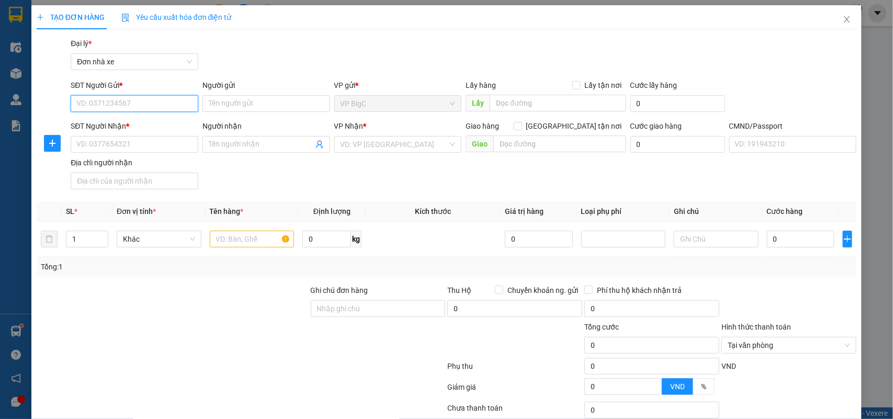
click at [106, 106] on input "SĐT Người Gửi *" at bounding box center [135, 103] width 128 height 17
type input "0367698646"
click at [113, 119] on div "0367698646 - LINH" at bounding box center [132, 125] width 113 height 12
type input "LINH"
type input "0901707274"
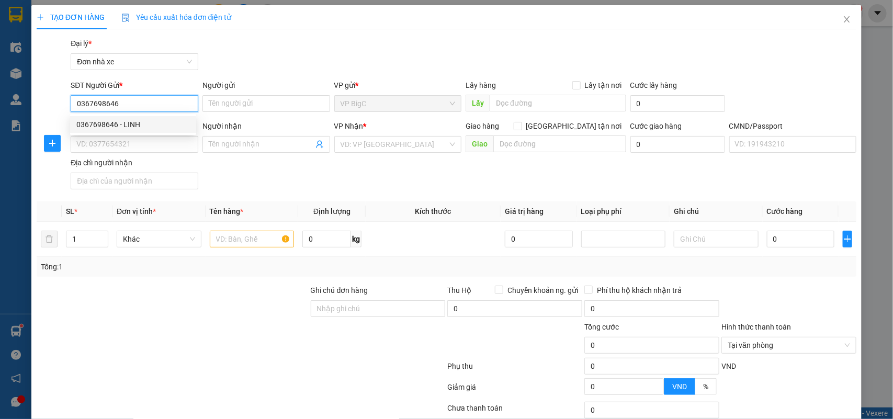
type input "NHUNG"
type input "LÊ THỊ KIM NHUNG"
type input "123"
type input "0367698646"
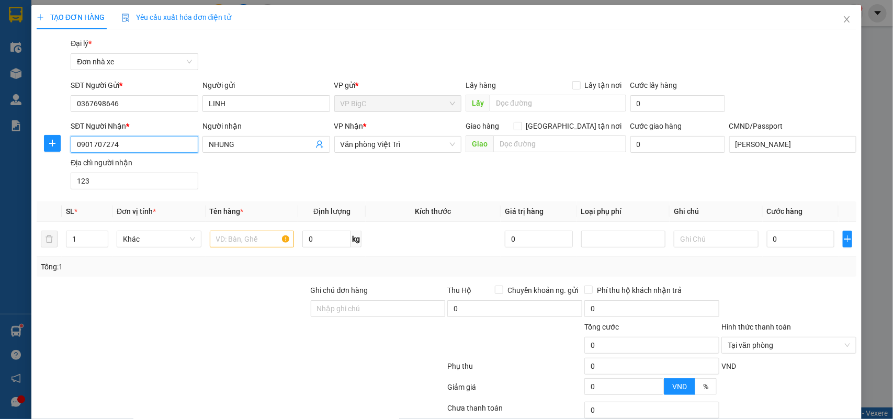
drag, startPoint x: 140, startPoint y: 148, endPoint x: 0, endPoint y: 148, distance: 140.2
click at [0, 148] on div "TẠO ĐƠN HÀNG Yêu cầu xuất hóa đơn điện tử Transit Pickup Surcharge Ids Transit …" at bounding box center [446, 209] width 893 height 419
click at [140, 168] on div "0901707274 - NHUNG" at bounding box center [132, 166] width 113 height 12
type input "2"
click at [99, 233] on span "up" at bounding box center [102, 236] width 6 height 6
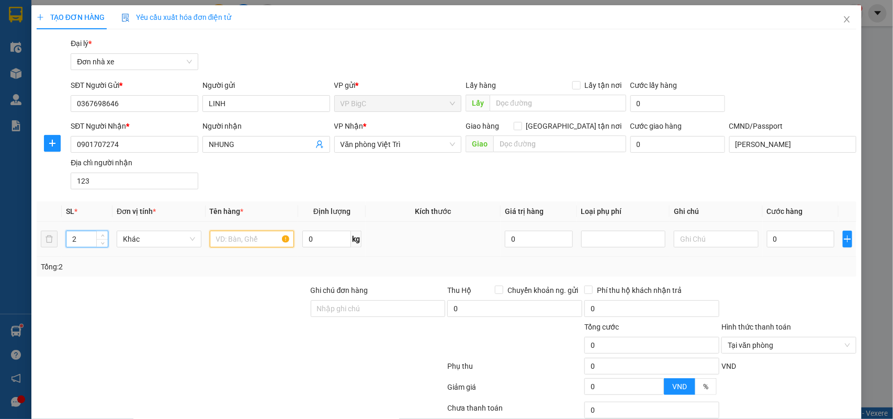
click at [247, 242] on input "text" at bounding box center [252, 239] width 85 height 17
type input "2K HOÁ CHẤT"
type input "30"
type input "8"
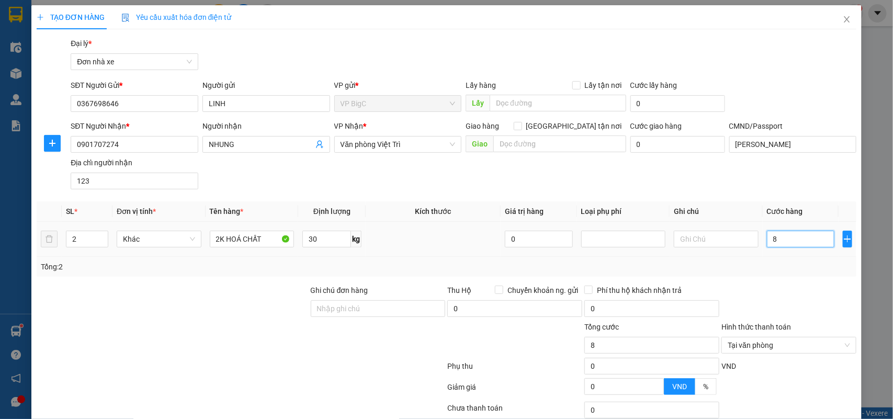
type input "80"
type input "80.000"
click at [776, 195] on div "Transit Pickup Surcharge Ids Transit Deliver Surcharge Ids Transit Deliver Surc…" at bounding box center [447, 258] width 820 height 440
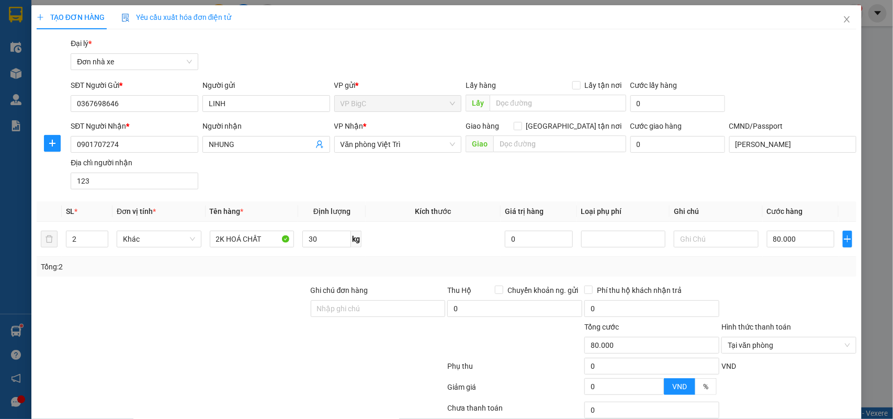
scroll to position [80, 0]
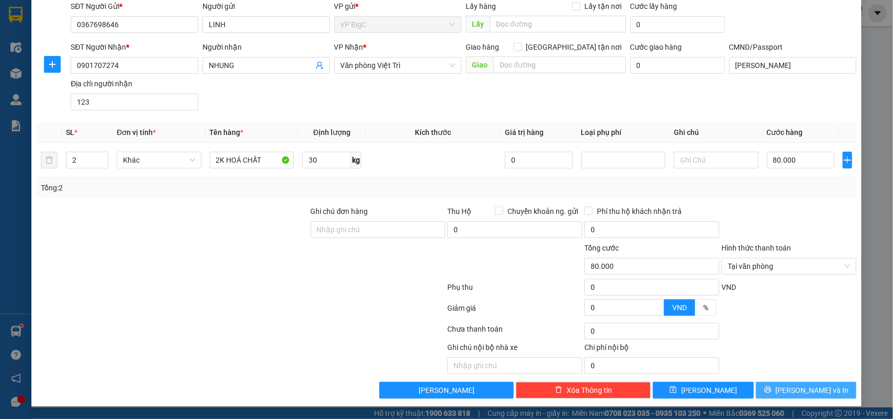
click at [807, 388] on span "[PERSON_NAME] và In" at bounding box center [812, 390] width 73 height 12
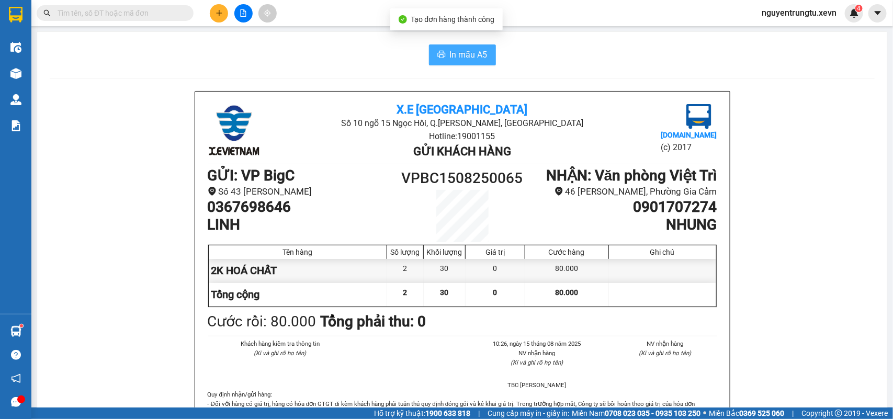
click at [478, 58] on span "In mẫu A5" at bounding box center [469, 54] width 38 height 13
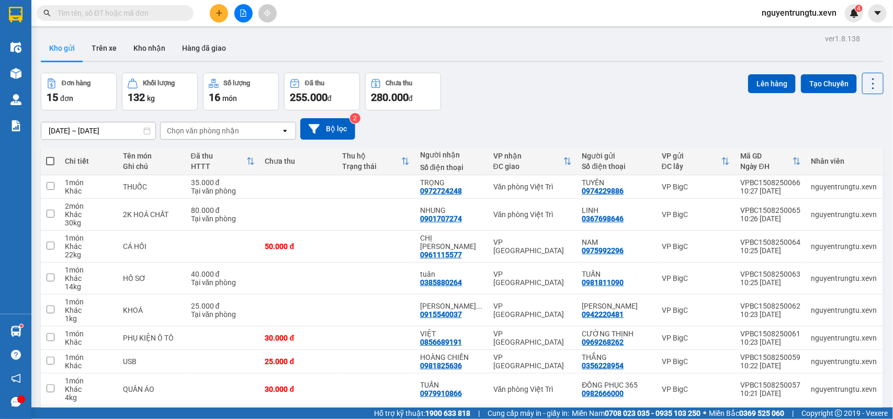
click at [160, 17] on input "text" at bounding box center [119, 13] width 123 height 12
click at [156, 13] on input "text" at bounding box center [119, 13] width 123 height 12
drag, startPoint x: 210, startPoint y: 9, endPoint x: 215, endPoint y: 13, distance: 6.4
click at [215, 13] on button at bounding box center [219, 13] width 18 height 18
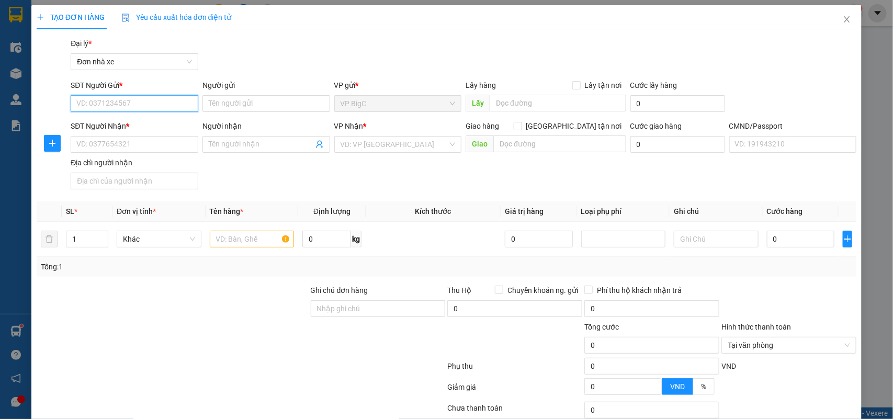
click at [163, 106] on input "SĐT Người Gửi *" at bounding box center [135, 103] width 128 height 17
type input "0968639166"
click at [113, 122] on div "0968639166 - LOAN" at bounding box center [132, 125] width 113 height 12
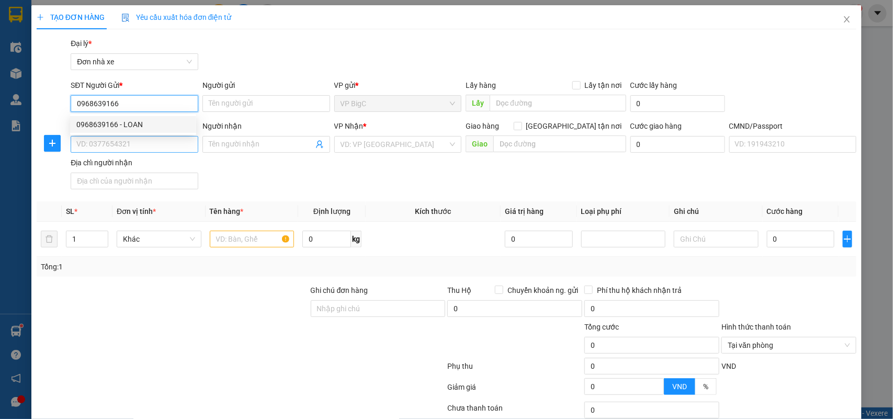
type input "LOAN"
type input "0984343830"
type input "LINH"
type input "037193004260 NG THÙY LINH"
type input "0968639166"
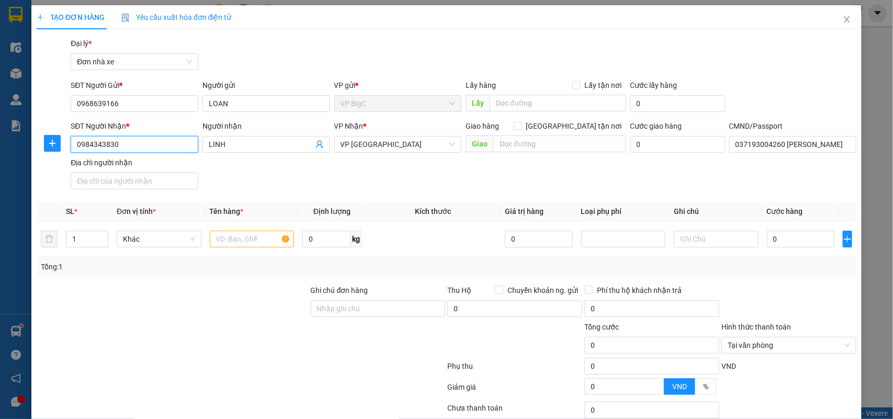
drag, startPoint x: 139, startPoint y: 145, endPoint x: 0, endPoint y: 150, distance: 139.2
click at [0, 150] on div "TẠO ĐƠN HÀNG Yêu cầu xuất hóa đơn điện tử Transit Pickup Surcharge Ids Transit …" at bounding box center [446, 209] width 893 height 419
click at [111, 170] on div "0984343830 - LINH" at bounding box center [132, 166] width 113 height 12
click at [231, 238] on input "text" at bounding box center [252, 239] width 85 height 17
type input "D"
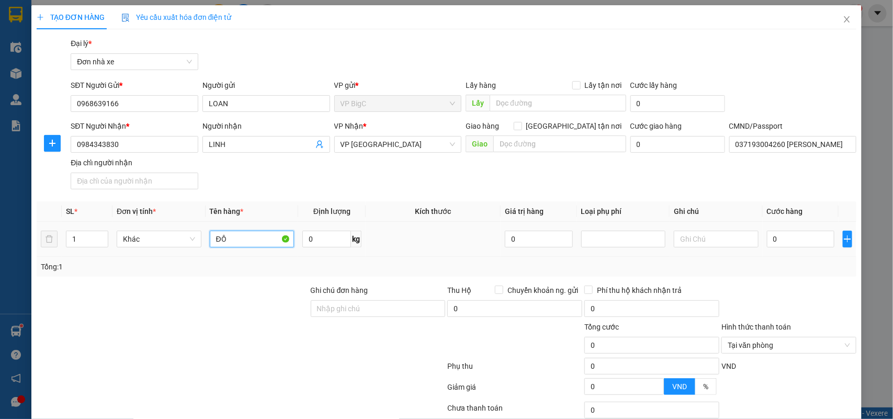
type input "Đ"
click at [338, 244] on input "0" at bounding box center [326, 239] width 49 height 17
type input "8"
click at [802, 240] on input "0" at bounding box center [800, 239] width 67 height 17
type input "3"
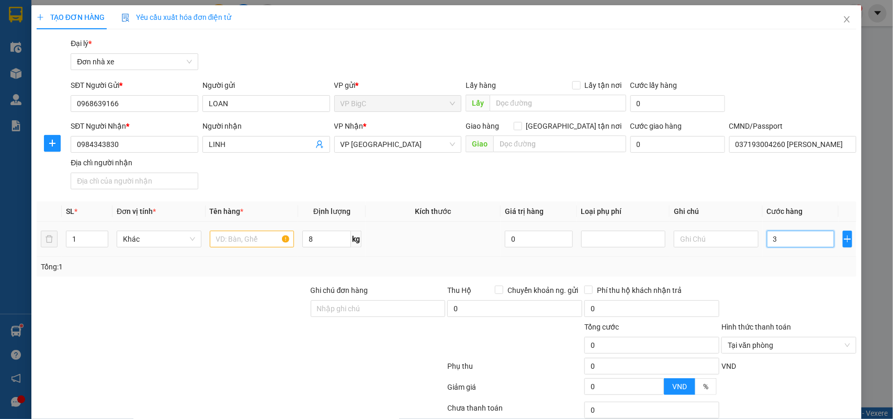
type input "3"
type input "30"
type input "30.000"
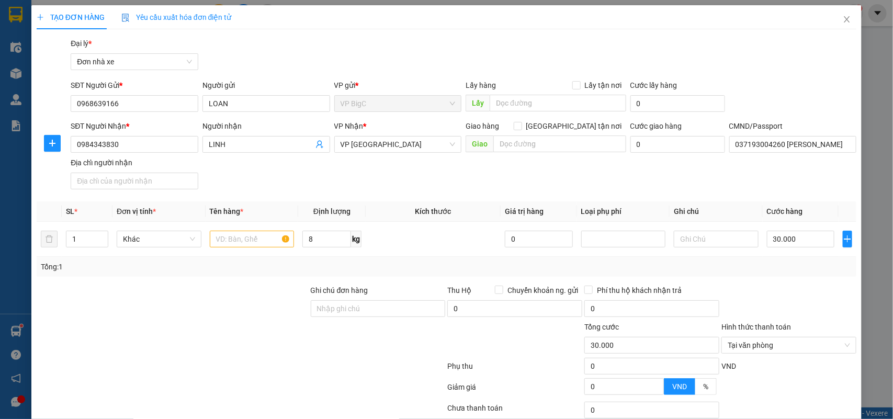
click at [703, 165] on div "SĐT Người Nhận * 0984343830 Người nhận LINH VP Nhận * VP Ninh Bình Giao hàng Gi…" at bounding box center [464, 156] width 790 height 73
click at [255, 242] on input "text" at bounding box center [252, 239] width 85 height 17
click at [242, 241] on input "text" at bounding box center [252, 239] width 85 height 17
click at [233, 238] on input "text" at bounding box center [252, 239] width 85 height 17
type input "SAP DẦU"
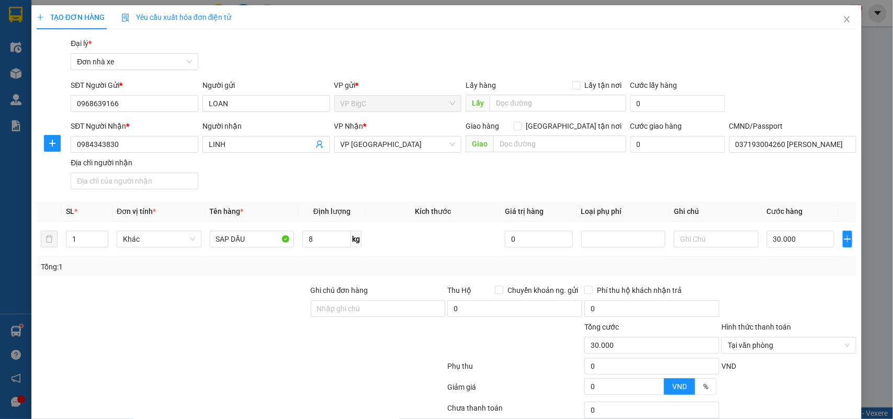
click at [792, 310] on div at bounding box center [788, 303] width 137 height 37
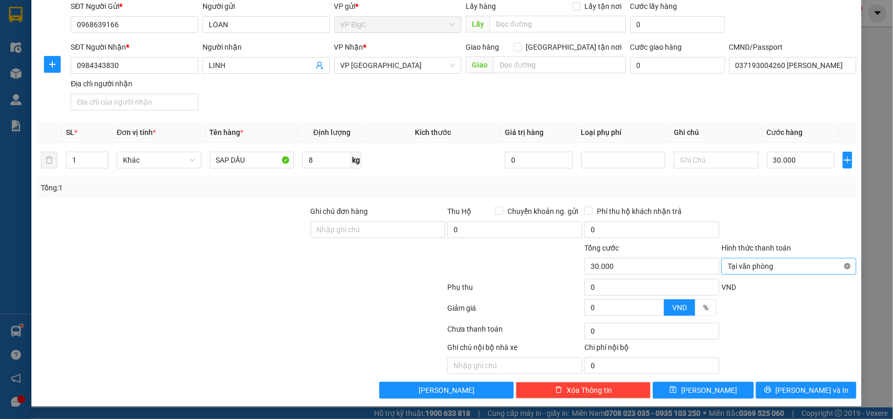
type input "30.000"
click at [793, 391] on span "[PERSON_NAME] và In" at bounding box center [812, 390] width 73 height 12
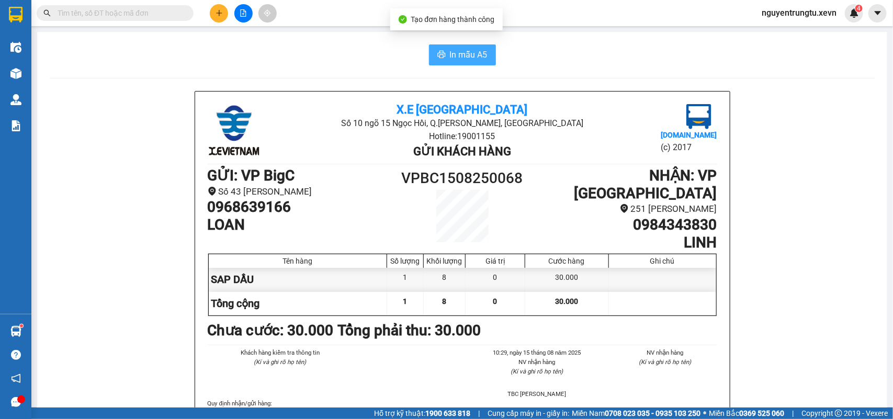
drag, startPoint x: 463, startPoint y: 71, endPoint x: 464, endPoint y: 62, distance: 9.0
click at [464, 61] on span "In mẫu A5" at bounding box center [469, 54] width 38 height 13
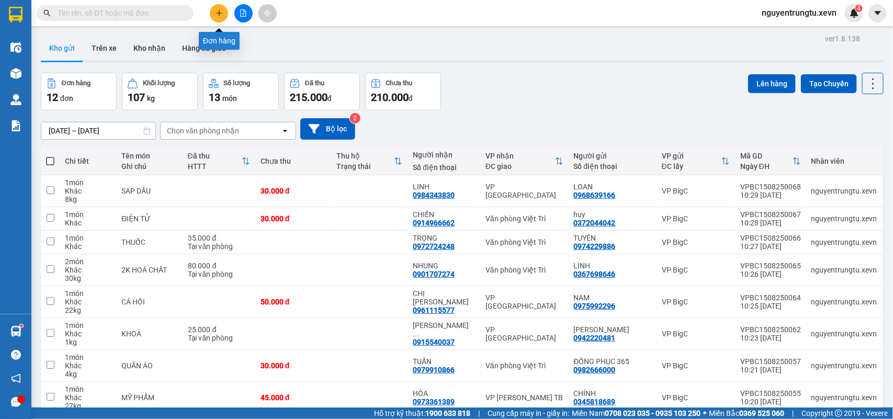
click at [215, 18] on button at bounding box center [219, 13] width 18 height 18
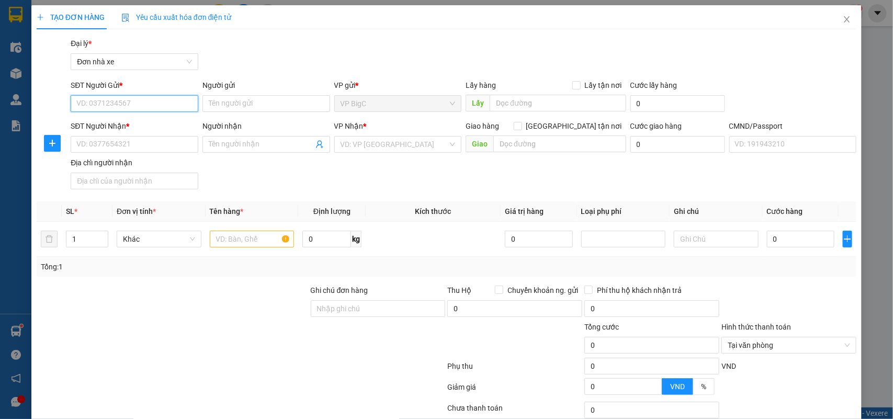
click at [135, 97] on input "SĐT Người Gửi *" at bounding box center [135, 103] width 128 height 17
type input "0978604293"
click at [143, 126] on div "0978604293 - PHẠM HƯƠNG DỊU" at bounding box center [134, 125] width 116 height 12
type input "PHẠM HƯƠNG DỊU"
type input "0912703259"
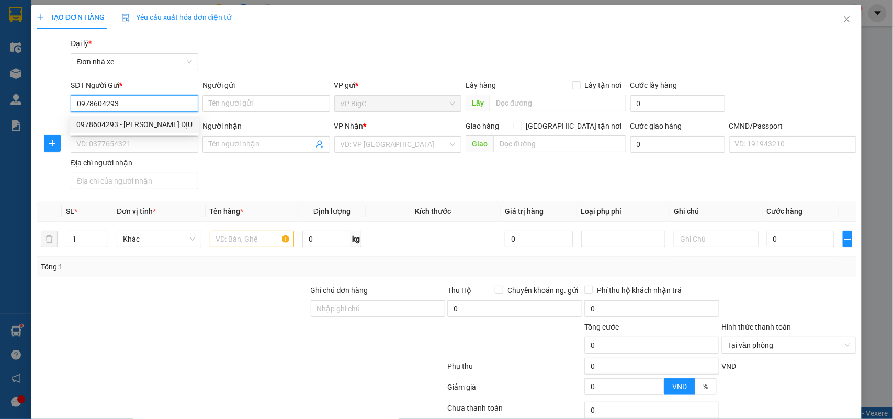
type input "CÔ HIỀN"
type input "036170000609 NG THỊ THU HIỀN, 5C, Ô 20 HẠ LONG"
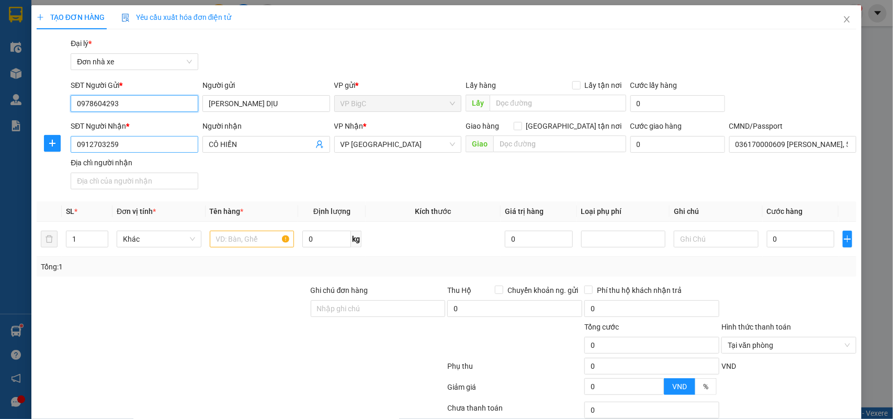
type input "0978604293"
drag, startPoint x: 143, startPoint y: 140, endPoint x: 0, endPoint y: 164, distance: 144.8
click at [0, 164] on div "TẠO ĐƠN HÀNG Yêu cầu xuất hóa đơn điện tử Transit Pickup Surcharge Ids Transit …" at bounding box center [446, 209] width 893 height 419
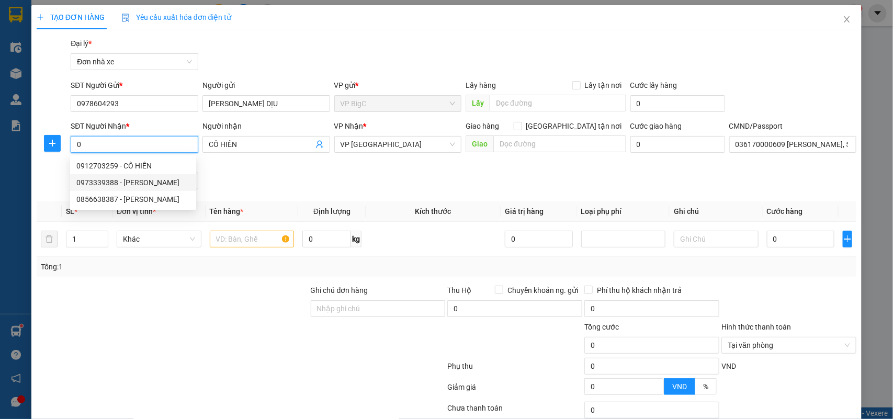
click at [167, 183] on div "0973339388 - HOÀNG THỊ HỢP" at bounding box center [132, 183] width 113 height 12
type input "0973339388"
type input "HOÀNG THỊ HỢP"
type input "036078005802 TRẦN VĂN DŨNG, 54H- Ô 19 HẠ LONG"
type input "0973339388"
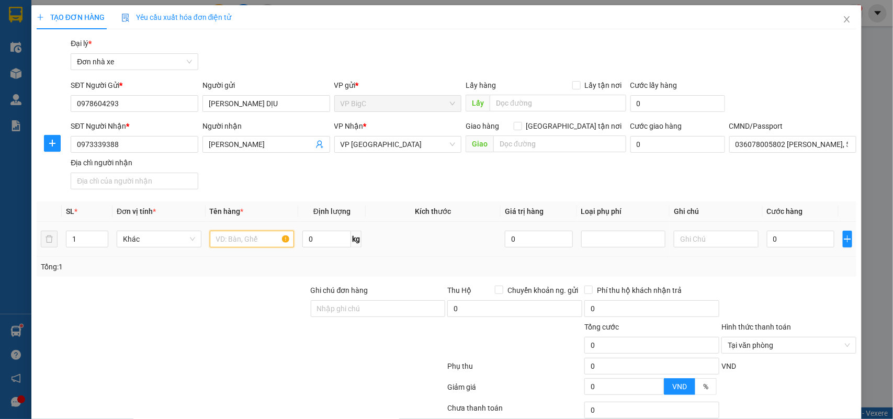
click at [252, 234] on input "text" at bounding box center [252, 239] width 85 height 17
type input "QUẦN ÁO"
type input "6"
click at [811, 241] on input "0" at bounding box center [800, 239] width 67 height 17
type input "3"
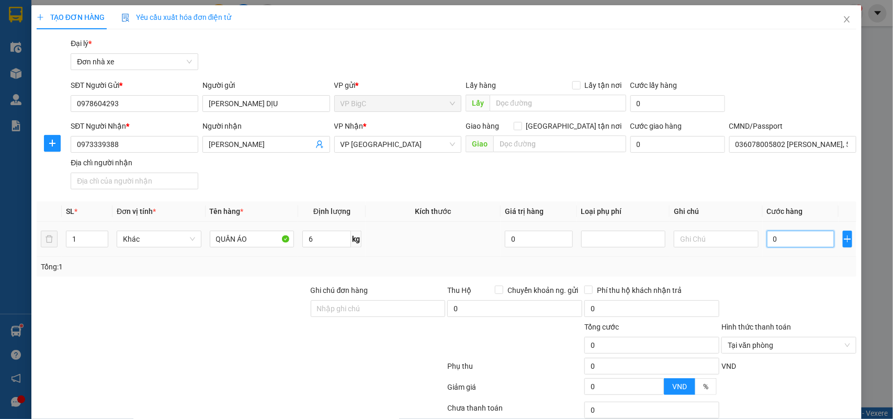
type input "3"
type input "35"
type input "35.000"
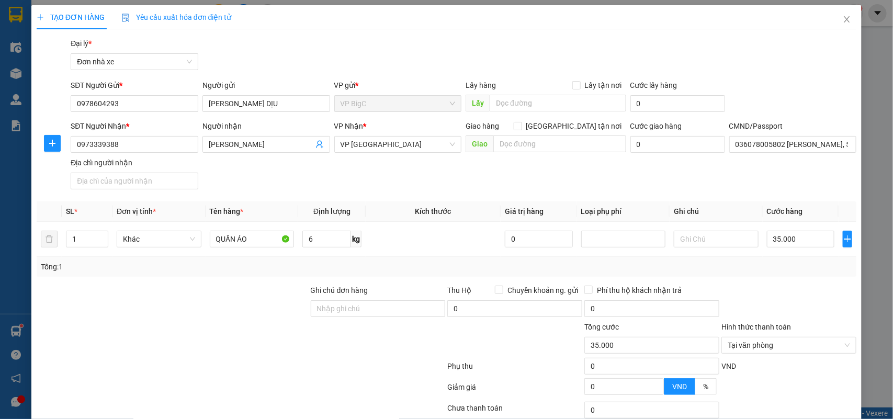
click at [785, 283] on div "Transit Pickup Surcharge Ids Transit Deliver Surcharge Ids Transit Deliver Surc…" at bounding box center [447, 258] width 820 height 440
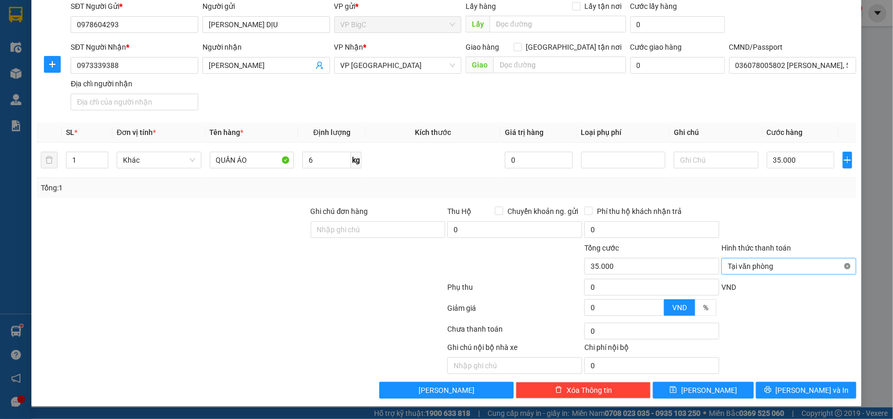
type input "35.000"
click at [826, 388] on button "[PERSON_NAME] và In" at bounding box center [806, 390] width 100 height 17
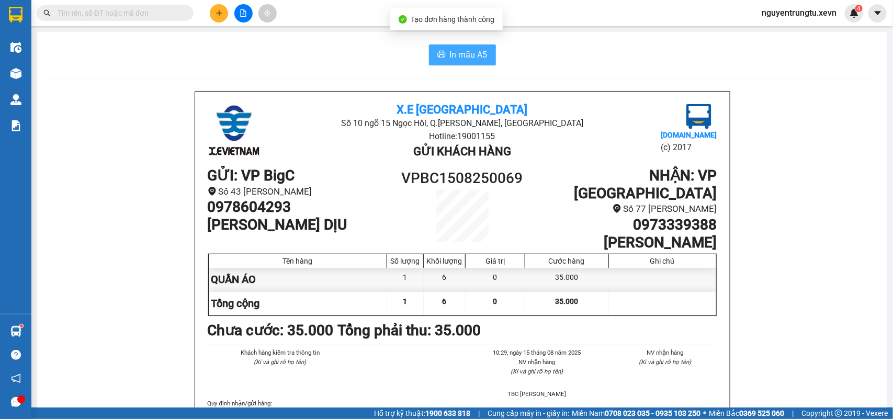
click at [455, 59] on span "In mẫu A5" at bounding box center [469, 54] width 38 height 13
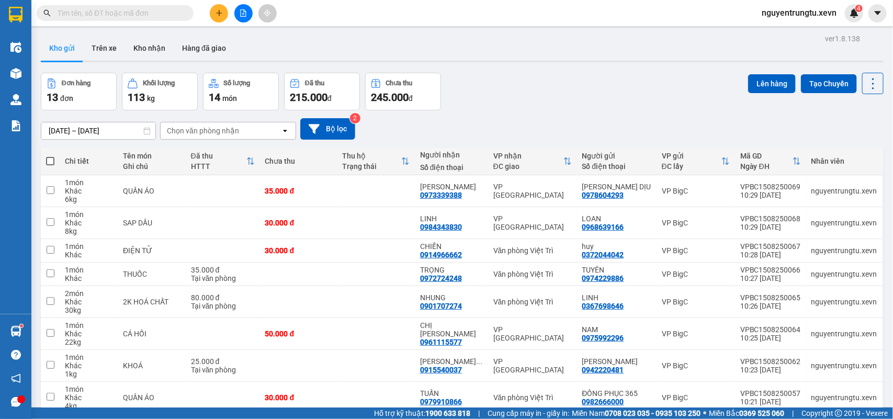
click at [210, 14] on button at bounding box center [219, 13] width 18 height 18
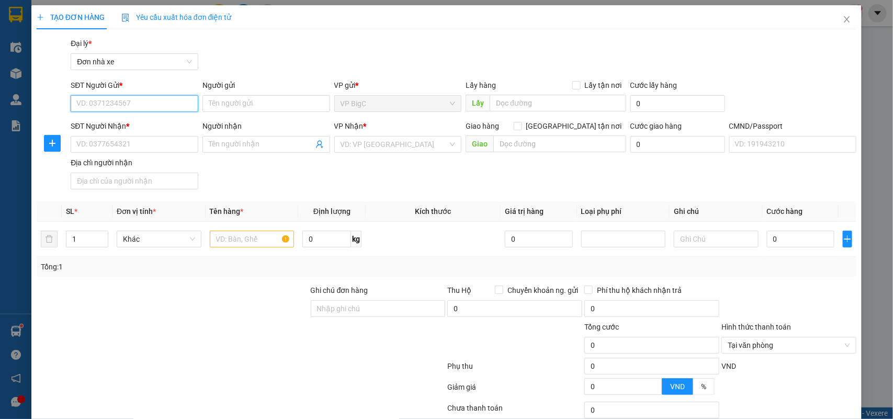
click at [148, 105] on input "SĐT Người Gửi *" at bounding box center [135, 103] width 128 height 17
type input "0987697828"
click at [244, 98] on input "Người gửi" at bounding box center [266, 103] width 128 height 17
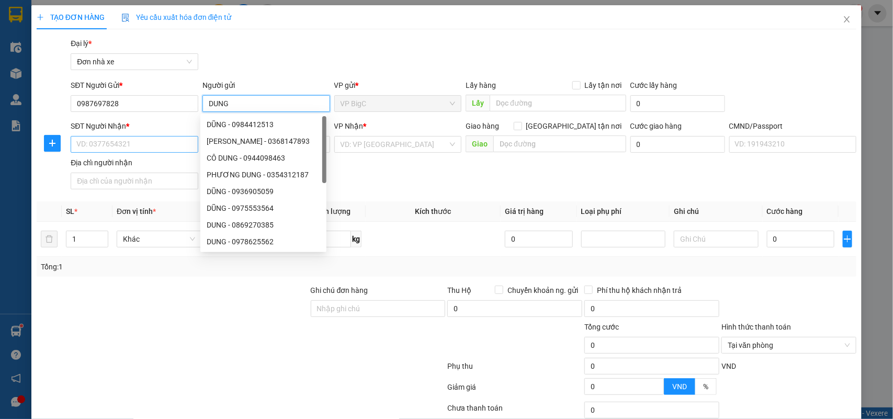
type input "DUNG"
click at [144, 150] on input "SĐT Người Nhận *" at bounding box center [135, 144] width 128 height 17
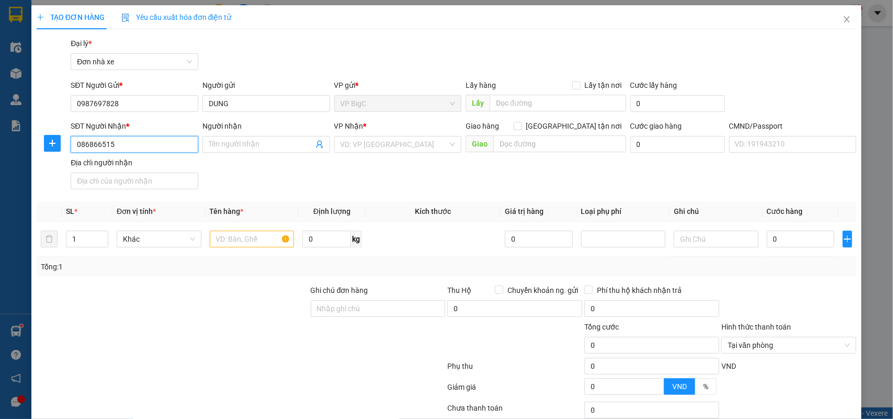
type input "0868665155"
click at [139, 173] on div "0868665155 - ngọc" at bounding box center [133, 165] width 126 height 17
type input "ngọc"
type input "036198003642 MAI THỊ NHUNG"
type input "0868665155"
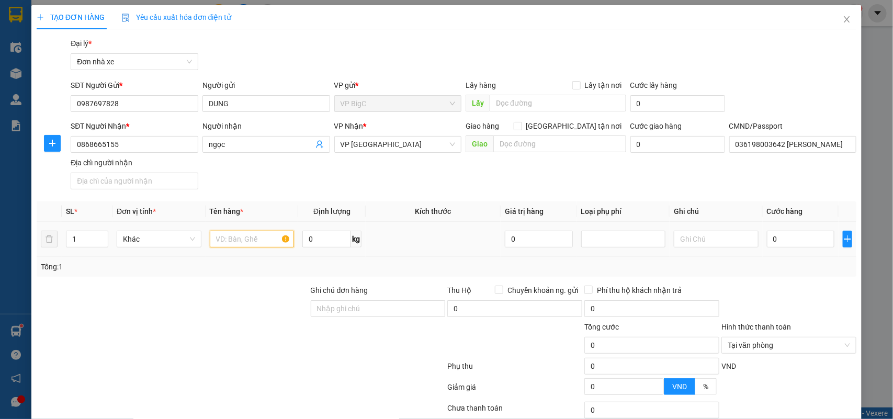
click at [242, 241] on input "text" at bounding box center [252, 239] width 85 height 17
type input "QUẦN OÁ"
type input "0"
click at [247, 241] on input "QUẦN OÁ" at bounding box center [252, 239] width 85 height 17
type input "QUẦN ÁO"
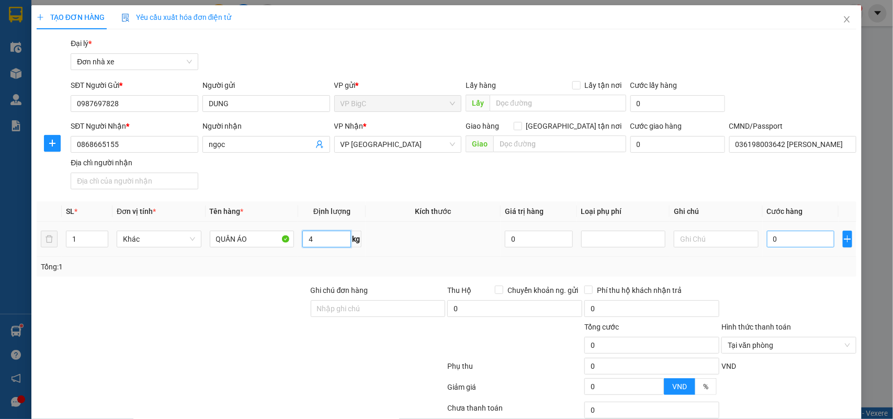
type input "4"
click at [788, 240] on input "0" at bounding box center [800, 239] width 67 height 17
type input "3"
type input "30"
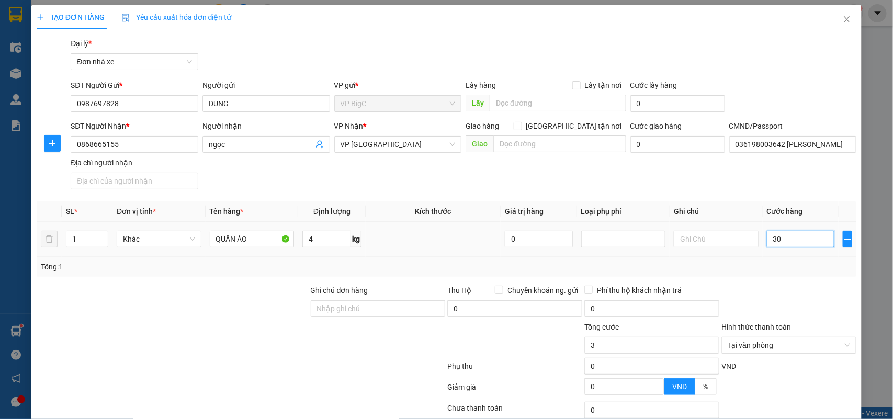
type input "30"
type input "30.000"
click at [770, 184] on div "SĐT Người Nhận * 0868665155 Người nhận ngọc VP Nhận * VP Nam Định Giao hàng Gia…" at bounding box center [464, 156] width 790 height 73
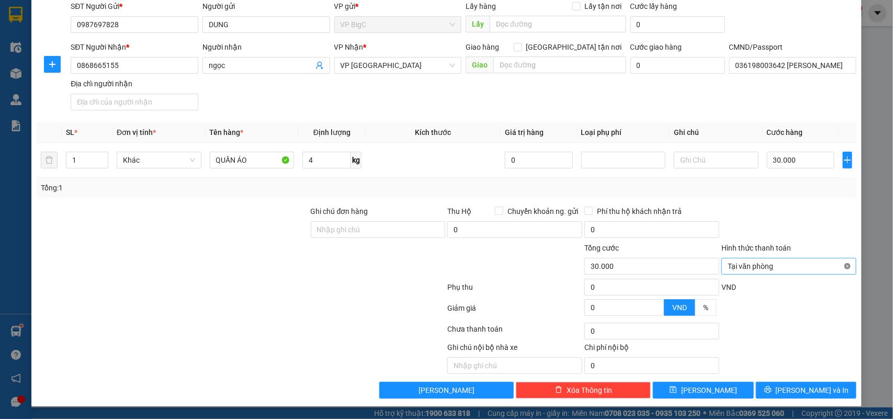
type input "30.000"
click at [815, 390] on span "[PERSON_NAME] và In" at bounding box center [812, 390] width 73 height 12
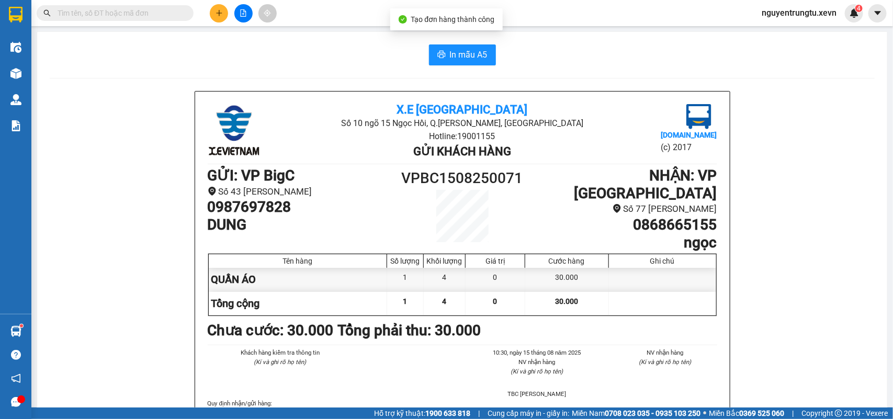
click at [493, 52] on div "In mẫu A5" at bounding box center [462, 54] width 825 height 21
drag, startPoint x: 472, startPoint y: 59, endPoint x: 419, endPoint y: 70, distance: 53.8
click at [472, 59] on span "In mẫu A5" at bounding box center [469, 54] width 38 height 13
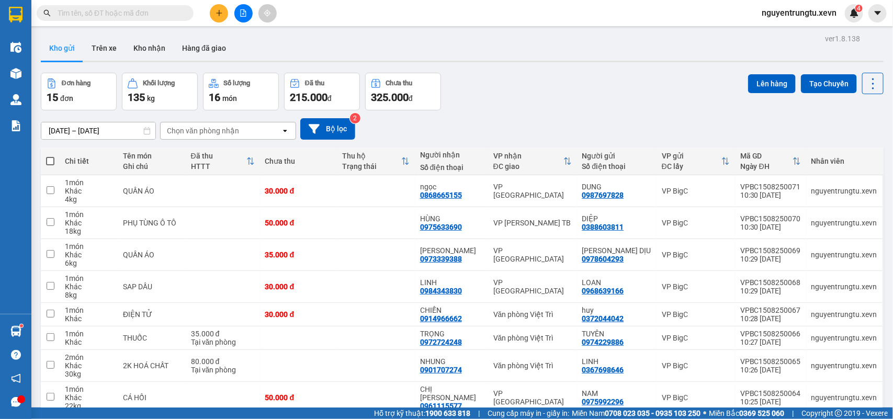
click at [209, 15] on div at bounding box center [243, 13] width 78 height 18
click at [220, 16] on icon "plus" at bounding box center [218, 12] width 7 height 7
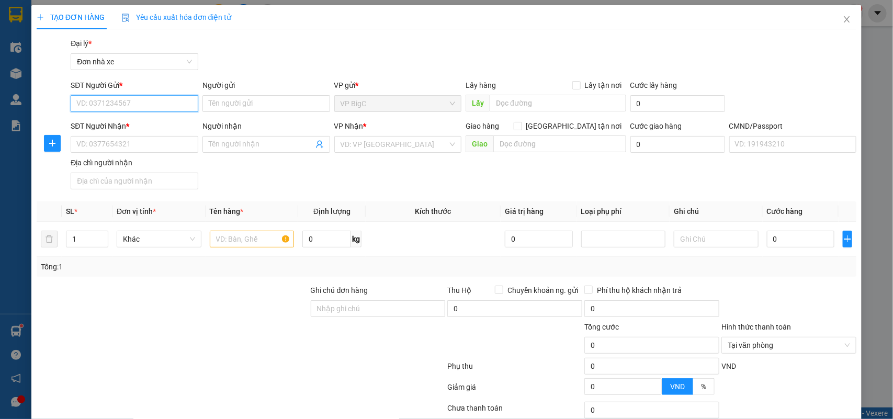
click at [177, 106] on input "SĐT Người Gửi *" at bounding box center [135, 103] width 128 height 17
type input "0961510633"
click at [143, 123] on div "0961510633 - ANH TUẤN" at bounding box center [132, 125] width 113 height 12
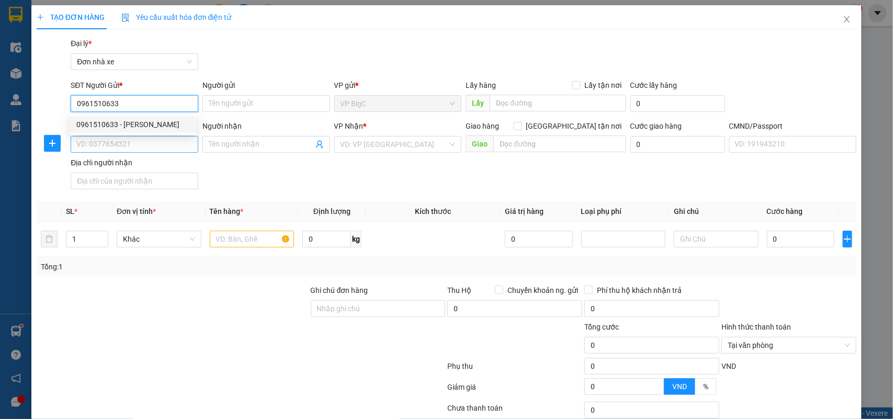
type input "[PERSON_NAME]"
type input "0335811670"
type input "HẠM"
checkbox input "true"
type input "bệnh viện đa khoa yên bái"
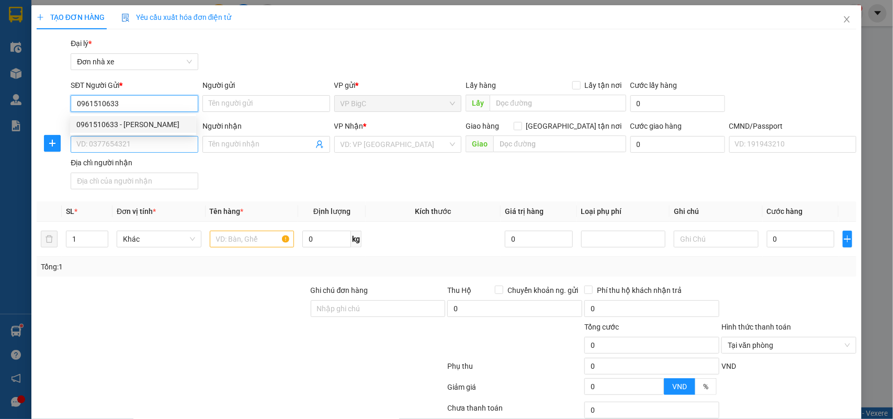
type input "037189006535 lã thị thuỳ dương"
type input "60.000"
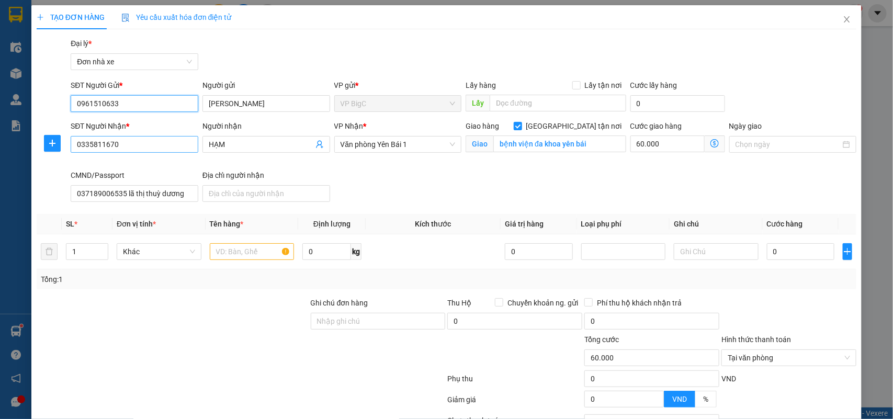
type input "0961510633"
drag, startPoint x: 144, startPoint y: 150, endPoint x: 19, endPoint y: 150, distance: 125.0
click at [19, 150] on div "TẠO ĐƠN HÀNG Yêu cầu xuất hóa đơn điện tử Transit Pickup Surcharge Ids Transit …" at bounding box center [446, 209] width 893 height 419
type input "0979366352"
drag, startPoint x: 238, startPoint y: 142, endPoint x: 170, endPoint y: 153, distance: 69.4
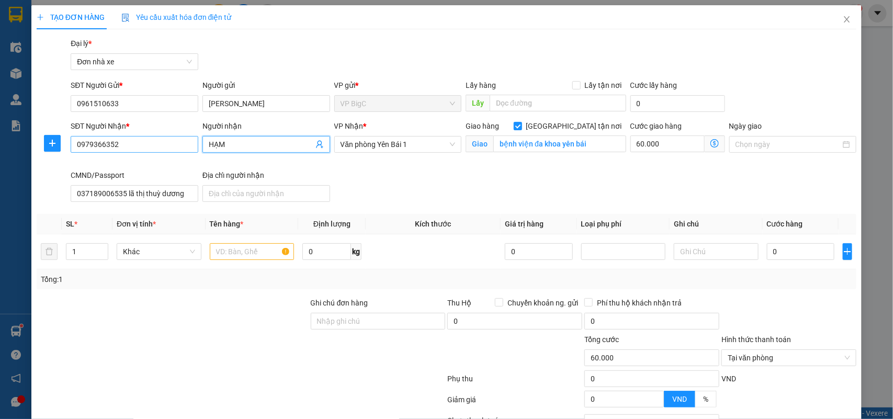
click at [170, 153] on div "SĐT Người Nhận * 0979366352 Người nhận HẠM HẠM VP Nhận * Văn phòng Yên Bái 1 Gi…" at bounding box center [464, 163] width 790 height 86
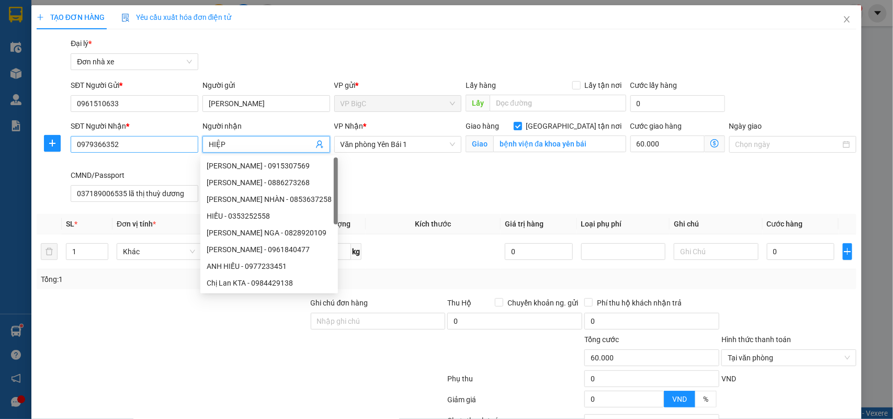
type input "HIỆP"
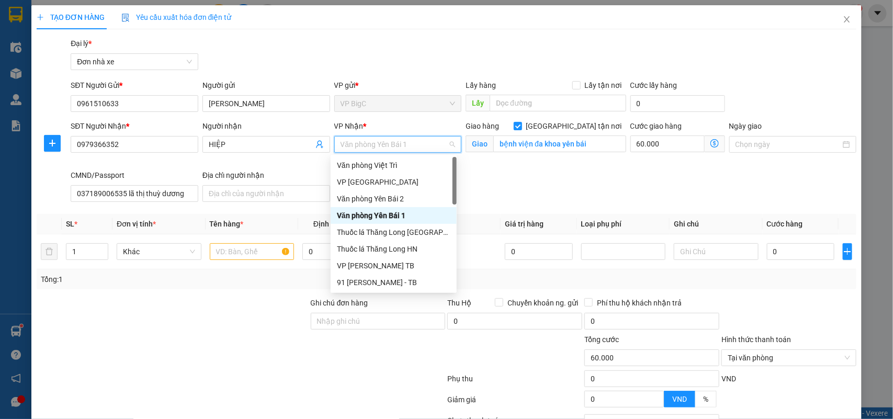
click at [412, 213] on div "Văn phòng Yên Bái 1" at bounding box center [393, 216] width 113 height 12
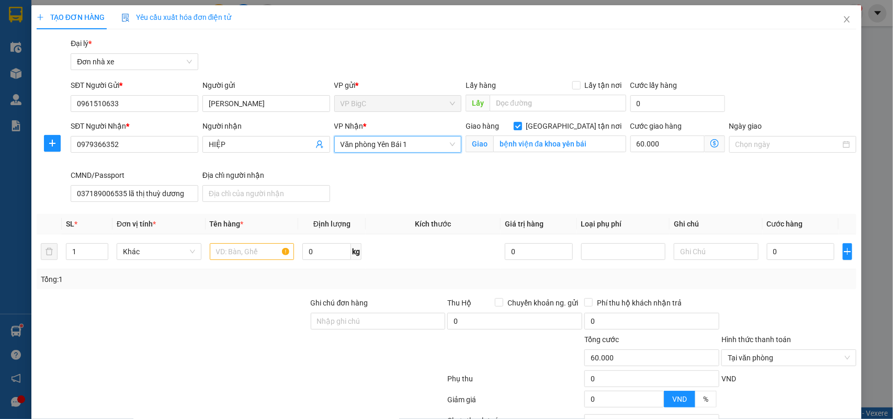
click at [547, 181] on div "SĐT Người Nhận * 0979366352 Người nhận HIỆP VP Nhận * Văn phòng Yên Bái 1 Văn p…" at bounding box center [464, 163] width 790 height 86
drag, startPoint x: 124, startPoint y: 106, endPoint x: 18, endPoint y: 112, distance: 105.8
click at [18, 111] on div "TẠO ĐƠN HÀNG Yêu cầu xuất hóa đơn điện tử Transit Pickup Surcharge Ids Transit …" at bounding box center [446, 209] width 893 height 419
click at [239, 256] on input "text" at bounding box center [252, 251] width 85 height 17
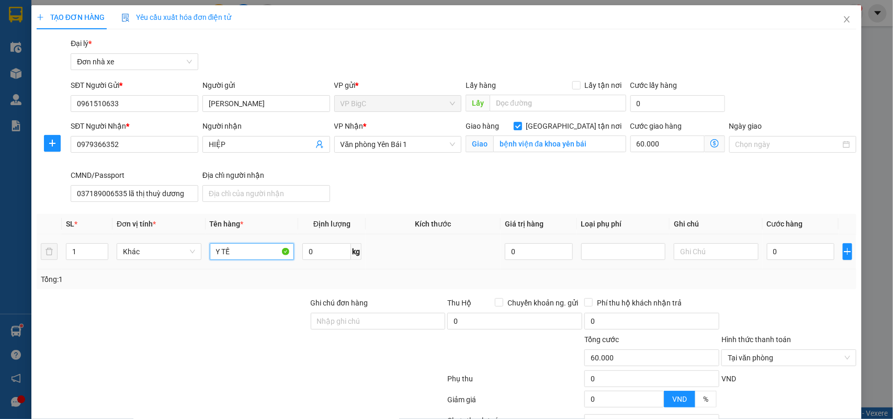
type input "Y TẾ"
type input "2"
click at [786, 263] on td "0" at bounding box center [801, 251] width 76 height 35
click at [779, 246] on input "0" at bounding box center [800, 251] width 67 height 17
type input "3"
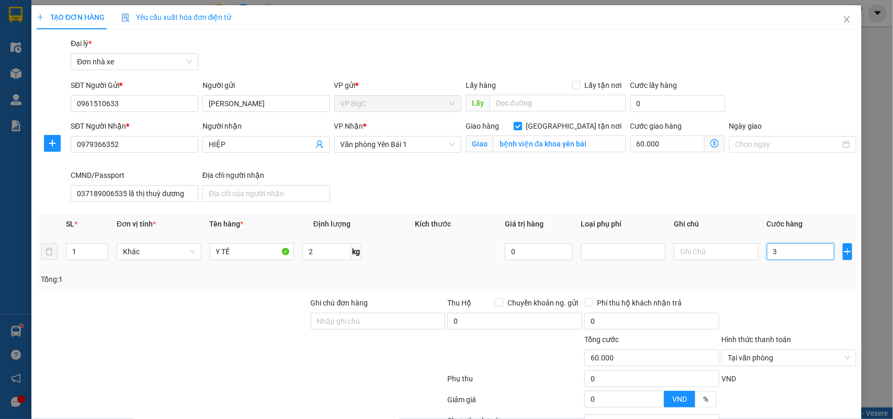
type input "60.003"
type input "35"
type input "60.035"
type input "35.000"
type input "95.000"
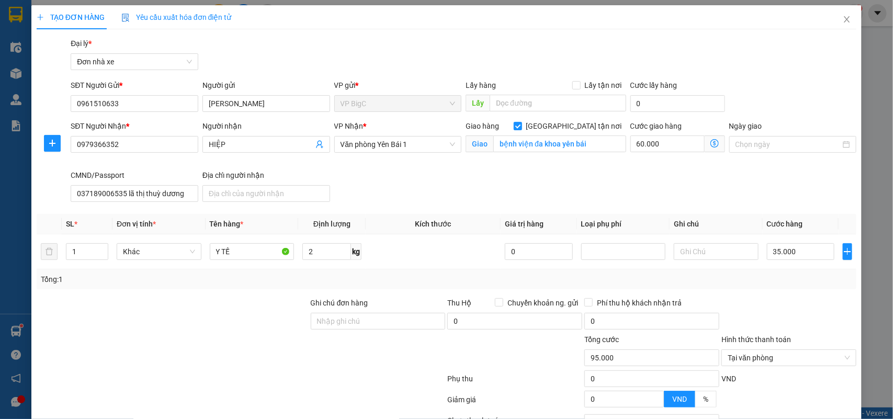
click at [668, 195] on div "SĐT Người Nhận * 0979366352 Người nhận HIỆP VP Nhận * Văn phòng Yên Bái 1 Giao …" at bounding box center [464, 163] width 790 height 86
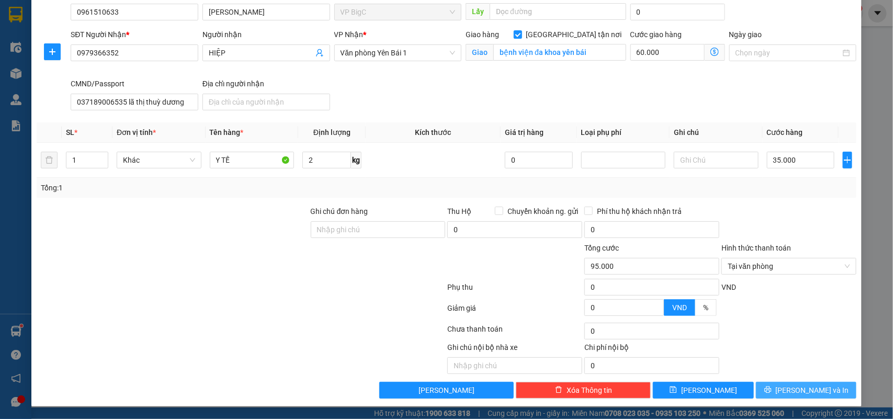
click at [801, 385] on span "[PERSON_NAME] và In" at bounding box center [812, 390] width 73 height 12
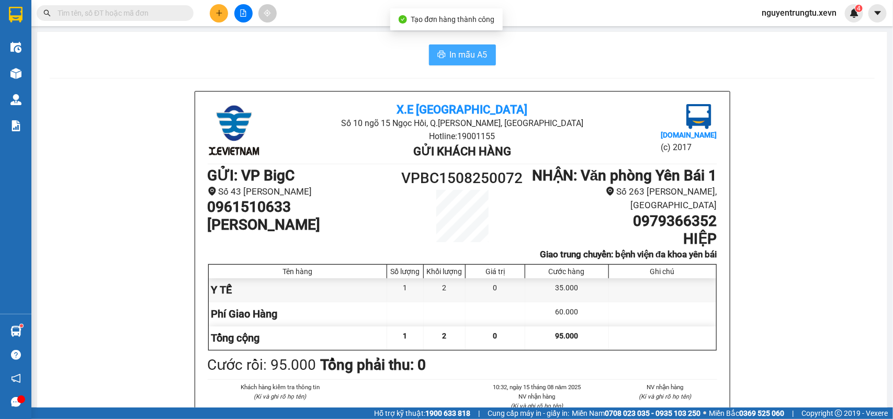
drag, startPoint x: 469, startPoint y: 58, endPoint x: 341, endPoint y: 80, distance: 129.6
click at [468, 58] on span "In mẫu A5" at bounding box center [469, 54] width 38 height 13
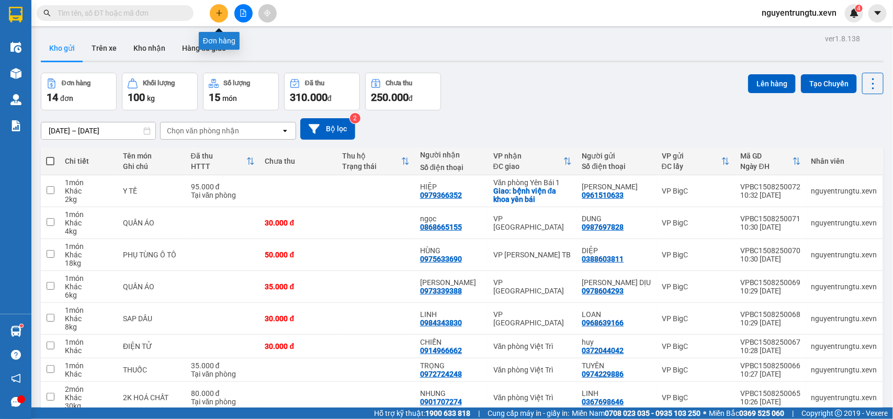
click at [225, 14] on button at bounding box center [219, 13] width 18 height 18
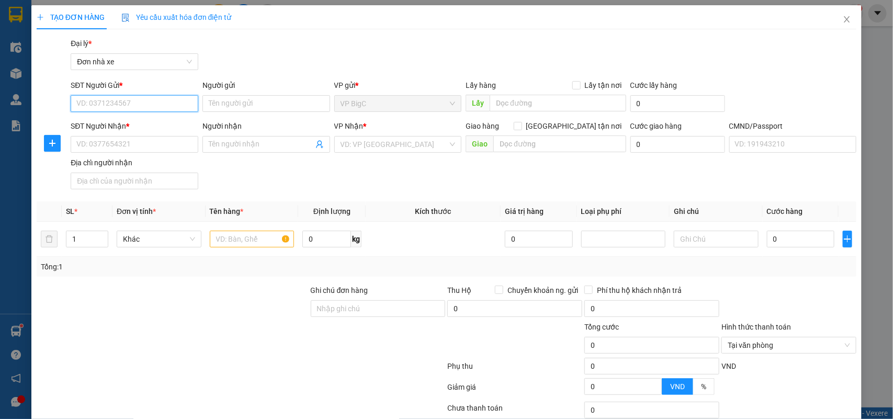
click at [150, 105] on input "SĐT Người Gửi *" at bounding box center [135, 103] width 128 height 17
type input "0913911635"
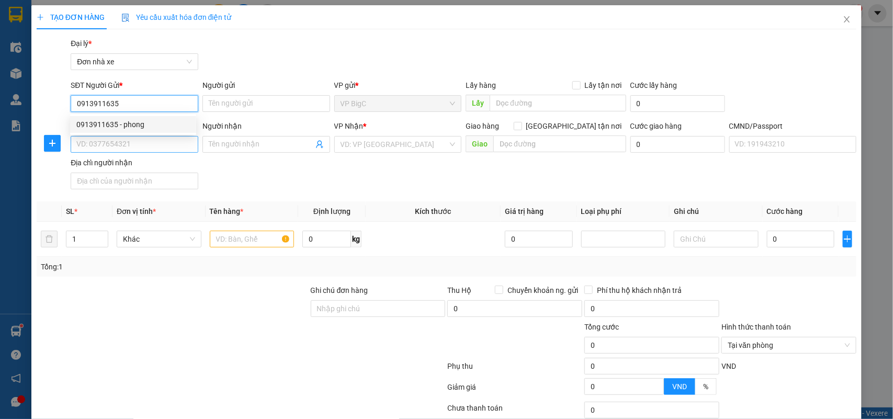
drag, startPoint x: 153, startPoint y: 127, endPoint x: 153, endPoint y: 140, distance: 12.6
click at [153, 128] on div "0913911635 - phong" at bounding box center [132, 125] width 113 height 12
type input "phong"
type input "0915974345"
type input "NGA"
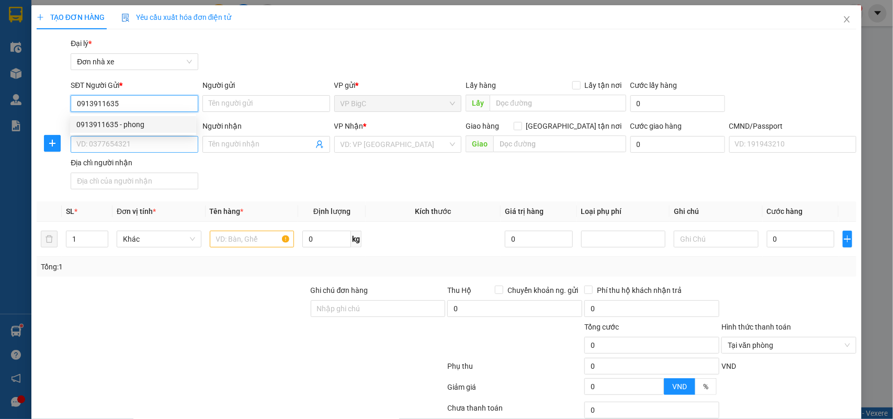
type input "THỌ SHIP"
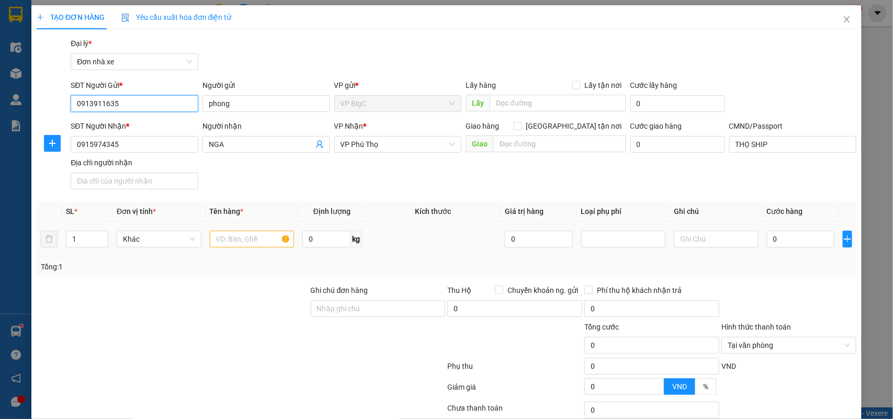
type input "0913911635"
click at [241, 234] on input "text" at bounding box center [252, 239] width 85 height 17
type input "VẢI"
type input "5"
click at [778, 236] on input "0" at bounding box center [800, 239] width 67 height 17
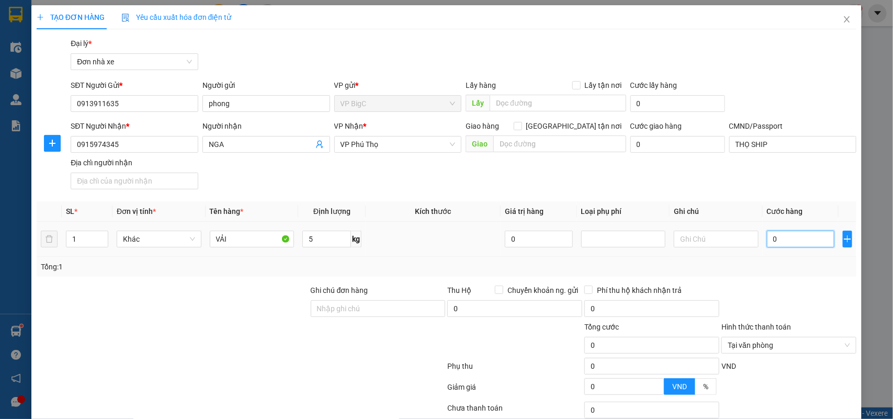
type input "3"
type input "30"
type input "30.000"
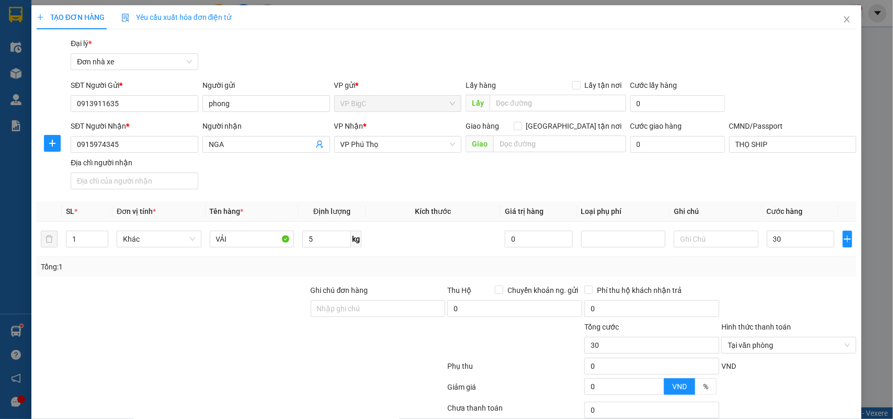
type input "30.000"
click at [775, 273] on div "Tổng: 1" at bounding box center [447, 267] width 820 height 20
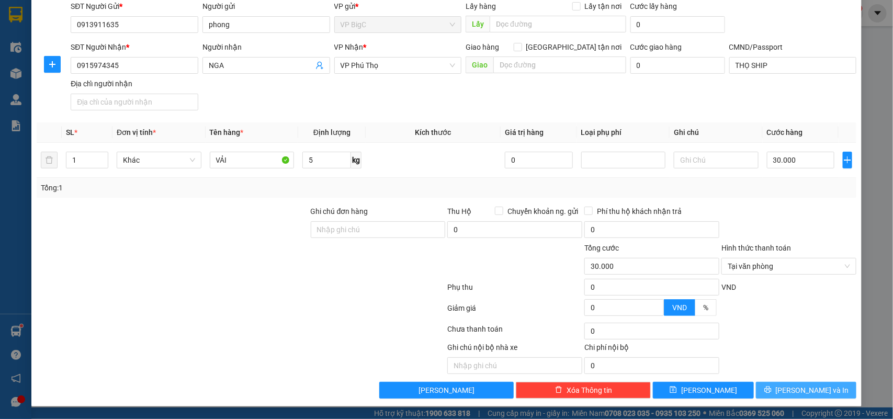
click at [802, 392] on span "[PERSON_NAME] và In" at bounding box center [812, 390] width 73 height 12
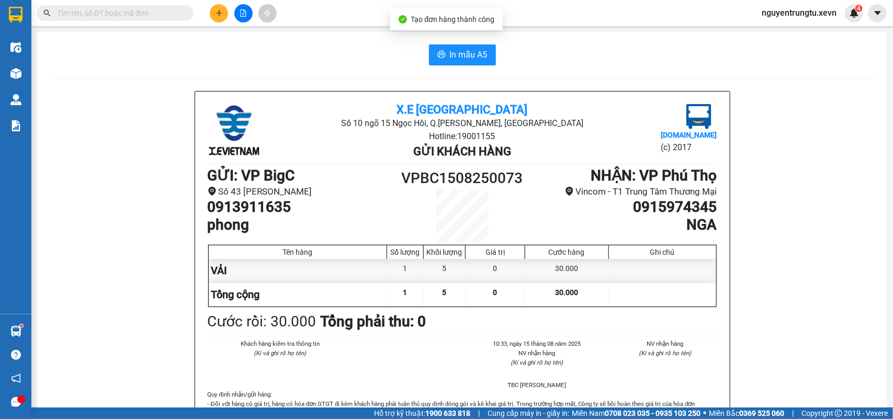
click at [422, 63] on div "In mẫu A5" at bounding box center [462, 54] width 825 height 21
click at [459, 50] on span "In mẫu A5" at bounding box center [469, 54] width 38 height 13
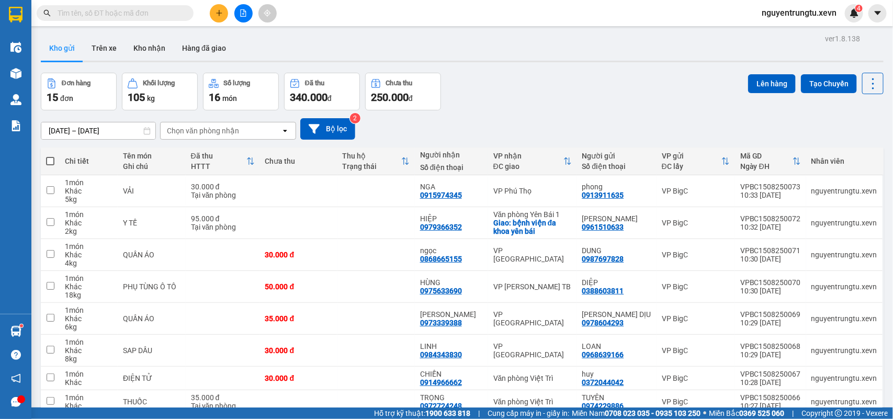
click at [152, 12] on input "text" at bounding box center [119, 13] width 123 height 12
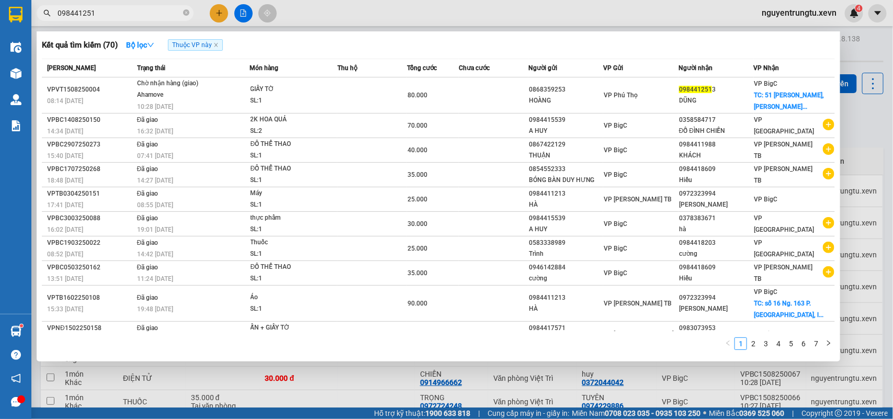
type input "0984412513"
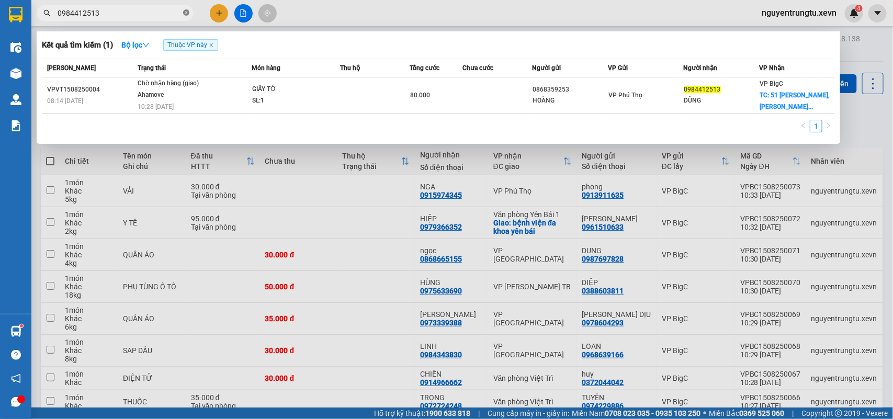
click at [186, 11] on icon "close-circle" at bounding box center [186, 12] width 6 height 6
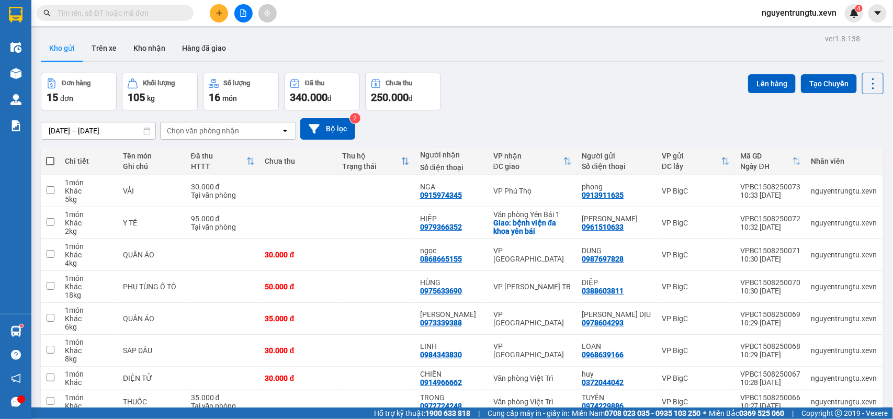
click at [122, 5] on span at bounding box center [115, 13] width 157 height 16
click at [122, 9] on input "text" at bounding box center [119, 13] width 123 height 12
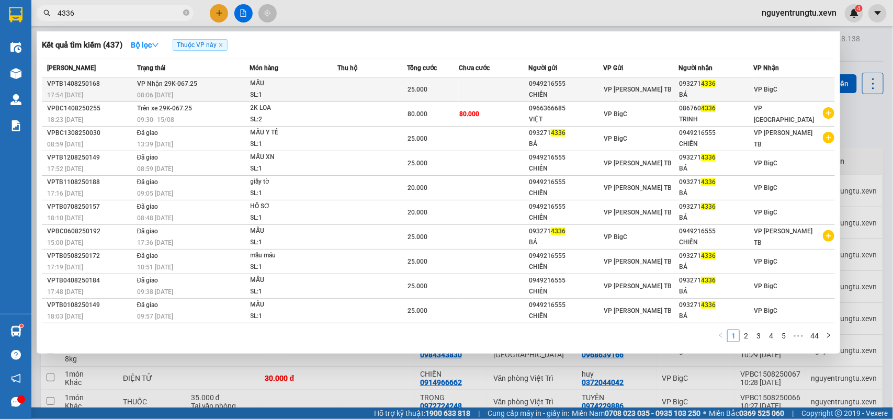
type input "4336"
click at [255, 82] on div "MẪU" at bounding box center [290, 84] width 78 height 12
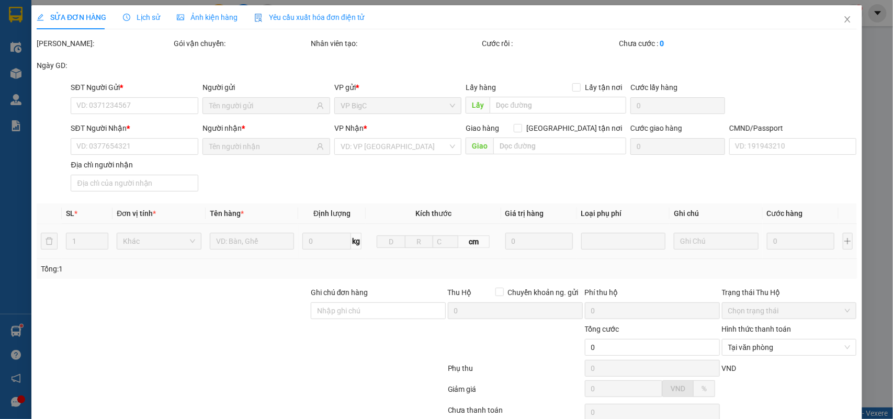
type input "0949216555"
type input "CHIẾN"
type input "0932714336"
type input "BÁ"
type input "1"
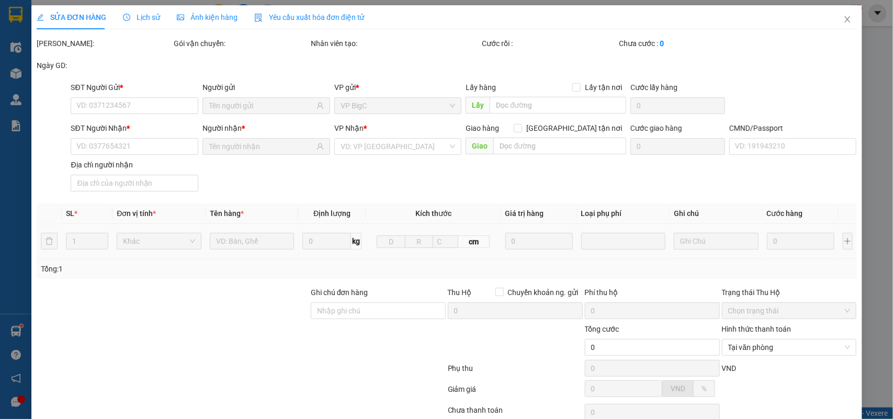
type input "25.000"
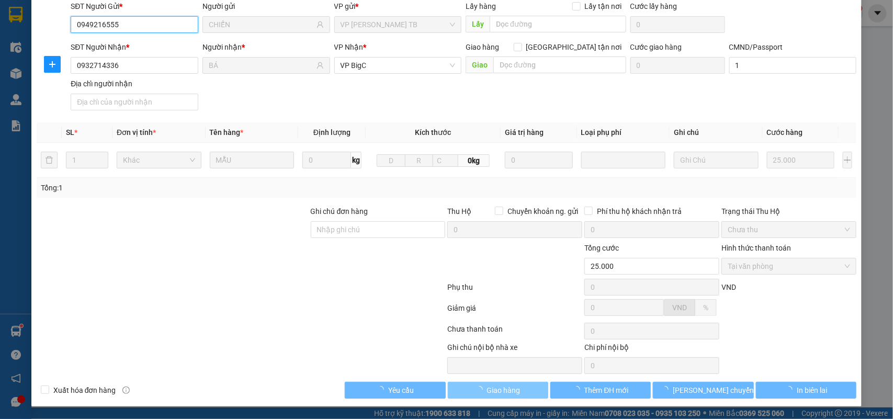
scroll to position [83, 0]
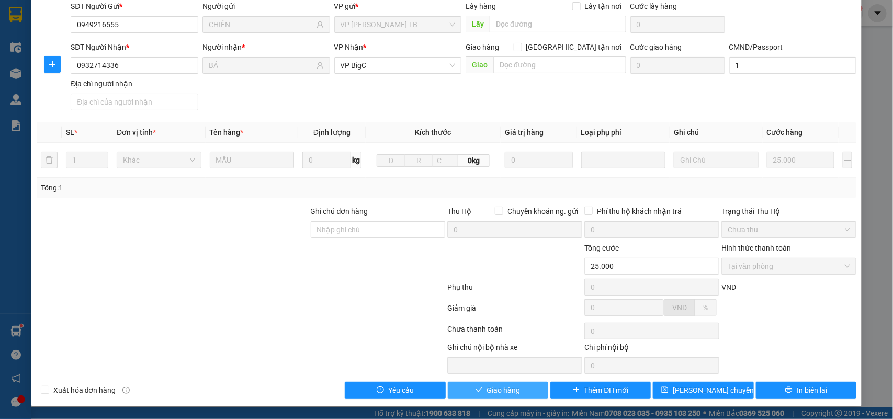
click at [510, 390] on span "Giao hàng" at bounding box center [503, 390] width 33 height 12
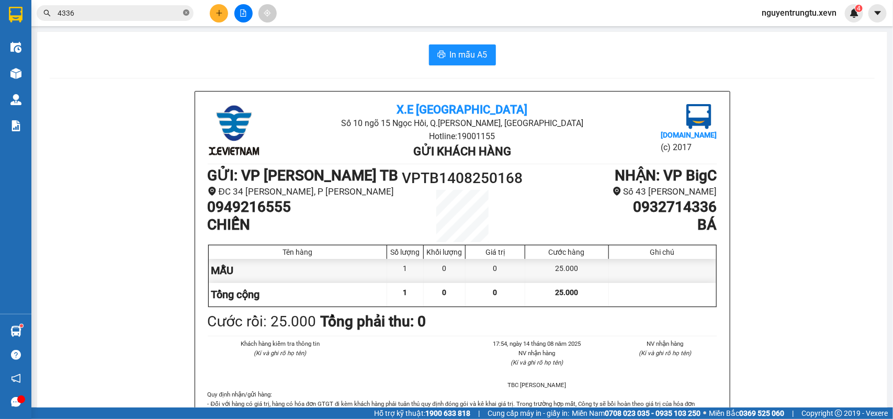
click at [188, 12] on icon "close-circle" at bounding box center [186, 12] width 6 height 6
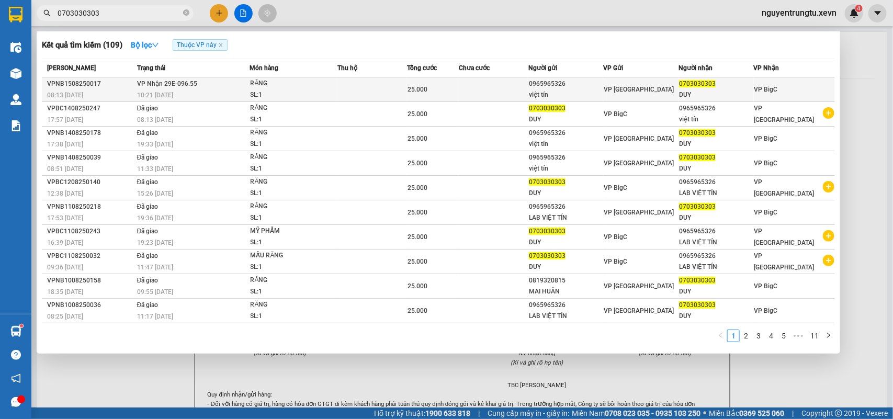
type input "0703030303"
click at [184, 87] on span "VP Nhận 29E-096.55" at bounding box center [167, 83] width 60 height 7
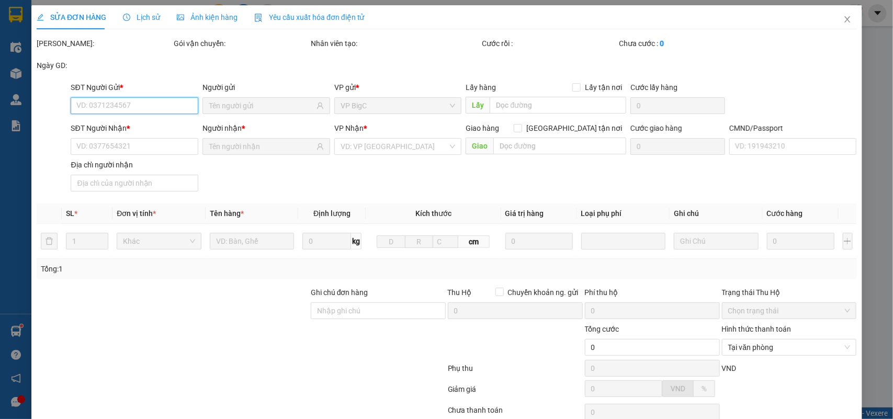
type input "0965965326"
type input "việt tín"
type input "0703030303"
type input "DUY"
type input "ship 0394040223"
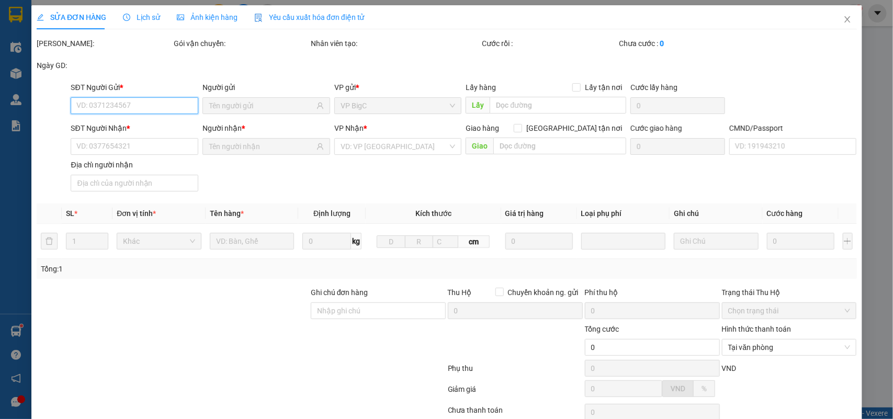
type input "25.000"
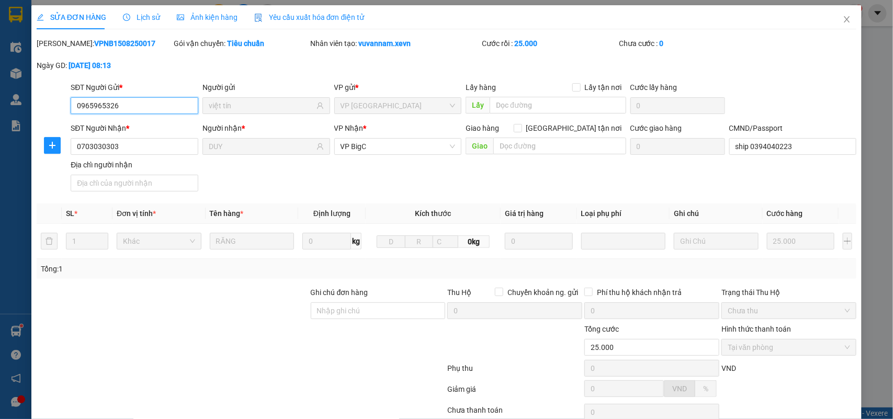
scroll to position [83, 0]
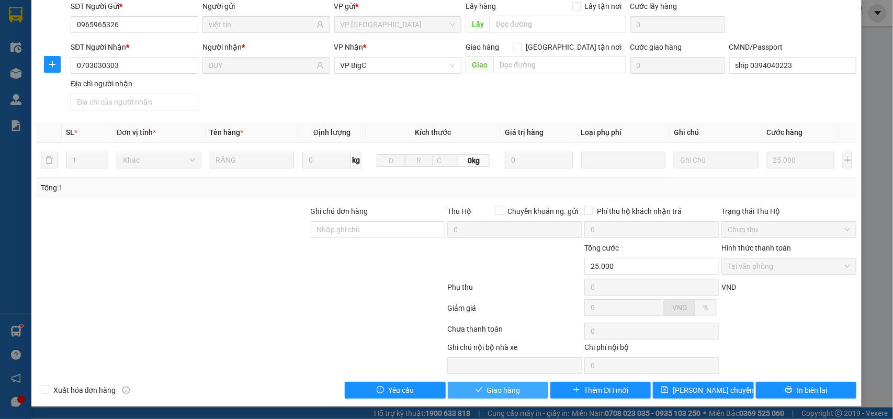
click at [506, 391] on span "Giao hàng" at bounding box center [503, 390] width 33 height 12
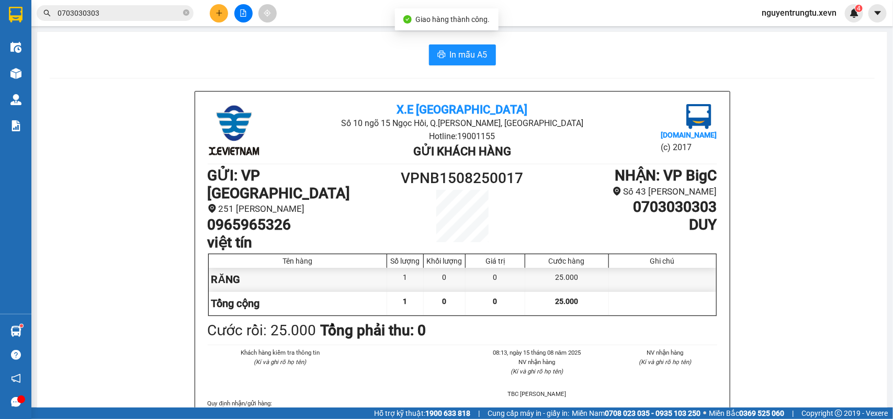
click at [219, 16] on icon "plus" at bounding box center [218, 12] width 7 height 7
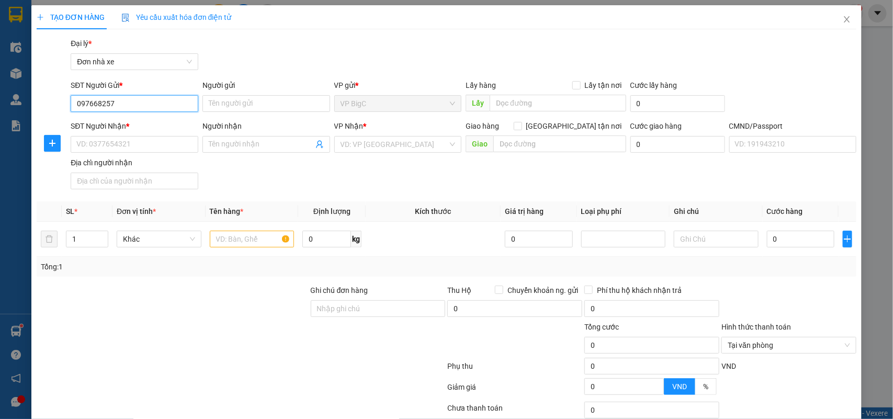
type input "0976682576"
click at [154, 124] on div "0976682576 - HOẠCH" at bounding box center [132, 125] width 113 height 12
type input "HOẠCH"
type input "0915307309"
type input "BÌNH"
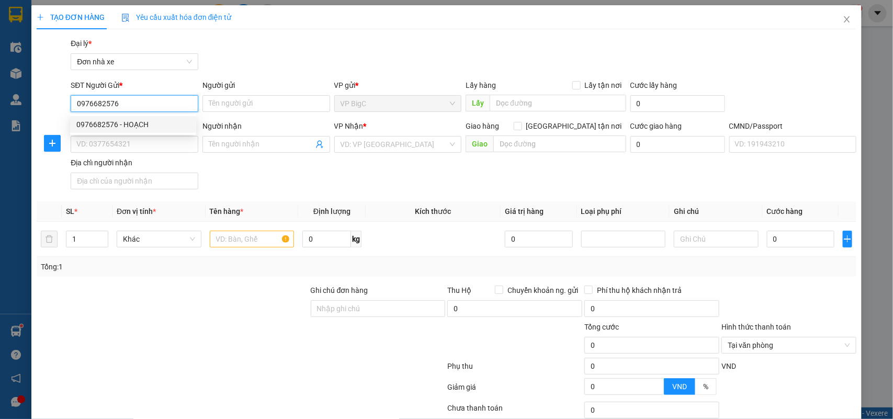
type input "161751619 NGUYỄN NHƯ BÌNH, 10/215 TRẦN NHÂN TÔNG"
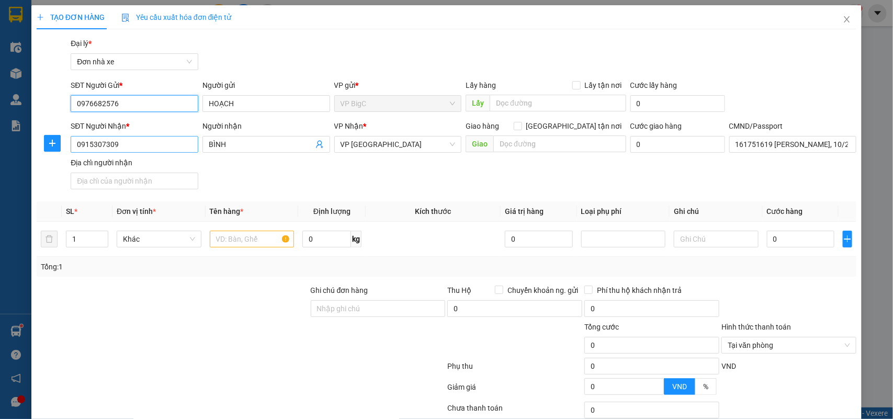
type input "0976682576"
drag, startPoint x: 140, startPoint y: 151, endPoint x: 0, endPoint y: 145, distance: 140.3
click at [0, 145] on div "TẠO ĐƠN HÀNG Yêu cầu xuất hóa đơn điện tử Transit Pickup Surcharge Ids Transit …" at bounding box center [446, 209] width 893 height 419
drag, startPoint x: 117, startPoint y: 192, endPoint x: 130, endPoint y: 207, distance: 19.2
click at [117, 194] on div "0965562309 - HÙNG" at bounding box center [132, 200] width 113 height 12
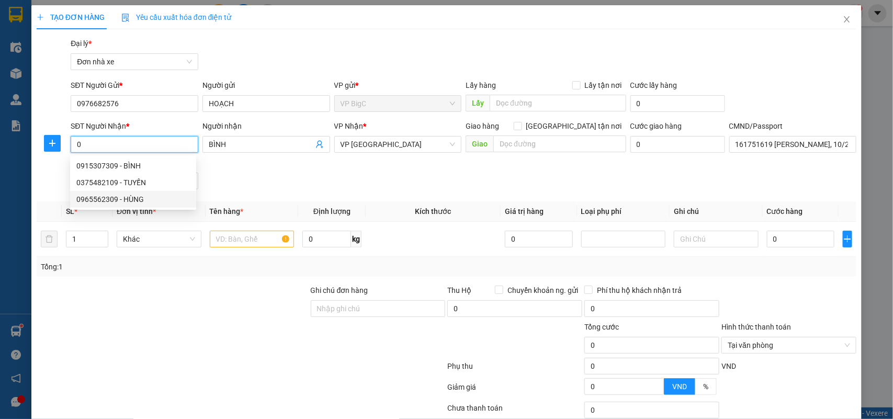
type input "0965562309"
type input "HÙNG"
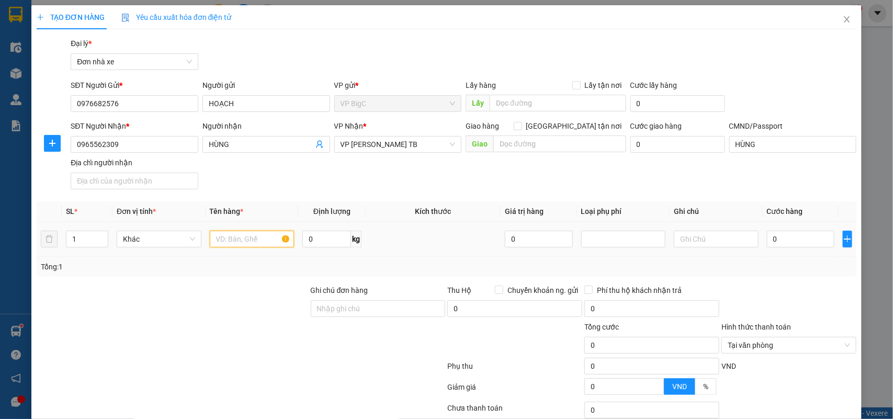
click at [236, 240] on input "text" at bounding box center [252, 239] width 85 height 17
click at [793, 234] on input "0" at bounding box center [800, 239] width 67 height 17
click at [792, 299] on div at bounding box center [788, 303] width 137 height 37
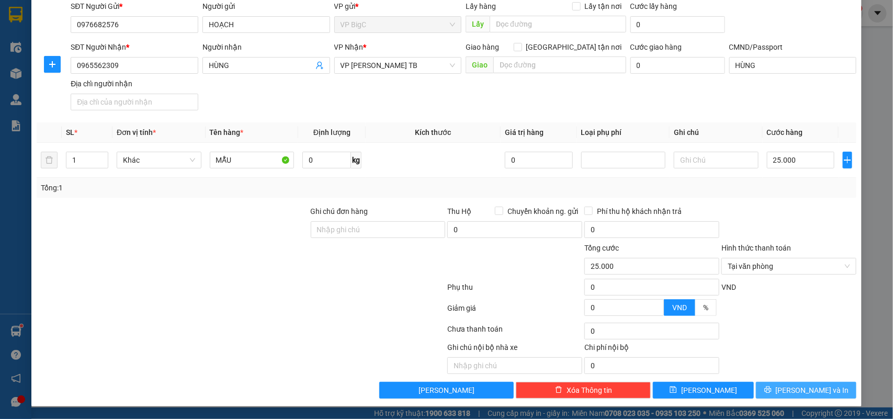
click at [801, 394] on span "[PERSON_NAME] và In" at bounding box center [812, 390] width 73 height 12
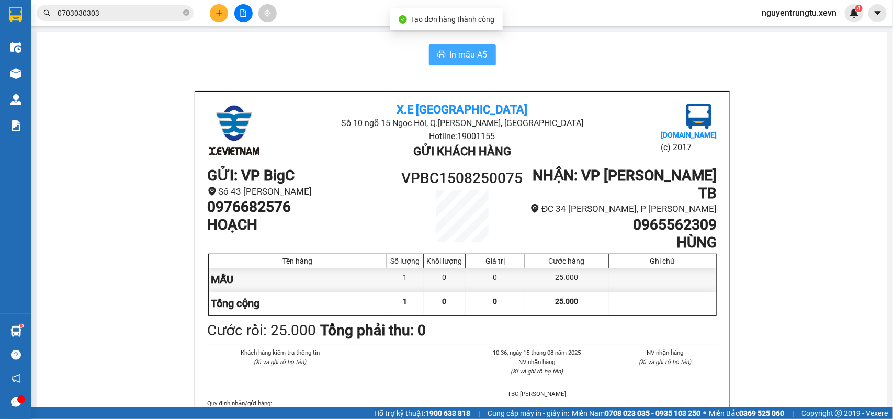
click at [461, 58] on span "In mẫu A5" at bounding box center [469, 54] width 38 height 13
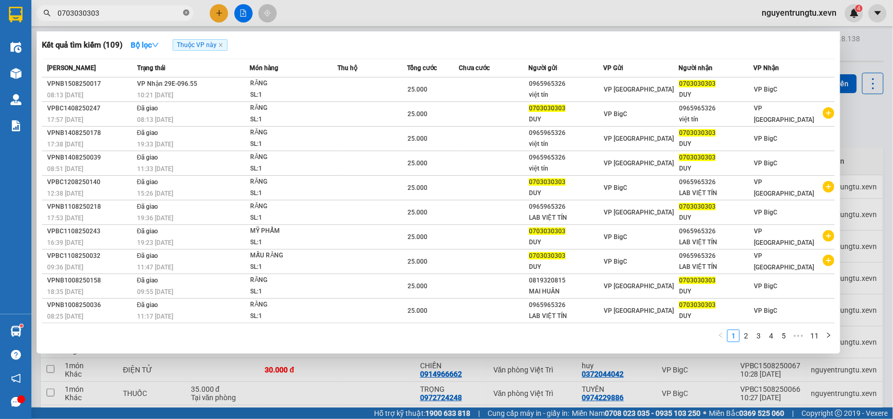
click at [189, 14] on icon "close-circle" at bounding box center [186, 12] width 6 height 6
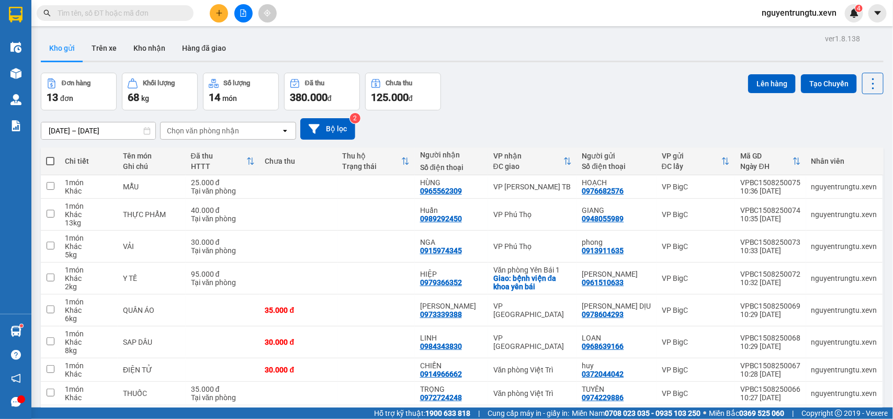
click at [163, 14] on input "text" at bounding box center [119, 13] width 123 height 12
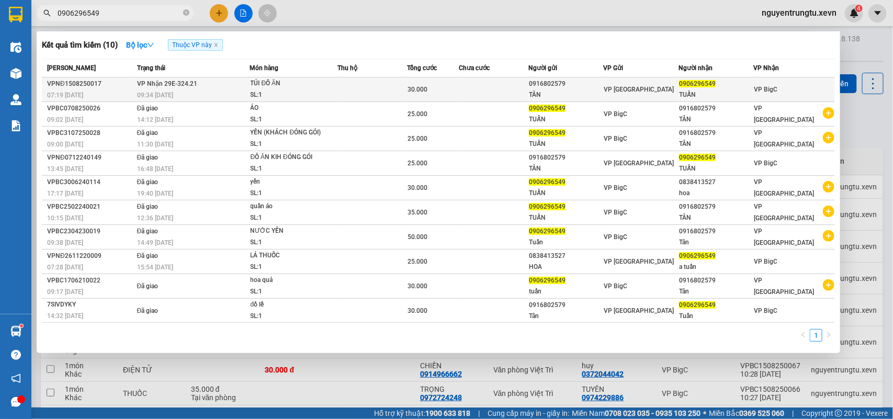
click at [354, 88] on td at bounding box center [372, 89] width 70 height 25
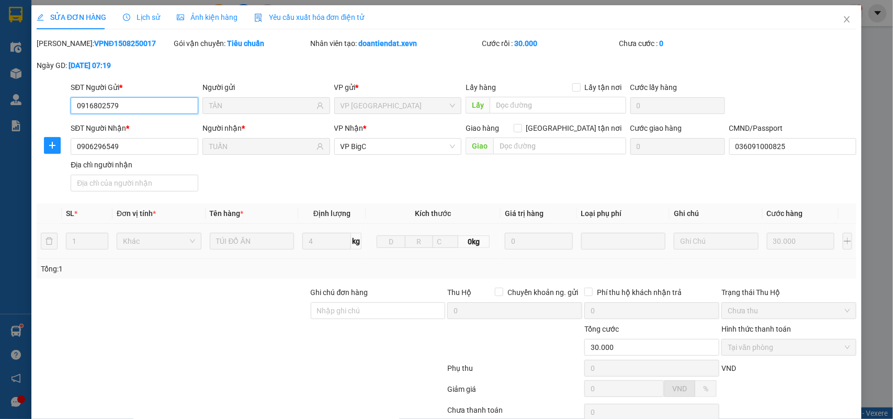
scroll to position [83, 0]
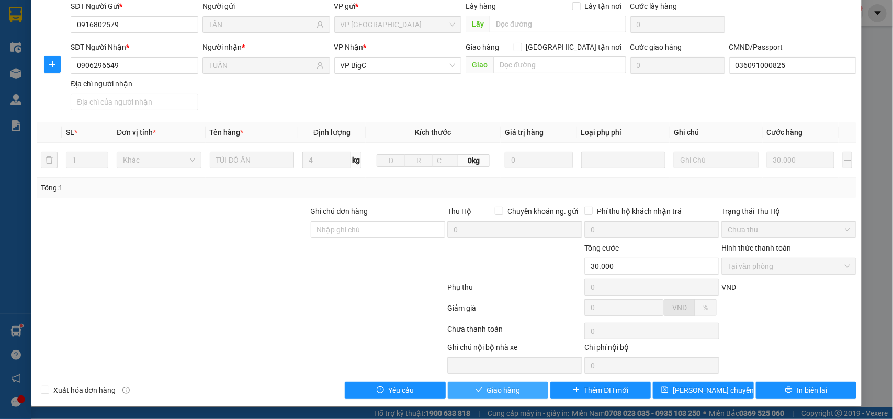
click at [506, 393] on span "Giao hàng" at bounding box center [503, 390] width 33 height 12
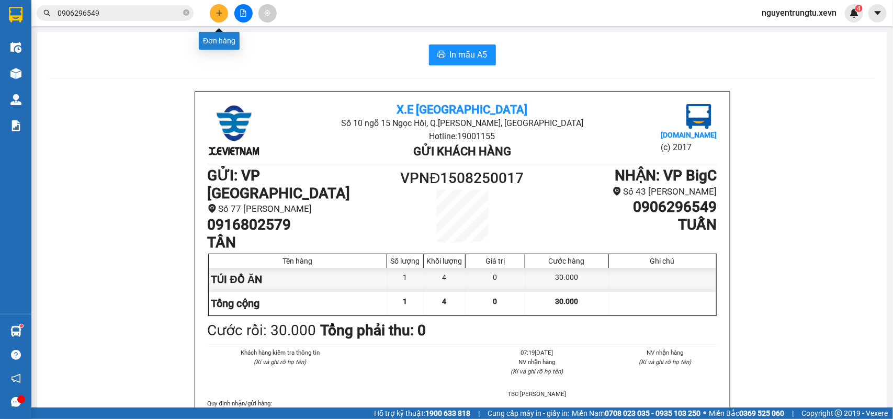
click at [220, 13] on icon "plus" at bounding box center [219, 13] width 6 height 1
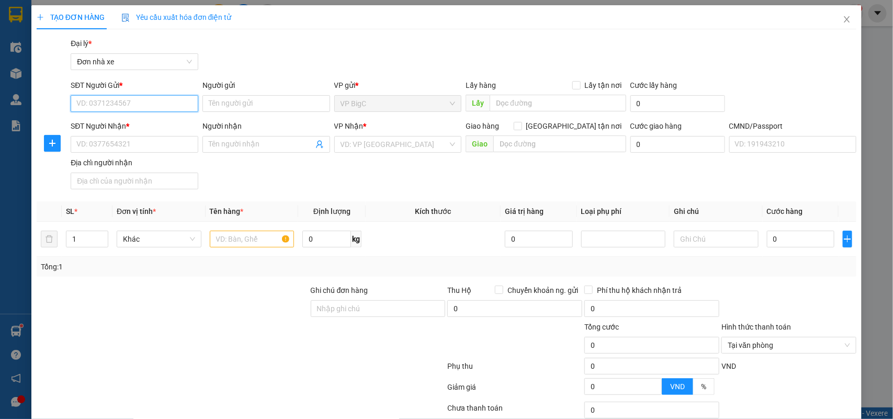
click at [152, 102] on input "SĐT Người Gửi *" at bounding box center [135, 103] width 128 height 17
click at [229, 103] on input "Người gửi" at bounding box center [266, 103] width 128 height 17
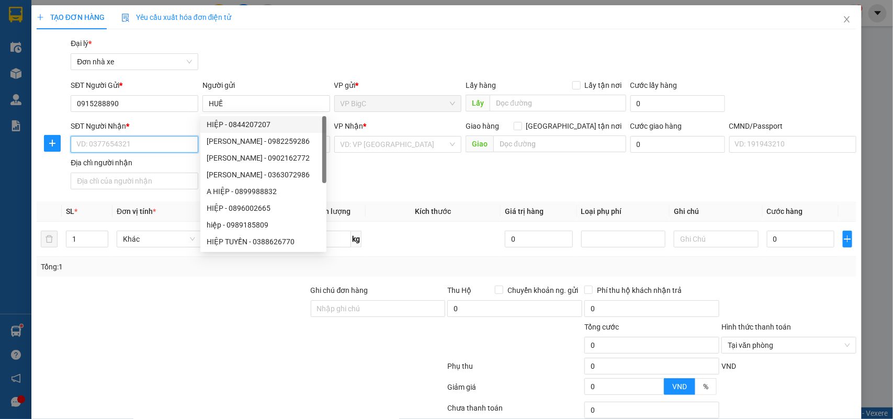
click at [160, 150] on input "SĐT Người Nhận *" at bounding box center [135, 144] width 128 height 17
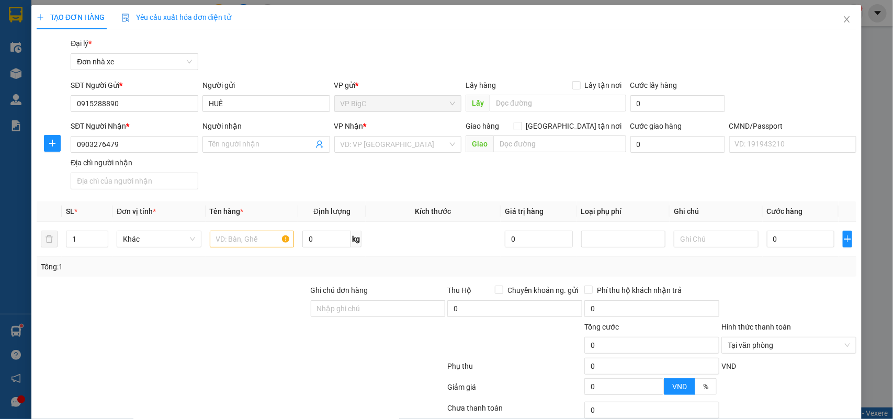
click at [244, 135] on div "Người nhận" at bounding box center [266, 128] width 128 height 16
click at [244, 139] on input "Người nhận" at bounding box center [261, 145] width 105 height 12
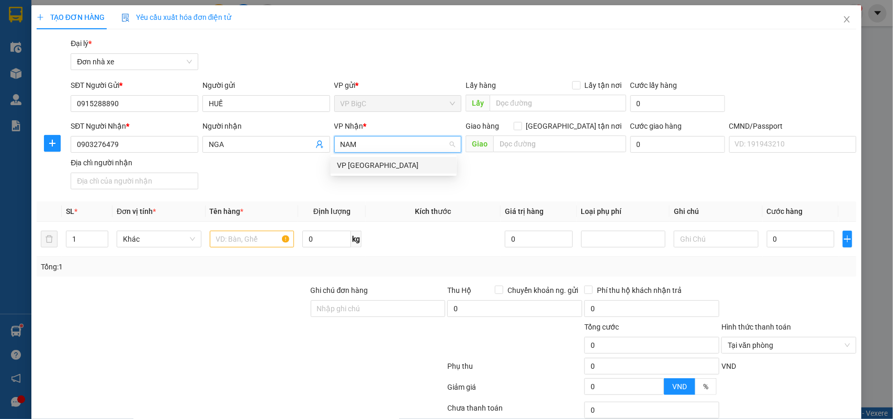
click at [359, 168] on div "VP [GEOGRAPHIC_DATA]" at bounding box center [393, 166] width 113 height 12
click at [231, 239] on input "text" at bounding box center [252, 239] width 85 height 17
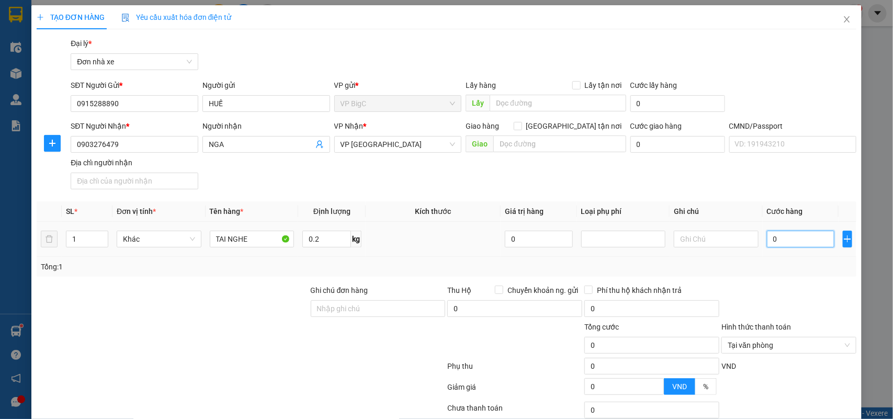
click at [785, 244] on input "0" at bounding box center [800, 239] width 67 height 17
click at [790, 275] on div "Tổng: 1" at bounding box center [447, 267] width 820 height 20
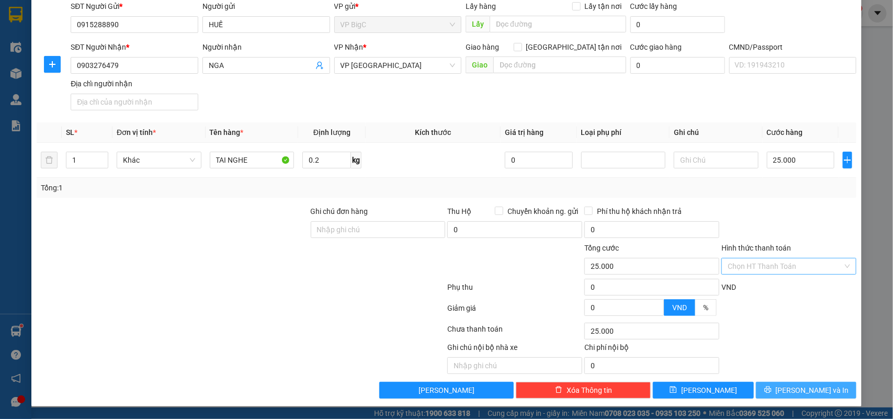
click at [815, 383] on button "[PERSON_NAME] và In" at bounding box center [806, 390] width 100 height 17
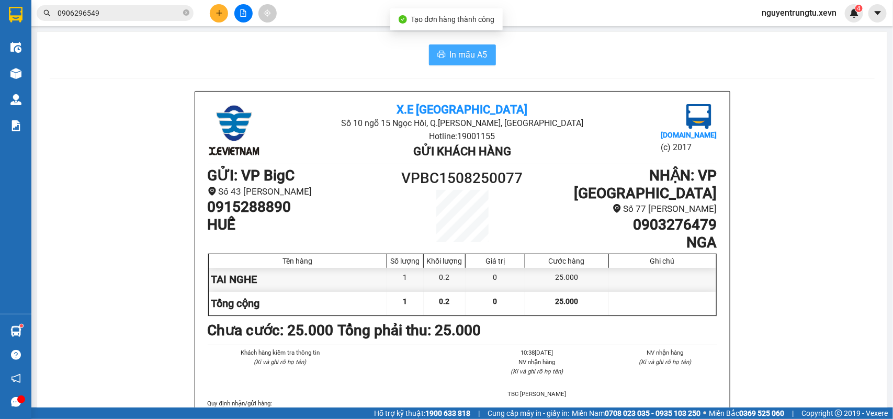
click at [440, 58] on icon "printer" at bounding box center [441, 54] width 8 height 8
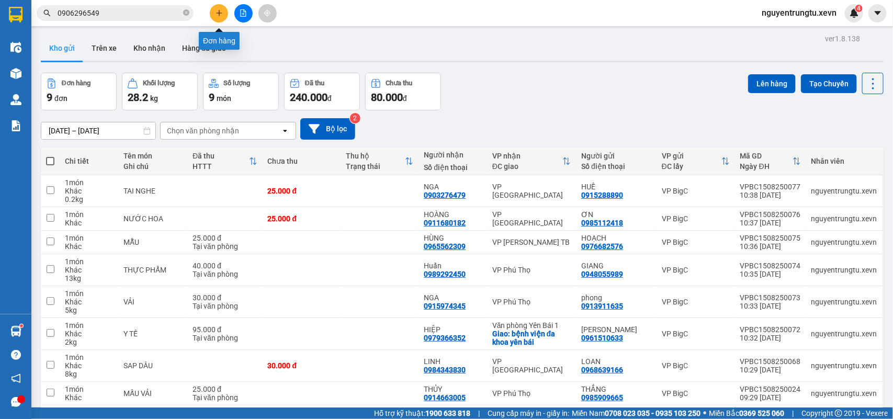
click at [222, 14] on icon "plus" at bounding box center [218, 12] width 7 height 7
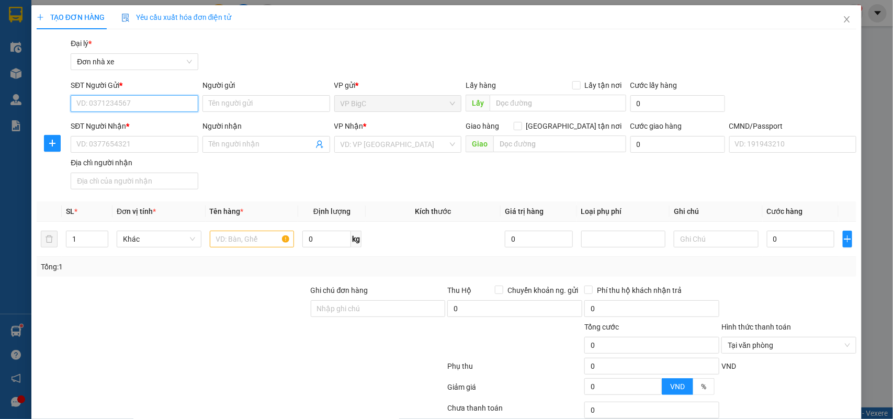
click at [148, 107] on input "SĐT Người Gửi *" at bounding box center [135, 103] width 128 height 17
click at [148, 105] on input "SĐT Người Gửi *" at bounding box center [135, 103] width 128 height 17
click at [142, 129] on div "0813963333 - HOÀNG" at bounding box center [132, 125] width 113 height 12
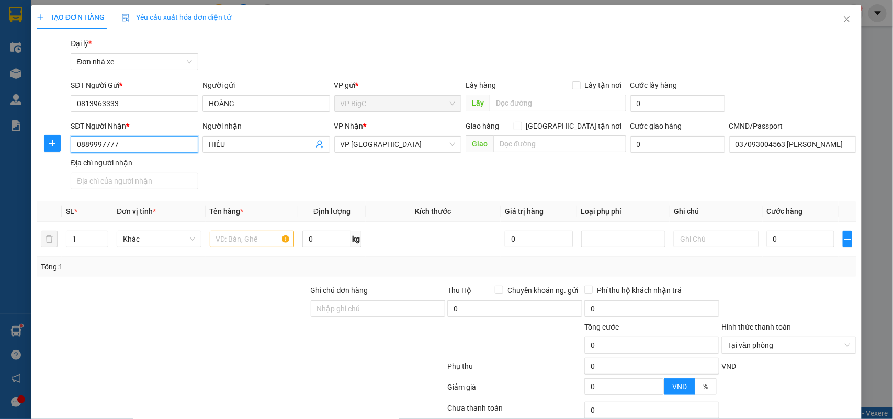
drag, startPoint x: 119, startPoint y: 146, endPoint x: 0, endPoint y: 160, distance: 120.0
click at [0, 160] on div "TẠO ĐƠN HÀNG Yêu cầu xuất hóa đơn điện tử Transit Pickup Surcharge Ids Transit …" at bounding box center [446, 209] width 893 height 419
click at [124, 163] on div "0889997777 - HIẾU" at bounding box center [132, 166] width 113 height 12
click at [228, 238] on input "text" at bounding box center [252, 239] width 85 height 17
click at [769, 236] on input "0" at bounding box center [800, 239] width 67 height 17
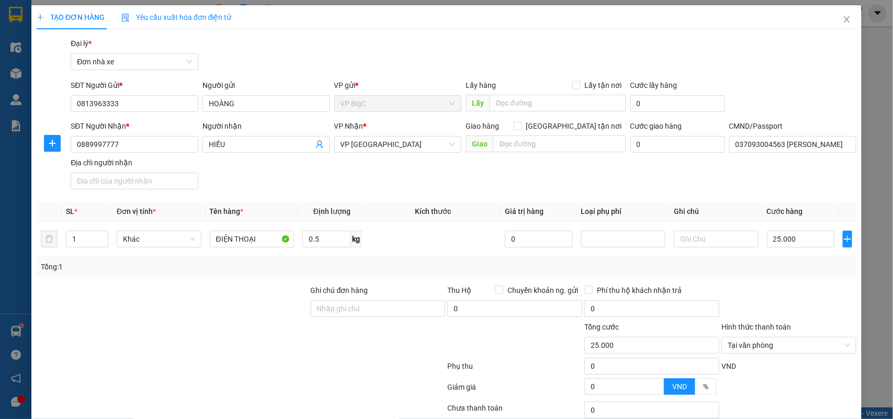
click at [770, 270] on div "Tổng: 1" at bounding box center [447, 267] width 812 height 12
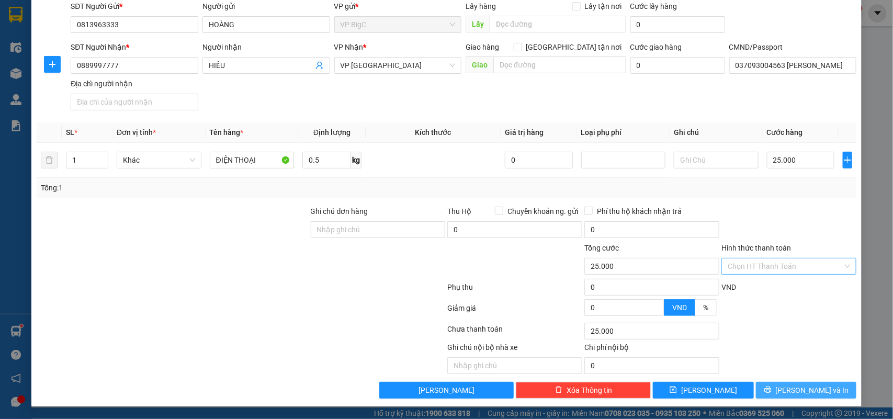
click at [824, 393] on button "[PERSON_NAME] và In" at bounding box center [806, 390] width 100 height 17
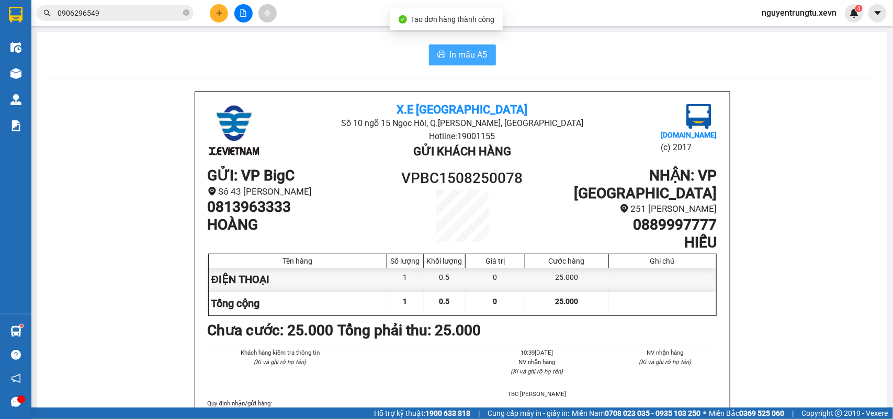
click at [456, 52] on span "In mẫu A5" at bounding box center [469, 54] width 38 height 13
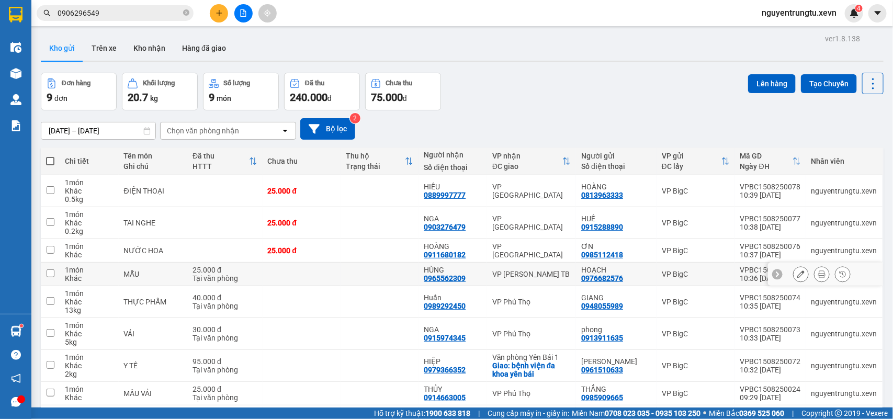
scroll to position [74, 0]
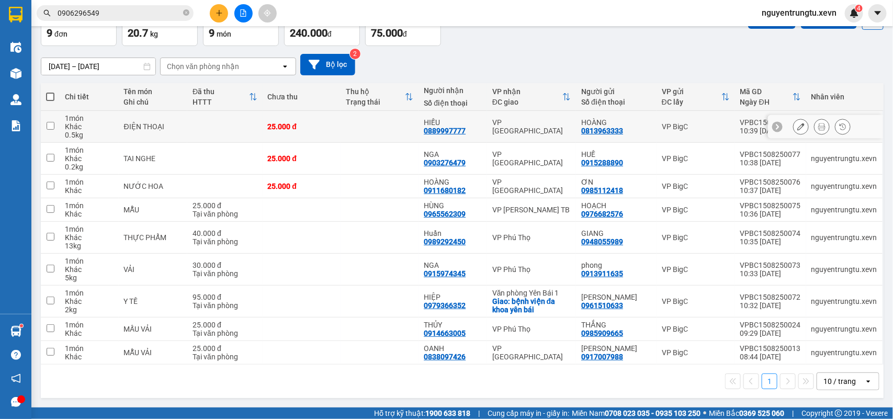
click at [360, 116] on td at bounding box center [379, 127] width 78 height 32
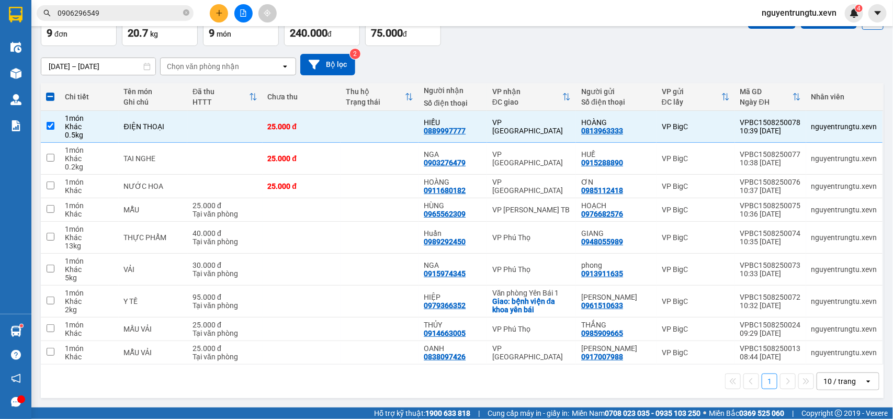
scroll to position [0, 0]
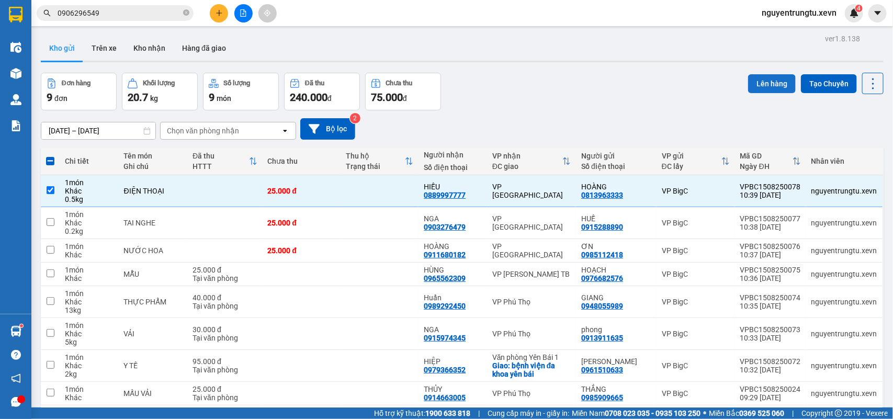
click at [757, 83] on button "Lên hàng" at bounding box center [772, 83] width 48 height 19
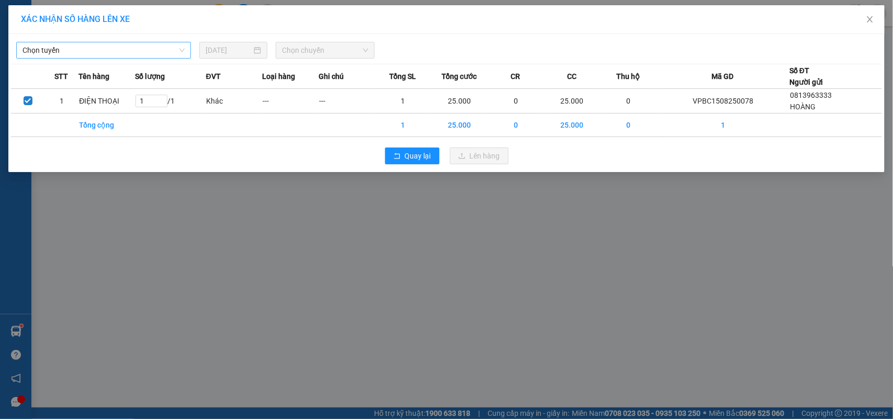
click at [152, 45] on span "Chọn tuyến" at bounding box center [103, 50] width 162 height 16
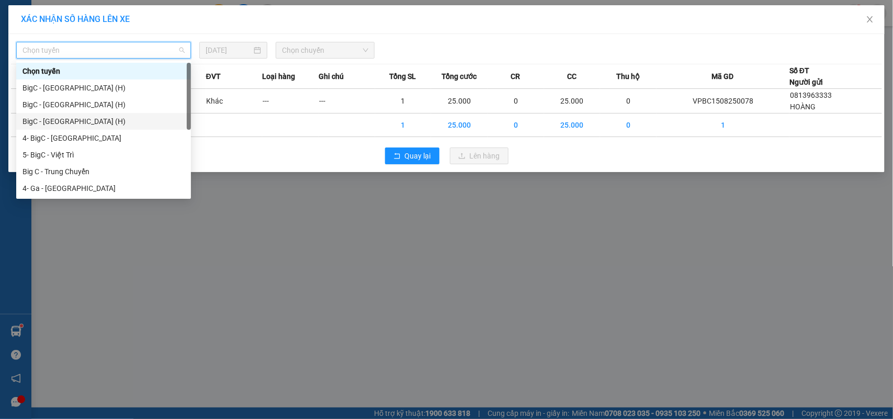
click at [76, 121] on div "BigC - Ninh Bình (H)" at bounding box center [103, 122] width 162 height 12
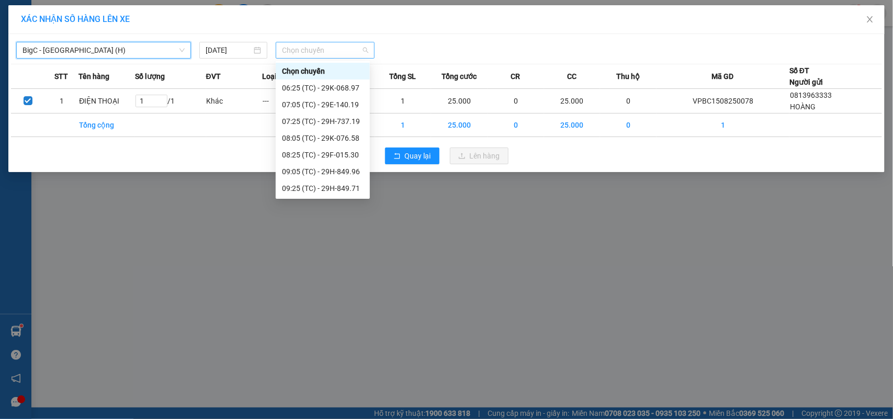
click at [309, 53] on span "Chọn chuyến" at bounding box center [325, 50] width 86 height 16
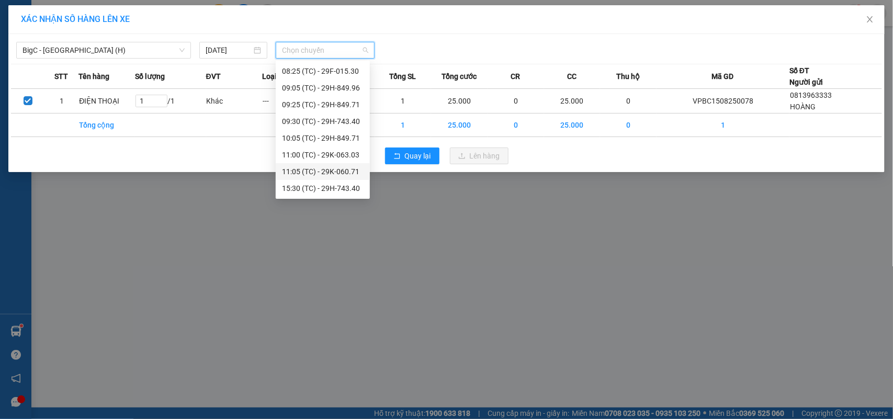
click at [330, 176] on div "11:05 (TC) - 29K-060.71" at bounding box center [323, 172] width 82 height 12
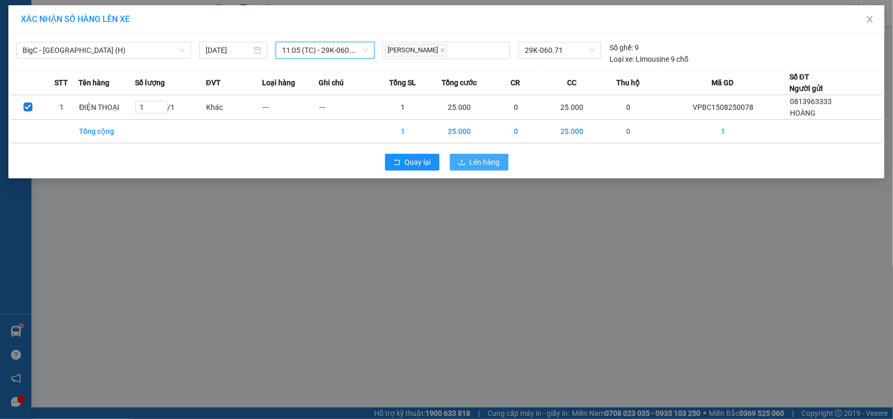
click at [464, 164] on icon "upload" at bounding box center [462, 162] width 6 height 6
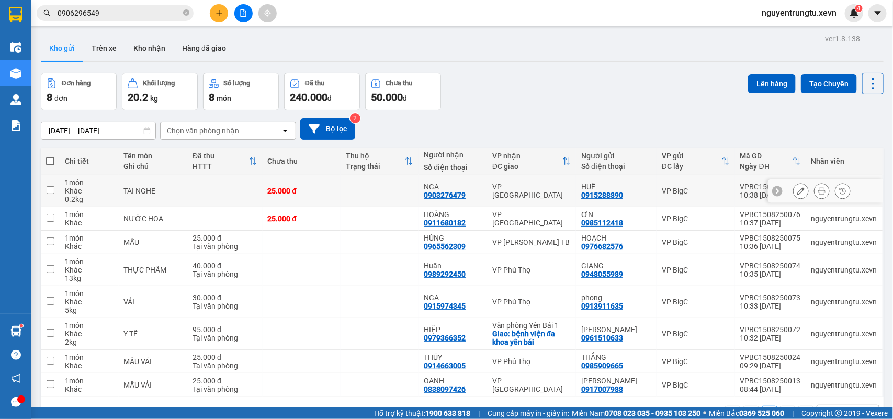
click at [346, 194] on td at bounding box center [379, 191] width 78 height 32
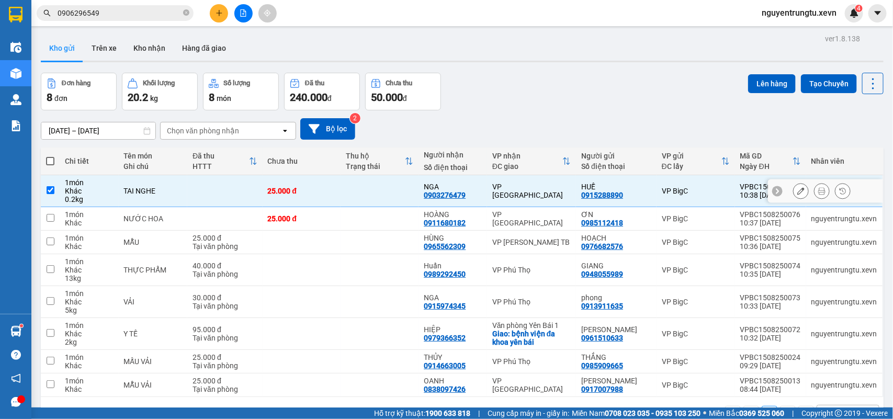
drag, startPoint x: 345, startPoint y: 201, endPoint x: 345, endPoint y: 221, distance: 19.9
click at [345, 207] on tbody "1 món Khác 0.2 kg TAI NGHE 25.000 đ NGA 0903276479 VP Nam Định HUẾ 0915288890 V…" at bounding box center [462, 286] width 843 height 222
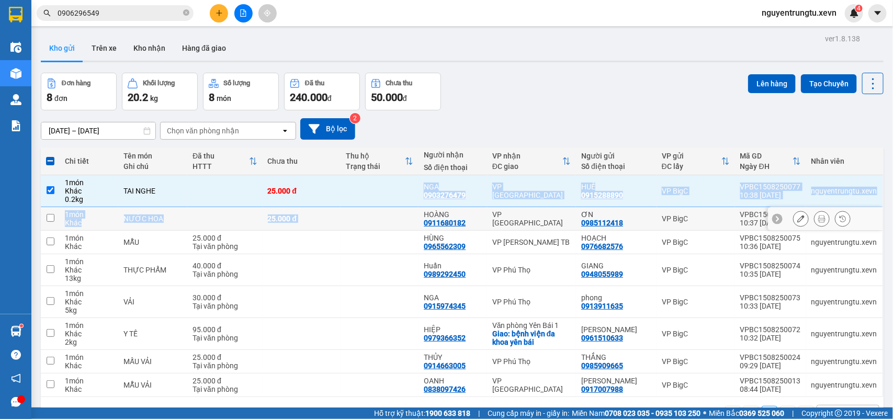
click at [371, 221] on td at bounding box center [379, 219] width 78 height 24
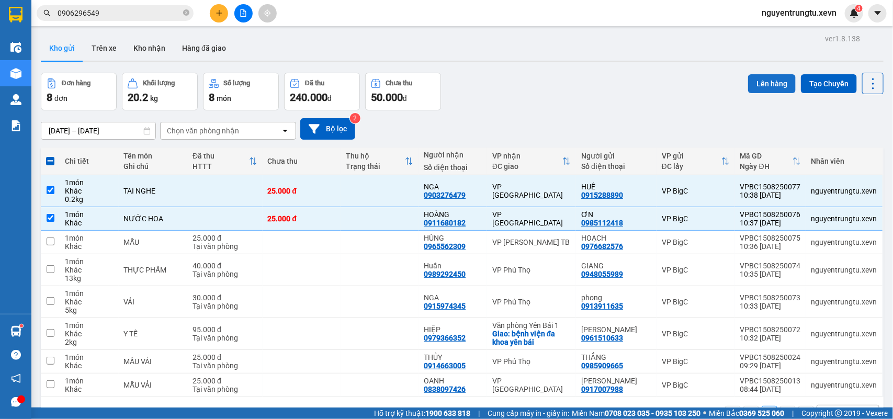
click at [757, 82] on button "Lên hàng" at bounding box center [772, 83] width 48 height 19
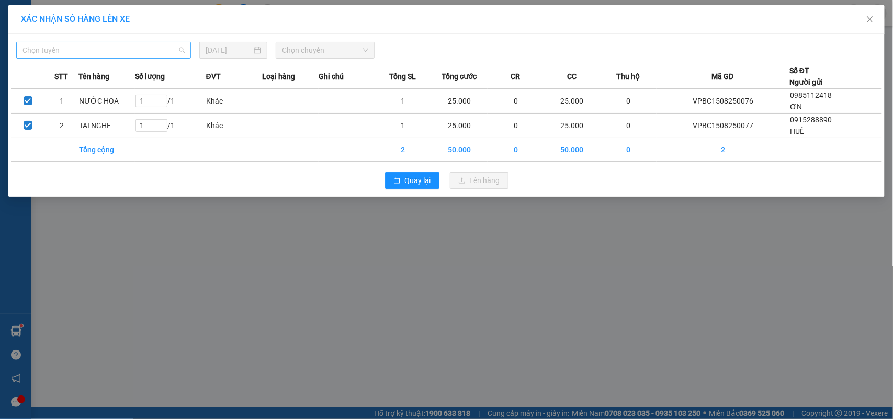
click at [132, 50] on span "Chọn tuyến" at bounding box center [103, 50] width 162 height 16
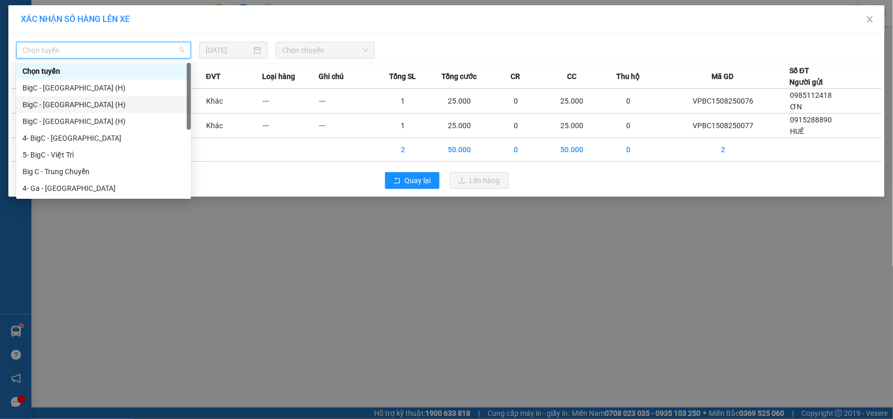
click at [87, 100] on div "BigC - Nam Định (H)" at bounding box center [103, 105] width 162 height 12
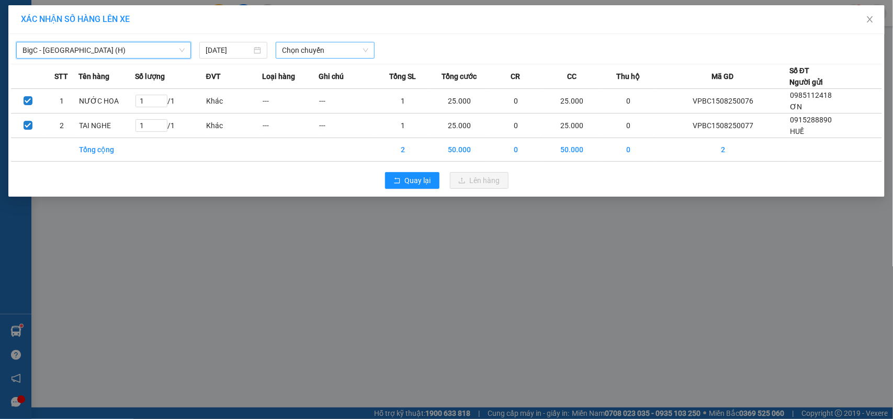
click at [320, 52] on span "Chọn chuyến" at bounding box center [325, 50] width 86 height 16
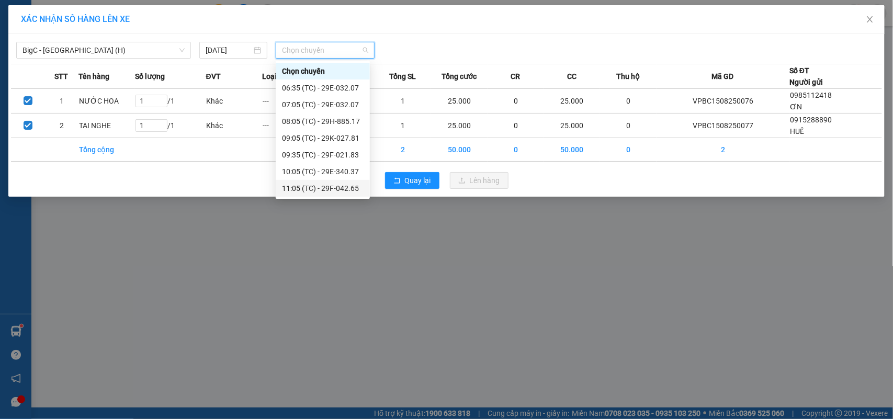
click at [310, 188] on div "11:05 (TC) - 29F-042.65" at bounding box center [323, 189] width 82 height 12
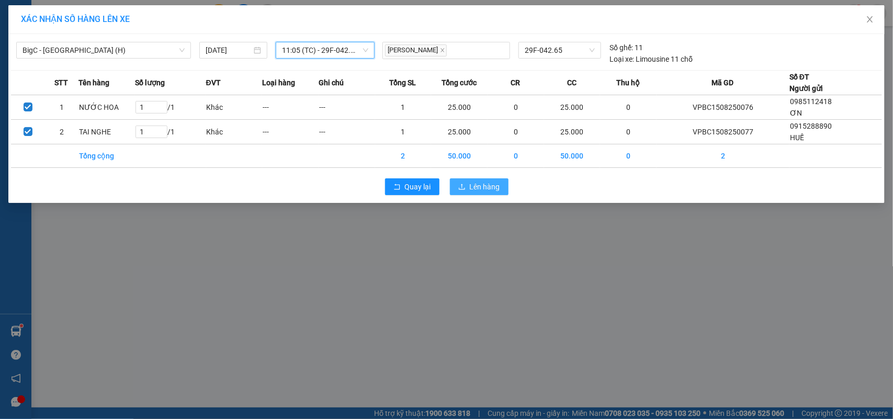
click at [471, 186] on span "Lên hàng" at bounding box center [485, 187] width 30 height 12
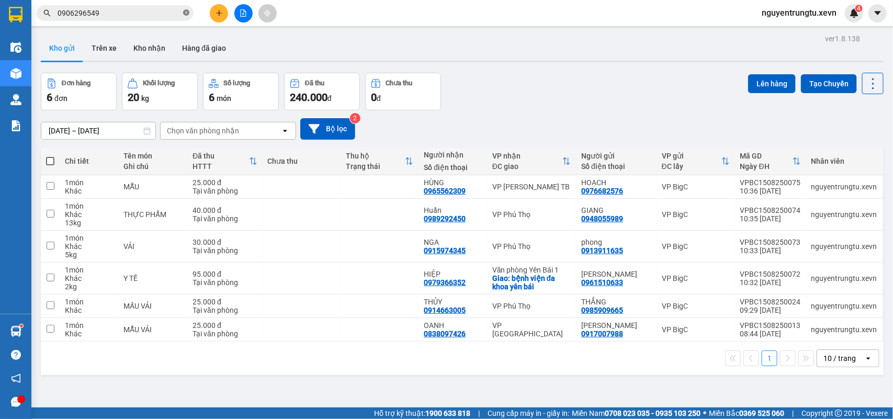
click at [184, 14] on icon "close-circle" at bounding box center [186, 12] width 6 height 6
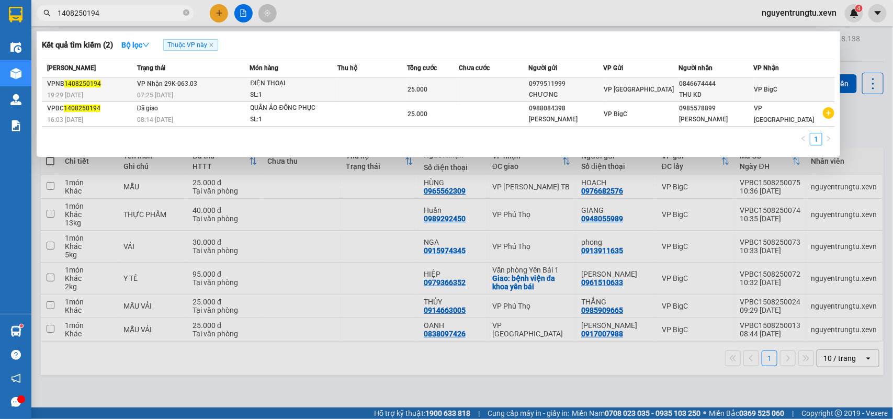
click at [362, 97] on td at bounding box center [372, 89] width 70 height 25
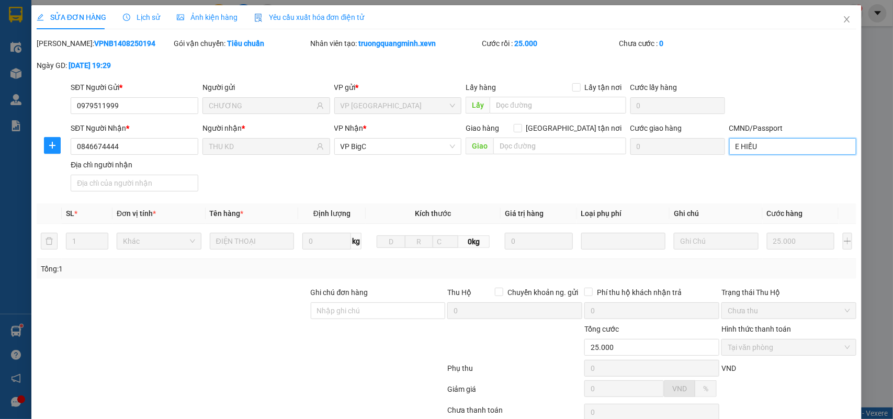
click at [783, 147] on input "E HIẾU" at bounding box center [793, 146] width 128 height 17
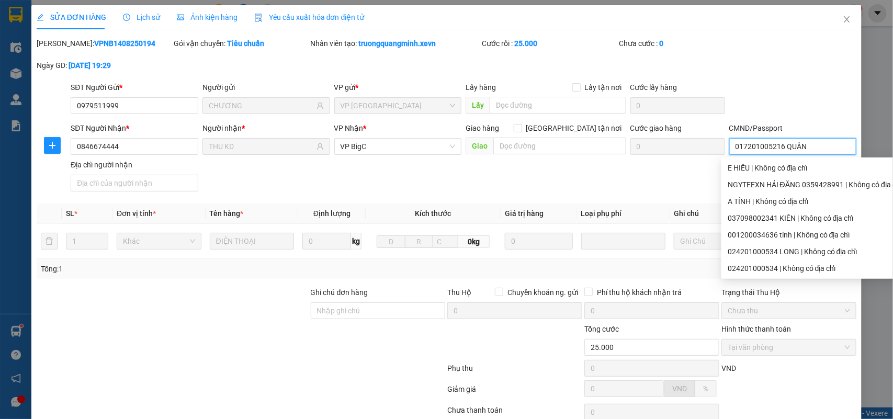
scroll to position [83, 0]
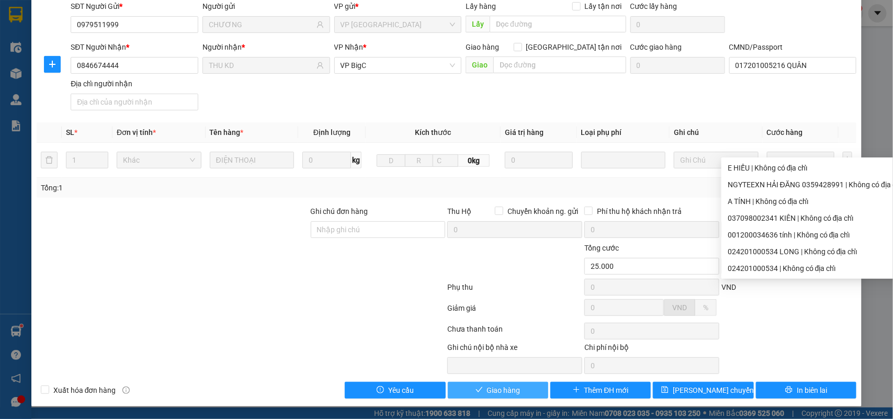
click at [505, 385] on span "Giao hàng" at bounding box center [503, 390] width 33 height 12
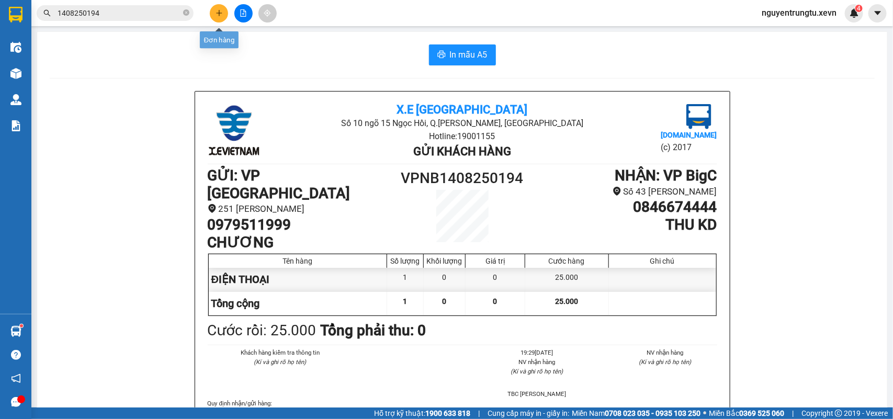
click at [214, 17] on button at bounding box center [219, 13] width 18 height 18
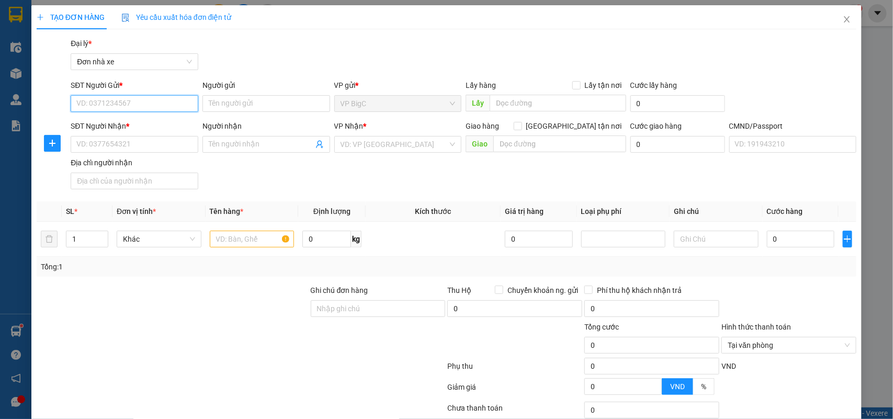
click at [144, 107] on input "SĐT Người Gửi *" at bounding box center [135, 103] width 128 height 17
click at [144, 123] on div "0388603811 - DIỆP" at bounding box center [132, 125] width 113 height 12
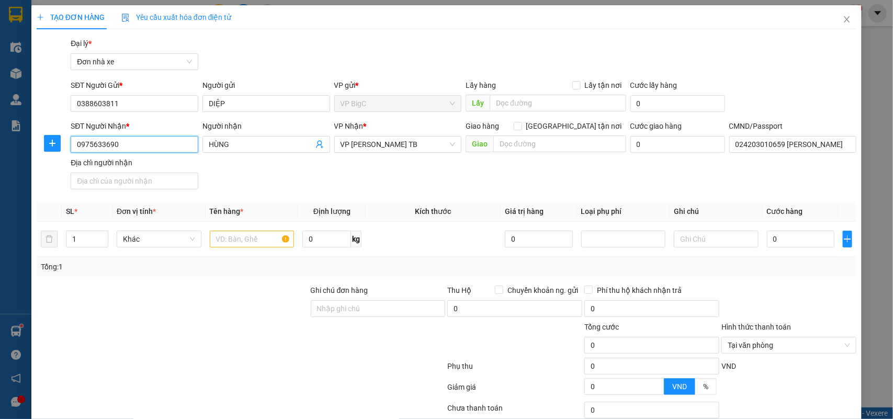
drag, startPoint x: 147, startPoint y: 143, endPoint x: 0, endPoint y: 156, distance: 148.1
click at [0, 156] on div "TẠO ĐƠN HÀNG Yêu cầu xuất hóa đơn điện tử Transit Pickup Surcharge Ids Transit …" at bounding box center [446, 209] width 893 height 419
click at [158, 166] on div "0376336948 - NAM" at bounding box center [132, 166] width 113 height 12
click at [258, 234] on input "text" at bounding box center [252, 239] width 85 height 17
click at [790, 232] on input "0" at bounding box center [800, 239] width 67 height 17
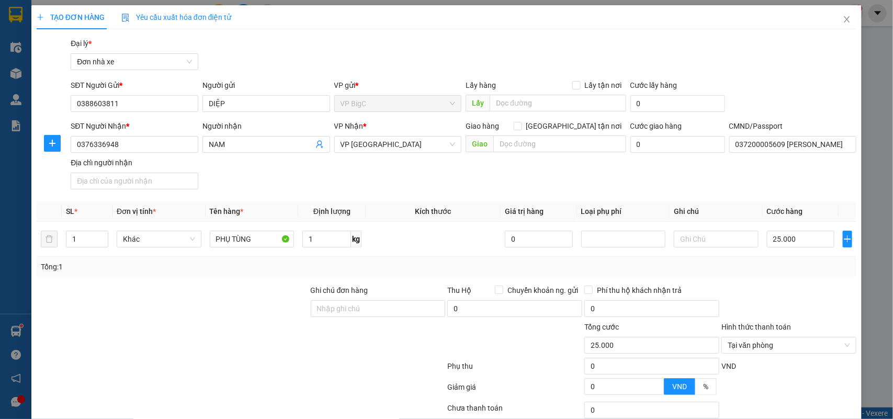
click at [763, 220] on th "Cước hàng" at bounding box center [801, 211] width 76 height 20
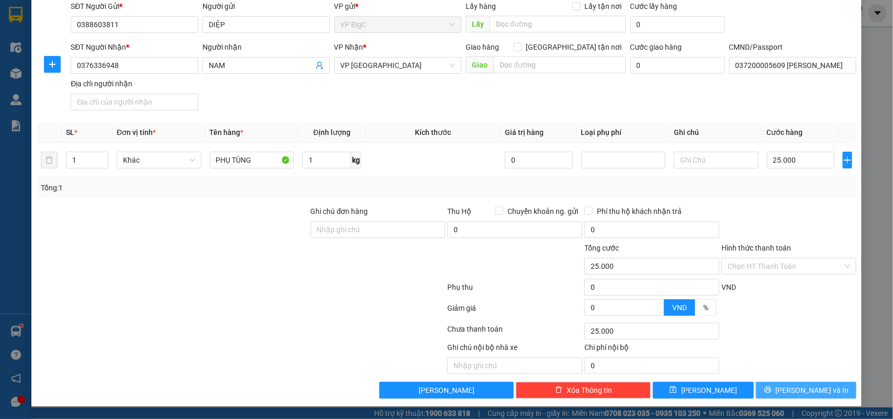
click at [812, 390] on span "Lưu và In" at bounding box center [812, 390] width 73 height 12
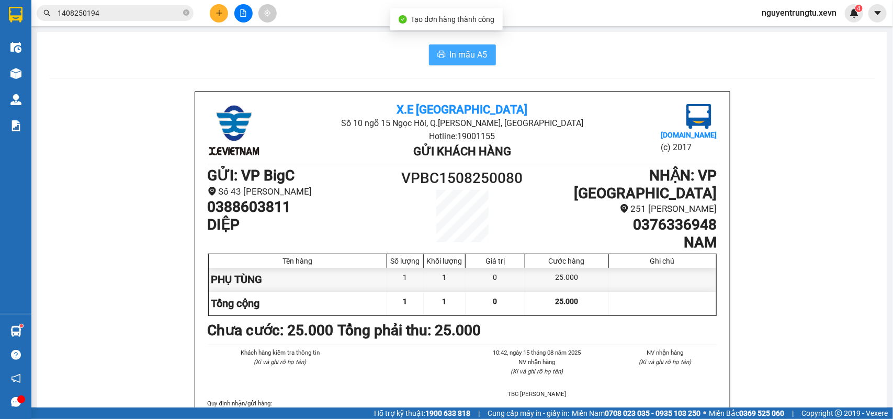
click at [450, 56] on span "In mẫu A5" at bounding box center [469, 54] width 38 height 13
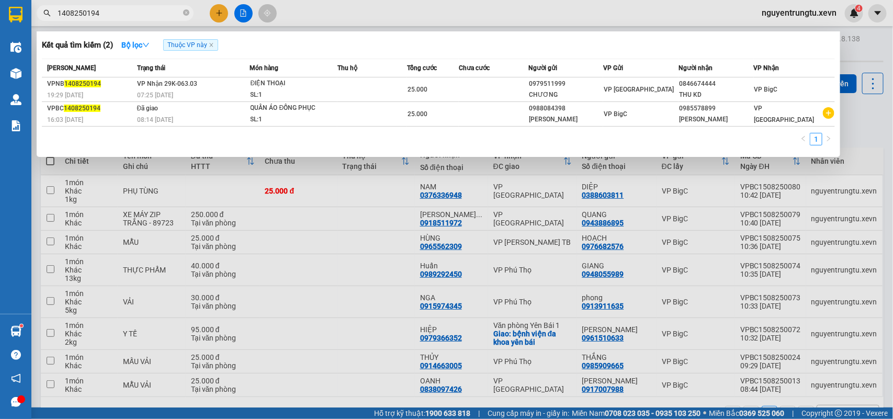
click at [186, 12] on icon "close-circle" at bounding box center [186, 12] width 6 height 6
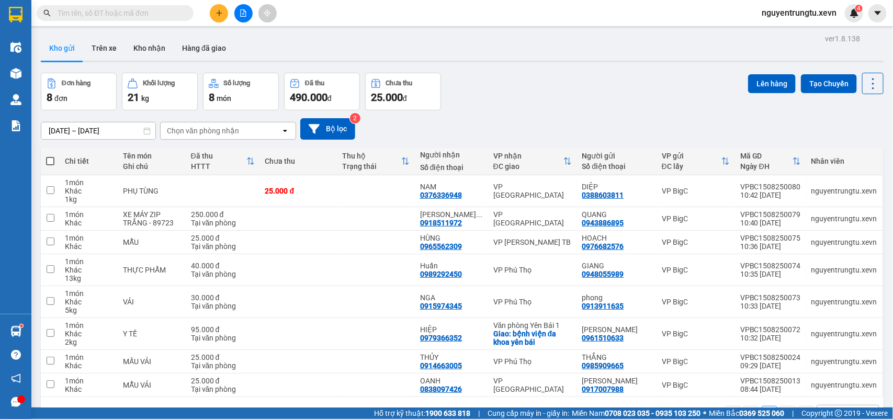
click at [150, 15] on input "text" at bounding box center [119, 13] width 123 height 12
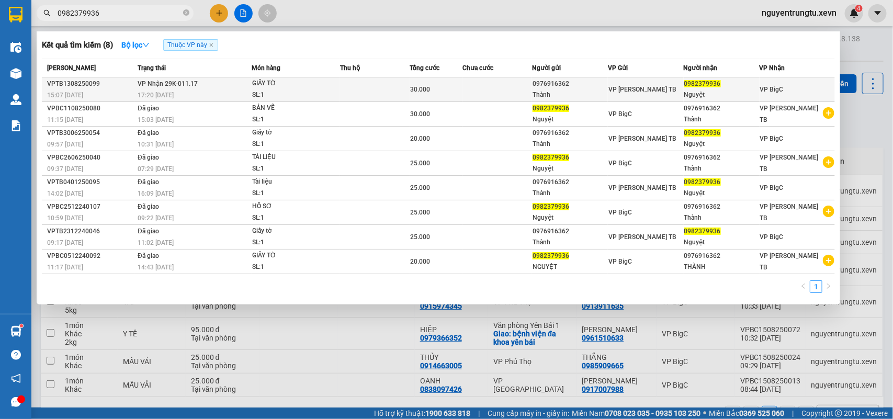
click at [270, 92] on div "SL: 1" at bounding box center [291, 95] width 78 height 12
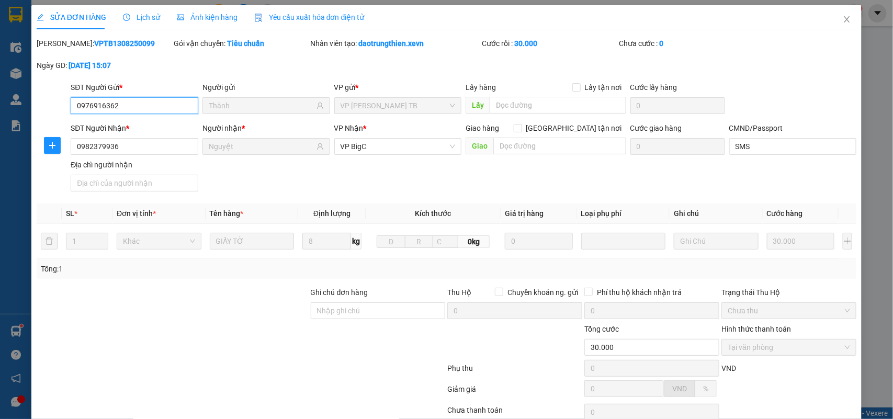
scroll to position [83, 0]
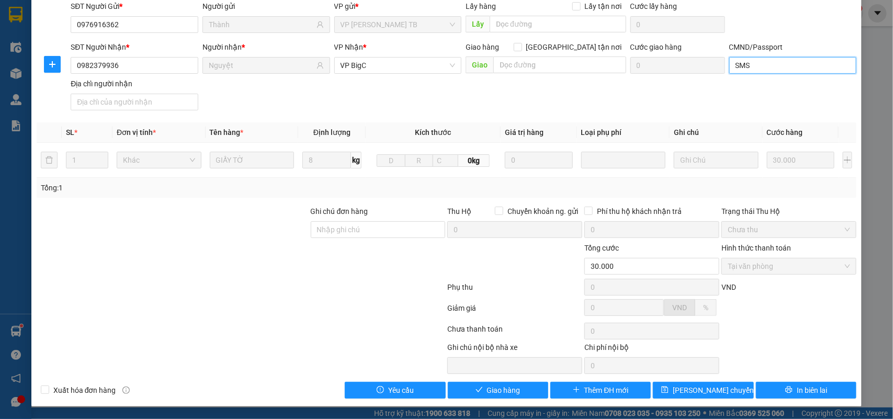
click at [754, 63] on input "SMS" at bounding box center [793, 65] width 128 height 17
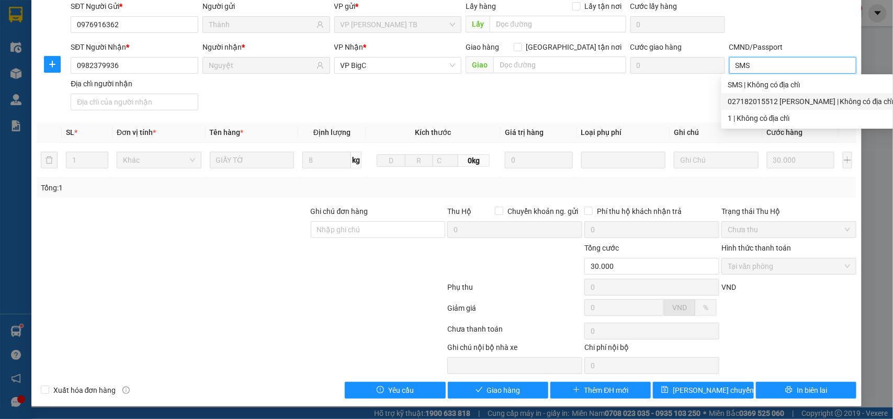
click at [759, 105] on div "027182015512 NGUYỄN THỊ MINH NGUYỆT | Không có địa chỉ" at bounding box center [811, 102] width 166 height 12
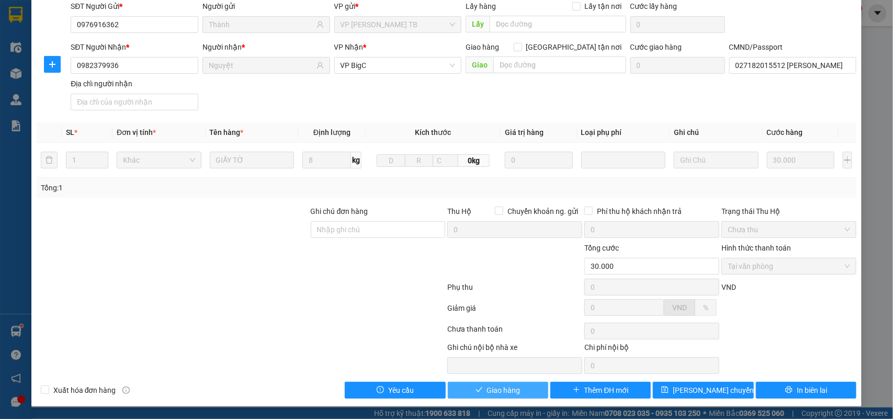
click at [503, 389] on span "Giao hàng" at bounding box center [503, 390] width 33 height 12
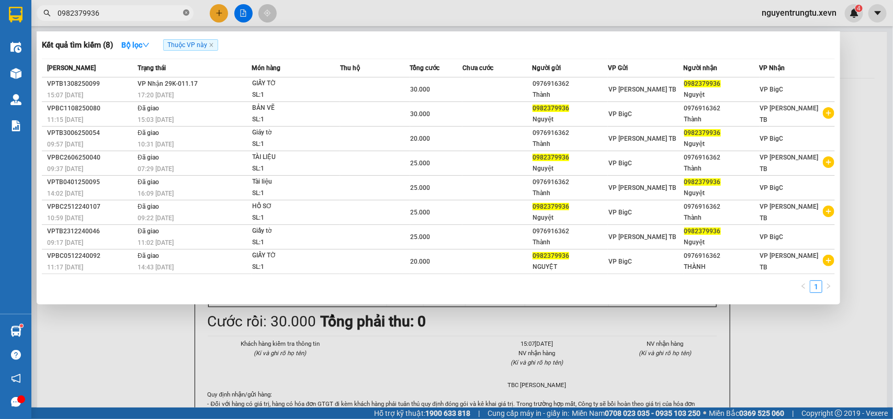
click at [186, 13] on icon "close-circle" at bounding box center [186, 12] width 6 height 6
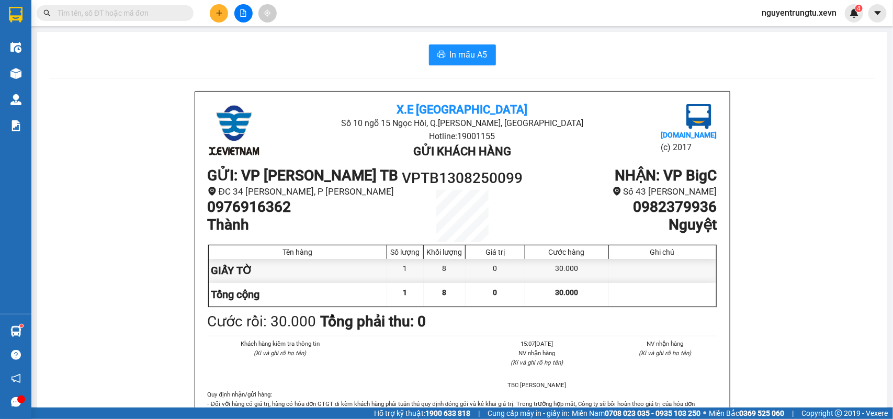
click at [151, 14] on input "text" at bounding box center [119, 13] width 123 height 12
click at [149, 14] on input "text" at bounding box center [119, 13] width 123 height 12
click at [218, 17] on button at bounding box center [219, 13] width 18 height 18
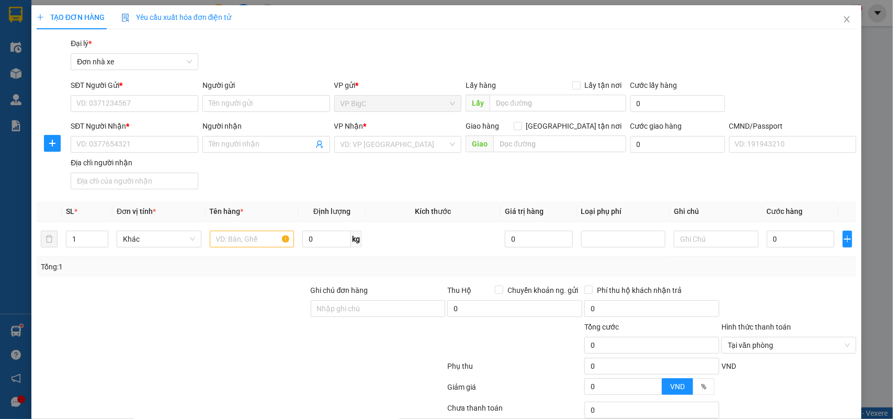
click at [153, 94] on div "SĐT Người Gửi *" at bounding box center [135, 87] width 128 height 16
click at [153, 105] on input "SĐT Người Gửi *" at bounding box center [135, 103] width 128 height 17
click at [153, 106] on input "SĐT Người Gửi *" at bounding box center [135, 103] width 128 height 17
click at [152, 108] on input "SĐT Người Gửi *" at bounding box center [135, 103] width 128 height 17
click at [152, 104] on input "SĐT Người Gửi *" at bounding box center [135, 103] width 128 height 17
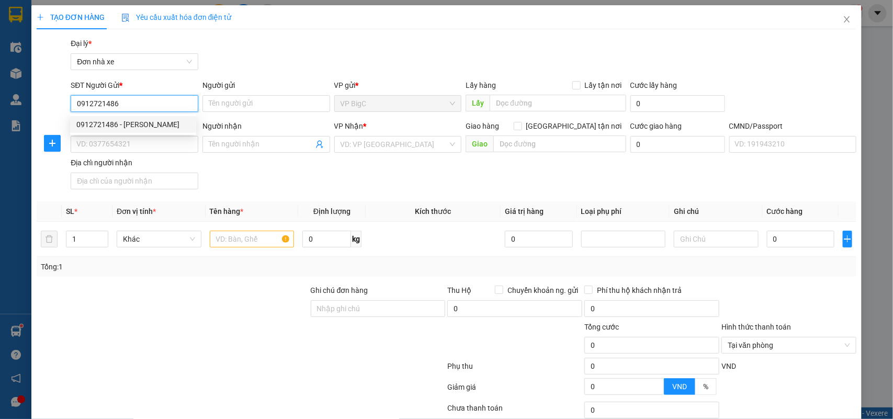
click at [167, 127] on div "0912721486 - HUYỀN THU" at bounding box center [132, 125] width 113 height 12
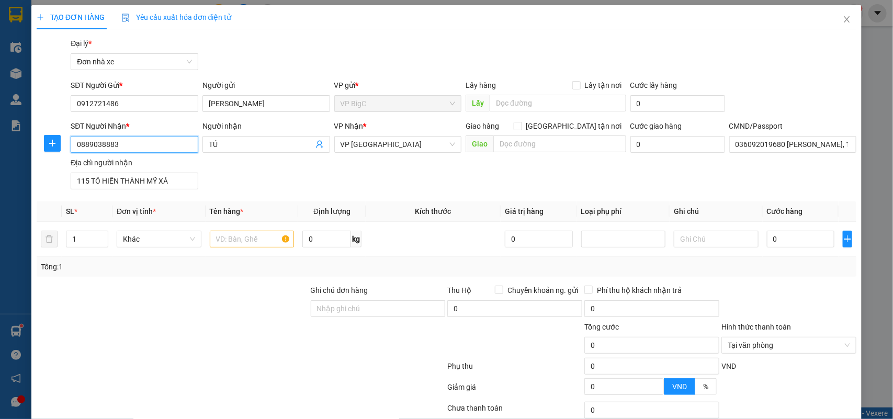
drag, startPoint x: 150, startPoint y: 139, endPoint x: 0, endPoint y: 157, distance: 151.3
click at [0, 157] on div "TẠO ĐƠN HÀNG Yêu cầu xuất hóa đơn điện tử Transit Pickup Surcharge Ids Transit …" at bounding box center [446, 209] width 893 height 419
click at [139, 166] on div "0916826596 - chú Tuấn" at bounding box center [132, 166] width 113 height 12
click at [225, 233] on input "text" at bounding box center [252, 239] width 85 height 17
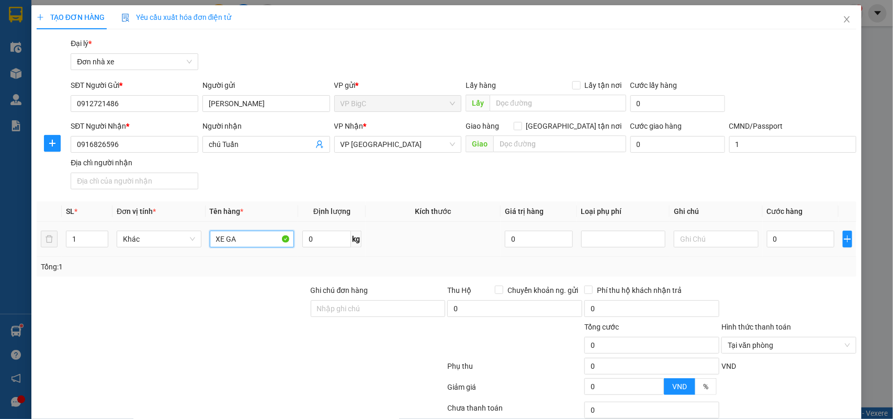
click at [244, 236] on input "XE GA" at bounding box center [252, 239] width 85 height 17
click at [709, 239] on input "text" at bounding box center [716, 239] width 85 height 17
click at [786, 275] on div "Tổng: 1" at bounding box center [447, 267] width 820 height 20
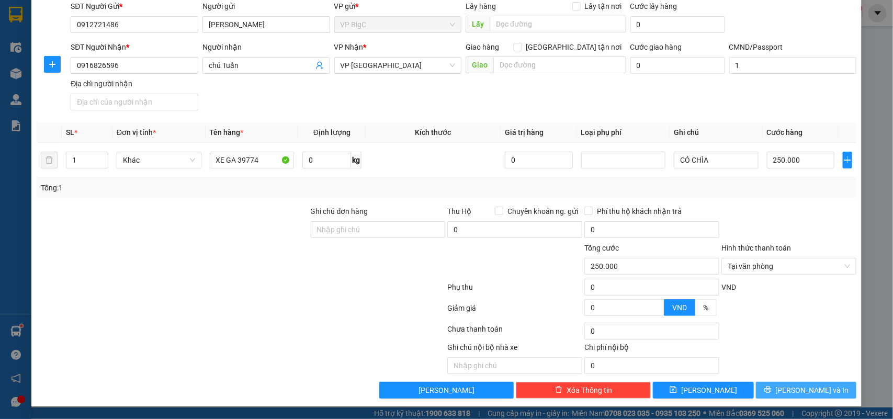
click at [802, 390] on span "Lưu và In" at bounding box center [812, 390] width 73 height 12
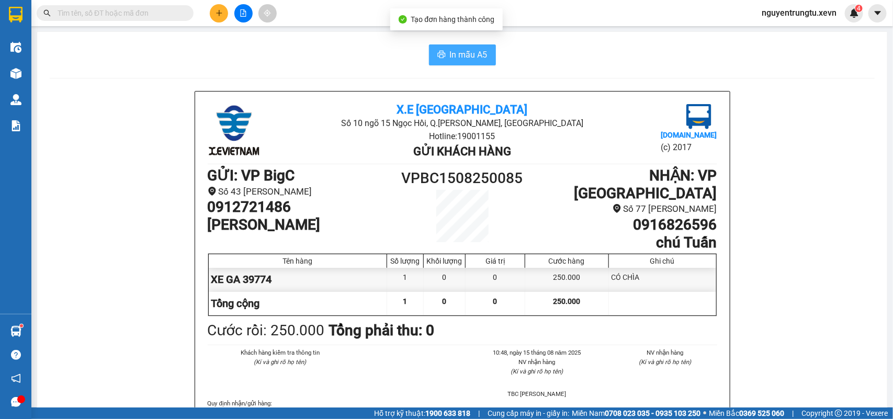
click at [455, 50] on span "In mẫu A5" at bounding box center [469, 54] width 38 height 13
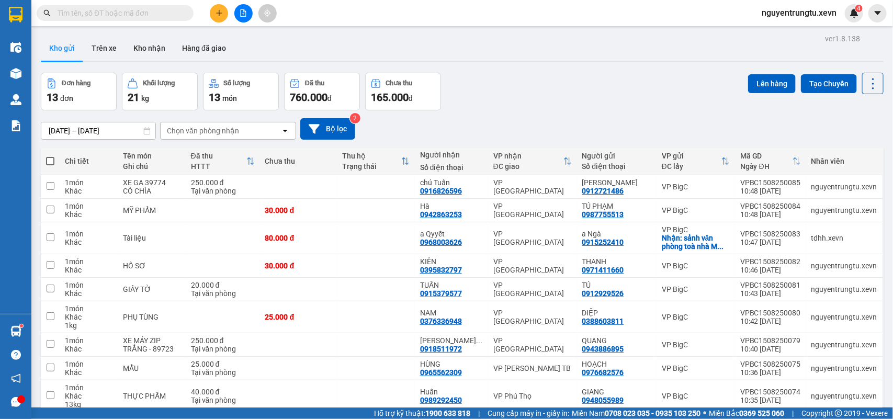
click at [213, 9] on button at bounding box center [219, 13] width 18 height 18
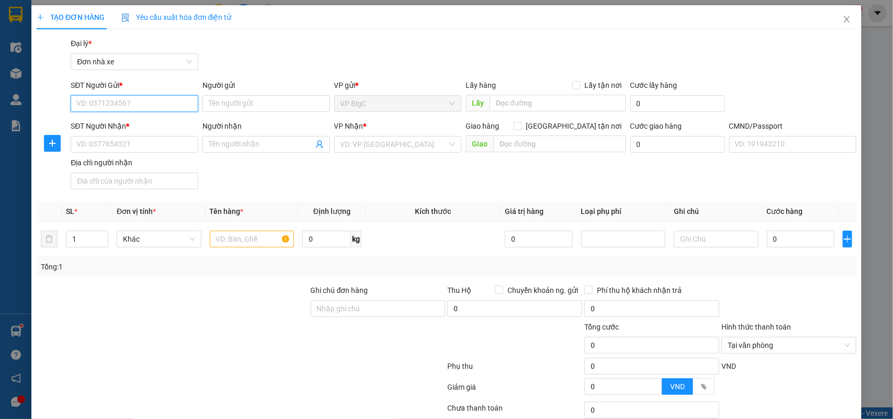
click at [148, 105] on input "SĐT Người Gửi *" at bounding box center [135, 103] width 128 height 17
click at [150, 121] on div "0389179965 - HÙNG" at bounding box center [132, 125] width 113 height 12
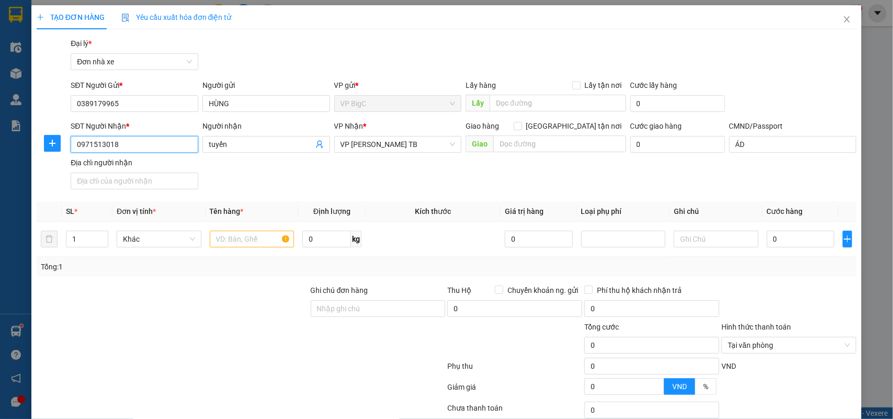
drag, startPoint x: 144, startPoint y: 140, endPoint x: 4, endPoint y: 147, distance: 139.8
click at [4, 147] on div "TẠO ĐƠN HÀNG Yêu cầu xuất hóa đơn điện tử Transit Pickup Surcharge Ids Transit …" at bounding box center [446, 209] width 893 height 419
click at [153, 183] on div "0919117877 - ĐẶNG PHÚC THÌNH" at bounding box center [135, 183] width 118 height 12
click at [251, 239] on input "text" at bounding box center [252, 239] width 85 height 17
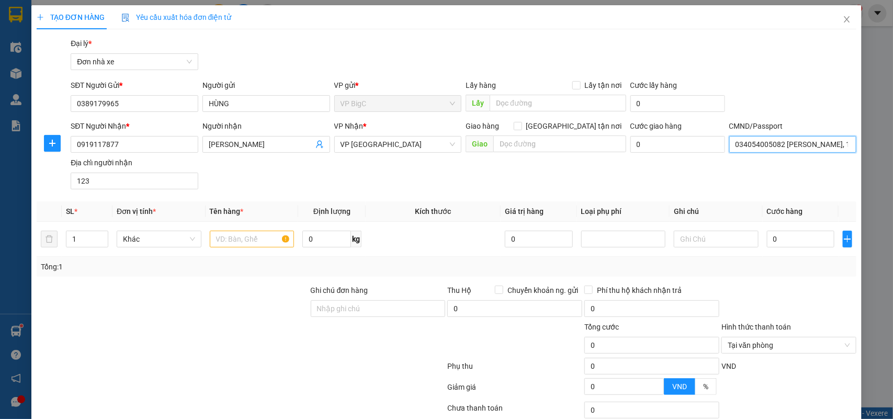
click at [797, 147] on input "034054005082 ĐẶNG PHÚC THÌNH, 1/24 QUỐC LỘ 10" at bounding box center [793, 144] width 128 height 17
drag, startPoint x: 232, startPoint y: 232, endPoint x: 235, endPoint y: 236, distance: 6.0
click at [235, 233] on input "text" at bounding box center [252, 239] width 85 height 17
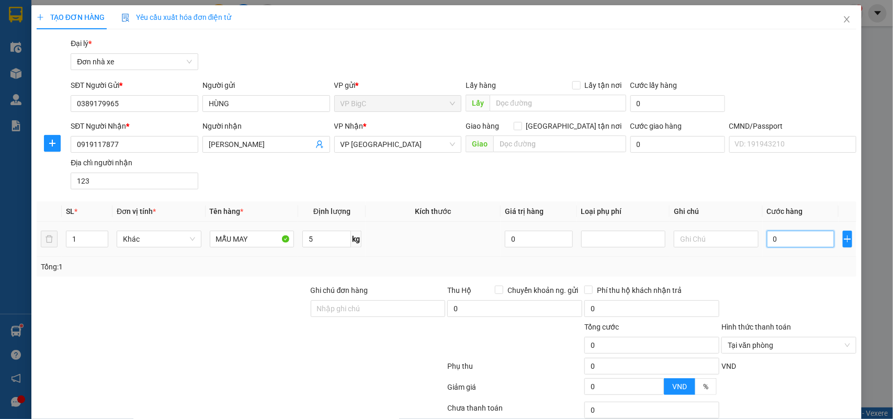
click at [804, 244] on input "0" at bounding box center [800, 239] width 67 height 17
click at [810, 288] on div at bounding box center [788, 303] width 137 height 37
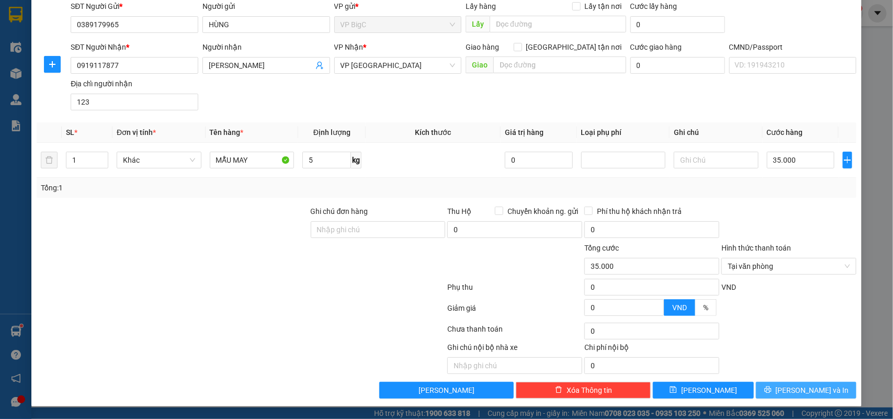
click at [825, 388] on button "Lưu và In" at bounding box center [806, 390] width 100 height 17
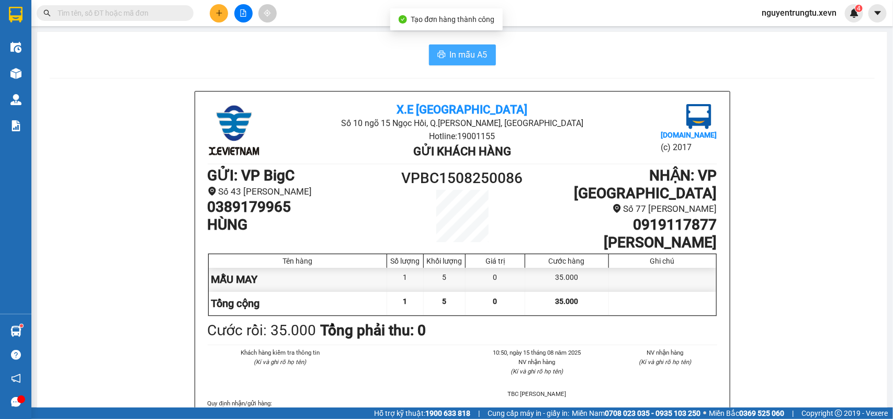
click at [481, 59] on span "In mẫu A5" at bounding box center [469, 54] width 38 height 13
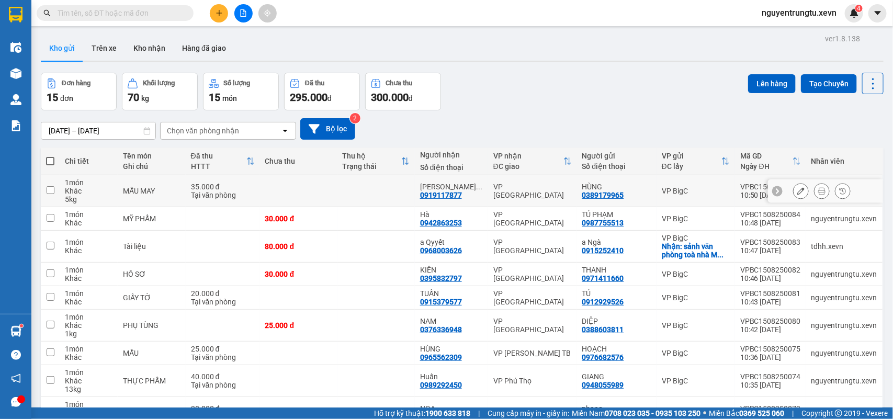
drag, startPoint x: 629, startPoint y: 194, endPoint x: 581, endPoint y: 197, distance: 48.2
click at [581, 197] on td "HÙNG 0389179965" at bounding box center [616, 191] width 79 height 32
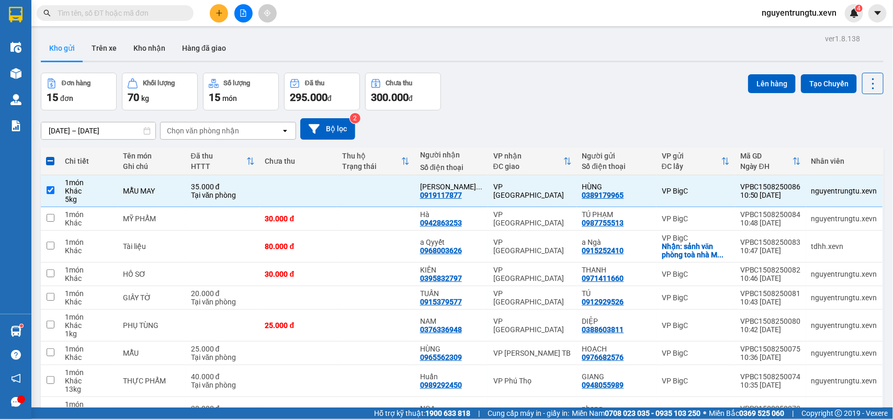
click at [212, 7] on button at bounding box center [219, 13] width 18 height 18
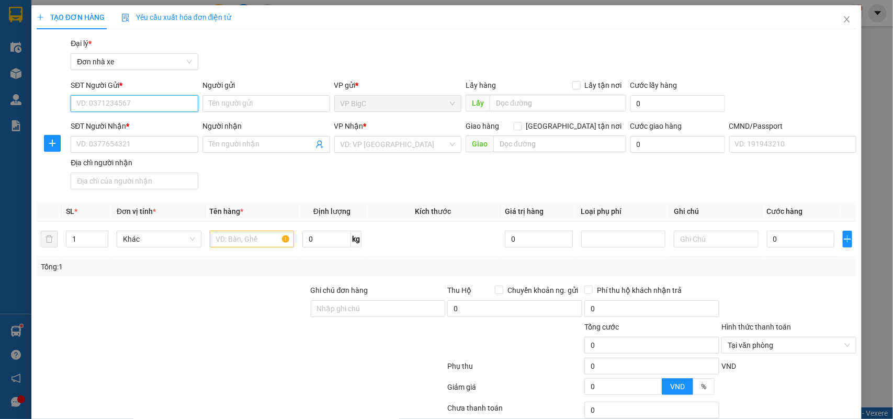
paste input "0389179965"
click at [165, 128] on div "0389179965 - HÙNG" at bounding box center [132, 125] width 113 height 12
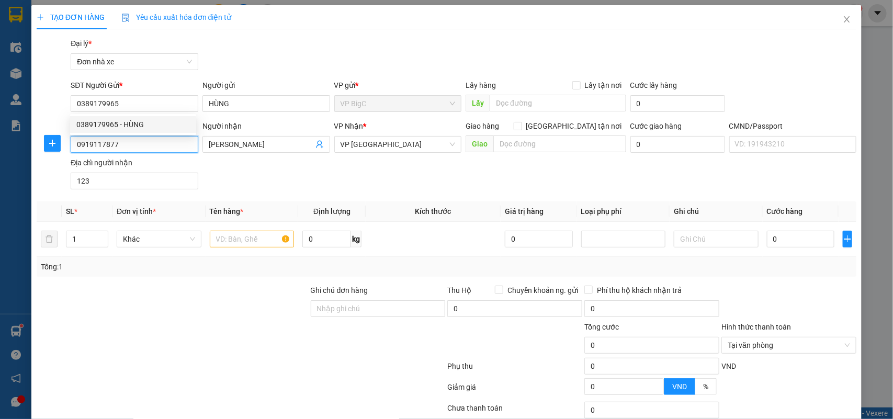
drag, startPoint x: 124, startPoint y: 147, endPoint x: 0, endPoint y: 142, distance: 124.6
click at [0, 147] on div "TẠO ĐƠN HÀNG Yêu cầu xuất hóa đơn điện tử Transit Pickup Surcharge Ids Transit …" at bounding box center [446, 209] width 893 height 419
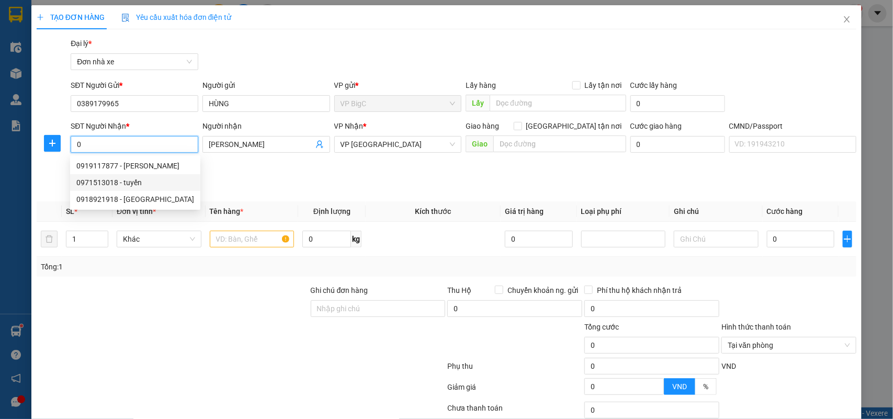
click at [99, 187] on div "0971513018 - tuyến" at bounding box center [135, 183] width 118 height 12
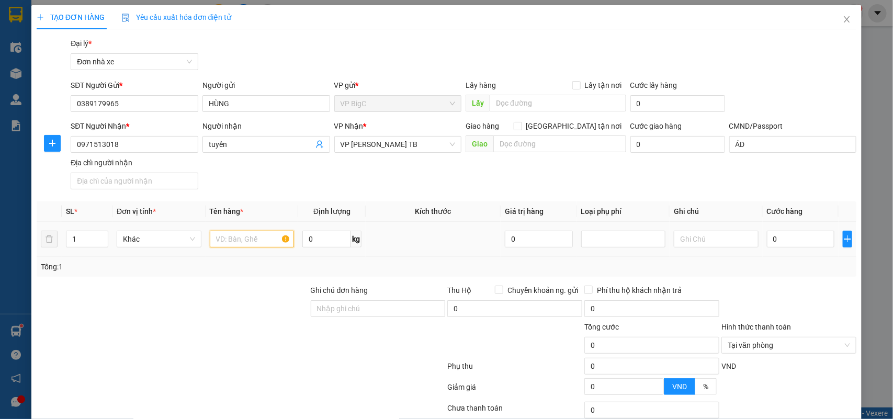
click at [258, 236] on input "text" at bounding box center [252, 239] width 85 height 17
click at [101, 237] on icon "up" at bounding box center [103, 237] width 4 height 4
click at [221, 241] on input "text" at bounding box center [252, 239] width 85 height 17
click at [782, 238] on input "0" at bounding box center [800, 239] width 67 height 17
click at [725, 191] on div "SĐT Người Nhận * 0971513018 Người nhận tuyến VP Nhận * VP Trần Phú TB Giao hàng…" at bounding box center [464, 156] width 790 height 73
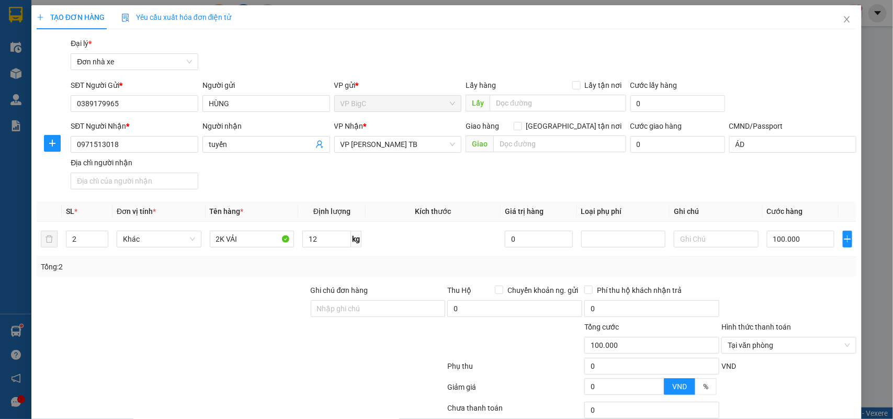
drag, startPoint x: 772, startPoint y: 185, endPoint x: 769, endPoint y: 189, distance: 6.0
click at [771, 189] on div "SĐT Người Nhận * 0971513018 Người nhận tuyến VP Nhận * VP Trần Phú TB Giao hàng…" at bounding box center [464, 156] width 790 height 73
drag, startPoint x: 805, startPoint y: 392, endPoint x: 790, endPoint y: 394, distance: 15.8
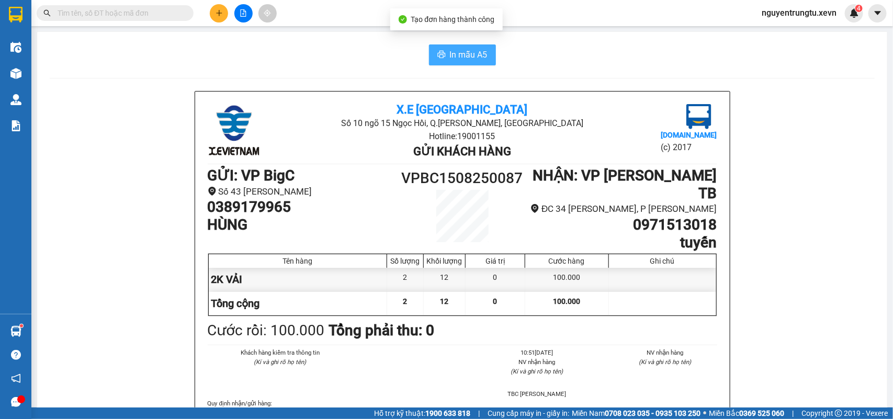
click at [450, 56] on span "In mẫu A5" at bounding box center [469, 54] width 38 height 13
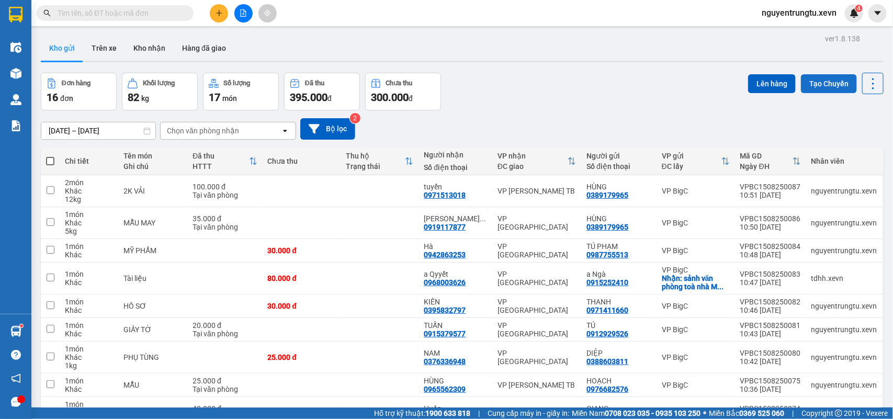
click at [820, 84] on button "Tạo Chuyến" at bounding box center [829, 83] width 56 height 19
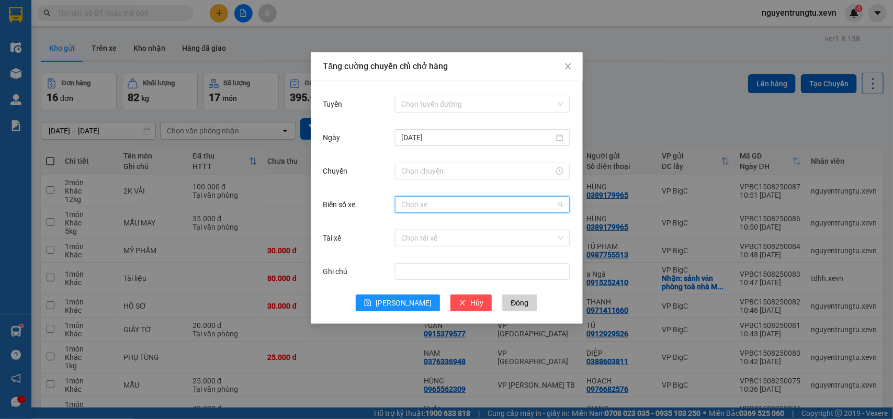
click at [433, 206] on input "Biển số xe" at bounding box center [478, 205] width 155 height 16
click at [439, 226] on div "29E-332.01" at bounding box center [482, 226] width 162 height 12
click at [442, 233] on input "Tài xế" at bounding box center [478, 238] width 155 height 16
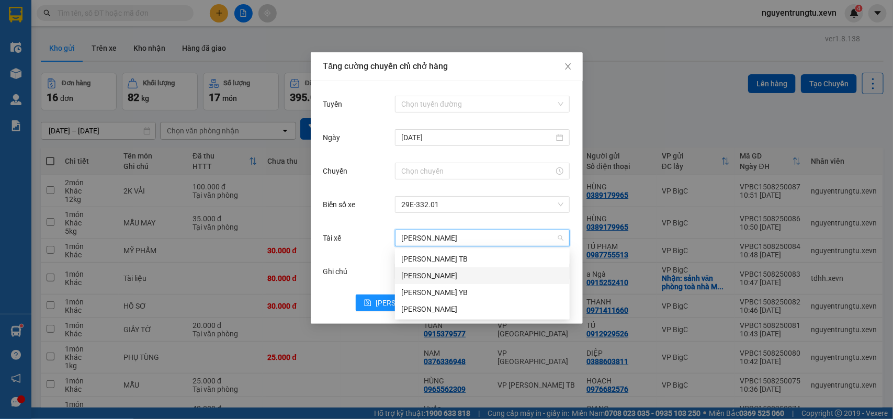
drag, startPoint x: 439, startPoint y: 269, endPoint x: 435, endPoint y: 278, distance: 9.4
click at [435, 278] on div "Nguyễn Văn Tuấn" at bounding box center [482, 276] width 162 height 12
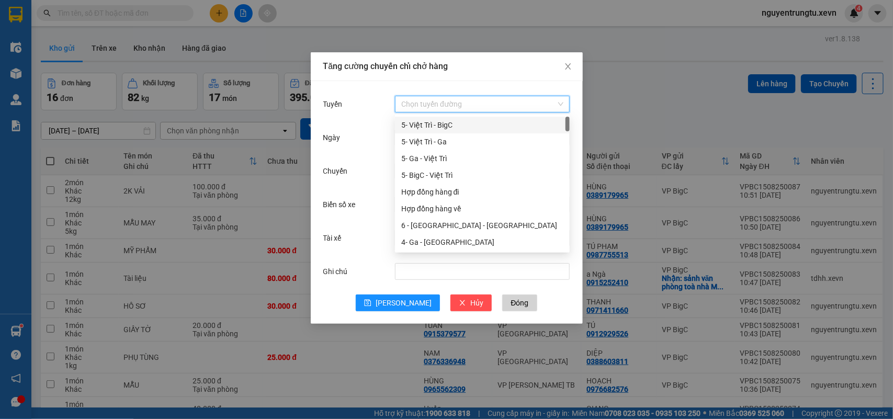
click at [462, 105] on input "Tuyến" at bounding box center [478, 104] width 155 height 16
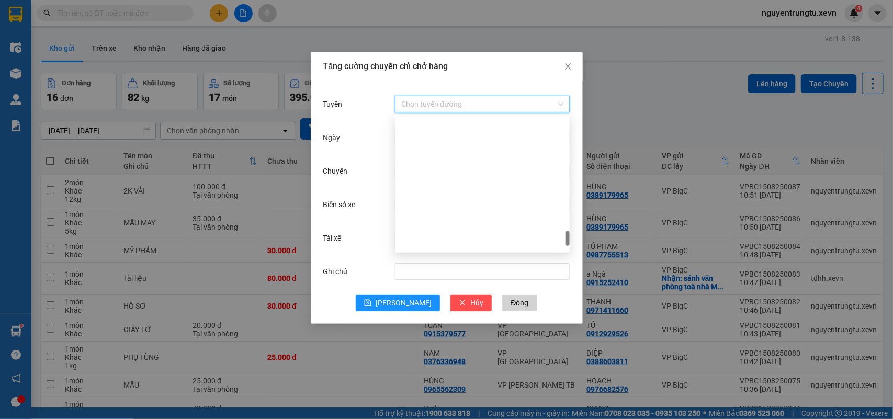
click at [357, 174] on div "Chuyến" at bounding box center [359, 171] width 72 height 21
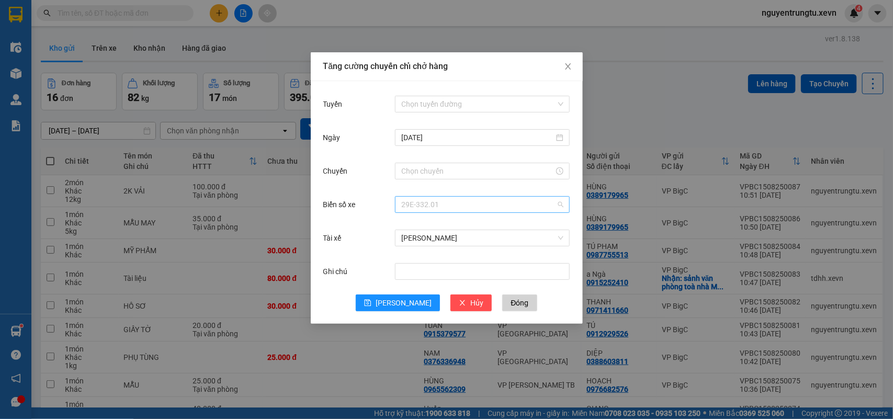
click at [432, 201] on span "29E-332.01" at bounding box center [482, 205] width 162 height 16
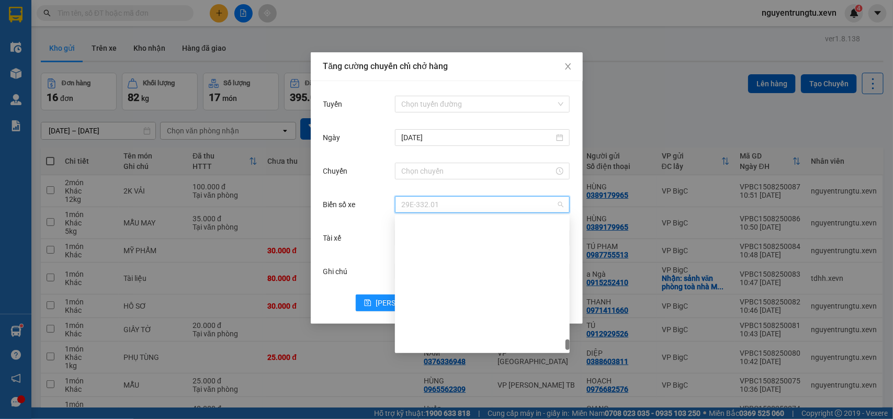
click at [357, 226] on div "Biển số xe 29E-332.01" at bounding box center [446, 210] width 247 height 33
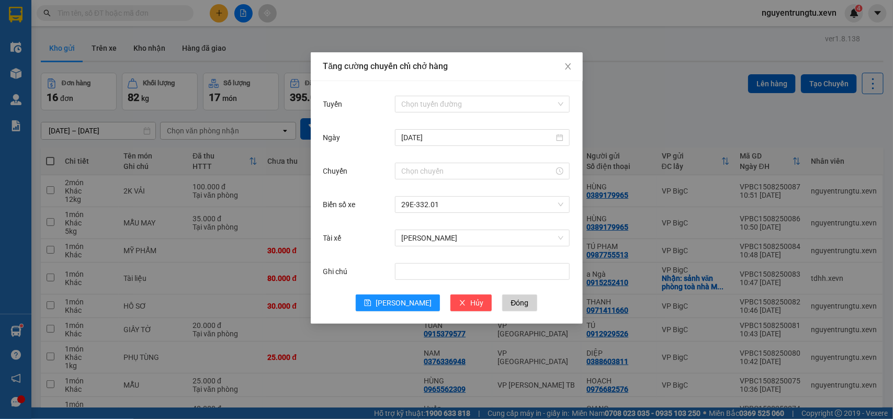
click at [428, 228] on div "Nguyễn Văn Tuấn" at bounding box center [482, 238] width 175 height 21
click at [429, 238] on span "Nguyễn Văn Tuấn" at bounding box center [482, 238] width 162 height 16
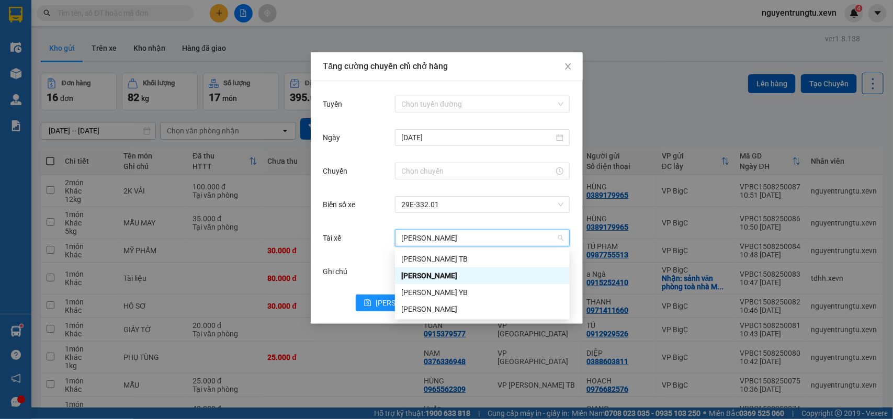
click at [438, 274] on div "Nguyễn Văn Tuấn" at bounding box center [482, 276] width 162 height 12
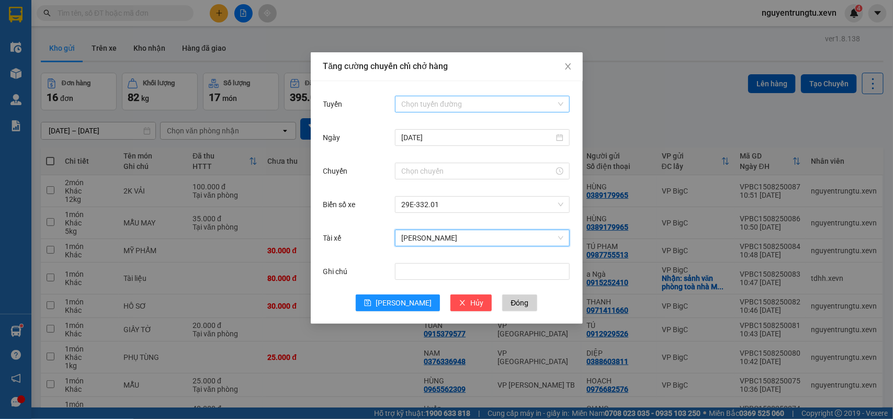
click at [446, 103] on input "Tuyến" at bounding box center [478, 104] width 155 height 16
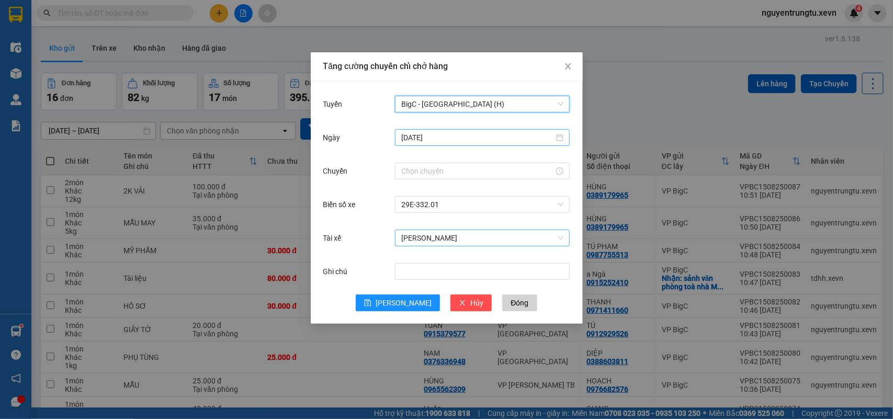
click at [437, 137] on input "[DATE]" at bounding box center [477, 138] width 153 height 12
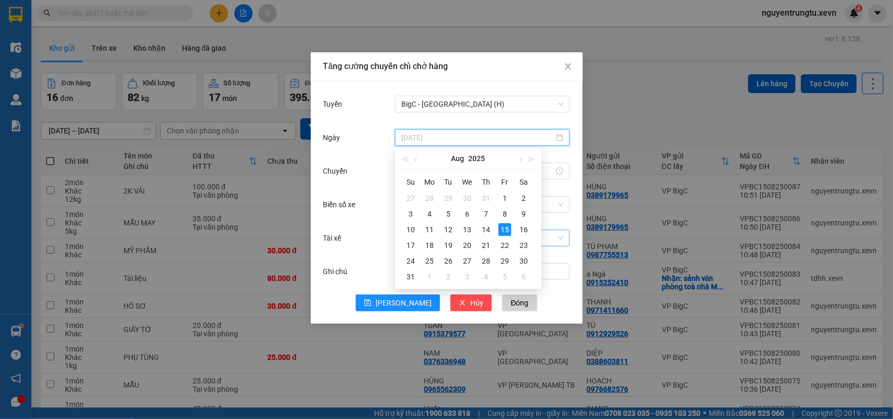
click at [360, 178] on div "Chuyến" at bounding box center [359, 171] width 72 height 21
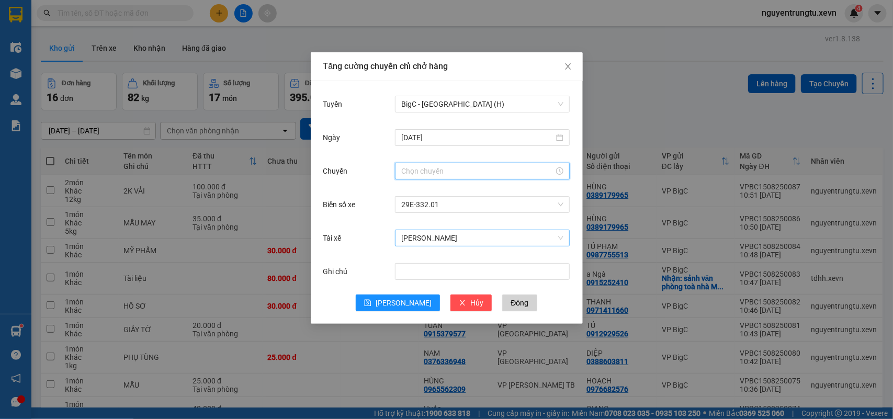
click at [412, 175] on input "Chuyến" at bounding box center [477, 171] width 153 height 12
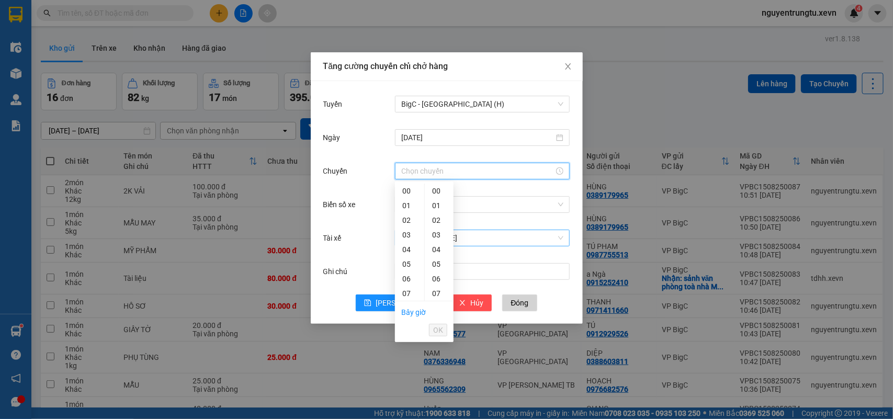
click at [410, 359] on div "12" at bounding box center [409, 366] width 29 height 15
click at [437, 257] on div "05" at bounding box center [439, 264] width 29 height 15
click at [433, 331] on span "OK" at bounding box center [438, 330] width 10 height 12
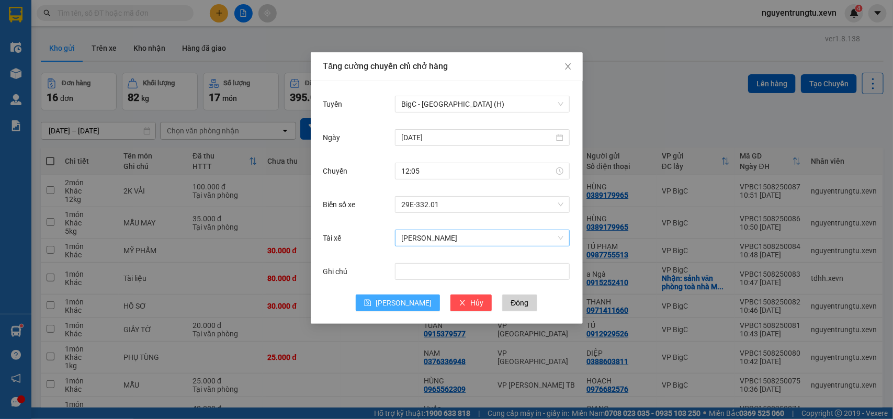
click at [393, 304] on button "[PERSON_NAME]" at bounding box center [398, 302] width 84 height 17
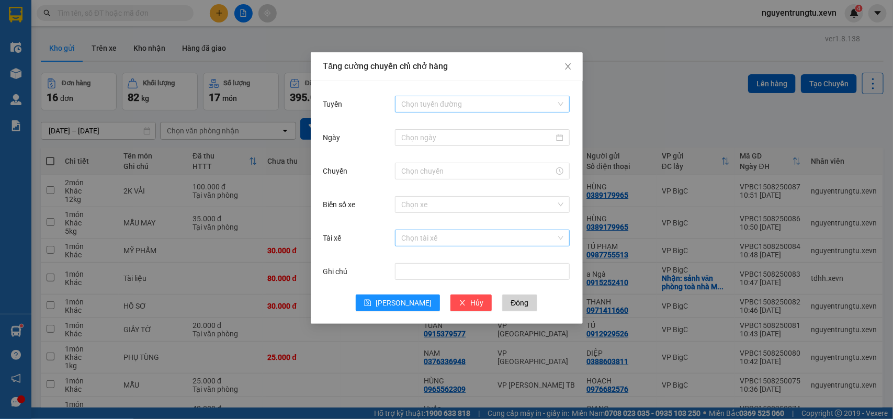
click at [434, 98] on input "Tuyến" at bounding box center [478, 104] width 155 height 16
click at [426, 100] on input "Tuyến" at bounding box center [478, 104] width 155 height 16
click at [438, 145] on div at bounding box center [482, 137] width 175 height 17
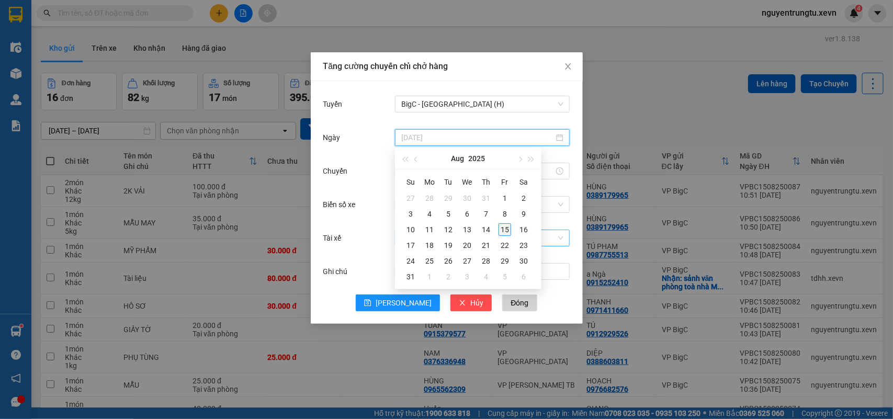
click at [501, 226] on div "15" at bounding box center [504, 229] width 13 height 13
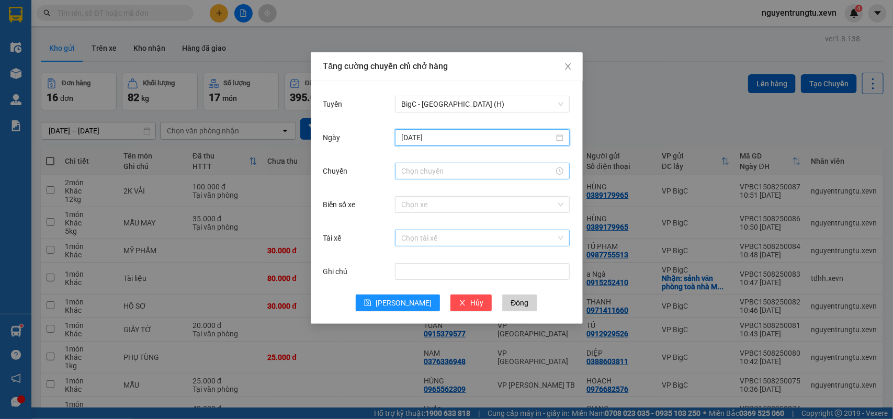
click at [435, 165] on input "Chuyến" at bounding box center [477, 171] width 153 height 12
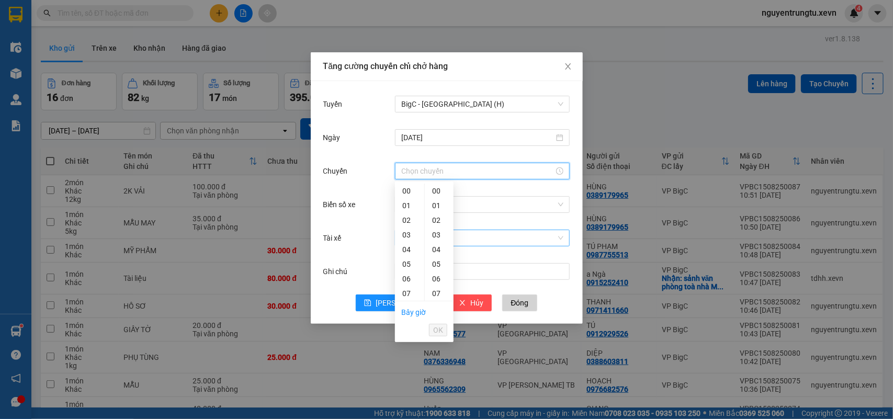
drag, startPoint x: 396, startPoint y: 188, endPoint x: 412, endPoint y: 191, distance: 15.4
click at [398, 359] on div "12" at bounding box center [409, 366] width 29 height 15
click at [433, 257] on div "05" at bounding box center [439, 264] width 29 height 15
click at [433, 331] on span "OK" at bounding box center [438, 330] width 10 height 12
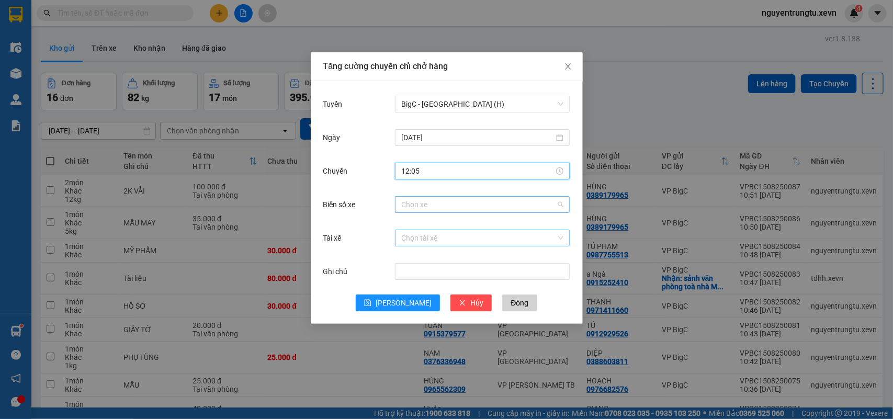
click at [433, 212] on div "Chọn xe" at bounding box center [482, 204] width 175 height 17
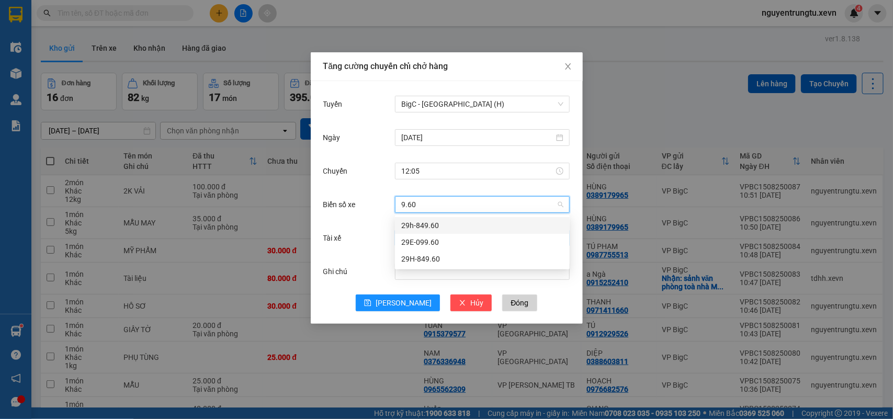
click at [430, 226] on div "29h-849.60" at bounding box center [482, 226] width 162 height 12
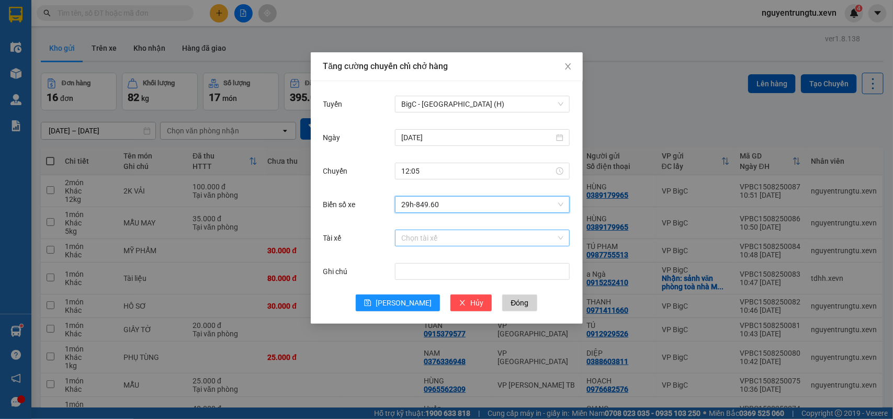
click at [443, 231] on input "Tài xế" at bounding box center [478, 238] width 155 height 16
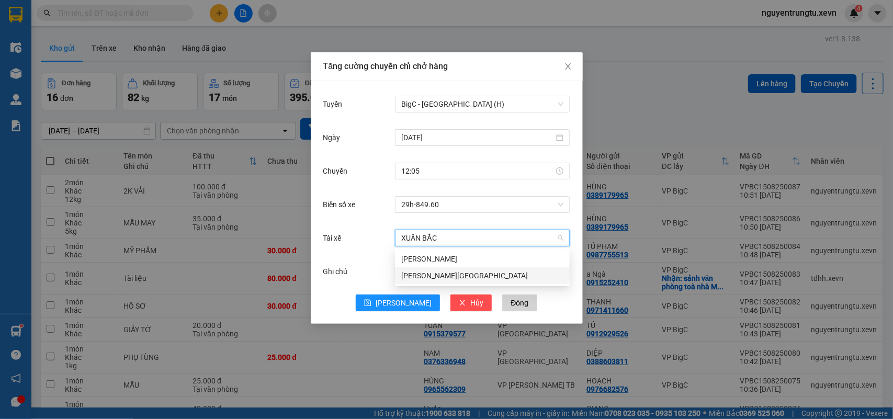
click at [426, 272] on div "Bùi Xuân Bắc" at bounding box center [482, 276] width 162 height 12
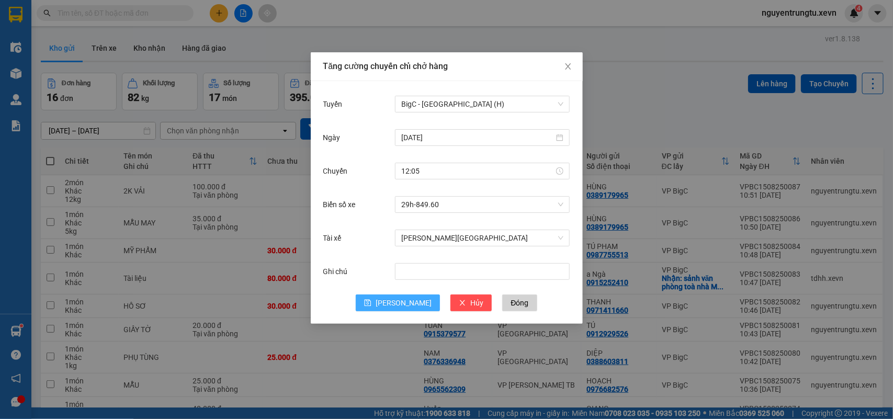
click at [385, 299] on button "[PERSON_NAME]" at bounding box center [398, 302] width 84 height 17
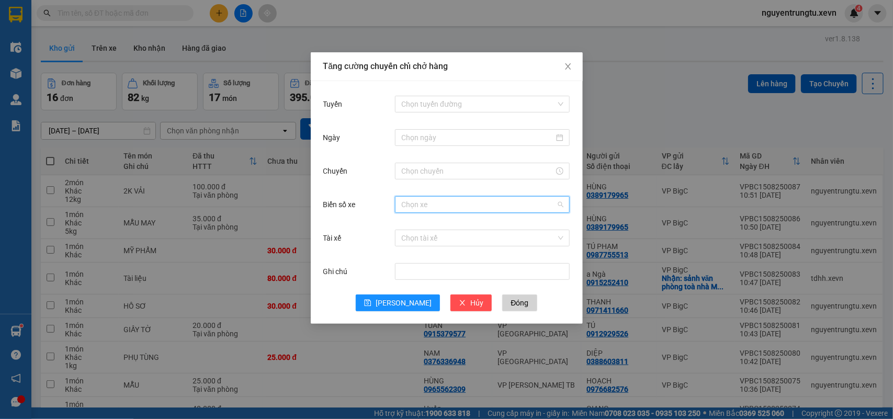
click at [424, 197] on input "Biển số xe" at bounding box center [478, 205] width 155 height 16
click at [434, 241] on div "29F-042.93" at bounding box center [482, 242] width 162 height 12
click at [436, 239] on input "Tài xế" at bounding box center [478, 238] width 155 height 16
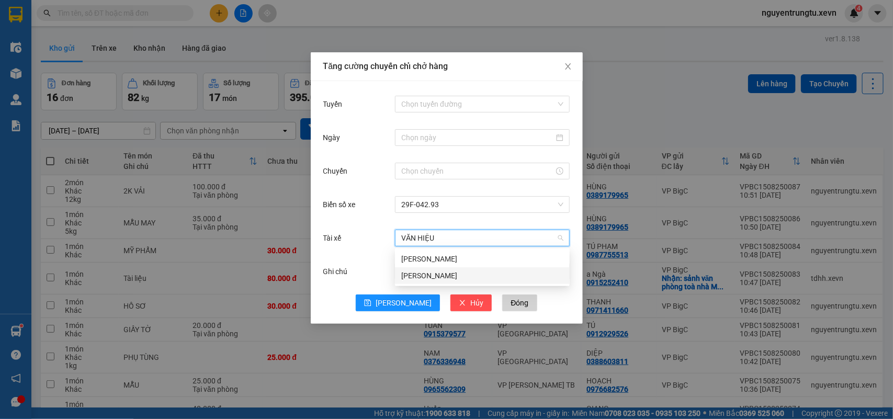
click at [433, 278] on div "[PERSON_NAME]" at bounding box center [482, 276] width 162 height 12
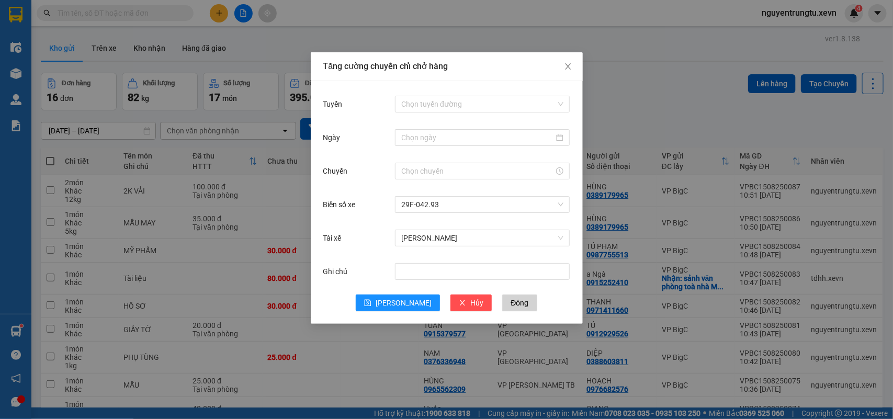
click at [431, 92] on div "Tuyến Chọn tuyến đường Ngày Chuyến Biển số xe 29F-042.93 Tài xế Phạm Văn Hiệu G…" at bounding box center [447, 202] width 272 height 243
click at [433, 105] on input "Tuyến" at bounding box center [478, 104] width 155 height 16
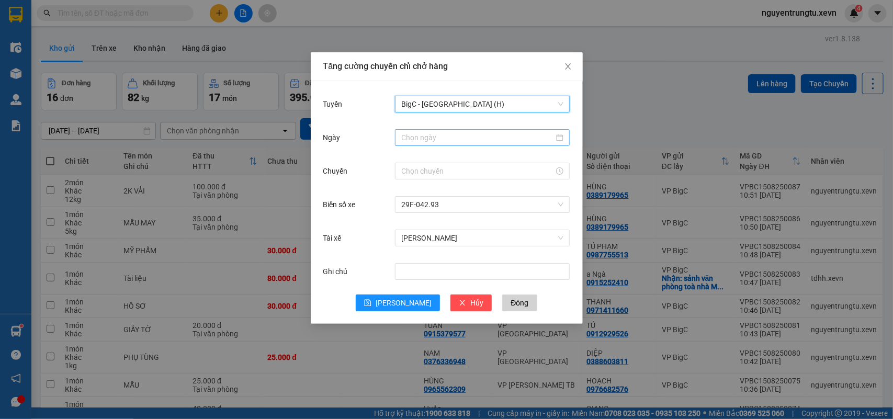
click at [427, 137] on input "Ngày" at bounding box center [477, 138] width 153 height 12
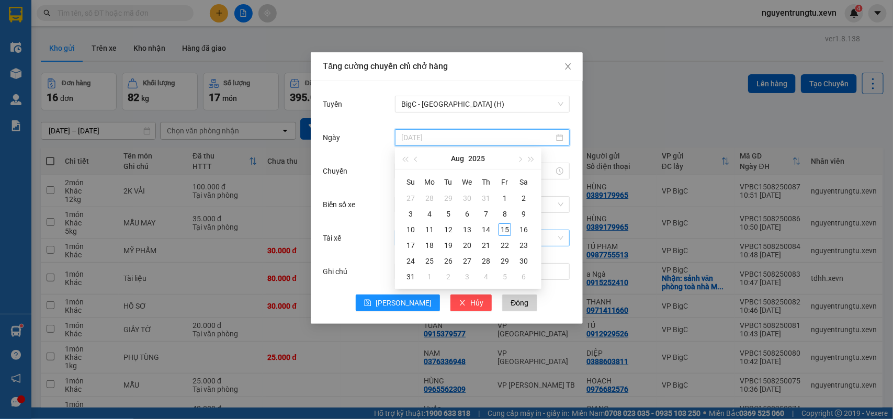
click at [504, 231] on div "15" at bounding box center [504, 229] width 13 height 13
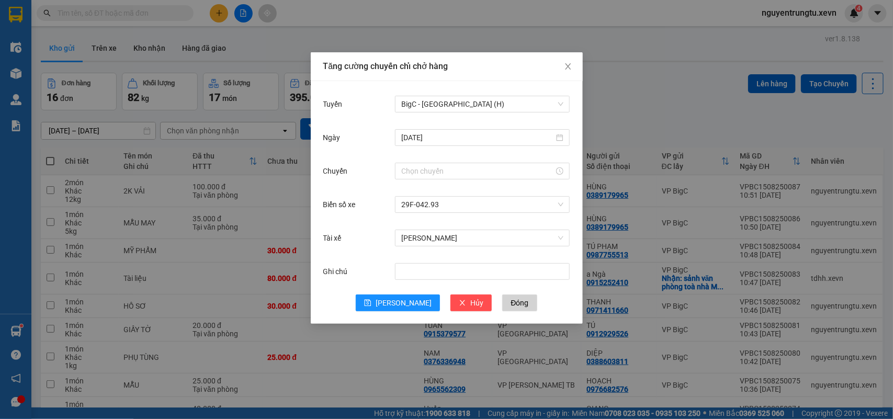
click at [433, 179] on div at bounding box center [482, 171] width 175 height 21
click at [413, 173] on input "Chuyến" at bounding box center [477, 171] width 153 height 12
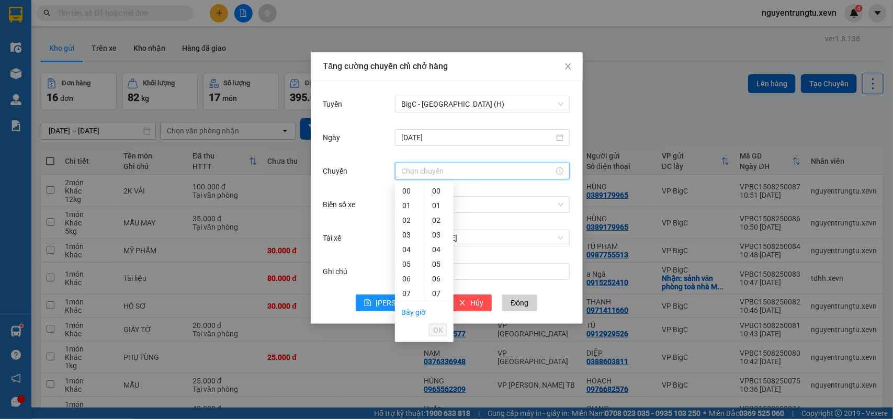
click at [409, 359] on div "12" at bounding box center [409, 366] width 29 height 15
click at [437, 257] on div "05" at bounding box center [439, 264] width 29 height 15
click at [437, 328] on span "OK" at bounding box center [438, 330] width 10 height 12
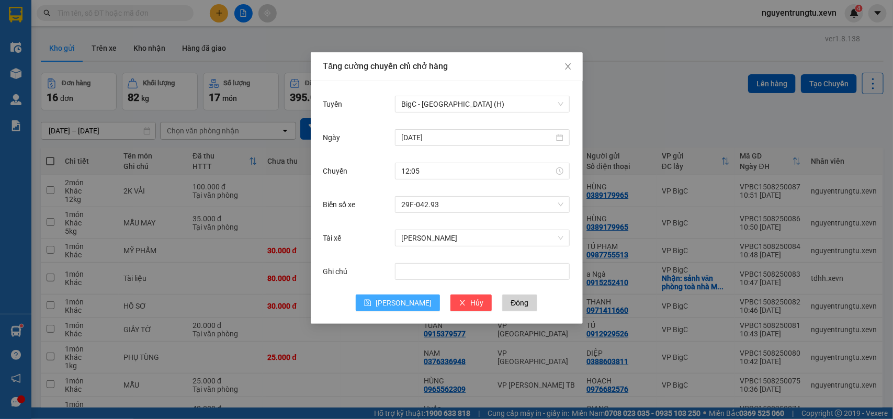
click at [371, 304] on icon "save" at bounding box center [367, 302] width 7 height 7
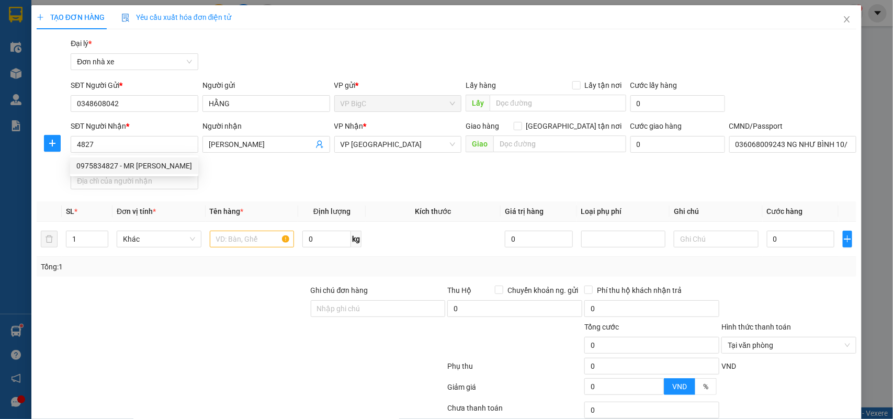
click at [108, 166] on div "0975834827 - MR [PERSON_NAME]" at bounding box center [134, 166] width 116 height 12
type input "0975834827"
type input "MR [PERSON_NAME]"
type input "[PERSON_NAME] 034080002466"
type input "0975834827"
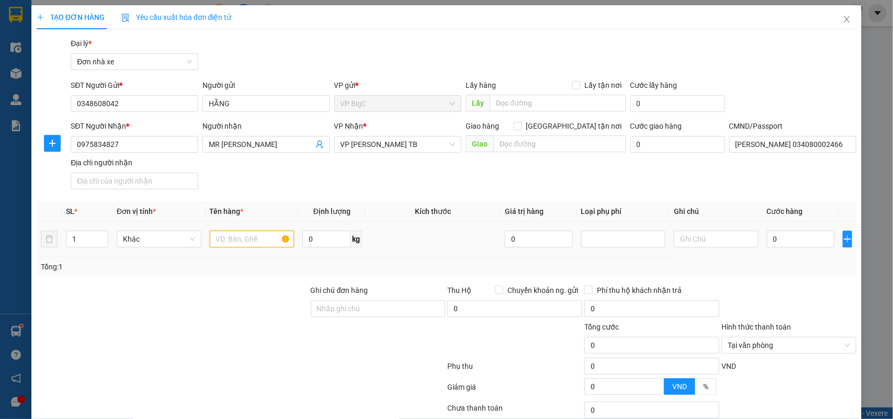
click at [258, 231] on input "text" at bounding box center [252, 239] width 85 height 17
type input "MẪU"
type input "1"
click at [819, 241] on input "0" at bounding box center [800, 239] width 67 height 17
type input "2"
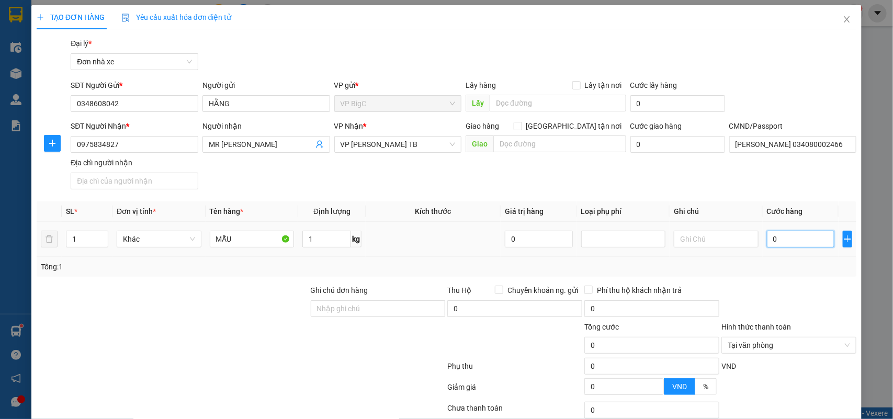
type input "2"
type input "25"
click at [811, 246] on input "25" at bounding box center [800, 239] width 67 height 17
click at [811, 265] on div "Tổng: 1" at bounding box center [447, 267] width 812 height 12
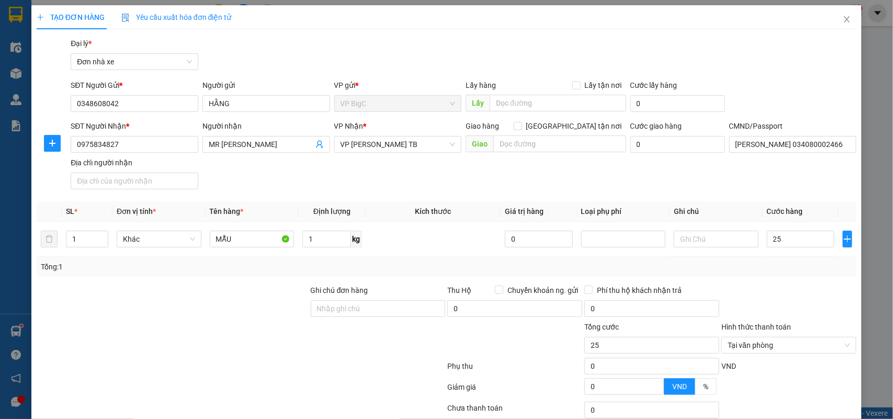
type input "25.000"
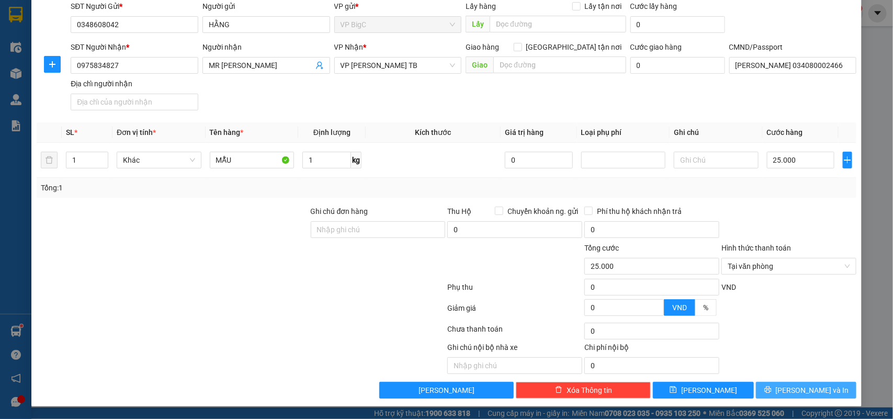
click at [804, 391] on span "[PERSON_NAME] và In" at bounding box center [812, 390] width 73 height 12
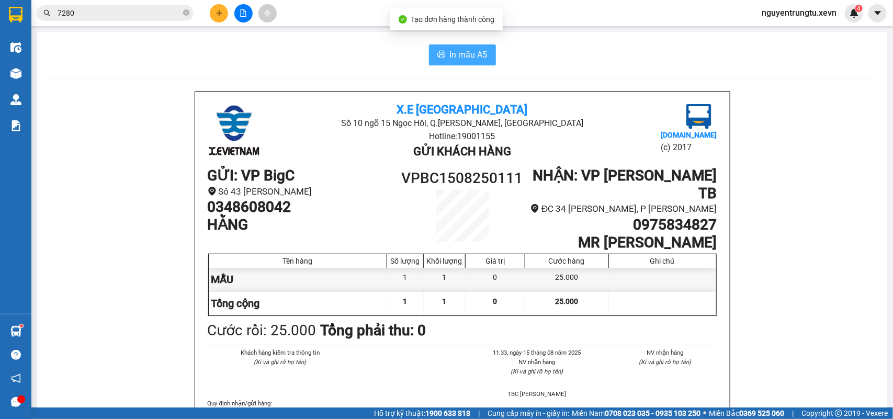
click at [450, 52] on span "In mẫu A5" at bounding box center [469, 54] width 38 height 13
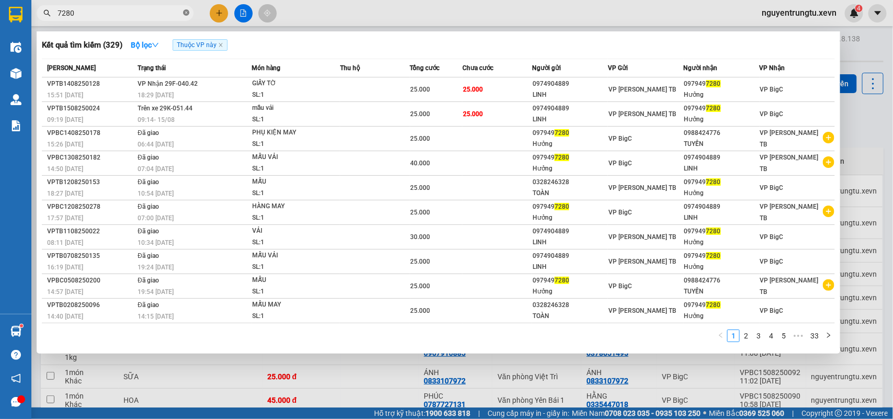
click at [184, 14] on icon "close-circle" at bounding box center [186, 12] width 6 height 6
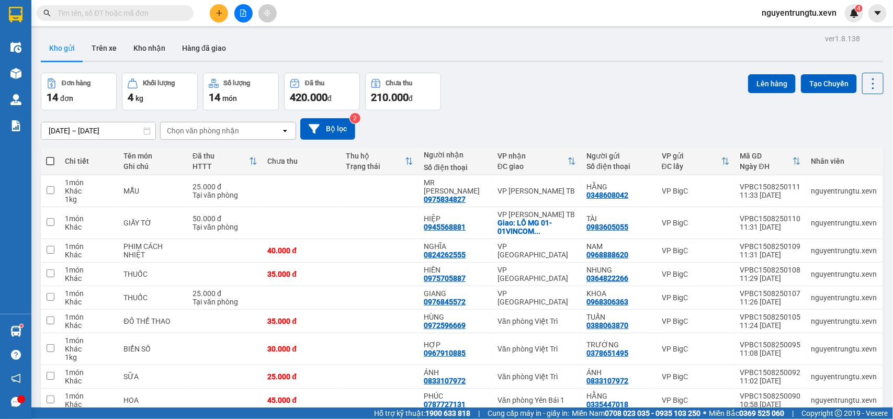
click at [103, 14] on input "text" at bounding box center [119, 13] width 123 height 12
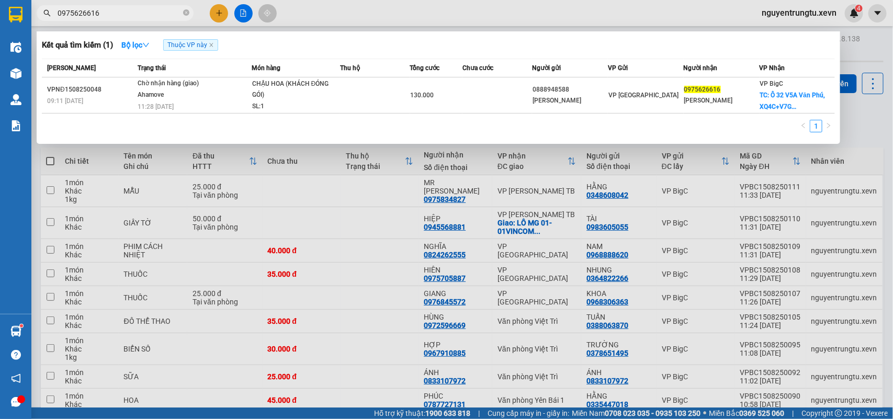
type input "0975626616"
click at [212, 12] on div at bounding box center [446, 209] width 893 height 419
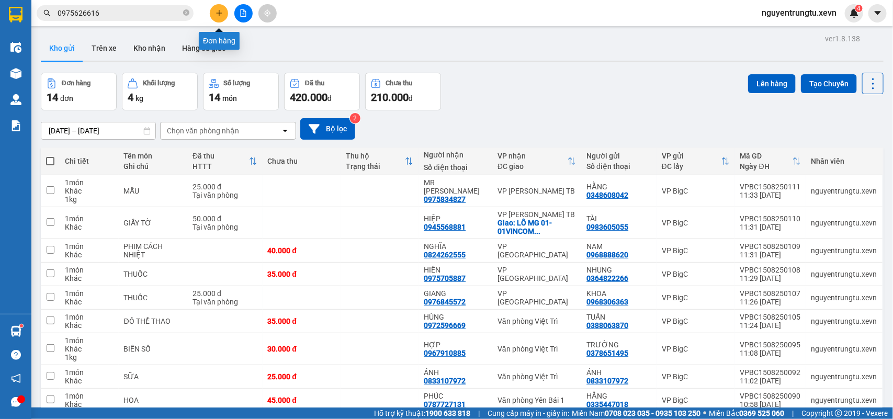
click at [212, 12] on button at bounding box center [219, 13] width 18 height 18
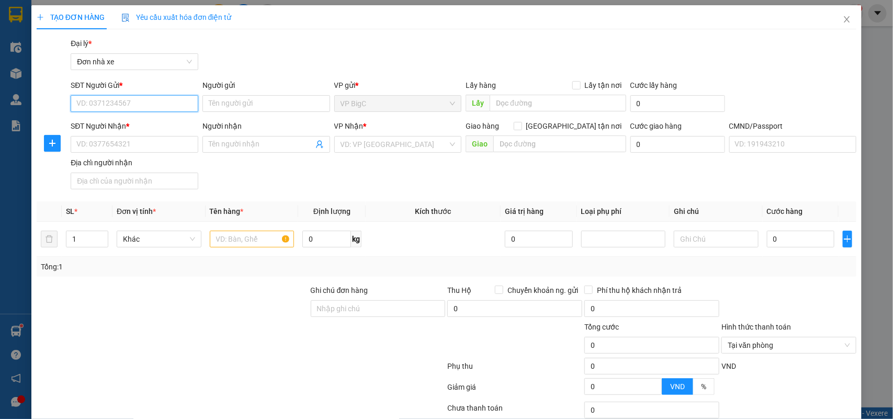
click at [140, 103] on input "SĐT Người Gửi *" at bounding box center [135, 103] width 128 height 17
type input "0394070889"
click at [146, 120] on div "0394070889 - HIỆP" at bounding box center [132, 125] width 113 height 12
type input "HIỆP"
type input "0943040332"
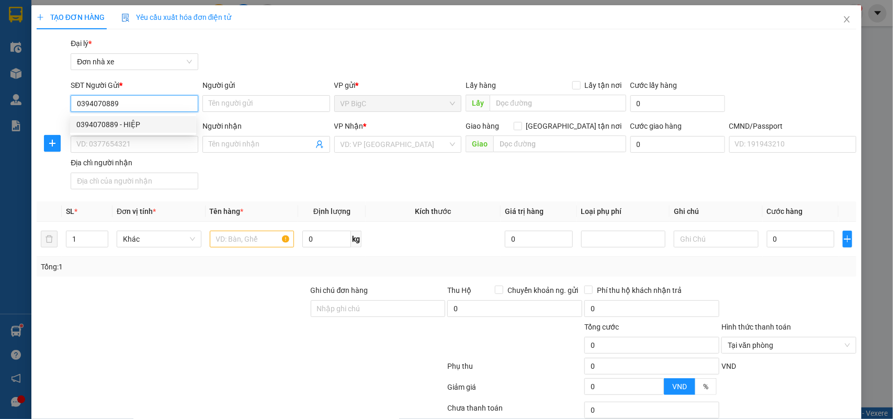
type input "[PERSON_NAME]"
type input "036062001756 [GEOGRAPHIC_DATA]"
type input "0394070889"
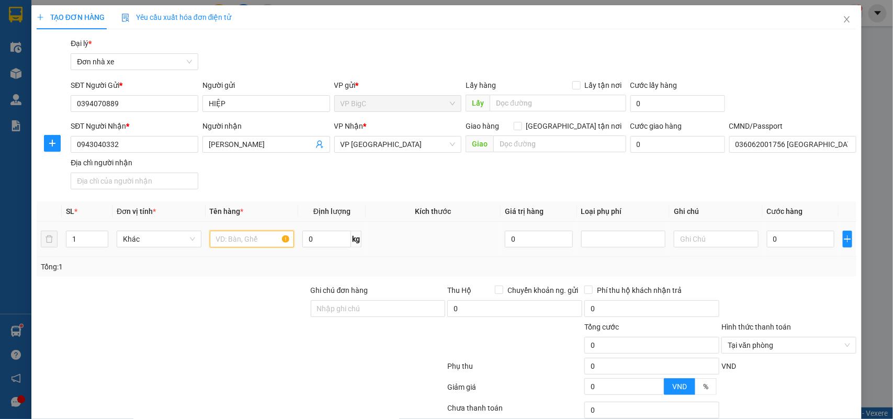
click at [249, 244] on input "text" at bounding box center [252, 239] width 85 height 17
type input "MỸ PHẨM"
click at [314, 229] on span "0 kg" at bounding box center [331, 238] width 59 height 19
click at [319, 246] on input "0" at bounding box center [326, 239] width 49 height 17
type input "8"
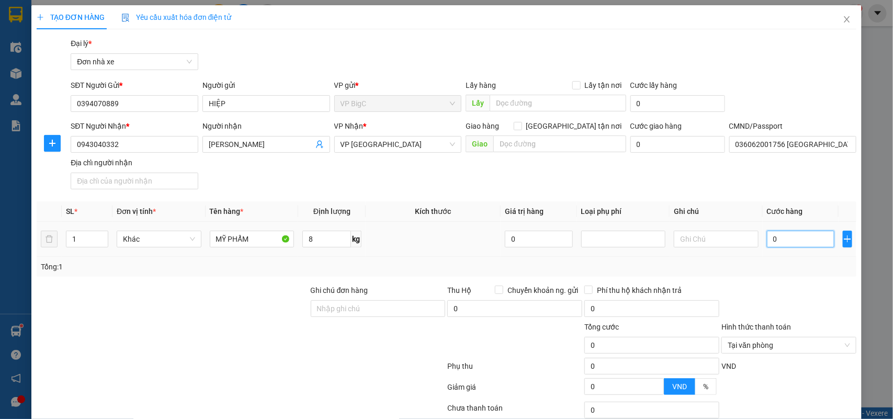
click at [777, 241] on input "0" at bounding box center [800, 239] width 67 height 17
type input "3"
type input "30"
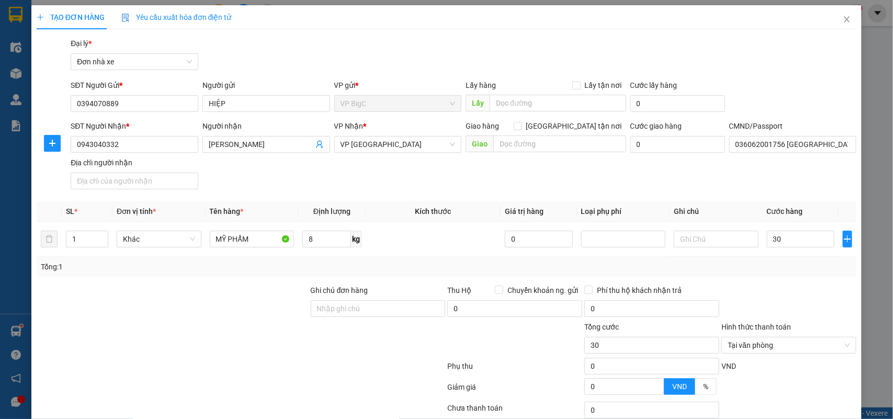
type input "30.000"
click at [843, 328] on div "Hình thức thanh toán" at bounding box center [788, 329] width 135 height 16
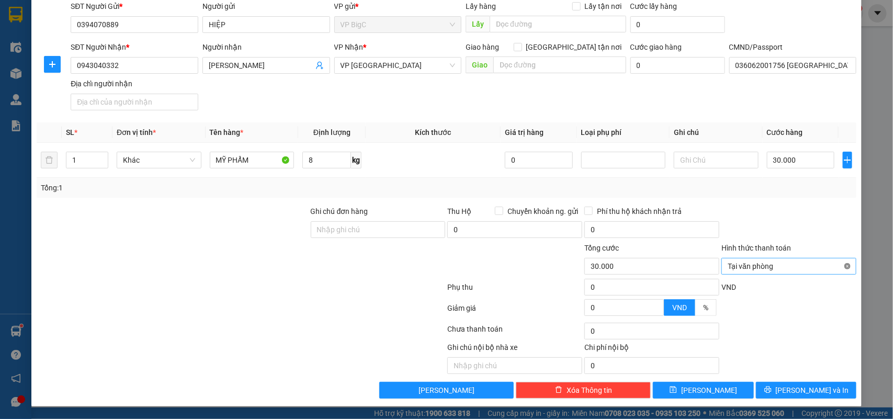
type input "30.000"
click at [824, 393] on button "[PERSON_NAME] và In" at bounding box center [806, 390] width 100 height 17
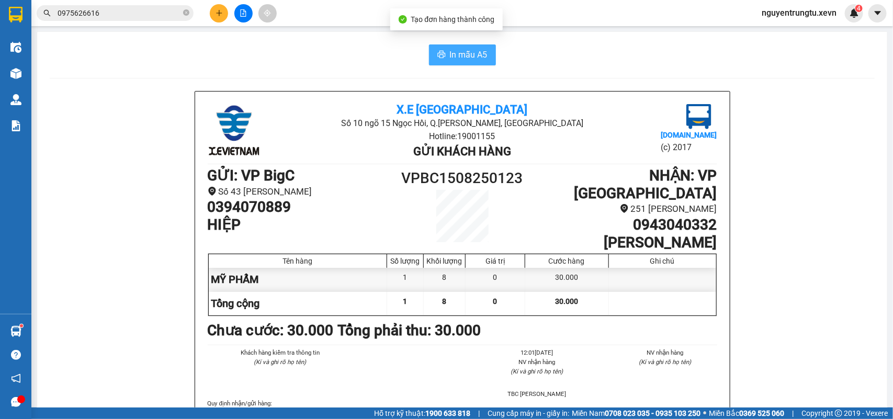
click at [458, 55] on span "In mẫu A5" at bounding box center [469, 54] width 38 height 13
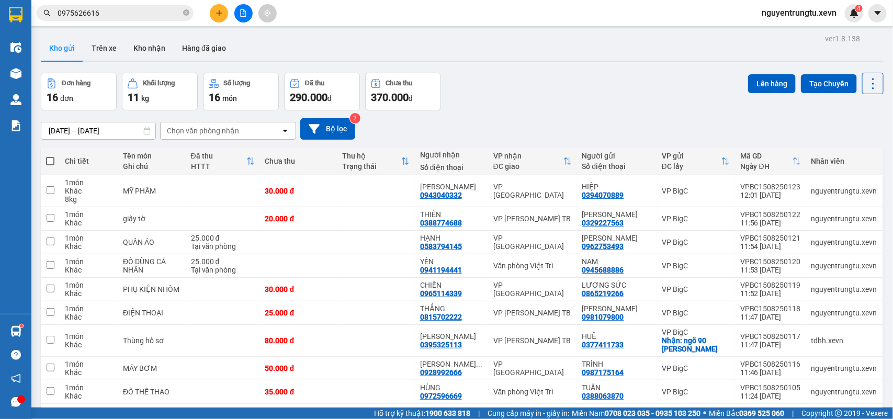
click at [220, 19] on button at bounding box center [219, 13] width 18 height 18
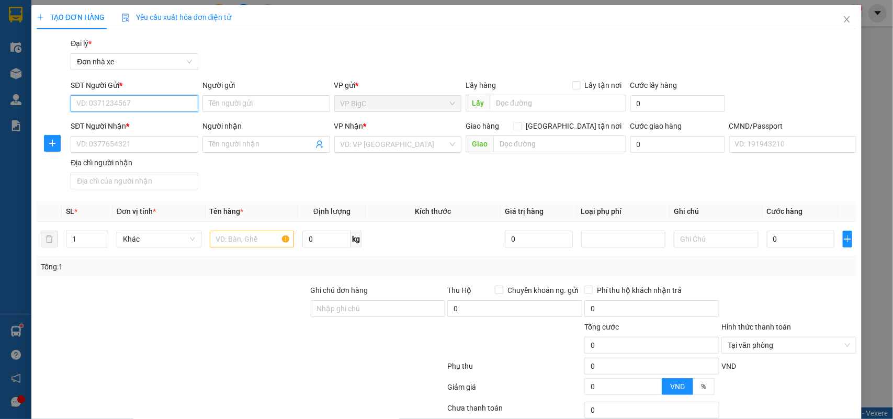
click at [176, 110] on input "SĐT Người Gửi *" at bounding box center [135, 103] width 128 height 17
type input "0373969894"
click at [248, 109] on input "Người gửi" at bounding box center [266, 103] width 128 height 17
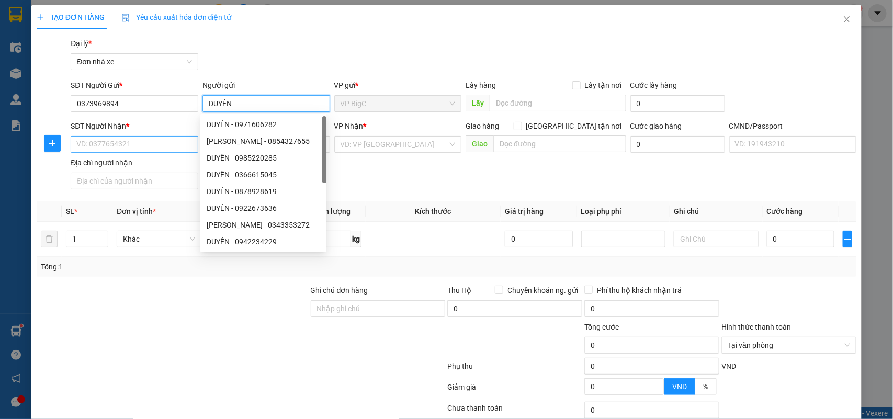
type input "DUYÊN"
click at [139, 139] on input "SĐT Người Nhận *" at bounding box center [135, 144] width 128 height 17
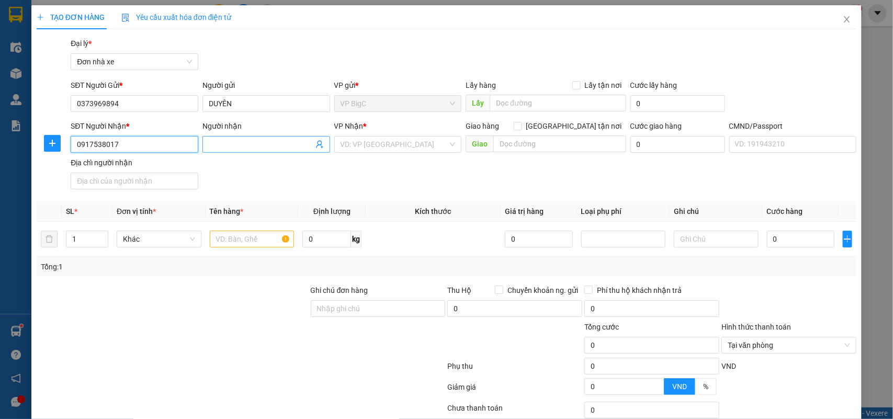
type input "0917538017"
click at [223, 142] on input "Người nhận" at bounding box center [261, 145] width 105 height 12
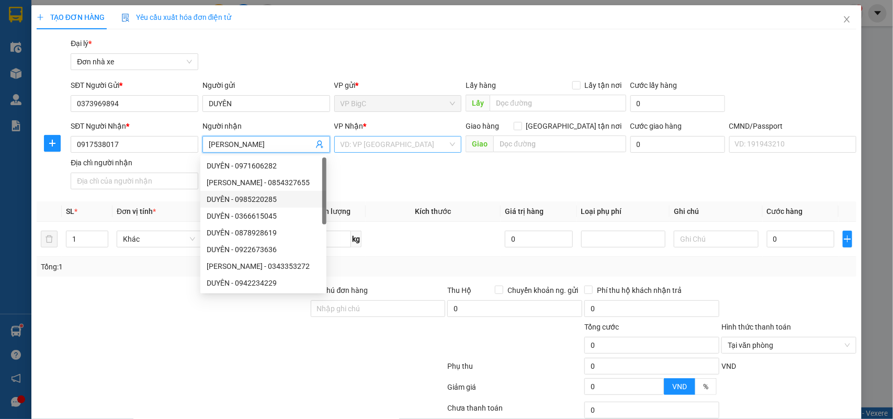
type input "[PERSON_NAME]"
click at [387, 149] on input "search" at bounding box center [394, 145] width 108 height 16
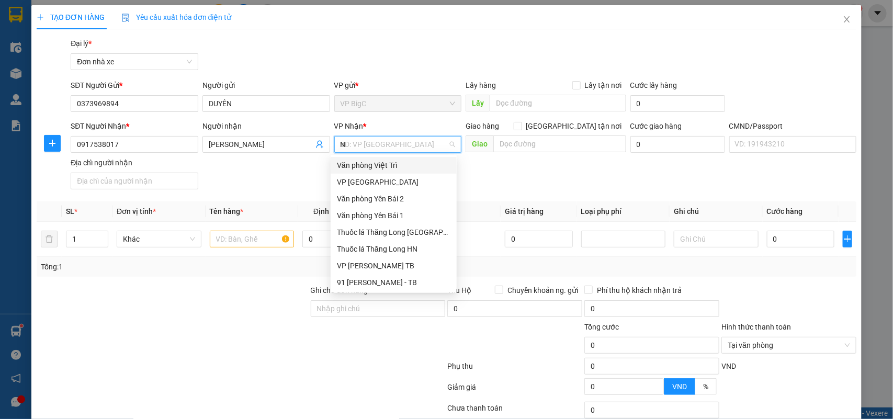
type input "NA"
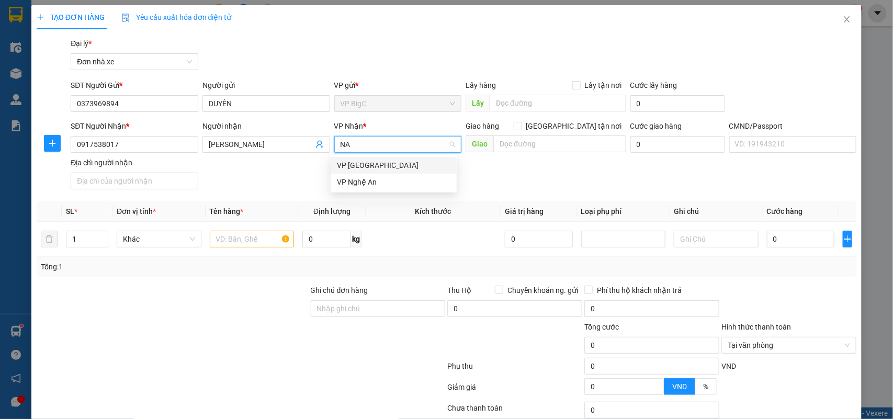
click at [419, 165] on div "VP [GEOGRAPHIC_DATA]" at bounding box center [393, 166] width 113 height 12
click at [247, 241] on input "text" at bounding box center [252, 239] width 85 height 17
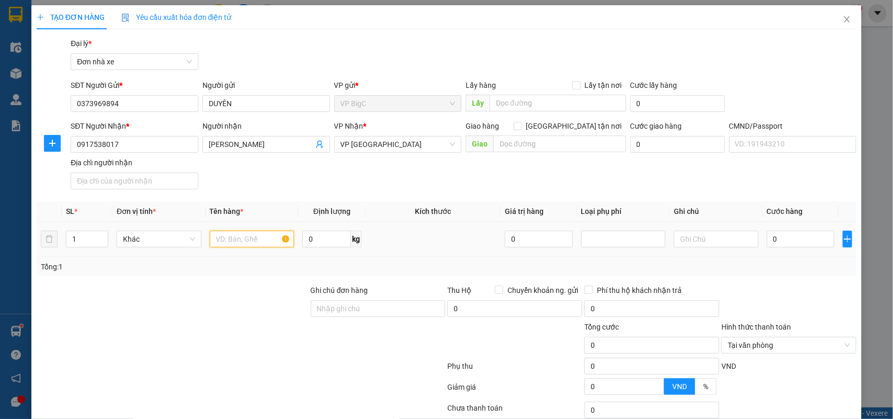
click at [257, 241] on input "text" at bounding box center [252, 239] width 85 height 17
click at [262, 238] on input "text" at bounding box center [252, 239] width 85 height 17
type input "MÁY TÍNH"
click at [788, 245] on input "0" at bounding box center [800, 239] width 67 height 17
type input "3"
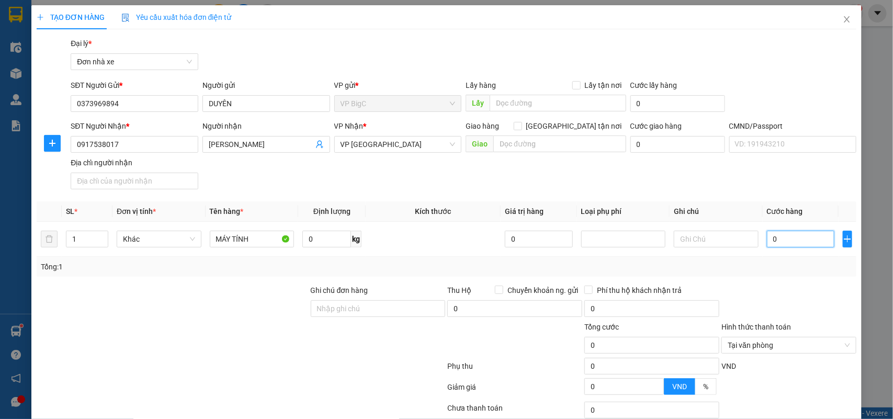
type input "3"
type input "30"
type input "30.000"
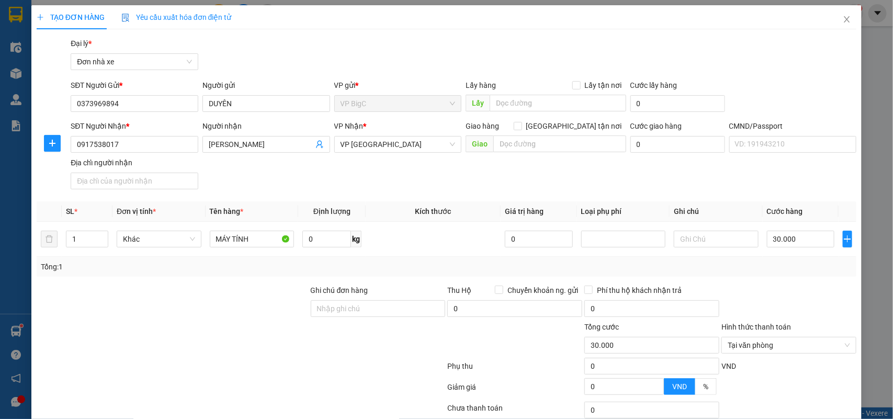
click at [764, 272] on div "Tổng: 1" at bounding box center [447, 267] width 812 height 12
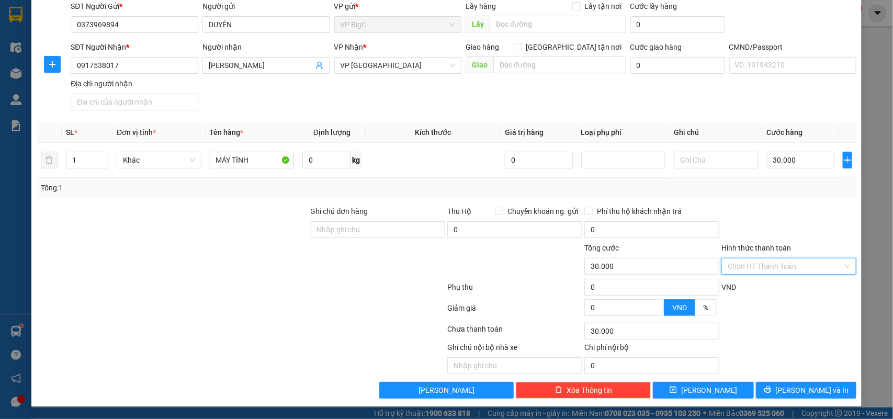
click at [793, 264] on input "Hình thức thanh toán" at bounding box center [785, 266] width 115 height 16
click at [780, 283] on div "Tại văn phòng" at bounding box center [781, 288] width 121 height 12
type input "0"
click at [803, 387] on span "[PERSON_NAME] và In" at bounding box center [812, 390] width 73 height 12
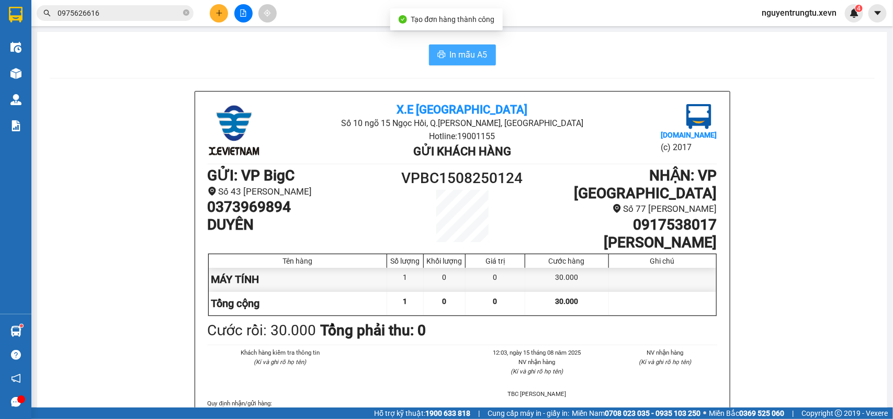
click at [451, 59] on span "In mẫu A5" at bounding box center [469, 54] width 38 height 13
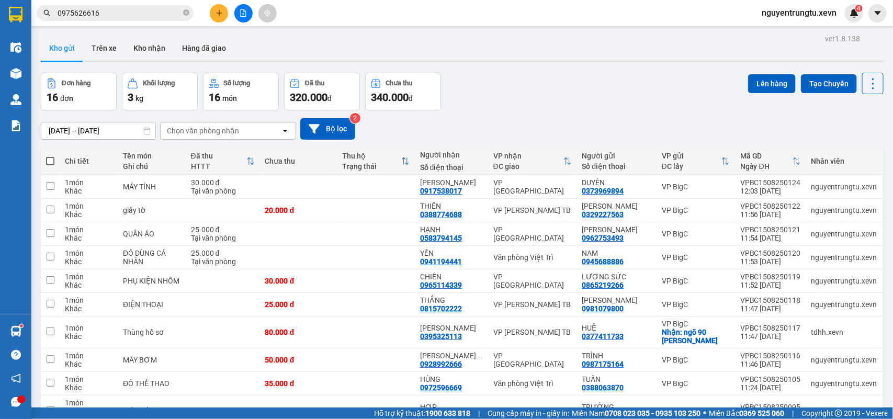
click at [217, 11] on icon "plus" at bounding box center [218, 12] width 7 height 7
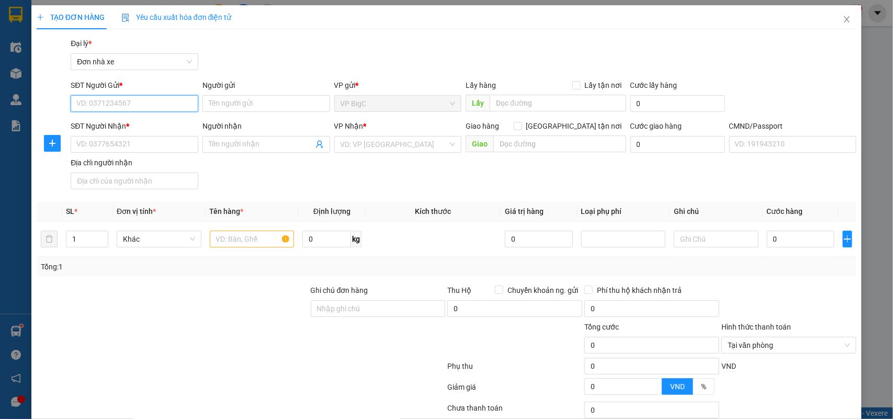
click at [170, 108] on input "SĐT Người Gửi *" at bounding box center [135, 103] width 128 height 17
click at [158, 105] on input "SĐT Người Gửi *" at bounding box center [135, 103] width 128 height 17
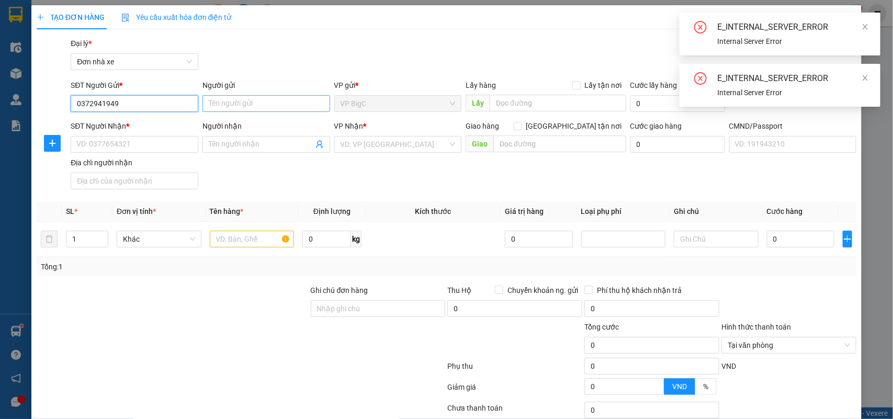
type input "0372941949"
click at [273, 100] on input "Người gửi" at bounding box center [266, 103] width 128 height 17
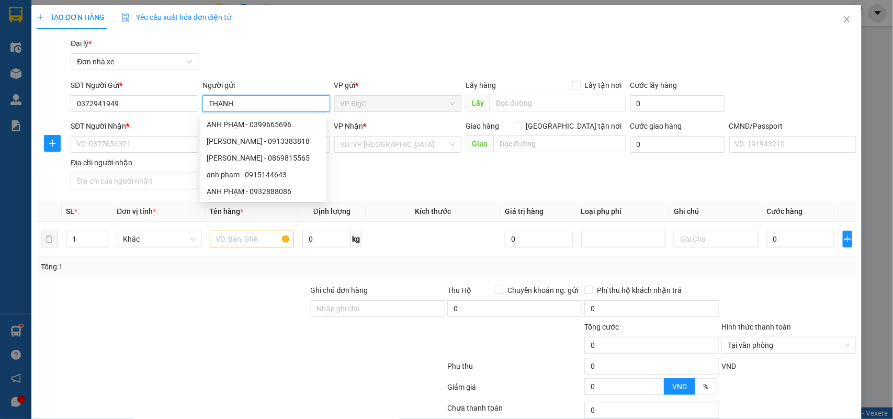
type input "THANH"
click at [309, 55] on div "Gói vận chuyển * Tiêu chuẩn Đại lý * Đơn nhà xe" at bounding box center [464, 56] width 790 height 37
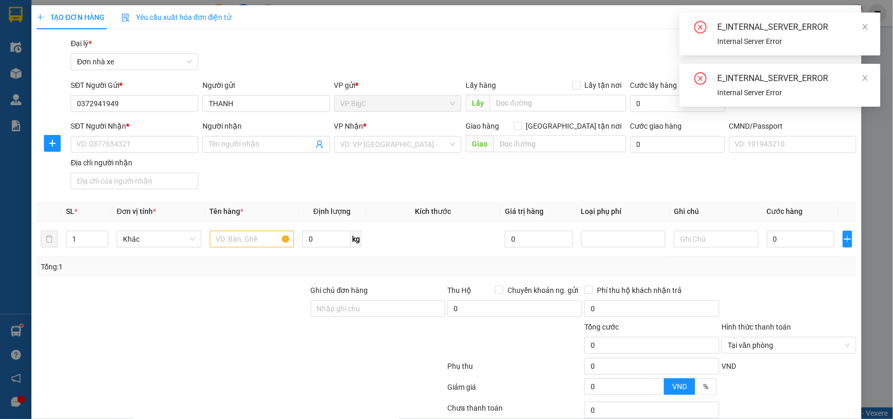
click at [98, 134] on div "SĐT Người Nhận *" at bounding box center [135, 128] width 128 height 16
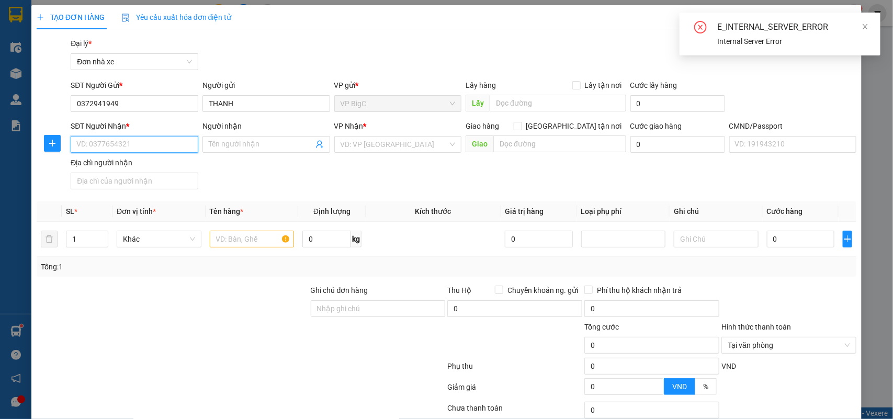
click at [98, 141] on input "SĐT Người Nhận *" at bounding box center [135, 144] width 128 height 17
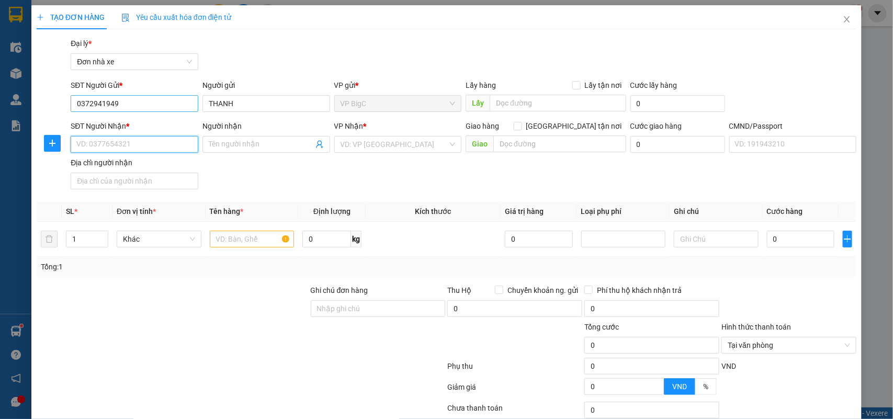
type input "0"
type input "0378198902"
click at [150, 165] on div "0378198902 - CHỊ [PERSON_NAME]" at bounding box center [134, 166] width 117 height 12
type input "CHỊ NGUYỆT"
type input "015191010959 [PERSON_NAME]"
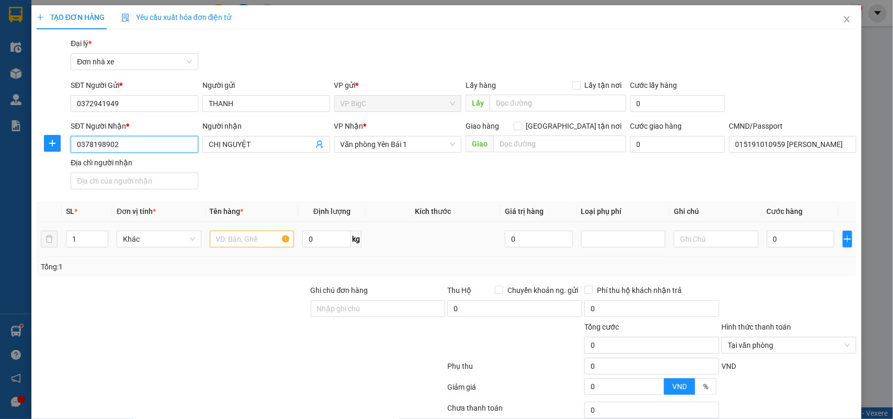
type input "0378198902"
click at [244, 234] on input "text" at bounding box center [252, 239] width 85 height 17
type input "NA"
click at [783, 234] on input "0" at bounding box center [800, 239] width 67 height 17
type input "3"
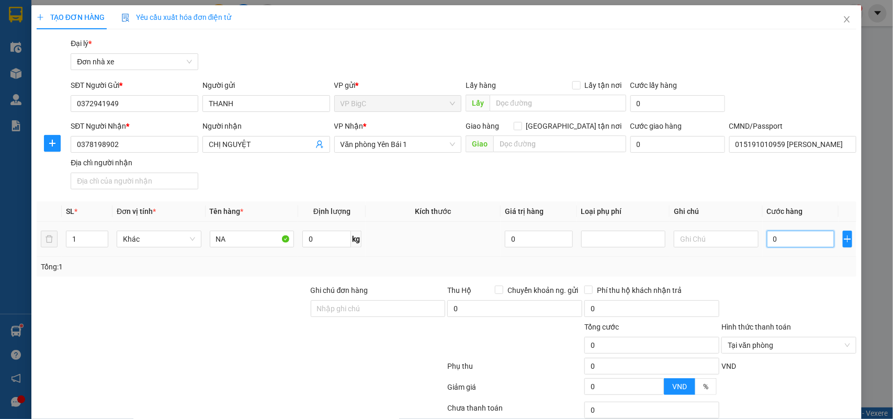
type input "3"
type input "30"
type input "30.000"
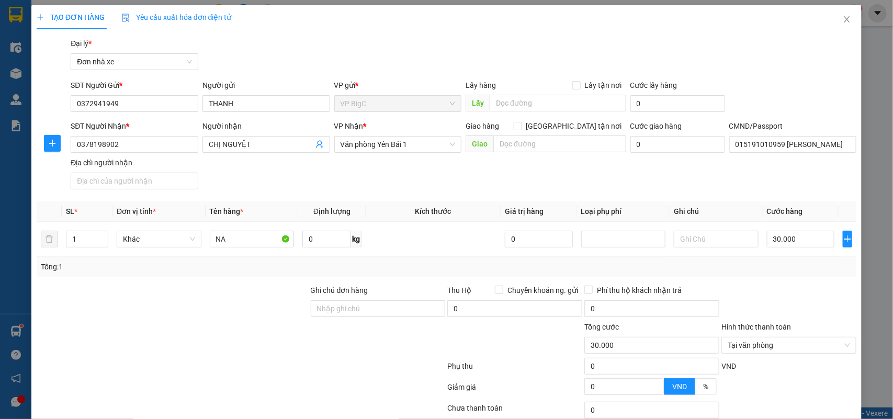
click at [804, 285] on div at bounding box center [788, 303] width 137 height 37
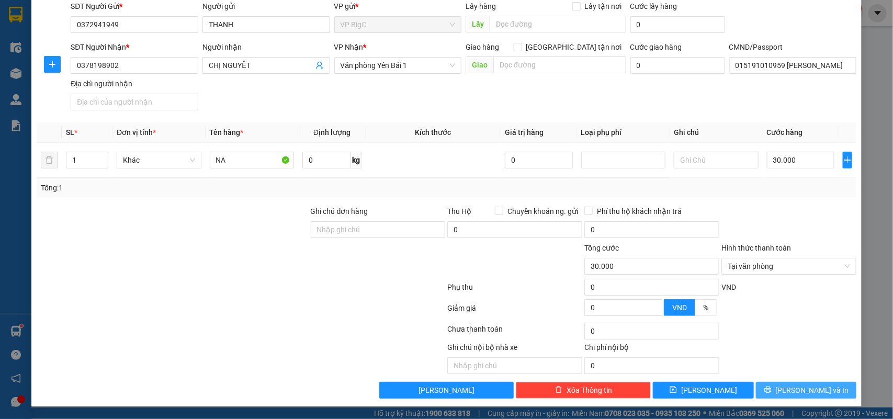
click at [822, 382] on button "[PERSON_NAME] và In" at bounding box center [806, 390] width 100 height 17
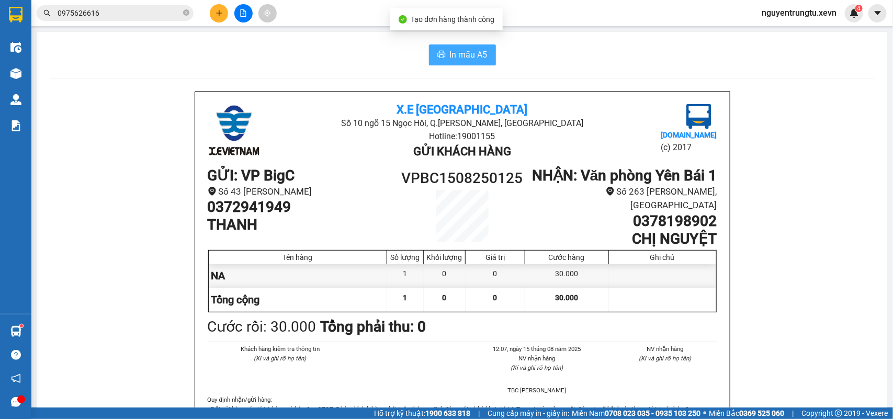
click at [480, 49] on span "In mẫu A5" at bounding box center [469, 54] width 38 height 13
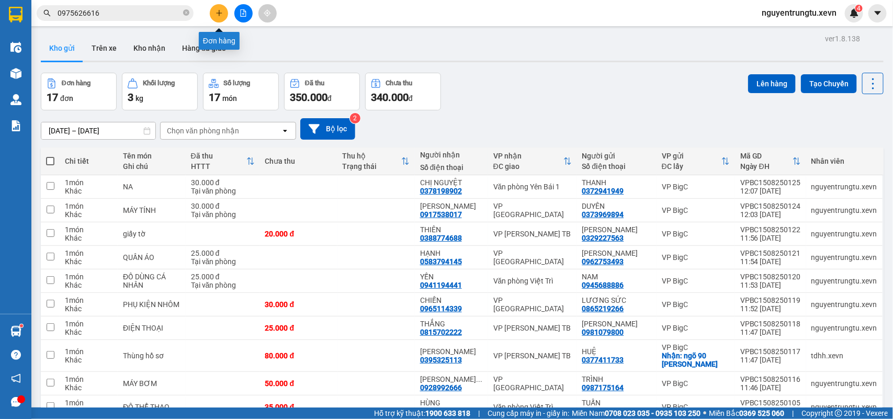
click at [215, 14] on icon "plus" at bounding box center [218, 12] width 7 height 7
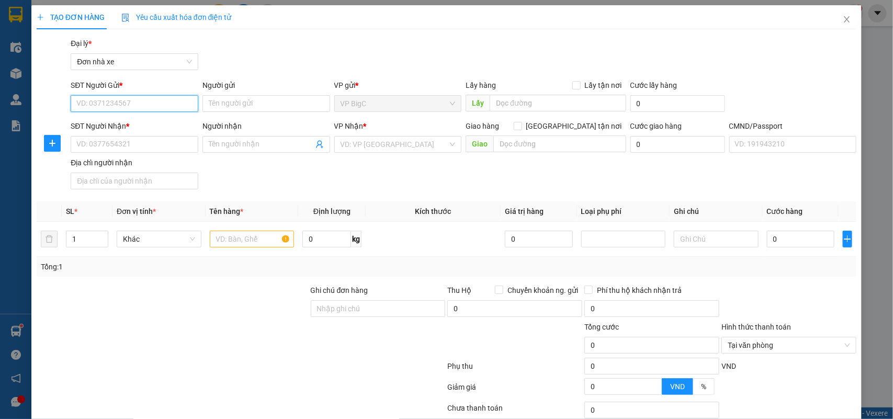
click at [175, 100] on input "SĐT Người Gửi *" at bounding box center [135, 103] width 128 height 17
type input "0931098668"
click at [167, 120] on div "0931098668 - trung" at bounding box center [132, 125] width 113 height 12
type input "trung"
type input "0328610853"
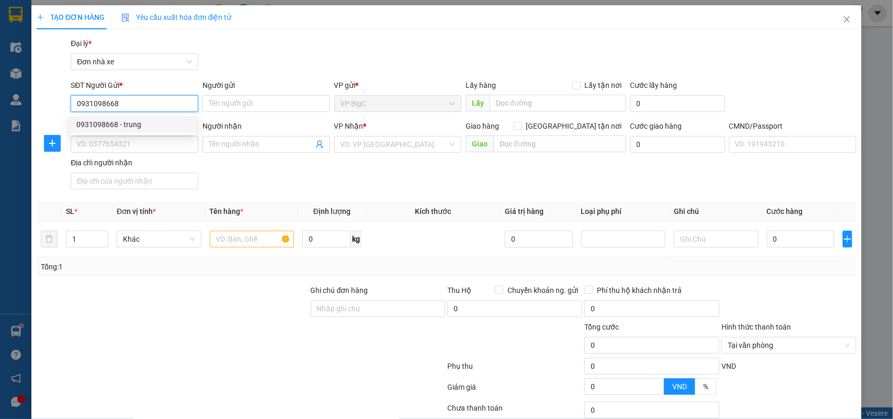
type input "THĂNG"
type input "0931098668"
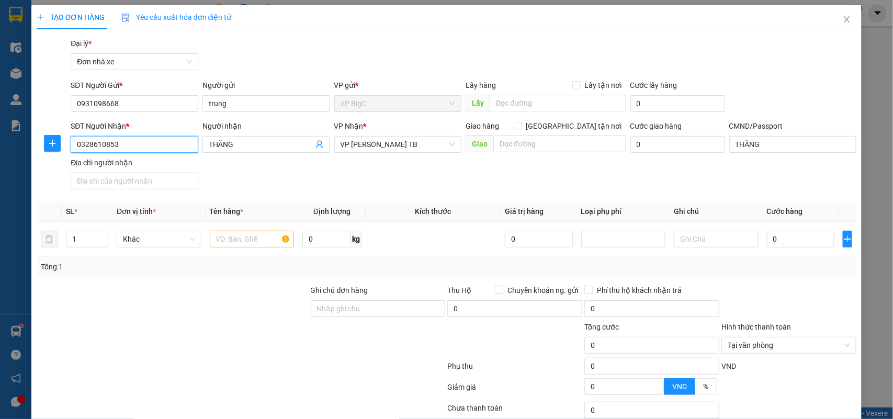
drag, startPoint x: 170, startPoint y: 141, endPoint x: 53, endPoint y: 160, distance: 118.7
click at [53, 160] on div "SĐT Người Nhận * 0328610853 0328610853 Người nhận THĂNG VP Nhận * VP Trần Phú T…" at bounding box center [447, 156] width 822 height 73
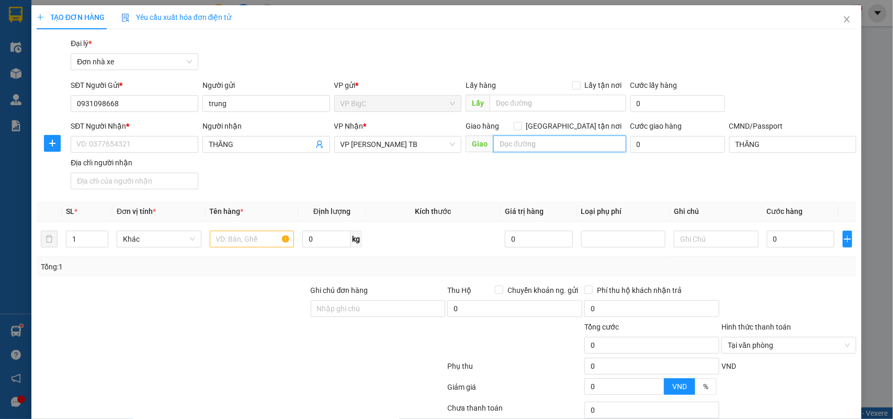
click at [576, 147] on input "text" at bounding box center [559, 143] width 133 height 17
type input "N6"
click at [578, 126] on span "Giao tận nơi" at bounding box center [574, 126] width 104 height 12
click at [521, 126] on input "Giao tận nơi" at bounding box center [517, 125] width 7 height 7
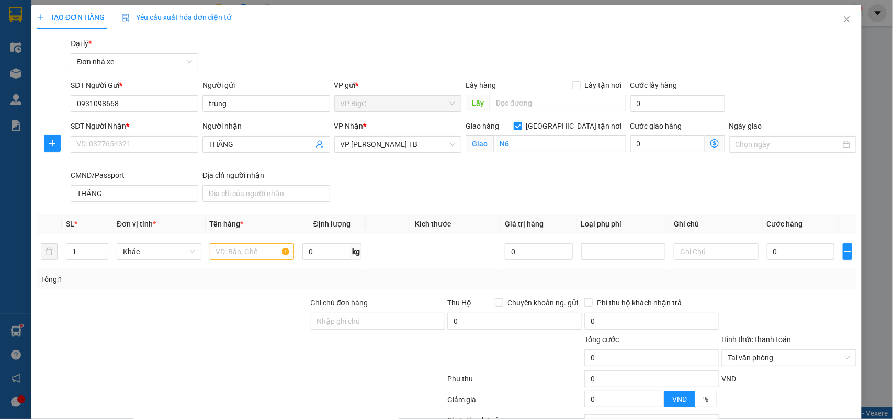
click at [514, 122] on input "Giao tận nơi" at bounding box center [517, 125] width 7 height 7
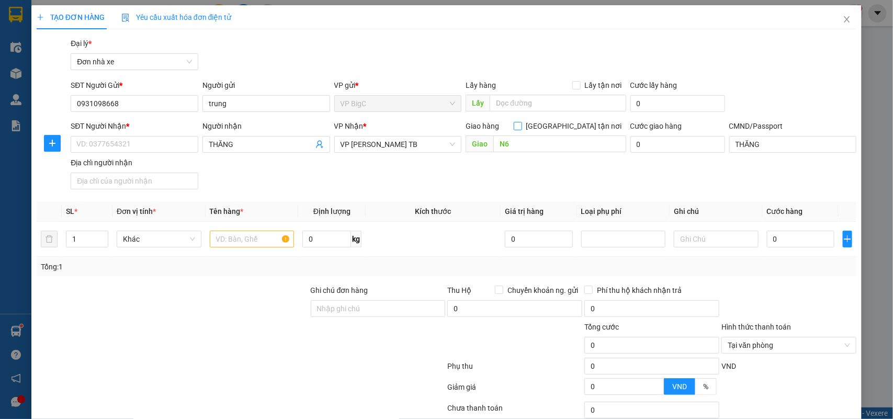
click at [514, 122] on input "Giao tận nơi" at bounding box center [517, 125] width 7 height 7
checkbox input "true"
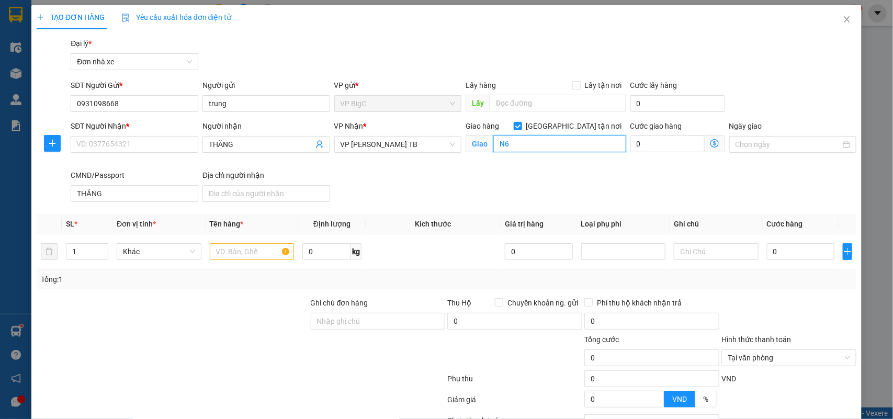
click at [553, 148] on input "N6" at bounding box center [559, 143] width 133 height 17
type input "N6 HOÀ XÁ, MỸ XÁ, NAM ĐỊNH"
click at [653, 142] on input "0" at bounding box center [667, 143] width 74 height 17
type input "3"
type input "30"
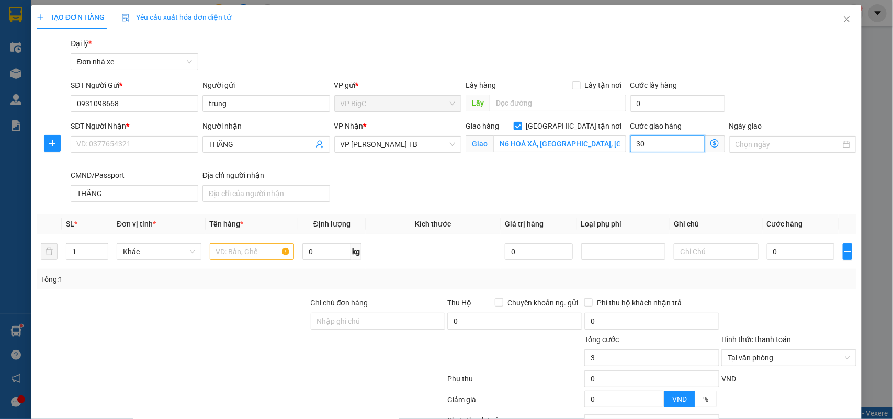
type input "30"
click at [618, 194] on div "SĐT Người Nhận * VD: 0377654321 Người nhận THĂNG VP Nhận * VP Trần Phú TB Giao …" at bounding box center [464, 163] width 790 height 86
type input "30.000"
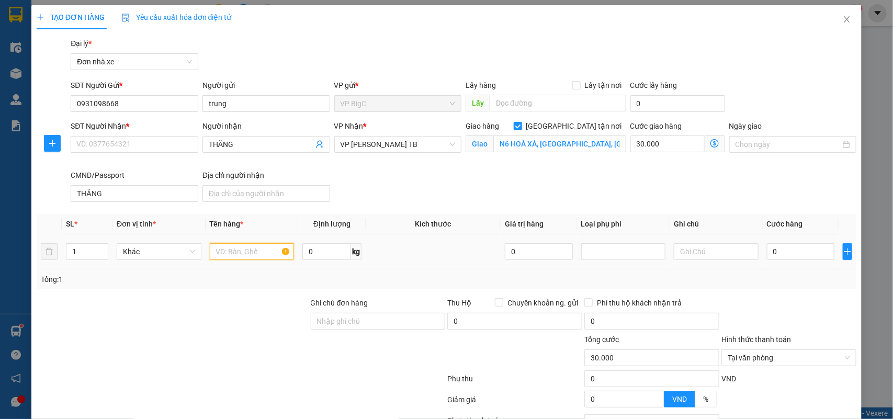
click at [259, 255] on input "text" at bounding box center [252, 251] width 85 height 17
click at [250, 255] on input "text" at bounding box center [252, 251] width 85 height 17
click at [158, 145] on input "SĐT Người Nhận *" at bounding box center [135, 144] width 128 height 17
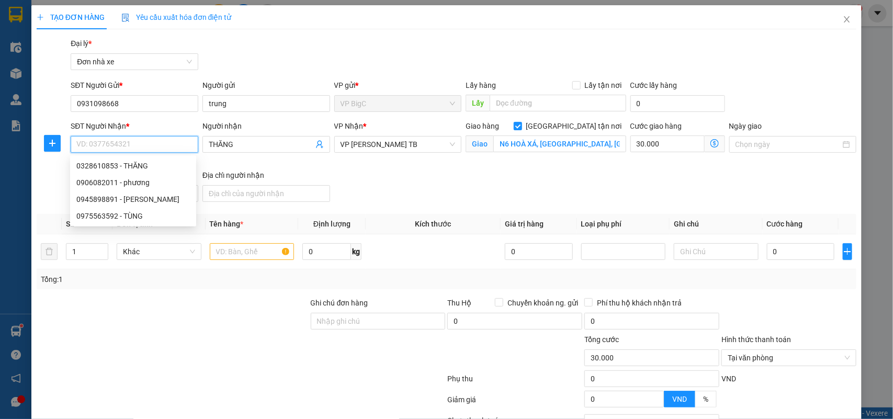
click at [142, 145] on input "SĐT Người Nhận *" at bounding box center [135, 144] width 128 height 17
click at [160, 147] on input "SĐT Người Nhận *" at bounding box center [135, 144] width 128 height 17
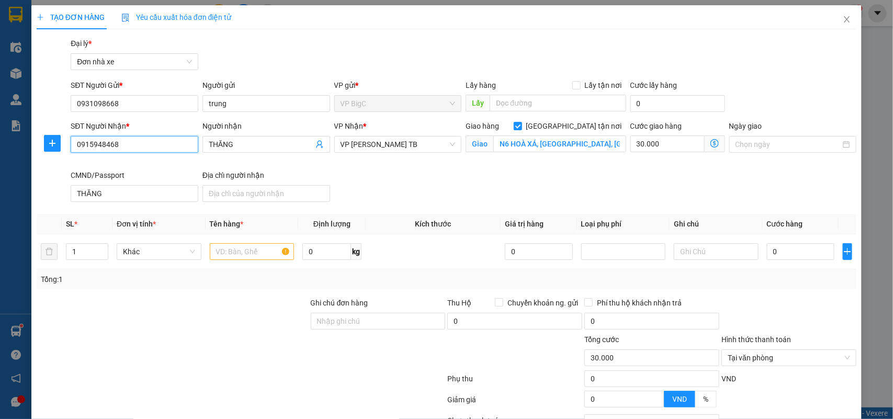
type input "0915948468"
click at [397, 183] on div "SĐT Người Nhận * 0915948468 0915948468 Người nhận THĂNG VP Nhận * VP Trần Phú T…" at bounding box center [464, 163] width 790 height 86
click at [226, 250] on input "text" at bounding box center [252, 251] width 85 height 17
type input "D"
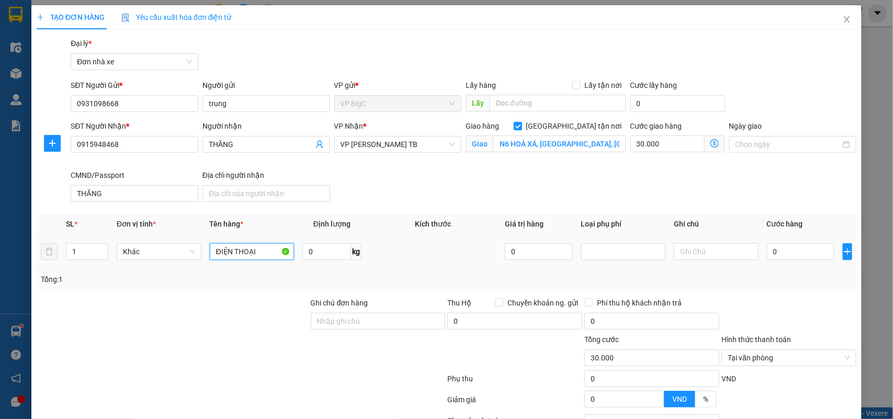
type input "ĐIỆN THOẠI"
click at [356, 268] on td "0 kg" at bounding box center [331, 251] width 67 height 35
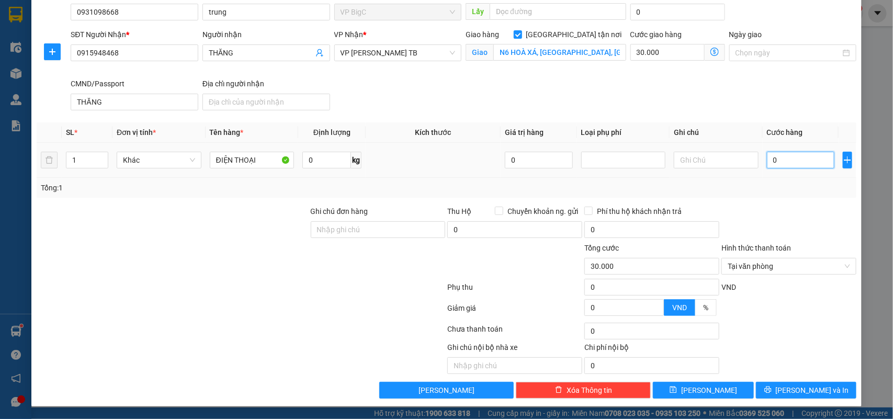
click at [797, 155] on input "0" at bounding box center [800, 160] width 67 height 17
type input "2"
type input "30.002"
type input "25"
type input "30.025"
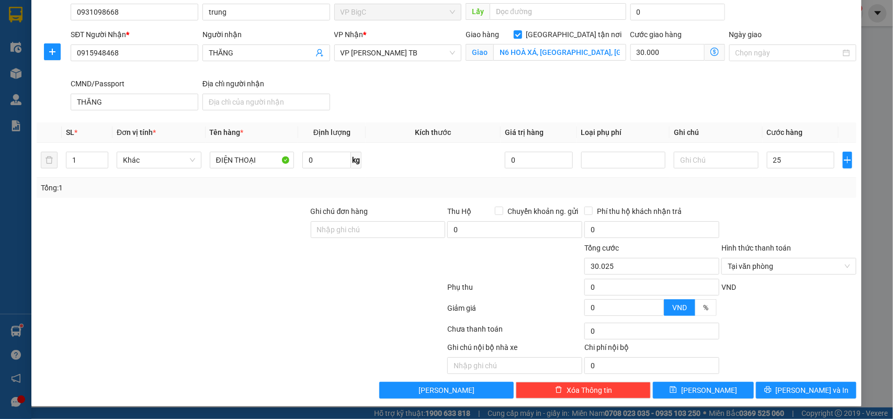
click at [732, 196] on div "Tổng: 1" at bounding box center [447, 188] width 820 height 20
type input "25.000"
type input "55.000"
click at [815, 386] on span "Lưu và In" at bounding box center [812, 390] width 73 height 12
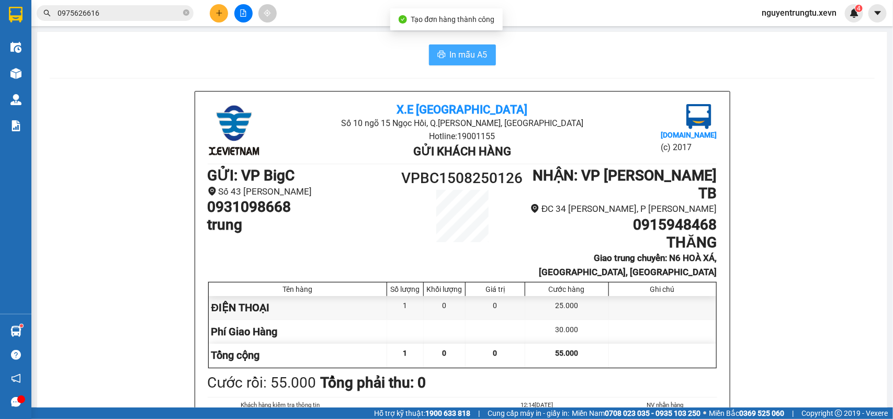
click at [476, 51] on span "In mẫu A5" at bounding box center [469, 54] width 38 height 13
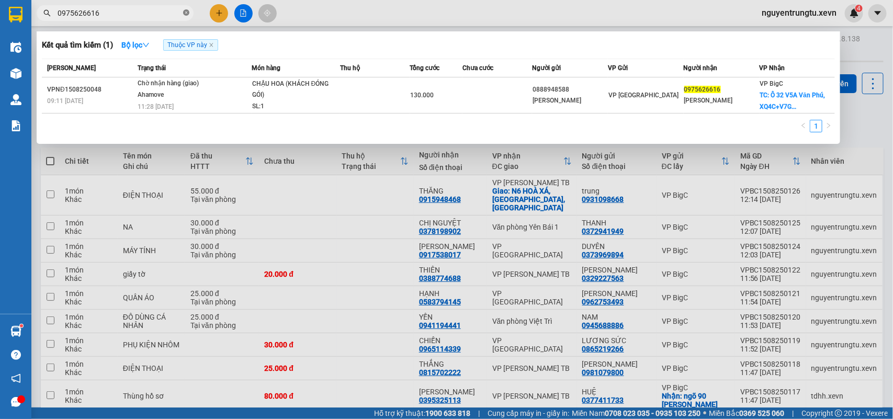
click at [186, 13] on icon "close-circle" at bounding box center [186, 12] width 6 height 6
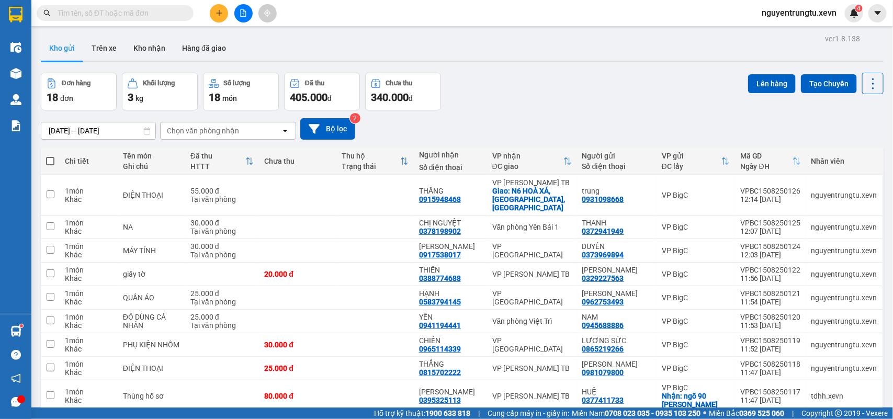
click at [174, 12] on input "text" at bounding box center [119, 13] width 123 height 12
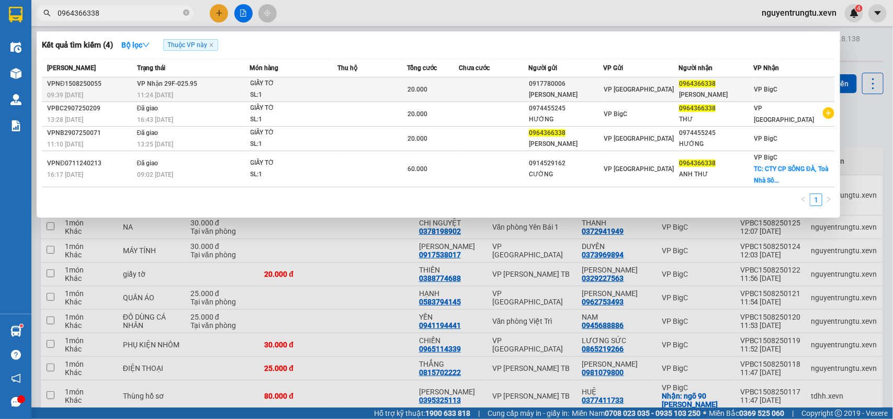
type input "0964366338"
click at [178, 93] on div "11:24 - 15/08" at bounding box center [193, 95] width 112 height 12
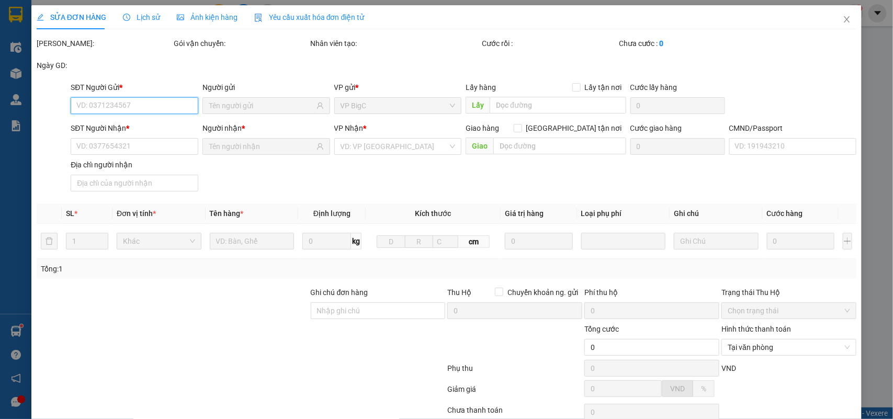
type input "0917780006"
type input "TRẦN MẠNH HÙNG"
type input "0964366338"
type input "TRẦN ĐỨC THƯ"
type input "1"
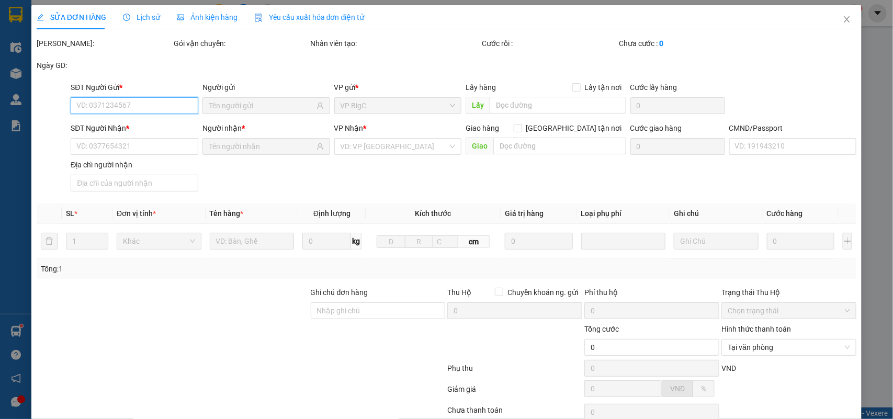
type input "20.000"
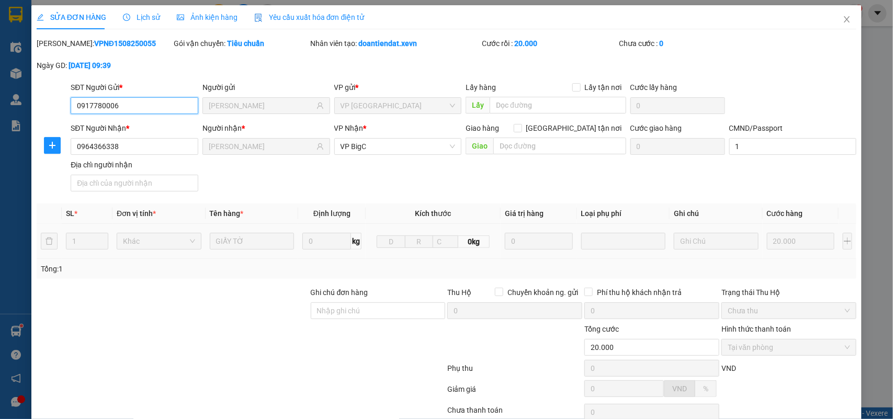
scroll to position [83, 0]
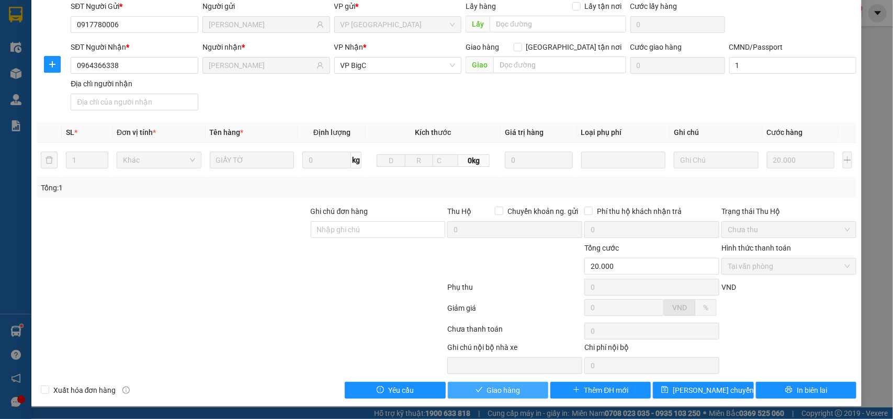
click at [524, 391] on button "Giao hàng" at bounding box center [498, 390] width 100 height 17
